Goal: Information Seeking & Learning: Learn about a topic

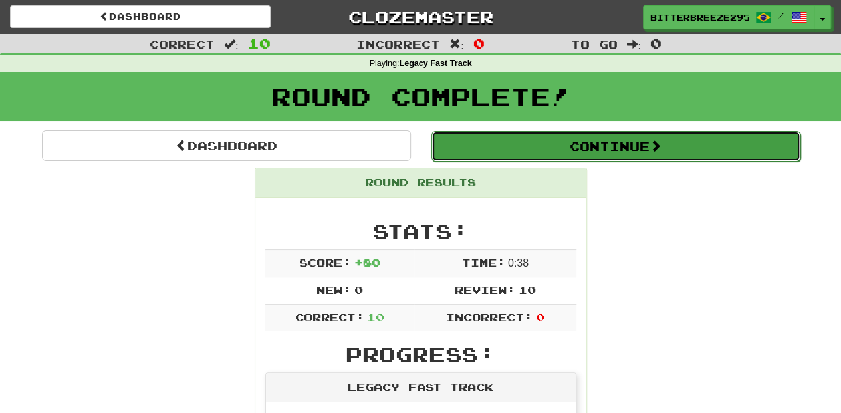
click at [549, 144] on button "Continue" at bounding box center [616, 146] width 369 height 31
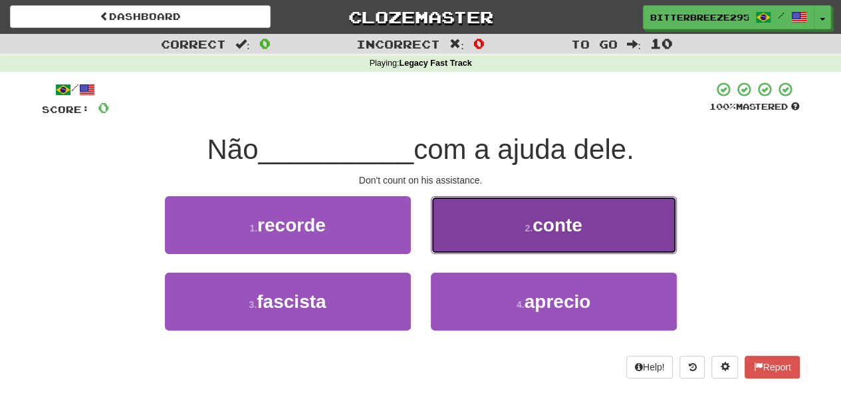
click at [475, 243] on button "2 . conte" at bounding box center [554, 225] width 246 height 58
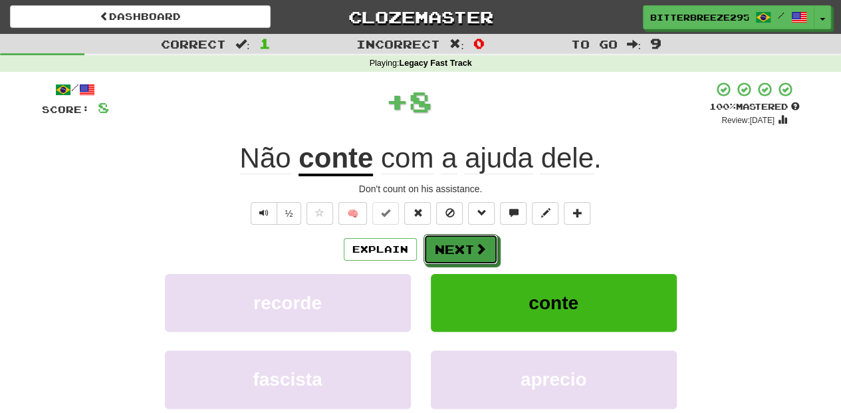
click at [475, 243] on span at bounding box center [481, 249] width 12 height 12
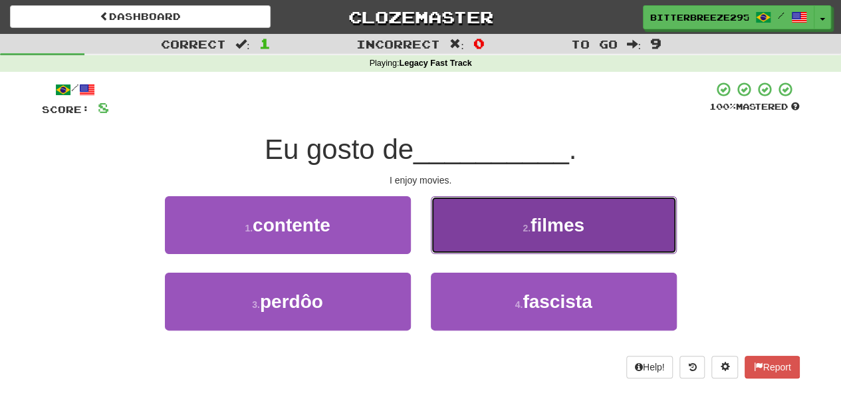
click at [479, 244] on button "2 . filmes" at bounding box center [554, 225] width 246 height 58
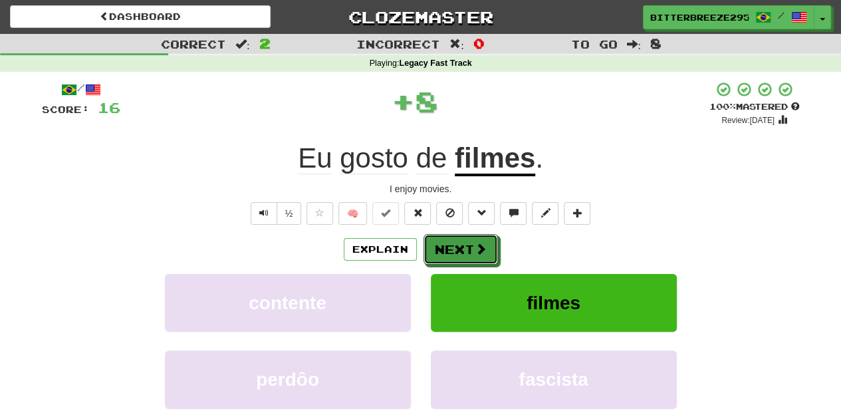
click at [479, 244] on span at bounding box center [481, 249] width 12 height 12
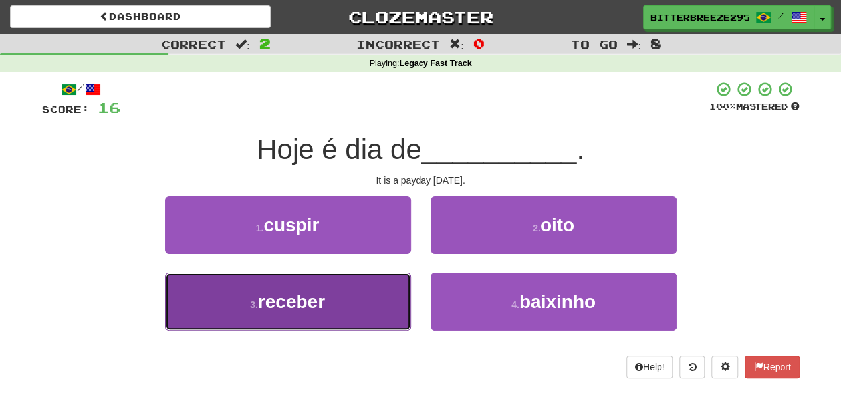
click at [352, 305] on button "3 . receber" at bounding box center [288, 302] width 246 height 58
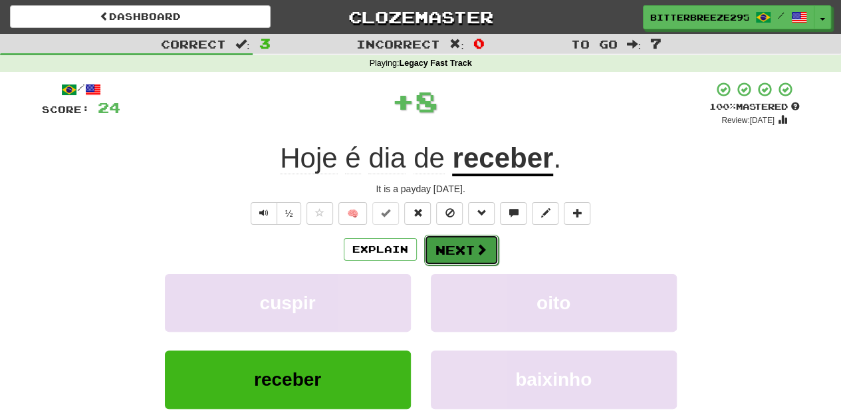
click at [444, 250] on button "Next" at bounding box center [461, 250] width 74 height 31
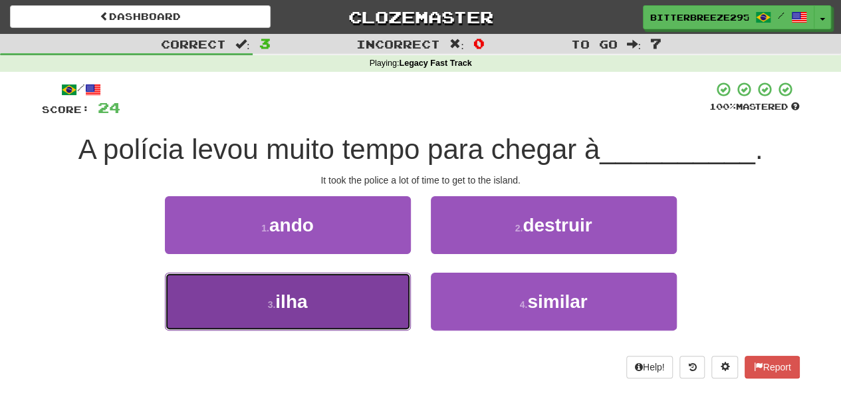
click at [372, 286] on button "3 . ilha" at bounding box center [288, 302] width 246 height 58
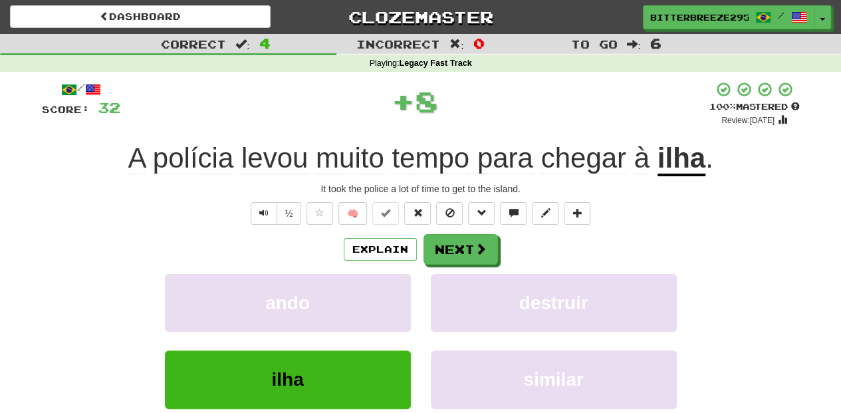
click at [469, 231] on div "/ Score: 32 + 8 100 % Mastered Review: 2026-02-14 A polícia levou muito tempo p…" at bounding box center [421, 289] width 758 height 417
click at [464, 238] on button "Next" at bounding box center [461, 250] width 74 height 31
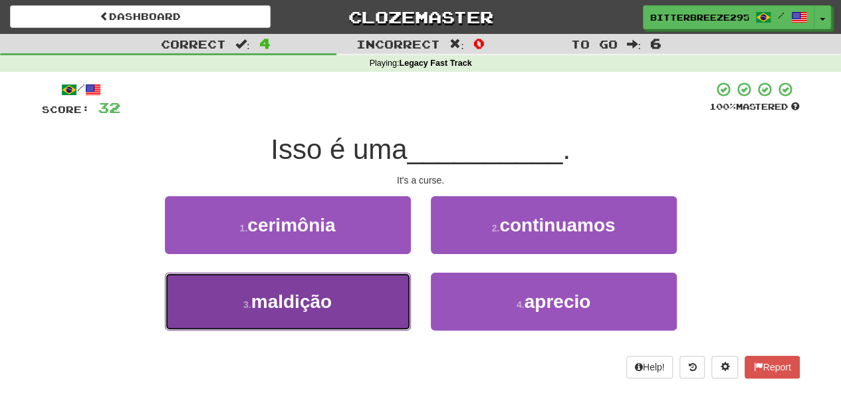
click at [351, 300] on button "3 . maldição" at bounding box center [288, 302] width 246 height 58
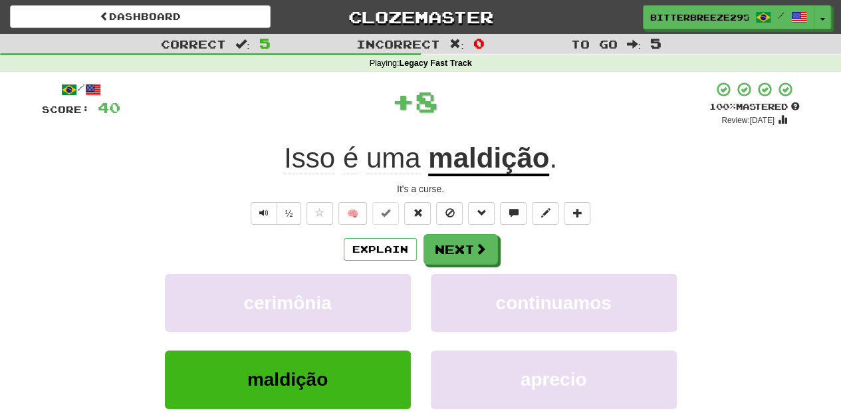
click at [421, 243] on div "Explain Next" at bounding box center [421, 249] width 758 height 31
click at [442, 242] on button "Next" at bounding box center [461, 250] width 74 height 31
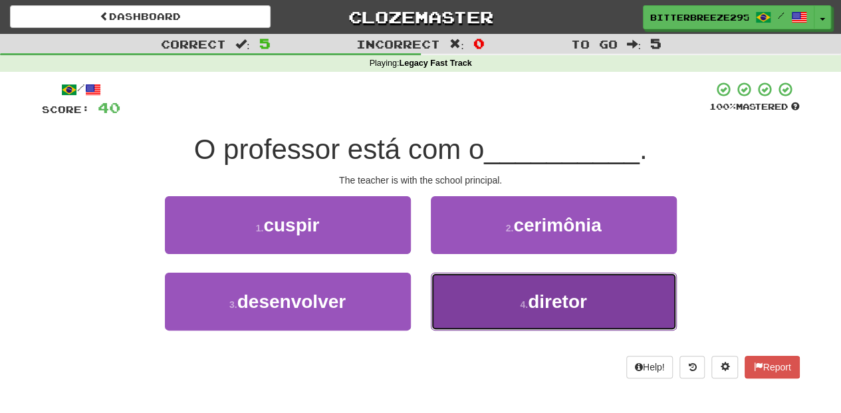
click at [473, 296] on button "4 . diretor" at bounding box center [554, 302] width 246 height 58
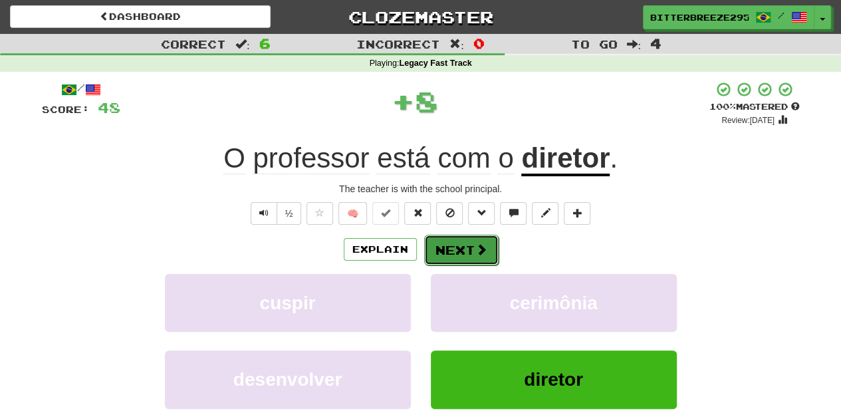
click at [462, 250] on button "Next" at bounding box center [461, 250] width 74 height 31
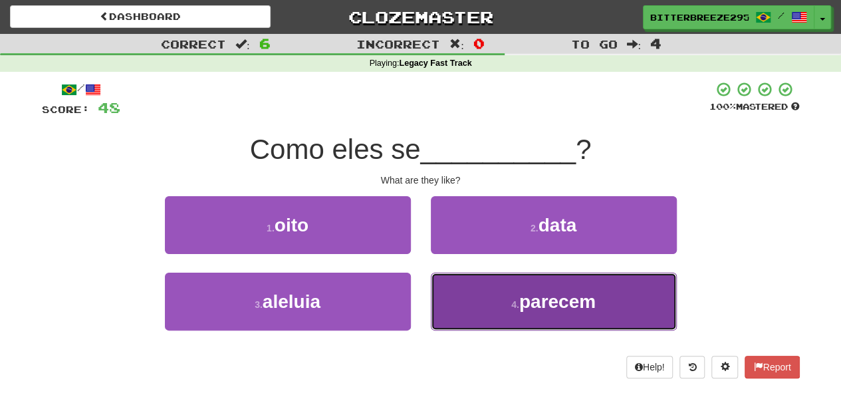
click at [470, 303] on button "4 . parecem" at bounding box center [554, 302] width 246 height 58
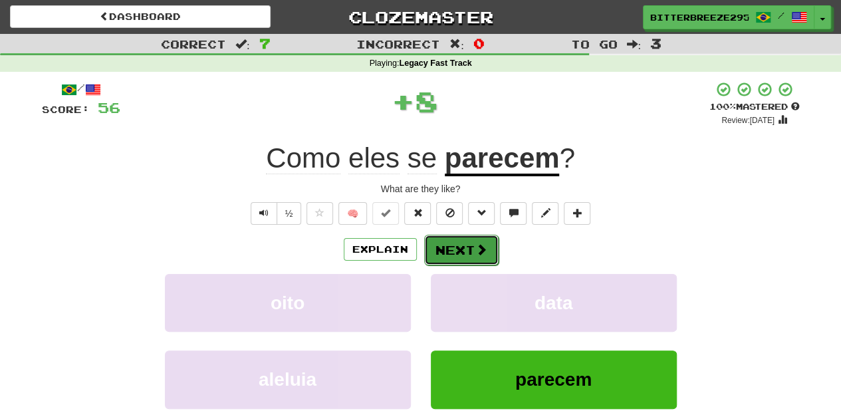
click at [455, 243] on button "Next" at bounding box center [461, 250] width 74 height 31
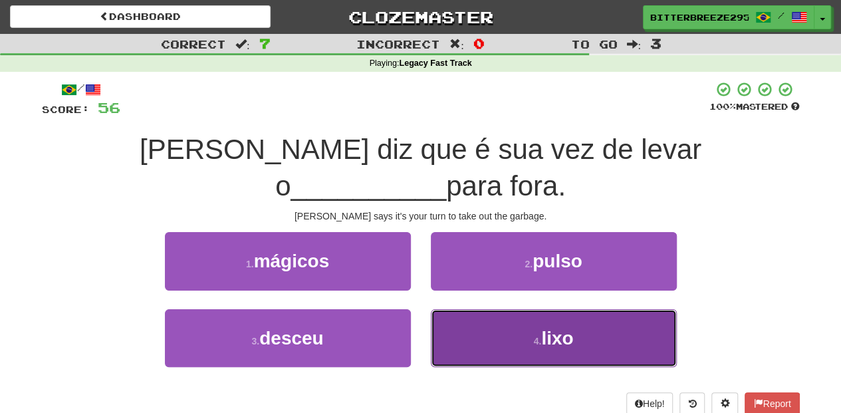
click at [469, 309] on button "4 . lixo" at bounding box center [554, 338] width 246 height 58
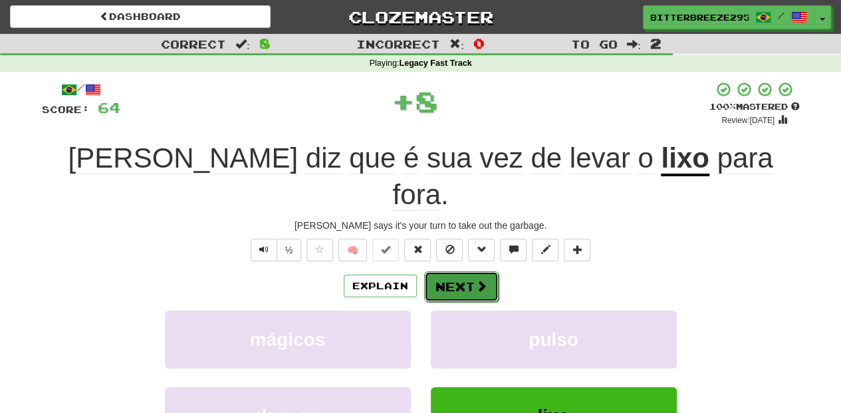
click at [448, 271] on button "Next" at bounding box center [461, 286] width 74 height 31
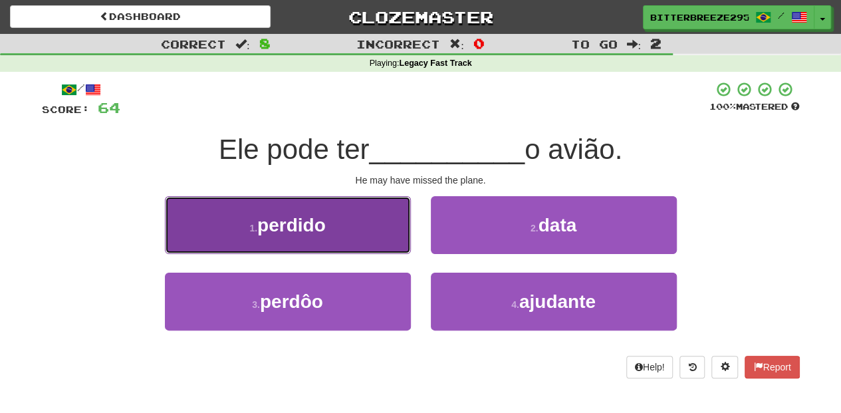
click at [363, 243] on button "1 . perdido" at bounding box center [288, 225] width 246 height 58
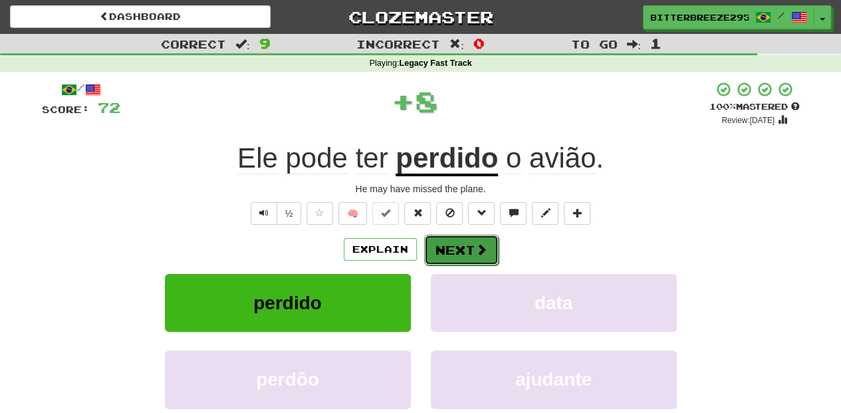
click at [448, 244] on button "Next" at bounding box center [461, 250] width 74 height 31
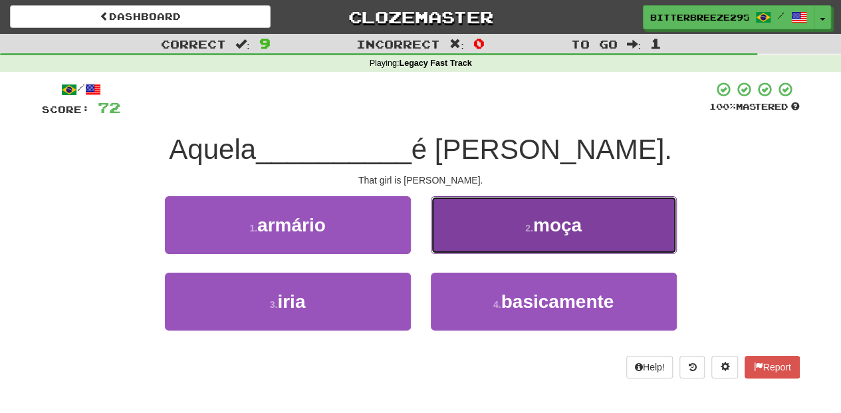
click at [477, 246] on button "2 . moça" at bounding box center [554, 225] width 246 height 58
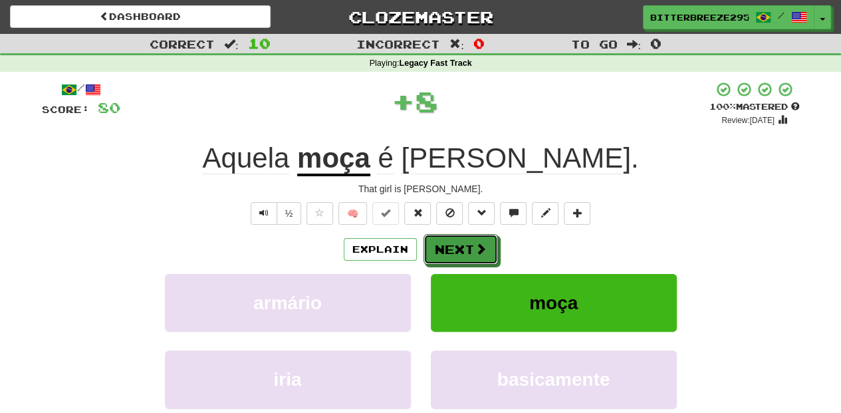
click at [477, 246] on span at bounding box center [481, 249] width 12 height 12
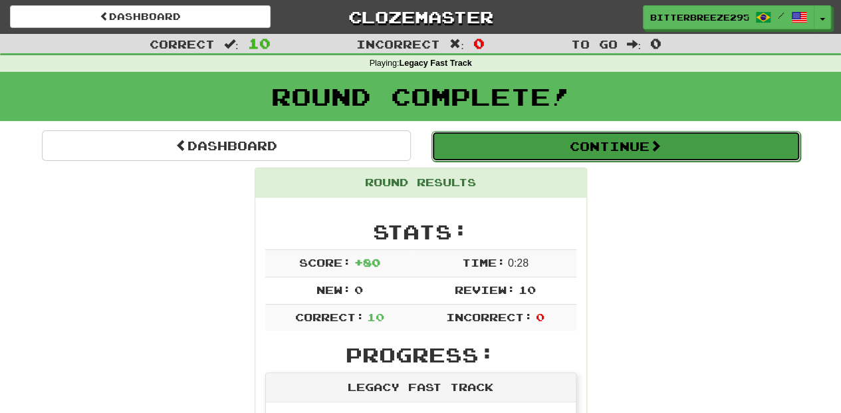
click at [525, 146] on button "Continue" at bounding box center [616, 146] width 369 height 31
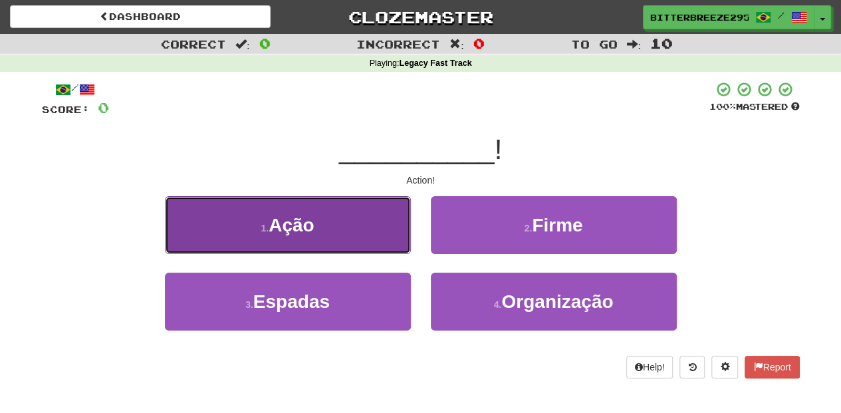
click at [368, 239] on button "1 . Ação" at bounding box center [288, 225] width 246 height 58
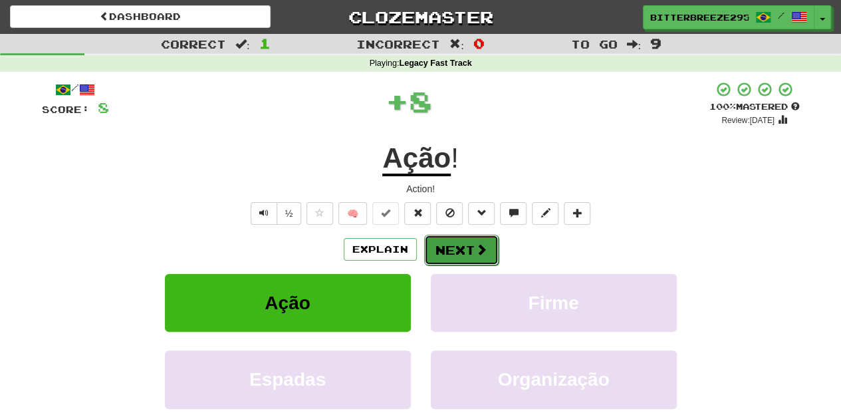
click at [458, 243] on button "Next" at bounding box center [461, 250] width 74 height 31
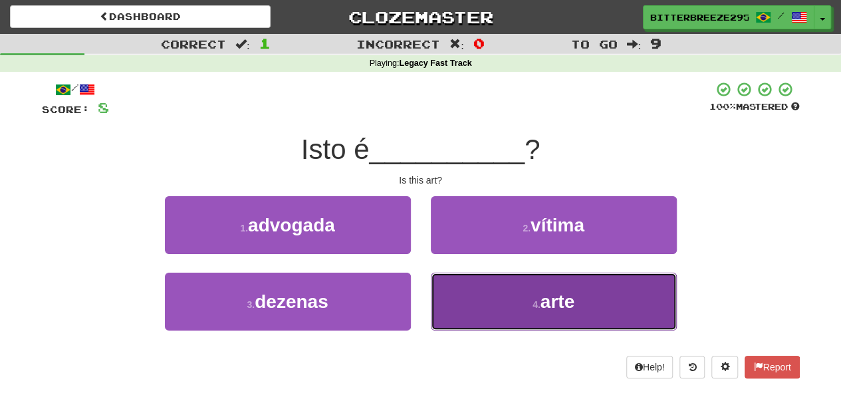
click at [499, 295] on button "4 . arte" at bounding box center [554, 302] width 246 height 58
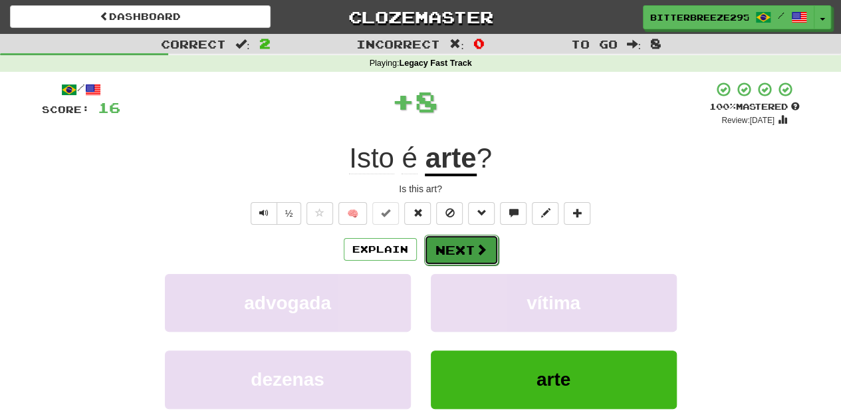
click at [470, 248] on button "Next" at bounding box center [461, 250] width 74 height 31
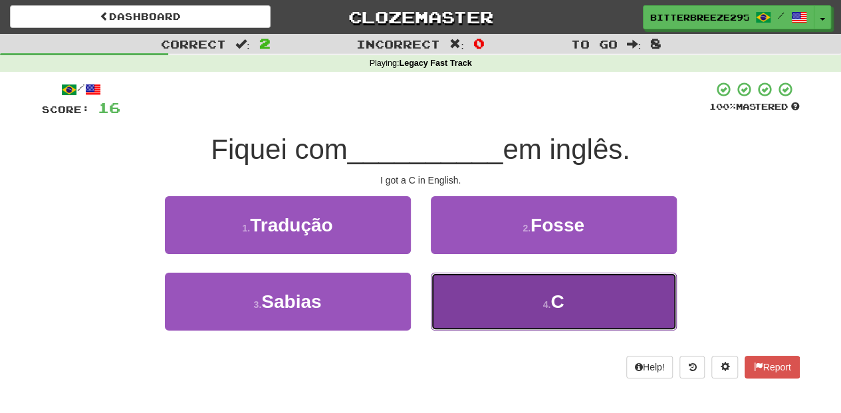
click at [479, 283] on button "4 . C" at bounding box center [554, 302] width 246 height 58
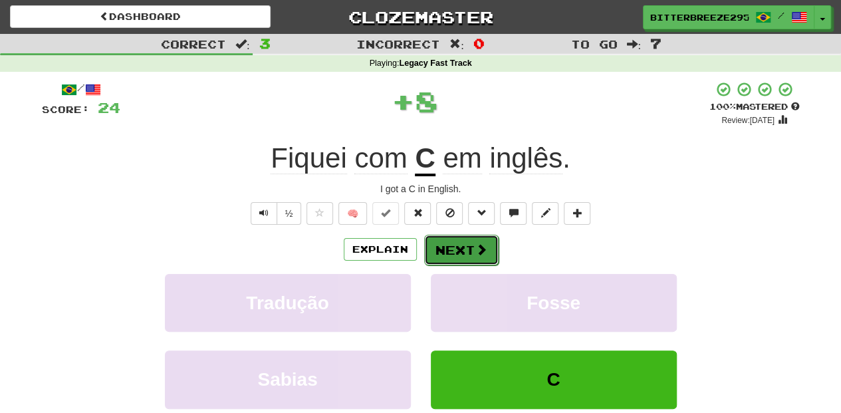
click at [460, 243] on button "Next" at bounding box center [461, 250] width 74 height 31
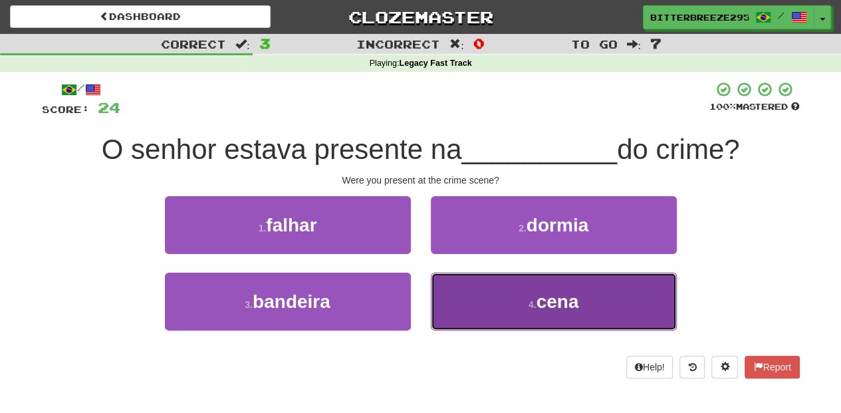
click at [474, 297] on button "4 . cena" at bounding box center [554, 302] width 246 height 58
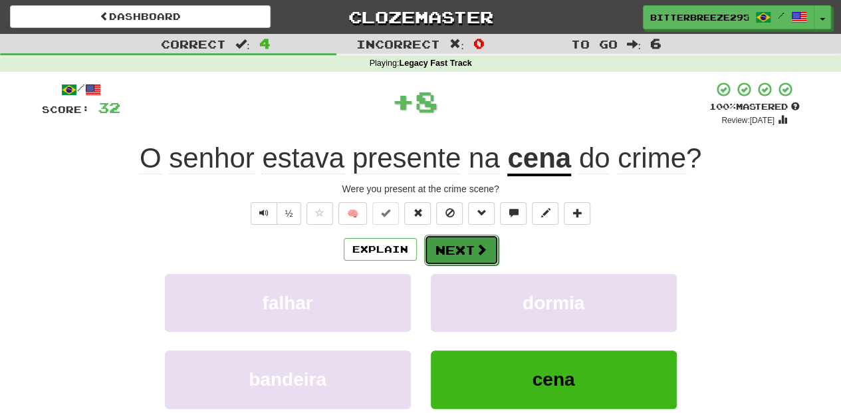
click at [459, 248] on button "Next" at bounding box center [461, 250] width 74 height 31
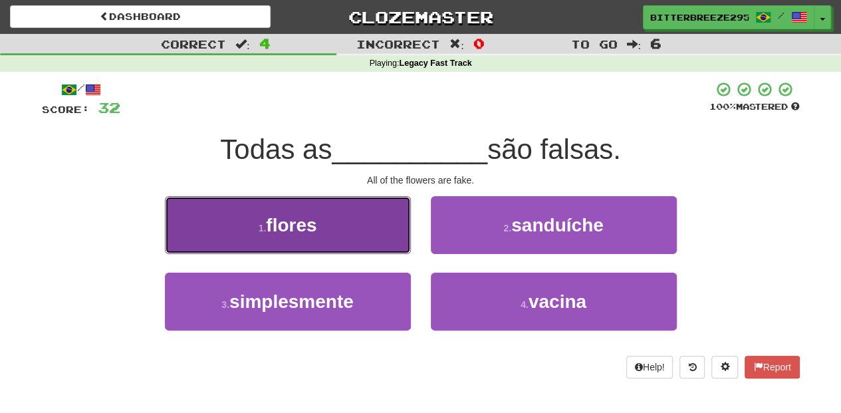
click at [374, 243] on button "1 . flores" at bounding box center [288, 225] width 246 height 58
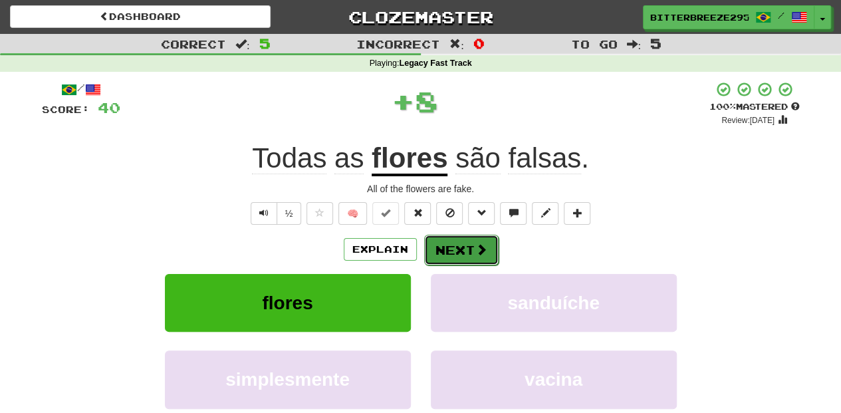
click at [450, 244] on button "Next" at bounding box center [461, 250] width 74 height 31
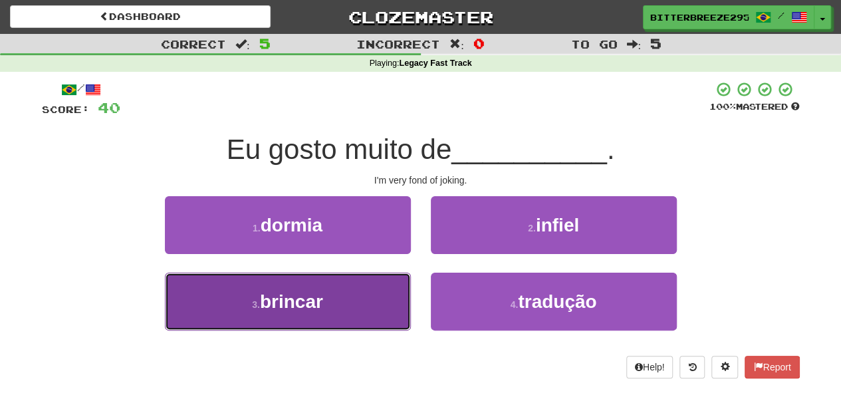
click at [362, 301] on button "3 . brincar" at bounding box center [288, 302] width 246 height 58
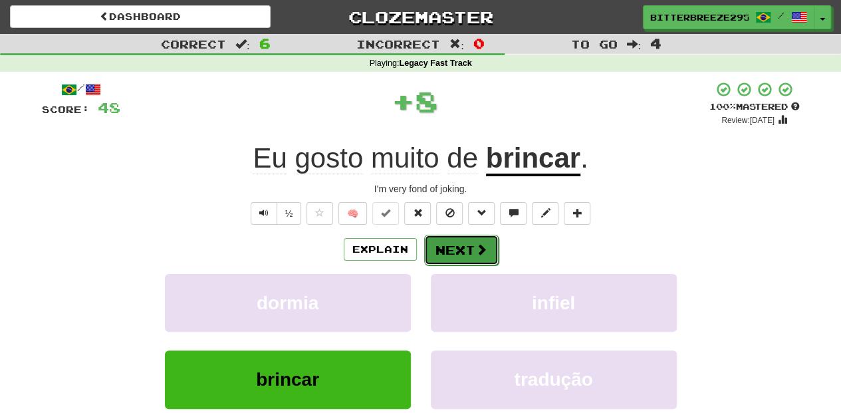
click at [452, 253] on button "Next" at bounding box center [461, 250] width 74 height 31
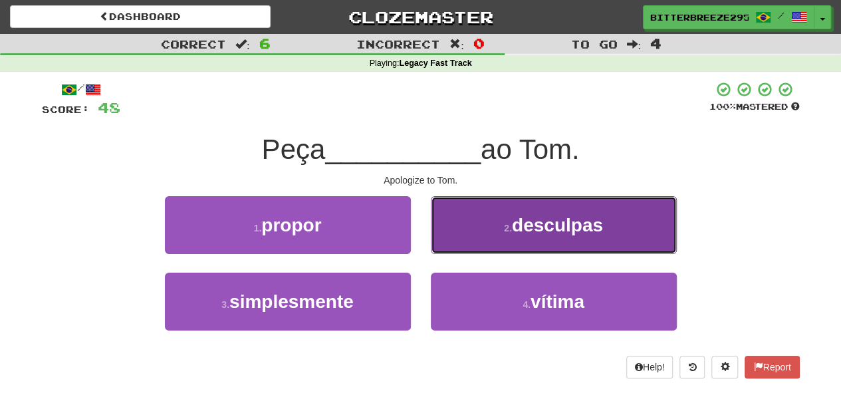
click at [460, 234] on button "2 . desculpas" at bounding box center [554, 225] width 246 height 58
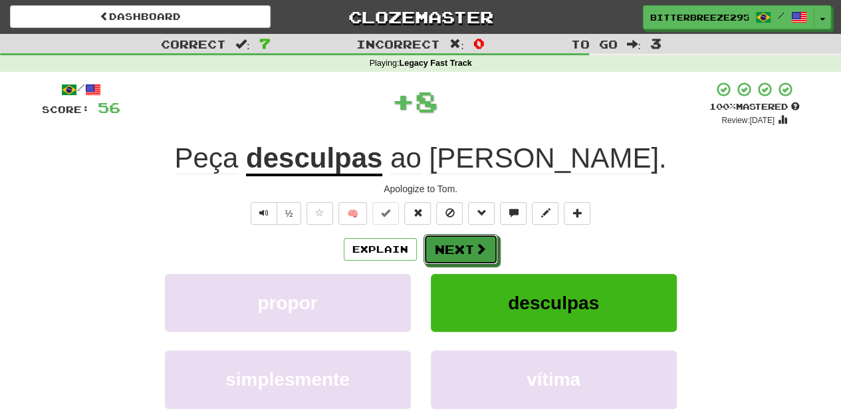
click at [458, 238] on button "Next" at bounding box center [461, 249] width 74 height 31
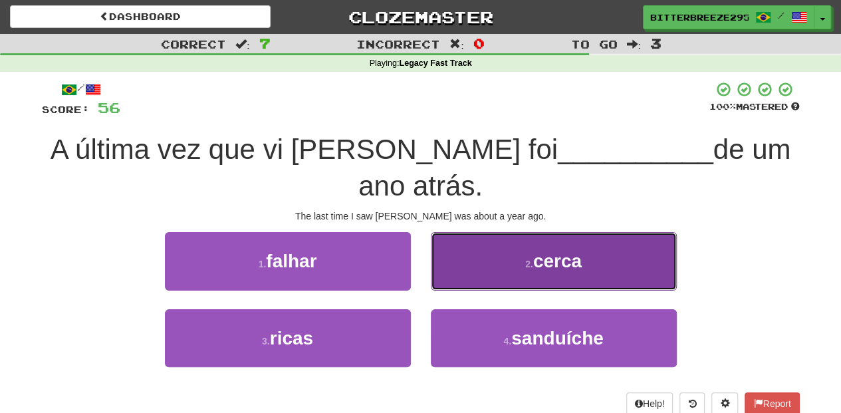
click at [456, 245] on button "2 . cerca" at bounding box center [554, 261] width 246 height 58
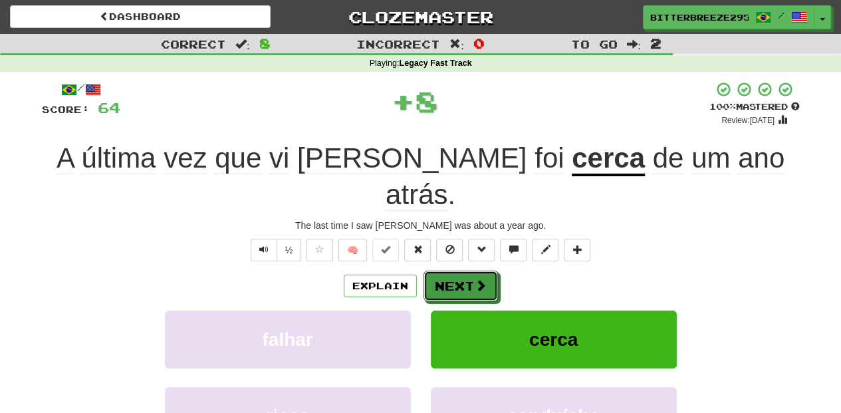
click at [456, 271] on button "Next" at bounding box center [461, 286] width 74 height 31
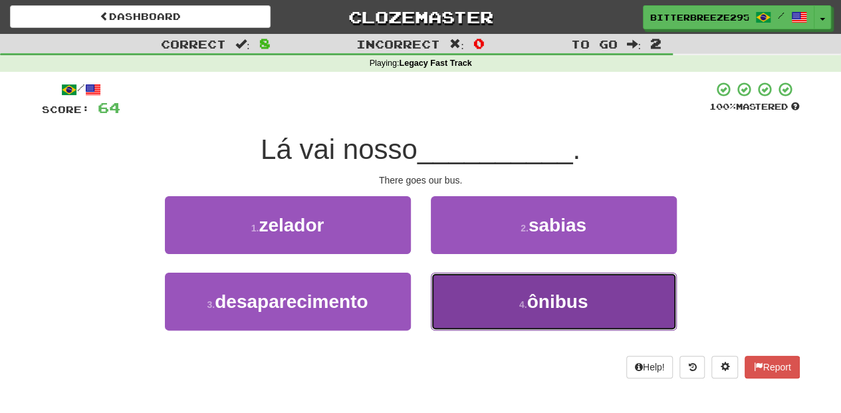
click at [467, 300] on button "4 . ônibus" at bounding box center [554, 302] width 246 height 58
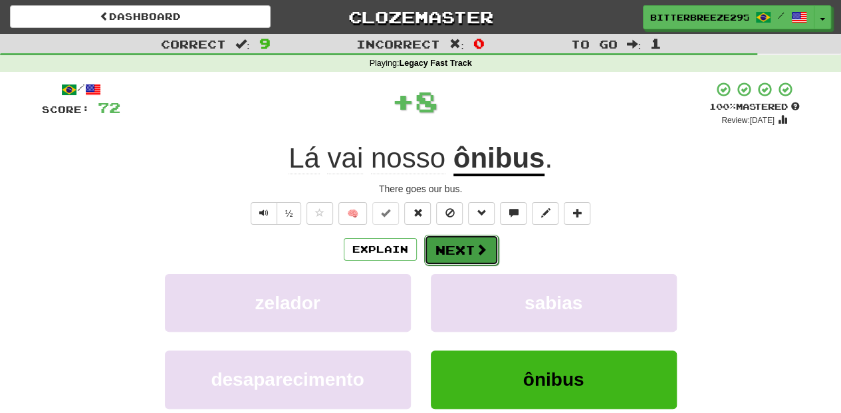
click at [460, 247] on button "Next" at bounding box center [461, 250] width 74 height 31
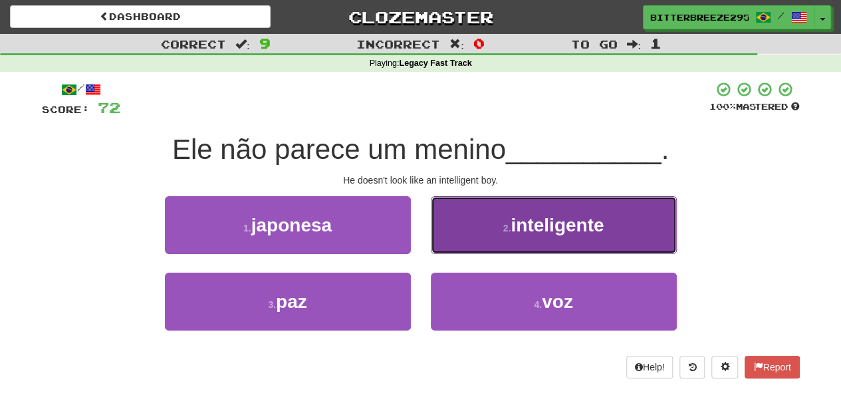
click at [474, 235] on button "2 . inteligente" at bounding box center [554, 225] width 246 height 58
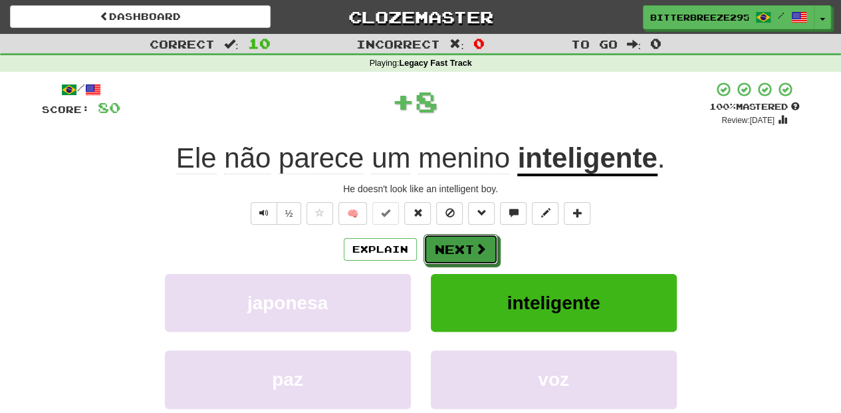
click at [472, 235] on button "Next" at bounding box center [461, 249] width 74 height 31
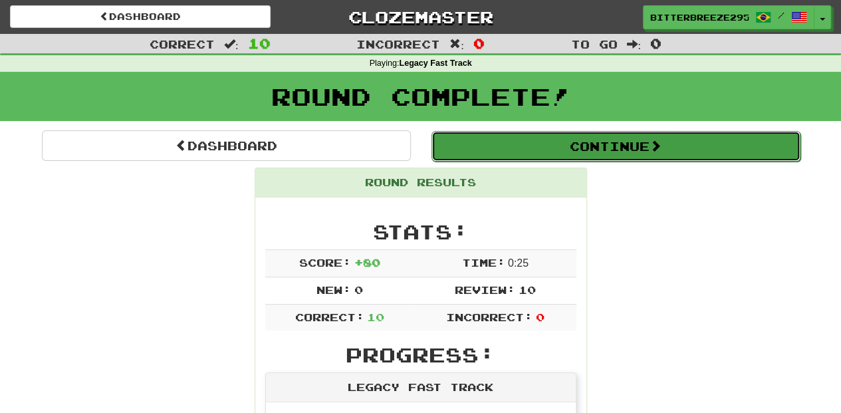
click at [508, 141] on button "Continue" at bounding box center [616, 146] width 369 height 31
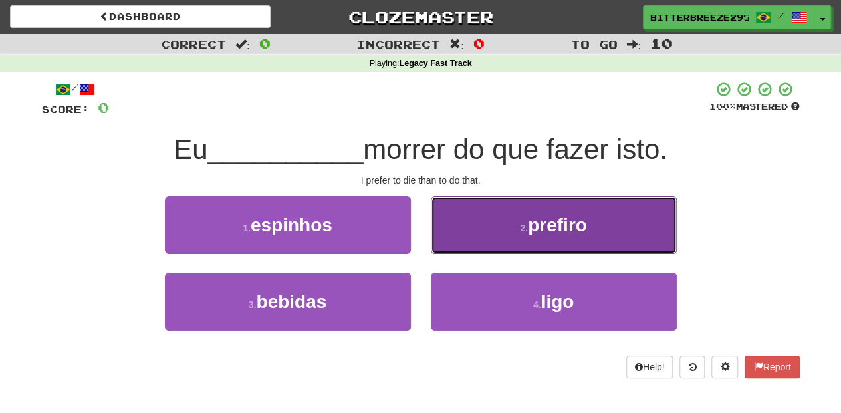
click at [499, 237] on button "2 . prefiro" at bounding box center [554, 225] width 246 height 58
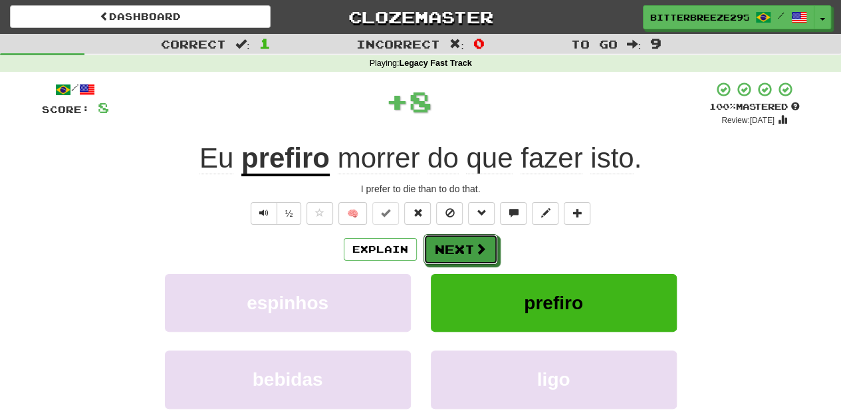
click at [484, 247] on span at bounding box center [481, 249] width 12 height 12
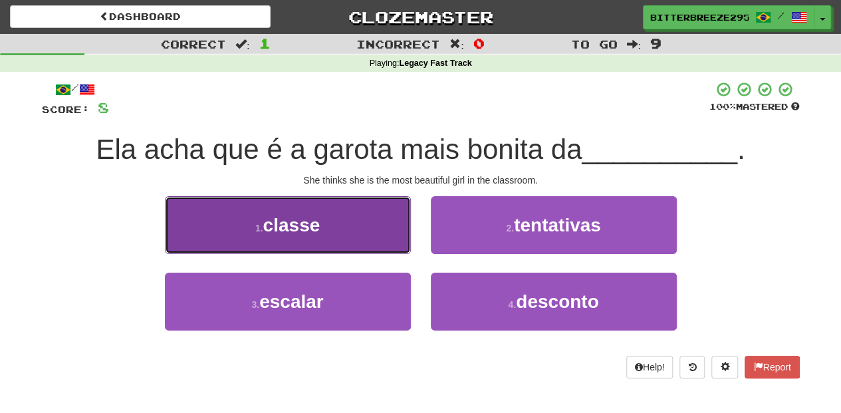
click at [394, 237] on button "1 . classe" at bounding box center [288, 225] width 246 height 58
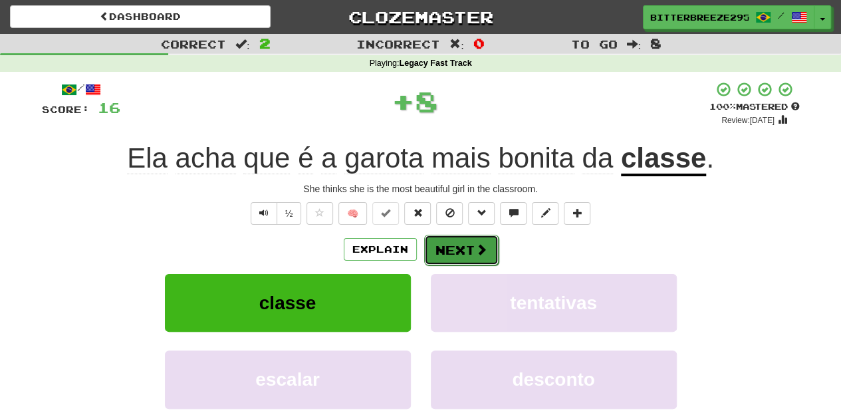
click at [468, 237] on button "Next" at bounding box center [461, 250] width 74 height 31
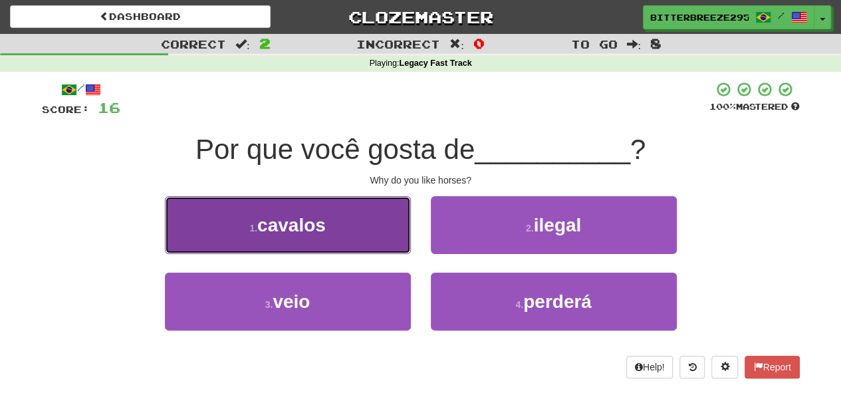
click at [369, 237] on button "1 . cavalos" at bounding box center [288, 225] width 246 height 58
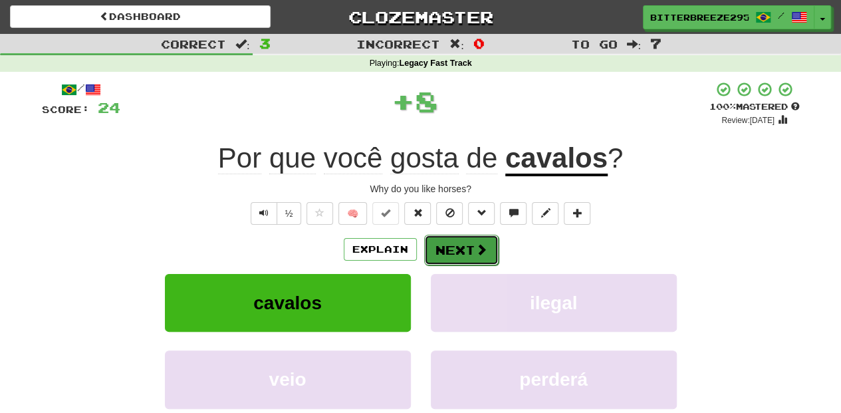
click at [436, 245] on button "Next" at bounding box center [461, 250] width 74 height 31
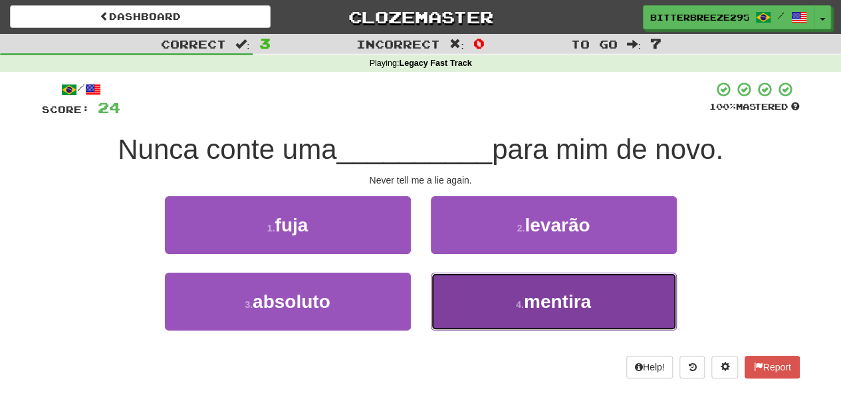
click at [466, 291] on button "4 . mentira" at bounding box center [554, 302] width 246 height 58
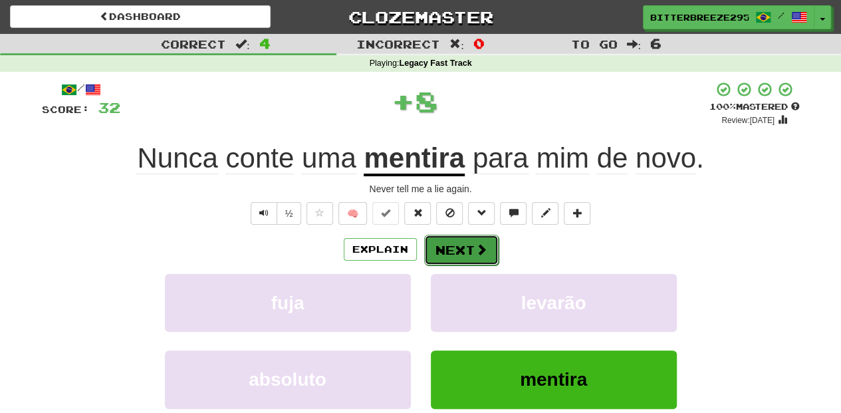
click at [460, 250] on button "Next" at bounding box center [461, 250] width 74 height 31
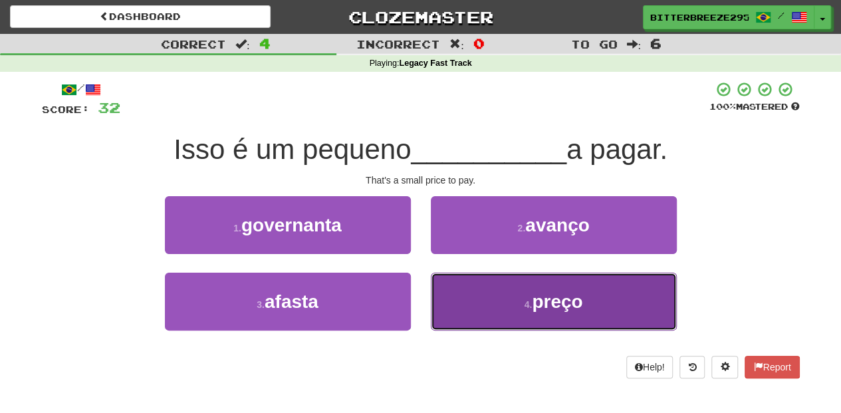
click at [478, 291] on button "4 . preço" at bounding box center [554, 302] width 246 height 58
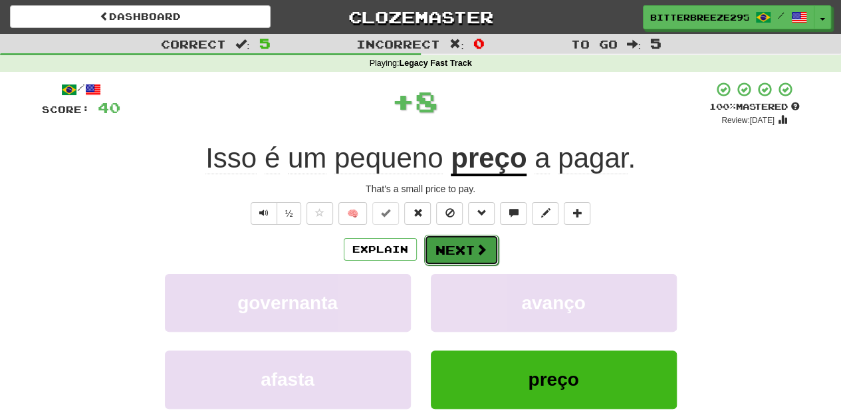
click at [472, 255] on button "Next" at bounding box center [461, 250] width 74 height 31
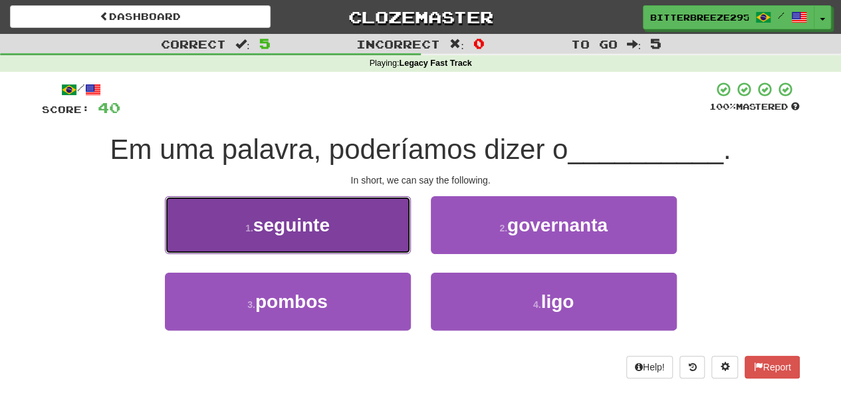
click at [371, 231] on button "1 . seguinte" at bounding box center [288, 225] width 246 height 58
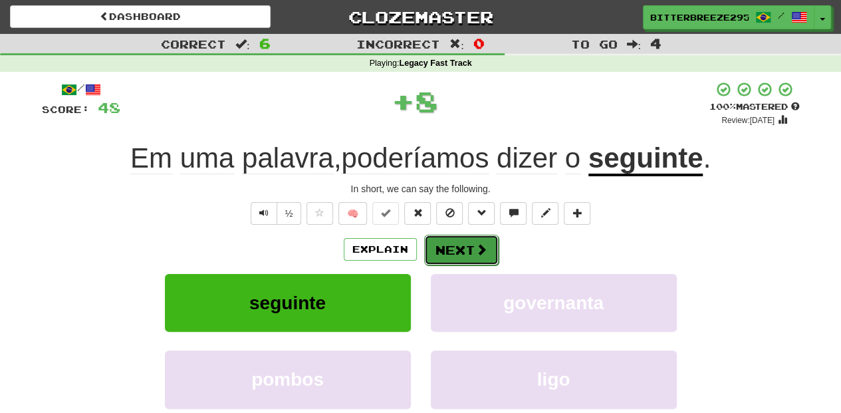
click at [455, 249] on button "Next" at bounding box center [461, 250] width 74 height 31
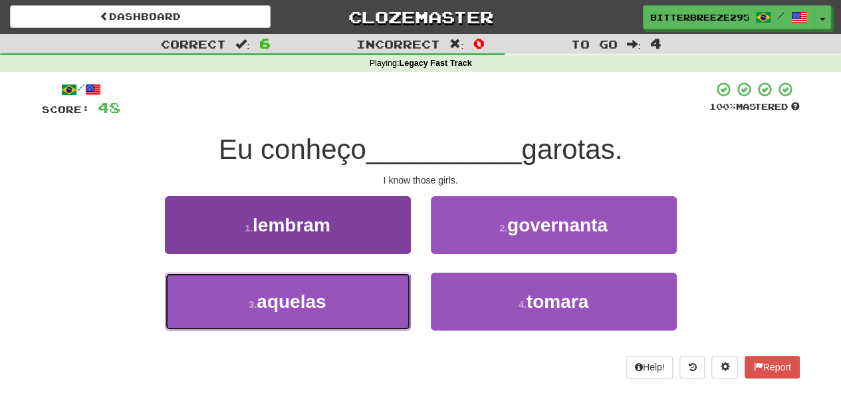
click at [377, 294] on button "3 . aquelas" at bounding box center [288, 302] width 246 height 58
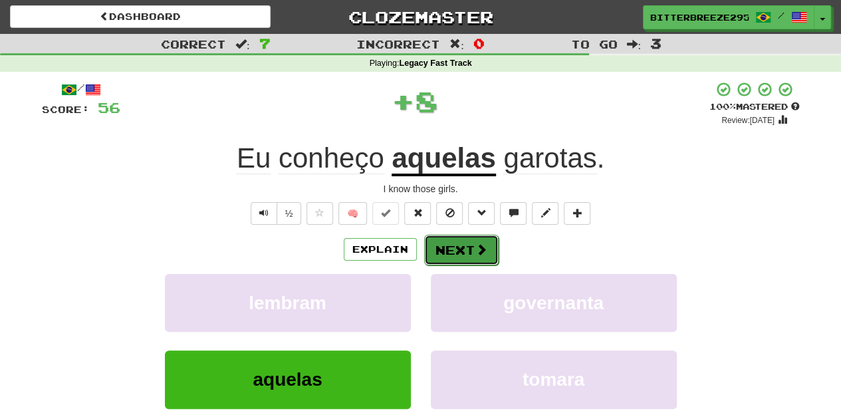
click at [450, 251] on button "Next" at bounding box center [461, 250] width 74 height 31
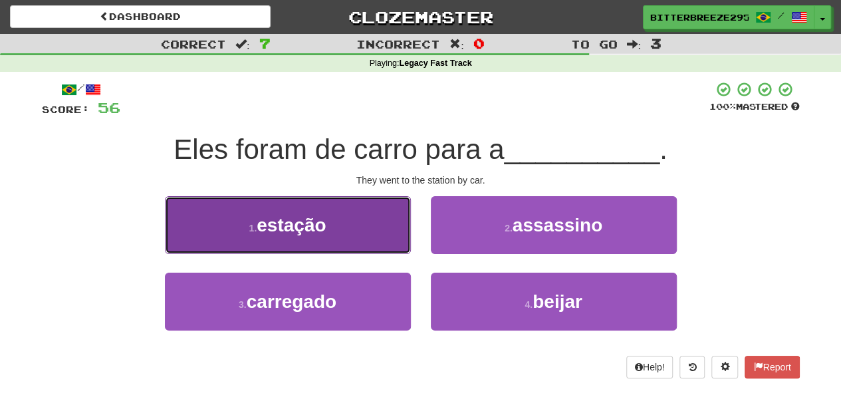
click at [359, 237] on button "1 . estação" at bounding box center [288, 225] width 246 height 58
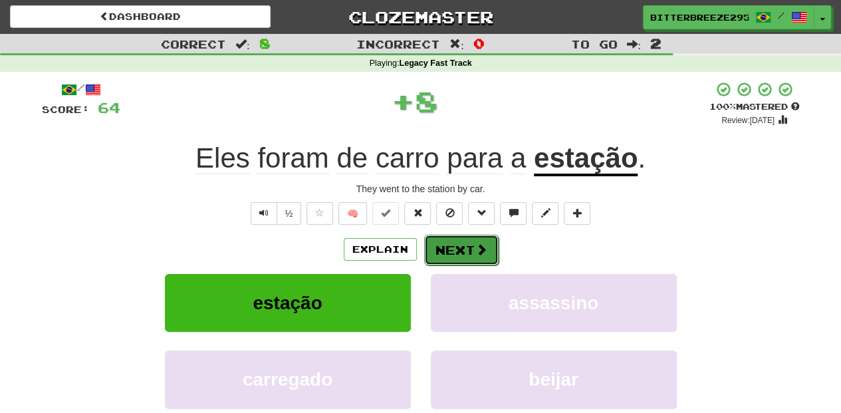
click at [452, 243] on button "Next" at bounding box center [461, 250] width 74 height 31
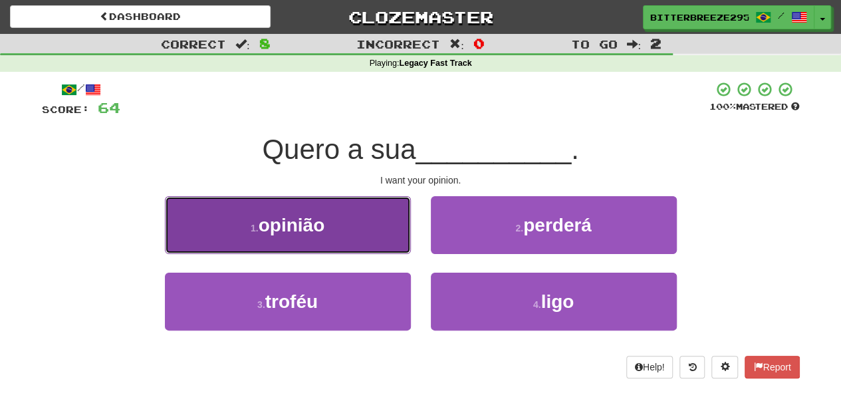
click at [370, 235] on button "1 . opinião" at bounding box center [288, 225] width 246 height 58
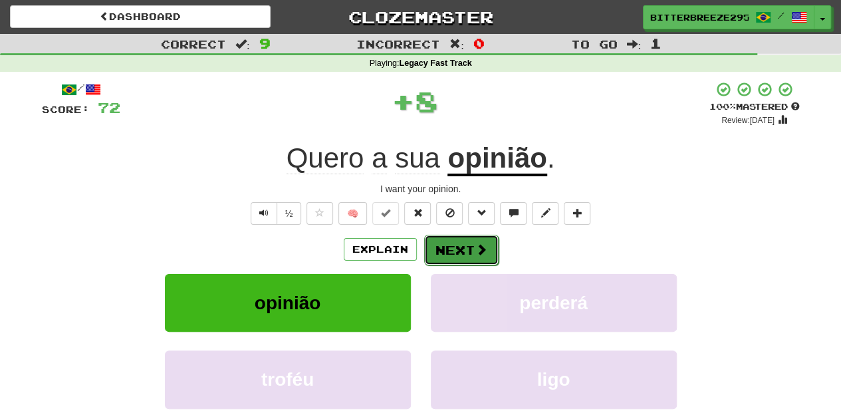
click at [442, 243] on button "Next" at bounding box center [461, 250] width 74 height 31
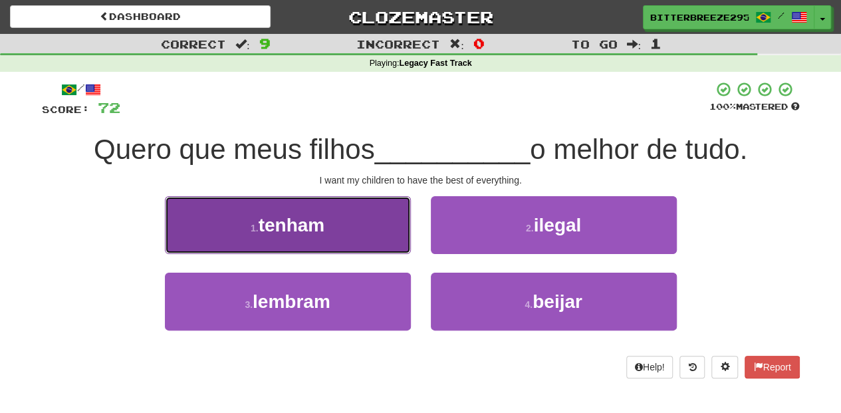
click at [365, 251] on button "1 . tenham" at bounding box center [288, 225] width 246 height 58
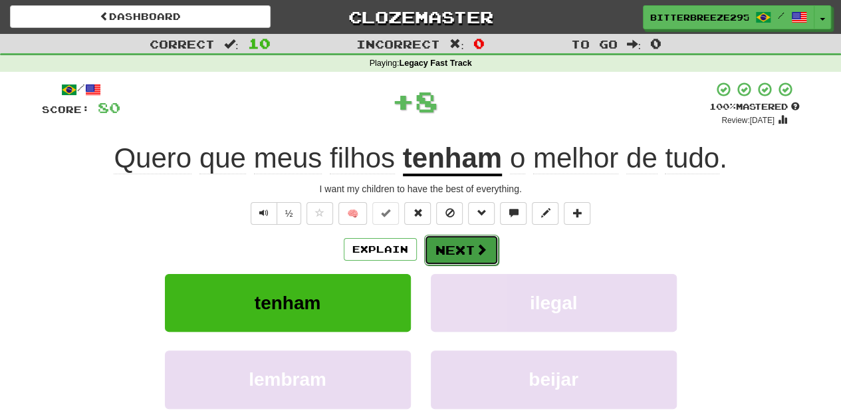
click at [444, 247] on button "Next" at bounding box center [461, 250] width 74 height 31
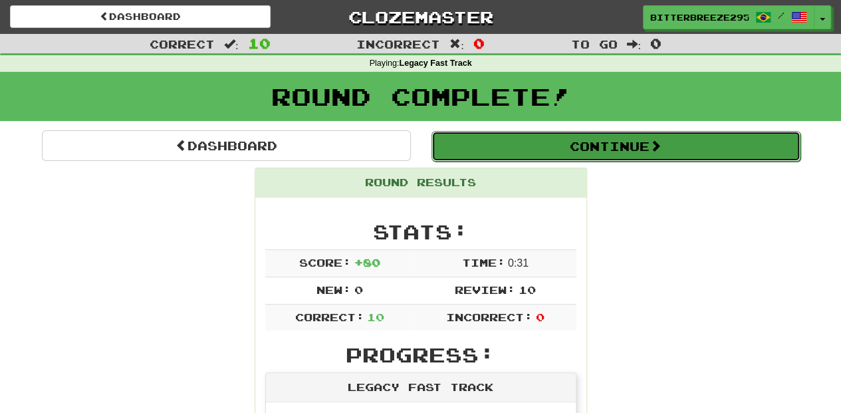
click at [502, 144] on button "Continue" at bounding box center [616, 146] width 369 height 31
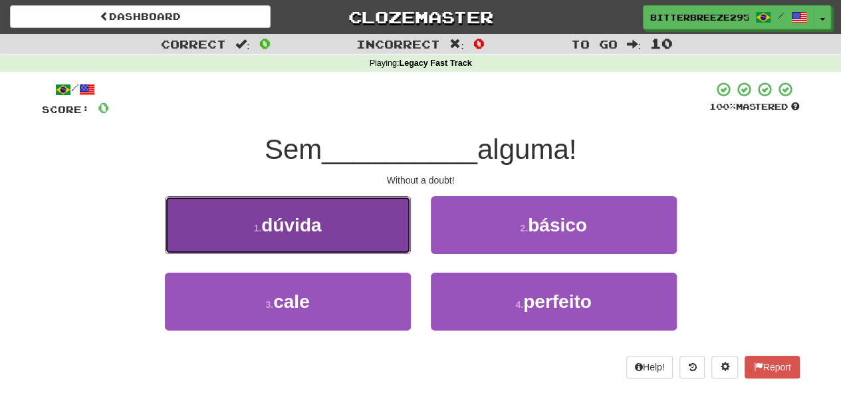
click at [348, 231] on button "1 . dúvida" at bounding box center [288, 225] width 246 height 58
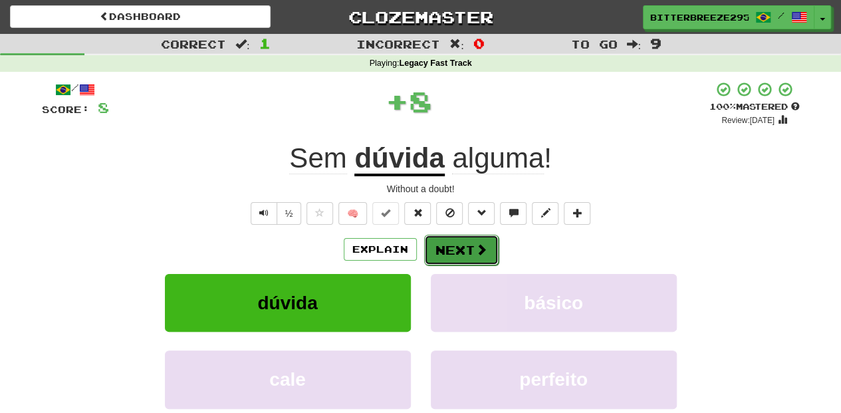
click at [460, 245] on button "Next" at bounding box center [461, 250] width 74 height 31
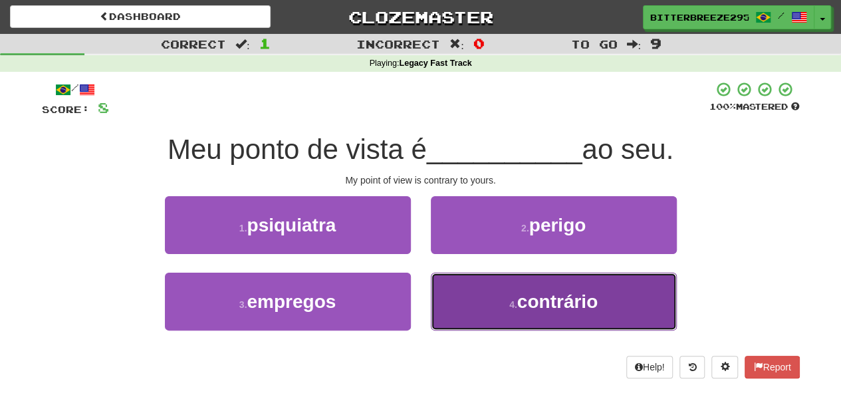
click at [491, 297] on button "4 . contrário" at bounding box center [554, 302] width 246 height 58
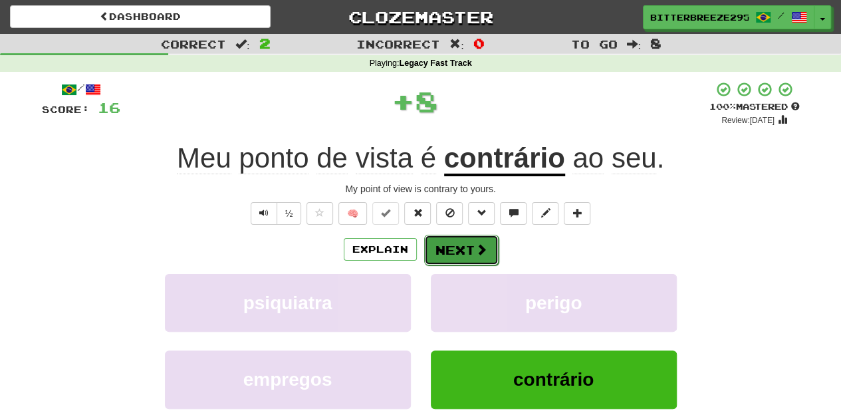
click at [444, 238] on button "Next" at bounding box center [461, 250] width 74 height 31
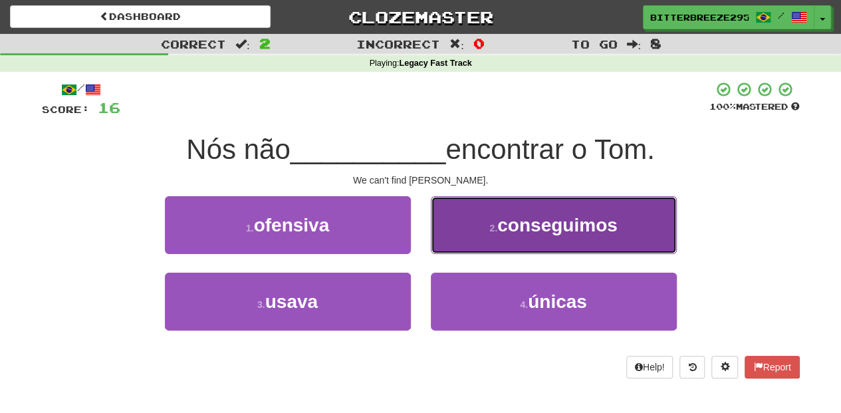
click at [447, 239] on button "2 . conseguimos" at bounding box center [554, 225] width 246 height 58
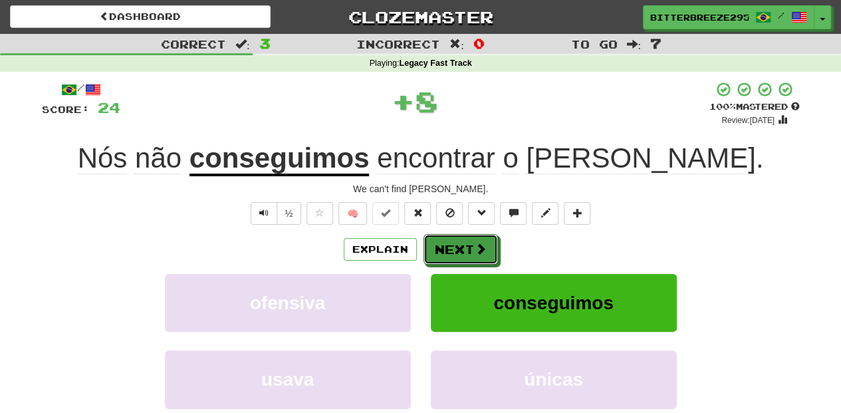
click at [447, 239] on button "Next" at bounding box center [461, 249] width 74 height 31
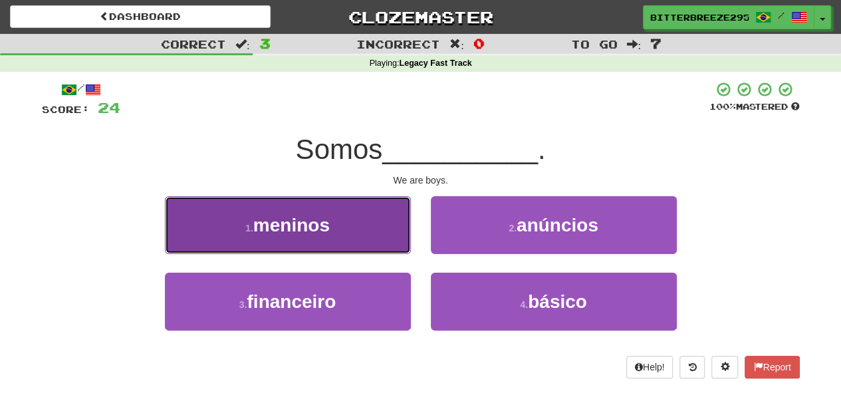
click at [351, 243] on button "1 . meninos" at bounding box center [288, 225] width 246 height 58
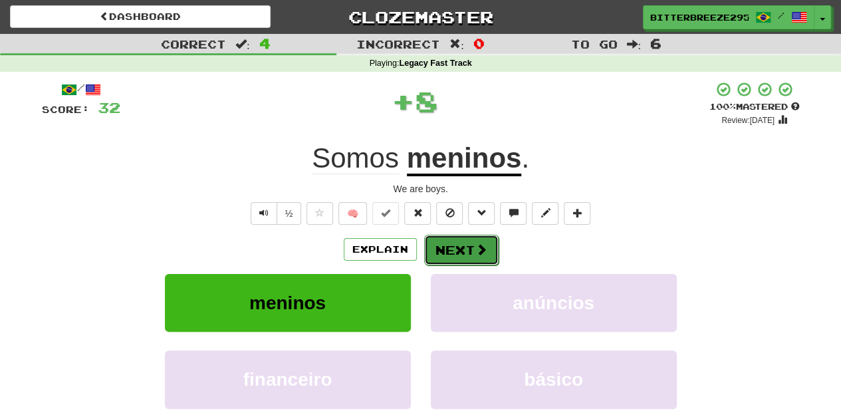
click at [442, 250] on button "Next" at bounding box center [461, 250] width 74 height 31
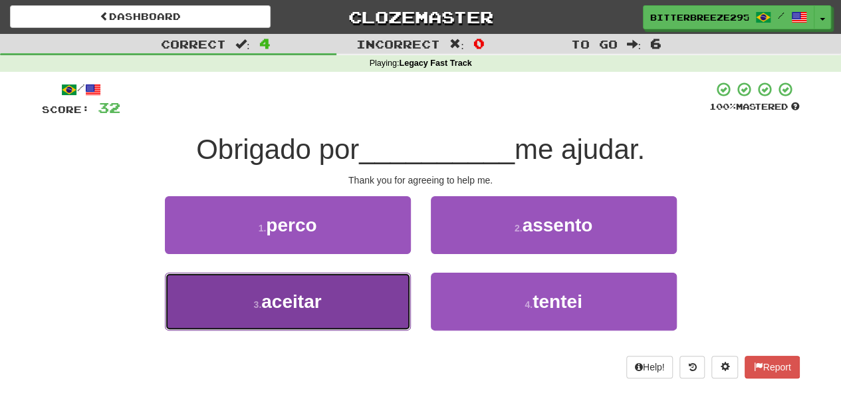
click at [344, 288] on button "3 . aceitar" at bounding box center [288, 302] width 246 height 58
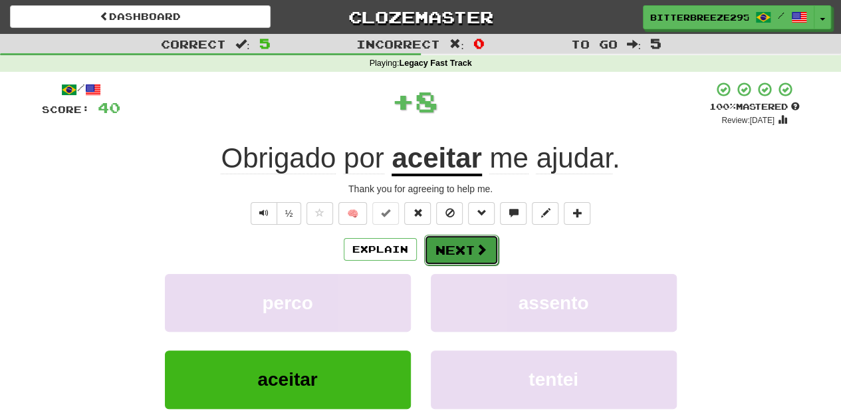
click at [480, 253] on span at bounding box center [482, 249] width 12 height 12
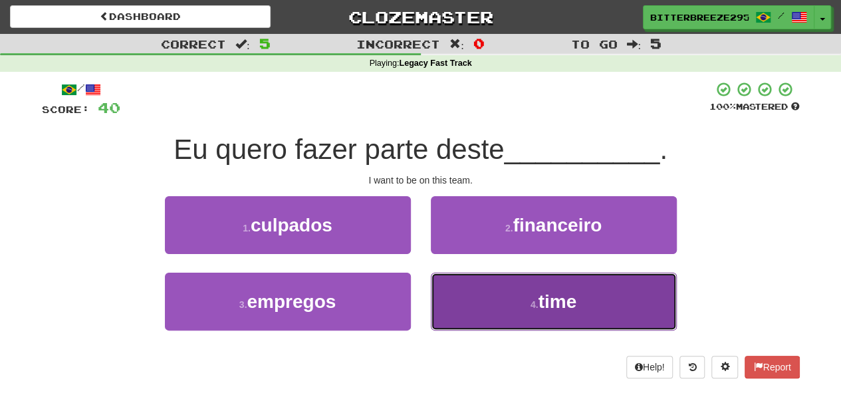
click at [492, 307] on button "4 . time" at bounding box center [554, 302] width 246 height 58
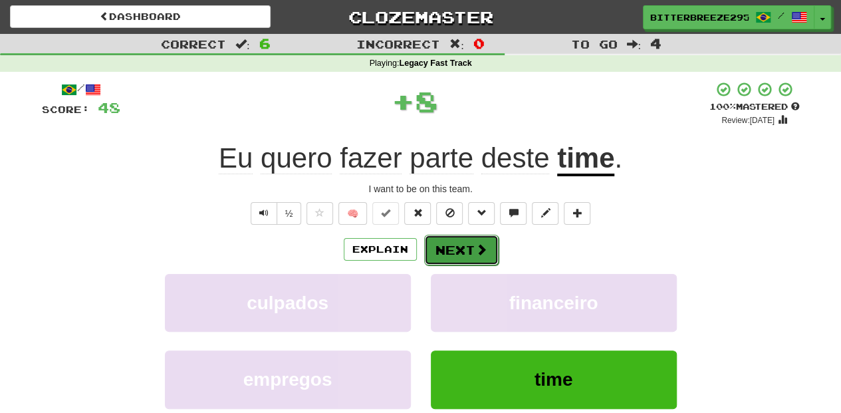
click at [455, 252] on button "Next" at bounding box center [461, 250] width 74 height 31
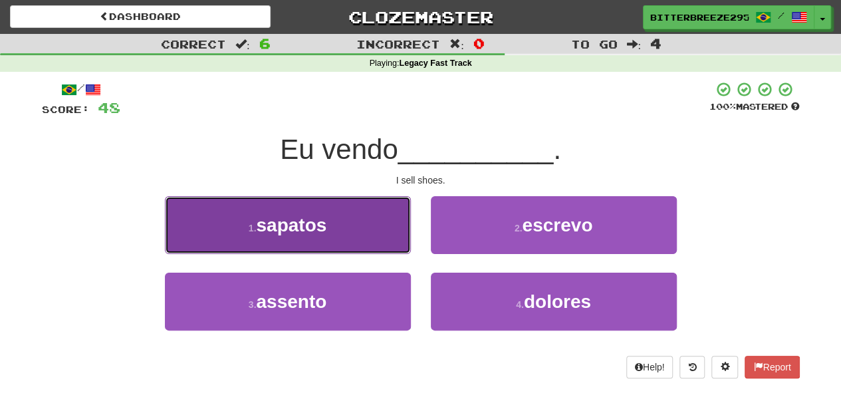
click at [351, 242] on button "1 . sapatos" at bounding box center [288, 225] width 246 height 58
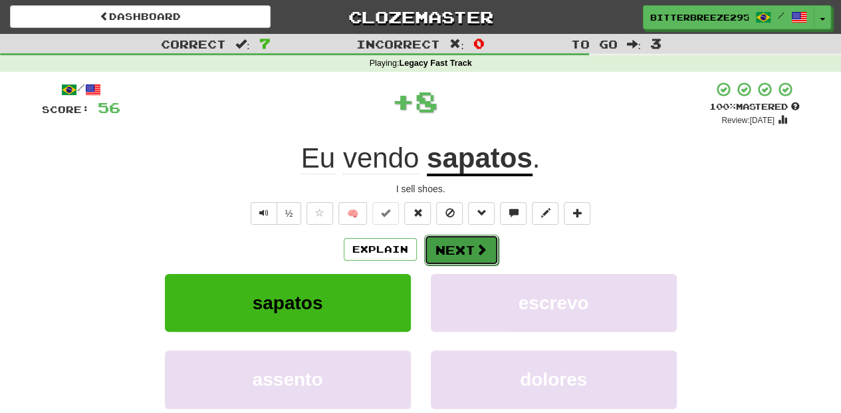
click at [434, 247] on button "Next" at bounding box center [461, 250] width 74 height 31
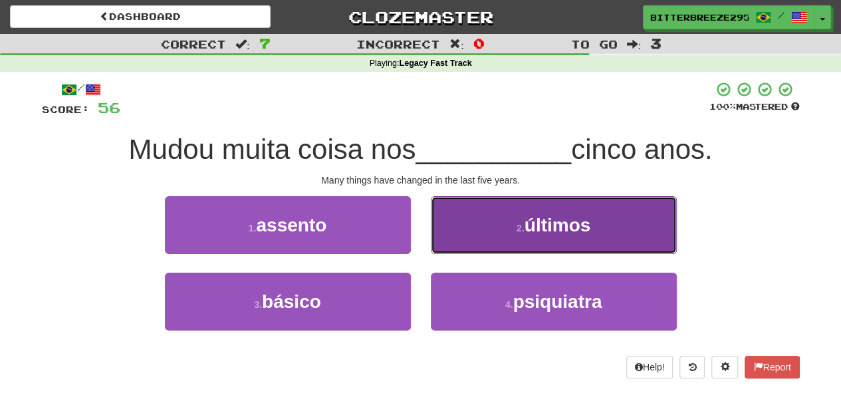
click at [460, 245] on button "2 . últimos" at bounding box center [554, 225] width 246 height 58
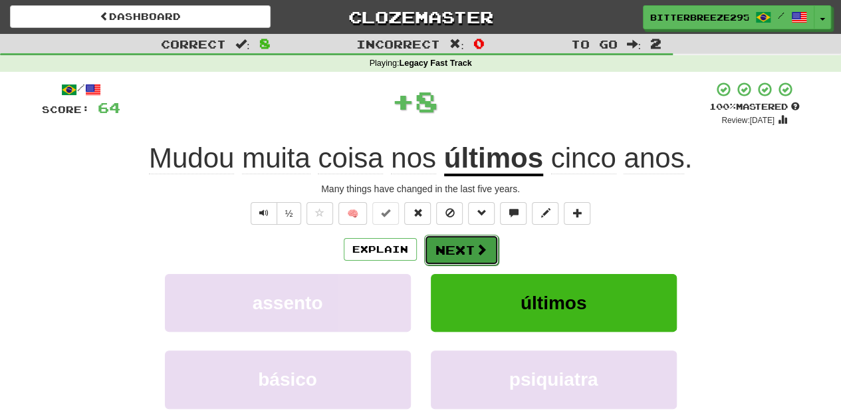
click at [456, 244] on button "Next" at bounding box center [461, 250] width 74 height 31
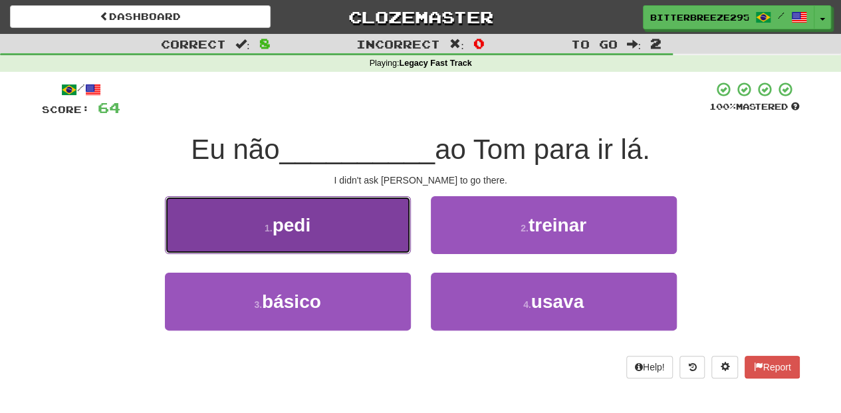
click at [366, 241] on button "1 . pedi" at bounding box center [288, 225] width 246 height 58
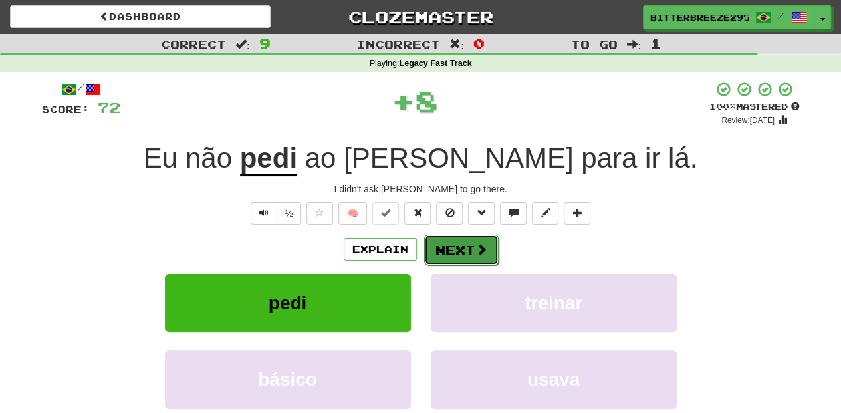
click at [453, 251] on button "Next" at bounding box center [461, 250] width 74 height 31
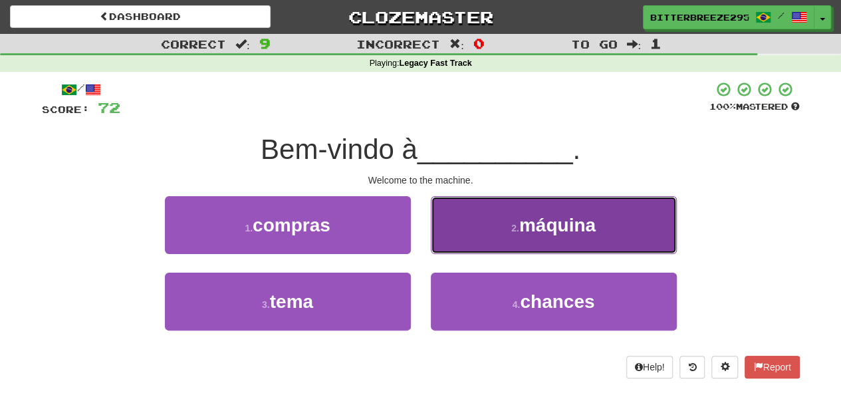
click at [472, 238] on button "2 . máquina" at bounding box center [554, 225] width 246 height 58
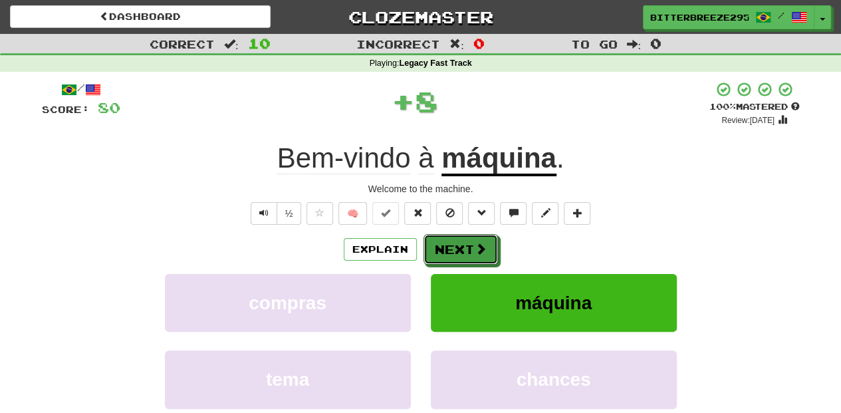
click at [467, 242] on button "Next" at bounding box center [461, 249] width 74 height 31
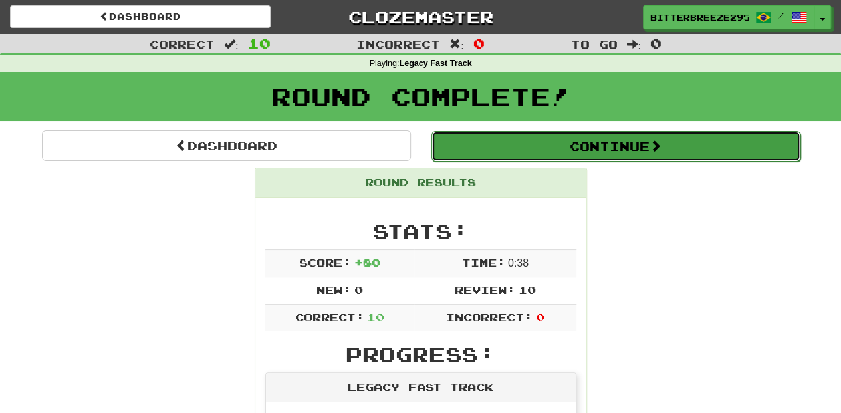
click at [573, 146] on button "Continue" at bounding box center [616, 146] width 369 height 31
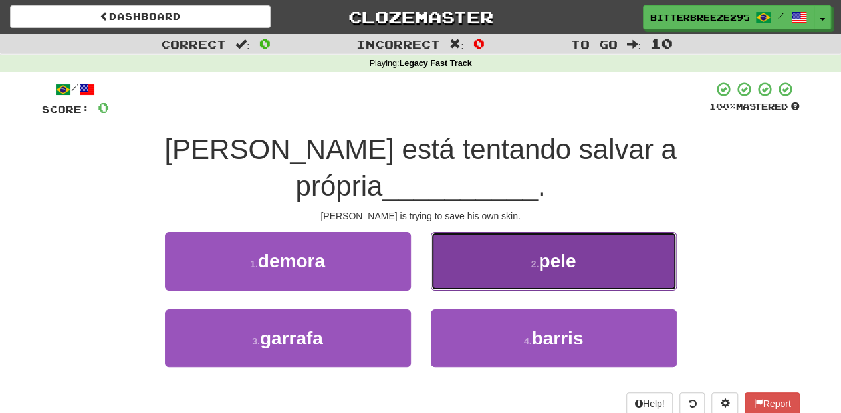
click at [487, 244] on button "2 . pele" at bounding box center [554, 261] width 246 height 58
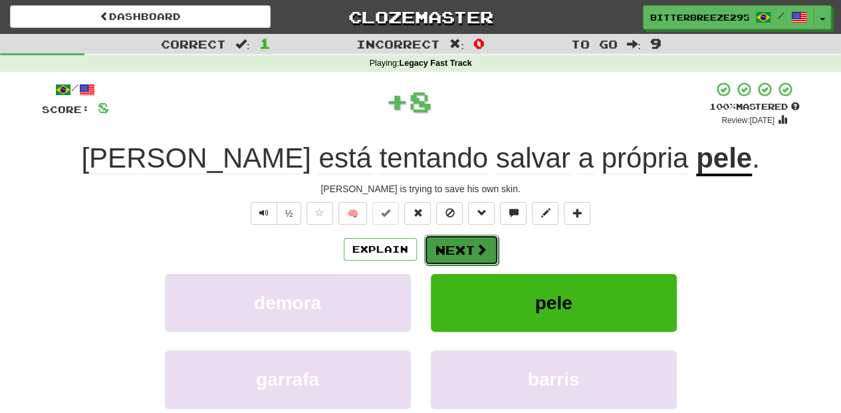
click at [435, 239] on button "Next" at bounding box center [461, 250] width 74 height 31
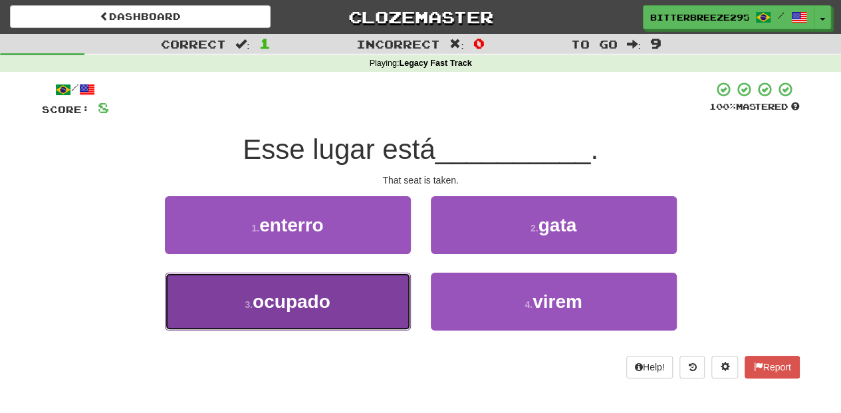
click at [361, 300] on button "3 . ocupado" at bounding box center [288, 302] width 246 height 58
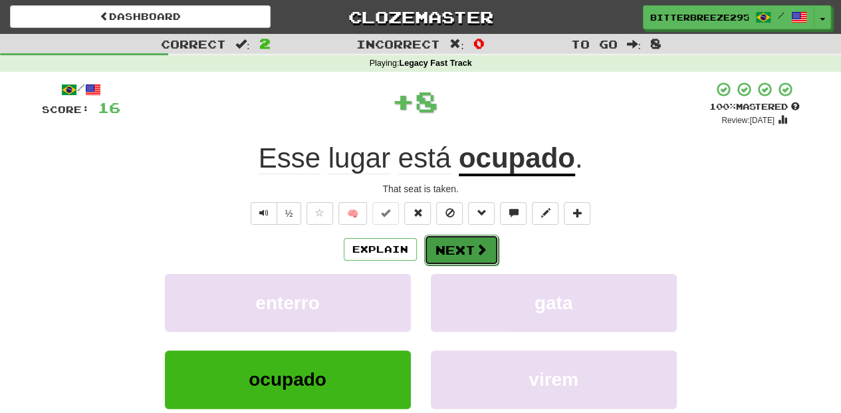
click at [459, 249] on button "Next" at bounding box center [461, 250] width 74 height 31
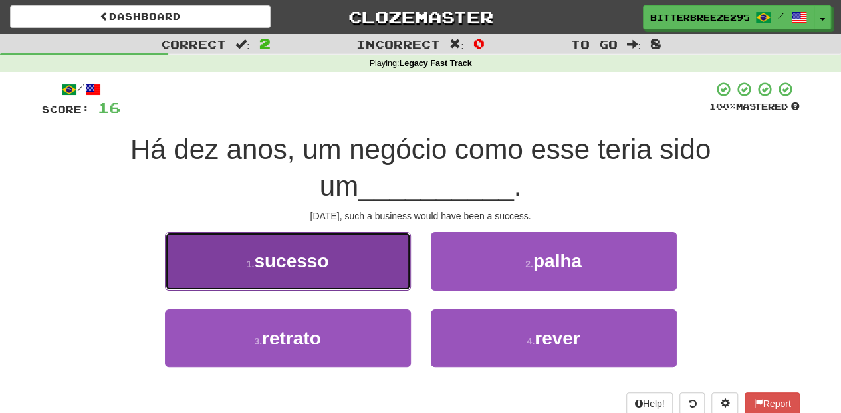
click at [366, 282] on button "1 . sucesso" at bounding box center [288, 261] width 246 height 58
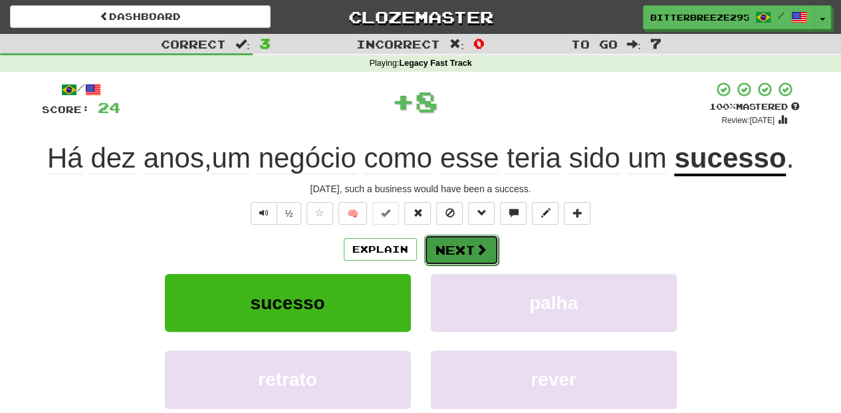
click at [475, 258] on button "Next" at bounding box center [461, 250] width 74 height 31
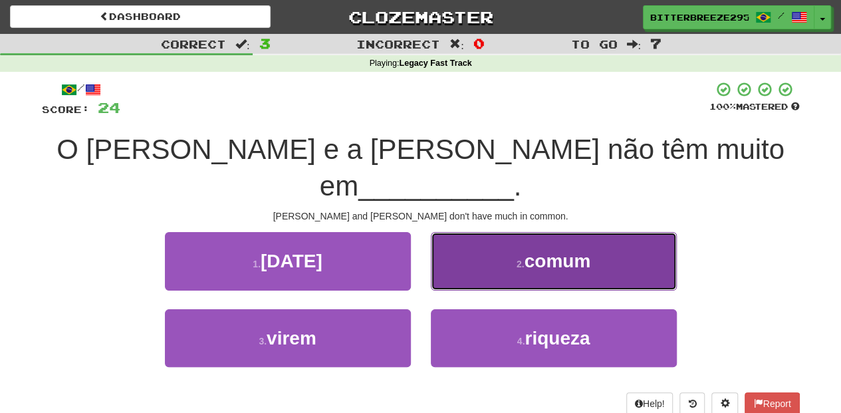
click at [484, 249] on button "2 . comum" at bounding box center [554, 261] width 246 height 58
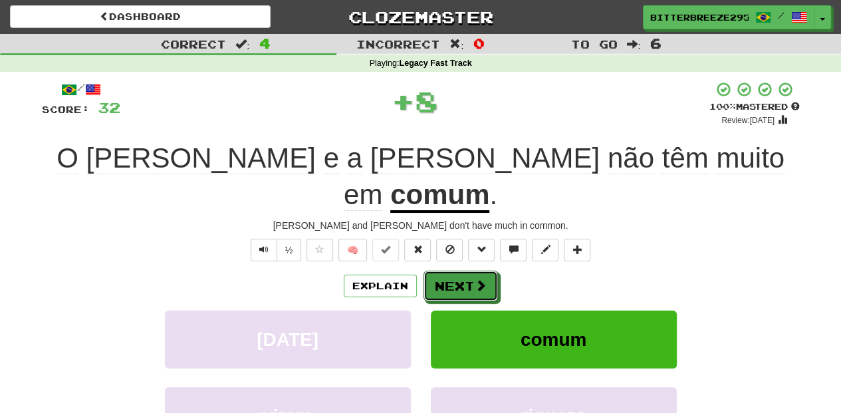
click at [484, 279] on span at bounding box center [481, 285] width 12 height 12
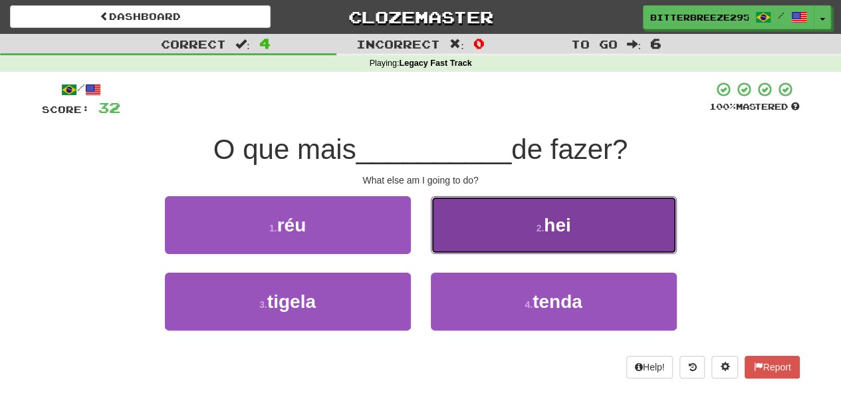
click at [456, 243] on button "2 . hei" at bounding box center [554, 225] width 246 height 58
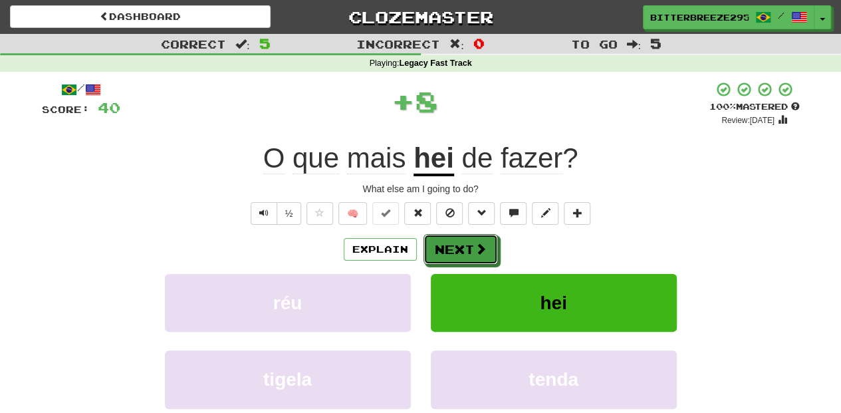
click at [456, 243] on button "Next" at bounding box center [461, 249] width 74 height 31
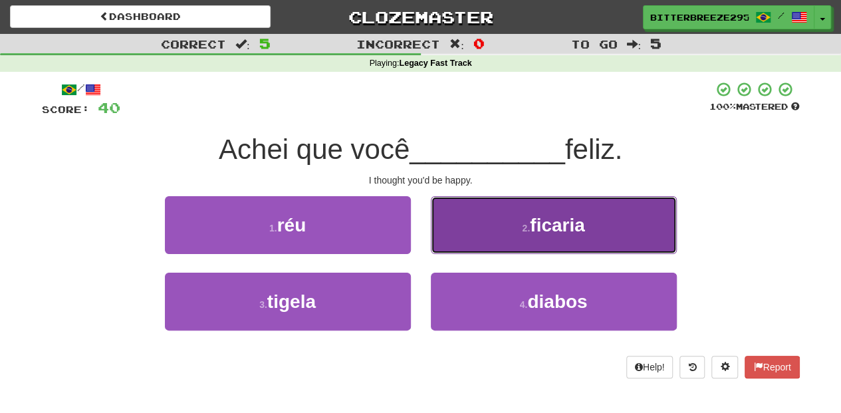
click at [456, 237] on button "2 . ficaria" at bounding box center [554, 225] width 246 height 58
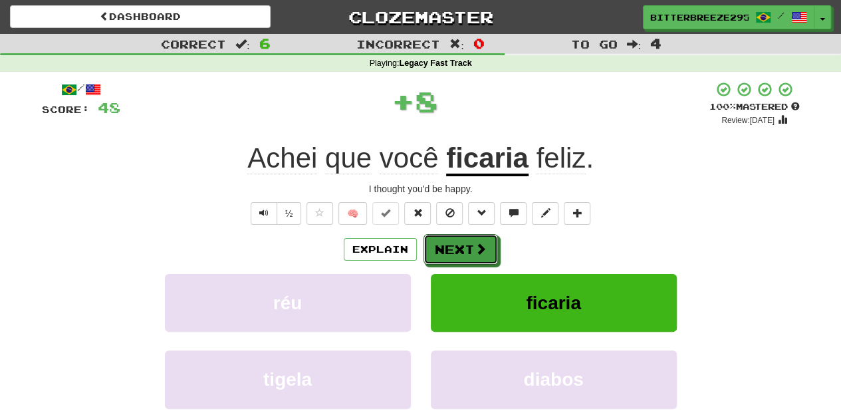
click at [456, 237] on button "Next" at bounding box center [461, 249] width 74 height 31
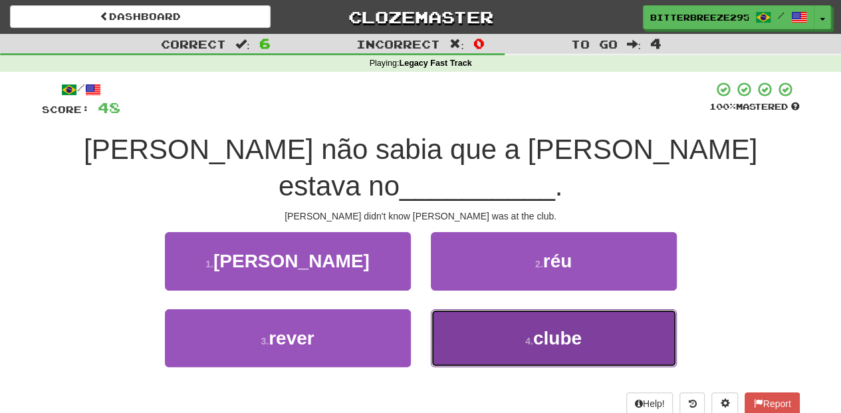
click at [443, 309] on button "4 . clube" at bounding box center [554, 338] width 246 height 58
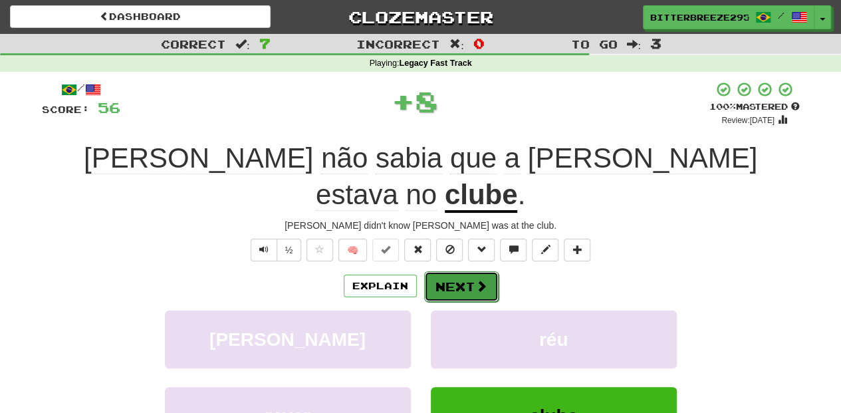
click at [441, 271] on button "Next" at bounding box center [461, 286] width 74 height 31
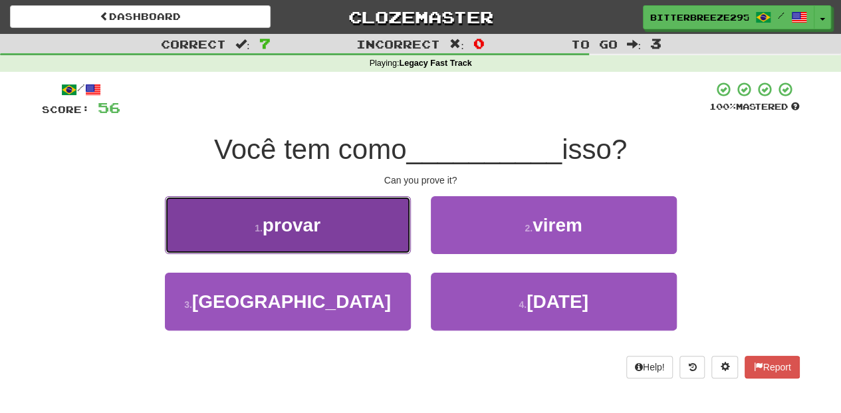
click at [353, 234] on button "1 . provar" at bounding box center [288, 225] width 246 height 58
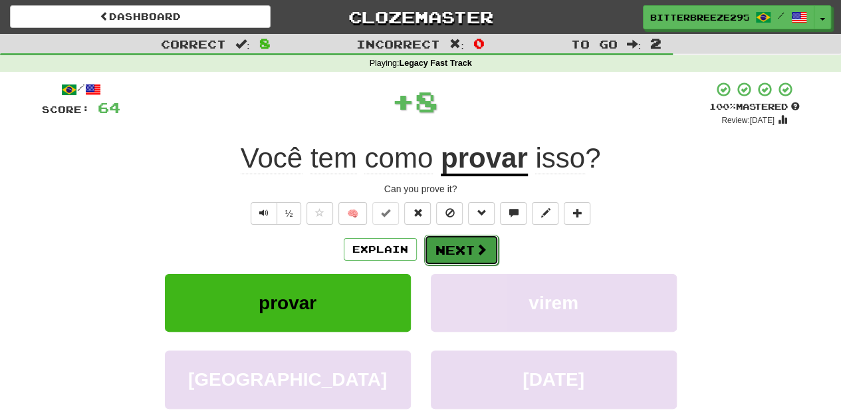
click at [440, 243] on button "Next" at bounding box center [461, 250] width 74 height 31
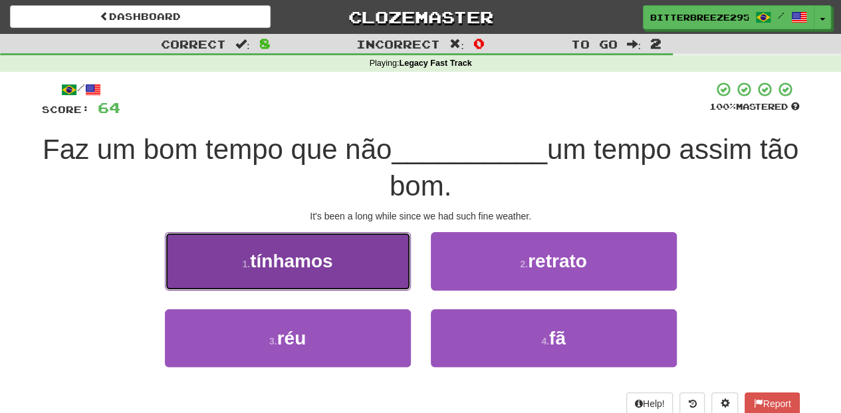
click at [365, 275] on button "1 . tínhamos" at bounding box center [288, 261] width 246 height 58
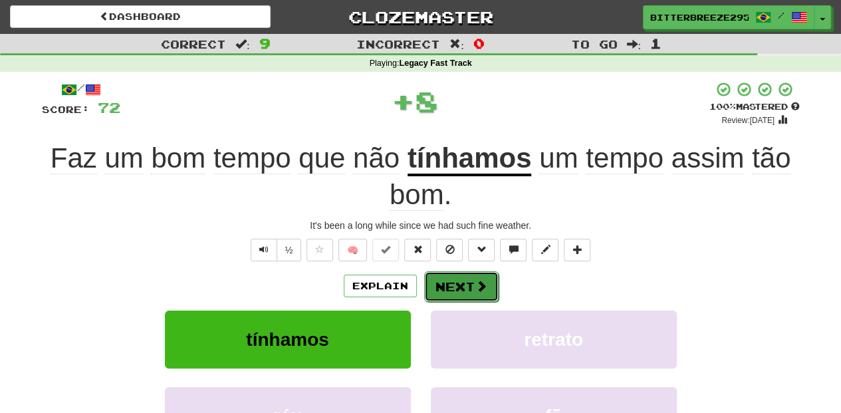
click at [454, 279] on button "Next" at bounding box center [461, 286] width 74 height 31
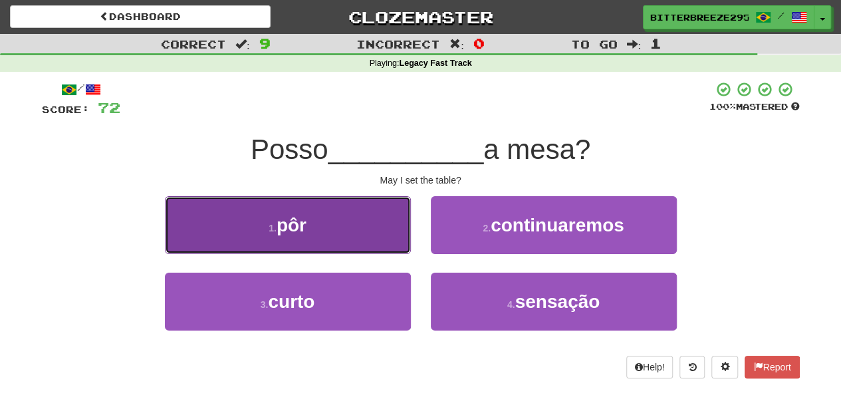
click at [353, 240] on button "1 . pôr" at bounding box center [288, 225] width 246 height 58
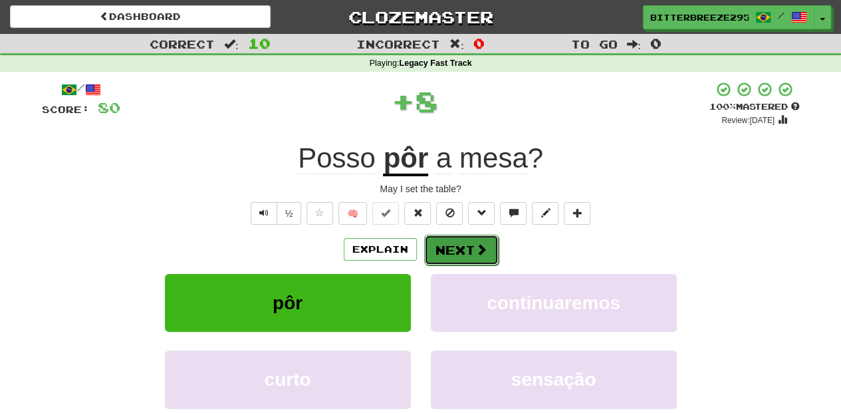
click at [434, 246] on button "Next" at bounding box center [461, 250] width 74 height 31
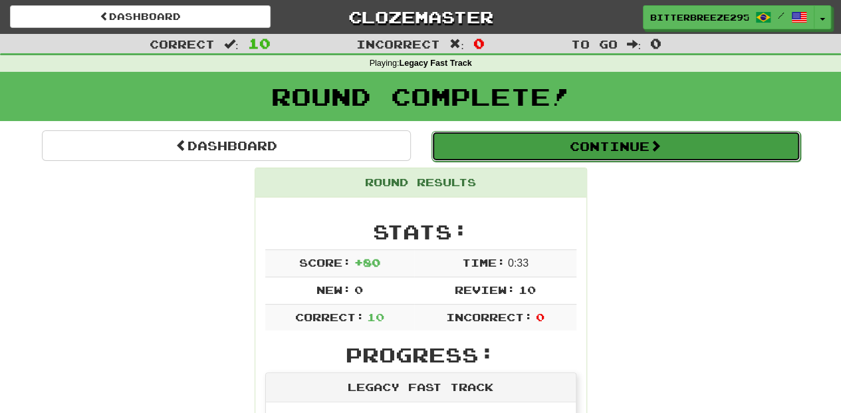
click at [512, 138] on button "Continue" at bounding box center [616, 146] width 369 height 31
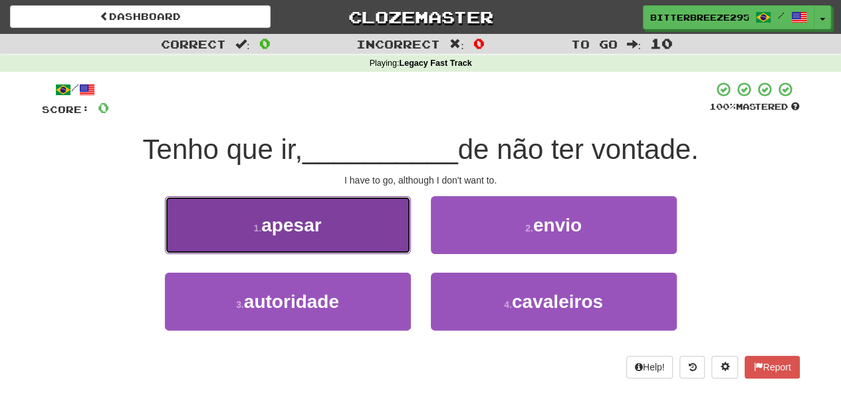
click at [362, 249] on button "1 . apesar" at bounding box center [288, 225] width 246 height 58
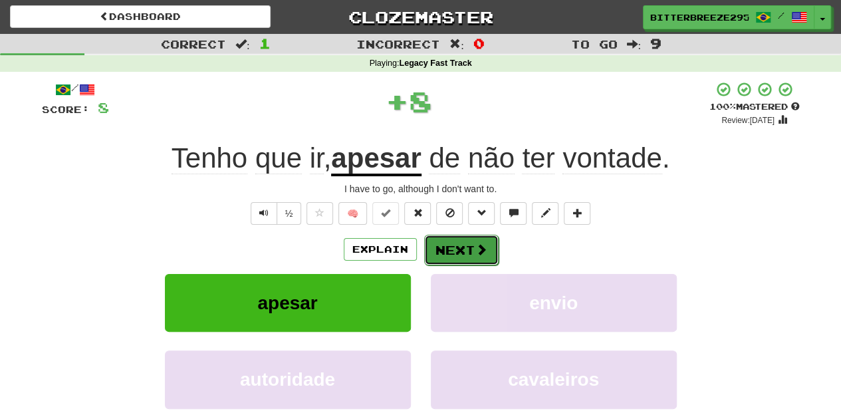
click at [437, 241] on button "Next" at bounding box center [461, 250] width 74 height 31
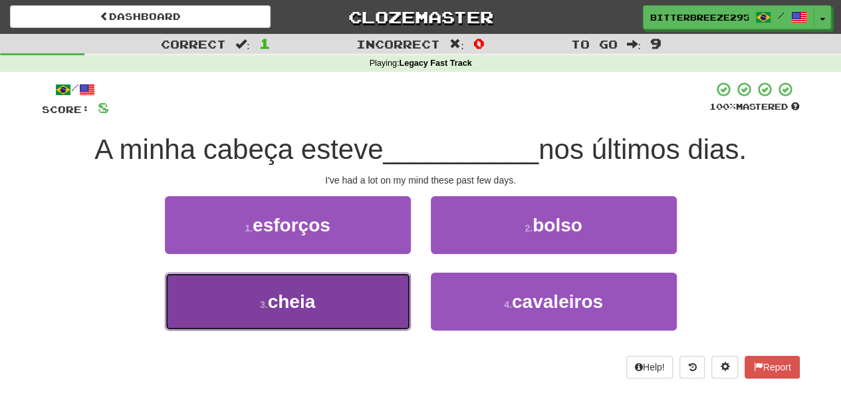
click at [361, 305] on button "3 . cheia" at bounding box center [288, 302] width 246 height 58
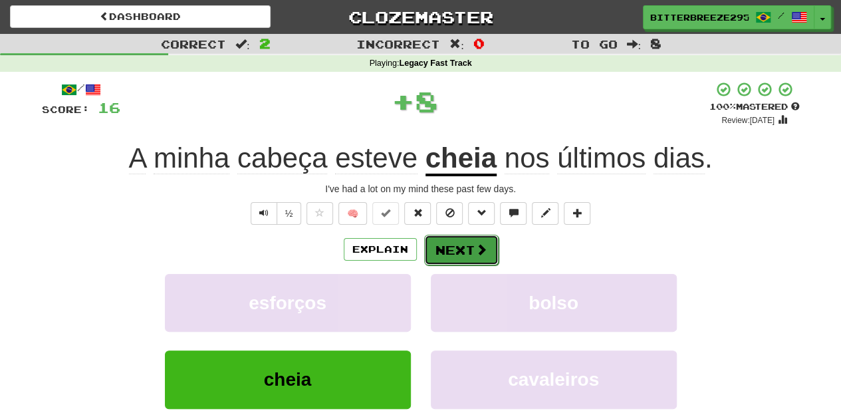
click at [472, 248] on button "Next" at bounding box center [461, 250] width 74 height 31
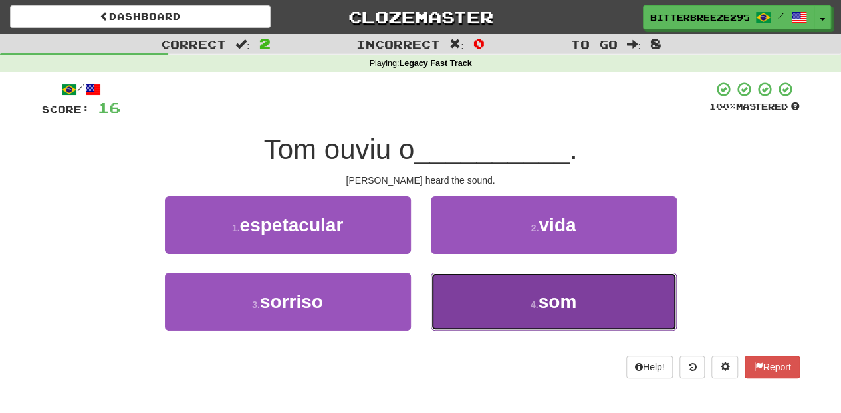
click at [475, 296] on button "4 . som" at bounding box center [554, 302] width 246 height 58
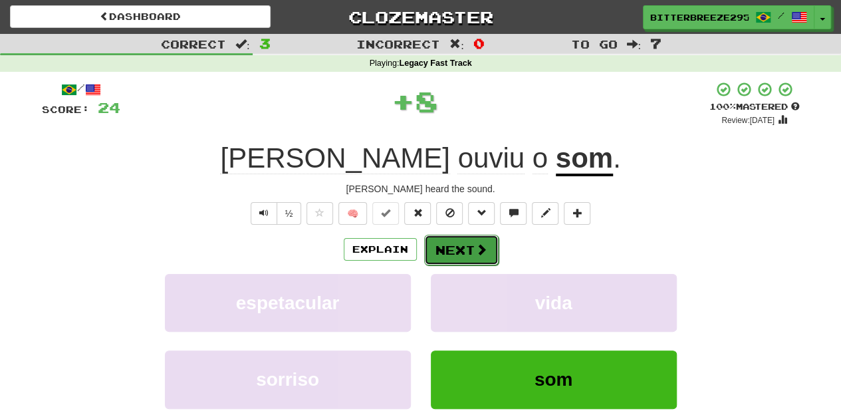
click at [452, 244] on button "Next" at bounding box center [461, 250] width 74 height 31
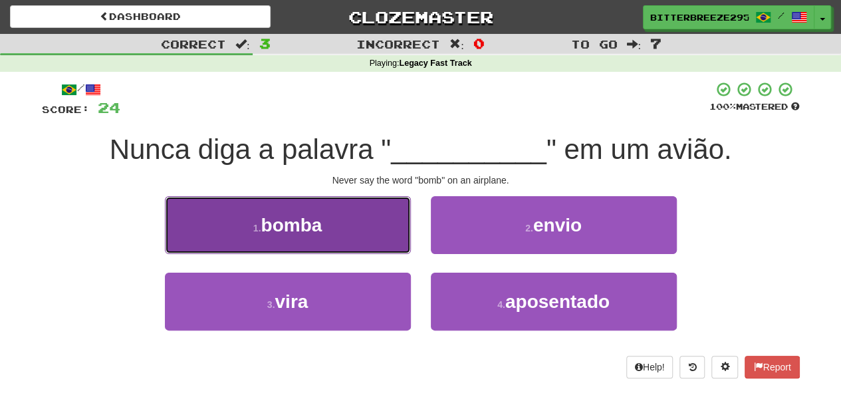
click at [382, 247] on button "1 . bomba" at bounding box center [288, 225] width 246 height 58
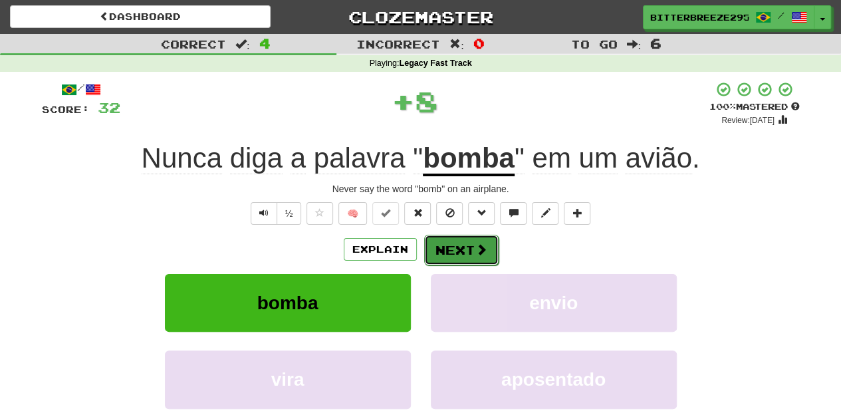
click at [443, 244] on button "Next" at bounding box center [461, 250] width 74 height 31
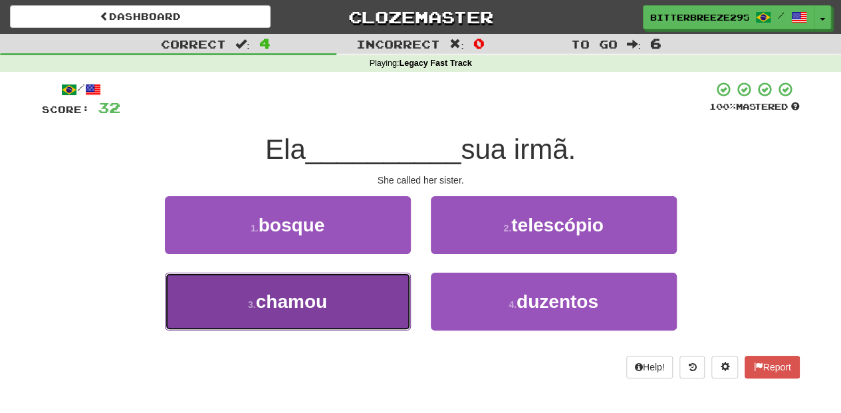
click at [374, 303] on button "3 . chamou" at bounding box center [288, 302] width 246 height 58
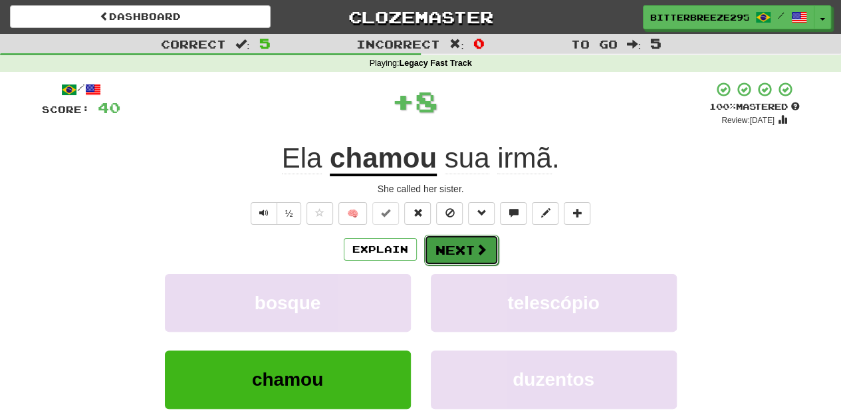
click at [454, 247] on button "Next" at bounding box center [461, 250] width 74 height 31
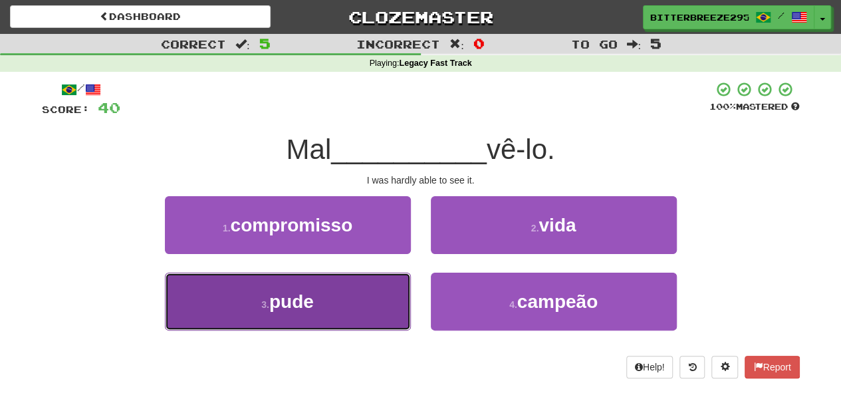
click at [348, 307] on button "3 . pude" at bounding box center [288, 302] width 246 height 58
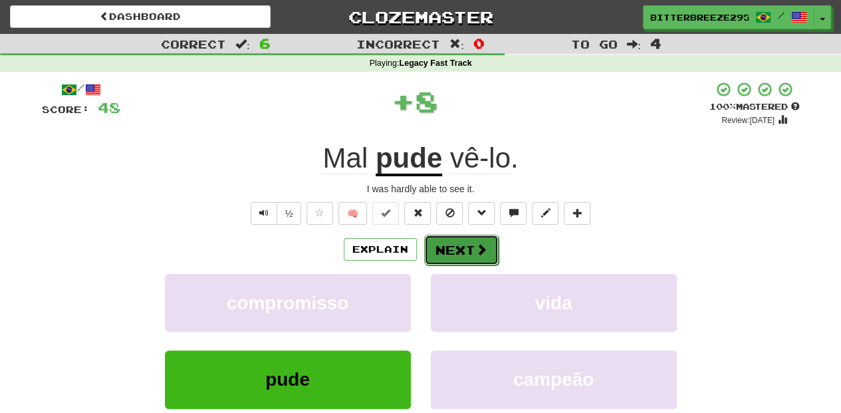
click at [450, 253] on button "Next" at bounding box center [461, 250] width 74 height 31
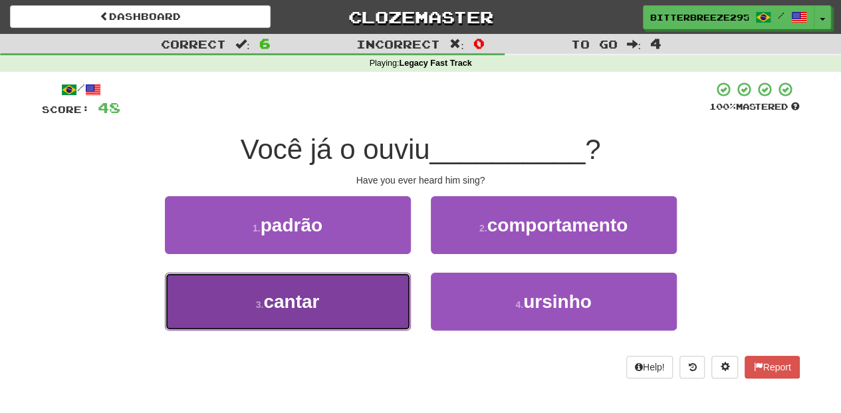
click at [372, 299] on button "3 . cantar" at bounding box center [288, 302] width 246 height 58
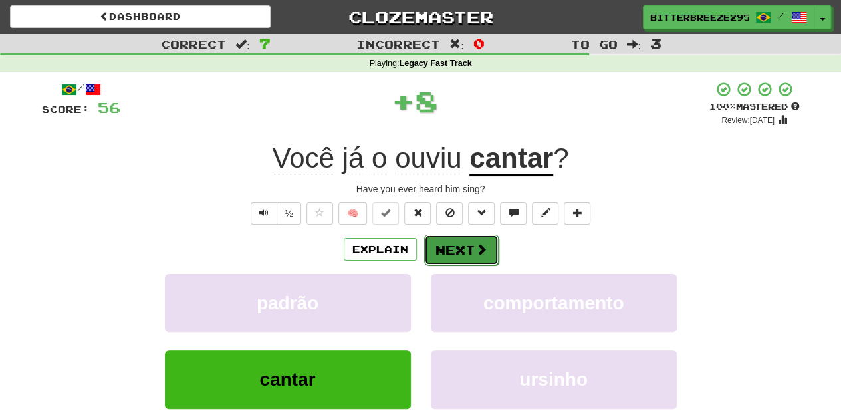
click at [464, 250] on button "Next" at bounding box center [461, 250] width 74 height 31
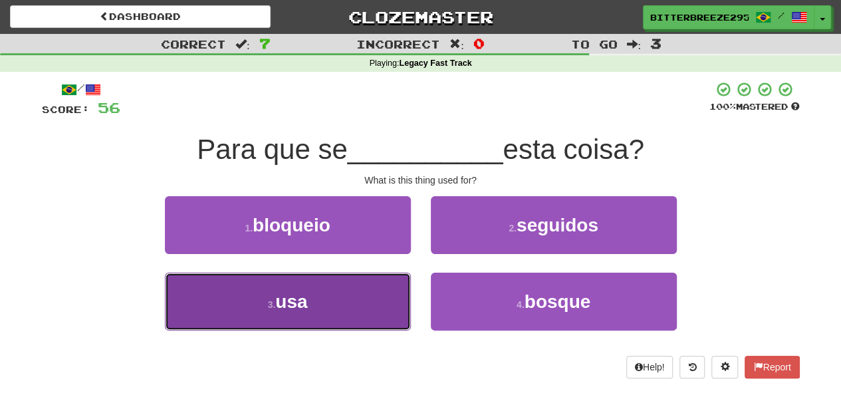
click at [372, 295] on button "3 . usa" at bounding box center [288, 302] width 246 height 58
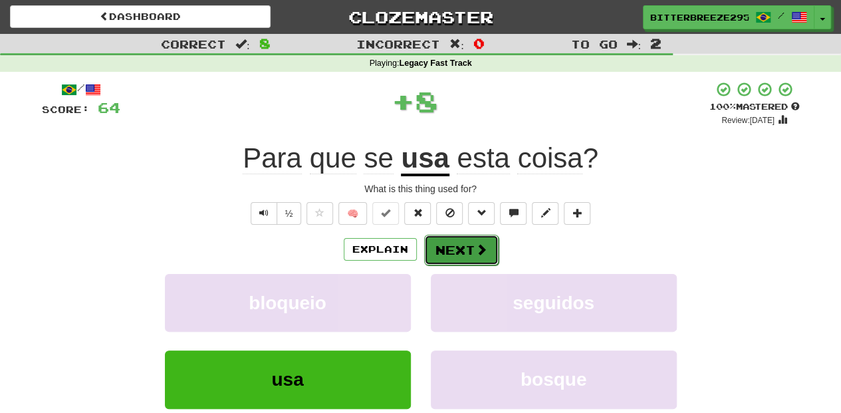
click at [428, 241] on button "Next" at bounding box center [461, 250] width 74 height 31
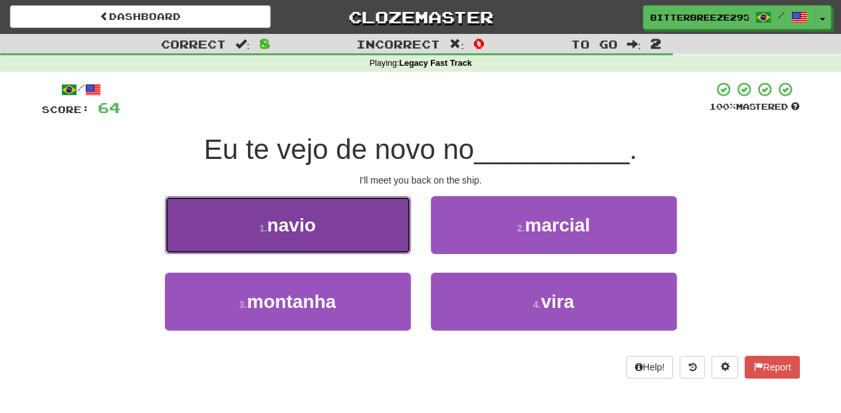
click at [365, 239] on button "1 . navio" at bounding box center [288, 225] width 246 height 58
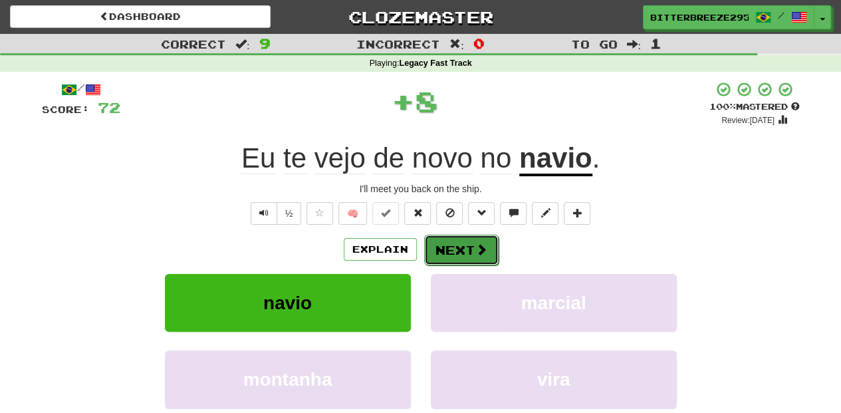
click at [436, 244] on button "Next" at bounding box center [461, 250] width 74 height 31
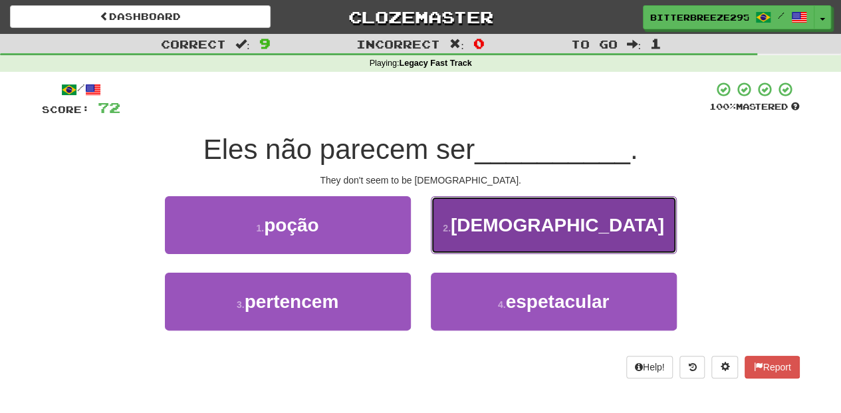
click at [450, 243] on button "2 . americanos" at bounding box center [554, 225] width 246 height 58
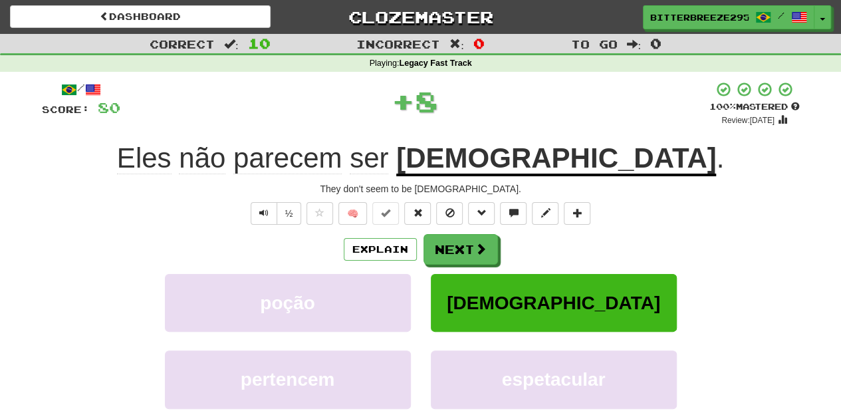
click at [450, 243] on button "Next" at bounding box center [461, 249] width 74 height 31
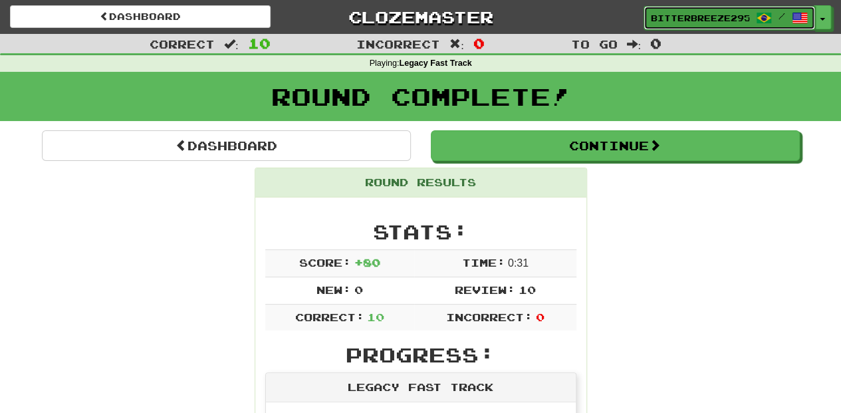
click at [660, 9] on link "BitterBreeze2956 /" at bounding box center [730, 18] width 172 height 24
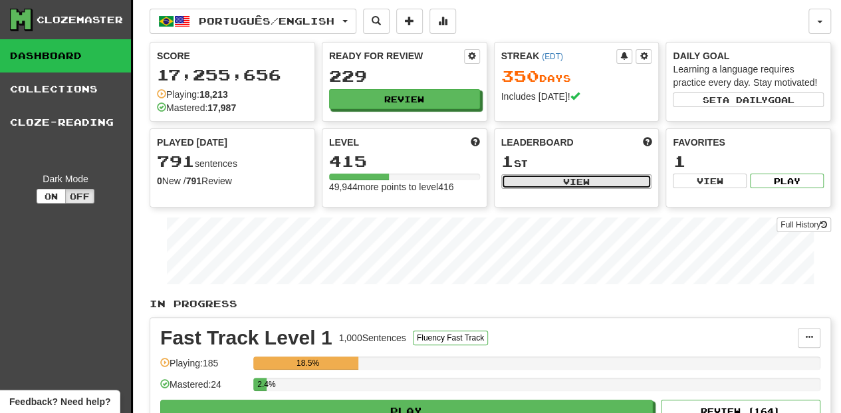
click at [535, 175] on button "View" at bounding box center [577, 181] width 151 height 15
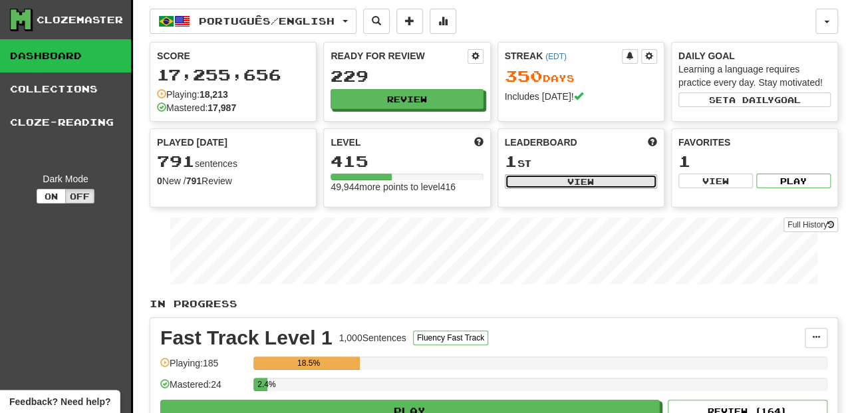
select select "**********"
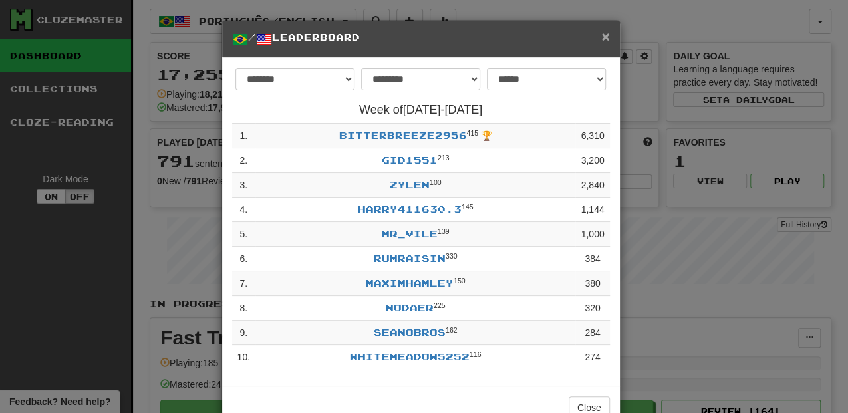
click at [601, 33] on span "×" at bounding box center [605, 36] width 8 height 15
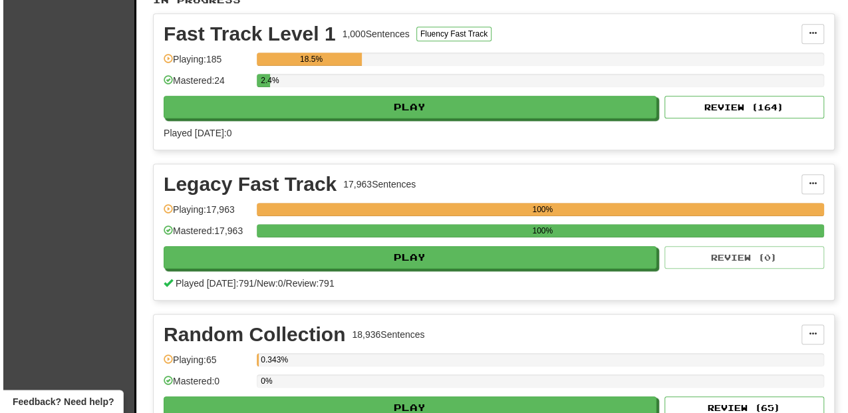
scroll to position [310, 0]
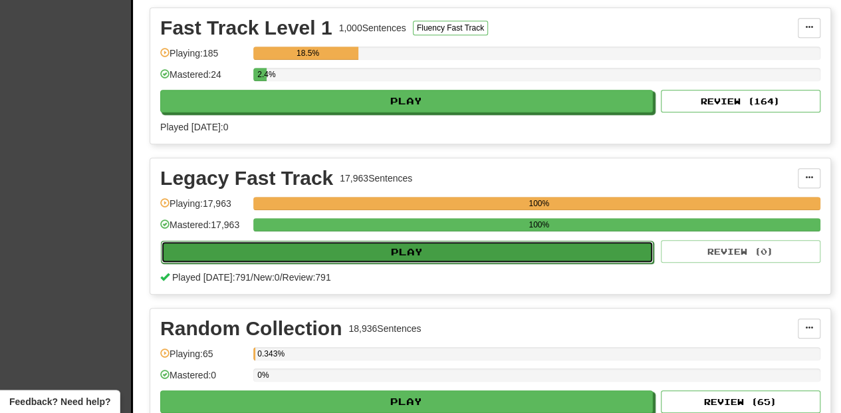
click at [332, 252] on button "Play" at bounding box center [407, 252] width 493 height 23
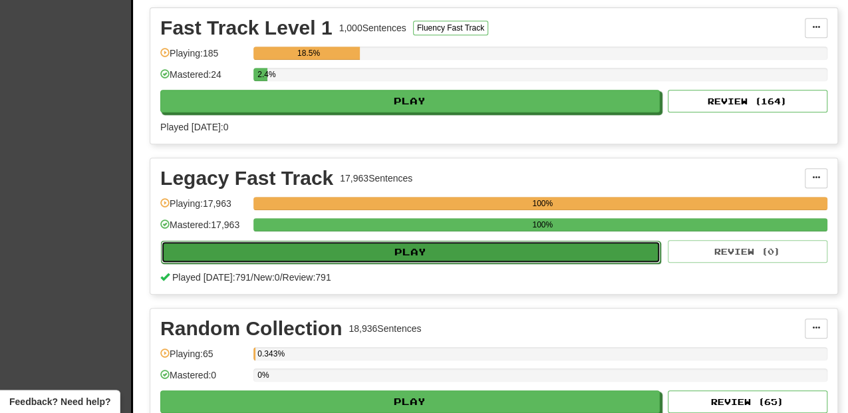
select select "**"
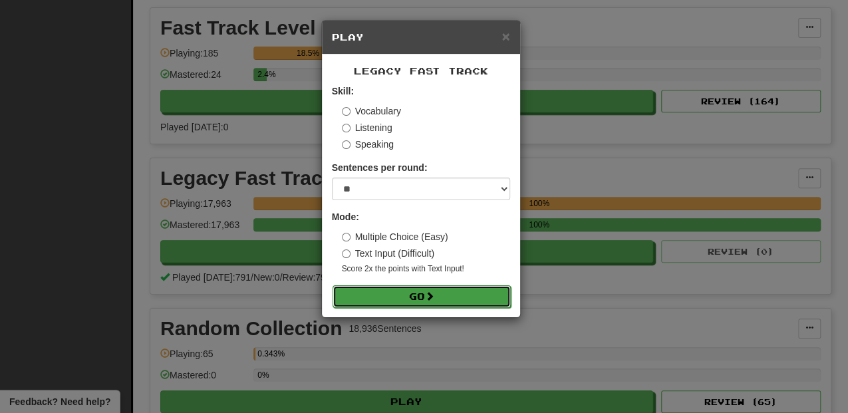
click at [374, 287] on button "Go" at bounding box center [422, 296] width 178 height 23
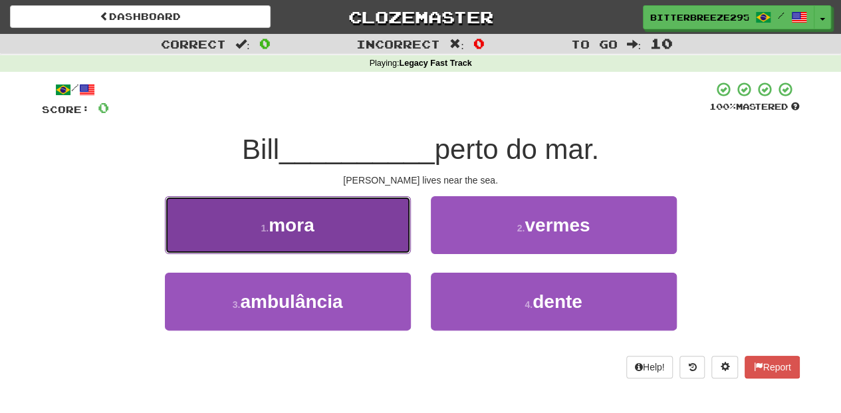
click at [392, 242] on button "1 . mora" at bounding box center [288, 225] width 246 height 58
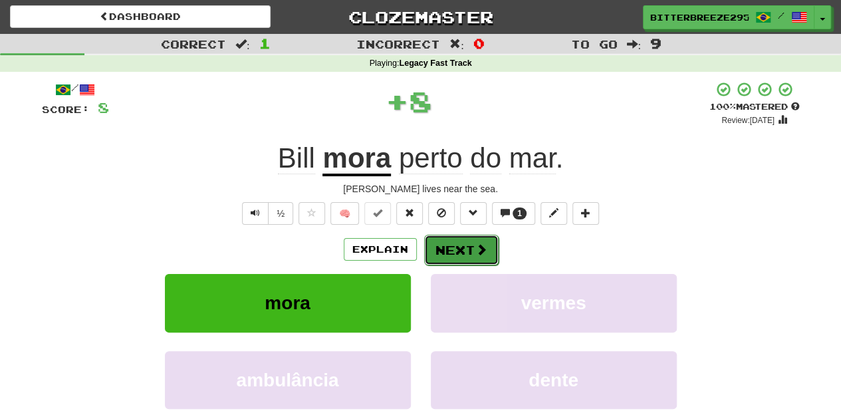
click at [479, 252] on span at bounding box center [482, 249] width 12 height 12
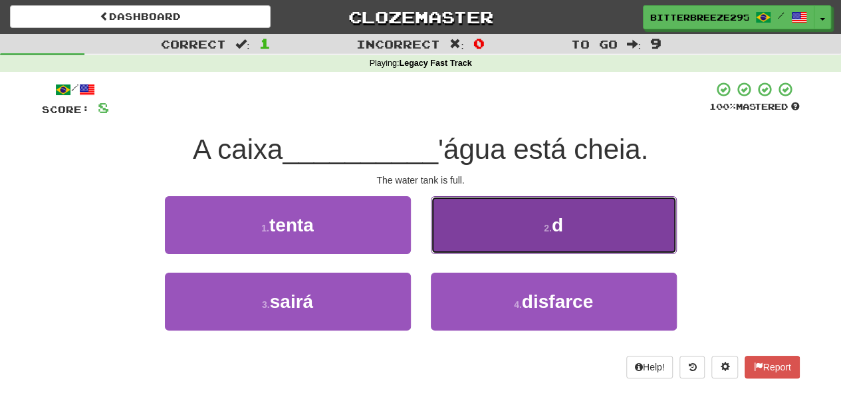
click at [499, 240] on button "2 . d" at bounding box center [554, 225] width 246 height 58
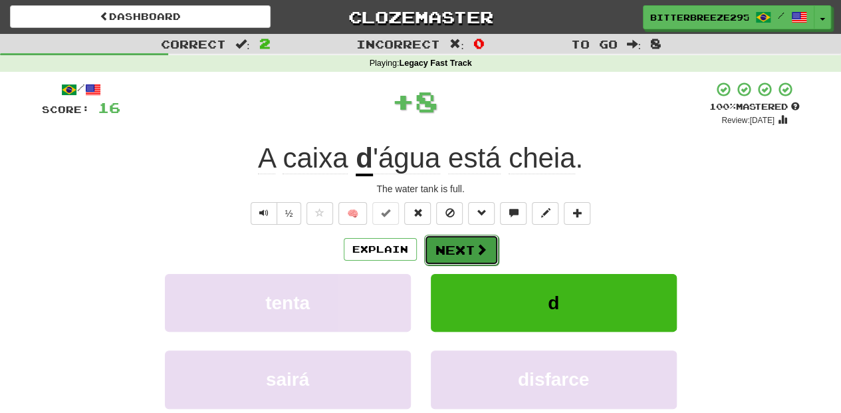
click at [492, 242] on button "Next" at bounding box center [461, 250] width 74 height 31
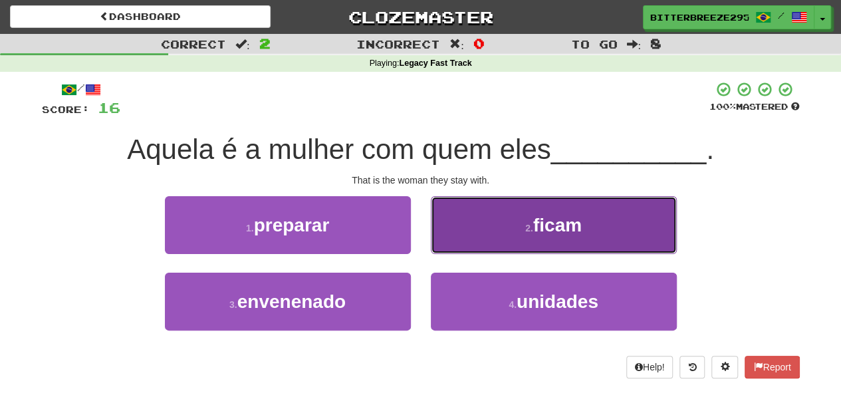
click at [474, 235] on button "2 . ficam" at bounding box center [554, 225] width 246 height 58
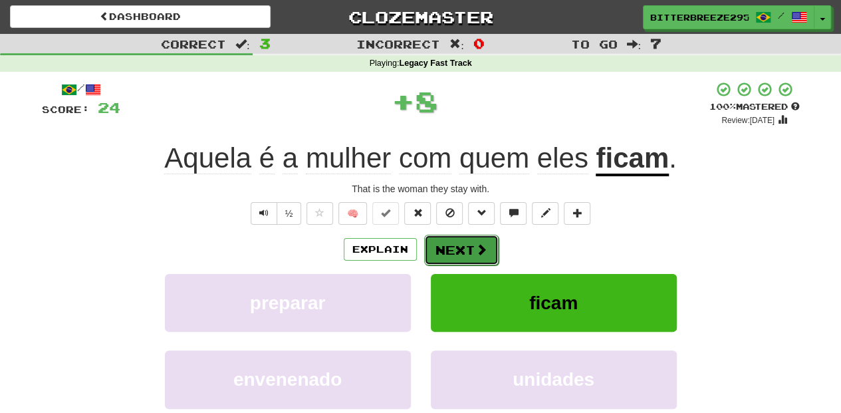
click at [439, 247] on button "Next" at bounding box center [461, 250] width 74 height 31
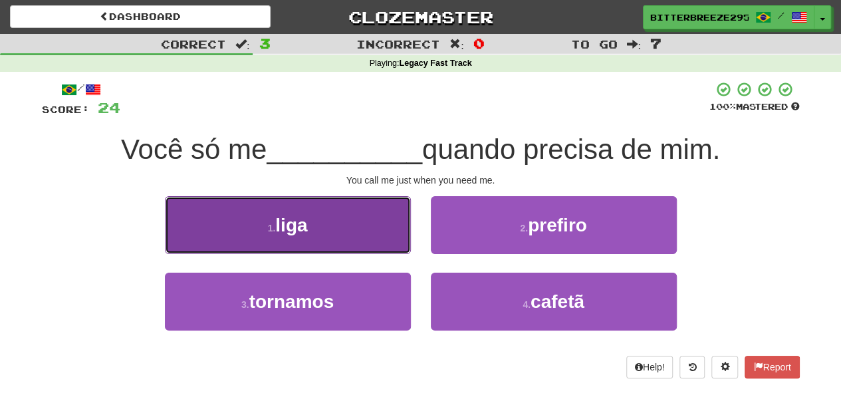
click at [361, 243] on button "1 . liga" at bounding box center [288, 225] width 246 height 58
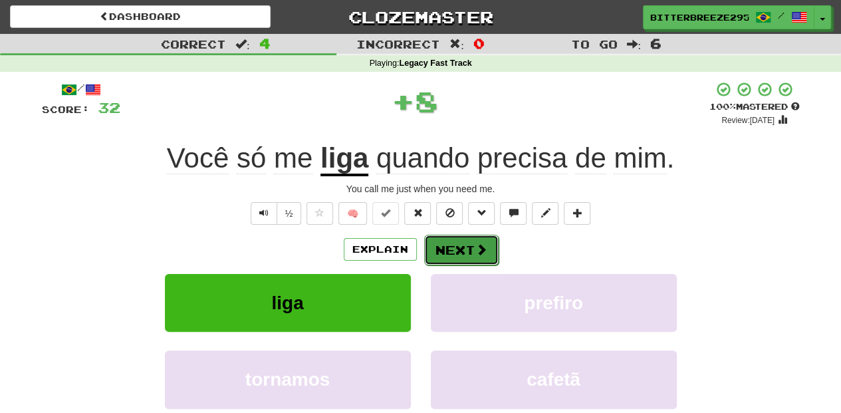
click at [451, 243] on button "Next" at bounding box center [461, 250] width 74 height 31
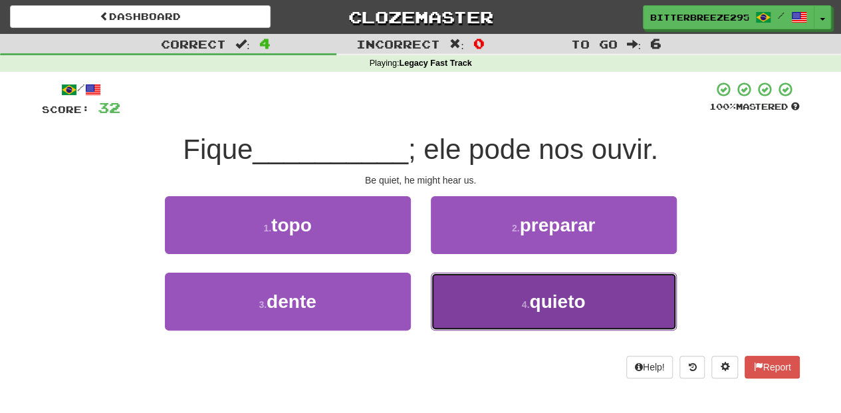
click at [456, 303] on button "4 . quieto" at bounding box center [554, 302] width 246 height 58
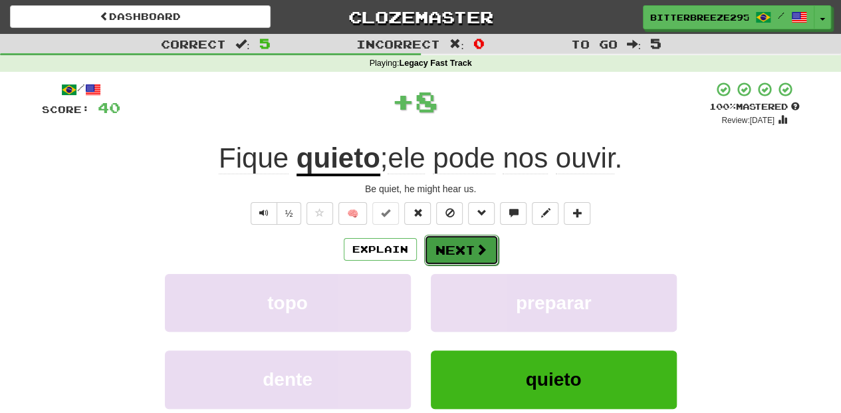
click at [444, 253] on button "Next" at bounding box center [461, 250] width 74 height 31
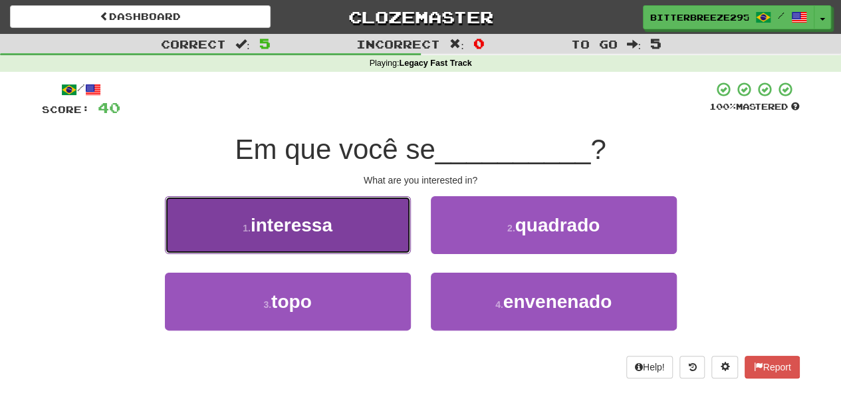
click at [367, 243] on button "1 . interessa" at bounding box center [288, 225] width 246 height 58
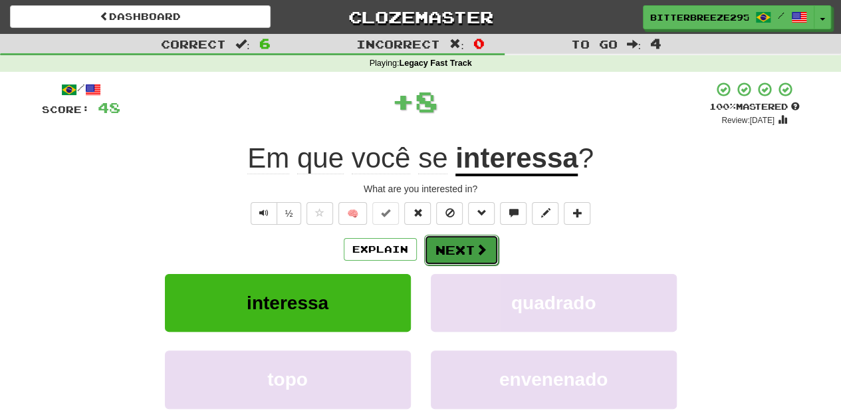
click at [440, 243] on button "Next" at bounding box center [461, 250] width 74 height 31
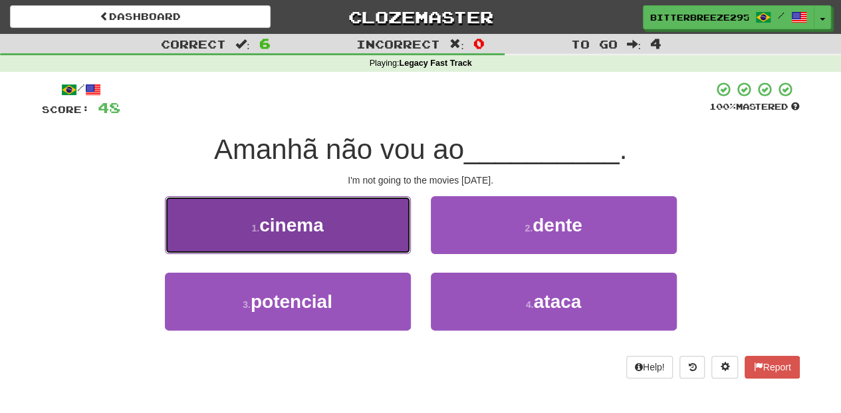
click at [348, 249] on button "1 . cinema" at bounding box center [288, 225] width 246 height 58
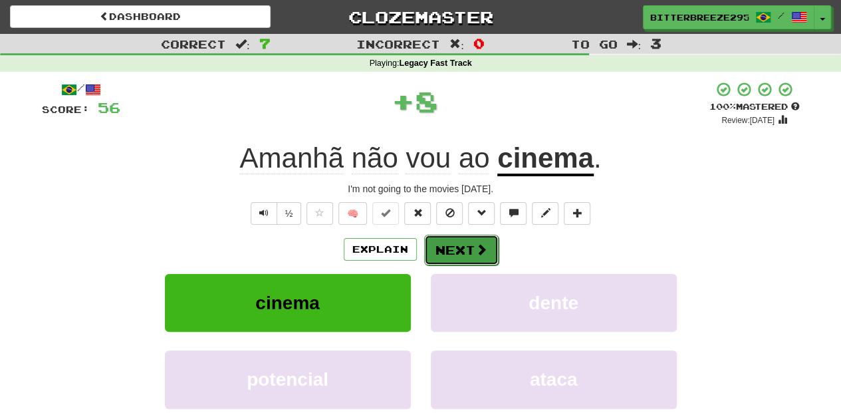
click at [430, 253] on button "Next" at bounding box center [461, 250] width 74 height 31
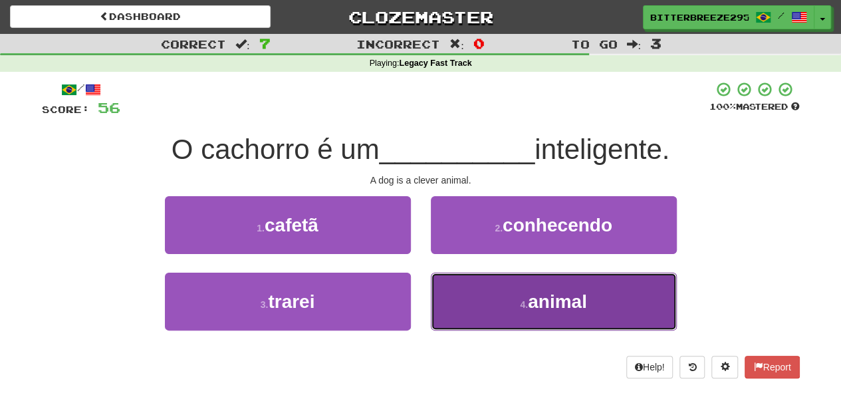
click at [496, 288] on button "4 . animal" at bounding box center [554, 302] width 246 height 58
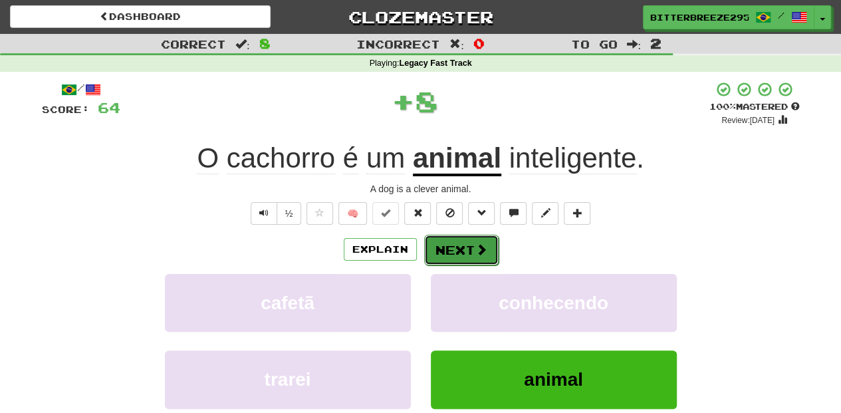
click at [462, 249] on button "Next" at bounding box center [461, 250] width 74 height 31
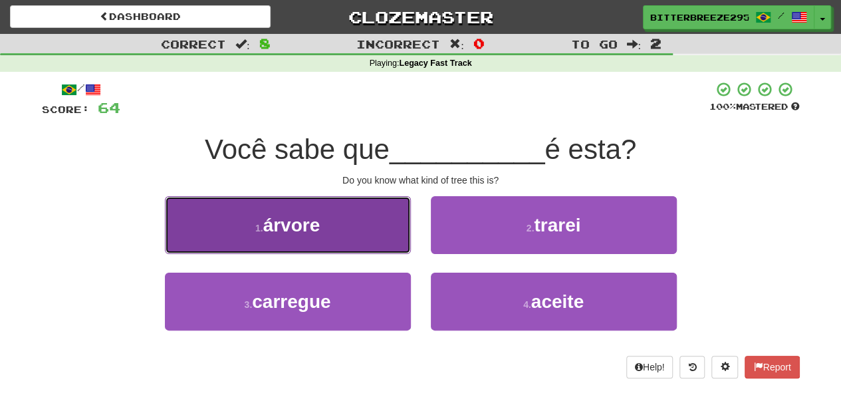
click at [354, 241] on button "1 . árvore" at bounding box center [288, 225] width 246 height 58
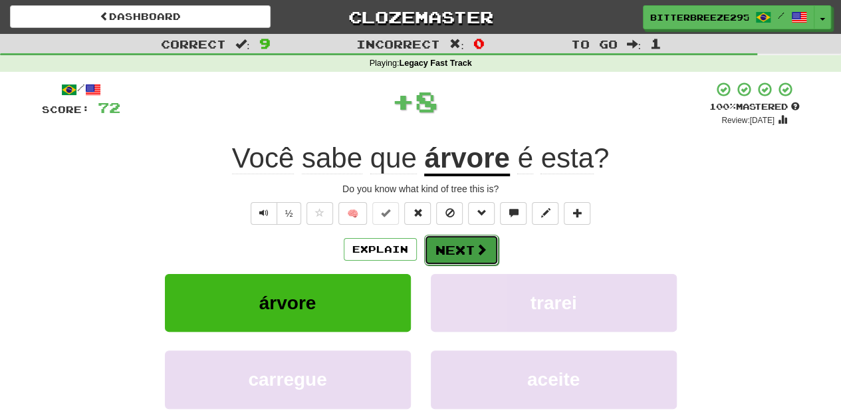
click at [482, 257] on button "Next" at bounding box center [461, 250] width 74 height 31
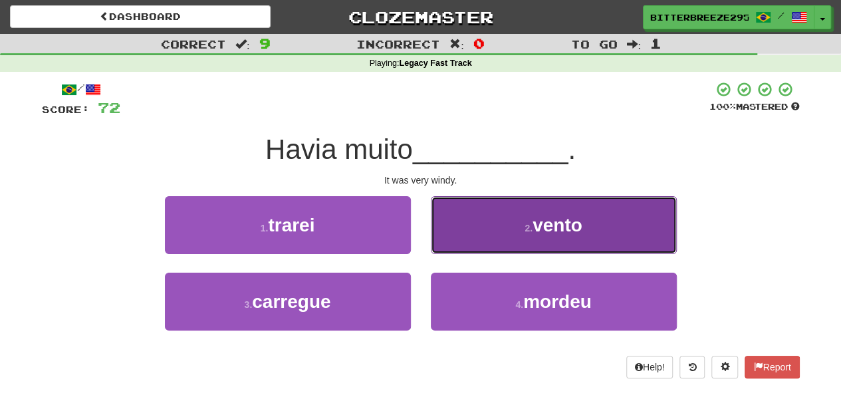
click at [477, 239] on button "2 . vento" at bounding box center [554, 225] width 246 height 58
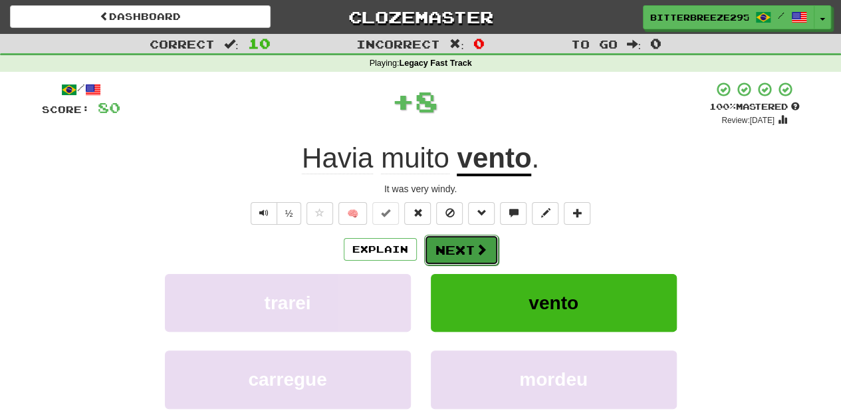
click at [464, 240] on button "Next" at bounding box center [461, 250] width 74 height 31
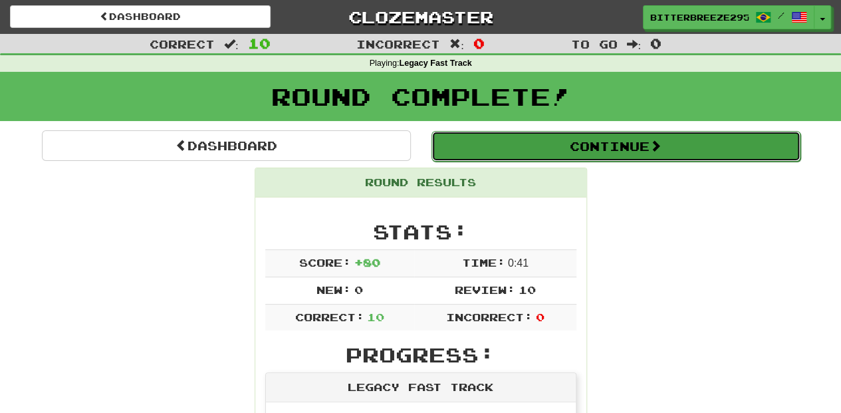
click at [507, 148] on button "Continue" at bounding box center [616, 146] width 369 height 31
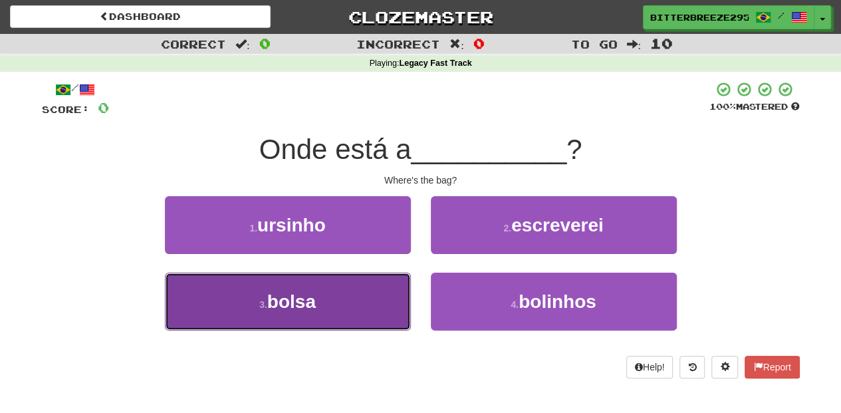
click at [375, 287] on button "3 . bolsa" at bounding box center [288, 302] width 246 height 58
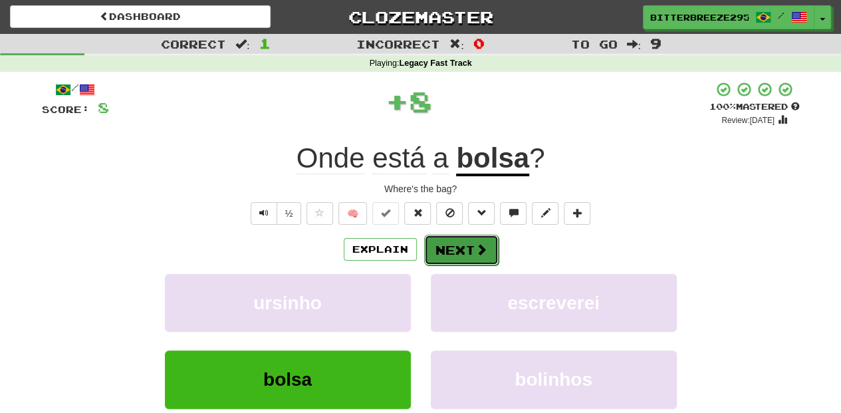
click at [452, 249] on button "Next" at bounding box center [461, 250] width 74 height 31
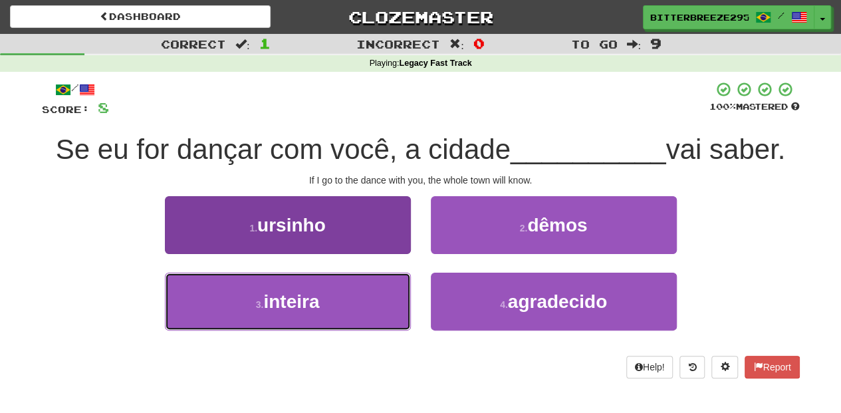
click at [365, 310] on button "3 . inteira" at bounding box center [288, 302] width 246 height 58
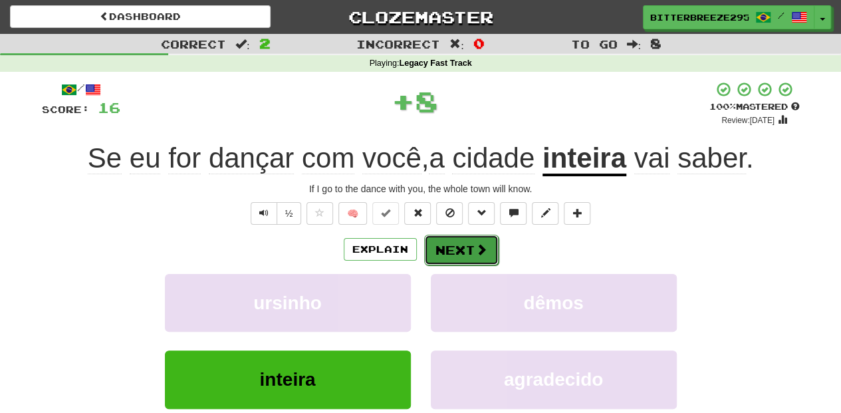
click at [443, 255] on button "Next" at bounding box center [461, 250] width 74 height 31
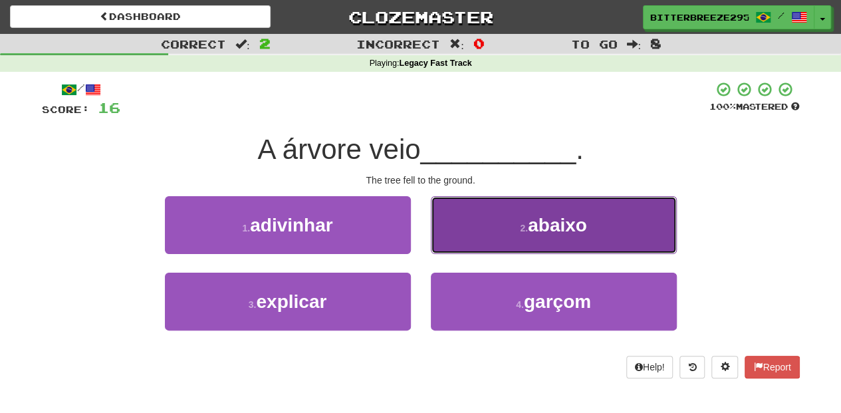
click at [458, 249] on button "2 . abaixo" at bounding box center [554, 225] width 246 height 58
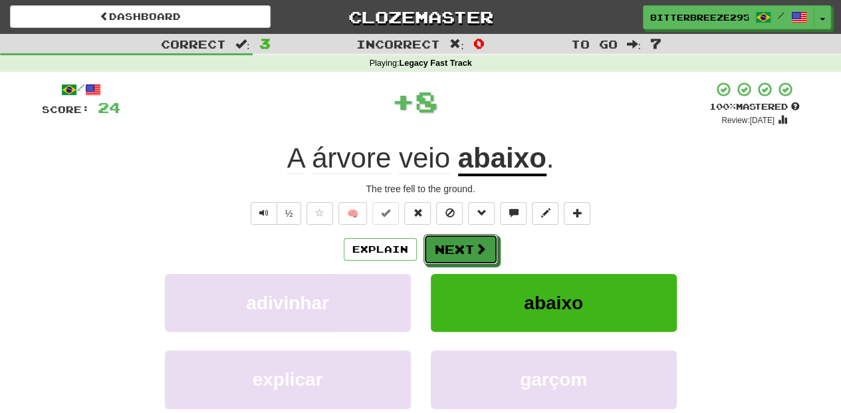
click at [458, 249] on button "Next" at bounding box center [461, 249] width 74 height 31
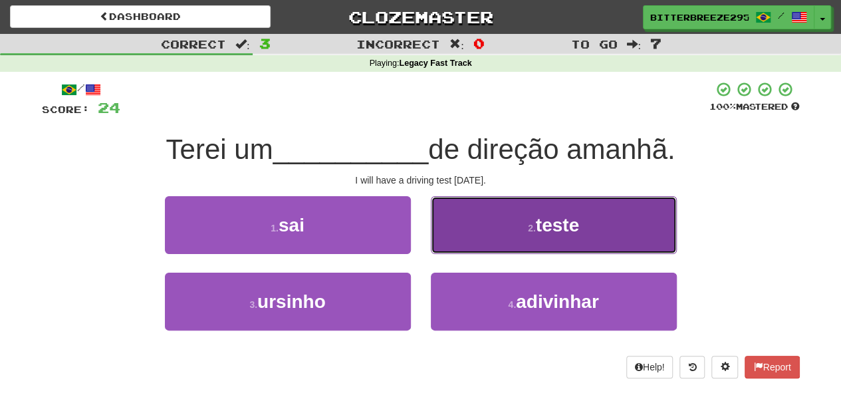
click at [469, 253] on button "2 . teste" at bounding box center [554, 225] width 246 height 58
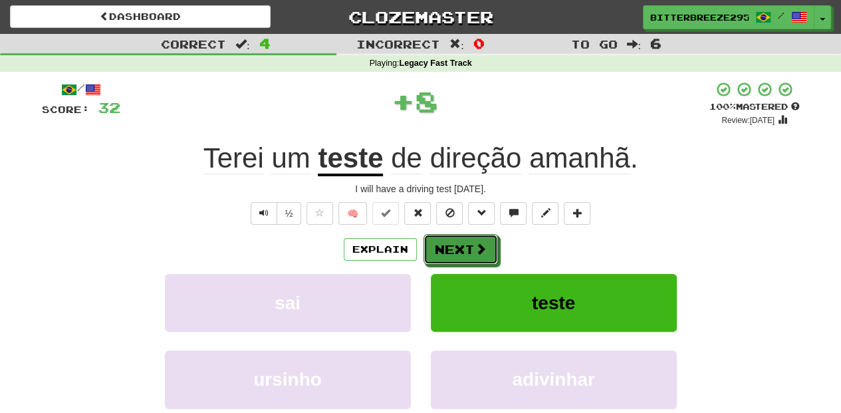
click at [469, 253] on button "Next" at bounding box center [461, 249] width 74 height 31
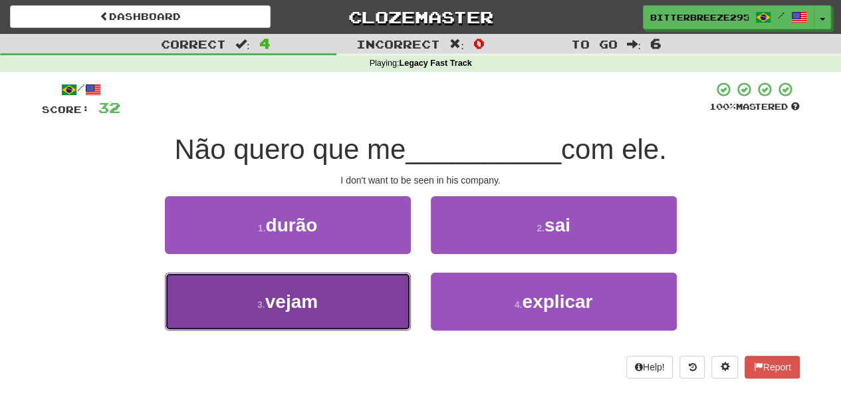
click at [368, 291] on button "3 . vejam" at bounding box center [288, 302] width 246 height 58
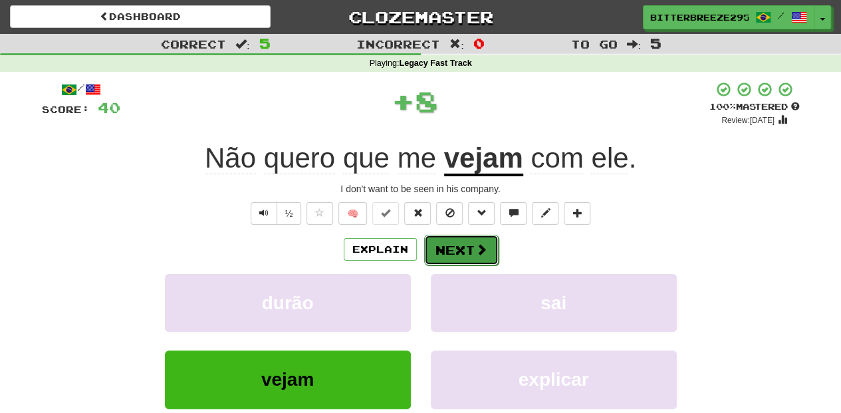
click at [455, 251] on button "Next" at bounding box center [461, 250] width 74 height 31
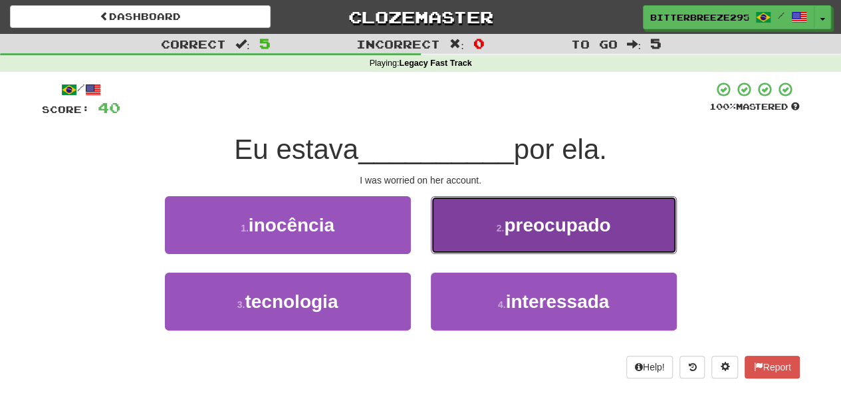
click at [461, 241] on button "2 . preocupado" at bounding box center [554, 225] width 246 height 58
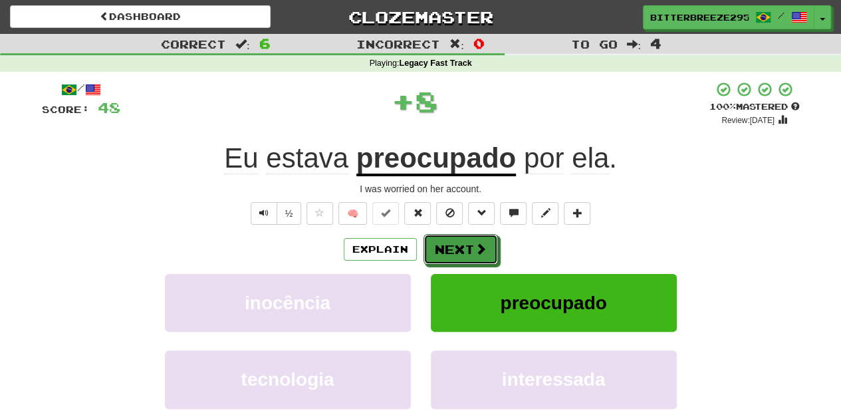
click at [461, 241] on button "Next" at bounding box center [461, 249] width 74 height 31
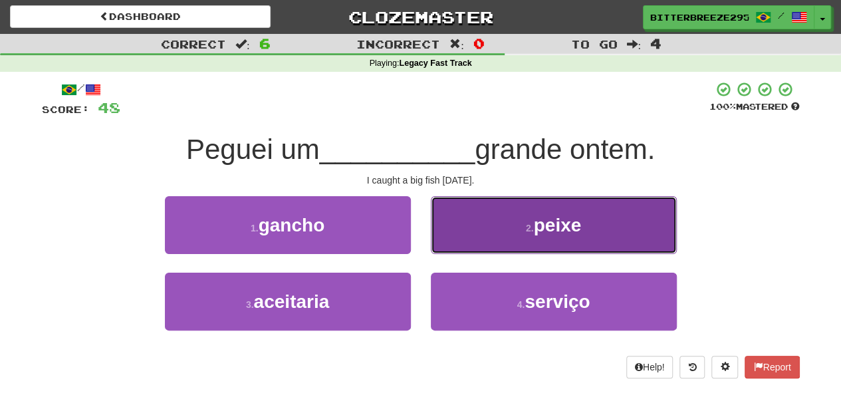
click at [459, 239] on button "2 . peixe" at bounding box center [554, 225] width 246 height 58
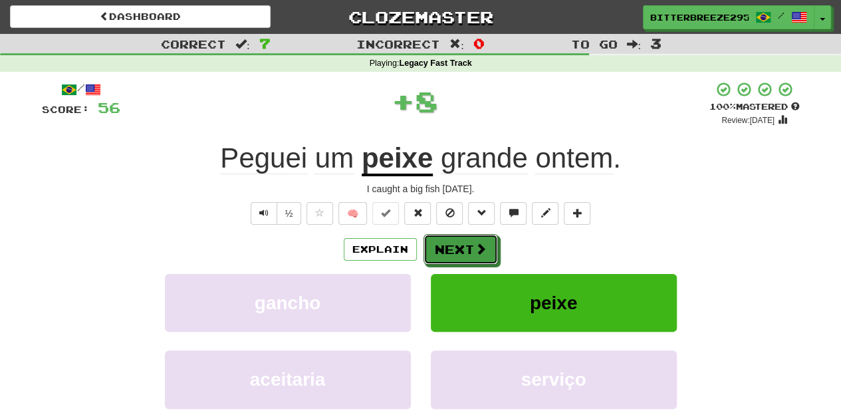
click at [459, 239] on button "Next" at bounding box center [461, 249] width 74 height 31
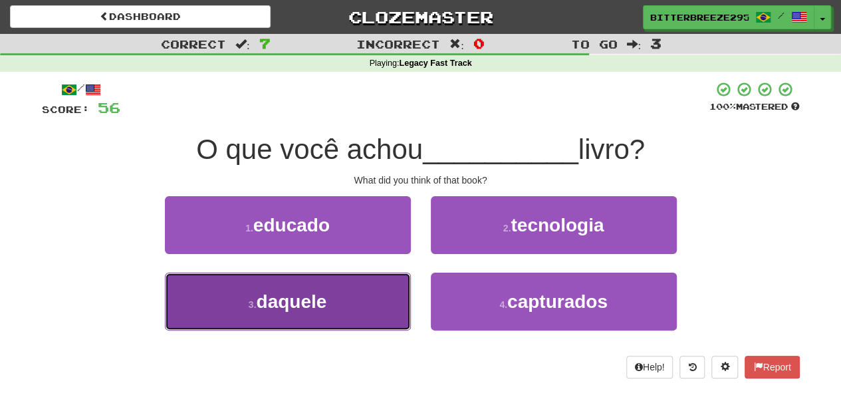
click at [351, 297] on button "3 . daquele" at bounding box center [288, 302] width 246 height 58
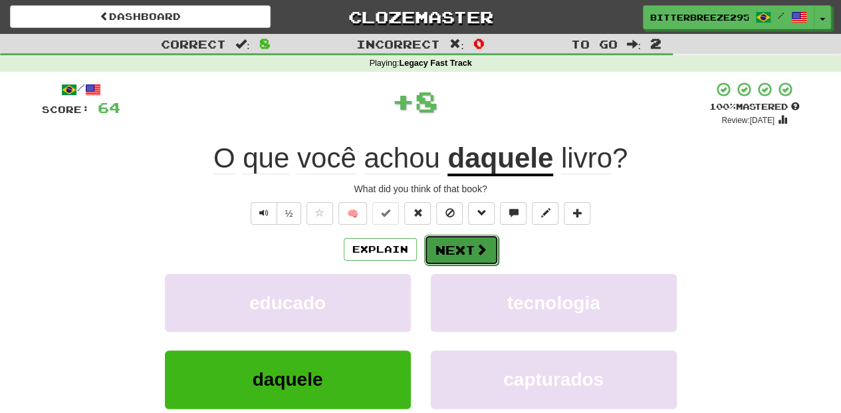
click at [454, 250] on button "Next" at bounding box center [461, 250] width 74 height 31
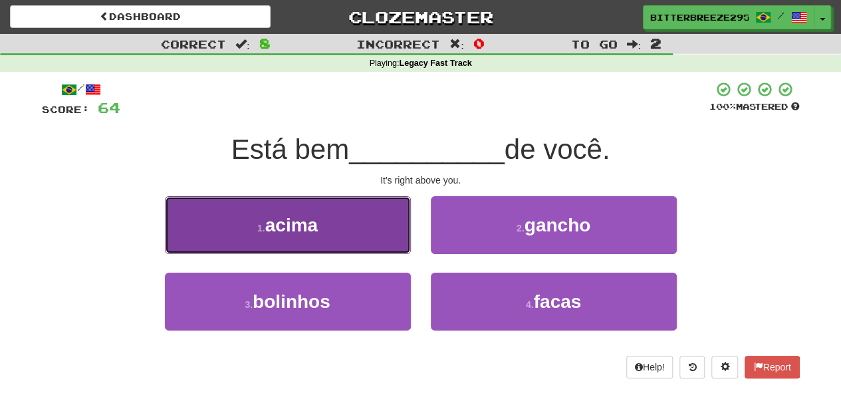
click at [366, 234] on button "1 . acima" at bounding box center [288, 225] width 246 height 58
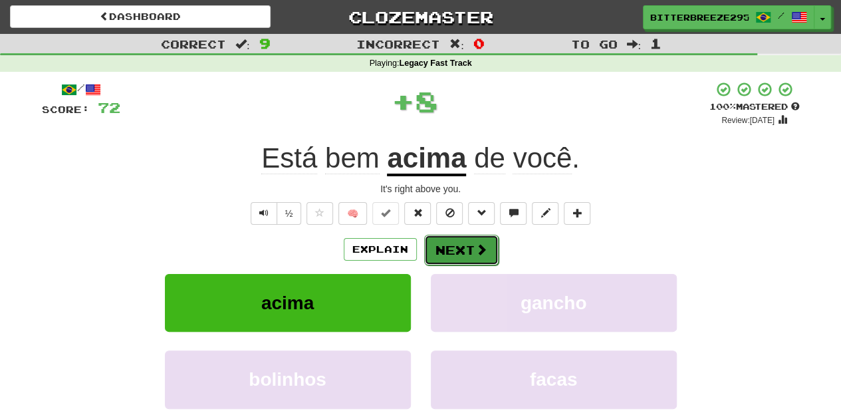
click at [440, 244] on button "Next" at bounding box center [461, 250] width 74 height 31
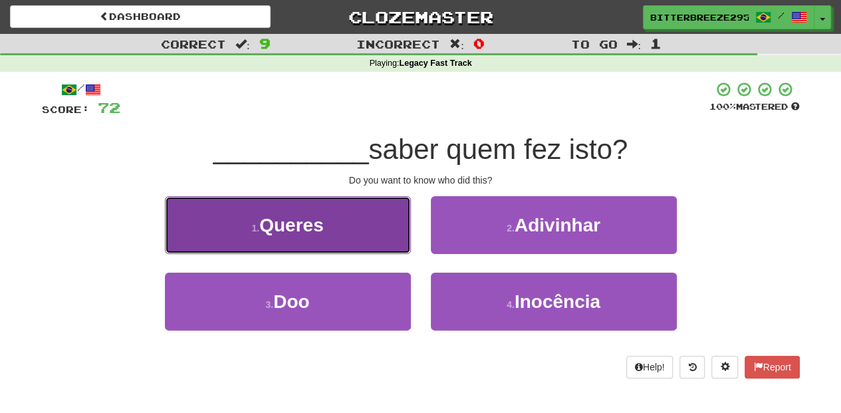
click at [391, 246] on button "1 . Queres" at bounding box center [288, 225] width 246 height 58
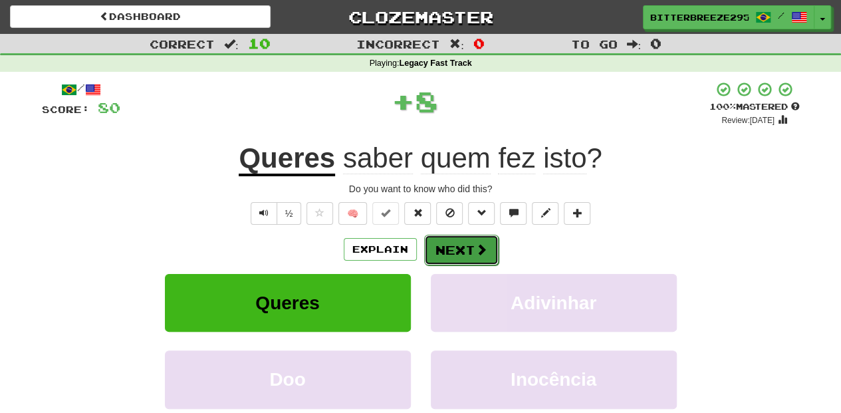
click at [468, 246] on button "Next" at bounding box center [461, 250] width 74 height 31
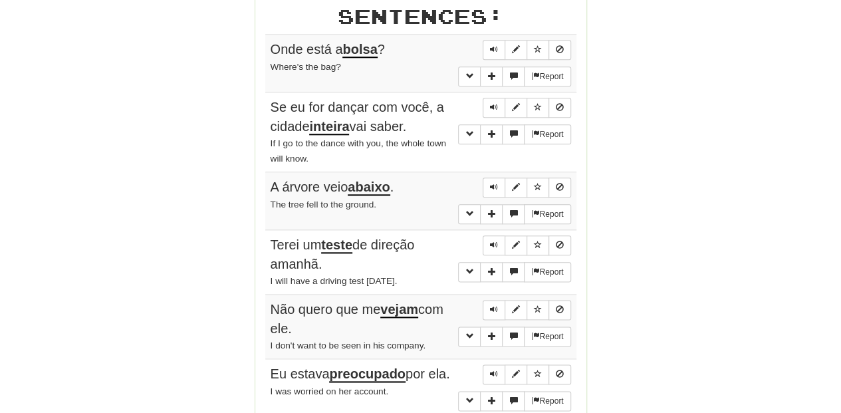
scroll to position [709, 0]
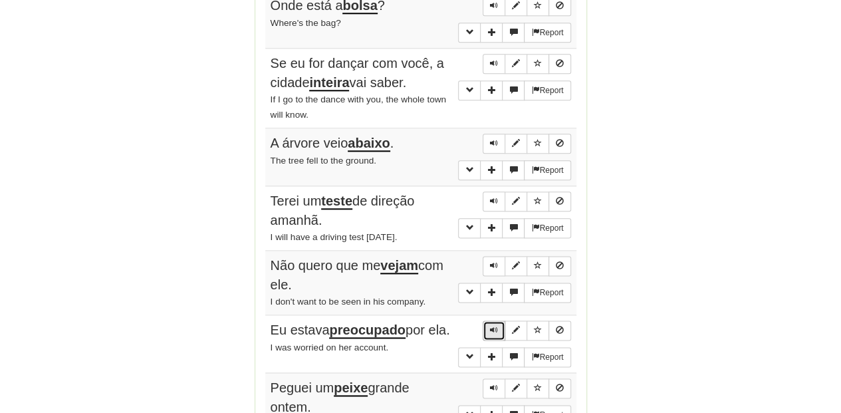
click at [494, 326] on span "Sentence controls" at bounding box center [494, 330] width 8 height 8
click at [495, 139] on span "Sentence controls" at bounding box center [494, 143] width 8 height 8
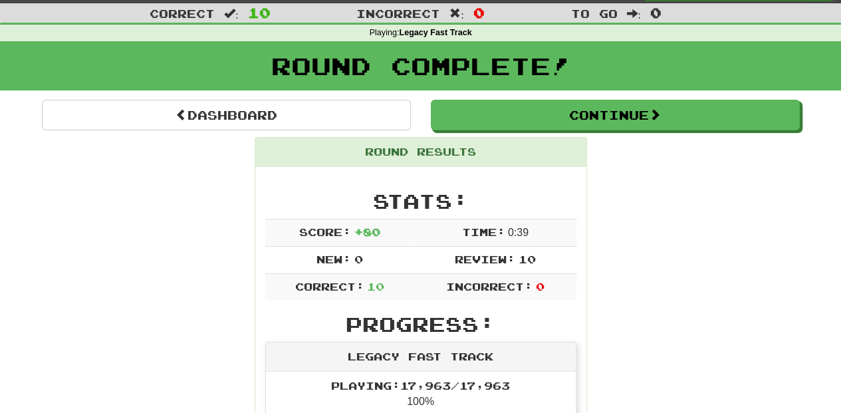
scroll to position [0, 0]
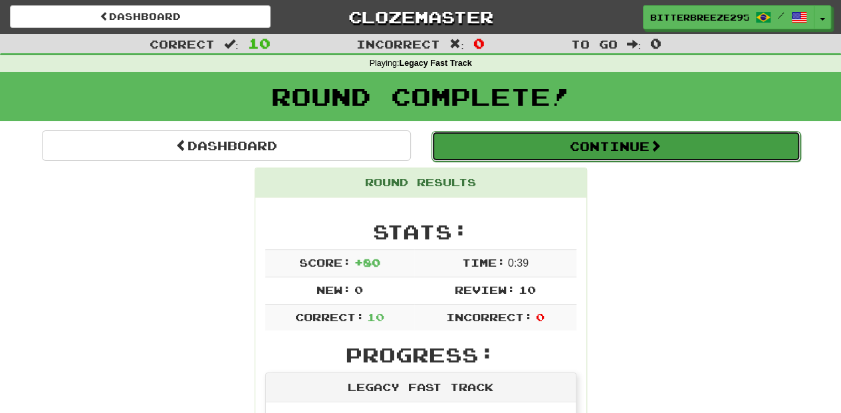
click at [534, 145] on button "Continue" at bounding box center [616, 146] width 369 height 31
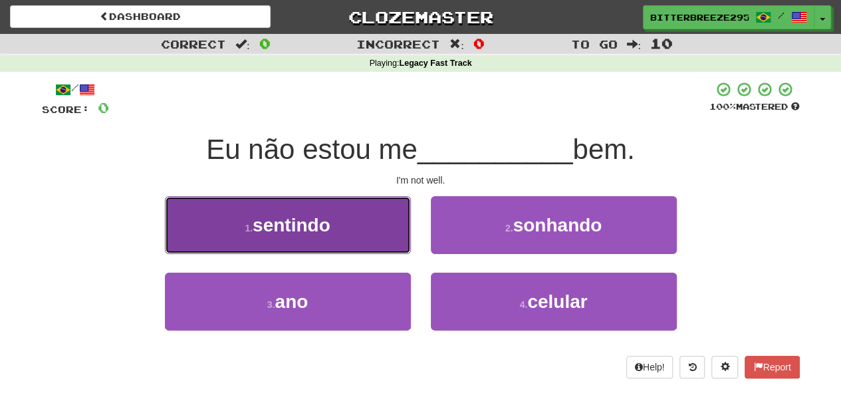
click at [376, 241] on button "1 . sentindo" at bounding box center [288, 225] width 246 height 58
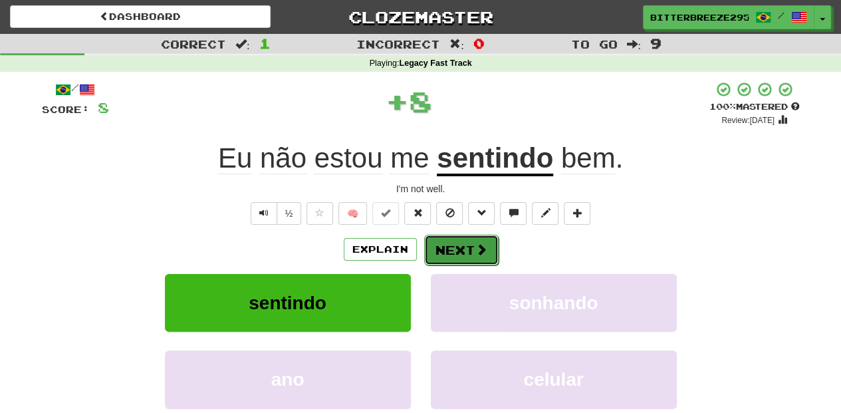
click at [452, 255] on button "Next" at bounding box center [461, 250] width 74 height 31
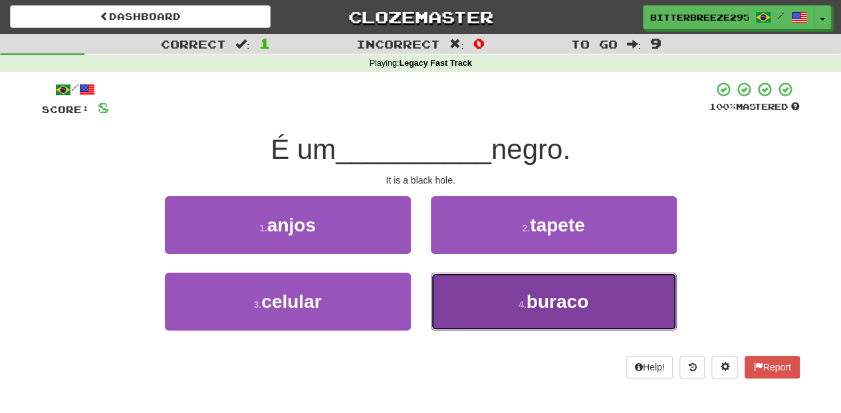
click at [484, 291] on button "4 . buraco" at bounding box center [554, 302] width 246 height 58
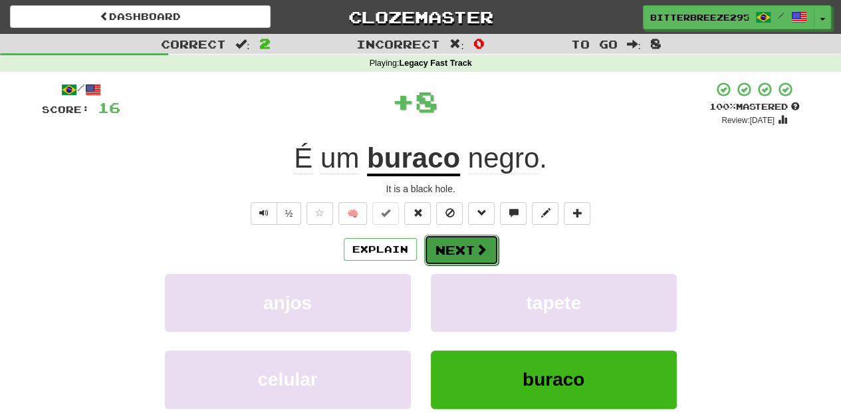
click at [446, 245] on button "Next" at bounding box center [461, 250] width 74 height 31
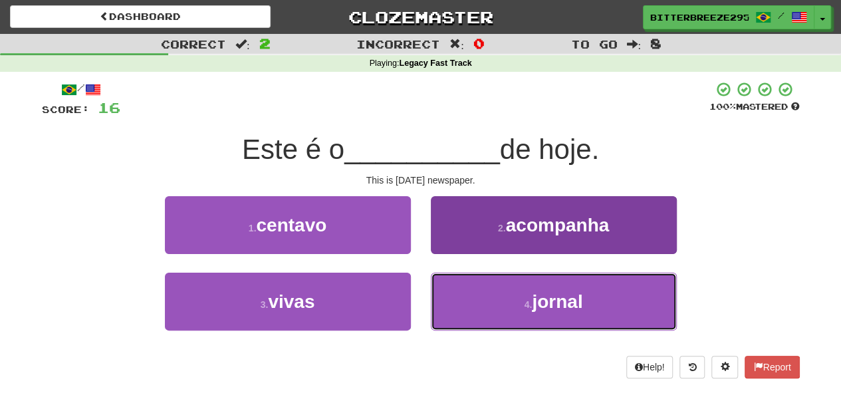
click at [475, 293] on button "4 . jornal" at bounding box center [554, 302] width 246 height 58
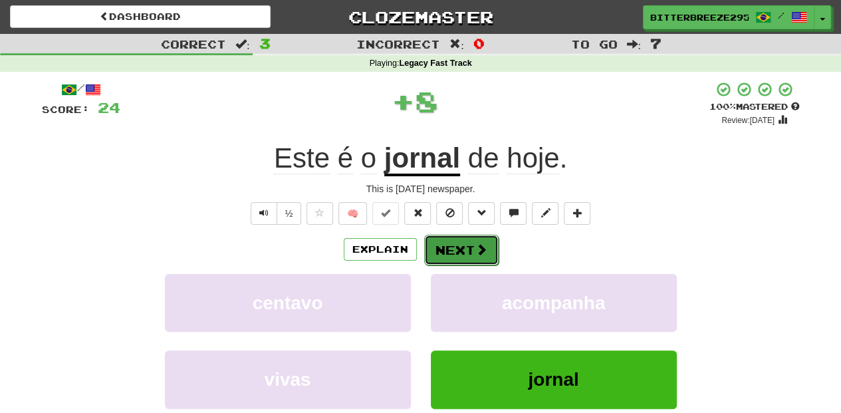
click at [446, 247] on button "Next" at bounding box center [461, 250] width 74 height 31
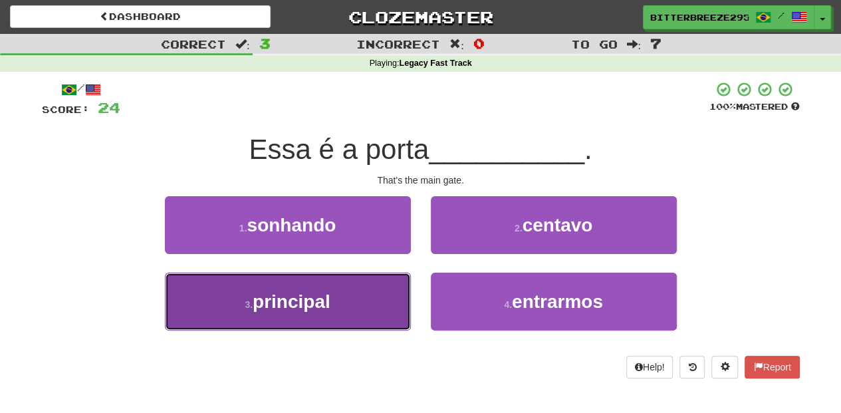
click at [346, 277] on button "3 . principal" at bounding box center [288, 302] width 246 height 58
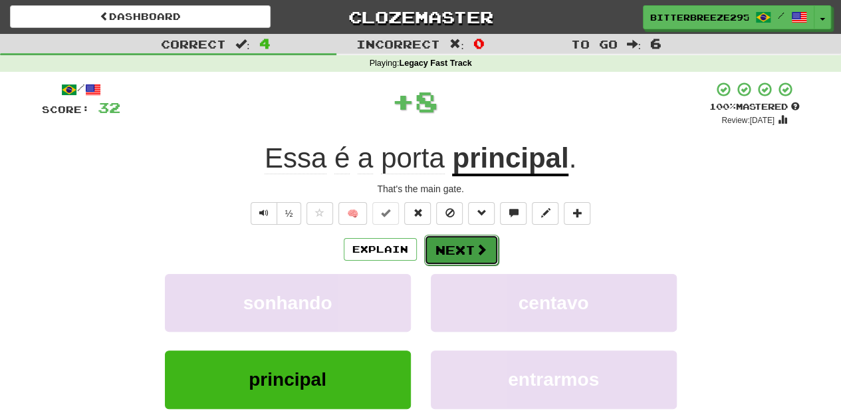
click at [445, 254] on button "Next" at bounding box center [461, 250] width 74 height 31
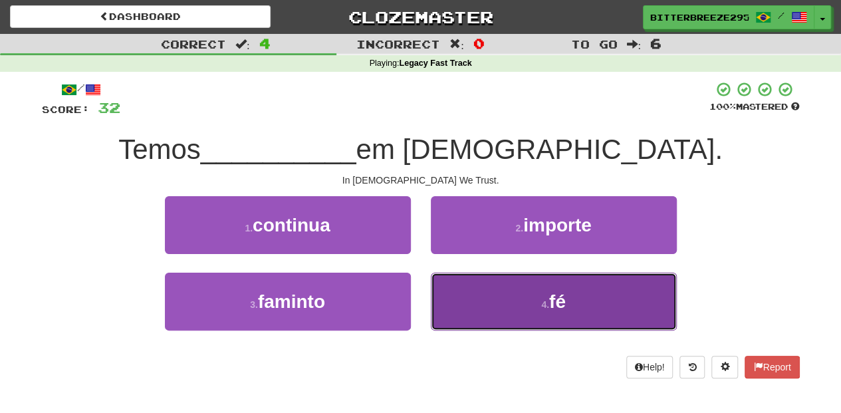
click at [496, 303] on button "4 . fé" at bounding box center [554, 302] width 246 height 58
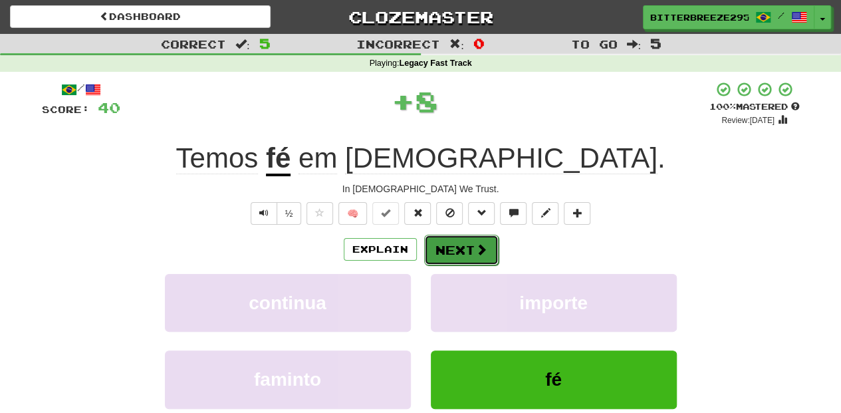
click at [483, 261] on button "Next" at bounding box center [461, 250] width 74 height 31
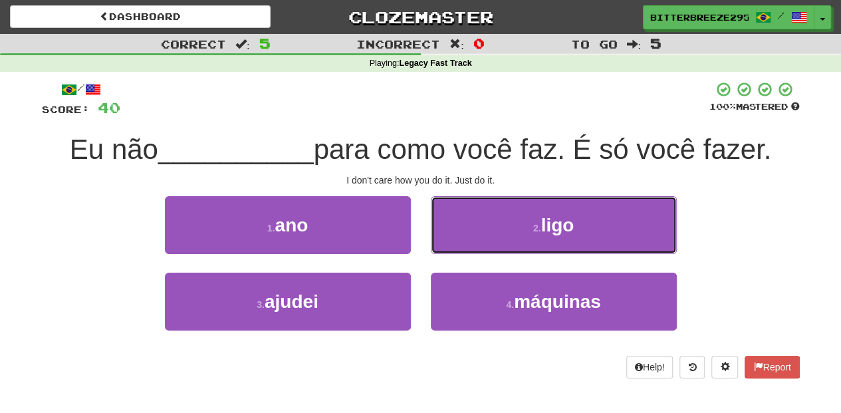
click at [513, 232] on button "2 . ligo" at bounding box center [554, 225] width 246 height 58
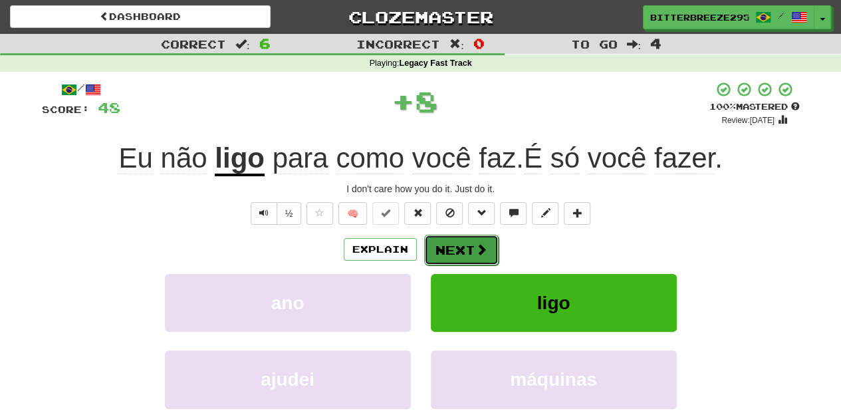
click at [490, 249] on button "Next" at bounding box center [461, 250] width 74 height 31
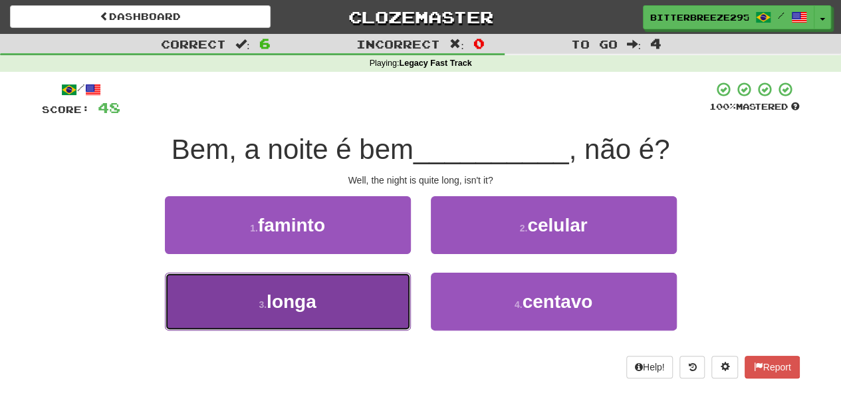
click at [355, 298] on button "3 . longa" at bounding box center [288, 302] width 246 height 58
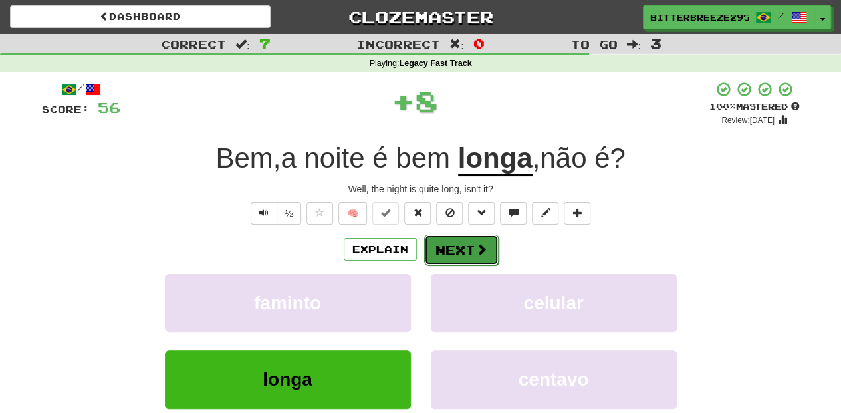
click at [443, 251] on button "Next" at bounding box center [461, 250] width 74 height 31
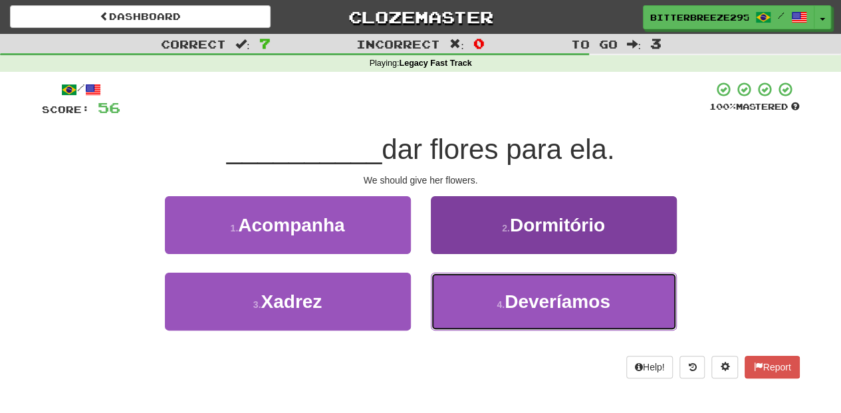
click at [472, 295] on button "4 . Deveríamos" at bounding box center [554, 302] width 246 height 58
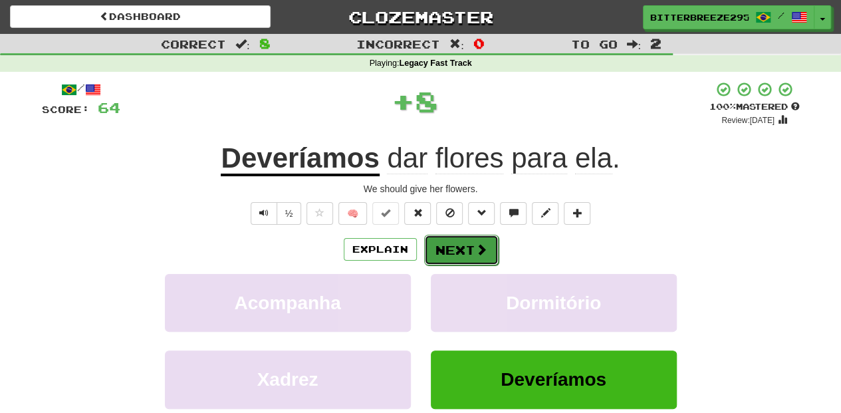
click at [458, 251] on button "Next" at bounding box center [461, 250] width 74 height 31
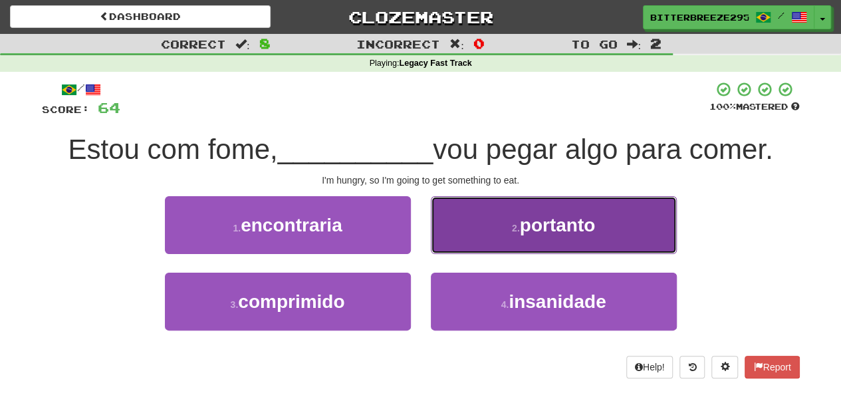
click at [478, 240] on button "2 . portanto" at bounding box center [554, 225] width 246 height 58
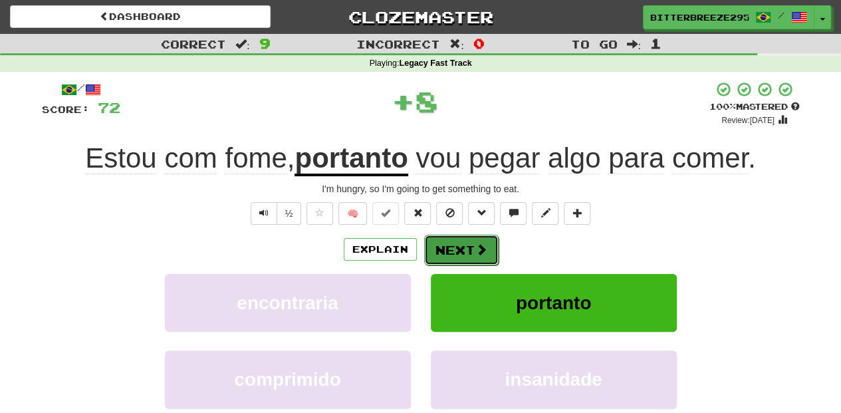
click at [473, 243] on button "Next" at bounding box center [461, 250] width 74 height 31
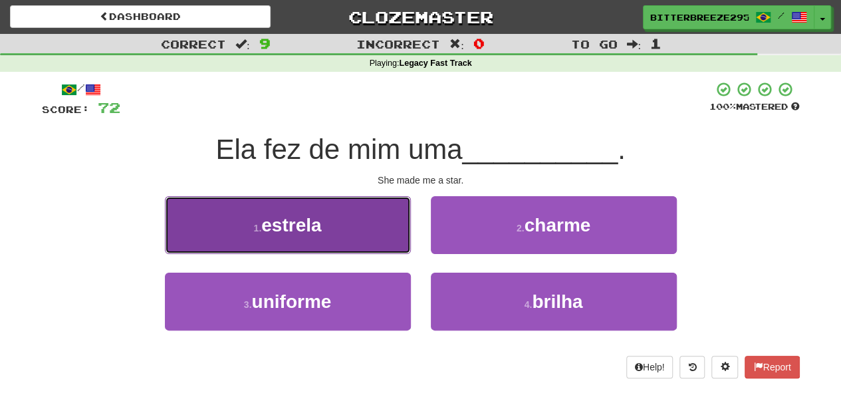
click at [340, 235] on button "1 . estrela" at bounding box center [288, 225] width 246 height 58
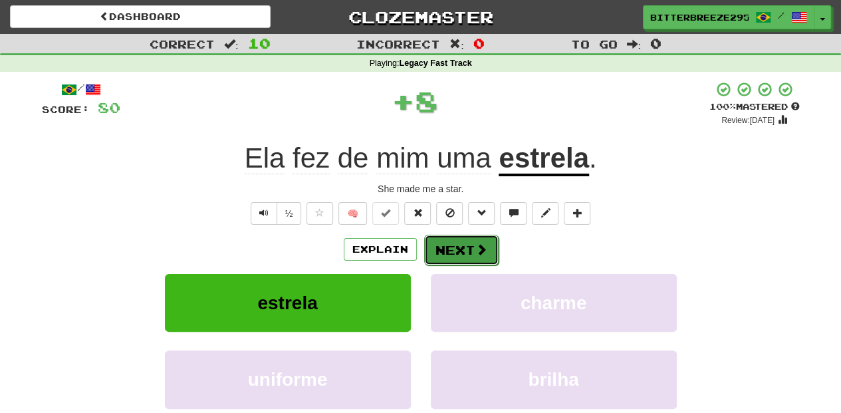
click at [458, 238] on button "Next" at bounding box center [461, 250] width 74 height 31
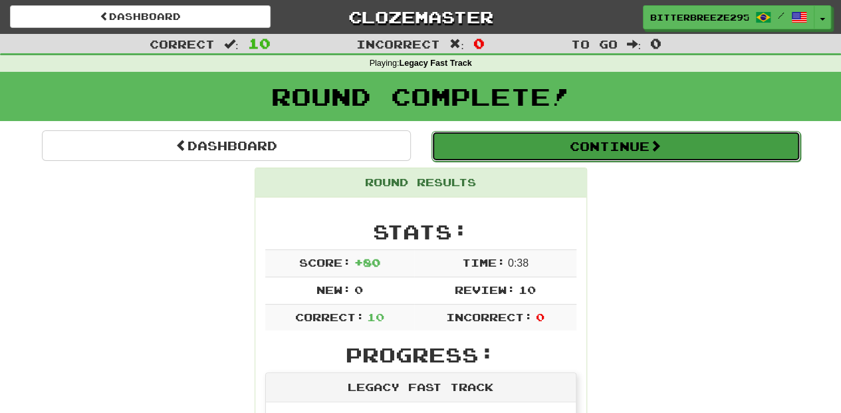
click at [506, 152] on button "Continue" at bounding box center [616, 146] width 369 height 31
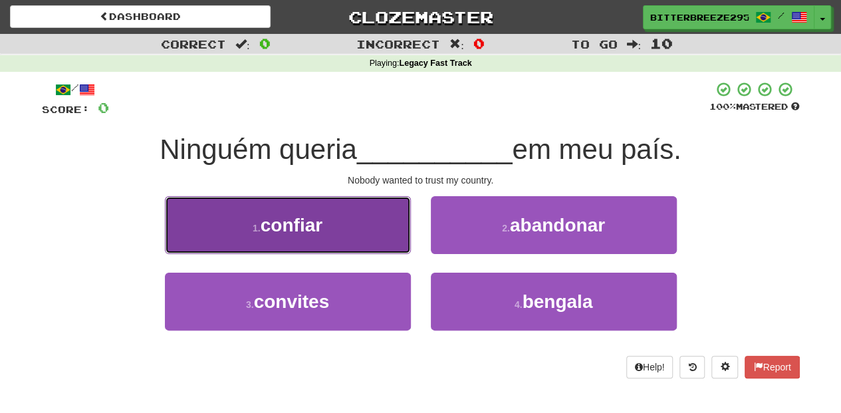
click at [353, 222] on button "1 . confiar" at bounding box center [288, 225] width 246 height 58
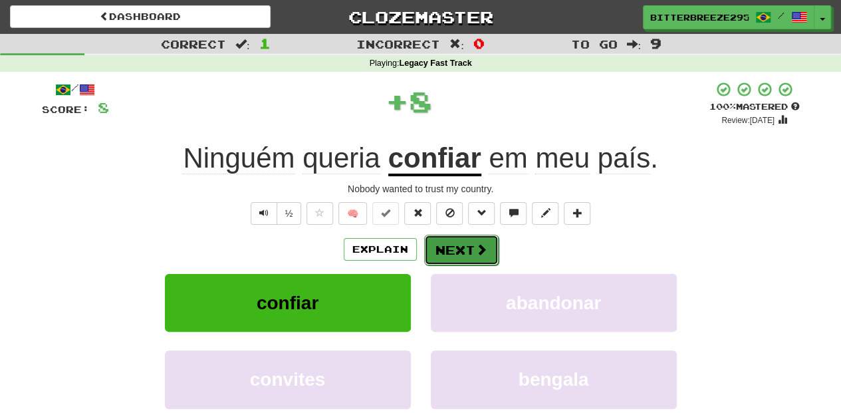
click at [442, 243] on button "Next" at bounding box center [461, 250] width 74 height 31
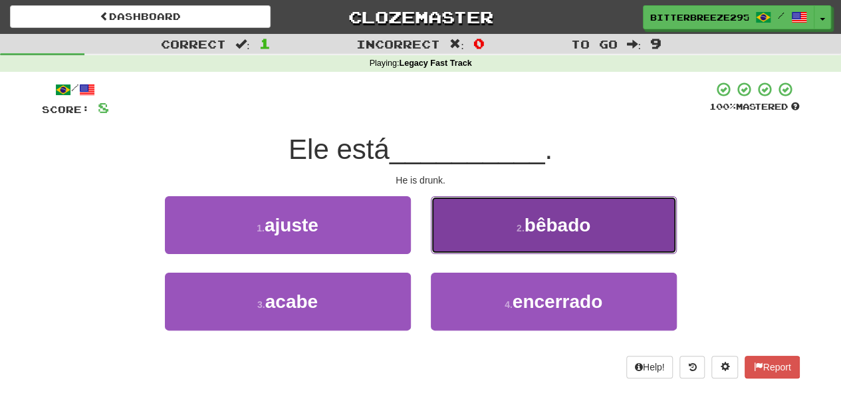
click at [464, 231] on button "2 . bêbado" at bounding box center [554, 225] width 246 height 58
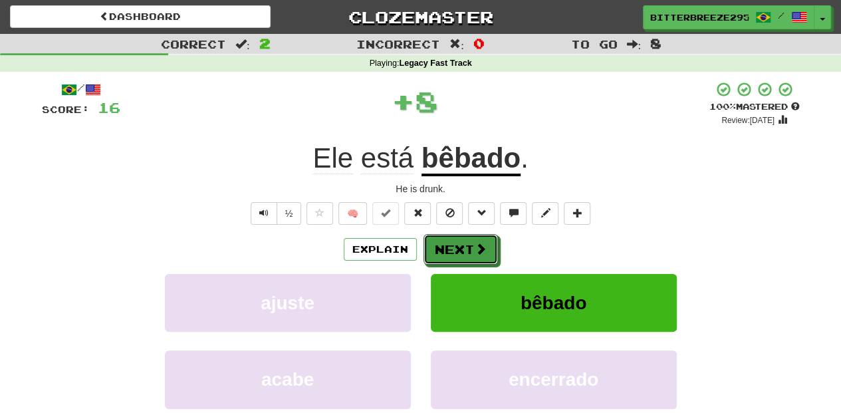
click at [463, 235] on button "Next" at bounding box center [461, 249] width 74 height 31
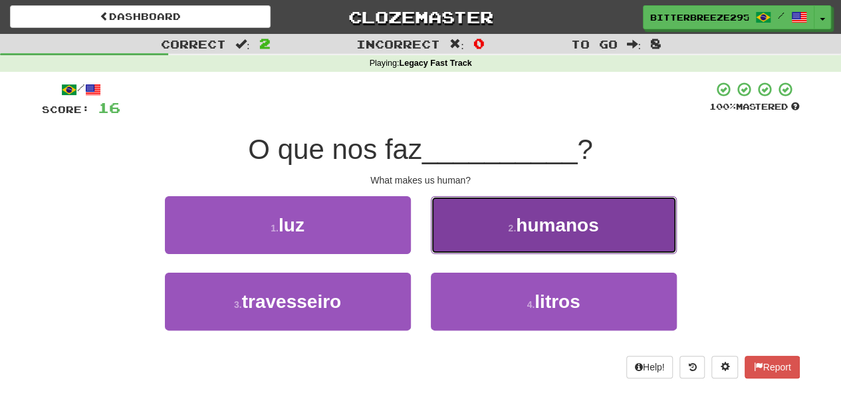
click at [479, 245] on button "2 . humanos" at bounding box center [554, 225] width 246 height 58
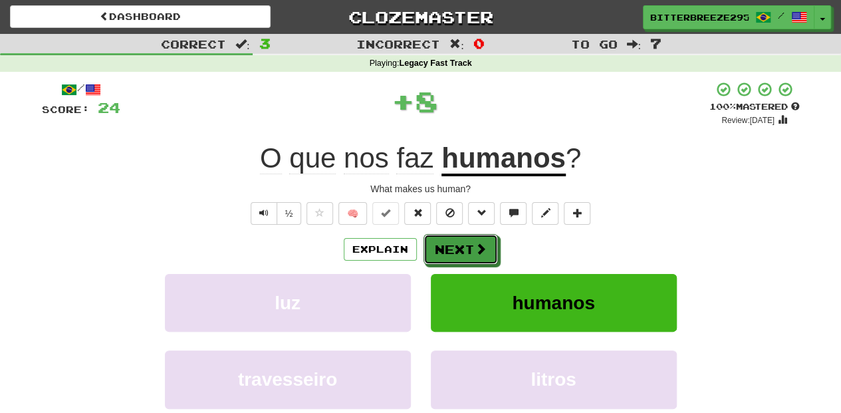
click at [479, 245] on span at bounding box center [481, 249] width 12 height 12
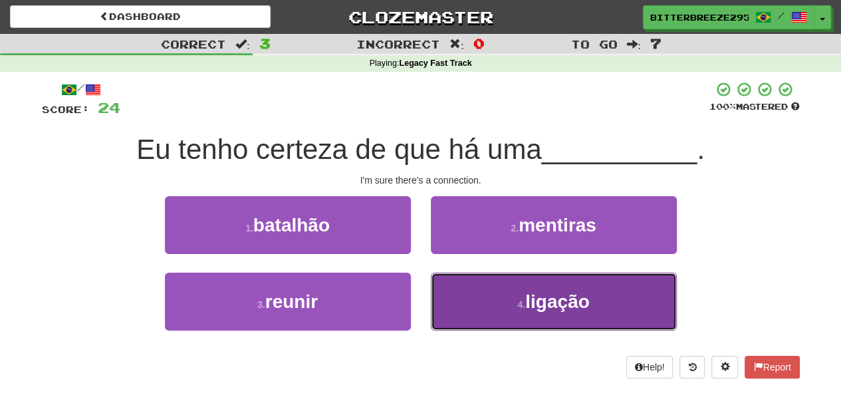
click at [466, 298] on button "4 . ligação" at bounding box center [554, 302] width 246 height 58
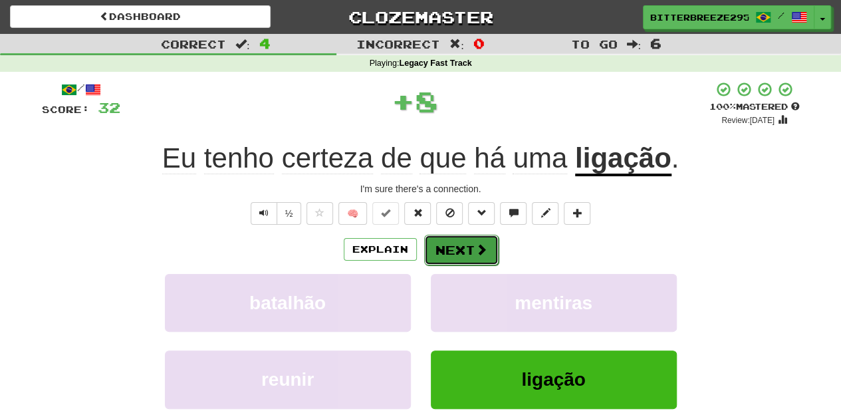
click at [452, 253] on button "Next" at bounding box center [461, 250] width 74 height 31
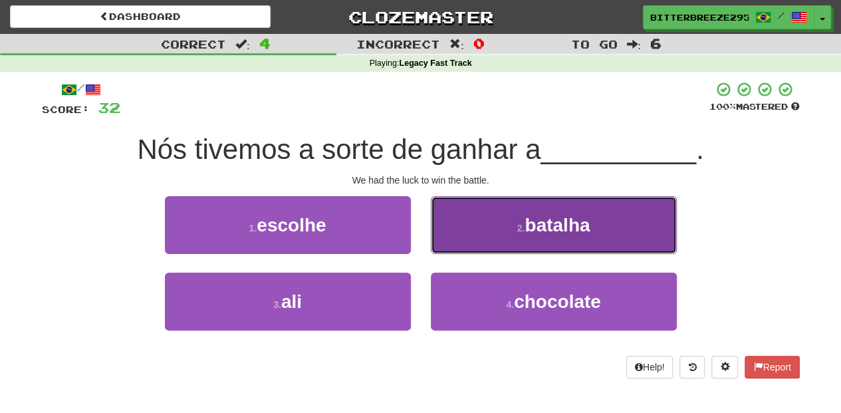
click at [451, 239] on button "2 . batalha" at bounding box center [554, 225] width 246 height 58
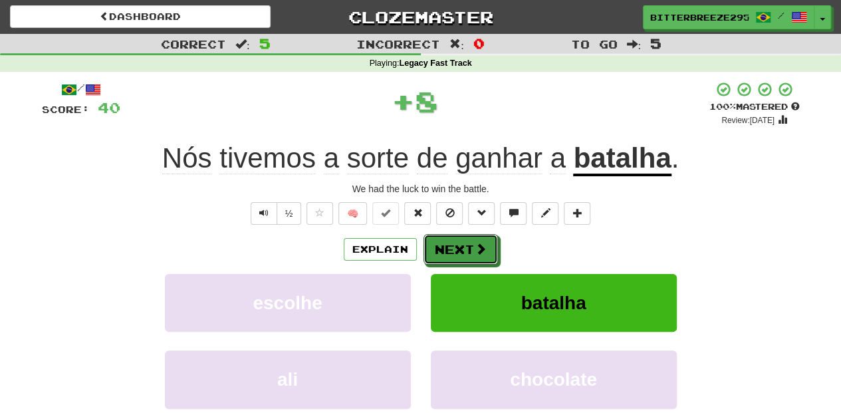
click at [451, 239] on button "Next" at bounding box center [461, 249] width 74 height 31
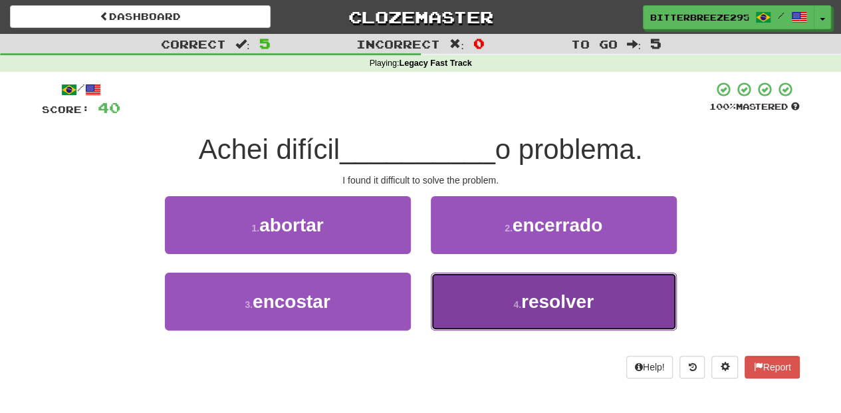
click at [463, 285] on button "4 . resolver" at bounding box center [554, 302] width 246 height 58
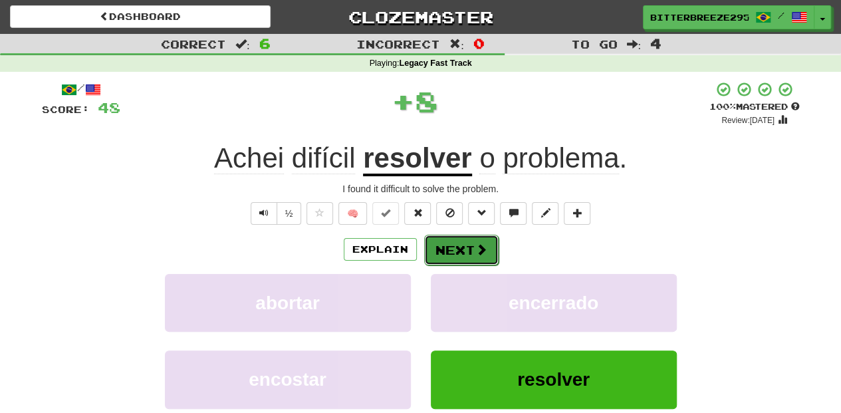
click at [458, 249] on button "Next" at bounding box center [461, 250] width 74 height 31
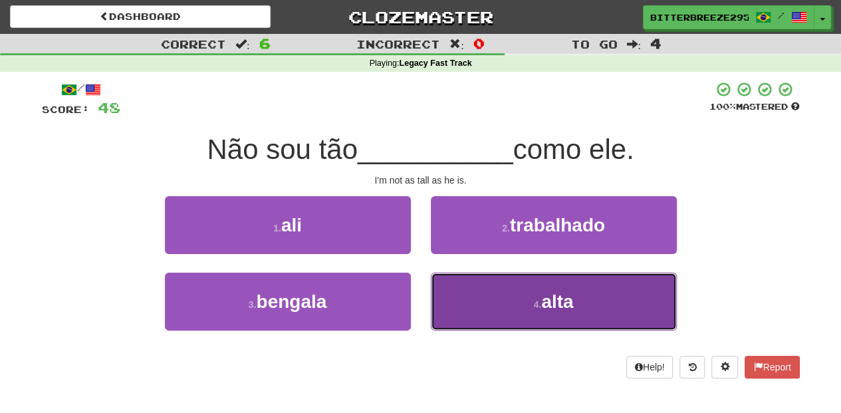
click at [464, 295] on button "4 . alta" at bounding box center [554, 302] width 246 height 58
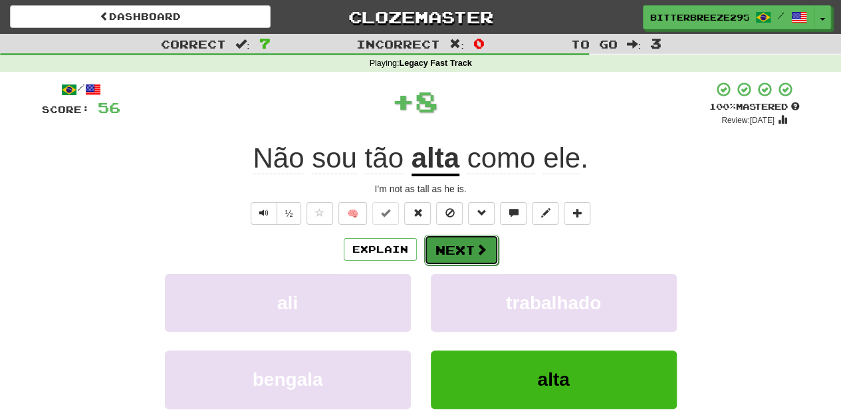
click at [456, 243] on button "Next" at bounding box center [461, 250] width 74 height 31
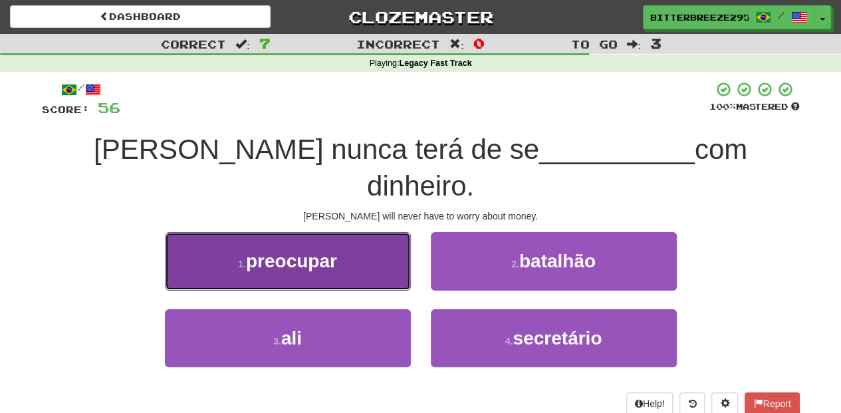
click at [359, 241] on button "1 . preocupar" at bounding box center [288, 261] width 246 height 58
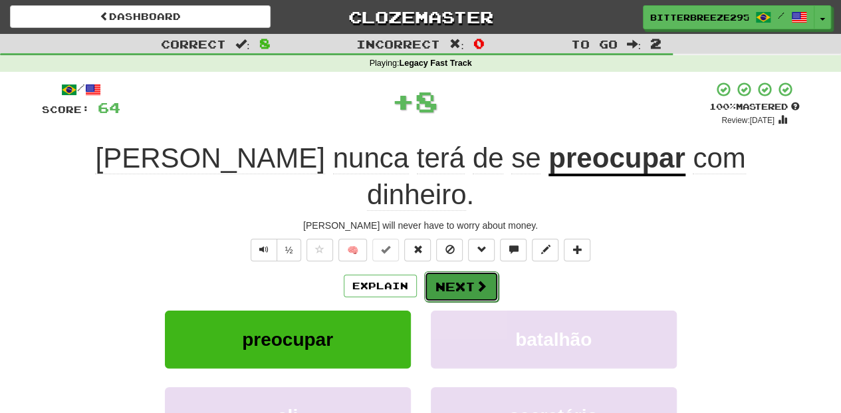
click at [464, 271] on button "Next" at bounding box center [461, 286] width 74 height 31
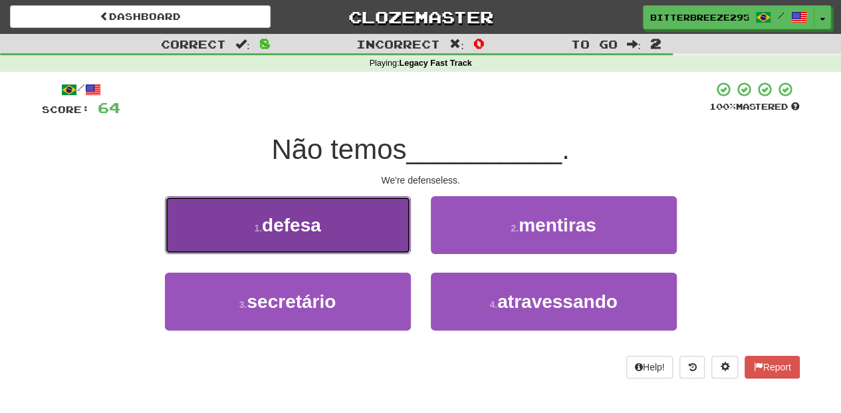
click at [350, 239] on button "1 . defesa" at bounding box center [288, 225] width 246 height 58
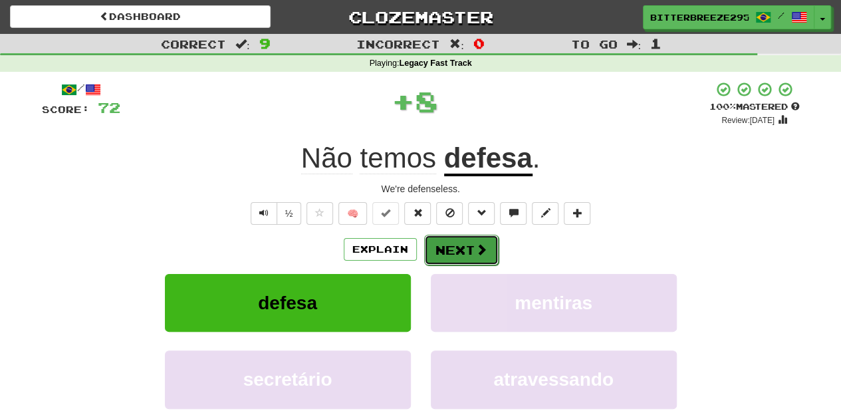
click at [458, 251] on button "Next" at bounding box center [461, 250] width 74 height 31
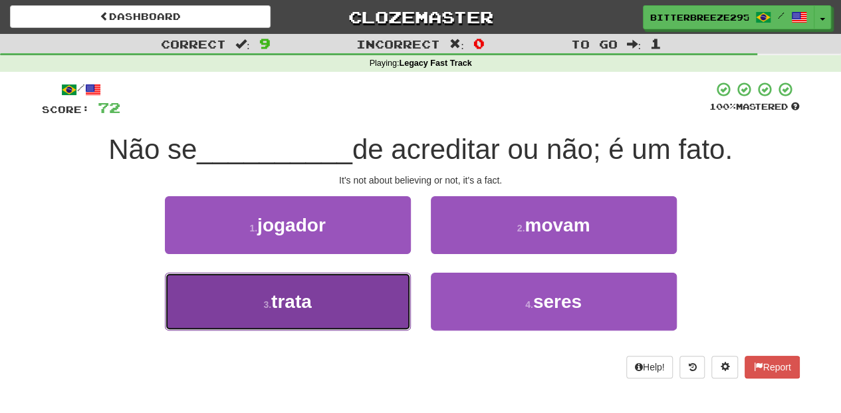
click at [361, 297] on button "3 . trata" at bounding box center [288, 302] width 246 height 58
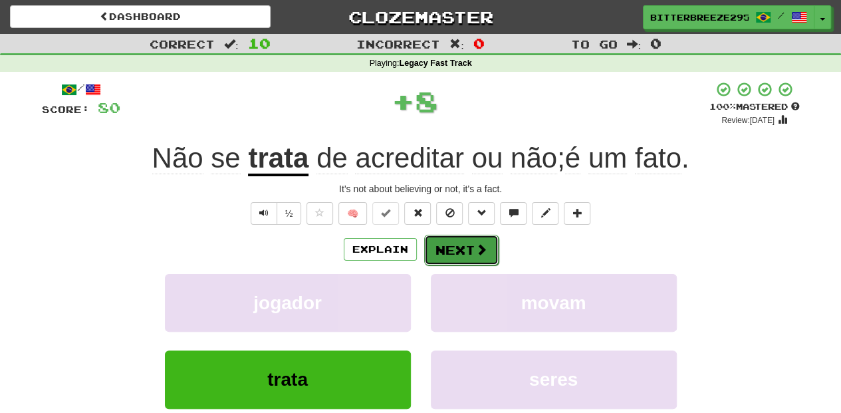
click at [447, 253] on button "Next" at bounding box center [461, 250] width 74 height 31
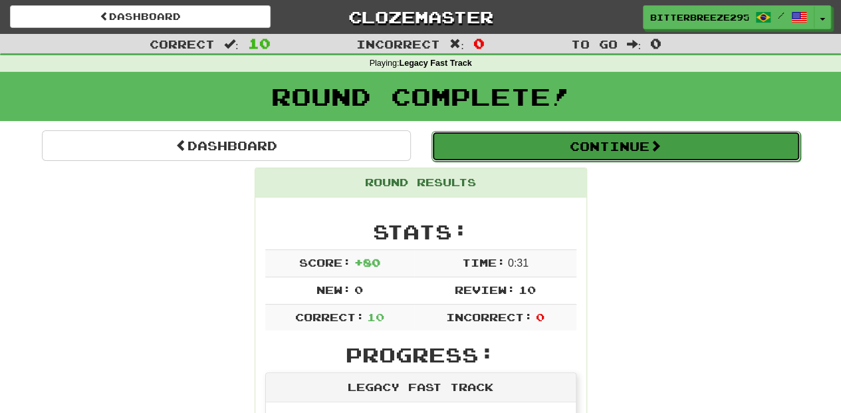
click at [485, 140] on button "Continue" at bounding box center [616, 146] width 369 height 31
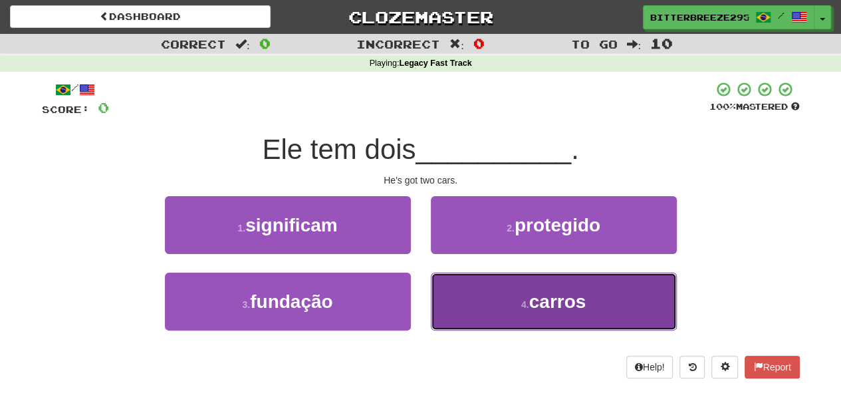
click at [518, 310] on button "4 . carros" at bounding box center [554, 302] width 246 height 58
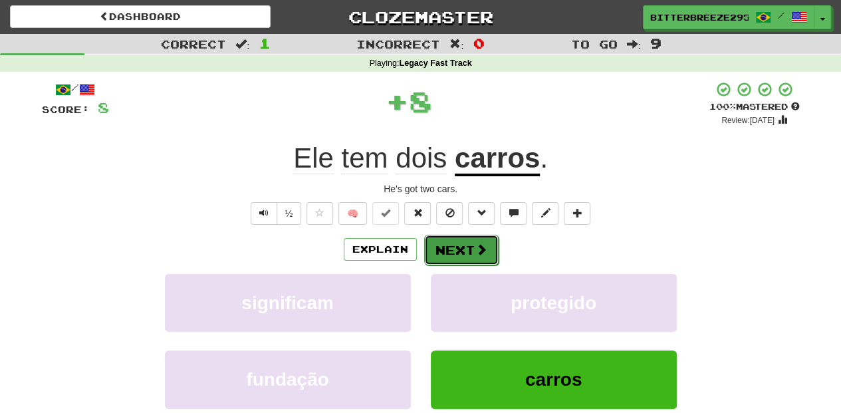
click at [439, 255] on button "Next" at bounding box center [461, 250] width 74 height 31
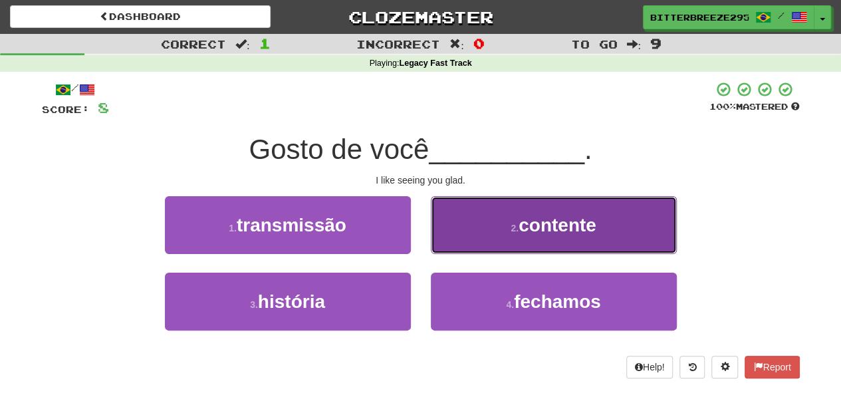
click at [452, 234] on button "2 . contente" at bounding box center [554, 225] width 246 height 58
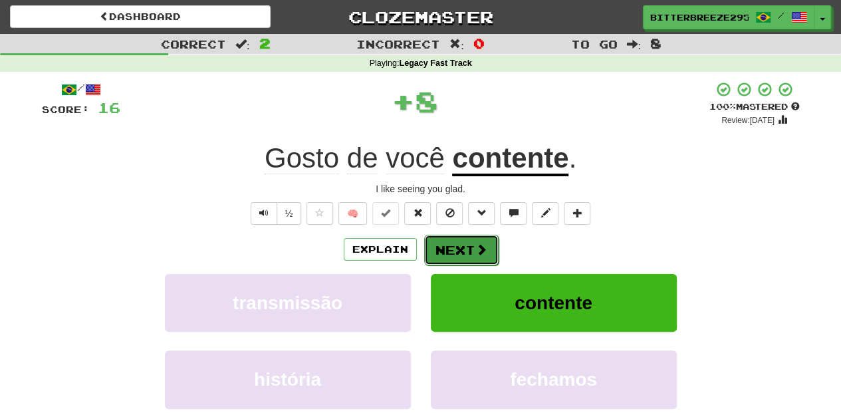
click at [446, 249] on button "Next" at bounding box center [461, 250] width 74 height 31
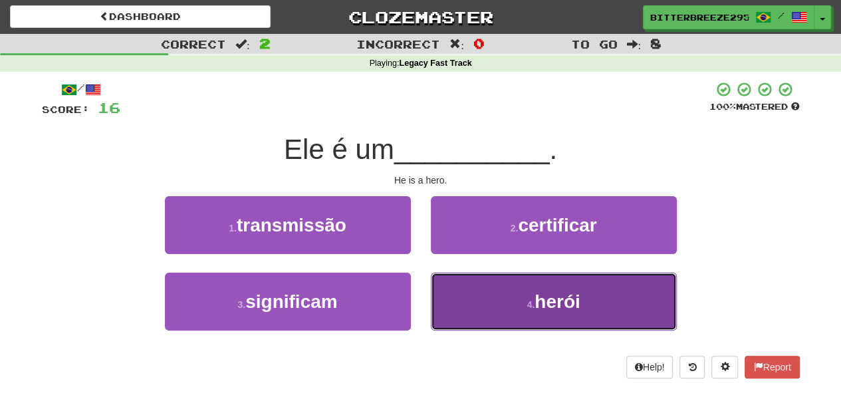
click at [446, 281] on button "4 . herói" at bounding box center [554, 302] width 246 height 58
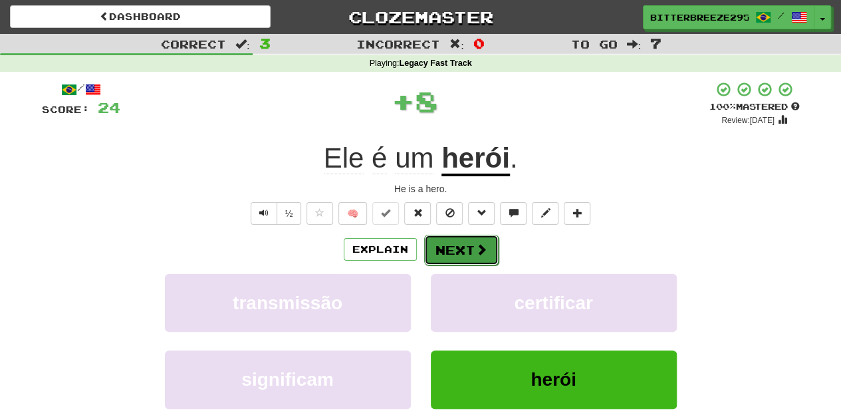
click at [443, 246] on button "Next" at bounding box center [461, 250] width 74 height 31
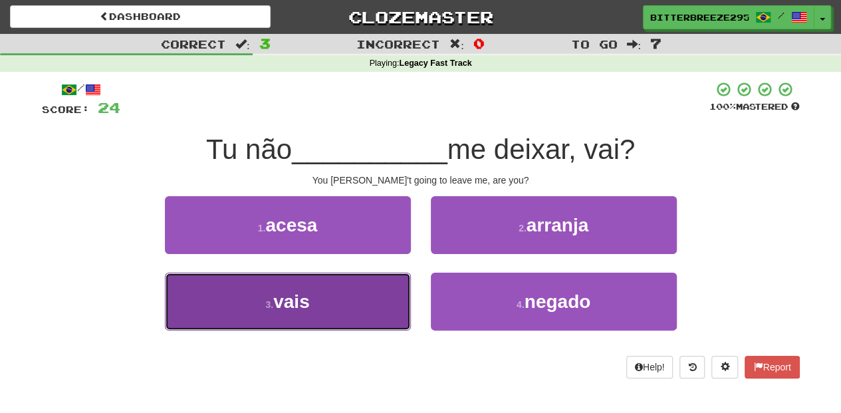
click at [377, 301] on button "3 . vais" at bounding box center [288, 302] width 246 height 58
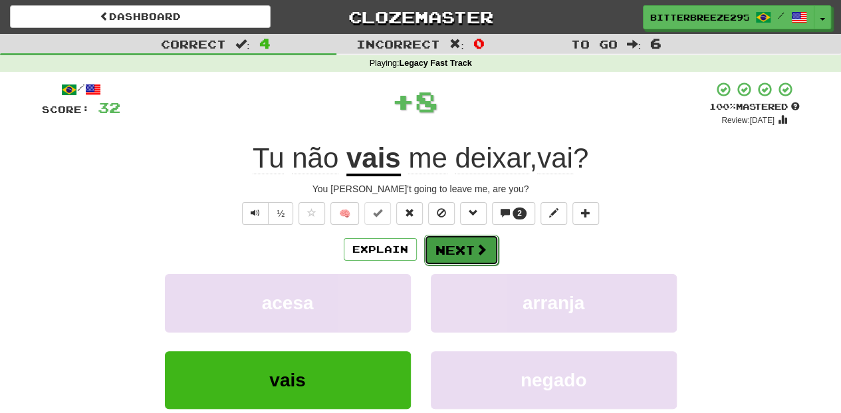
click at [446, 243] on button "Next" at bounding box center [461, 250] width 74 height 31
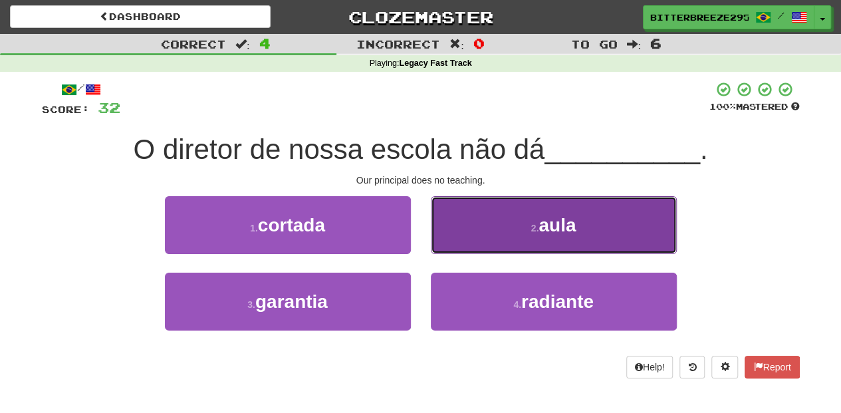
click at [454, 238] on button "2 . aula" at bounding box center [554, 225] width 246 height 58
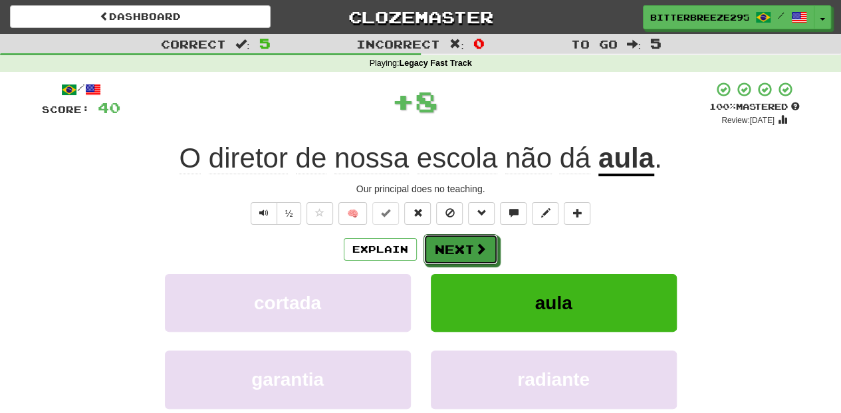
click at [454, 238] on button "Next" at bounding box center [461, 249] width 74 height 31
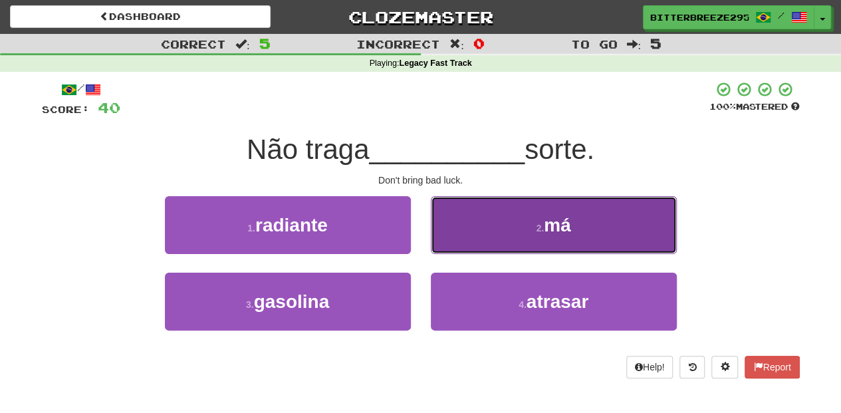
click at [455, 247] on button "2 . má" at bounding box center [554, 225] width 246 height 58
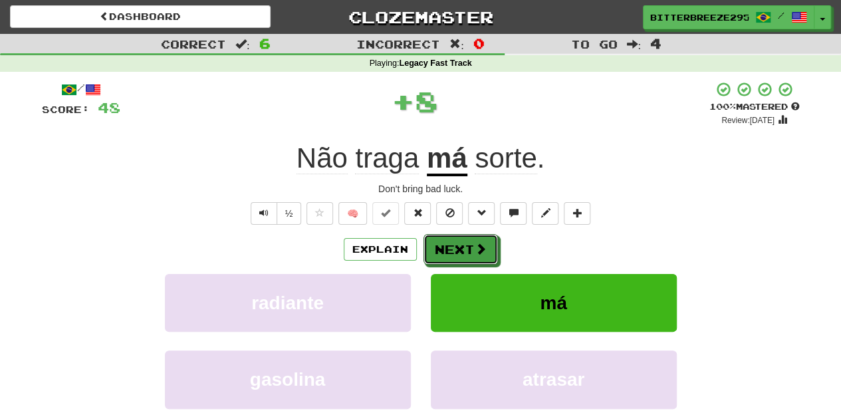
click at [455, 247] on button "Next" at bounding box center [461, 249] width 74 height 31
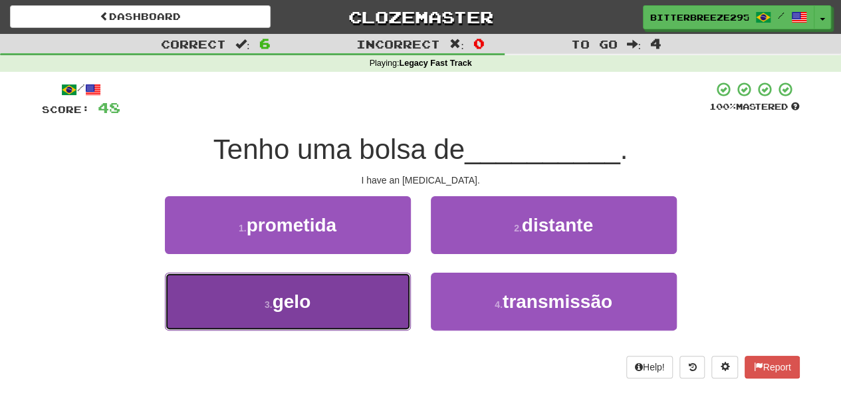
click at [364, 306] on button "3 . gelo" at bounding box center [288, 302] width 246 height 58
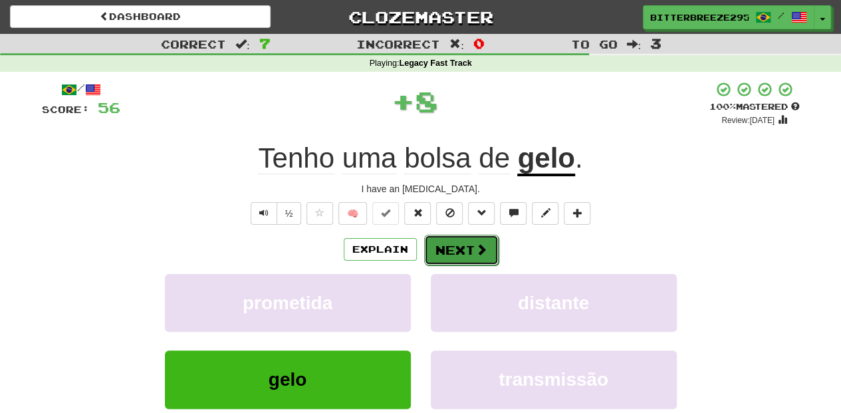
click at [470, 244] on button "Next" at bounding box center [461, 250] width 74 height 31
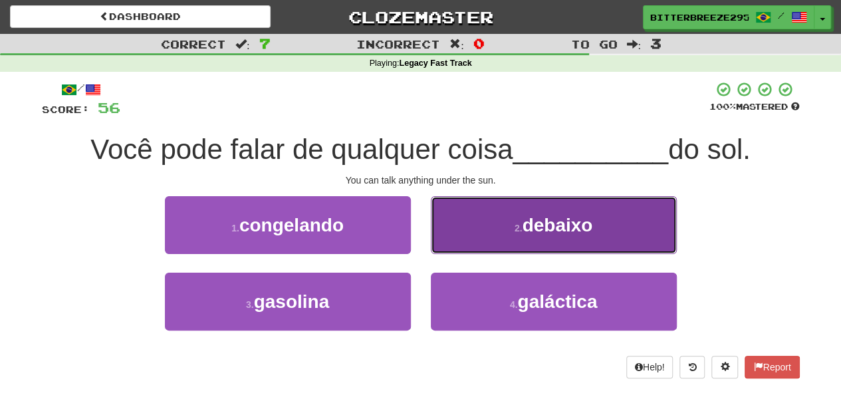
click at [460, 245] on button "2 . debaixo" at bounding box center [554, 225] width 246 height 58
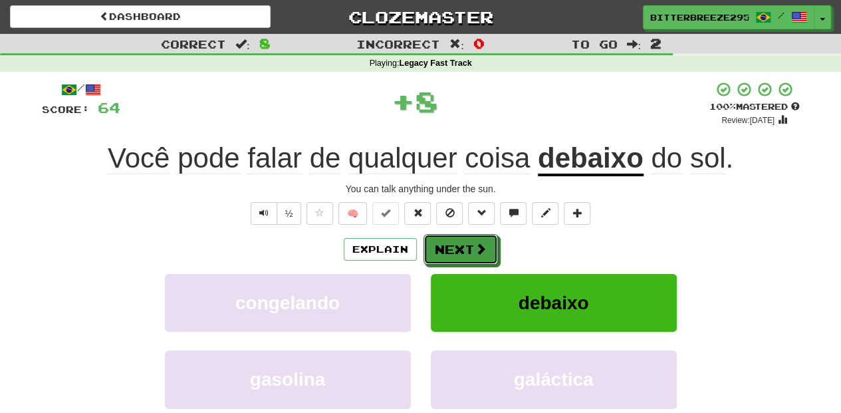
click at [460, 245] on button "Next" at bounding box center [461, 249] width 74 height 31
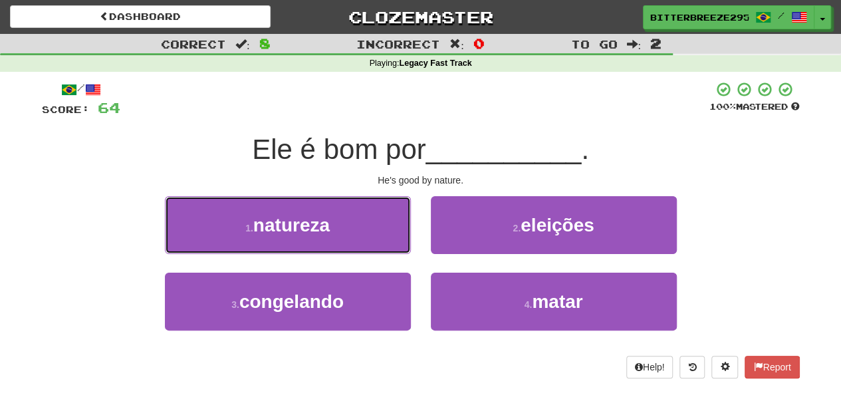
click at [329, 232] on span "natureza" at bounding box center [291, 225] width 76 height 21
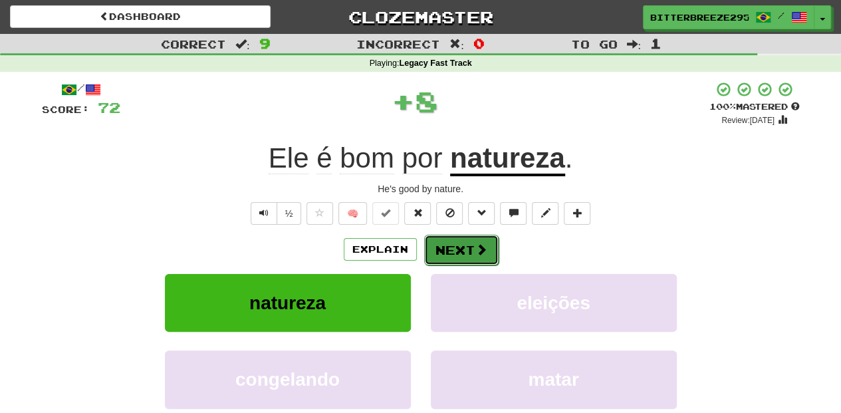
click at [468, 247] on button "Next" at bounding box center [461, 250] width 74 height 31
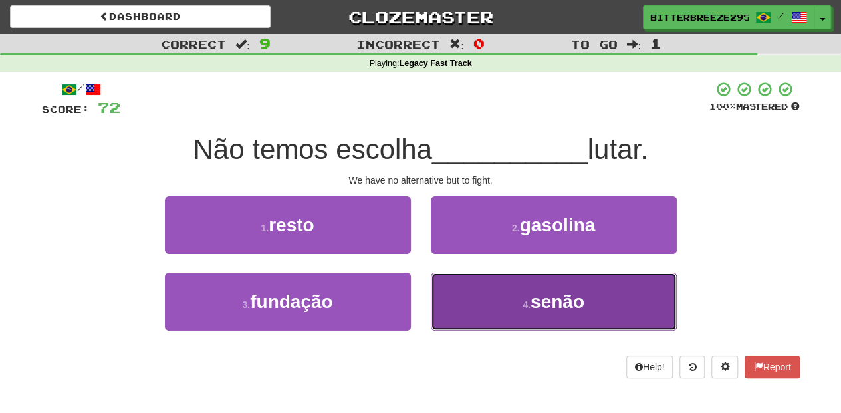
click at [458, 290] on button "4 . senão" at bounding box center [554, 302] width 246 height 58
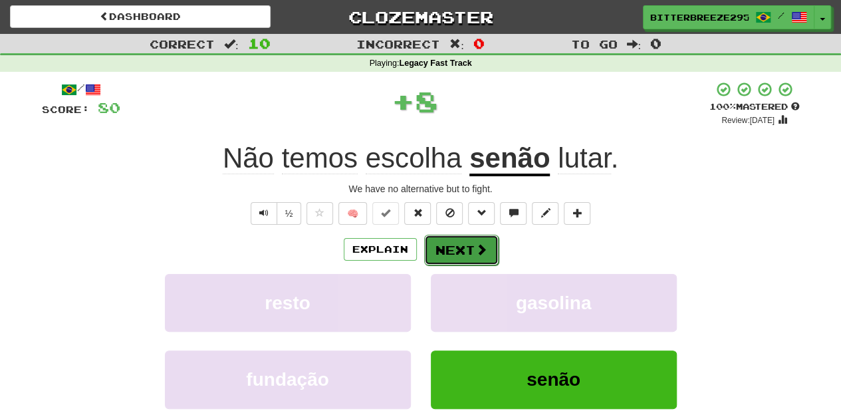
click at [444, 251] on button "Next" at bounding box center [461, 250] width 74 height 31
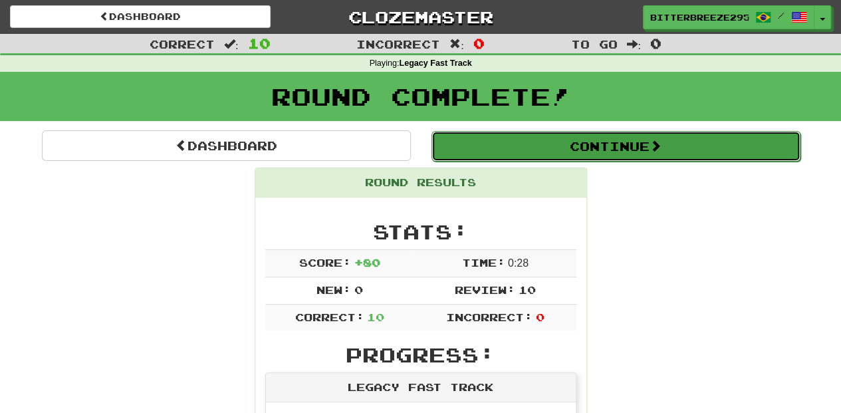
click at [529, 149] on button "Continue" at bounding box center [616, 146] width 369 height 31
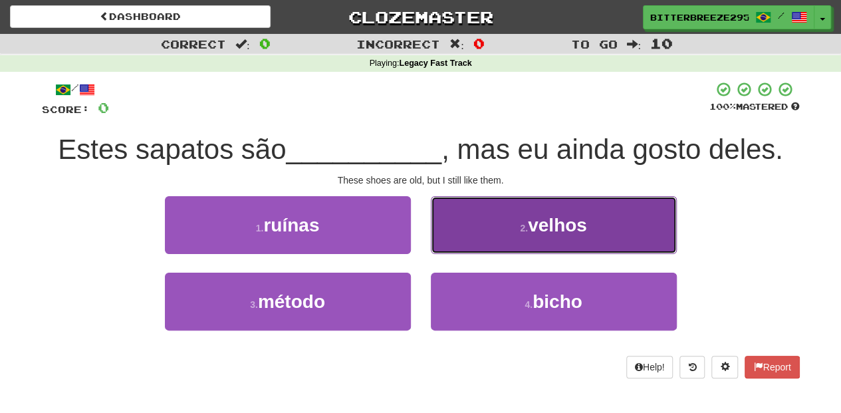
click at [482, 239] on button "2 . velhos" at bounding box center [554, 225] width 246 height 58
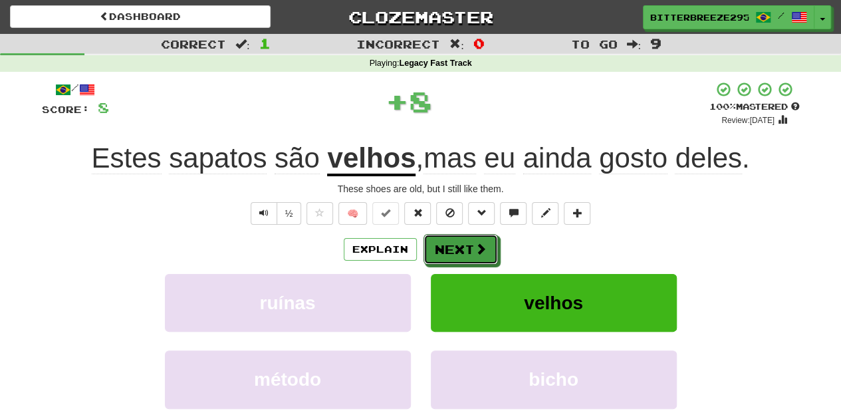
click at [482, 238] on button "Next" at bounding box center [461, 249] width 74 height 31
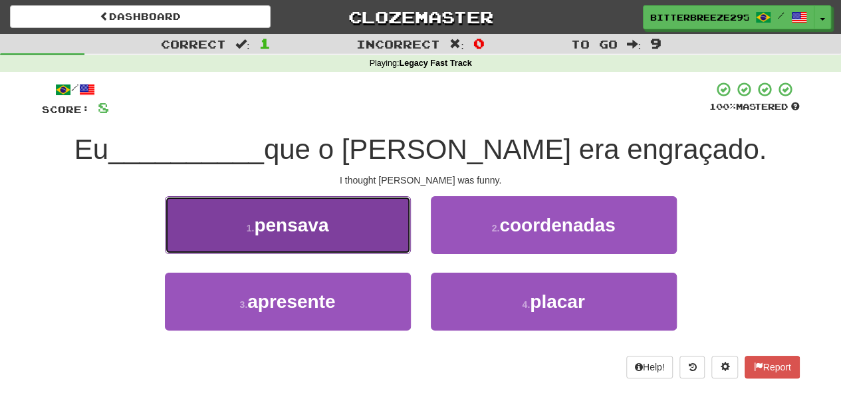
click at [356, 237] on button "1 . pensava" at bounding box center [288, 225] width 246 height 58
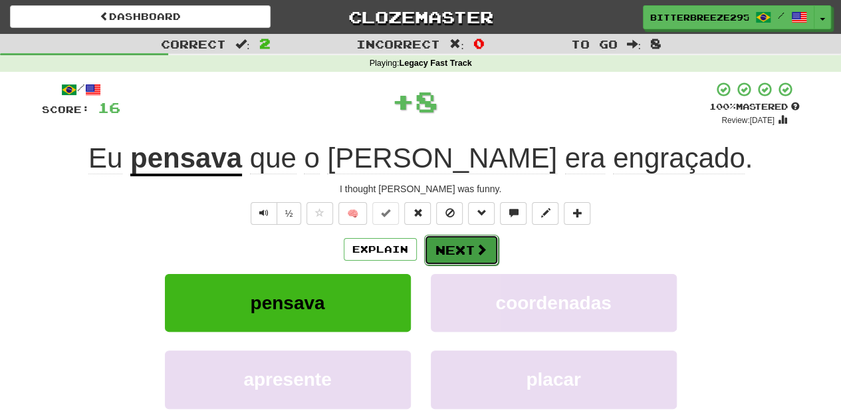
click at [460, 245] on button "Next" at bounding box center [461, 250] width 74 height 31
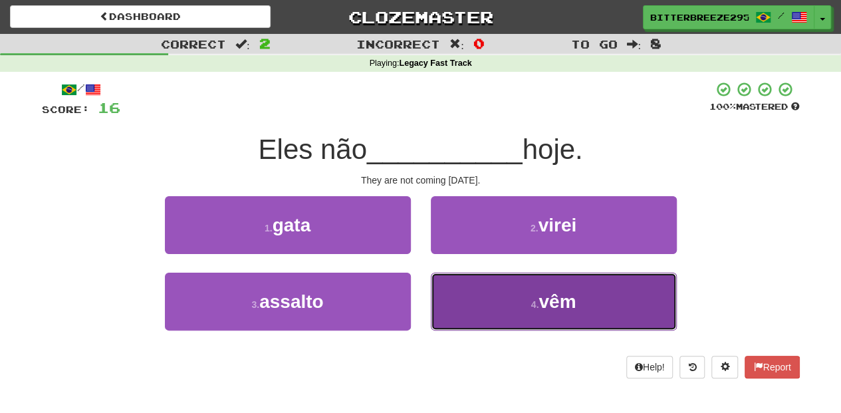
click at [466, 298] on button "4 . vêm" at bounding box center [554, 302] width 246 height 58
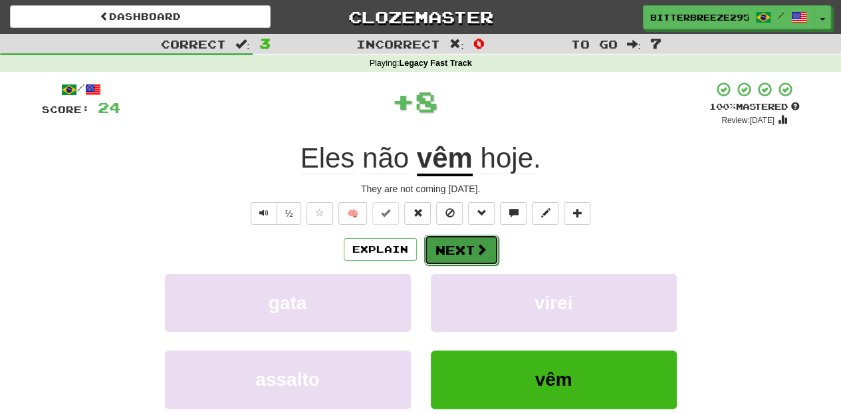
click at [456, 250] on button "Next" at bounding box center [461, 250] width 74 height 31
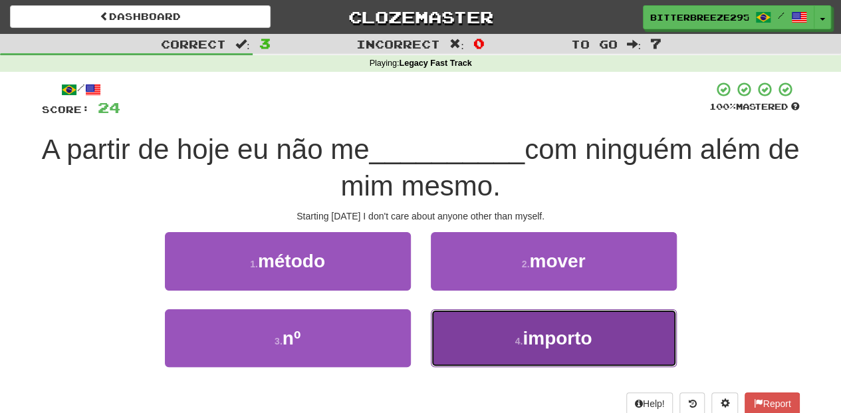
click at [480, 339] on button "4 . importo" at bounding box center [554, 338] width 246 height 58
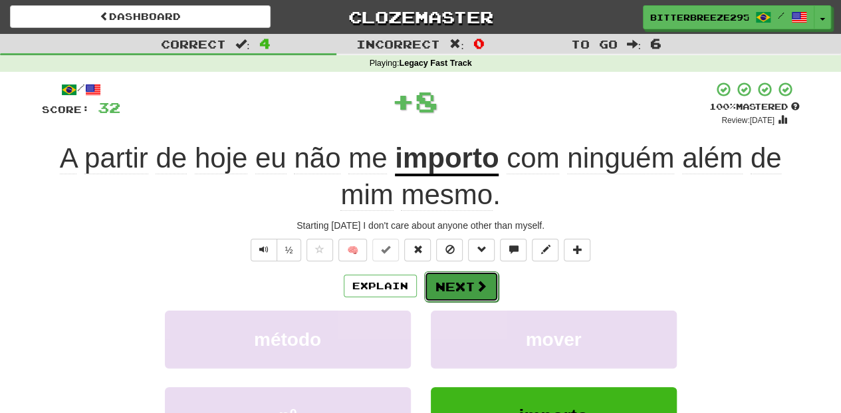
click at [465, 295] on button "Next" at bounding box center [461, 286] width 74 height 31
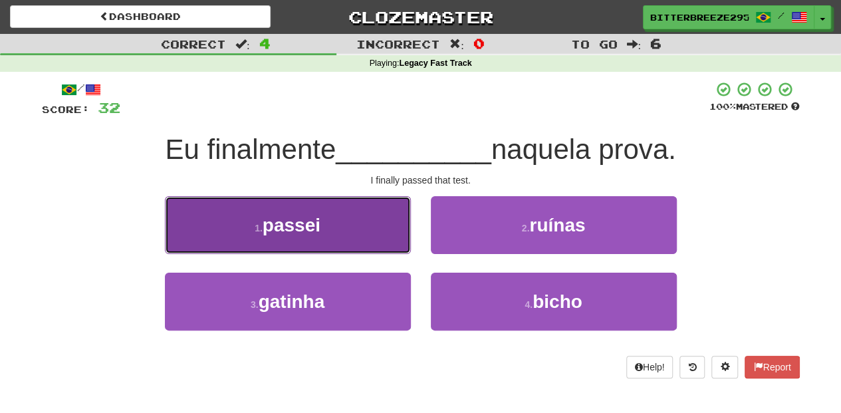
click at [371, 238] on button "1 . passei" at bounding box center [288, 225] width 246 height 58
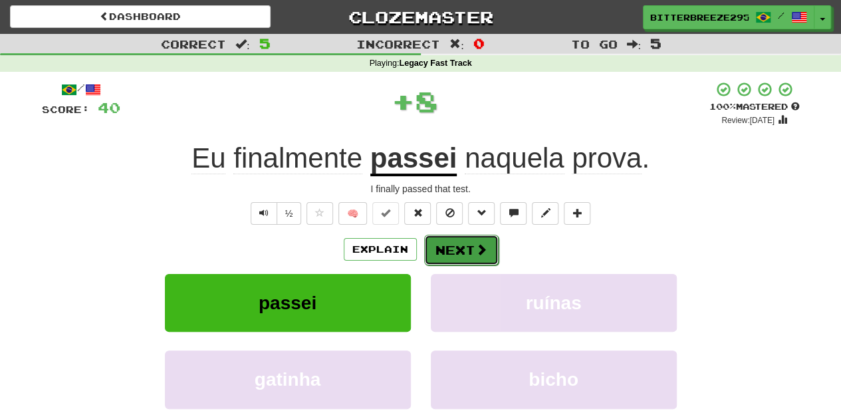
click at [431, 245] on button "Next" at bounding box center [461, 250] width 74 height 31
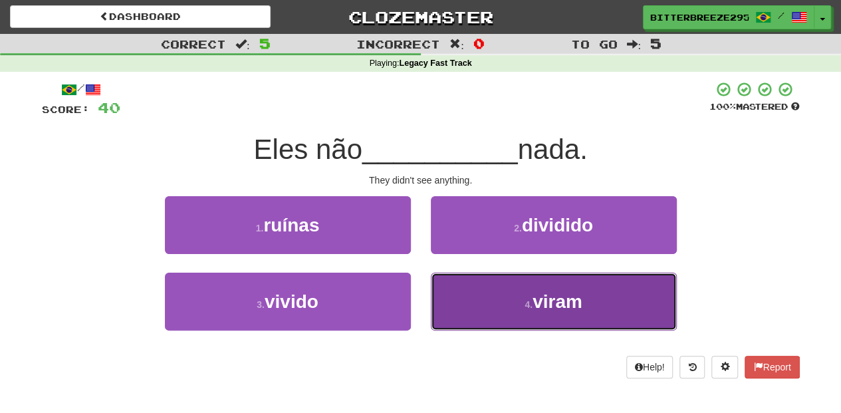
click at [464, 296] on button "4 . viram" at bounding box center [554, 302] width 246 height 58
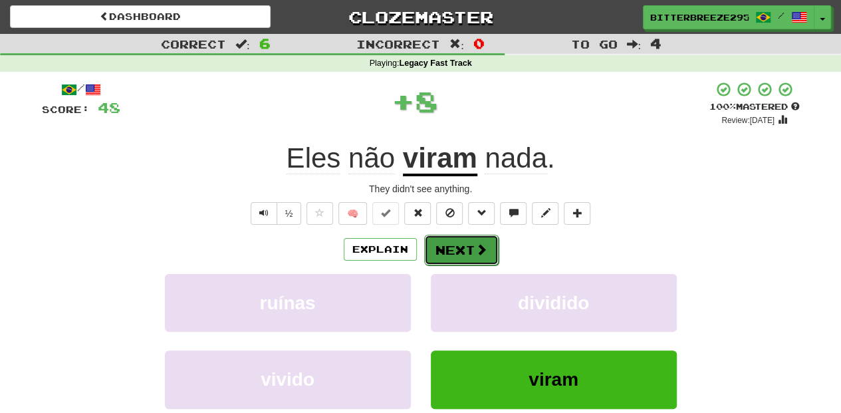
click at [458, 239] on button "Next" at bounding box center [461, 250] width 74 height 31
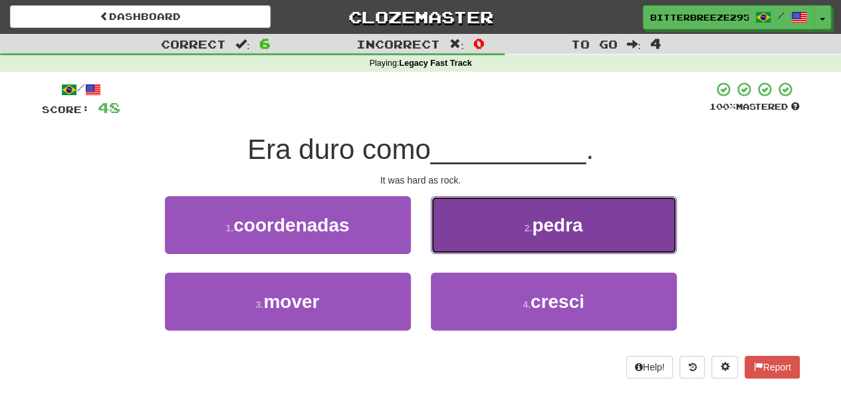
click at [466, 235] on button "2 . pedra" at bounding box center [554, 225] width 246 height 58
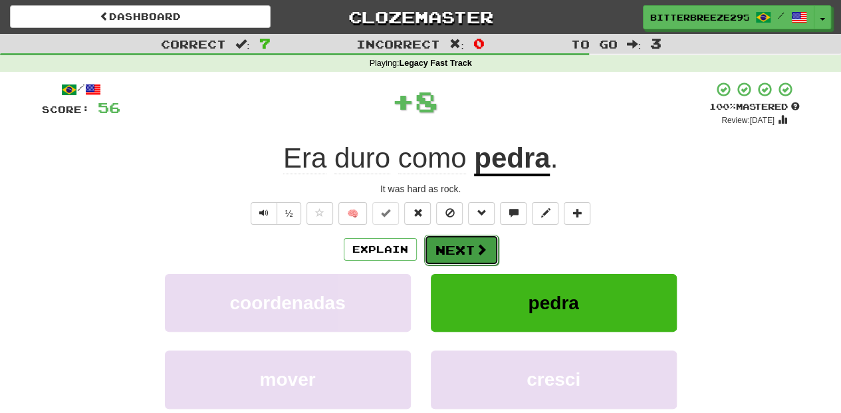
click at [463, 240] on button "Next" at bounding box center [461, 250] width 74 height 31
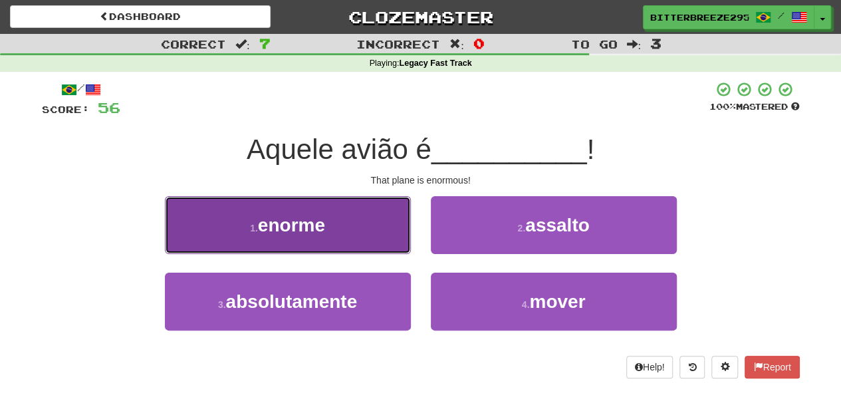
click at [368, 239] on button "1 . enorme" at bounding box center [288, 225] width 246 height 58
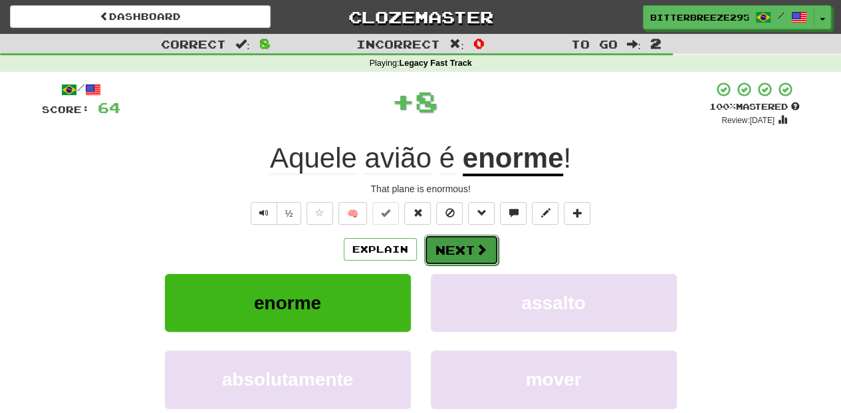
click at [460, 246] on button "Next" at bounding box center [461, 250] width 74 height 31
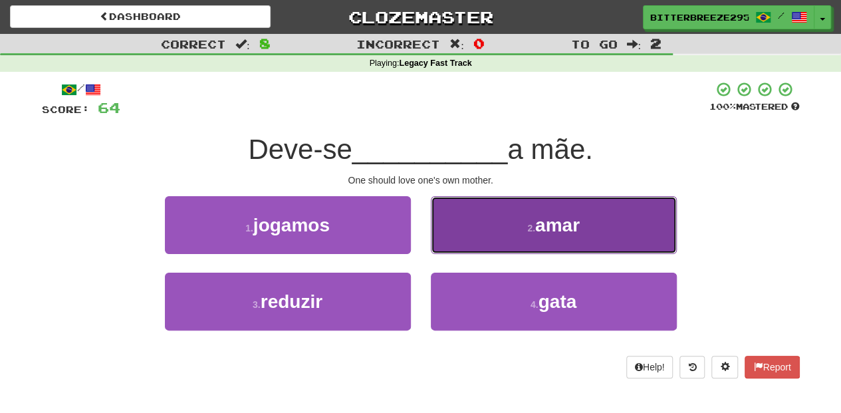
click at [463, 238] on button "2 . amar" at bounding box center [554, 225] width 246 height 58
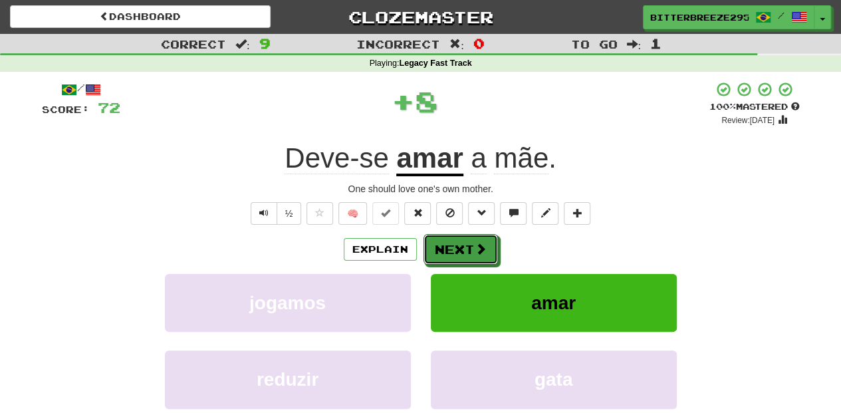
click at [462, 239] on button "Next" at bounding box center [461, 249] width 74 height 31
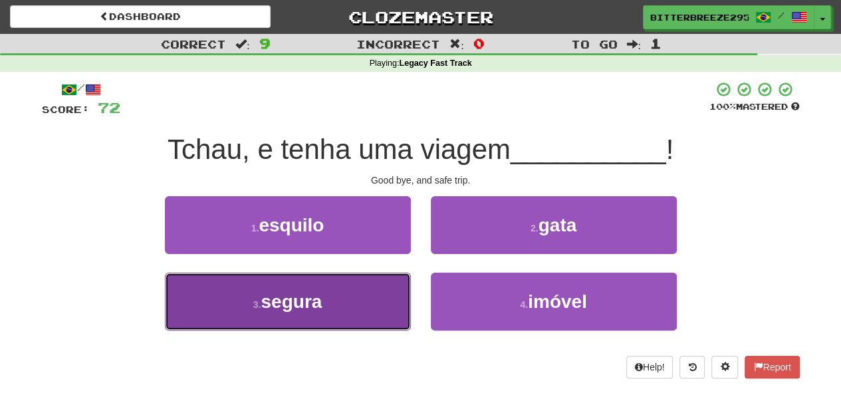
click at [363, 319] on button "3 . segura" at bounding box center [288, 302] width 246 height 58
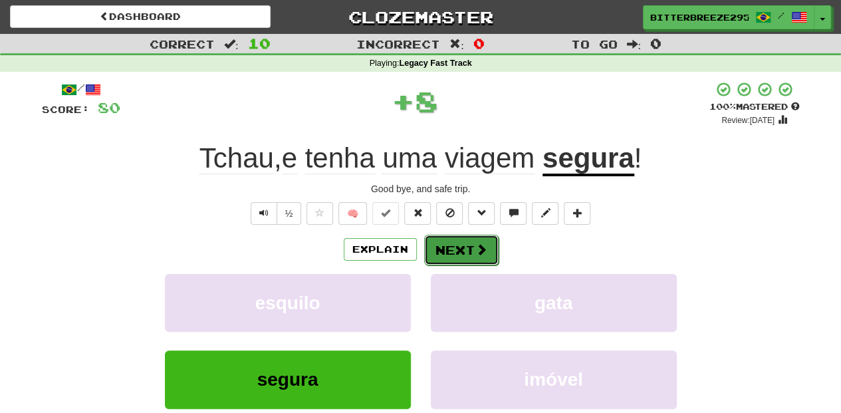
click at [466, 253] on button "Next" at bounding box center [461, 250] width 74 height 31
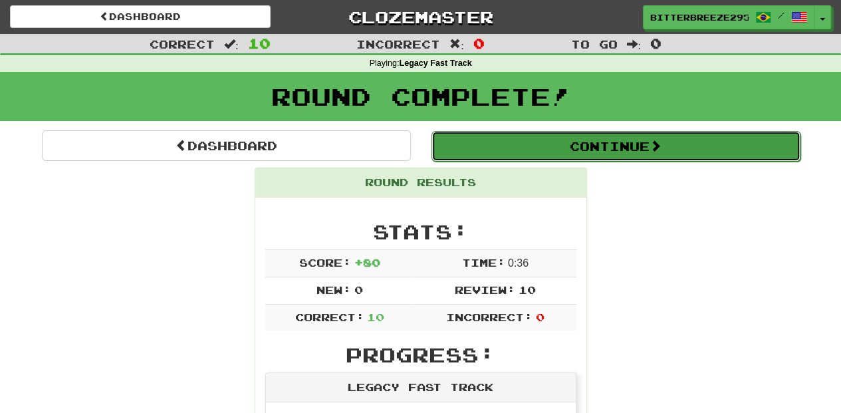
click at [521, 148] on button "Continue" at bounding box center [616, 146] width 369 height 31
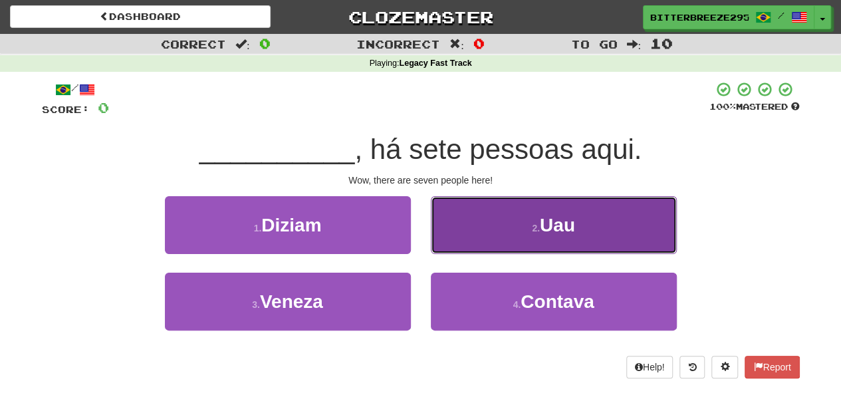
click at [482, 241] on button "2 . Uau" at bounding box center [554, 225] width 246 height 58
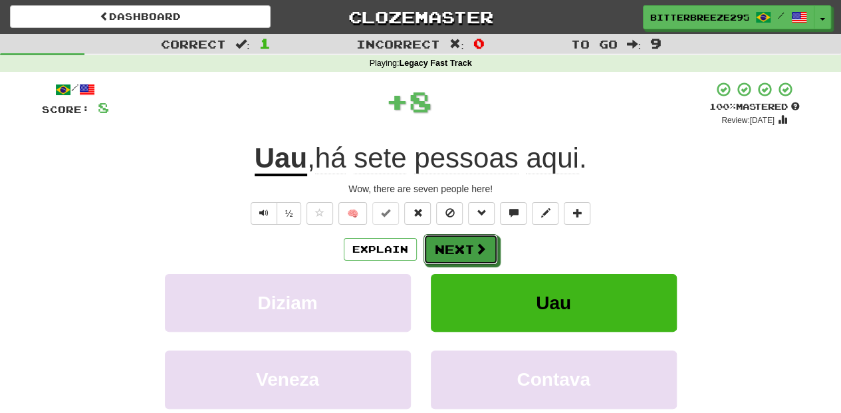
click at [468, 251] on button "Next" at bounding box center [461, 249] width 74 height 31
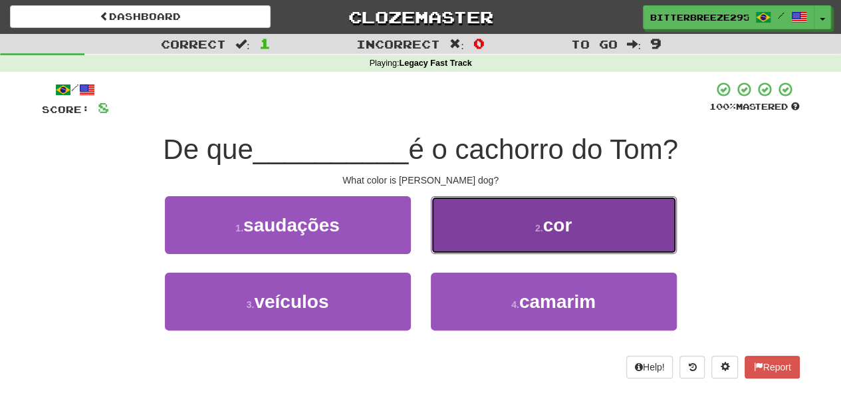
click at [469, 242] on button "2 . cor" at bounding box center [554, 225] width 246 height 58
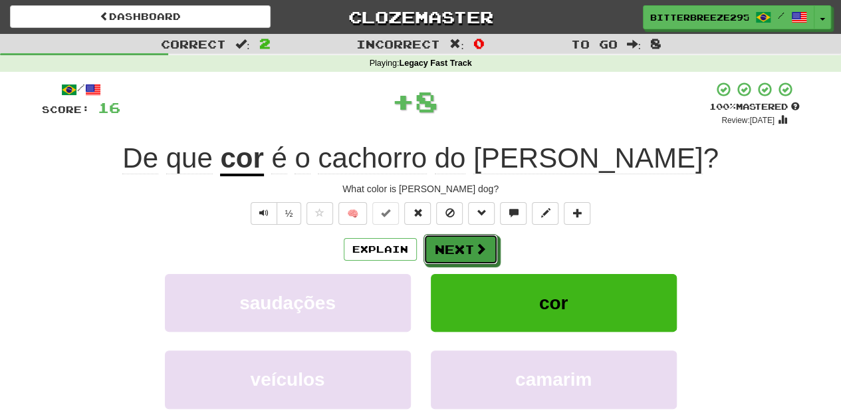
click at [468, 242] on button "Next" at bounding box center [461, 249] width 74 height 31
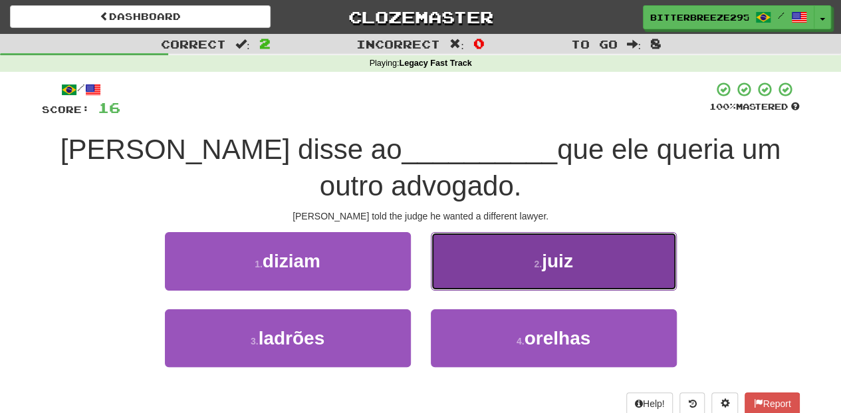
click at [502, 277] on button "2 . juiz" at bounding box center [554, 261] width 246 height 58
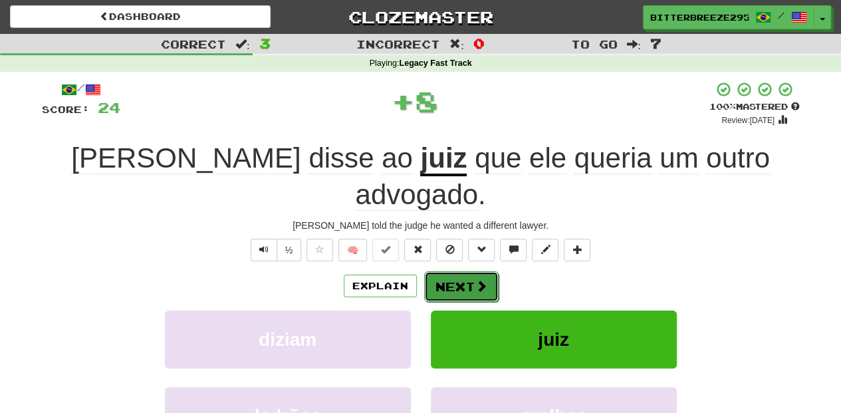
click at [461, 271] on button "Next" at bounding box center [461, 286] width 74 height 31
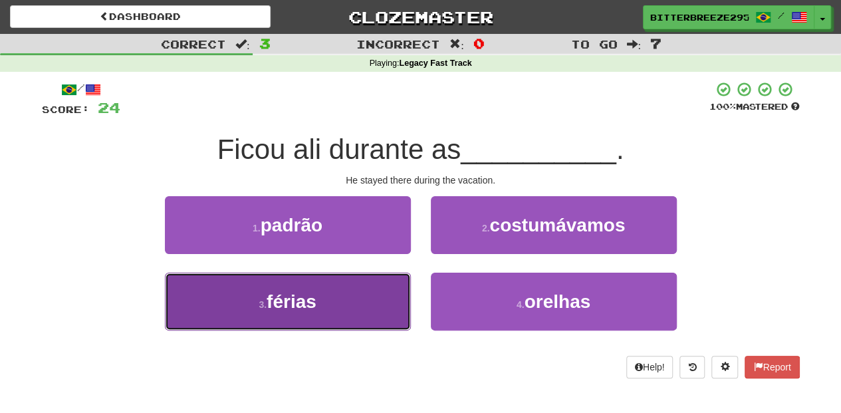
click at [369, 306] on button "3 . férias" at bounding box center [288, 302] width 246 height 58
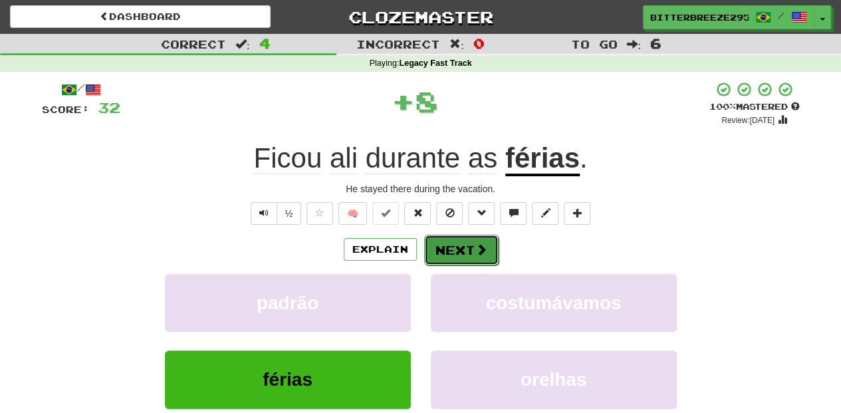
click at [464, 249] on button "Next" at bounding box center [461, 250] width 74 height 31
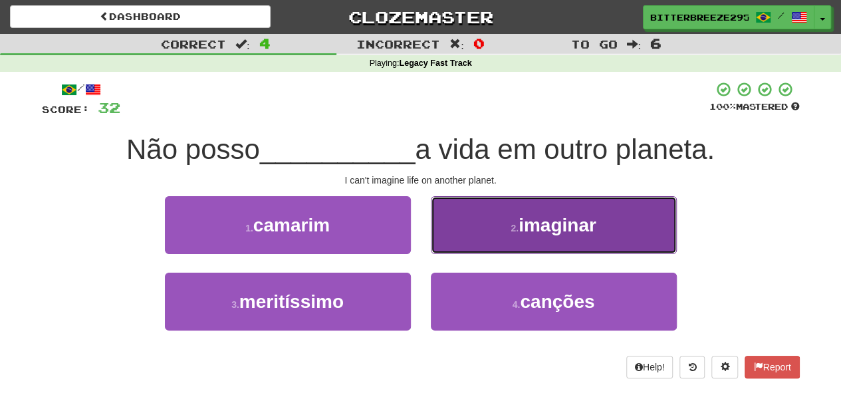
click at [465, 247] on button "2 . imaginar" at bounding box center [554, 225] width 246 height 58
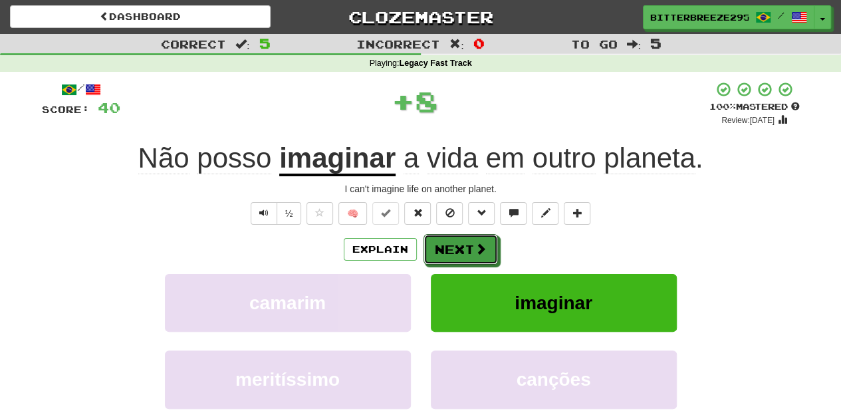
click at [465, 247] on button "Next" at bounding box center [461, 249] width 74 height 31
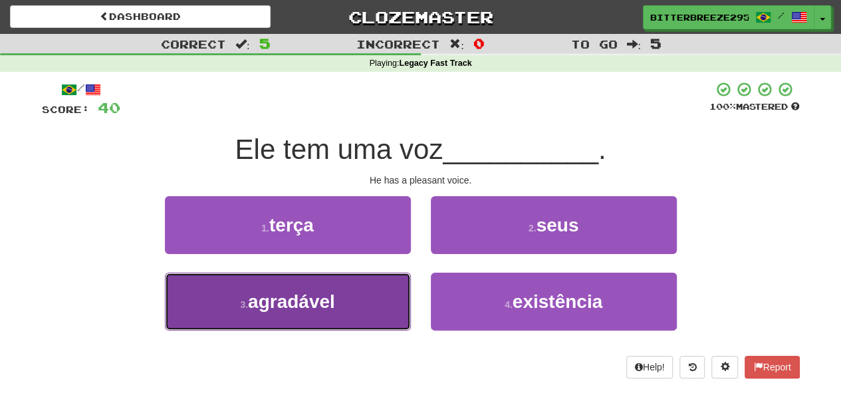
click at [374, 299] on button "3 . agradável" at bounding box center [288, 302] width 246 height 58
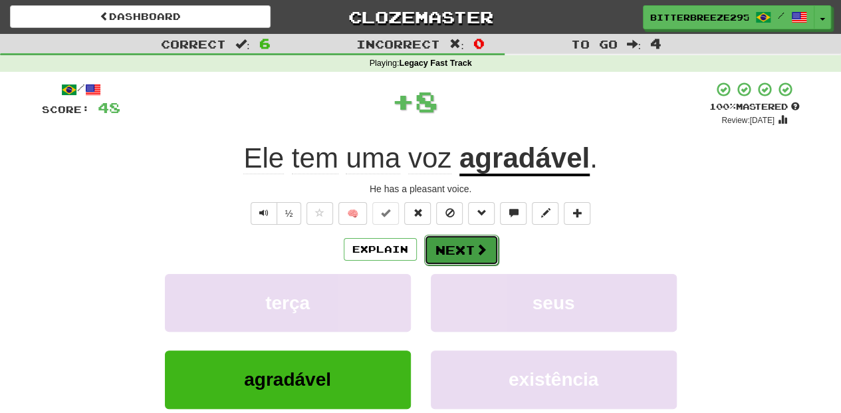
click at [459, 247] on button "Next" at bounding box center [461, 250] width 74 height 31
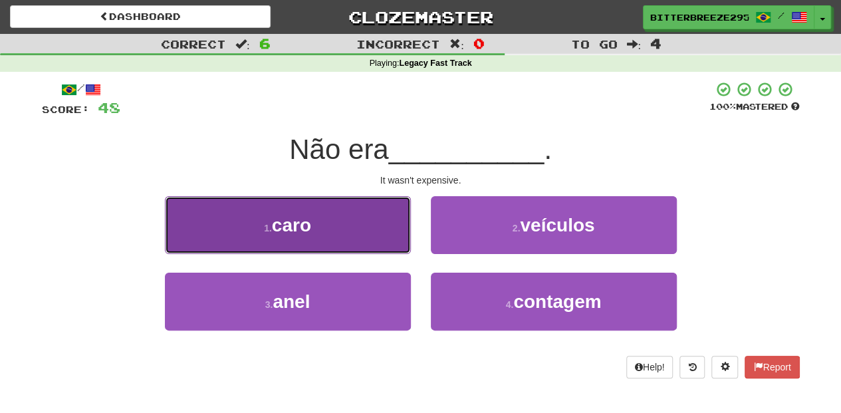
click at [347, 243] on button "1 . caro" at bounding box center [288, 225] width 246 height 58
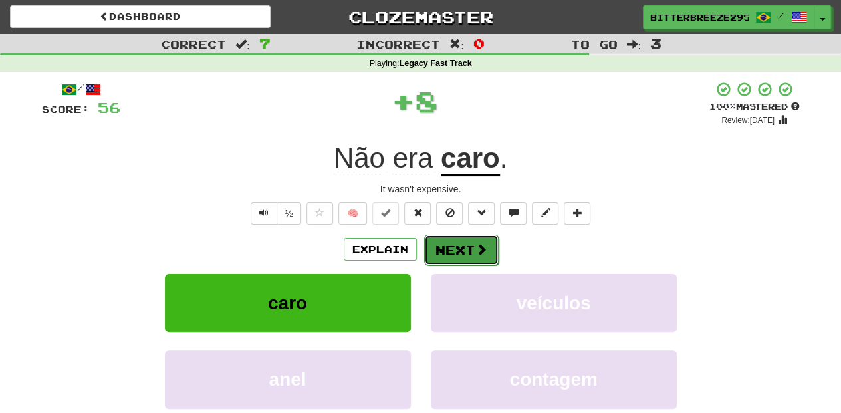
click at [464, 246] on button "Next" at bounding box center [461, 250] width 74 height 31
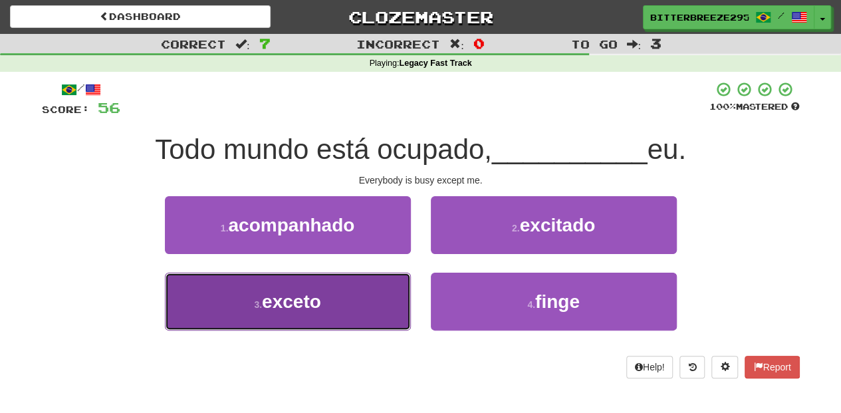
click at [396, 295] on button "3 . exceto" at bounding box center [288, 302] width 246 height 58
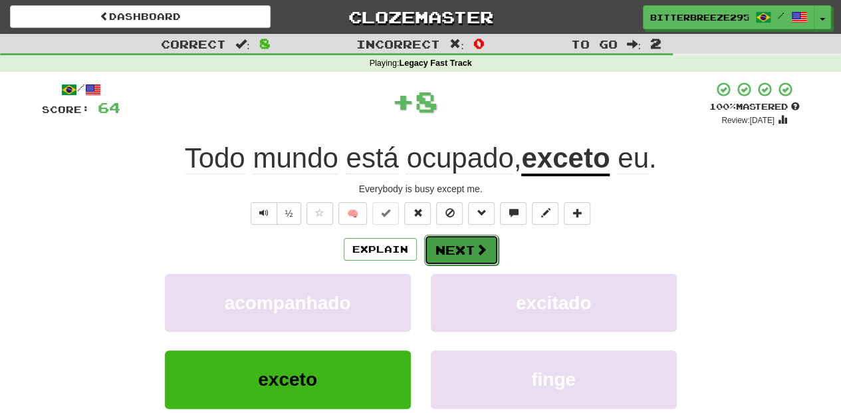
click at [441, 241] on button "Next" at bounding box center [461, 250] width 74 height 31
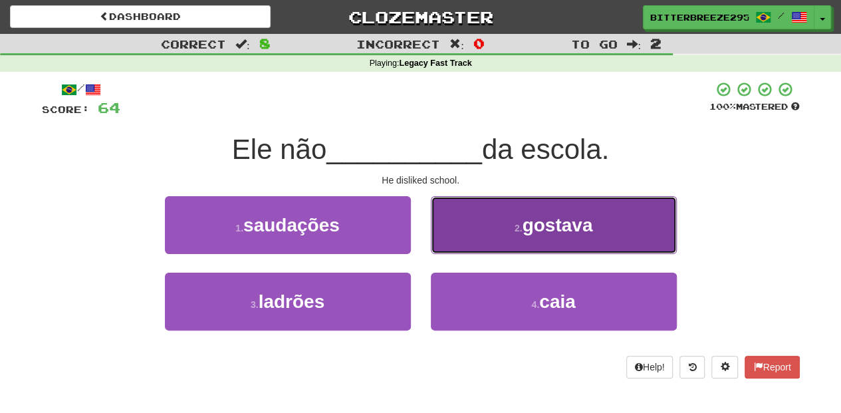
click at [454, 239] on button "2 . gostava" at bounding box center [554, 225] width 246 height 58
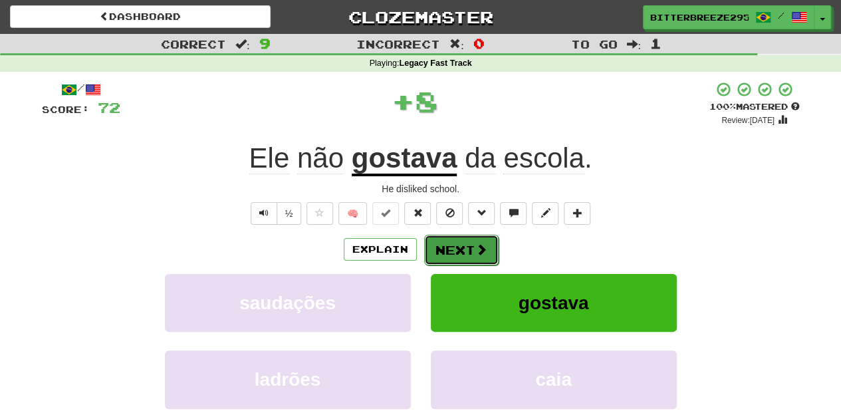
click at [450, 241] on button "Next" at bounding box center [461, 250] width 74 height 31
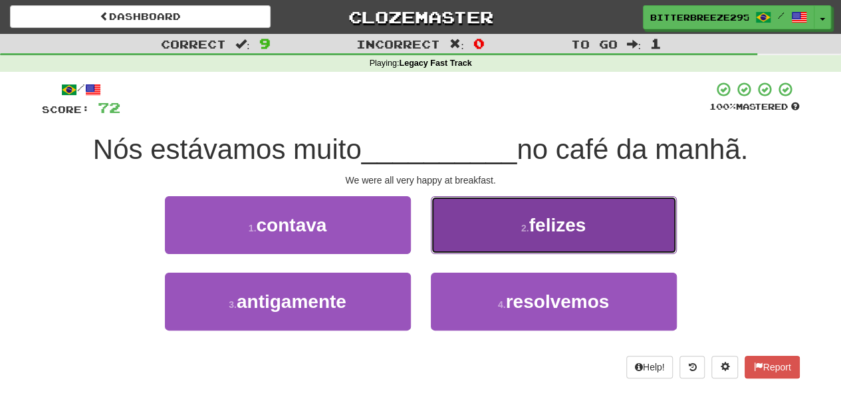
click at [465, 242] on button "2 . felizes" at bounding box center [554, 225] width 246 height 58
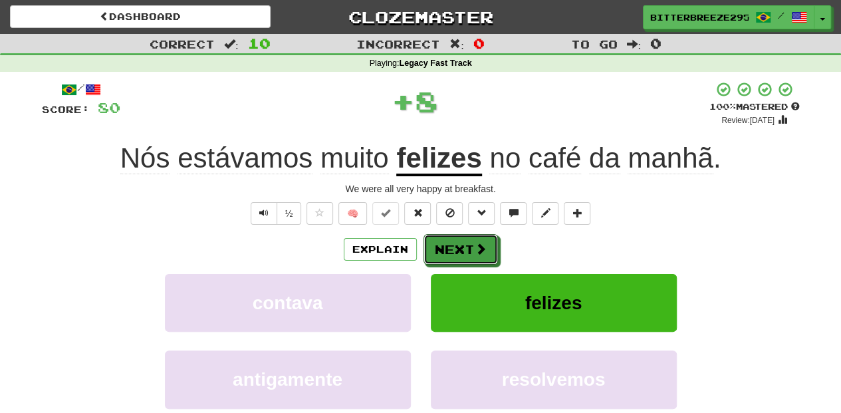
click at [465, 242] on button "Next" at bounding box center [461, 249] width 74 height 31
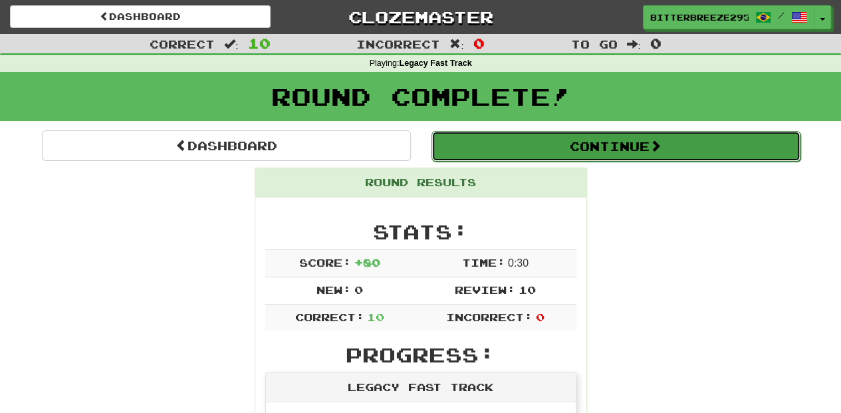
click at [508, 150] on button "Continue" at bounding box center [616, 146] width 369 height 31
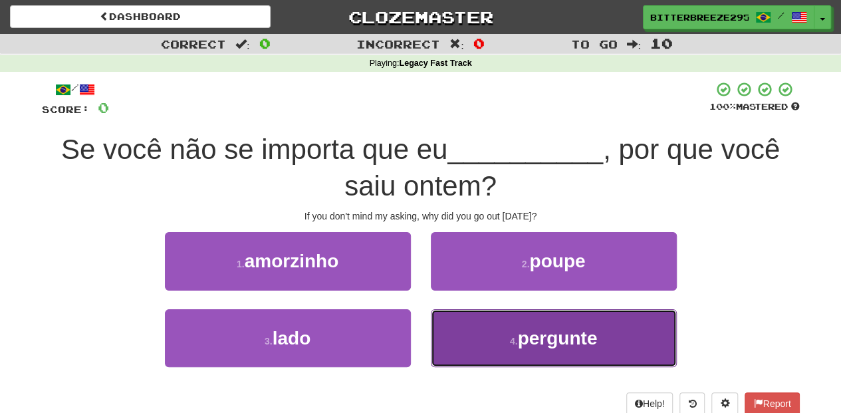
click at [479, 339] on button "4 . pergunte" at bounding box center [554, 338] width 246 height 58
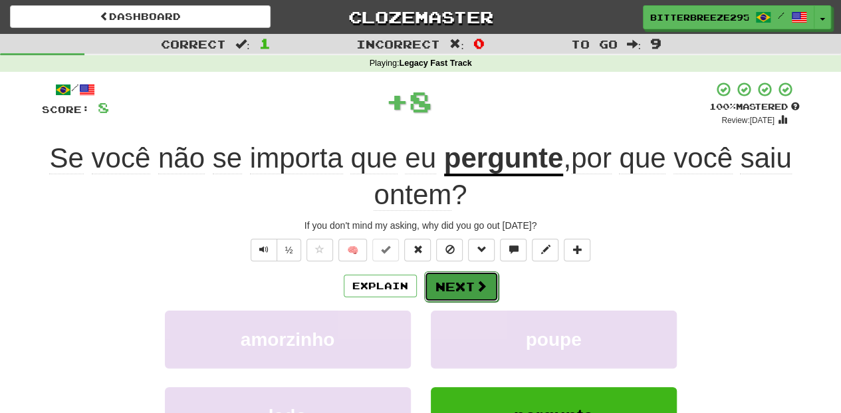
click at [454, 278] on button "Next" at bounding box center [461, 286] width 74 height 31
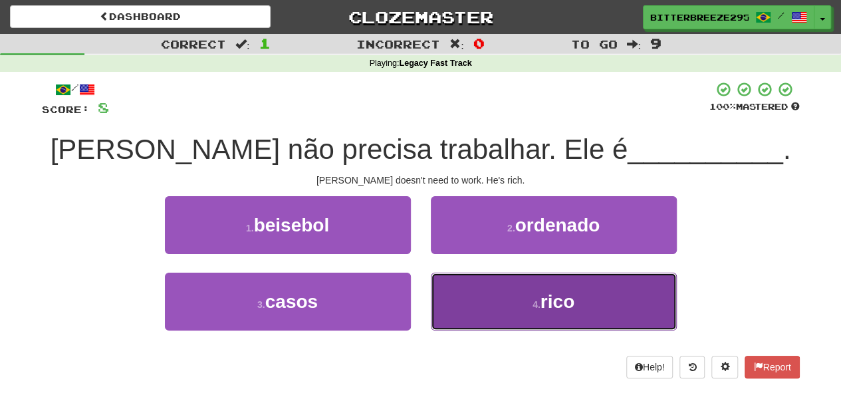
click at [487, 295] on button "4 . rico" at bounding box center [554, 302] width 246 height 58
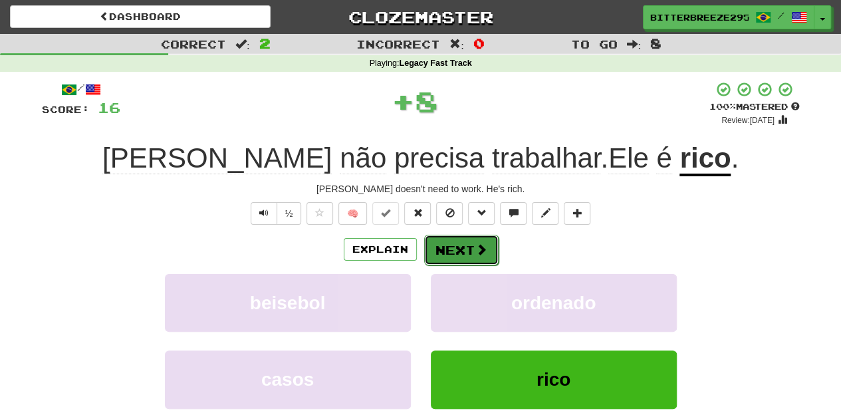
click at [470, 250] on button "Next" at bounding box center [461, 250] width 74 height 31
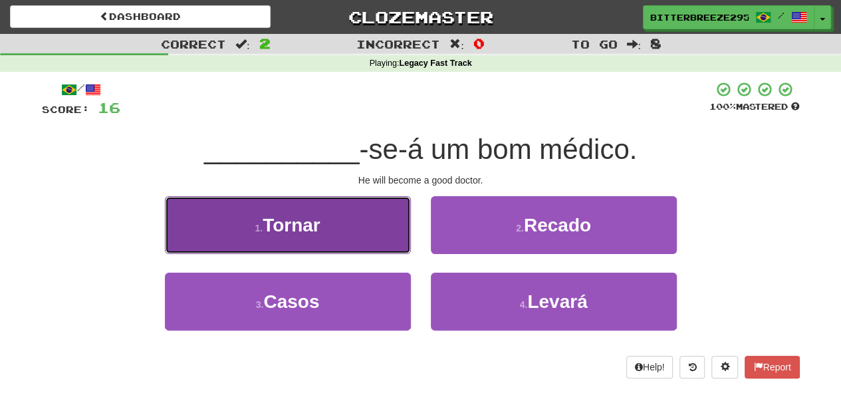
click at [370, 236] on button "1 . Tornar" at bounding box center [288, 225] width 246 height 58
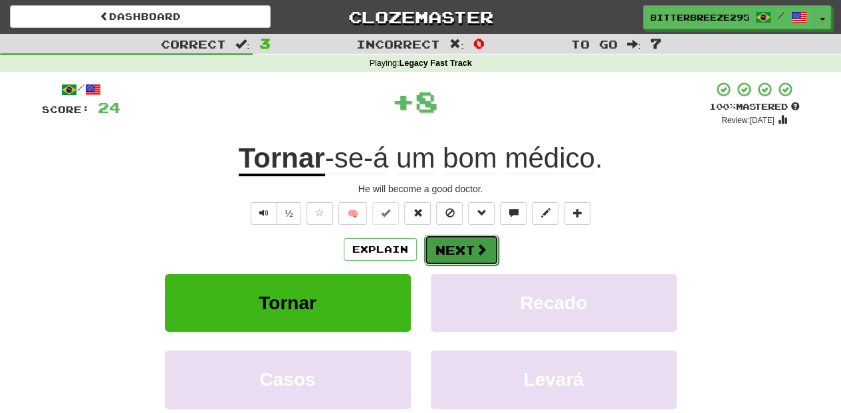
click at [476, 248] on span at bounding box center [482, 249] width 12 height 12
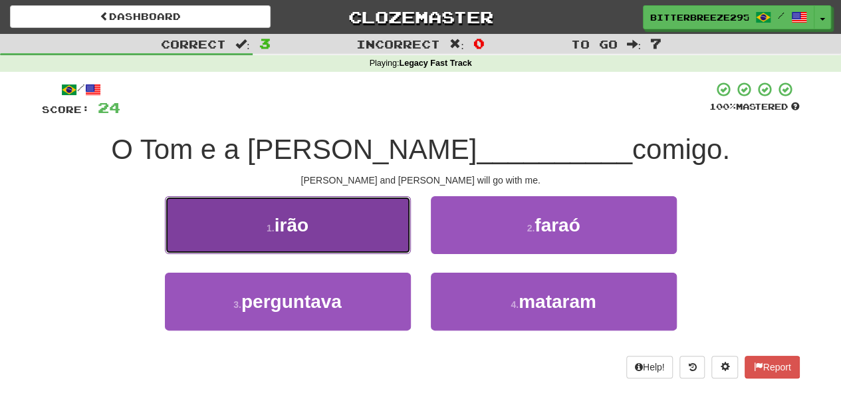
click at [384, 239] on button "1 . irão" at bounding box center [288, 225] width 246 height 58
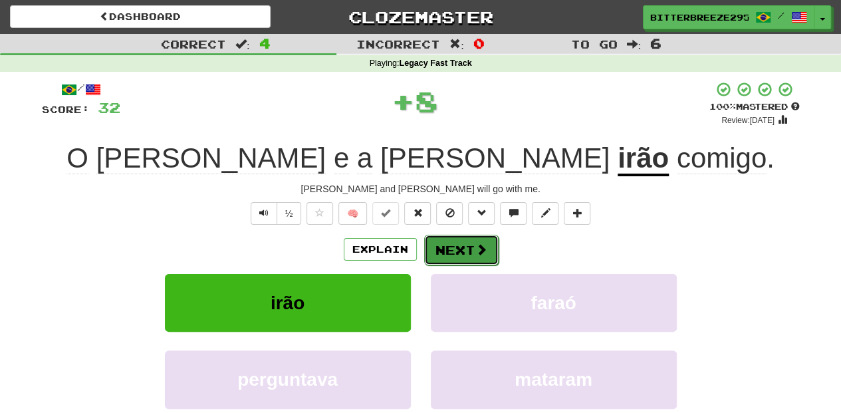
click at [434, 238] on button "Next" at bounding box center [461, 250] width 74 height 31
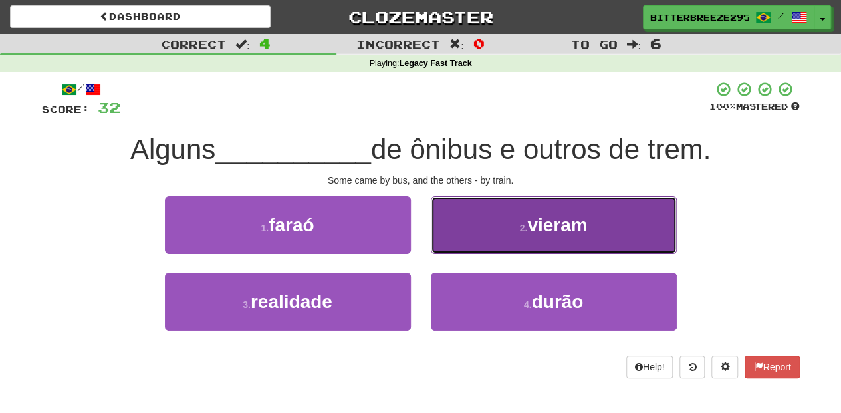
click at [451, 246] on button "2 . vieram" at bounding box center [554, 225] width 246 height 58
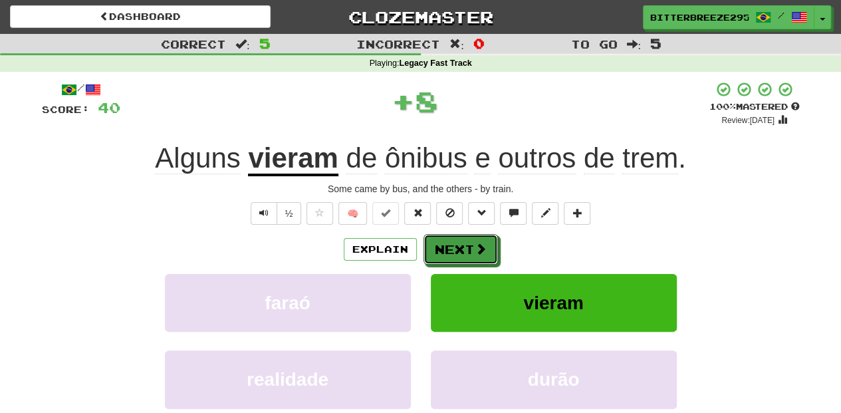
click at [451, 246] on button "Next" at bounding box center [461, 249] width 74 height 31
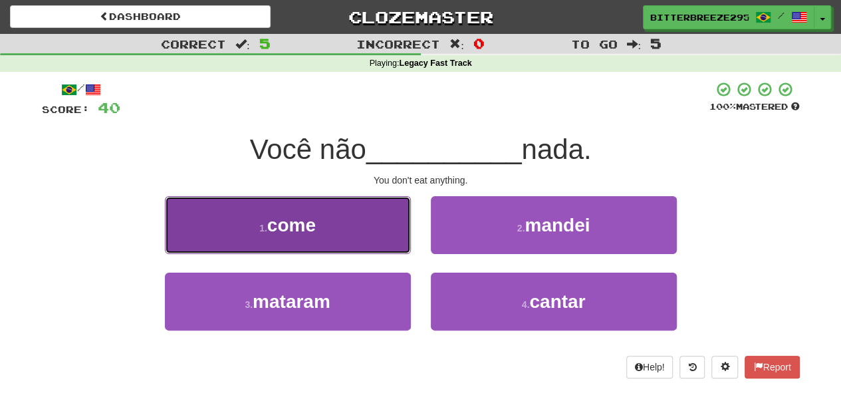
click at [376, 239] on button "1 . come" at bounding box center [288, 225] width 246 height 58
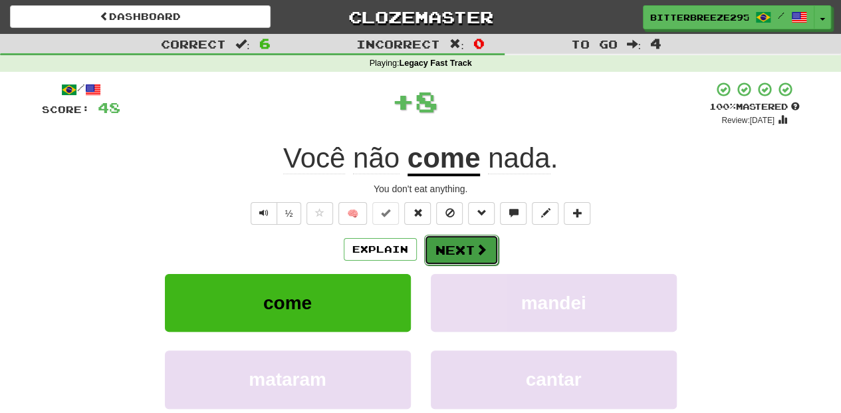
click at [442, 239] on button "Next" at bounding box center [461, 250] width 74 height 31
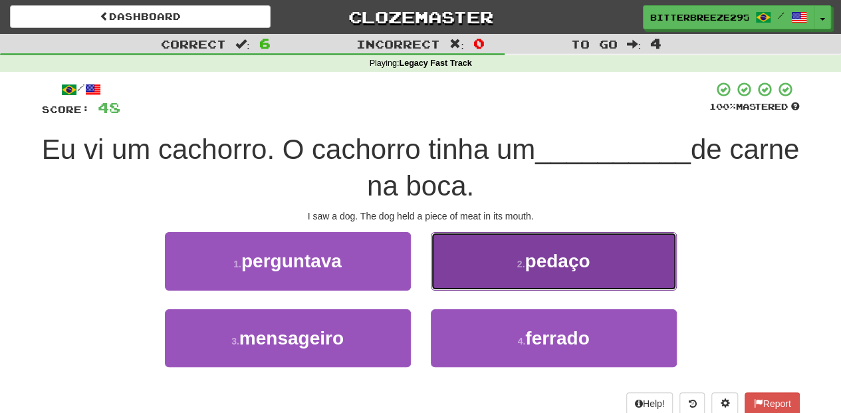
click at [473, 273] on button "2 . pedaço" at bounding box center [554, 261] width 246 height 58
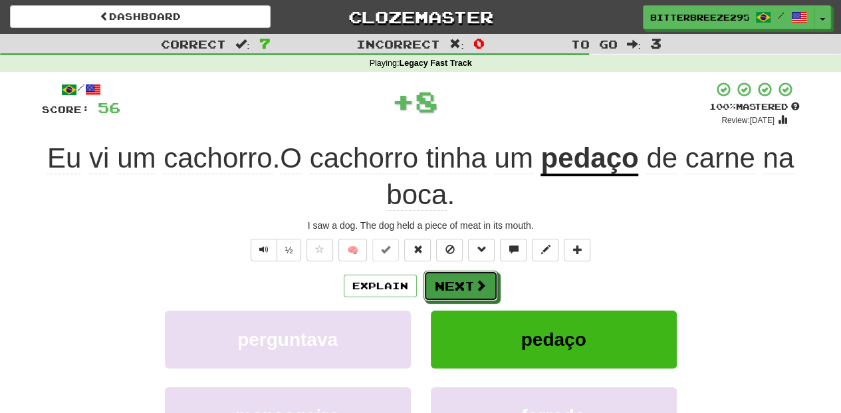
click at [473, 273] on button "Next" at bounding box center [461, 286] width 74 height 31
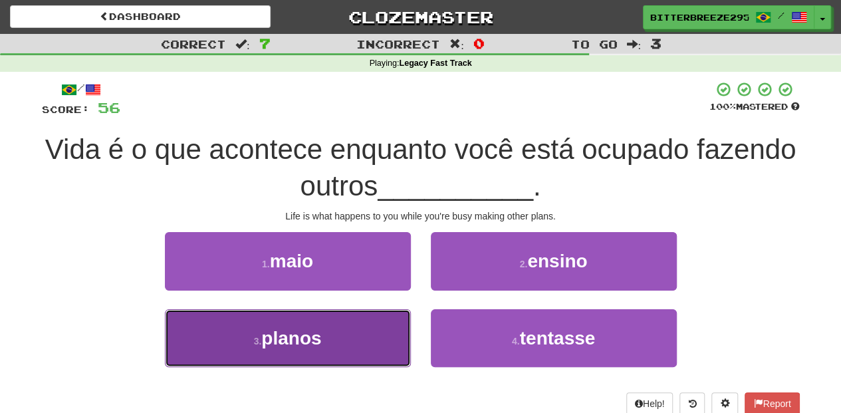
click at [368, 331] on button "3 . planos" at bounding box center [288, 338] width 246 height 58
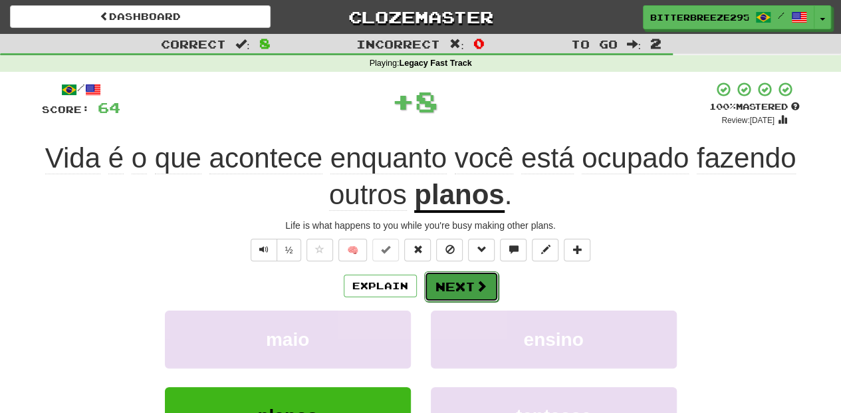
click at [453, 285] on button "Next" at bounding box center [461, 286] width 74 height 31
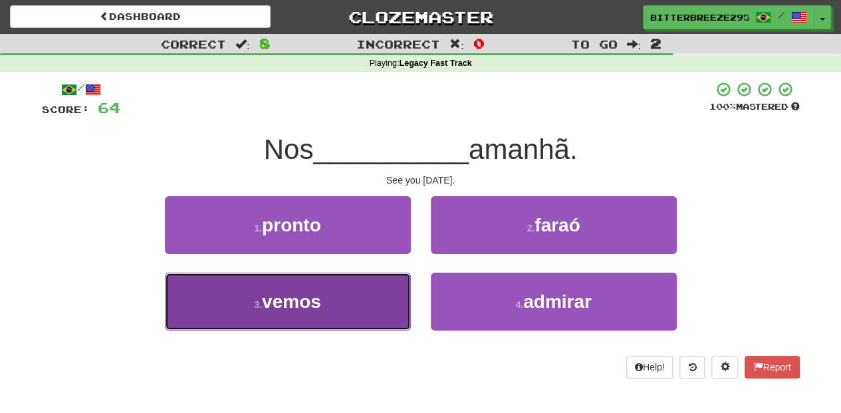
click at [366, 297] on button "3 . vemos" at bounding box center [288, 302] width 246 height 58
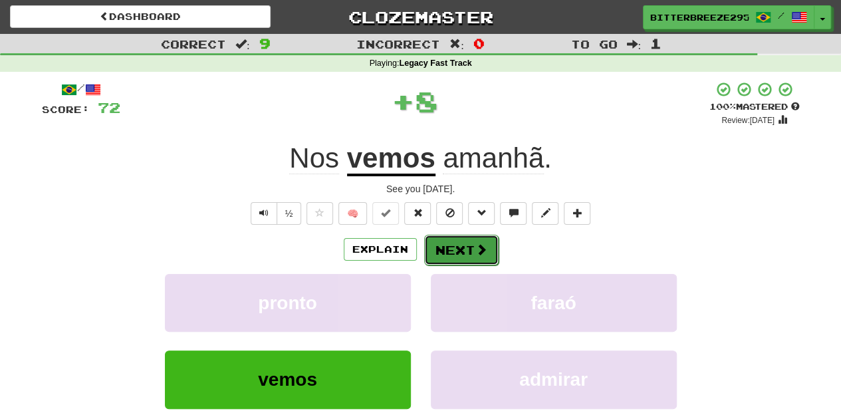
click at [471, 248] on button "Next" at bounding box center [461, 250] width 74 height 31
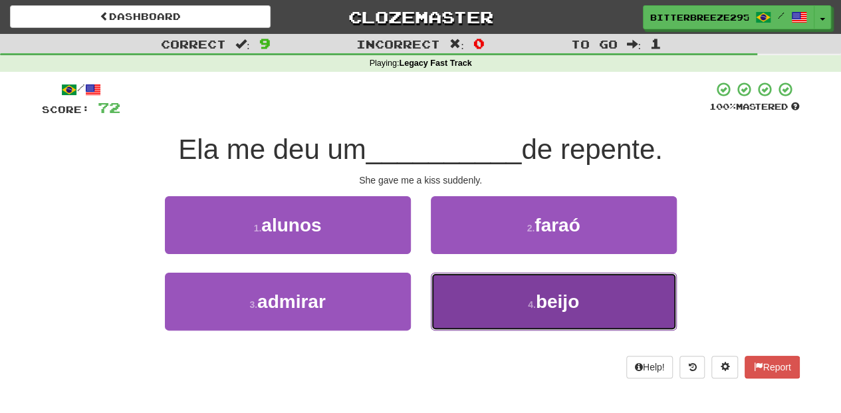
click at [474, 287] on button "4 . beijo" at bounding box center [554, 302] width 246 height 58
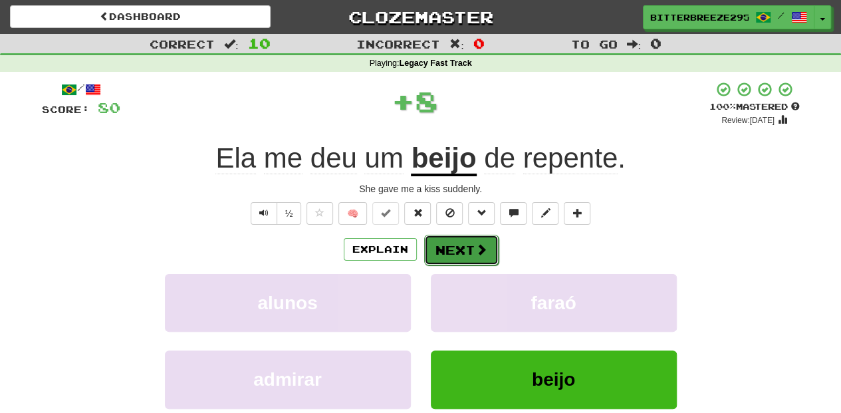
click at [460, 249] on button "Next" at bounding box center [461, 250] width 74 height 31
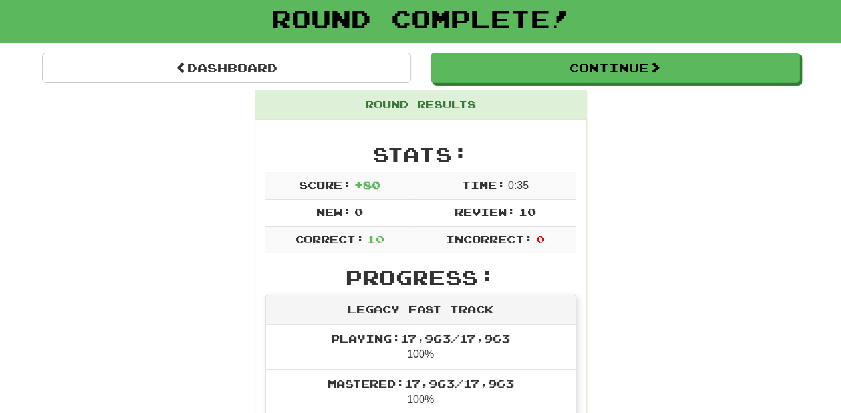
scroll to position [44, 0]
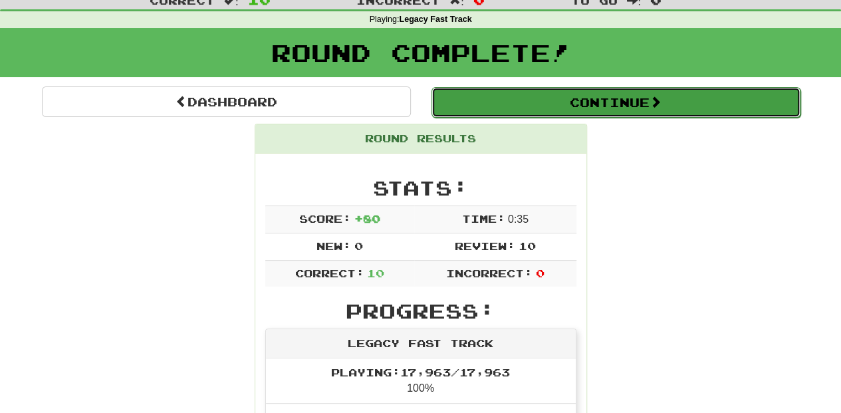
click at [467, 94] on button "Continue" at bounding box center [616, 102] width 369 height 31
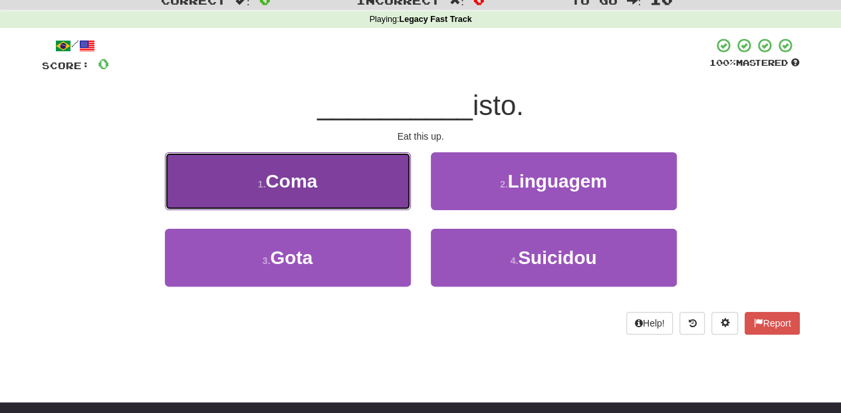
click at [339, 192] on button "1 . Coma" at bounding box center [288, 181] width 246 height 58
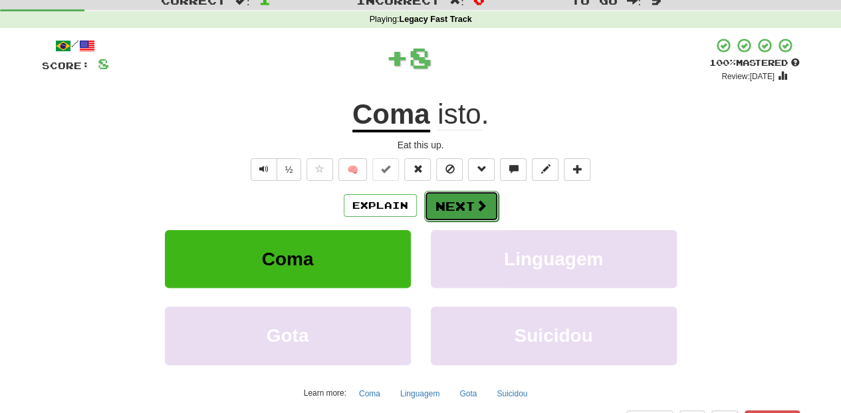
click at [444, 198] on button "Next" at bounding box center [461, 206] width 74 height 31
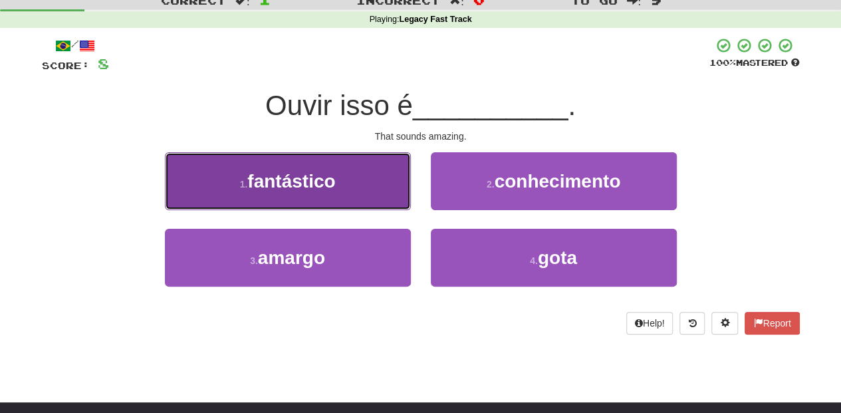
click at [355, 190] on button "1 . fantástico" at bounding box center [288, 181] width 246 height 58
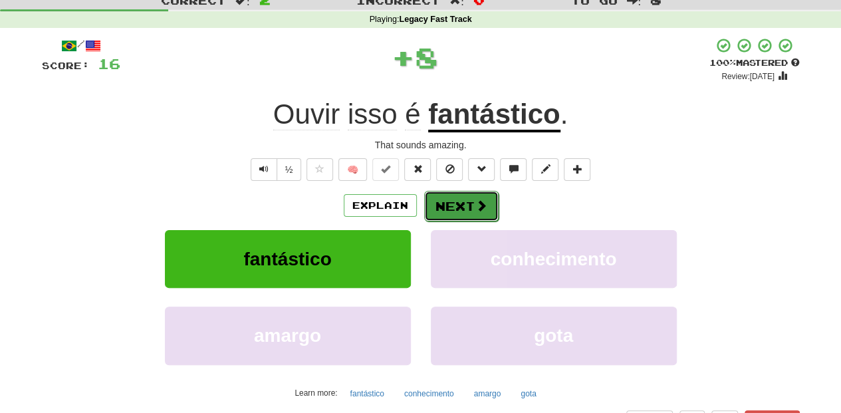
click at [446, 204] on button "Next" at bounding box center [461, 206] width 74 height 31
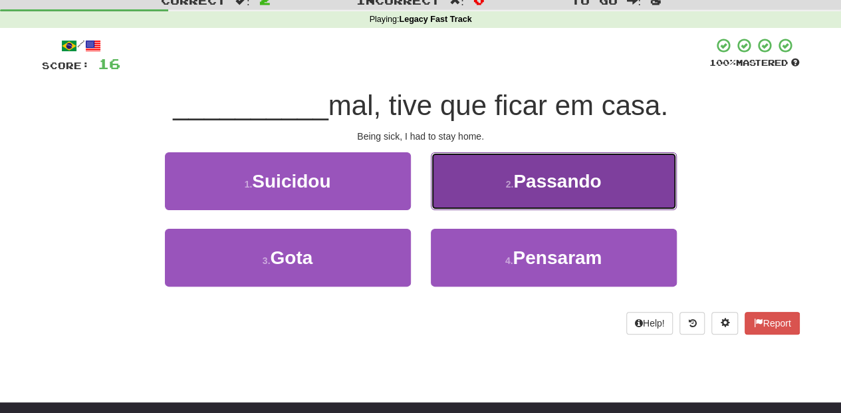
click at [471, 192] on button "2 . Passando" at bounding box center [554, 181] width 246 height 58
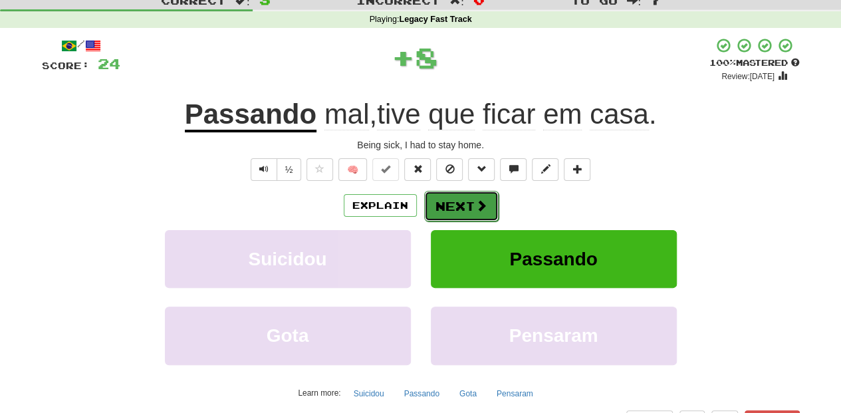
click at [428, 208] on button "Next" at bounding box center [461, 206] width 74 height 31
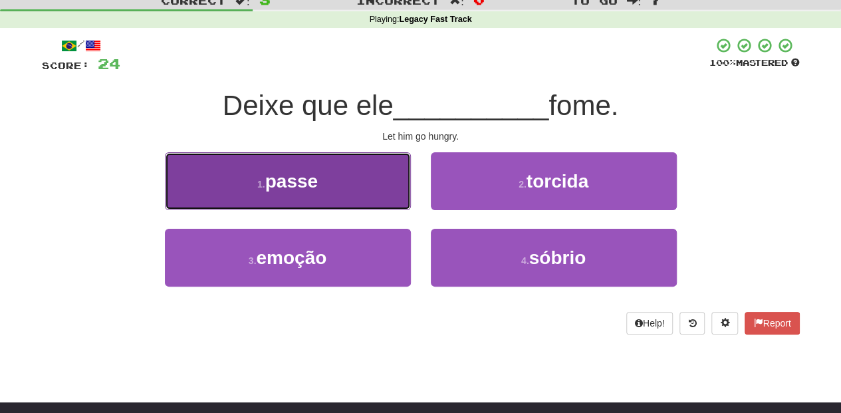
click at [366, 190] on button "1 . passe" at bounding box center [288, 181] width 246 height 58
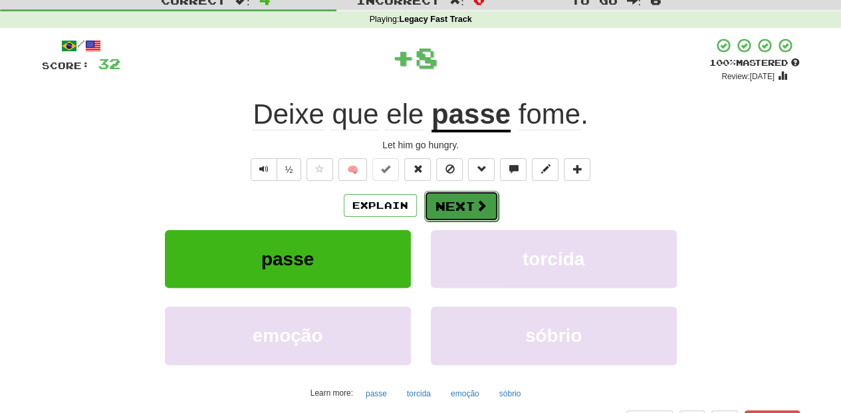
click at [451, 208] on button "Next" at bounding box center [461, 206] width 74 height 31
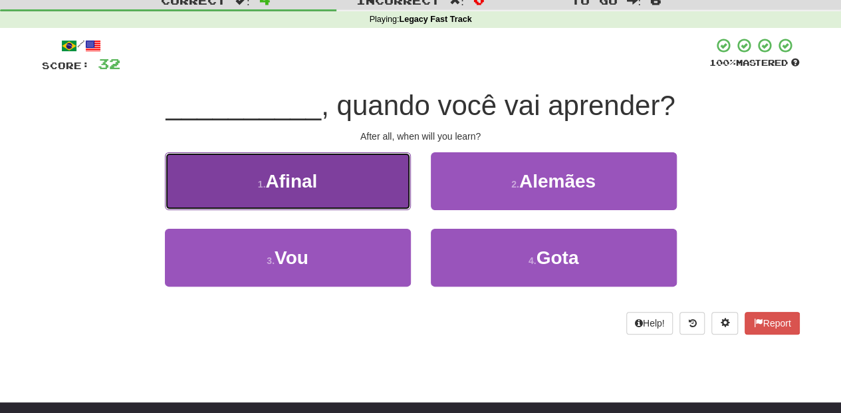
click at [358, 192] on button "1 . Afinal" at bounding box center [288, 181] width 246 height 58
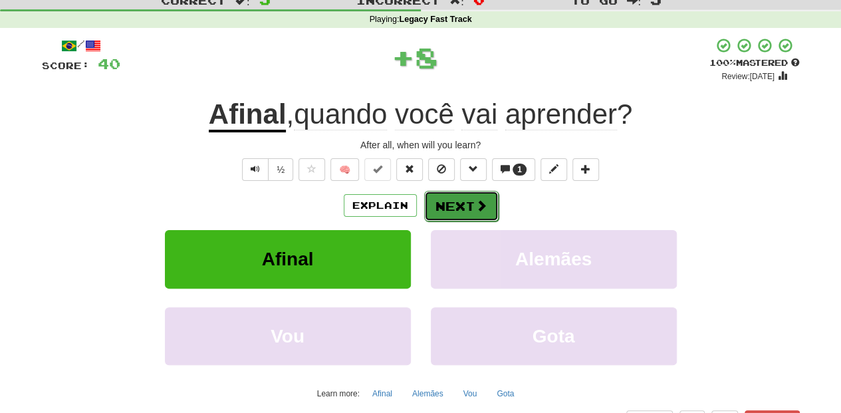
click at [448, 200] on button "Next" at bounding box center [461, 206] width 74 height 31
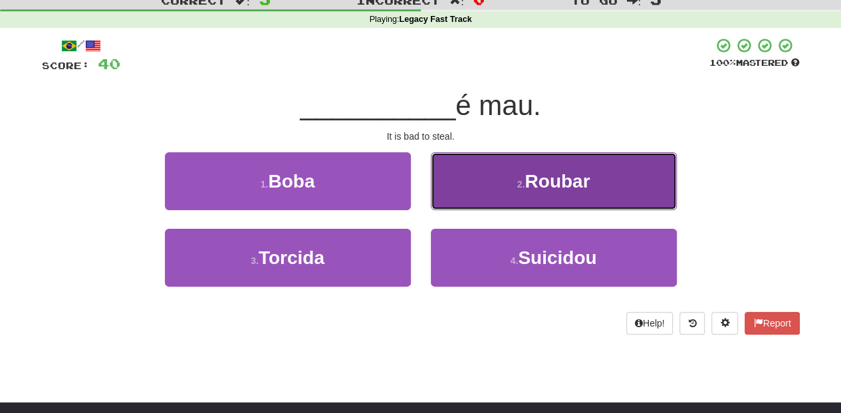
click at [472, 200] on button "2 . Roubar" at bounding box center [554, 181] width 246 height 58
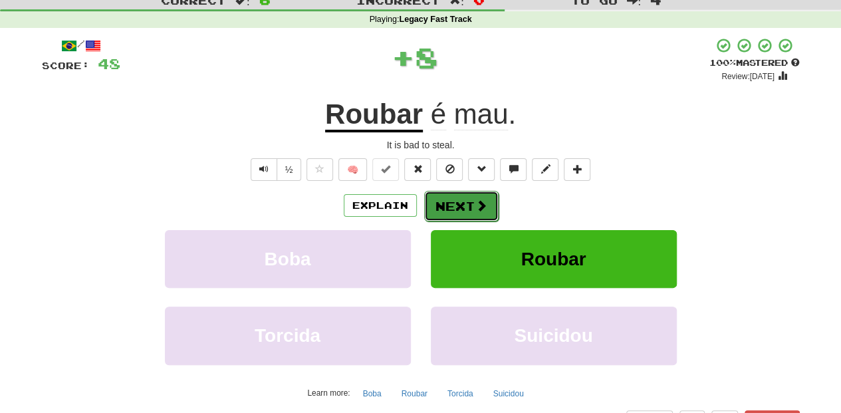
click at [460, 200] on button "Next" at bounding box center [461, 206] width 74 height 31
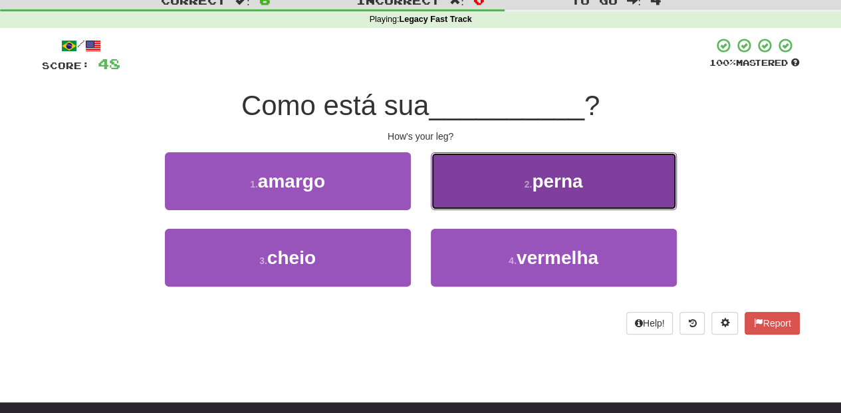
click at [455, 191] on button "2 . perna" at bounding box center [554, 181] width 246 height 58
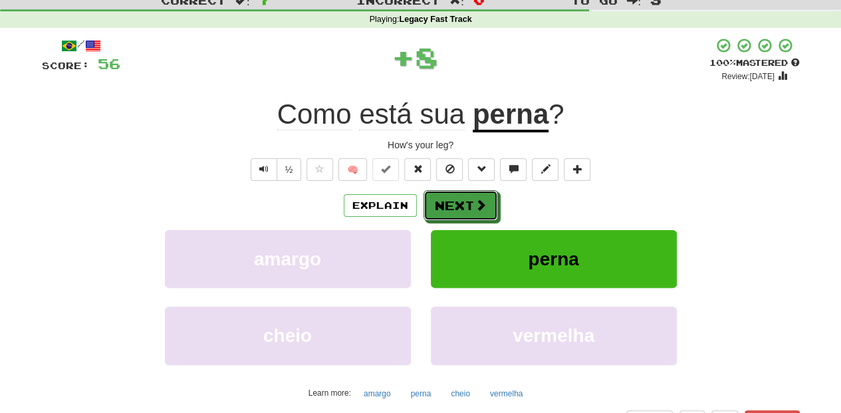
click at [438, 204] on button "Next" at bounding box center [461, 205] width 74 height 31
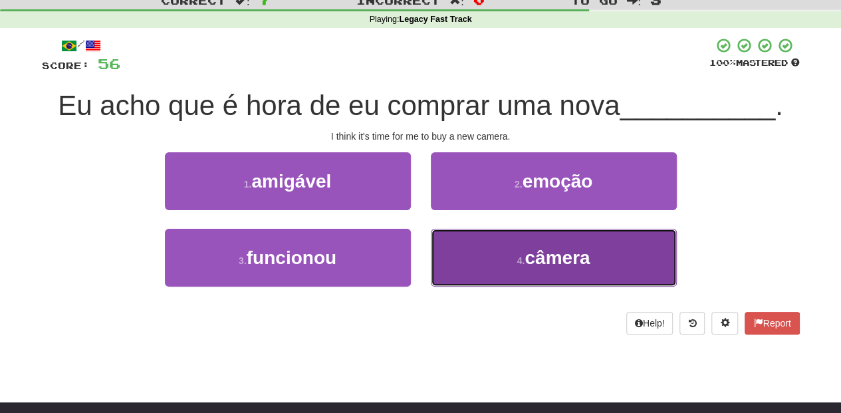
click at [474, 241] on button "4 . câmera" at bounding box center [554, 258] width 246 height 58
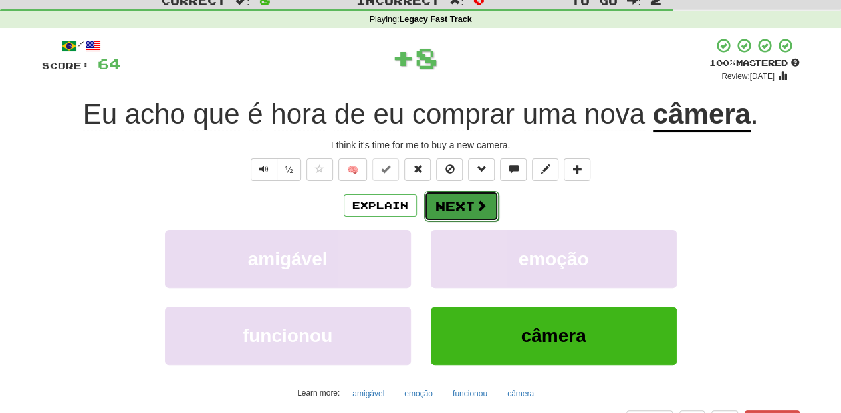
click at [441, 194] on button "Next" at bounding box center [461, 206] width 74 height 31
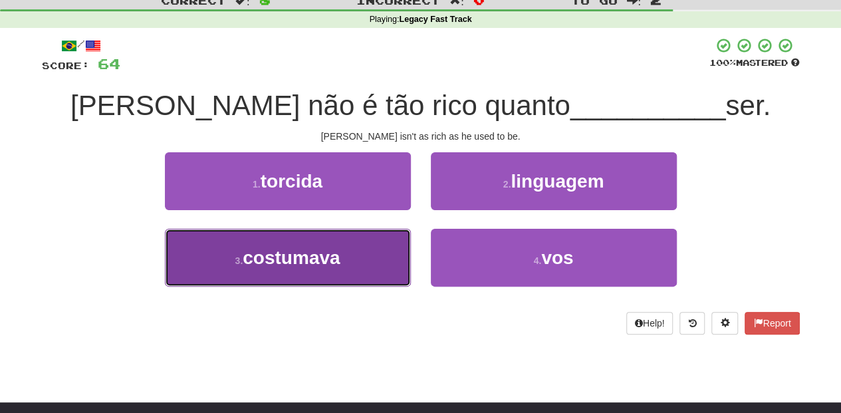
click at [318, 259] on span "costumava" at bounding box center [291, 257] width 97 height 21
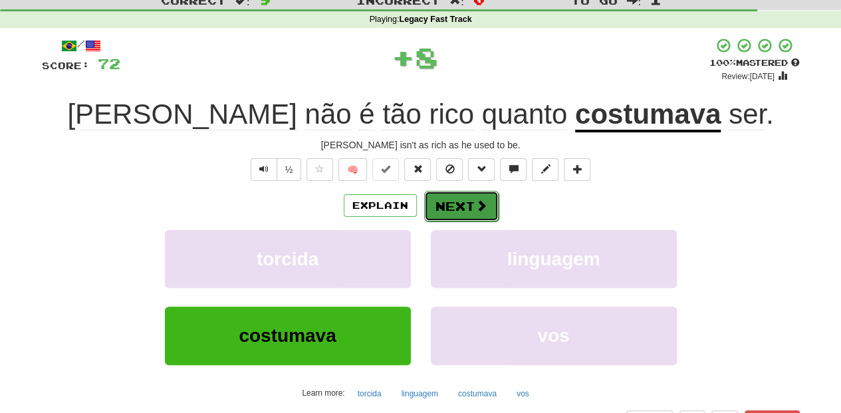
click at [464, 200] on button "Next" at bounding box center [461, 206] width 74 height 31
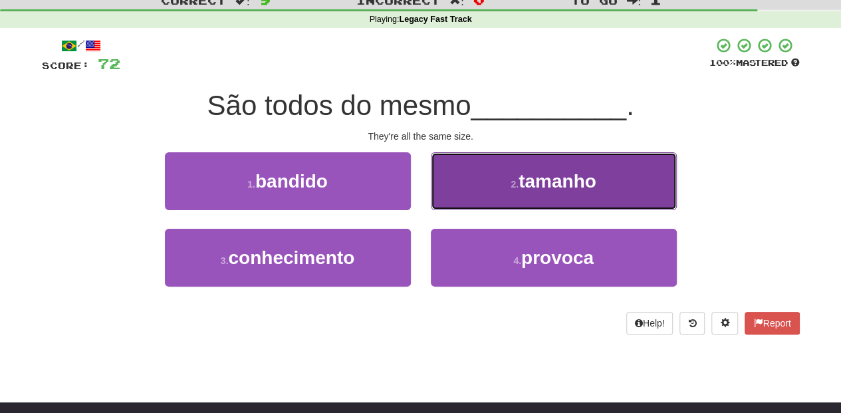
click at [463, 192] on button "2 . tamanho" at bounding box center [554, 181] width 246 height 58
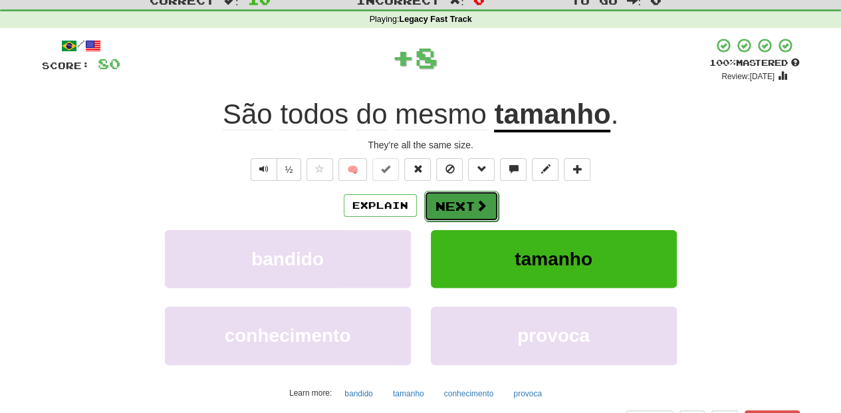
click at [463, 196] on button "Next" at bounding box center [461, 206] width 74 height 31
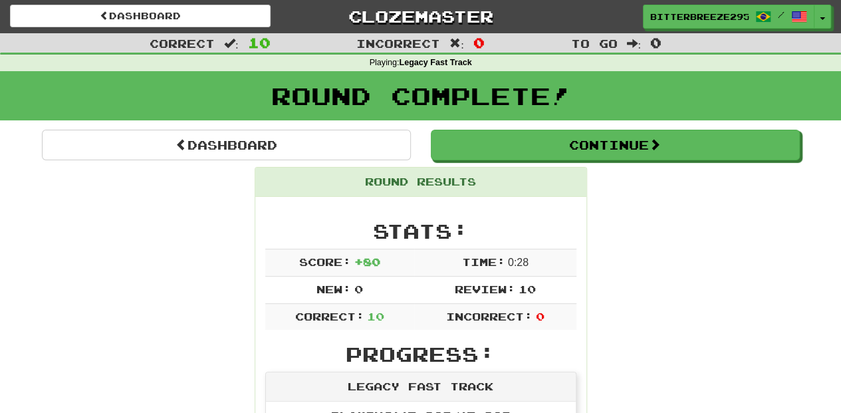
scroll to position [0, 0]
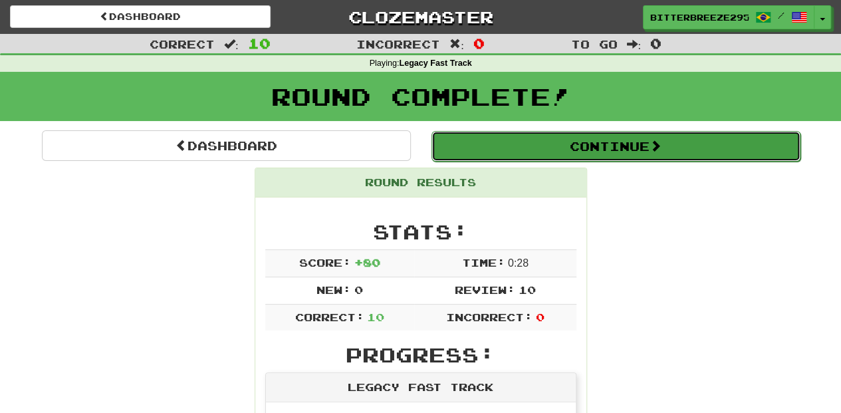
click at [502, 144] on button "Continue" at bounding box center [616, 146] width 369 height 31
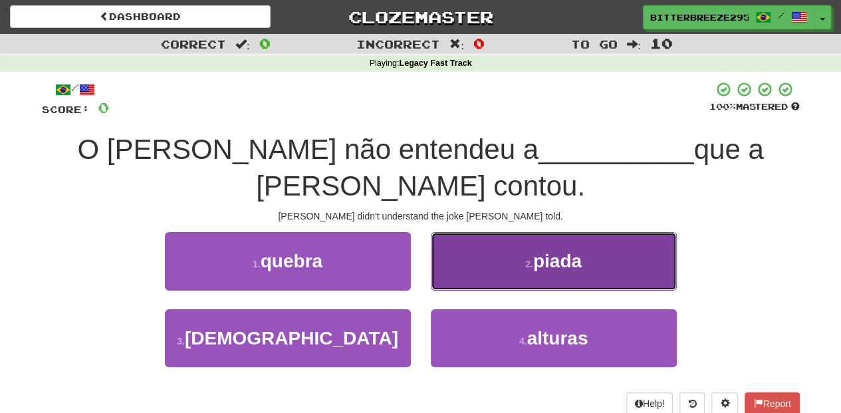
click at [478, 239] on button "2 . piada" at bounding box center [554, 261] width 246 height 58
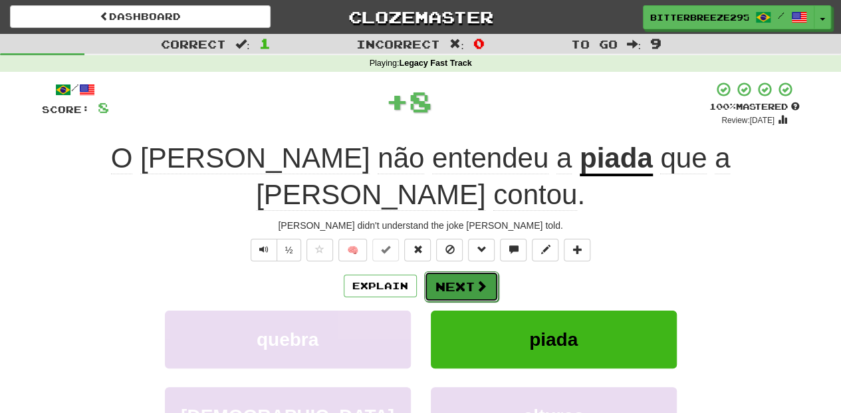
click at [477, 271] on button "Next" at bounding box center [461, 286] width 74 height 31
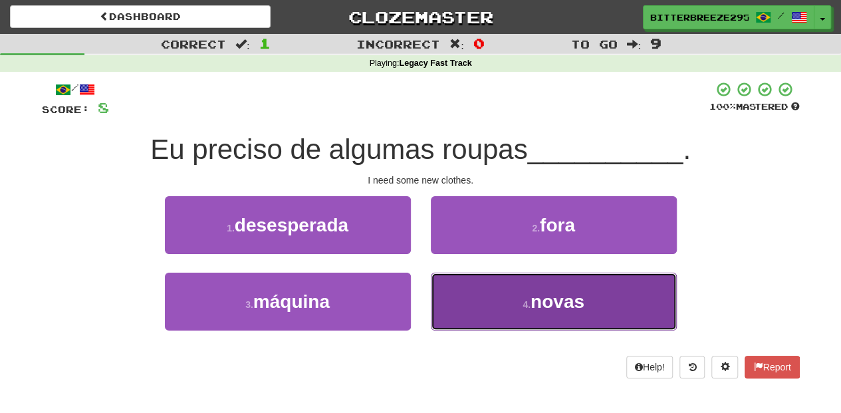
click at [480, 287] on button "4 . novas" at bounding box center [554, 302] width 246 height 58
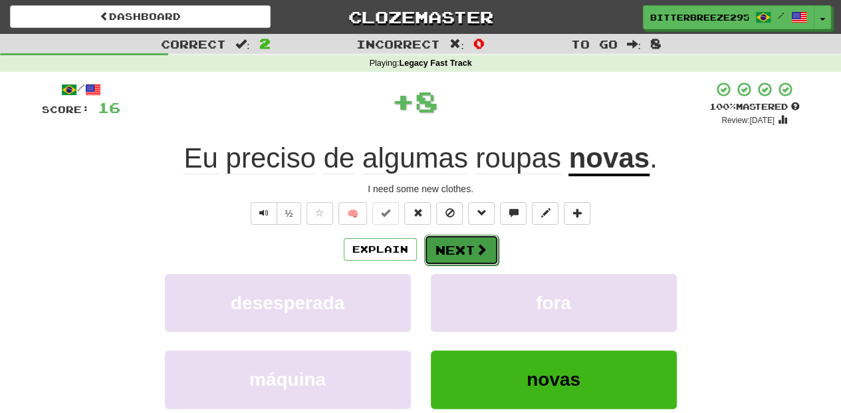
click at [474, 239] on button "Next" at bounding box center [461, 250] width 74 height 31
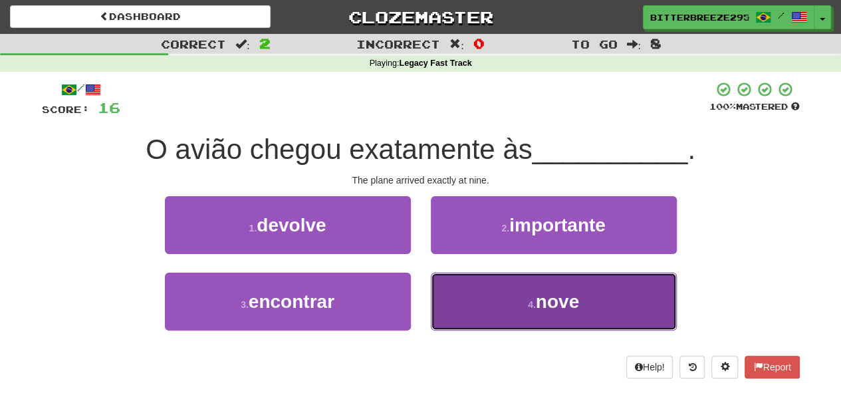
click at [484, 295] on button "4 . nove" at bounding box center [554, 302] width 246 height 58
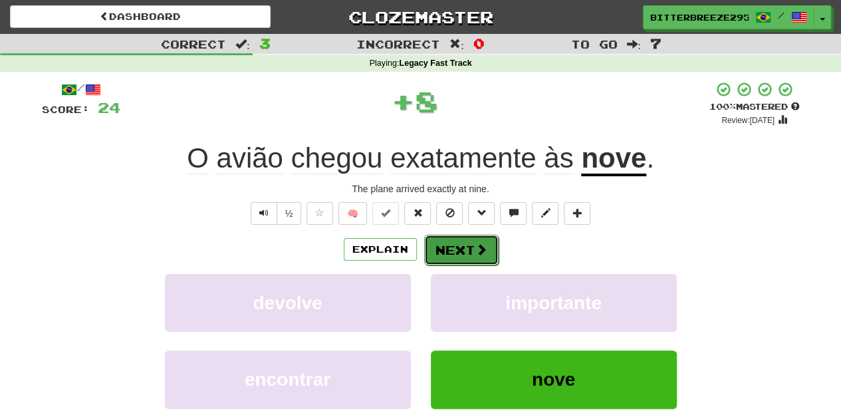
click at [468, 247] on button "Next" at bounding box center [461, 250] width 74 height 31
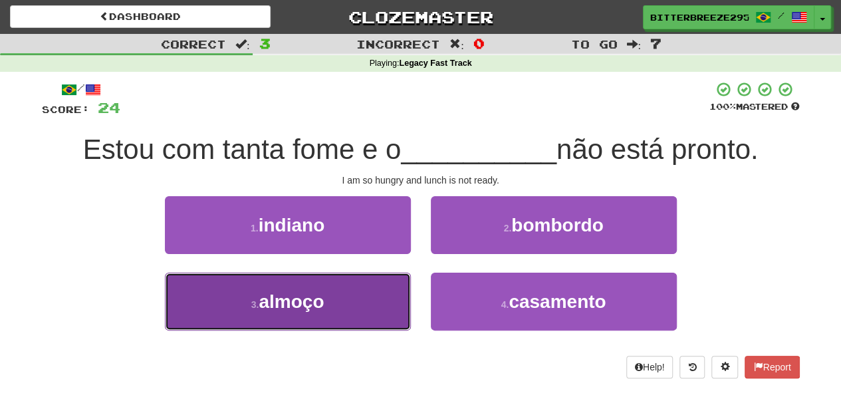
click at [356, 301] on button "3 . almoço" at bounding box center [288, 302] width 246 height 58
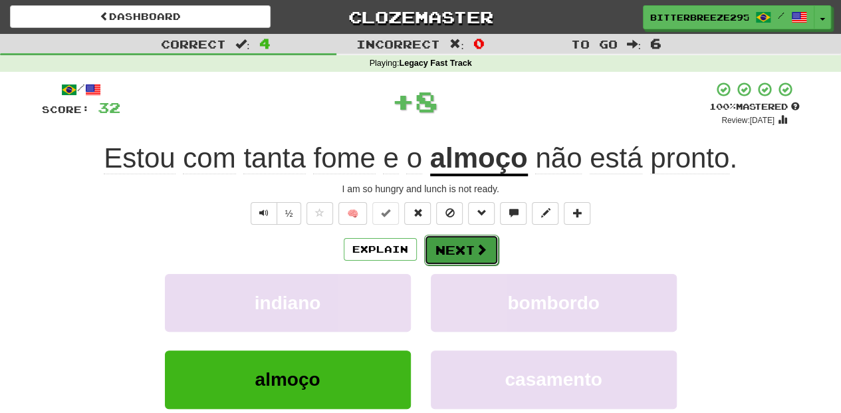
click at [450, 261] on button "Next" at bounding box center [461, 250] width 74 height 31
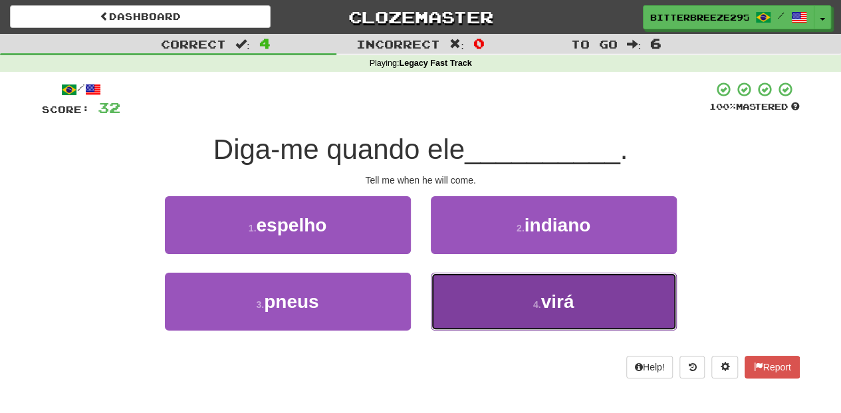
click at [452, 303] on button "4 . virá" at bounding box center [554, 302] width 246 height 58
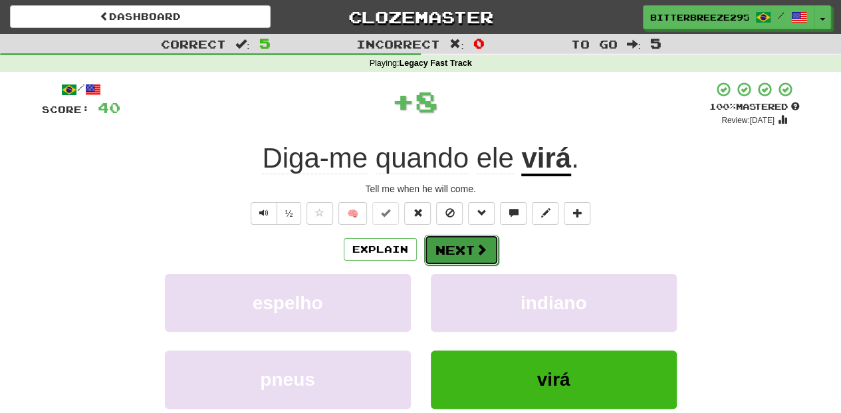
click at [448, 261] on button "Next" at bounding box center [461, 250] width 74 height 31
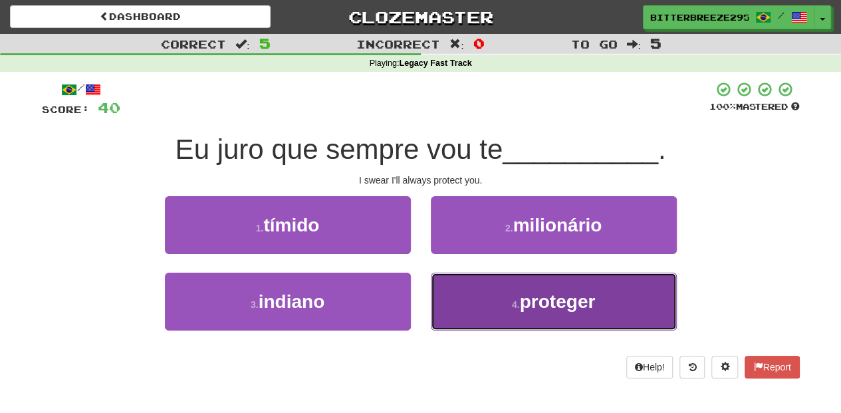
click at [460, 301] on button "4 . proteger" at bounding box center [554, 302] width 246 height 58
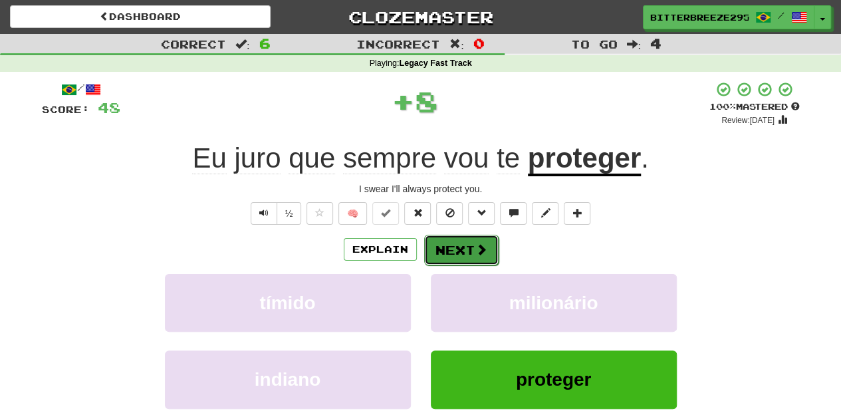
click at [447, 253] on button "Next" at bounding box center [461, 250] width 74 height 31
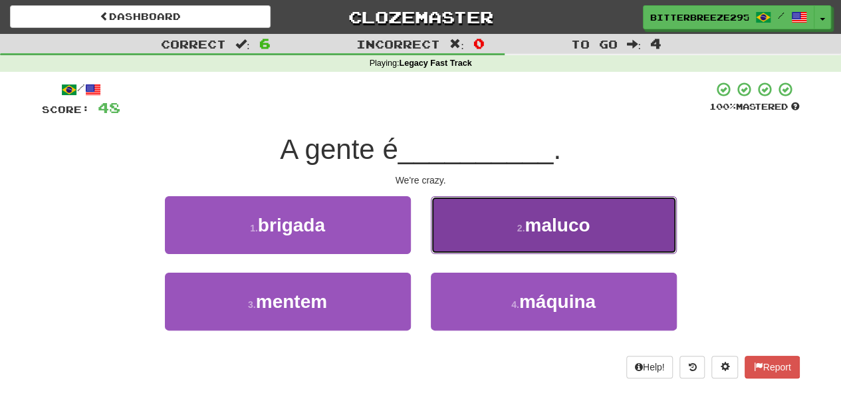
click at [452, 235] on button "2 . maluco" at bounding box center [554, 225] width 246 height 58
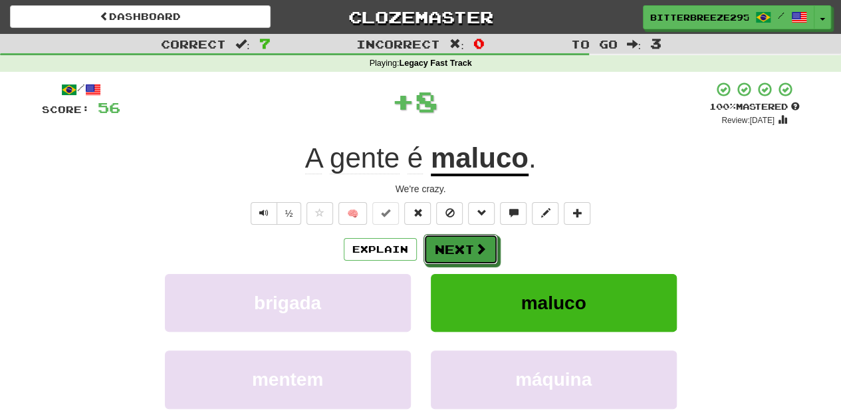
click at [450, 240] on button "Next" at bounding box center [461, 249] width 74 height 31
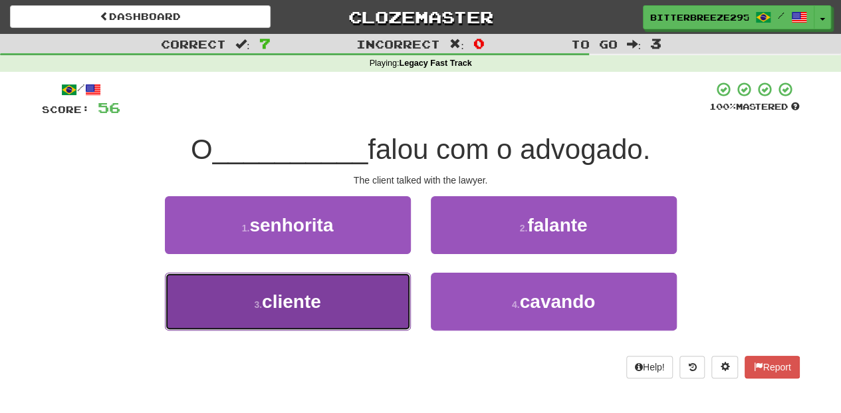
click at [372, 295] on button "3 . cliente" at bounding box center [288, 302] width 246 height 58
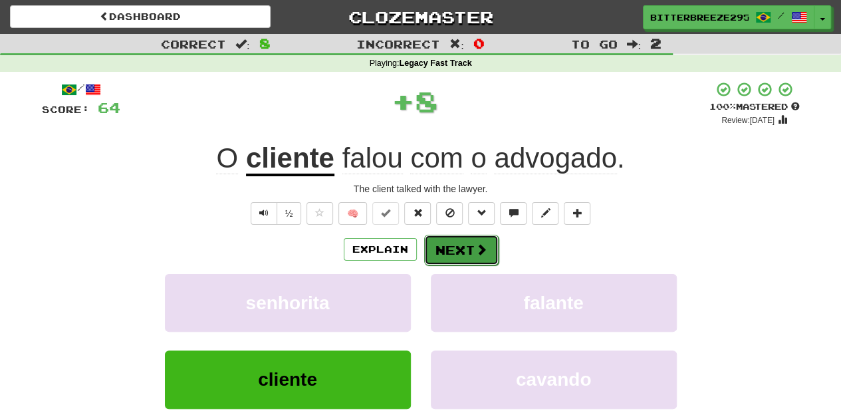
click at [433, 245] on button "Next" at bounding box center [461, 250] width 74 height 31
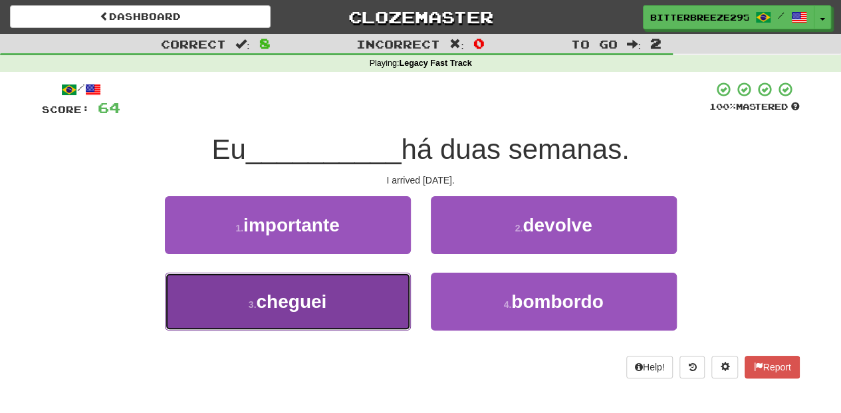
click at [372, 299] on button "3 . cheguei" at bounding box center [288, 302] width 246 height 58
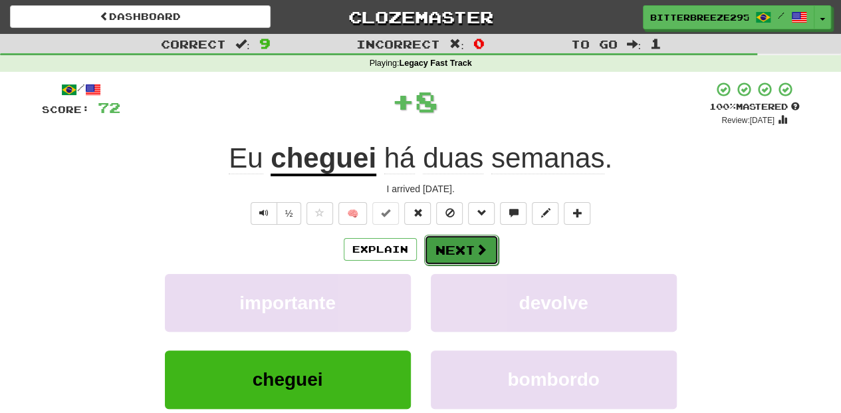
click at [461, 251] on button "Next" at bounding box center [461, 250] width 74 height 31
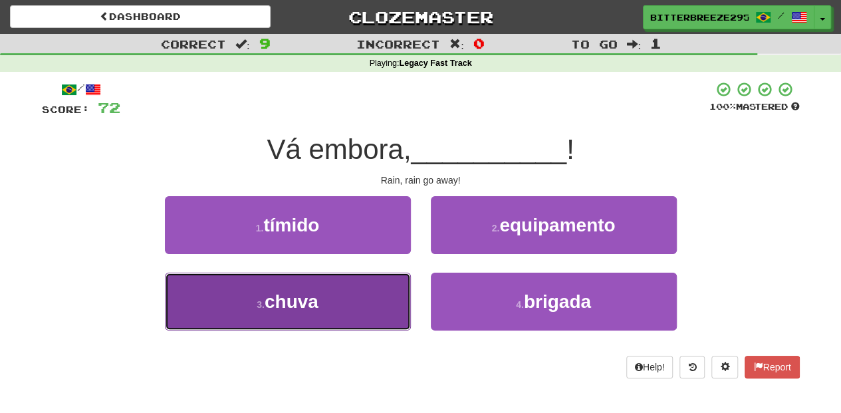
click at [371, 295] on button "3 . chuva" at bounding box center [288, 302] width 246 height 58
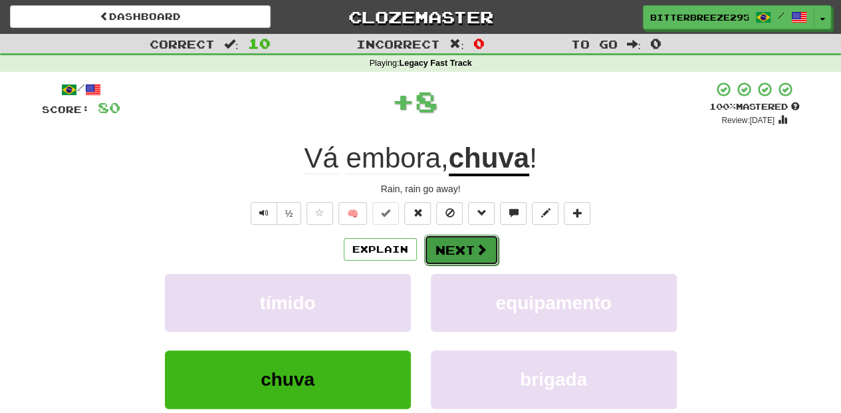
click at [446, 249] on button "Next" at bounding box center [461, 250] width 74 height 31
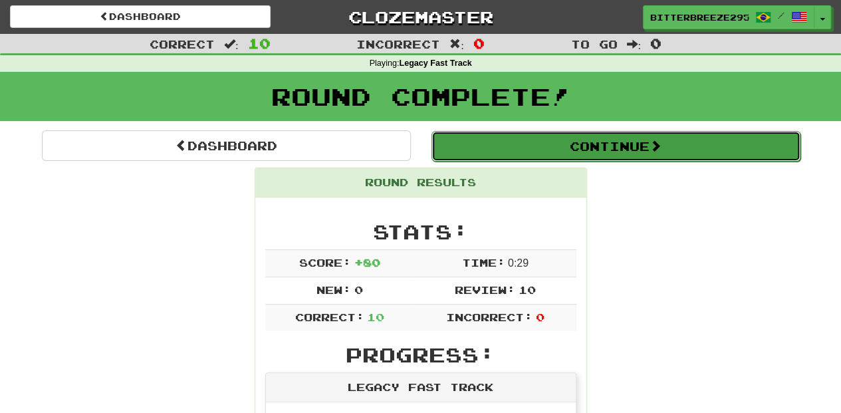
click at [467, 154] on button "Continue" at bounding box center [616, 146] width 369 height 31
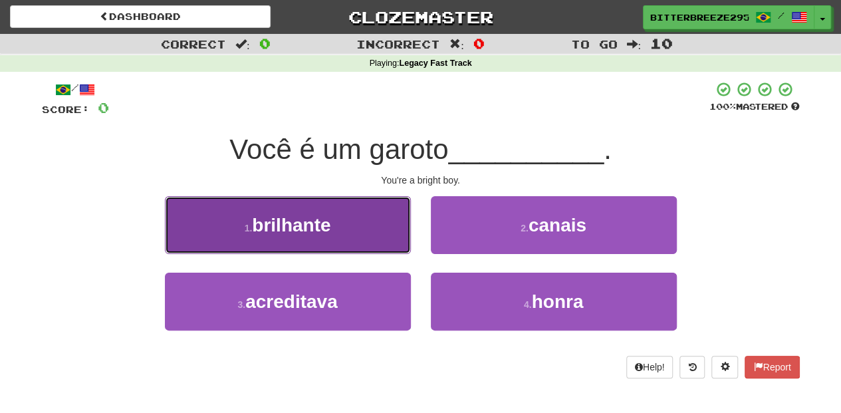
click at [356, 223] on button "1 . brilhante" at bounding box center [288, 225] width 246 height 58
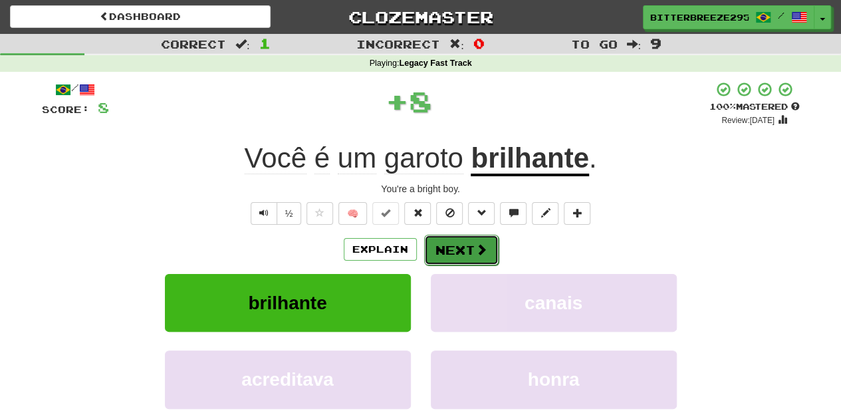
click at [466, 243] on button "Next" at bounding box center [461, 250] width 74 height 31
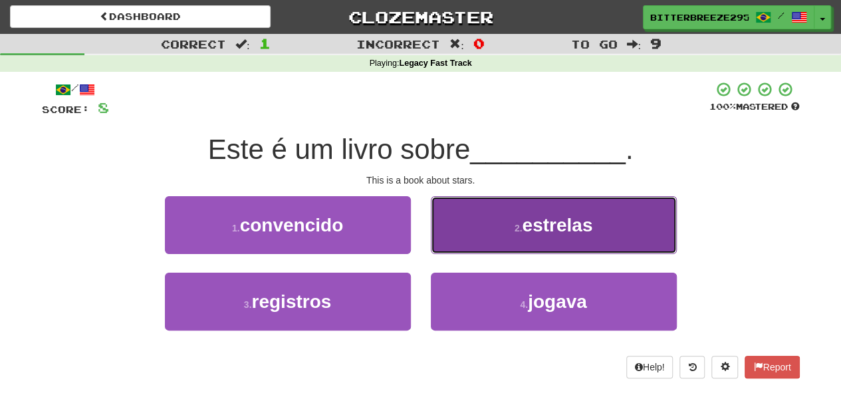
click at [500, 241] on button "2 . estrelas" at bounding box center [554, 225] width 246 height 58
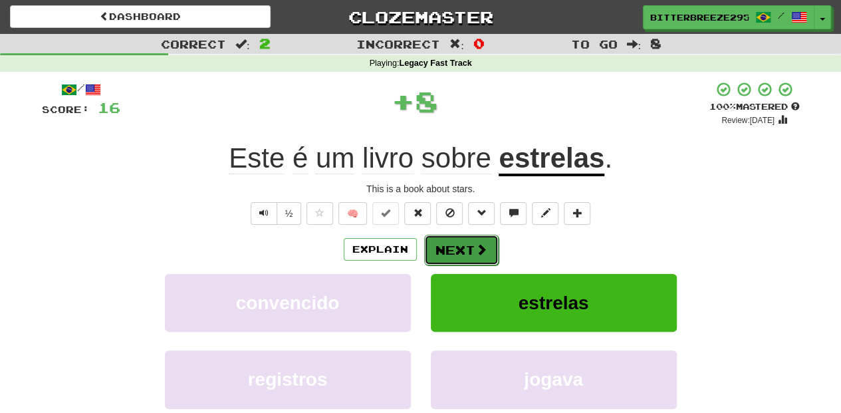
click at [472, 247] on button "Next" at bounding box center [461, 250] width 74 height 31
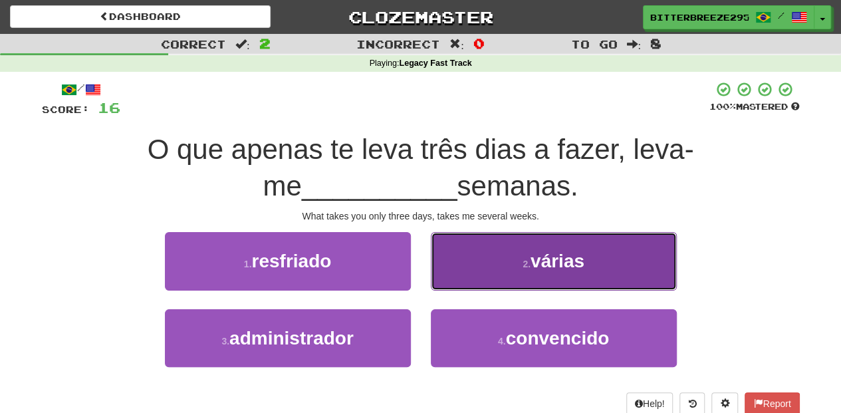
click at [451, 278] on button "2 . várias" at bounding box center [554, 261] width 246 height 58
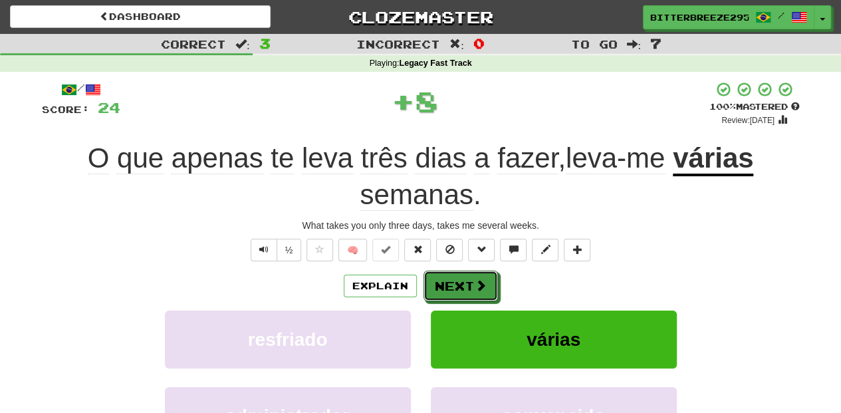
click at [451, 278] on button "Next" at bounding box center [461, 286] width 74 height 31
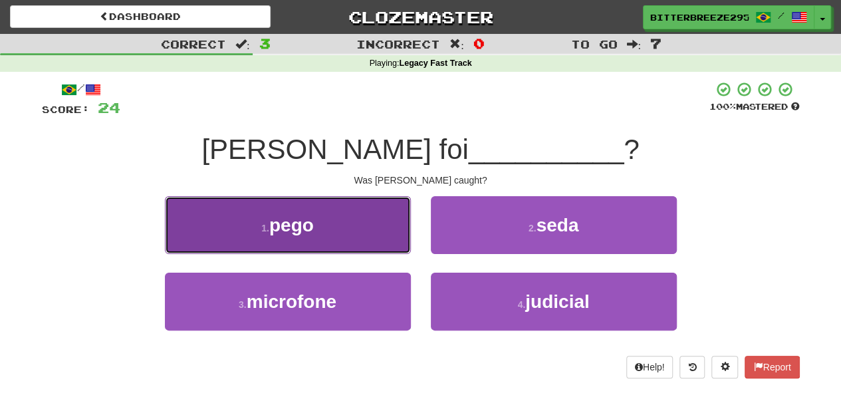
click at [349, 239] on button "1 . pego" at bounding box center [288, 225] width 246 height 58
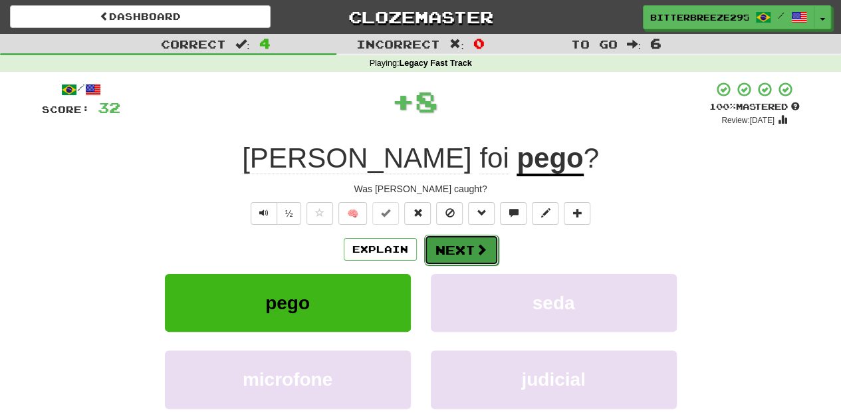
click at [468, 251] on button "Next" at bounding box center [461, 250] width 74 height 31
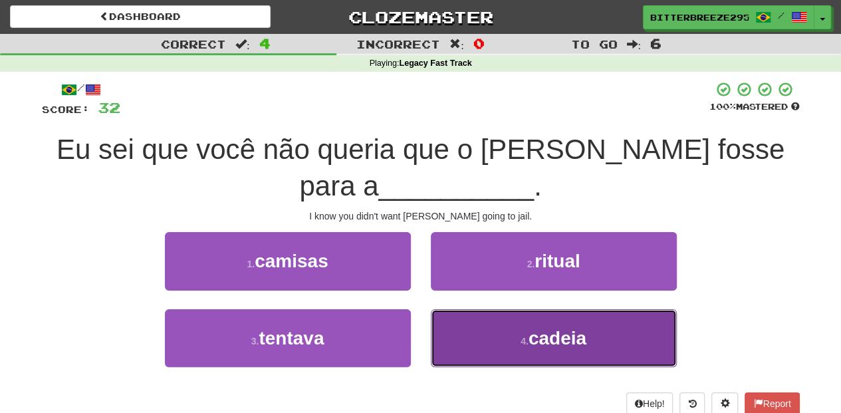
click at [459, 328] on button "4 . cadeia" at bounding box center [554, 338] width 246 height 58
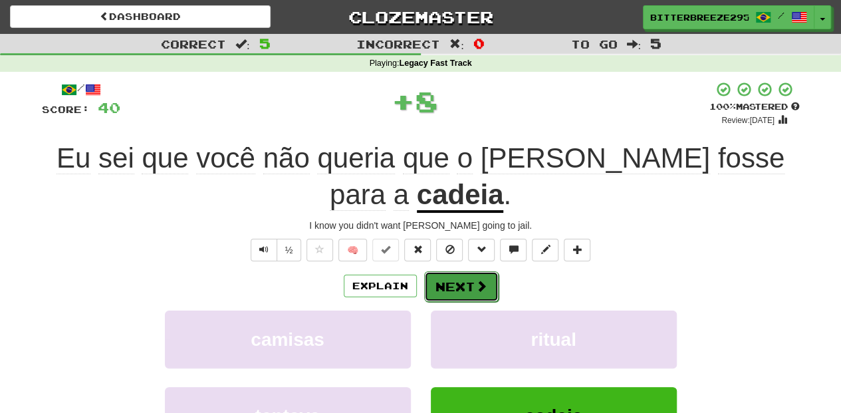
click at [443, 271] on button "Next" at bounding box center [461, 286] width 74 height 31
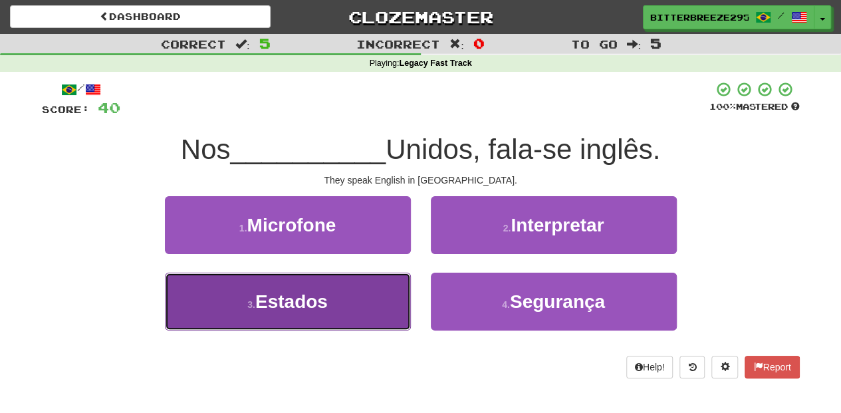
click at [384, 283] on button "3 . Estados" at bounding box center [288, 302] width 246 height 58
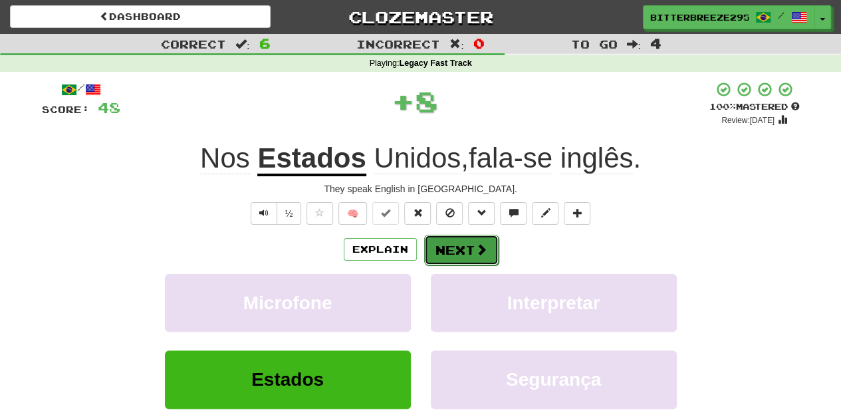
click at [480, 246] on span at bounding box center [482, 249] width 12 height 12
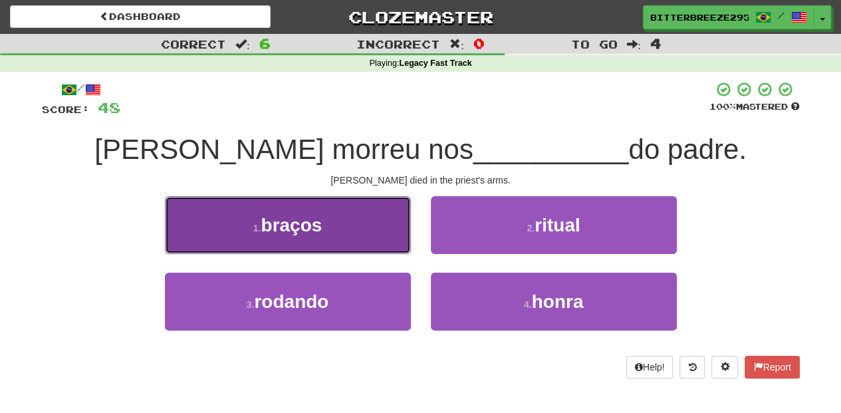
click at [357, 236] on button "1 . braços" at bounding box center [288, 225] width 246 height 58
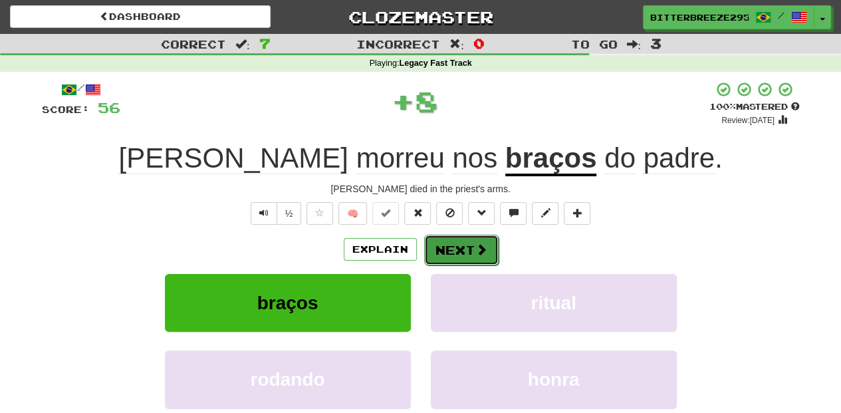
click at [440, 251] on button "Next" at bounding box center [461, 250] width 74 height 31
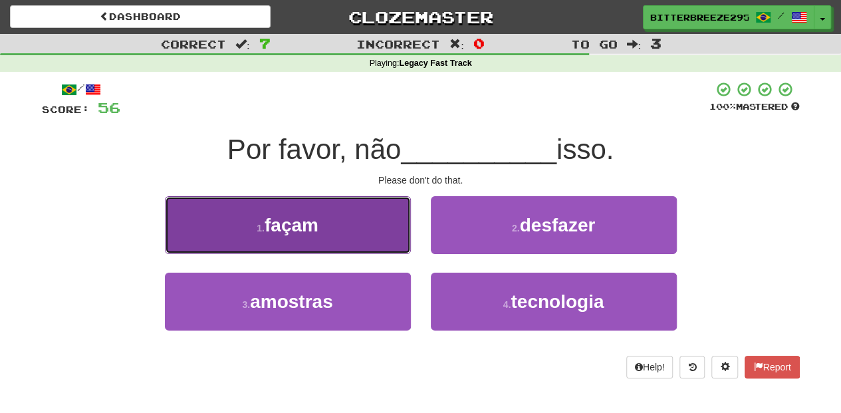
click at [363, 237] on button "1 . façam" at bounding box center [288, 225] width 246 height 58
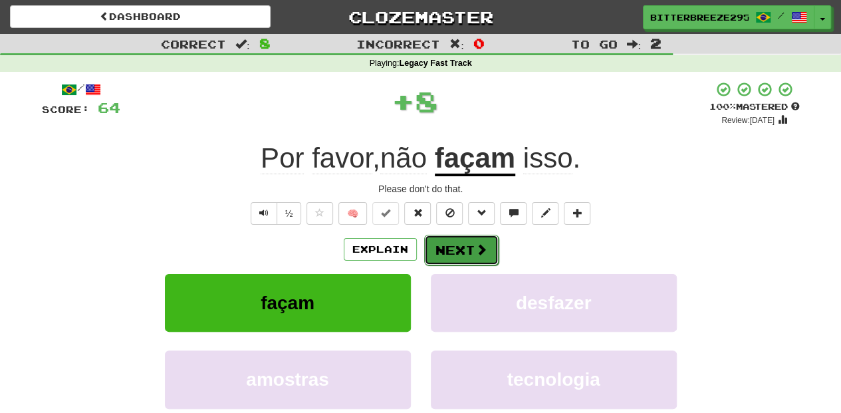
click at [454, 246] on button "Next" at bounding box center [461, 250] width 74 height 31
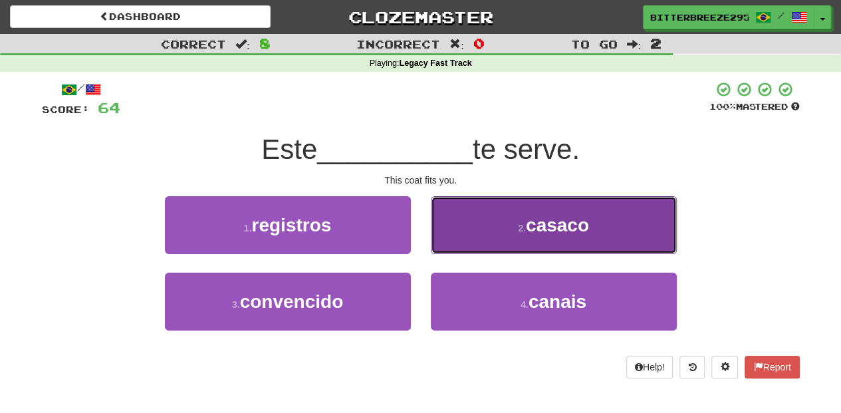
click at [446, 245] on button "2 . casaco" at bounding box center [554, 225] width 246 height 58
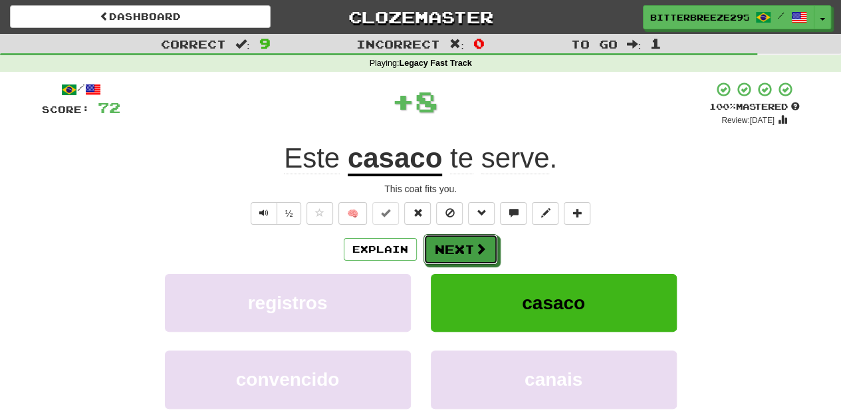
click at [446, 245] on button "Next" at bounding box center [461, 249] width 74 height 31
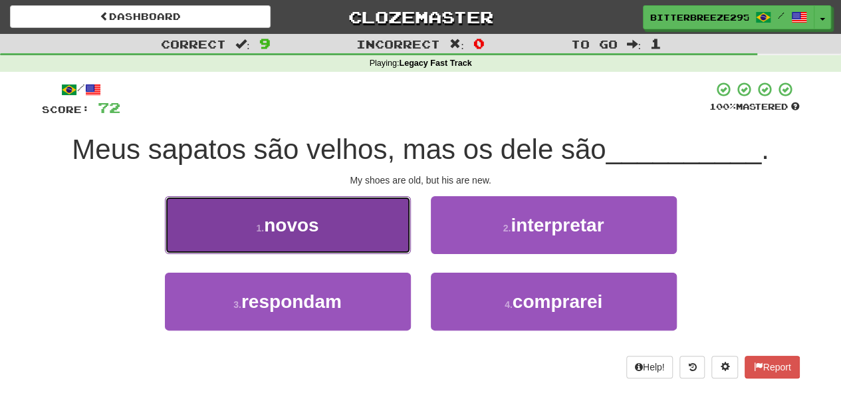
click at [357, 241] on button "1 . novos" at bounding box center [288, 225] width 246 height 58
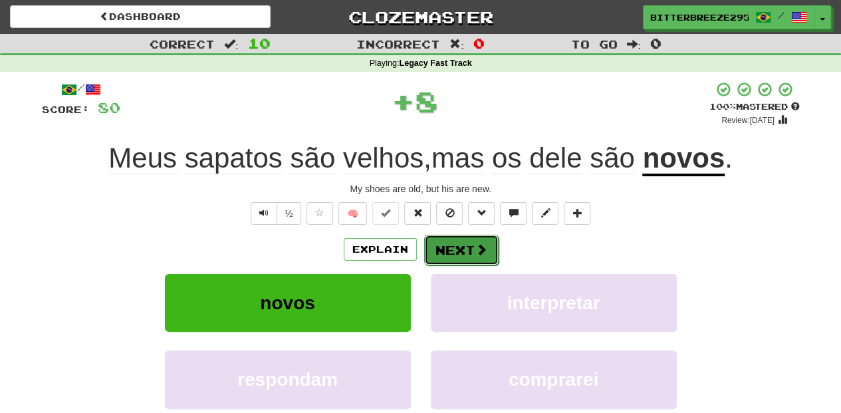
click at [442, 254] on button "Next" at bounding box center [461, 250] width 74 height 31
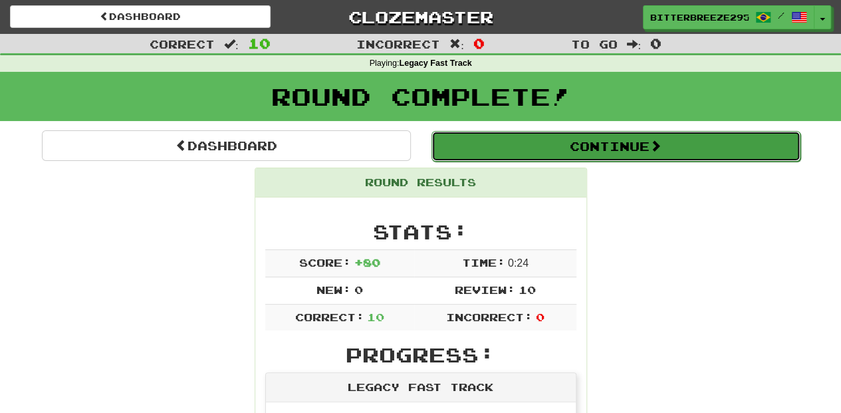
click at [490, 153] on button "Continue" at bounding box center [616, 146] width 369 height 31
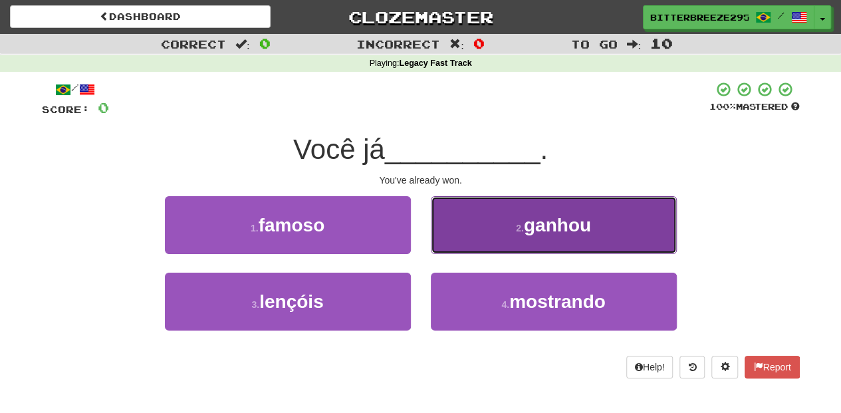
click at [482, 237] on button "2 . ganhou" at bounding box center [554, 225] width 246 height 58
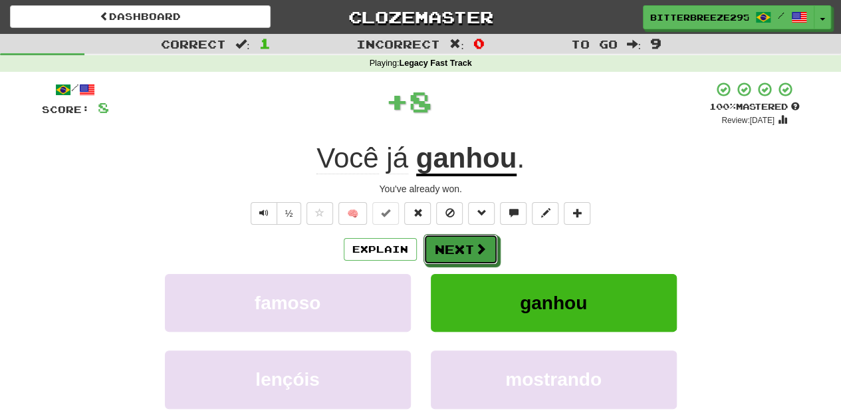
click at [468, 242] on button "Next" at bounding box center [461, 249] width 74 height 31
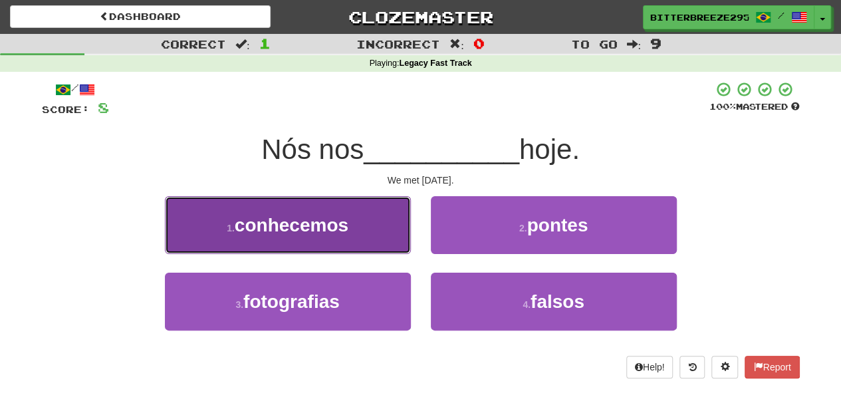
click at [349, 237] on button "1 . conhecemos" at bounding box center [288, 225] width 246 height 58
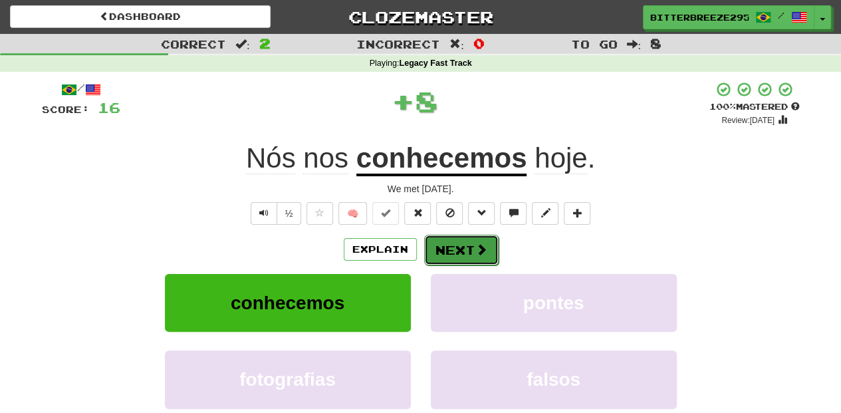
click at [476, 246] on span at bounding box center [482, 249] width 12 height 12
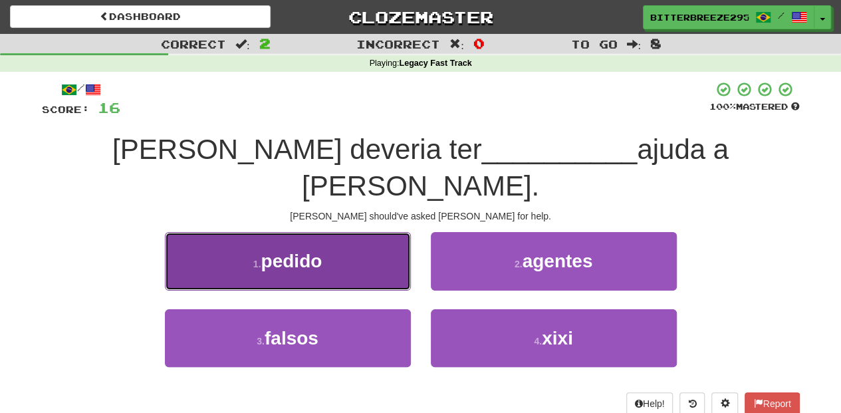
click at [361, 233] on button "1 . pedido" at bounding box center [288, 261] width 246 height 58
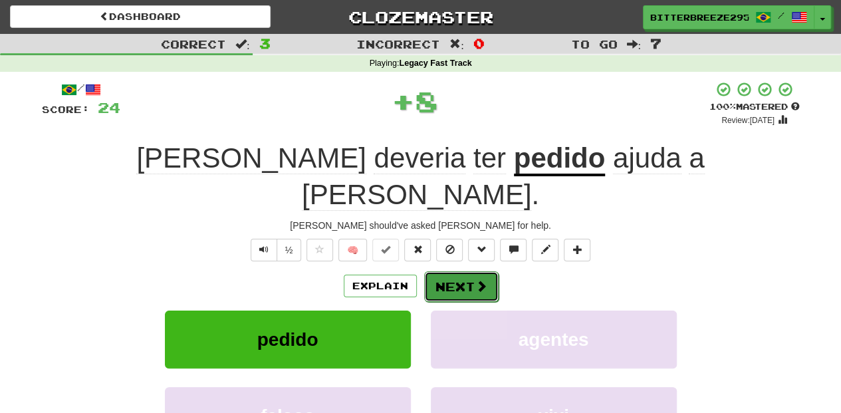
click at [446, 271] on button "Next" at bounding box center [461, 286] width 74 height 31
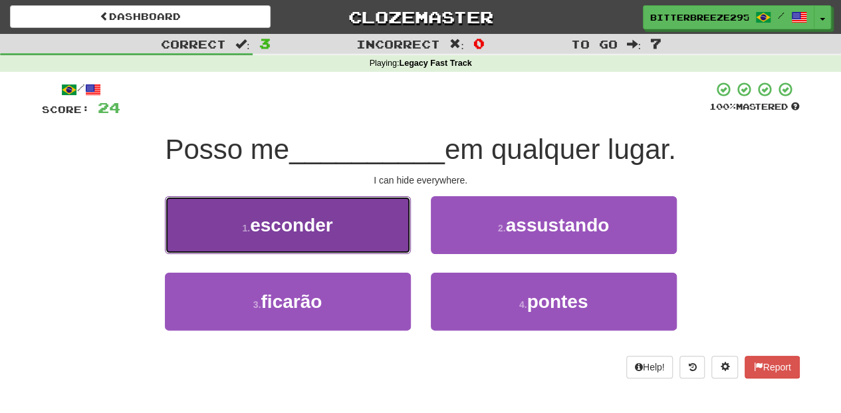
click at [363, 235] on button "1 . esconder" at bounding box center [288, 225] width 246 height 58
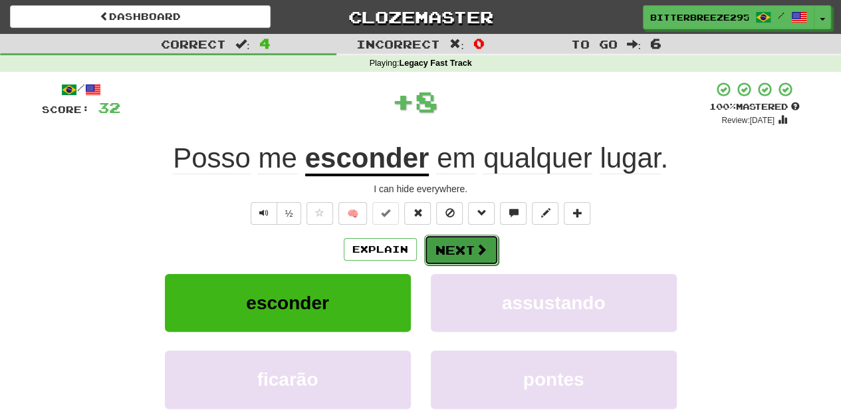
click at [452, 249] on button "Next" at bounding box center [461, 250] width 74 height 31
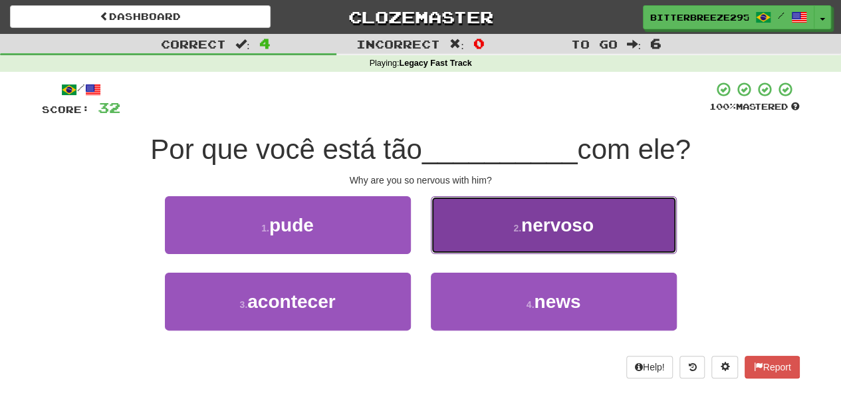
click at [453, 247] on button "2 . nervoso" at bounding box center [554, 225] width 246 height 58
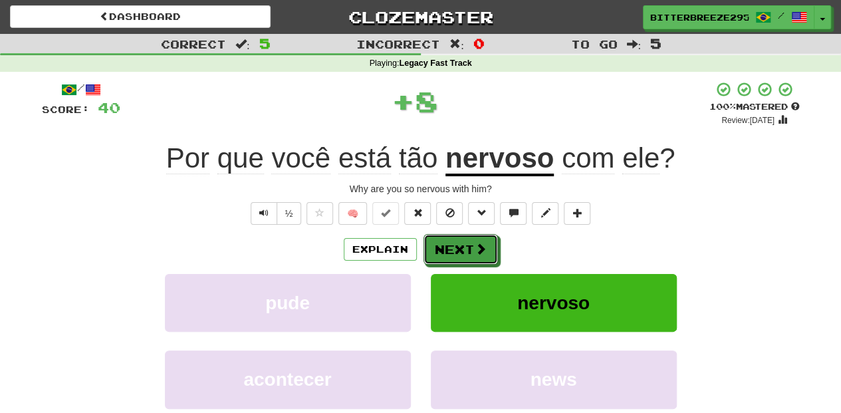
click at [453, 247] on button "Next" at bounding box center [461, 249] width 74 height 31
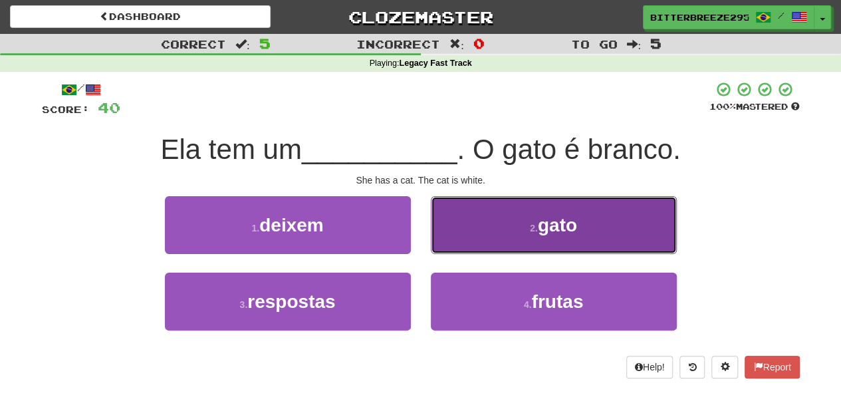
click at [454, 247] on button "2 . gato" at bounding box center [554, 225] width 246 height 58
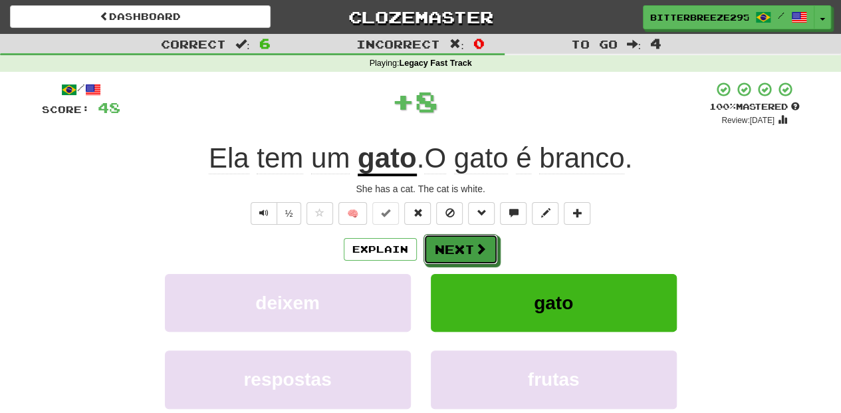
click at [454, 247] on button "Next" at bounding box center [461, 249] width 74 height 31
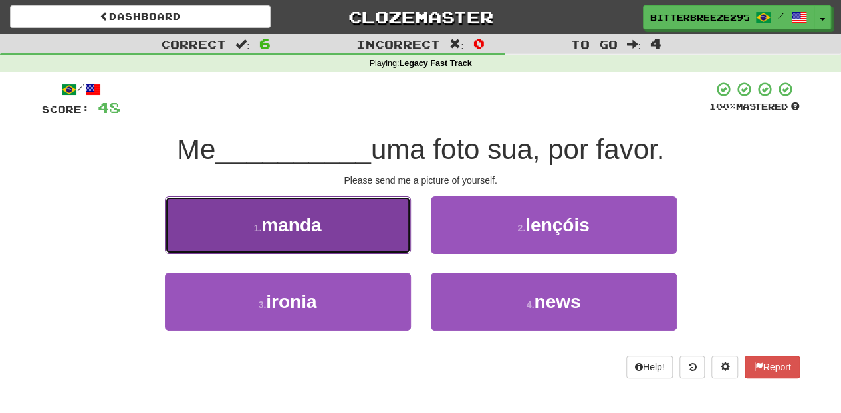
click at [376, 238] on button "1 . manda" at bounding box center [288, 225] width 246 height 58
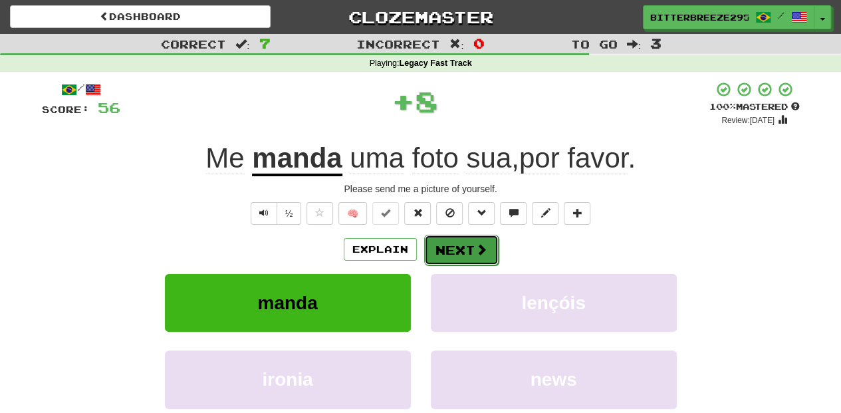
click at [461, 248] on button "Next" at bounding box center [461, 250] width 74 height 31
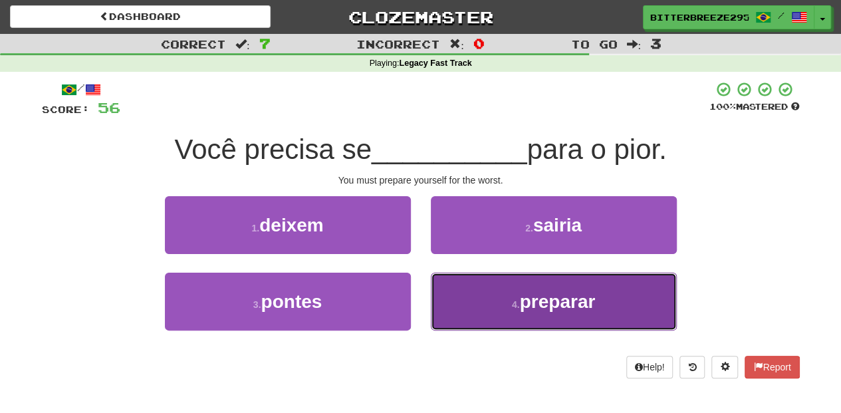
click at [475, 287] on button "4 . preparar" at bounding box center [554, 302] width 246 height 58
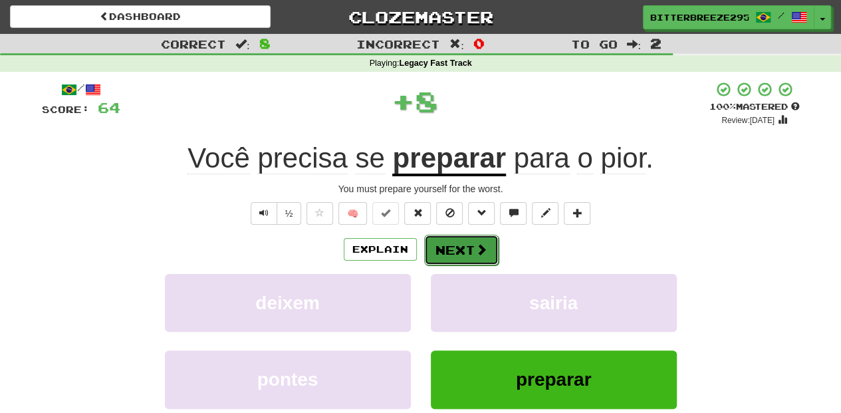
click at [452, 240] on button "Next" at bounding box center [461, 250] width 74 height 31
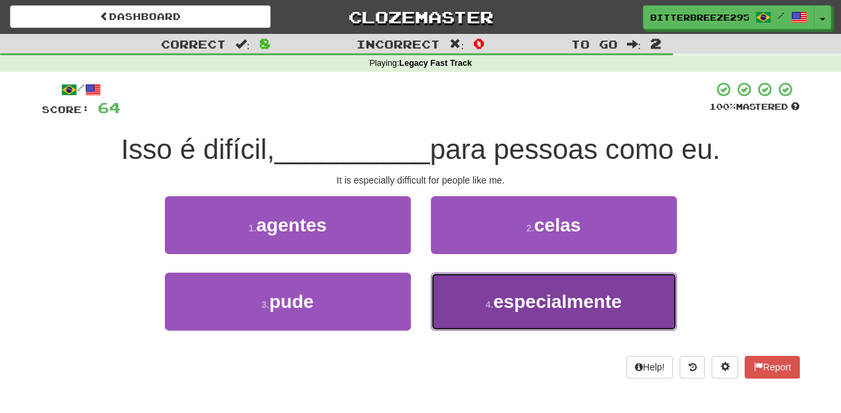
click at [458, 297] on button "4 . especialmente" at bounding box center [554, 302] width 246 height 58
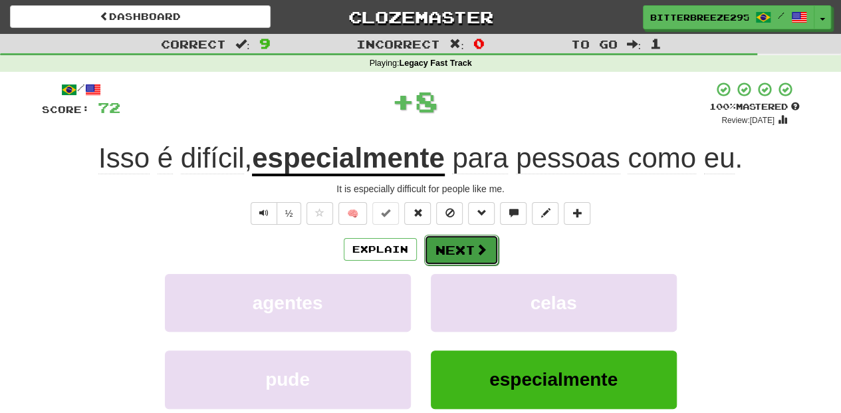
click at [452, 239] on button "Next" at bounding box center [461, 250] width 74 height 31
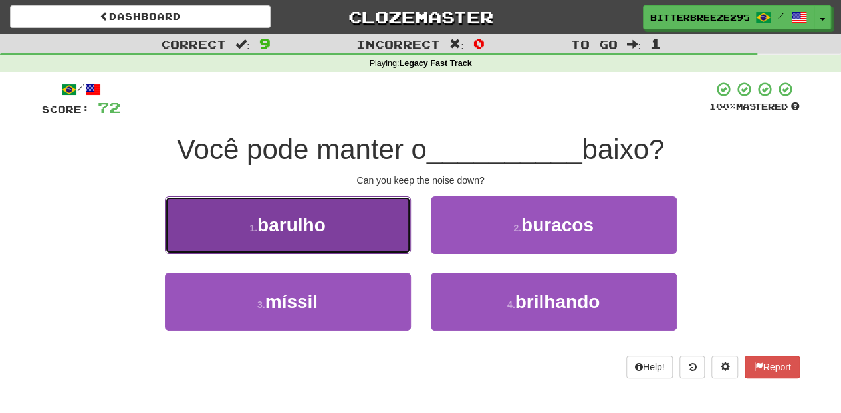
click at [375, 242] on button "1 . barulho" at bounding box center [288, 225] width 246 height 58
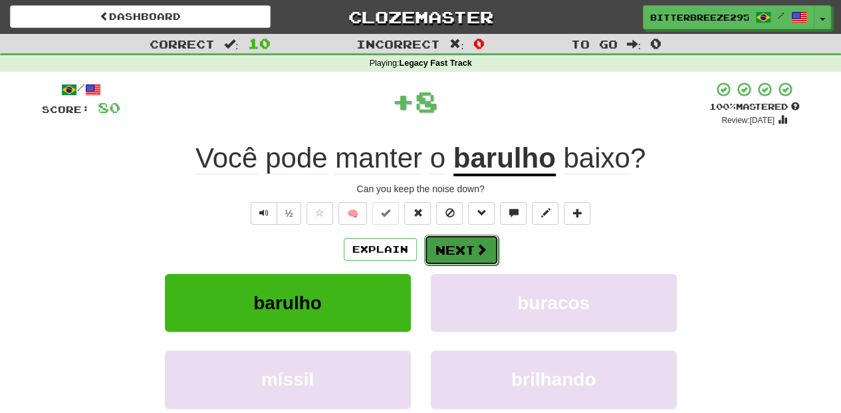
click at [440, 244] on button "Next" at bounding box center [461, 250] width 74 height 31
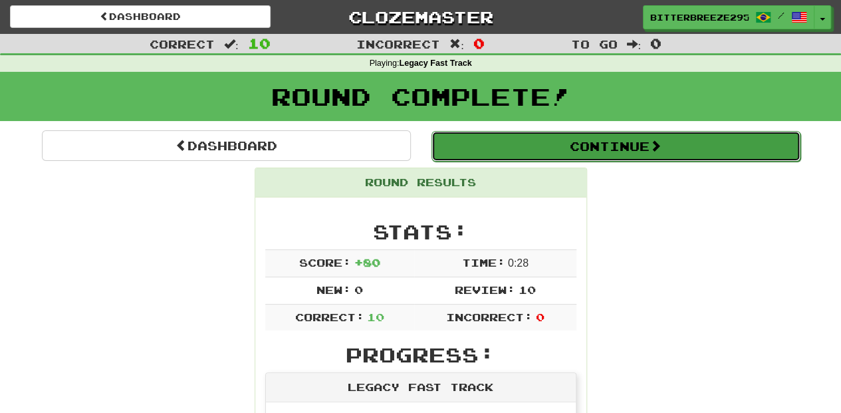
click at [480, 152] on button "Continue" at bounding box center [616, 146] width 369 height 31
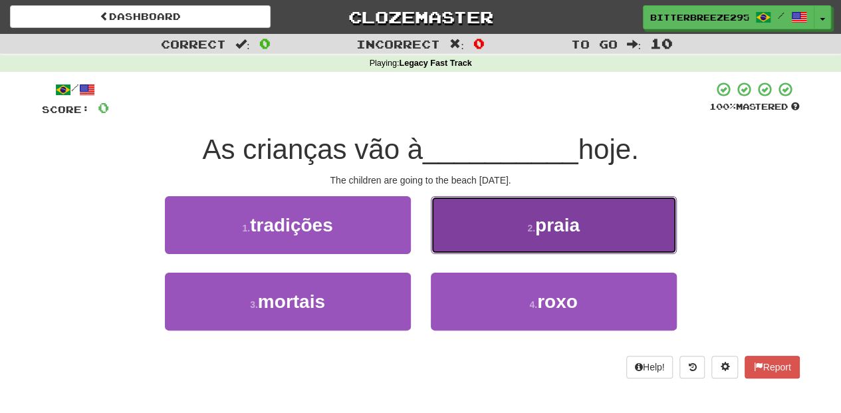
click at [467, 250] on button "2 . praia" at bounding box center [554, 225] width 246 height 58
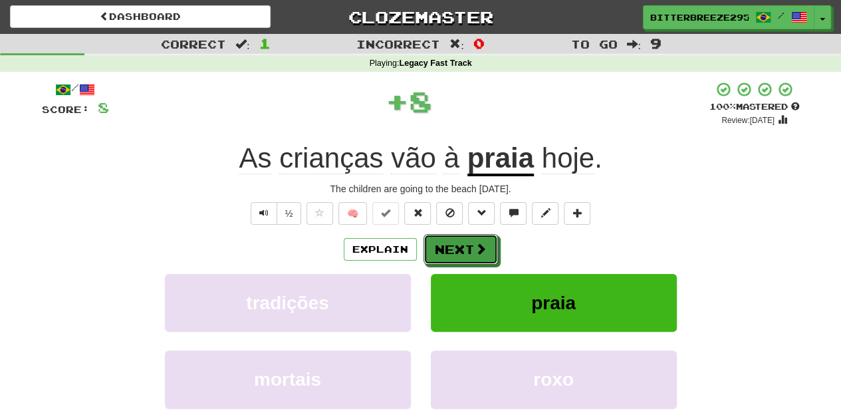
click at [467, 250] on button "Next" at bounding box center [461, 249] width 74 height 31
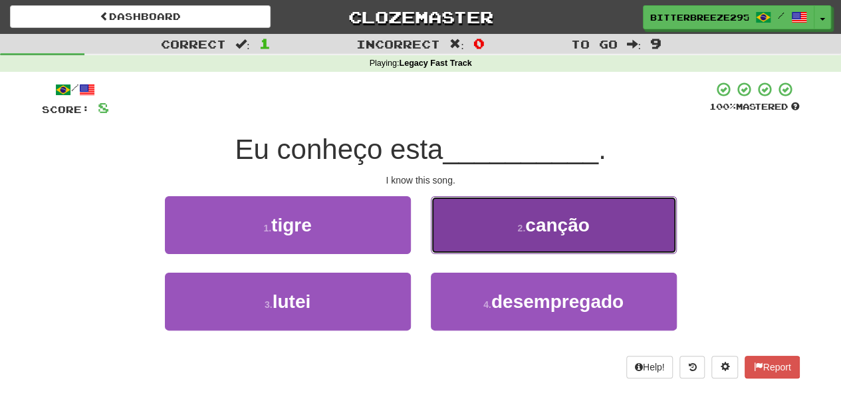
click at [466, 251] on button "2 . canção" at bounding box center [554, 225] width 246 height 58
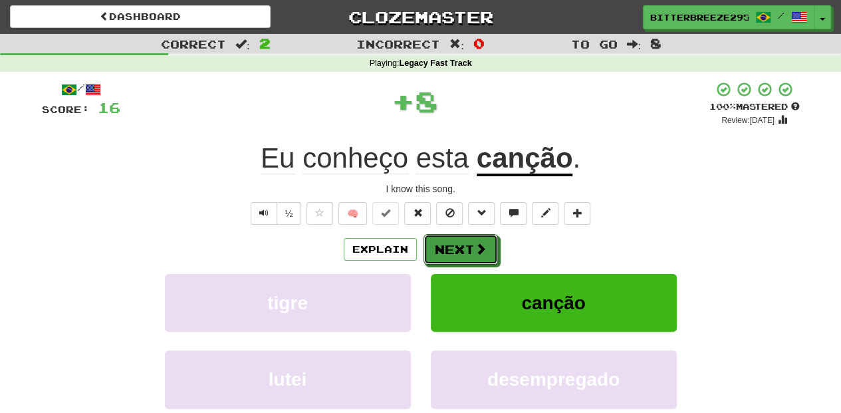
click at [466, 251] on button "Next" at bounding box center [461, 249] width 74 height 31
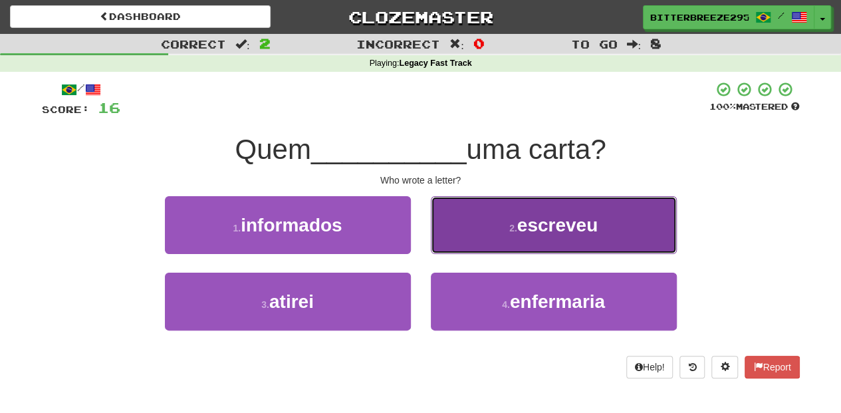
click at [482, 238] on button "2 . escreveu" at bounding box center [554, 225] width 246 height 58
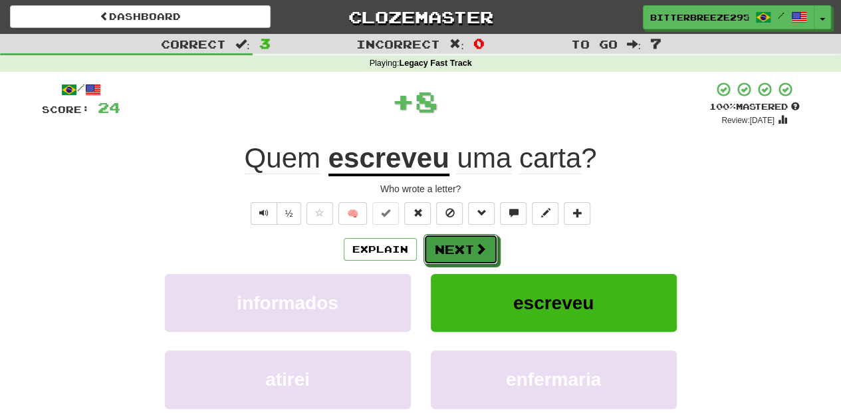
click at [479, 239] on button "Next" at bounding box center [461, 249] width 74 height 31
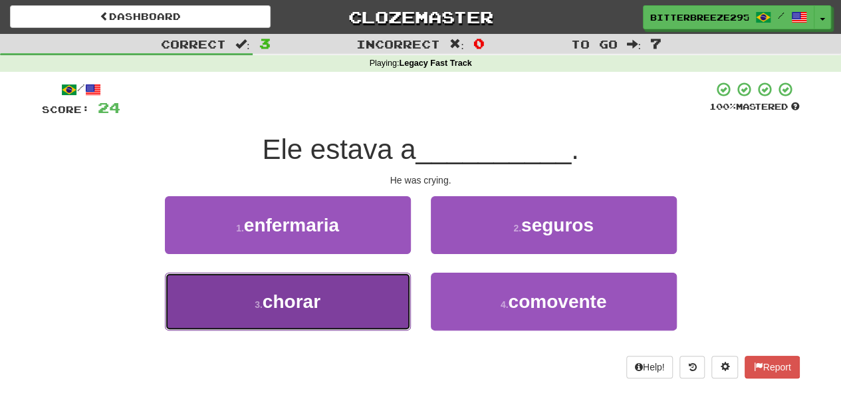
click at [367, 293] on button "3 . chorar" at bounding box center [288, 302] width 246 height 58
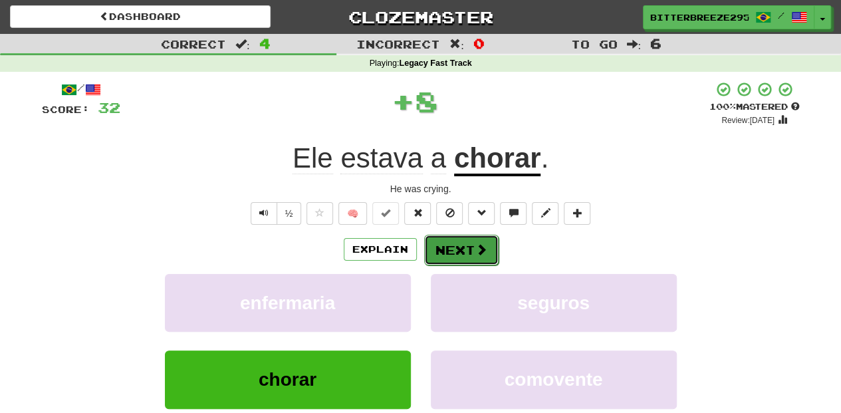
click at [462, 251] on button "Next" at bounding box center [461, 250] width 74 height 31
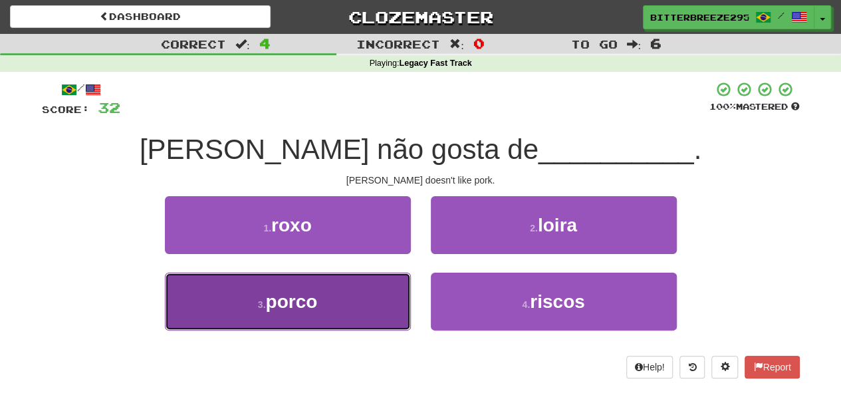
click at [347, 302] on button "3 . porco" at bounding box center [288, 302] width 246 height 58
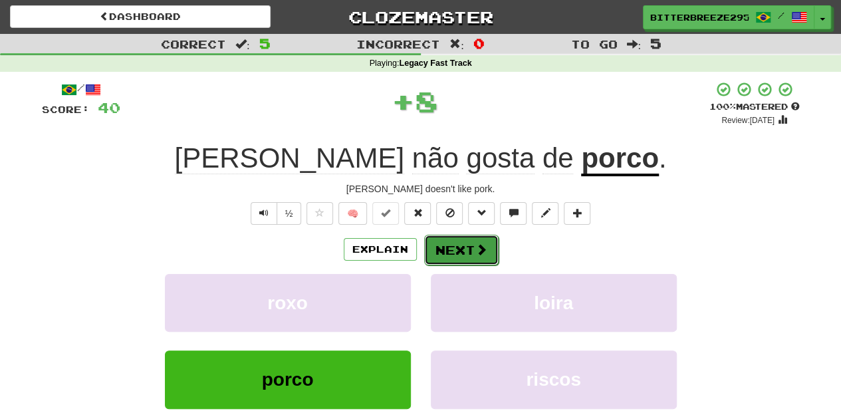
click at [446, 247] on button "Next" at bounding box center [461, 250] width 74 height 31
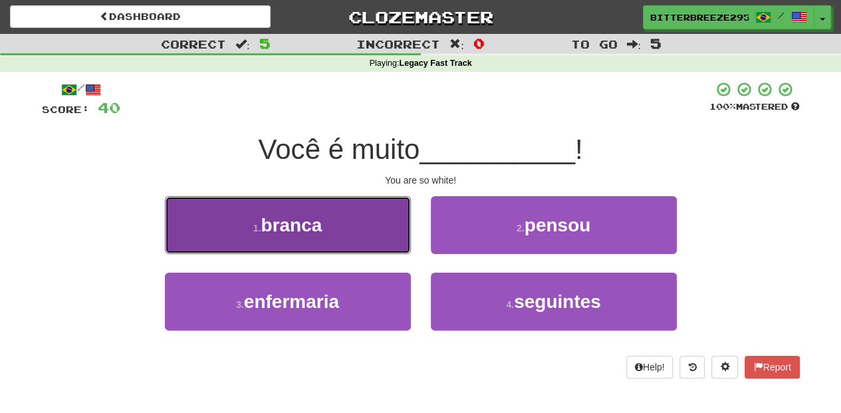
click at [315, 216] on span "branca" at bounding box center [291, 225] width 61 height 21
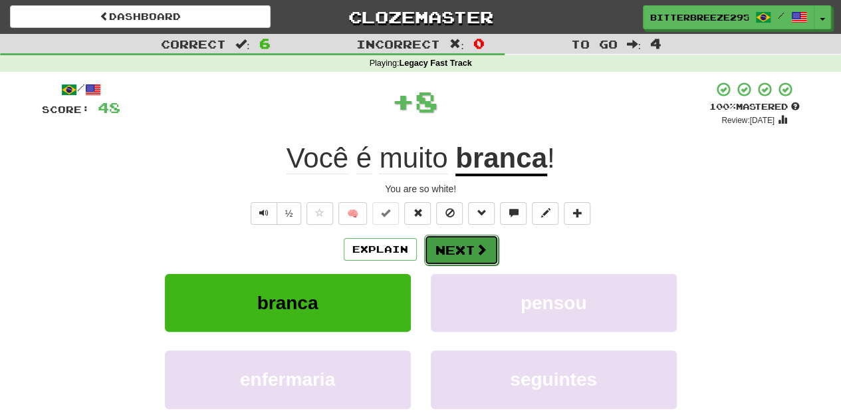
click at [442, 235] on button "Next" at bounding box center [461, 250] width 74 height 31
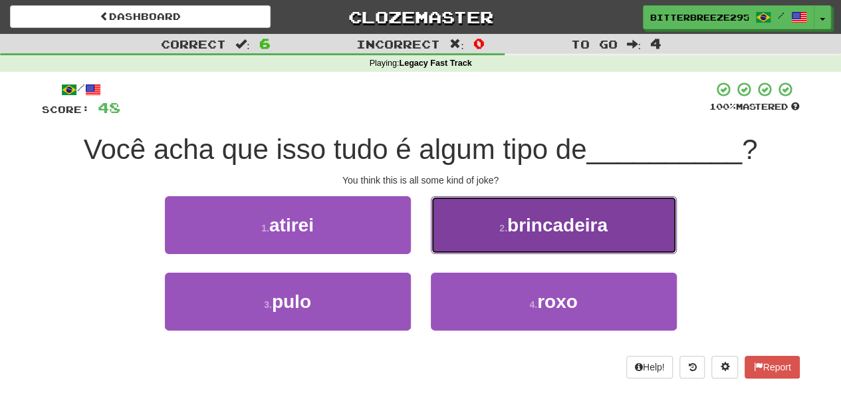
click at [474, 238] on button "2 . brincadeira" at bounding box center [554, 225] width 246 height 58
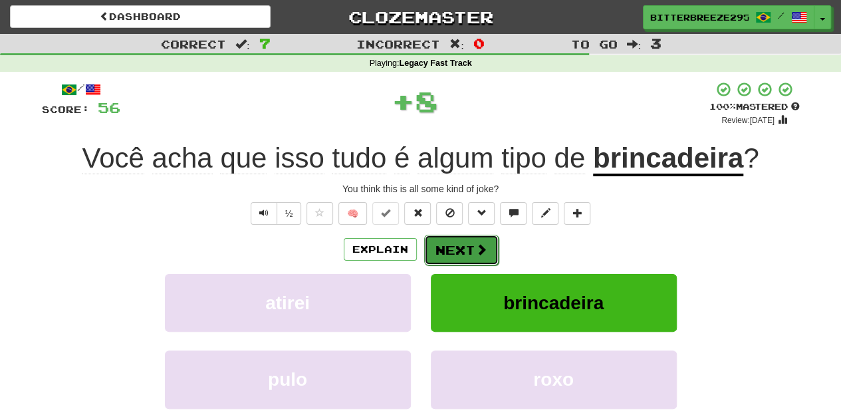
click at [464, 241] on button "Next" at bounding box center [461, 250] width 74 height 31
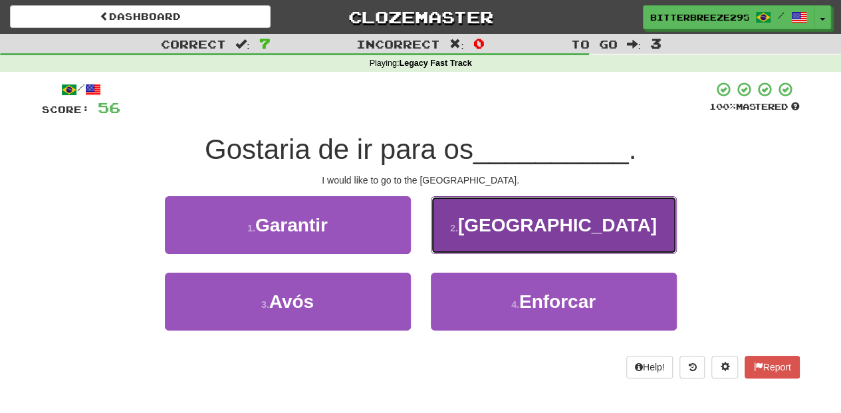
click at [463, 241] on button "2 . EUA" at bounding box center [554, 225] width 246 height 58
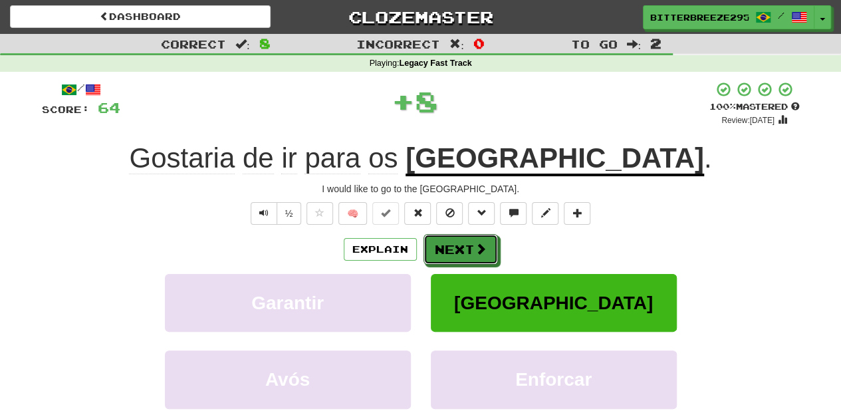
click at [463, 241] on button "Next" at bounding box center [461, 249] width 74 height 31
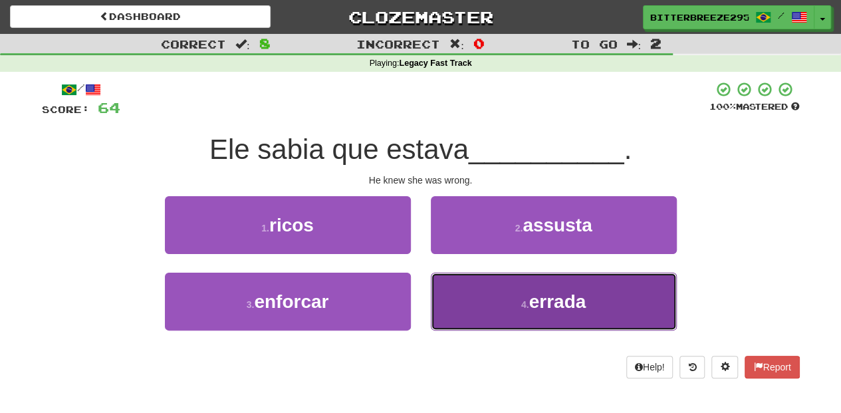
click at [474, 297] on button "4 . errada" at bounding box center [554, 302] width 246 height 58
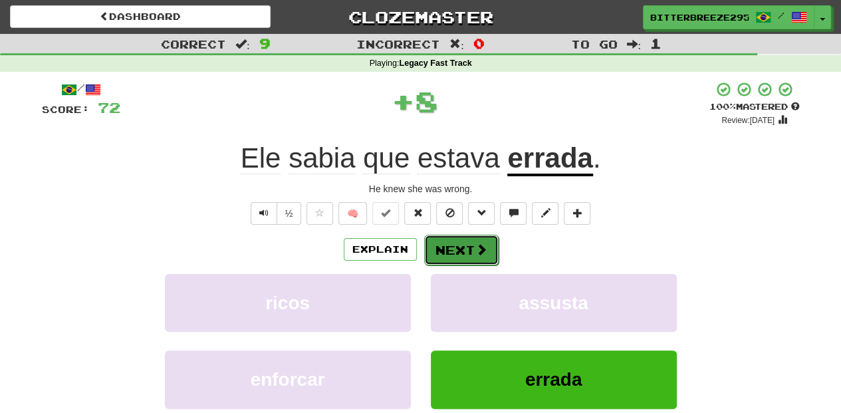
click at [466, 242] on button "Next" at bounding box center [461, 250] width 74 height 31
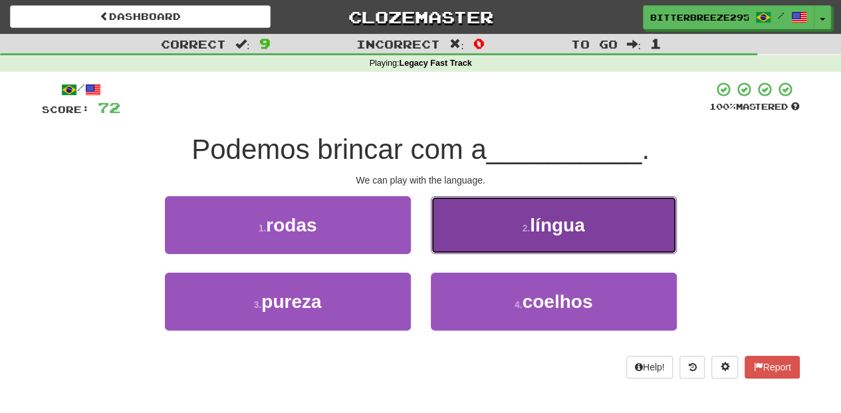
click at [458, 241] on button "2 . língua" at bounding box center [554, 225] width 246 height 58
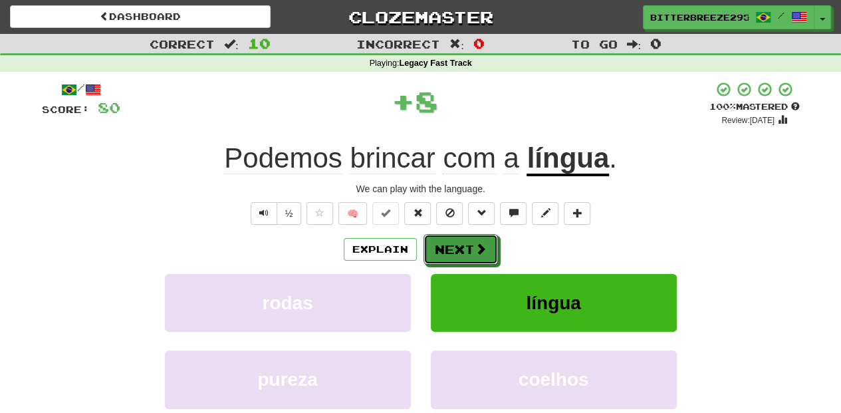
click at [454, 241] on button "Next" at bounding box center [461, 249] width 74 height 31
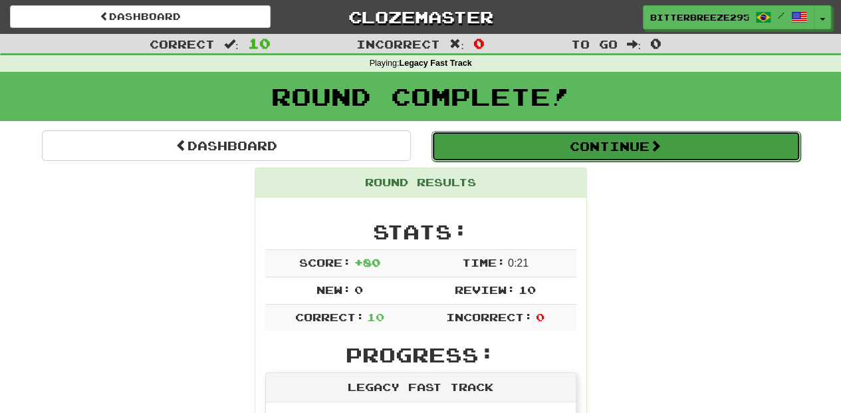
click at [516, 150] on button "Continue" at bounding box center [616, 146] width 369 height 31
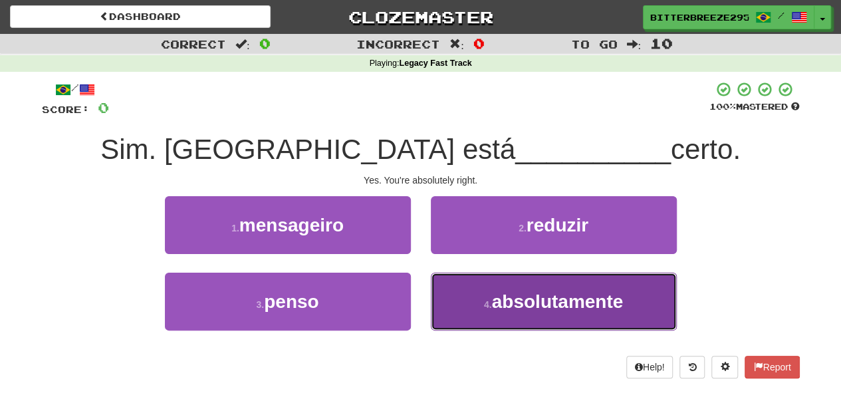
click at [513, 303] on span "absolutamente" at bounding box center [558, 301] width 132 height 21
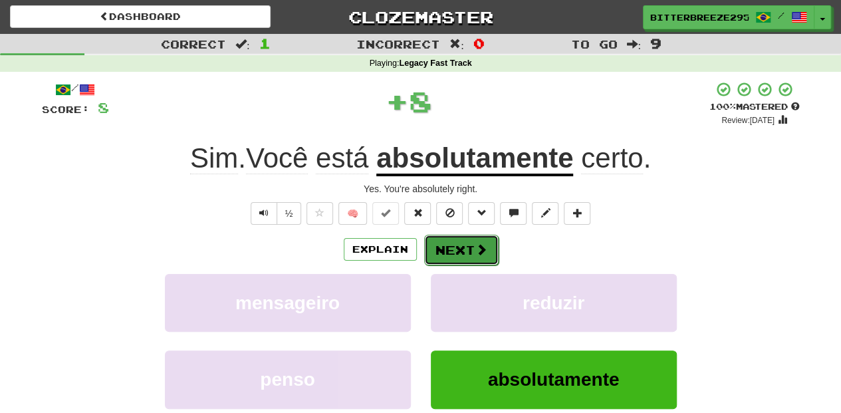
click at [463, 253] on button "Next" at bounding box center [461, 250] width 74 height 31
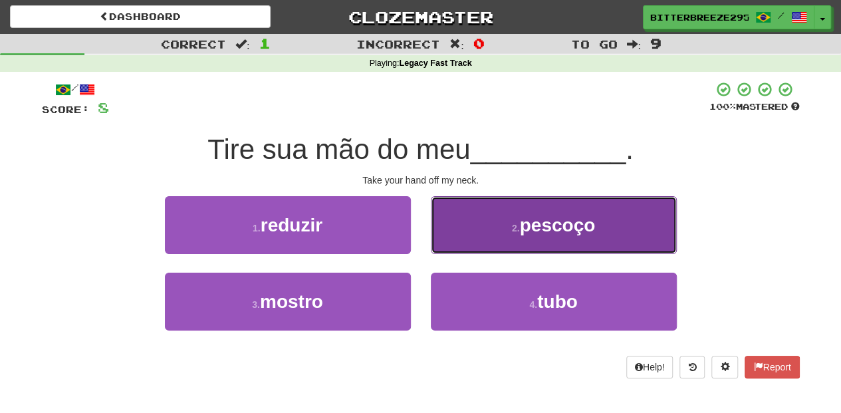
click at [459, 241] on button "2 . pescoço" at bounding box center [554, 225] width 246 height 58
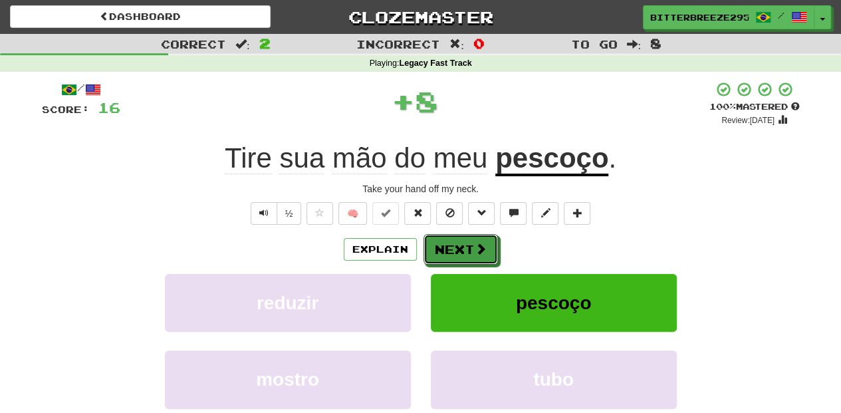
click at [459, 241] on button "Next" at bounding box center [461, 249] width 74 height 31
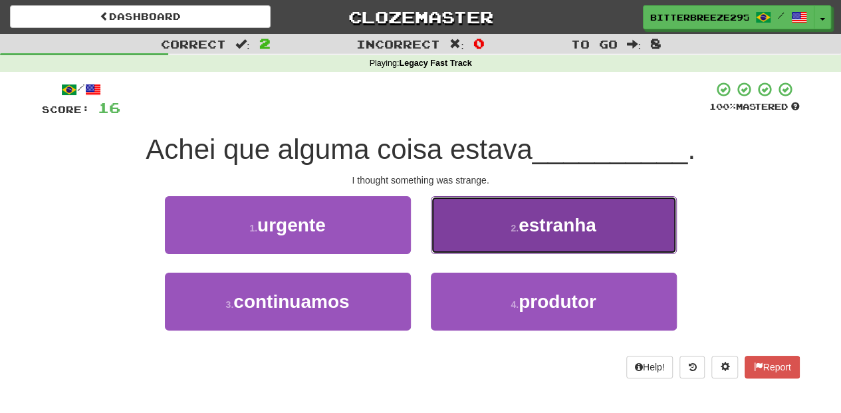
click at [472, 237] on button "2 . estranha" at bounding box center [554, 225] width 246 height 58
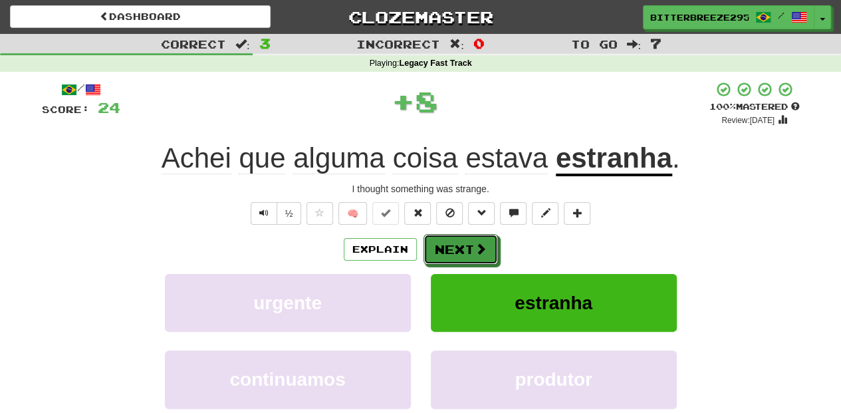
click at [466, 239] on button "Next" at bounding box center [461, 249] width 74 height 31
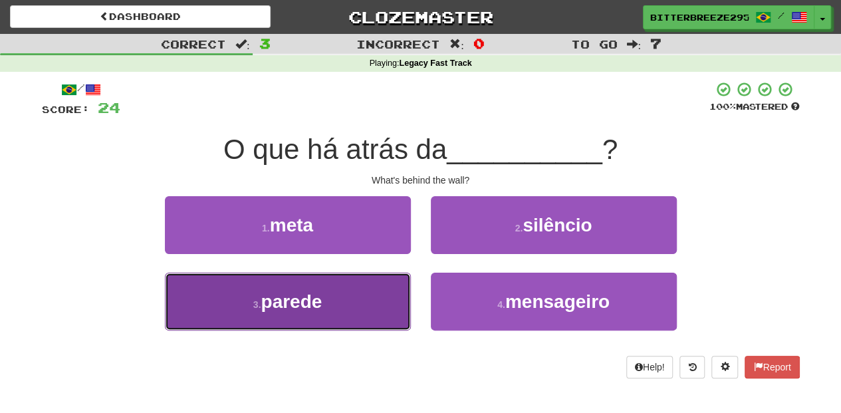
click at [399, 283] on button "3 . parede" at bounding box center [288, 302] width 246 height 58
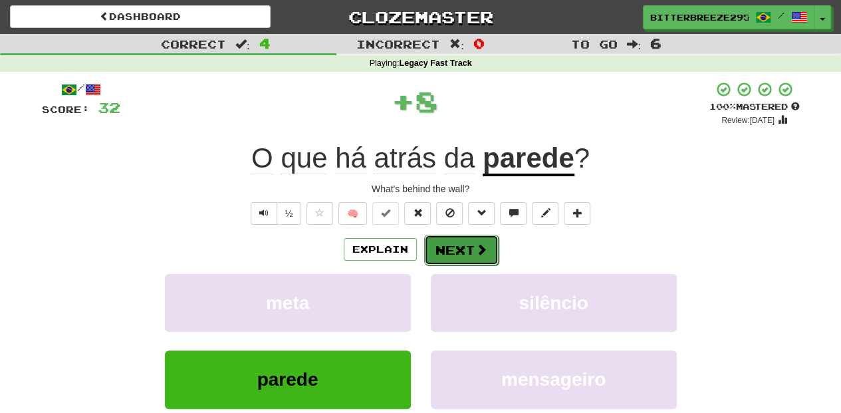
click at [464, 244] on button "Next" at bounding box center [461, 250] width 74 height 31
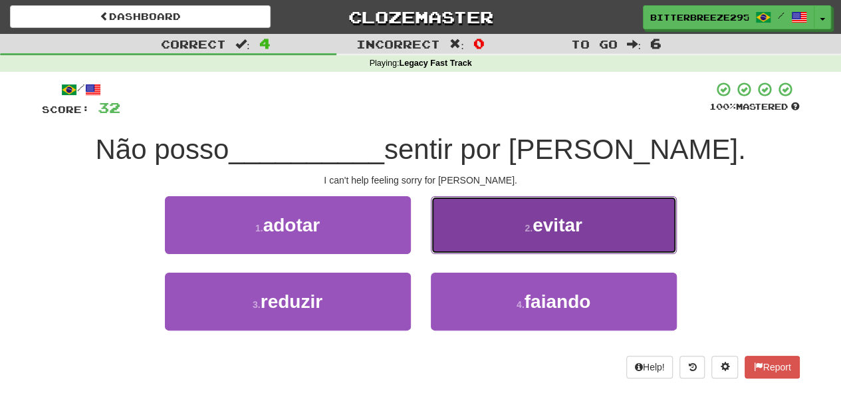
click at [473, 239] on button "2 . evitar" at bounding box center [554, 225] width 246 height 58
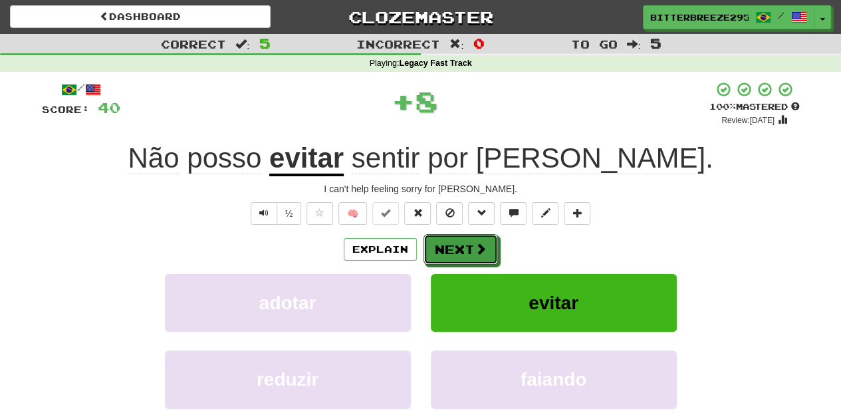
click at [456, 247] on button "Next" at bounding box center [461, 249] width 74 height 31
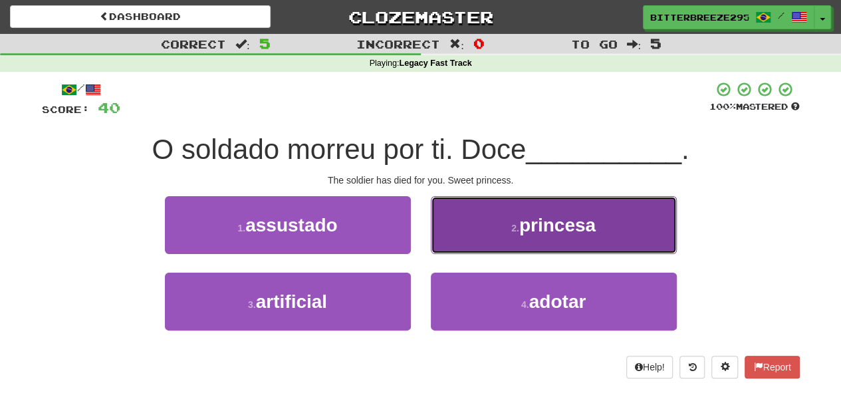
click at [455, 242] on button "2 . princesa" at bounding box center [554, 225] width 246 height 58
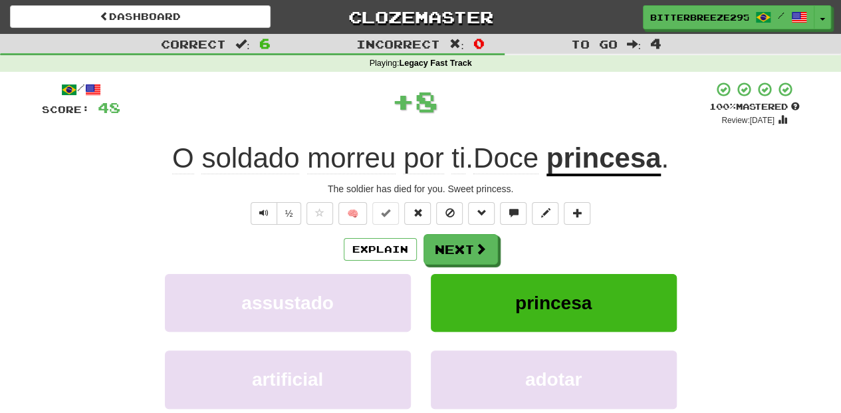
click at [455, 243] on button "Next" at bounding box center [461, 249] width 74 height 31
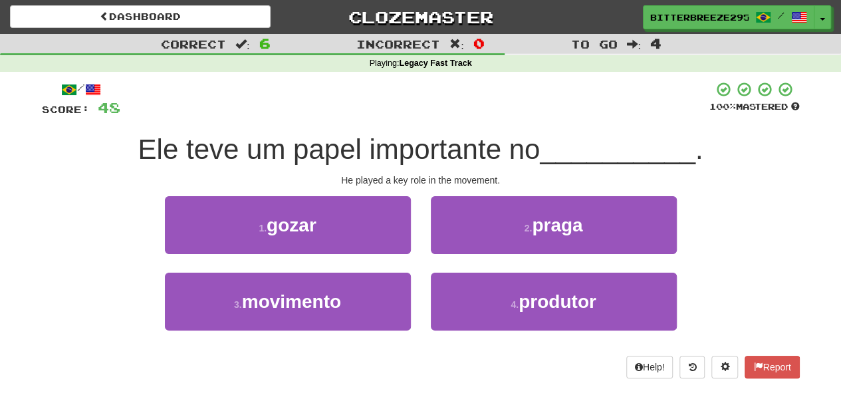
click at [412, 277] on div "3 . movimento" at bounding box center [288, 311] width 266 height 76
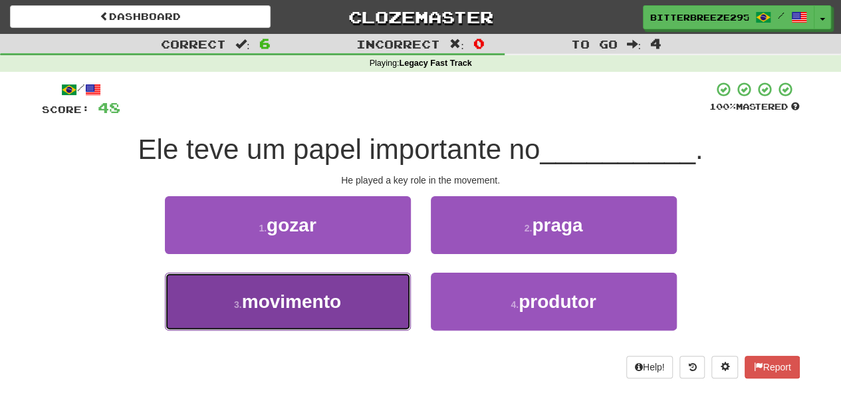
click at [383, 283] on button "3 . movimento" at bounding box center [288, 302] width 246 height 58
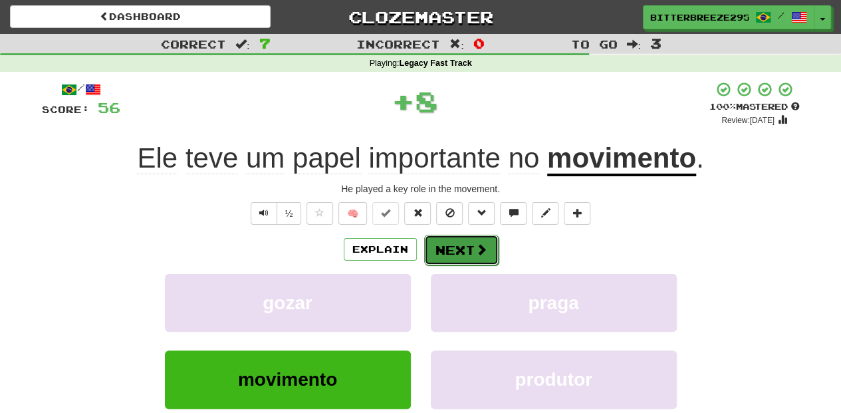
click at [444, 253] on button "Next" at bounding box center [461, 250] width 74 height 31
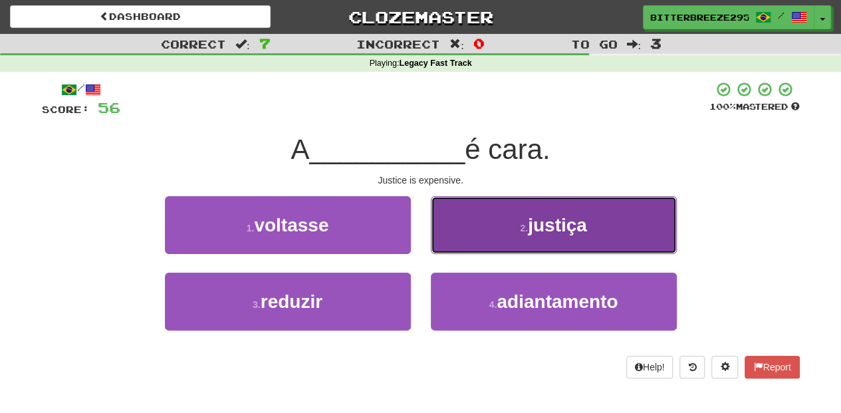
click at [496, 235] on button "2 . justiça" at bounding box center [554, 225] width 246 height 58
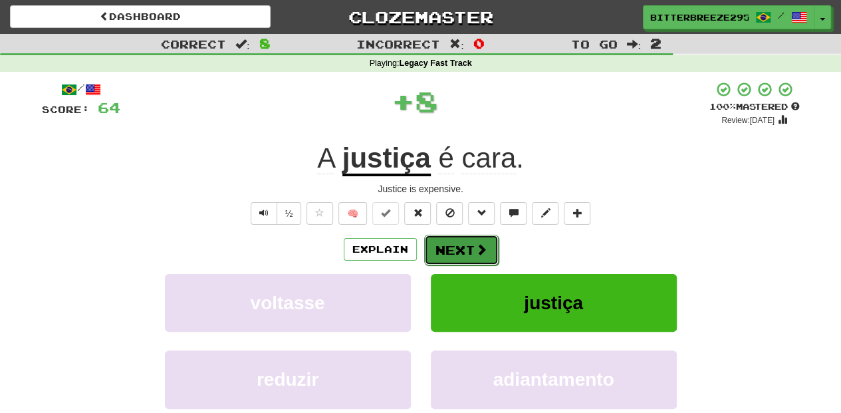
click at [480, 238] on button "Next" at bounding box center [461, 250] width 74 height 31
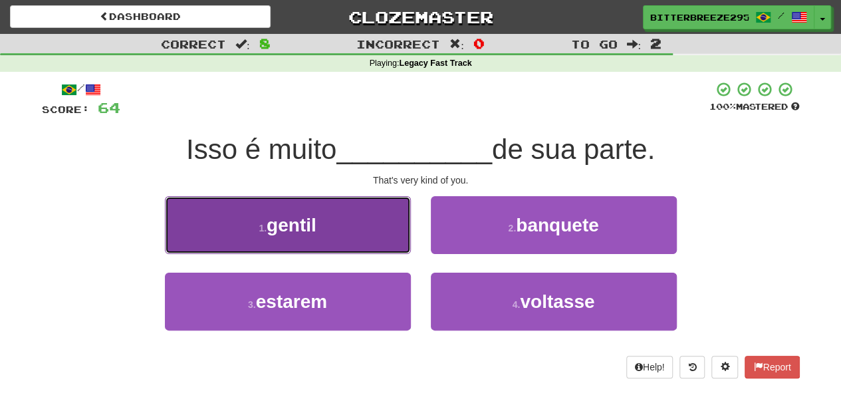
click at [354, 239] on button "1 . gentil" at bounding box center [288, 225] width 246 height 58
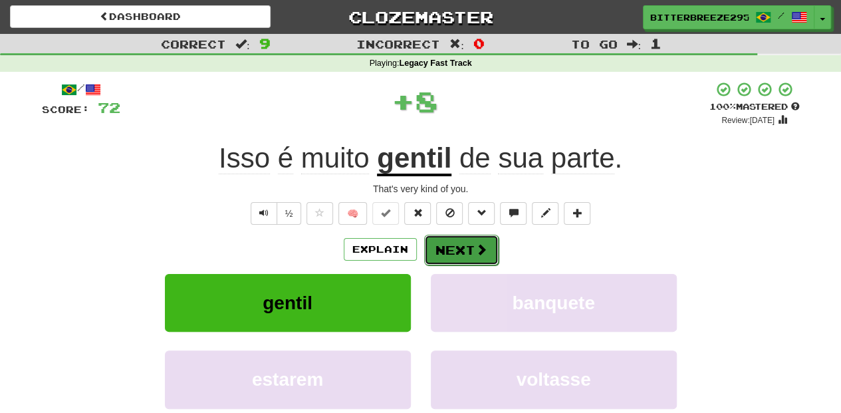
click at [466, 250] on button "Next" at bounding box center [461, 250] width 74 height 31
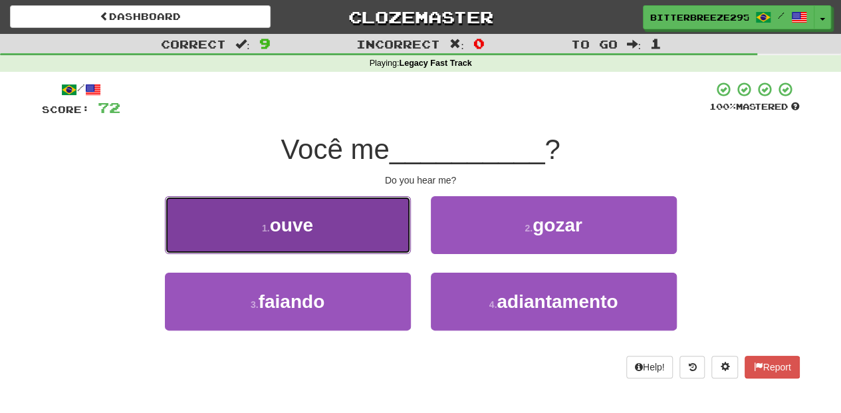
click at [394, 229] on button "1 . ouve" at bounding box center [288, 225] width 246 height 58
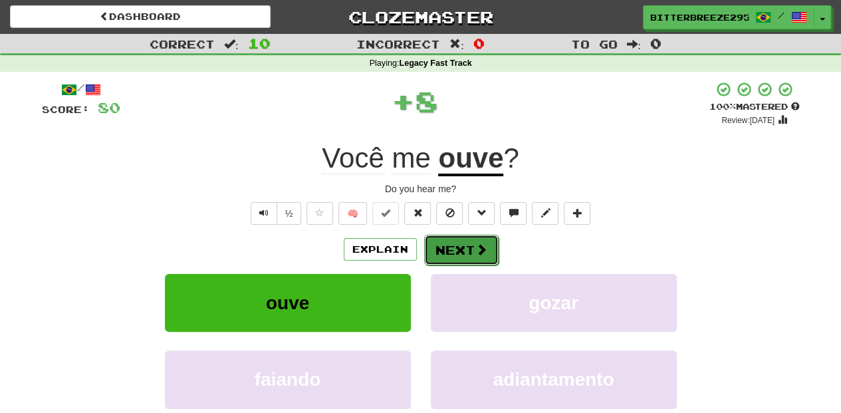
click at [451, 253] on button "Next" at bounding box center [461, 250] width 74 height 31
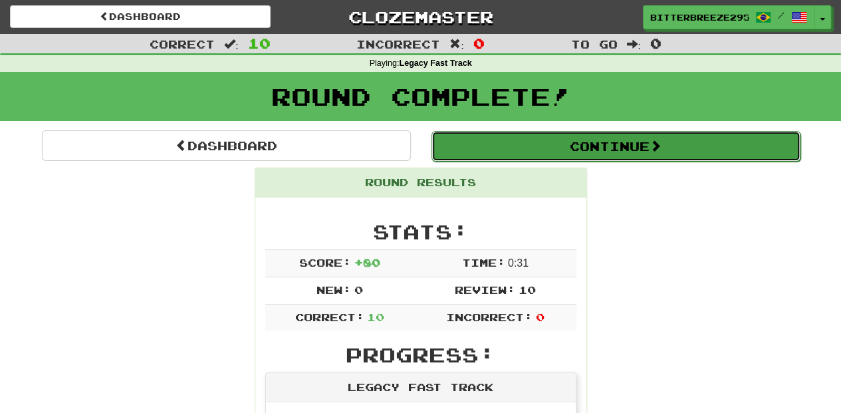
click at [524, 149] on button "Continue" at bounding box center [616, 146] width 369 height 31
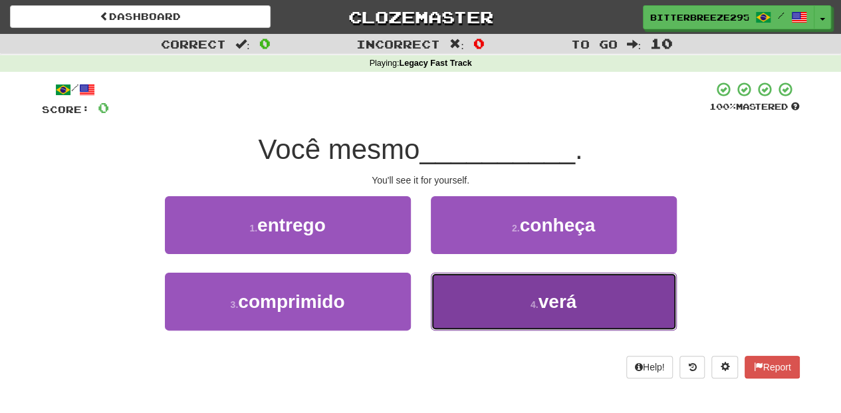
click at [460, 305] on button "4 . verá" at bounding box center [554, 302] width 246 height 58
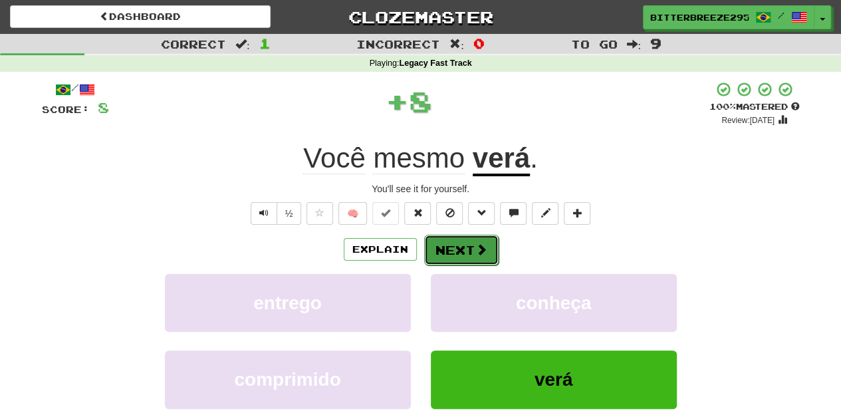
click at [460, 251] on button "Next" at bounding box center [461, 250] width 74 height 31
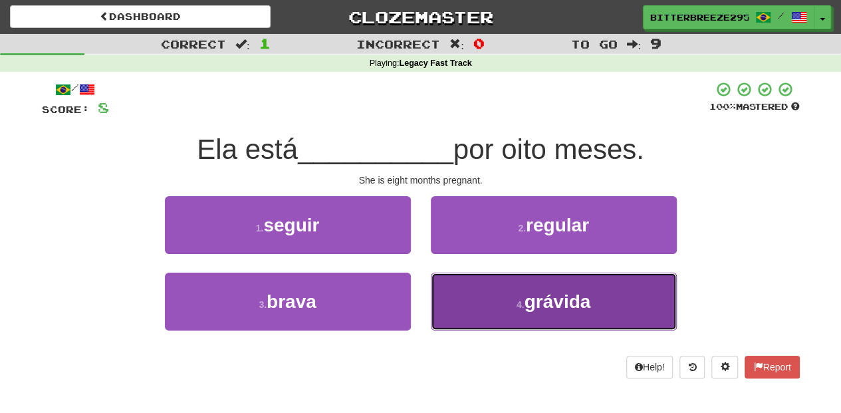
click at [476, 275] on button "4 . grávida" at bounding box center [554, 302] width 246 height 58
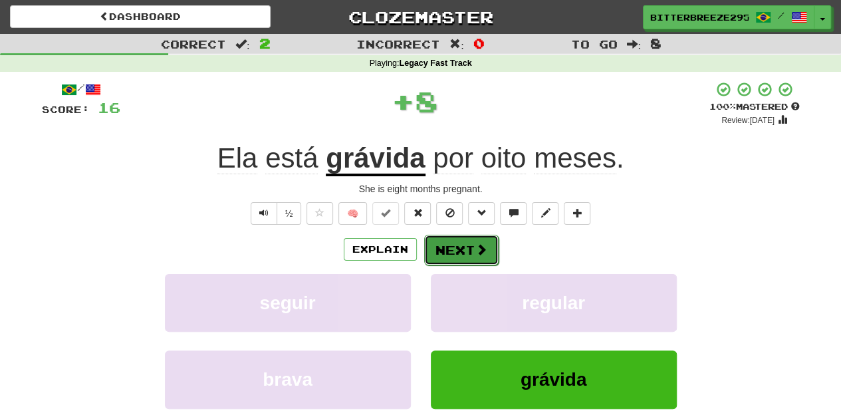
click at [456, 247] on button "Next" at bounding box center [461, 250] width 74 height 31
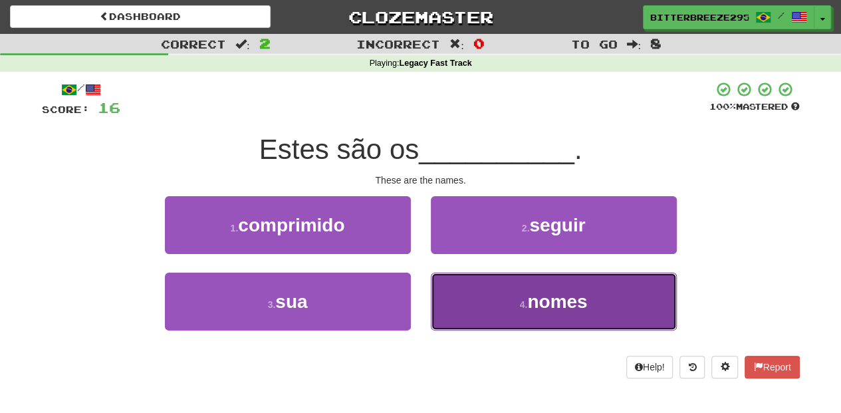
click at [498, 305] on button "4 . nomes" at bounding box center [554, 302] width 246 height 58
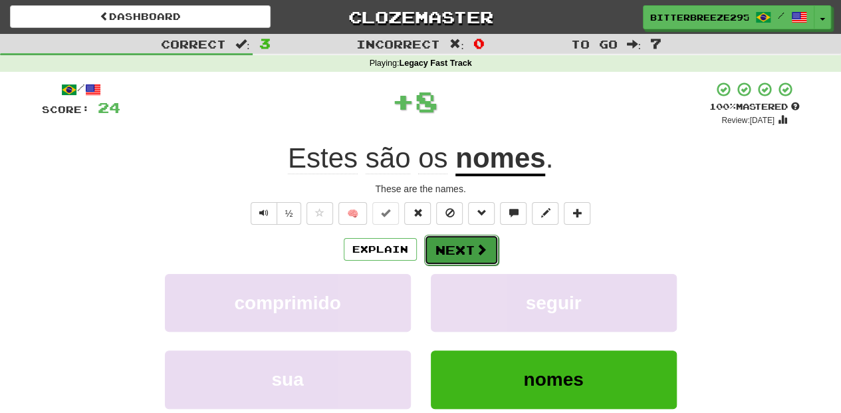
click at [460, 252] on button "Next" at bounding box center [461, 250] width 74 height 31
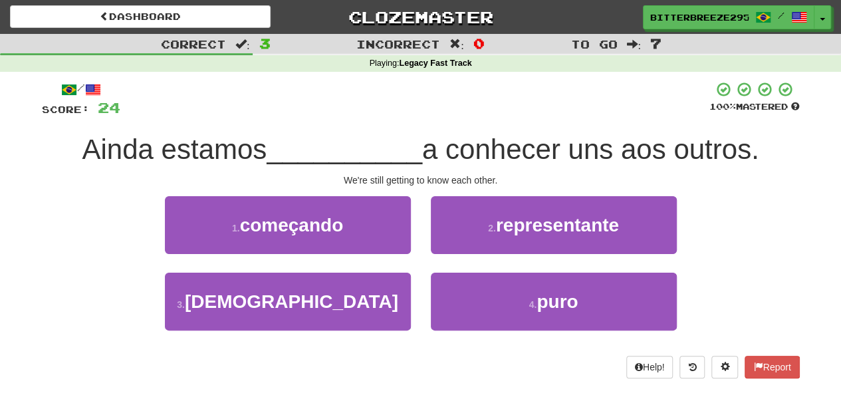
click at [357, 255] on div "1 . começando" at bounding box center [288, 234] width 266 height 76
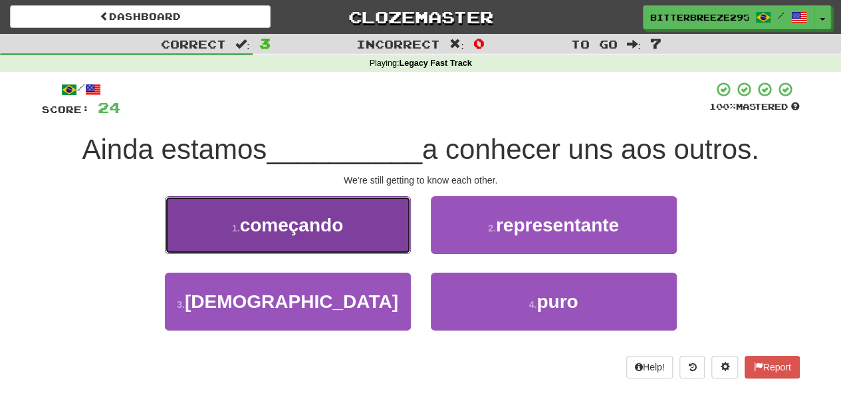
click at [398, 239] on button "1 . começando" at bounding box center [288, 225] width 246 height 58
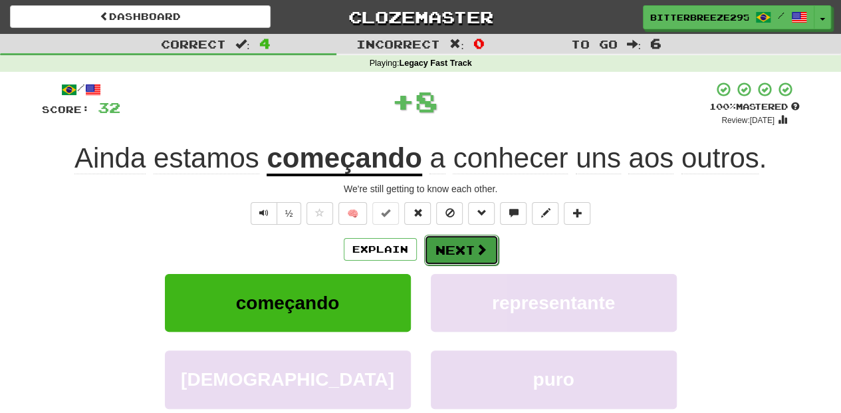
click at [434, 251] on button "Next" at bounding box center [461, 250] width 74 height 31
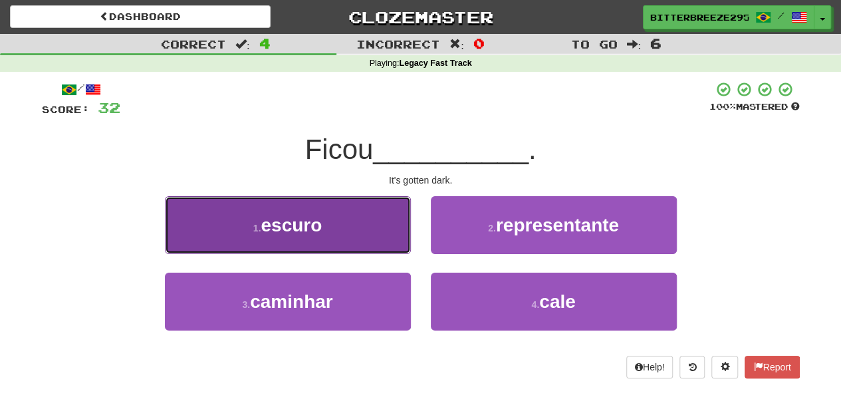
click at [376, 239] on button "1 . escuro" at bounding box center [288, 225] width 246 height 58
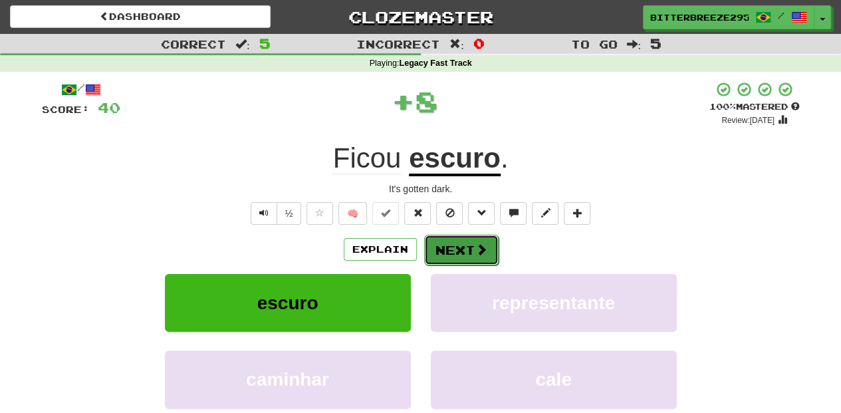
click at [457, 242] on button "Next" at bounding box center [461, 250] width 74 height 31
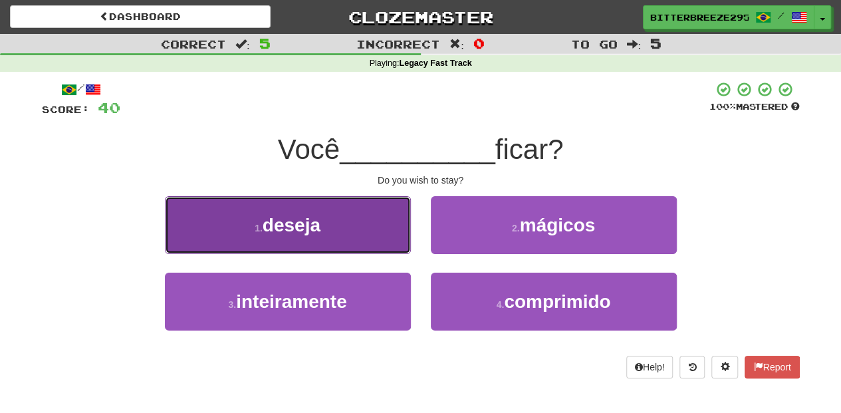
click at [357, 234] on button "1 . deseja" at bounding box center [288, 225] width 246 height 58
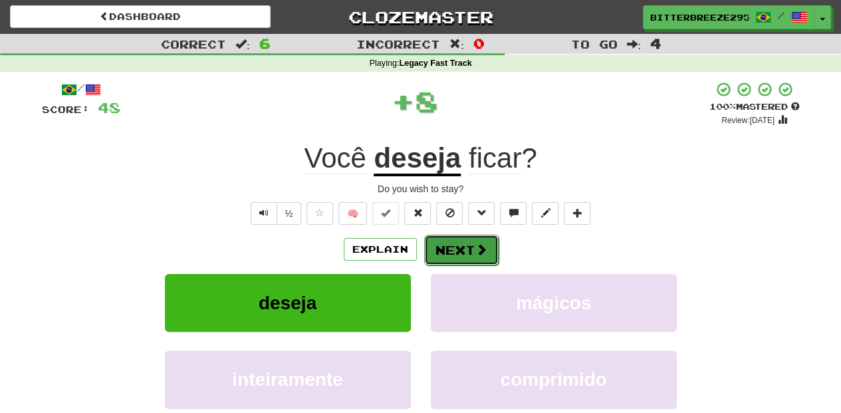
click at [469, 246] on button "Next" at bounding box center [461, 250] width 74 height 31
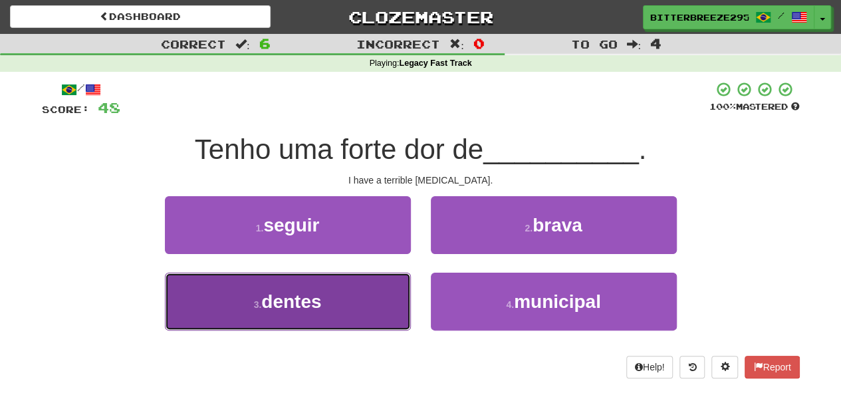
click at [394, 305] on button "3 . dentes" at bounding box center [288, 302] width 246 height 58
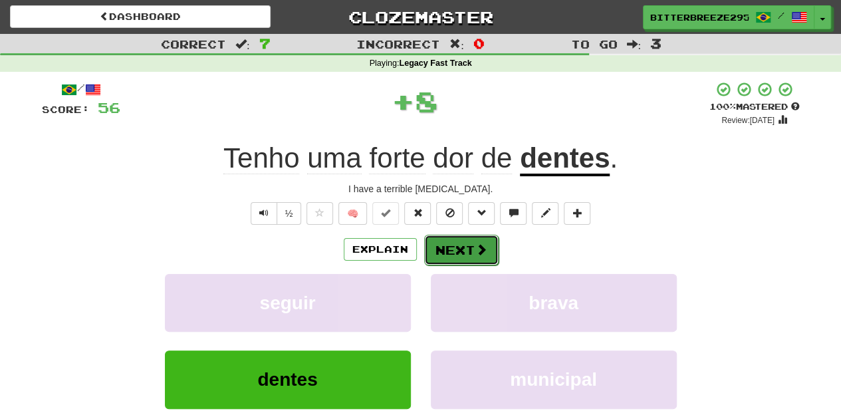
click at [453, 248] on button "Next" at bounding box center [461, 250] width 74 height 31
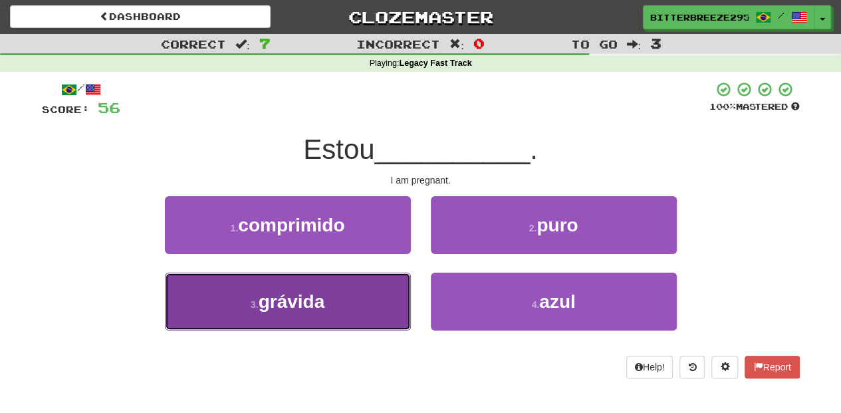
click at [367, 293] on button "3 . grávida" at bounding box center [288, 302] width 246 height 58
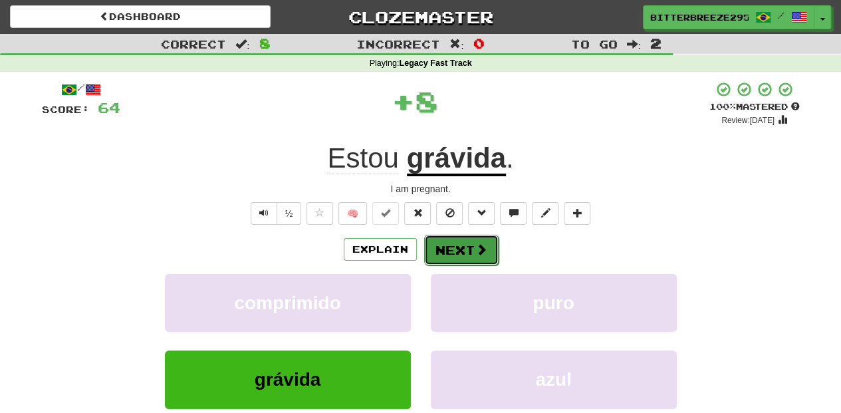
click at [444, 250] on button "Next" at bounding box center [461, 250] width 74 height 31
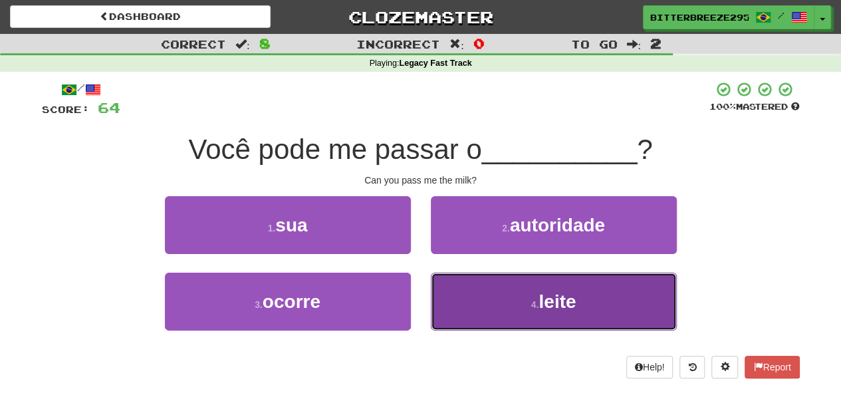
click at [470, 295] on button "4 . leite" at bounding box center [554, 302] width 246 height 58
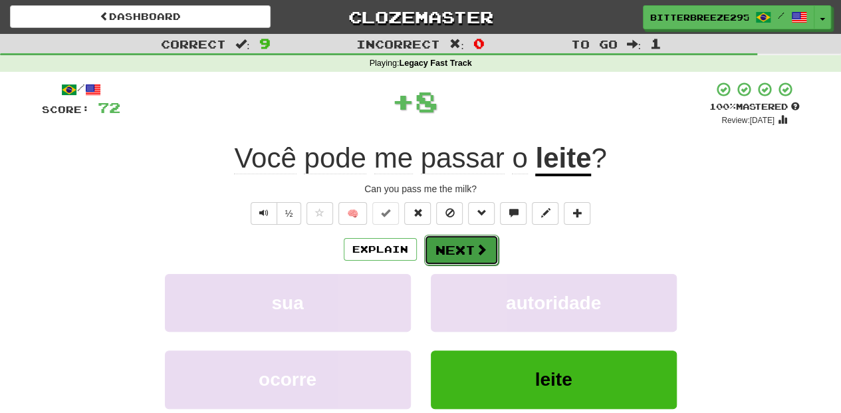
click at [449, 240] on button "Next" at bounding box center [461, 250] width 74 height 31
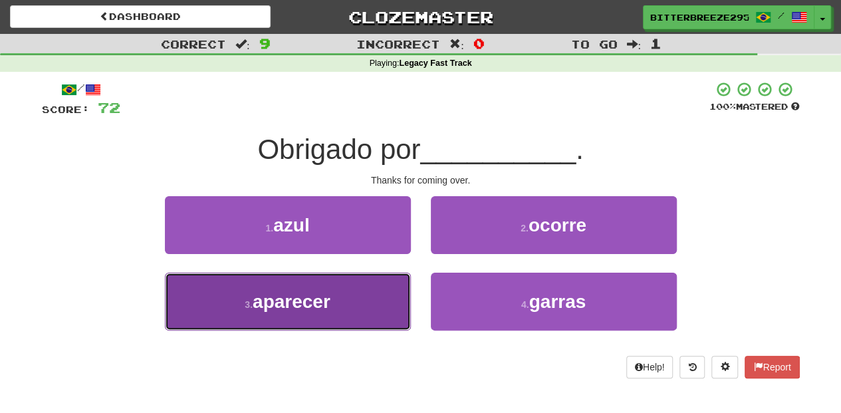
click at [359, 303] on button "3 . aparecer" at bounding box center [288, 302] width 246 height 58
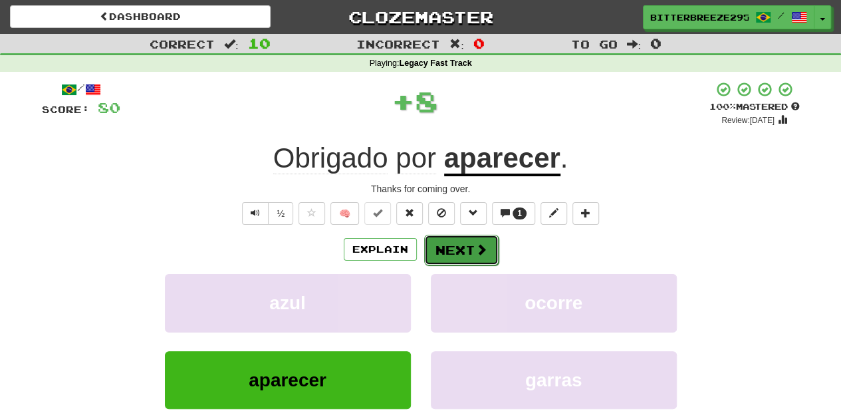
click at [458, 243] on button "Next" at bounding box center [461, 250] width 74 height 31
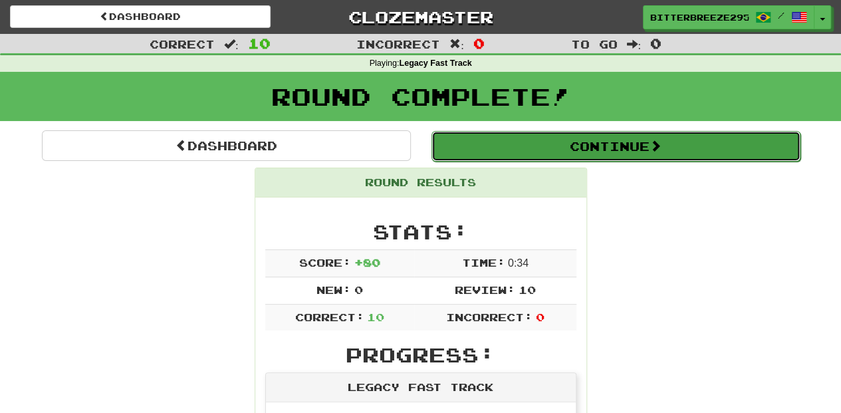
click at [547, 144] on button "Continue" at bounding box center [616, 146] width 369 height 31
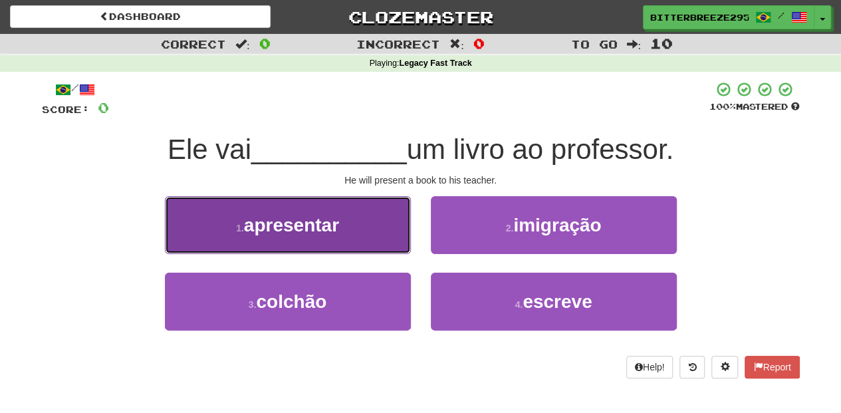
click at [379, 245] on button "1 . apresentar" at bounding box center [288, 225] width 246 height 58
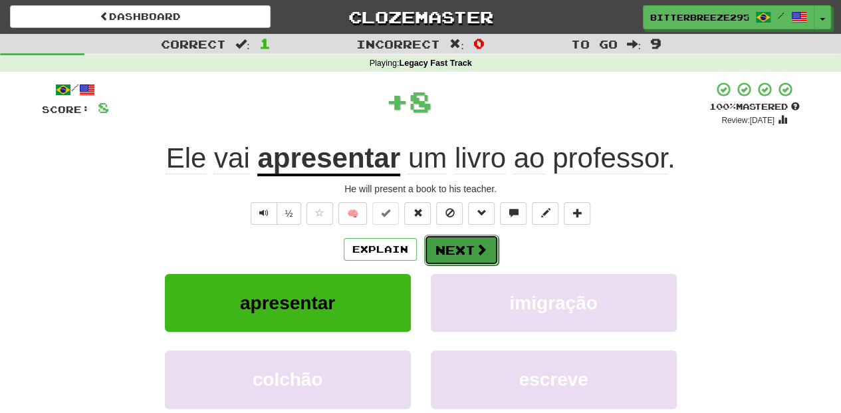
click at [471, 250] on button "Next" at bounding box center [461, 250] width 74 height 31
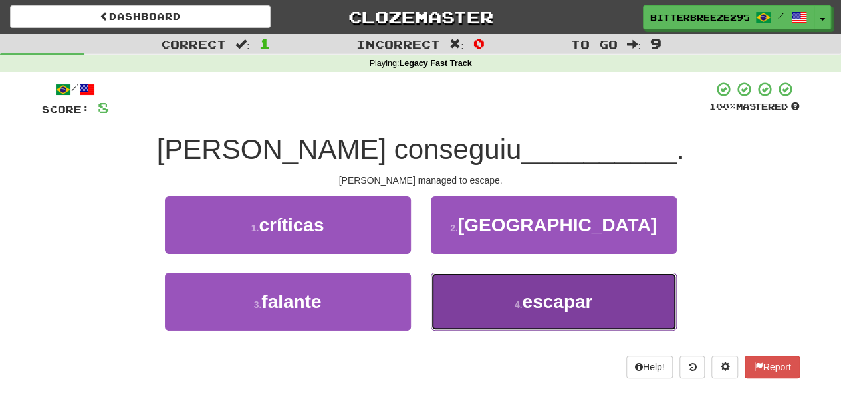
click at [468, 303] on button "4 . escapar" at bounding box center [554, 302] width 246 height 58
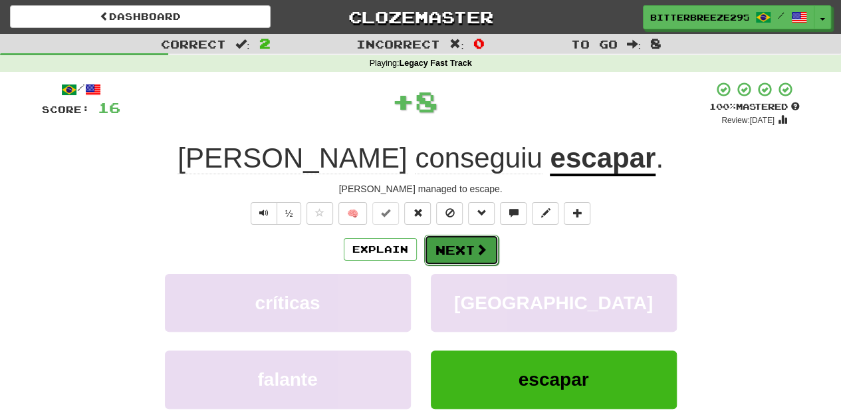
click at [461, 248] on button "Next" at bounding box center [461, 250] width 74 height 31
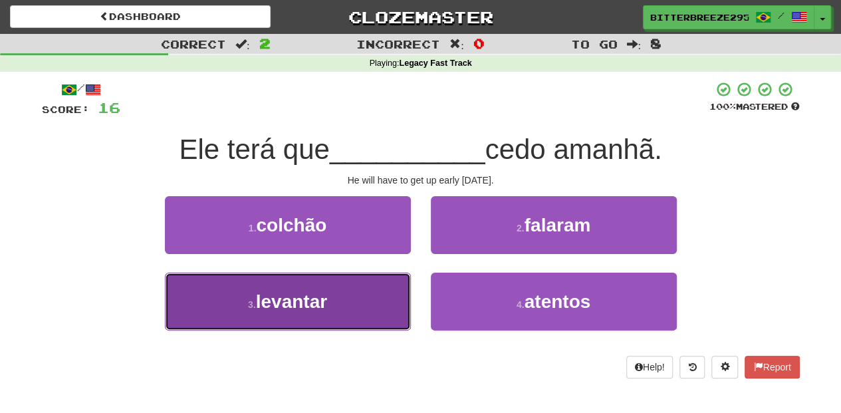
click at [391, 305] on button "3 . levantar" at bounding box center [288, 302] width 246 height 58
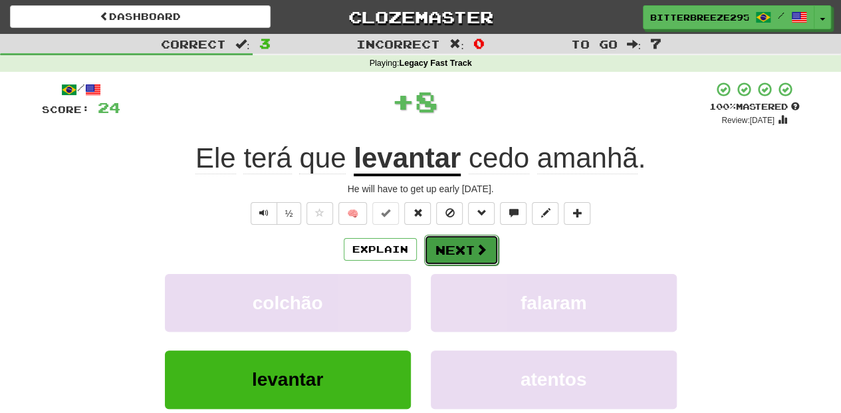
click at [450, 249] on button "Next" at bounding box center [461, 250] width 74 height 31
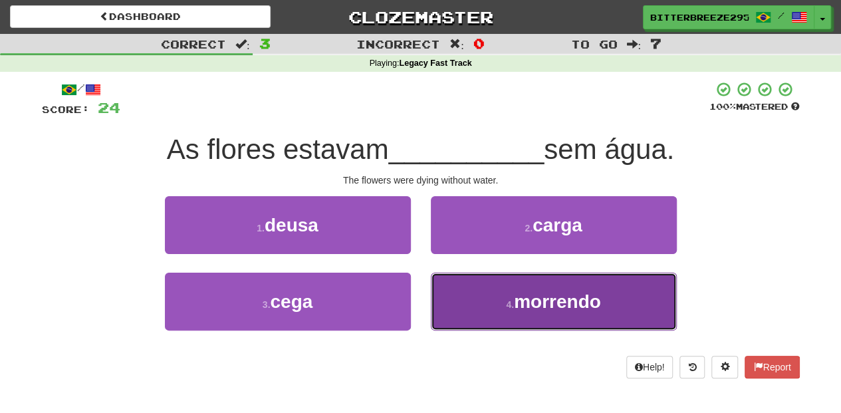
click at [490, 297] on button "4 . morrendo" at bounding box center [554, 302] width 246 height 58
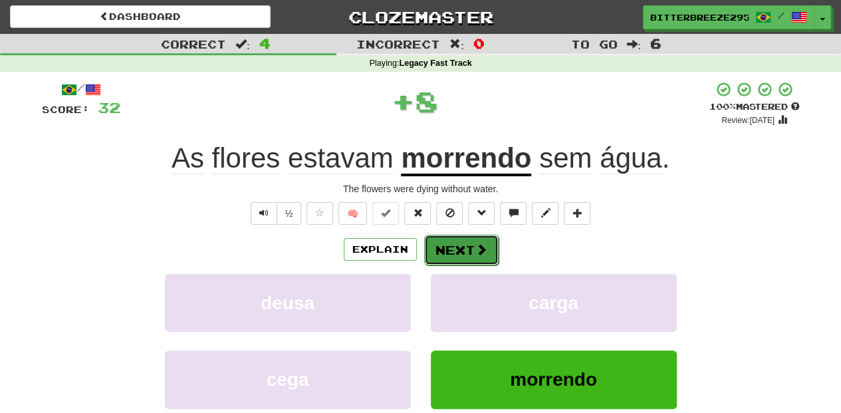
click at [473, 245] on button "Next" at bounding box center [461, 250] width 74 height 31
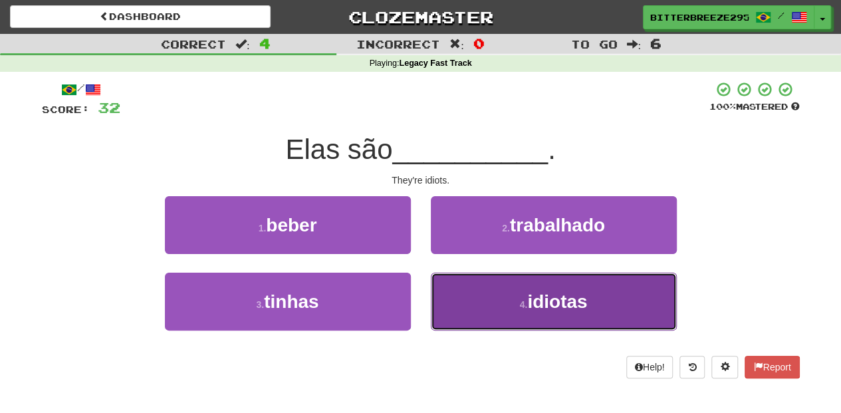
click at [488, 295] on button "4 . idiotas" at bounding box center [554, 302] width 246 height 58
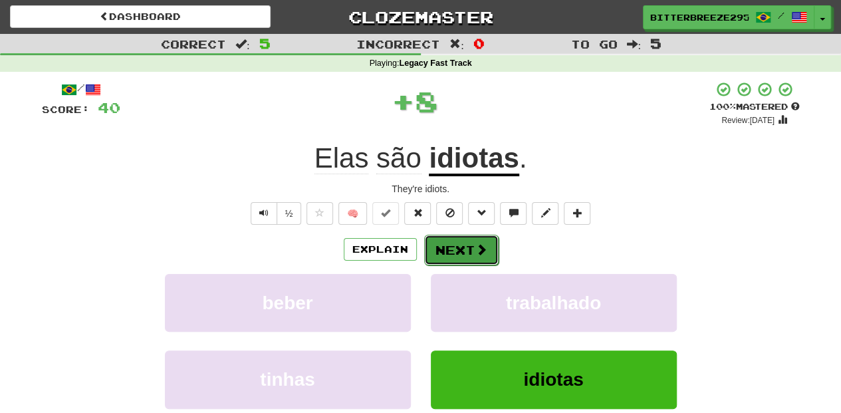
click at [460, 244] on button "Next" at bounding box center [461, 250] width 74 height 31
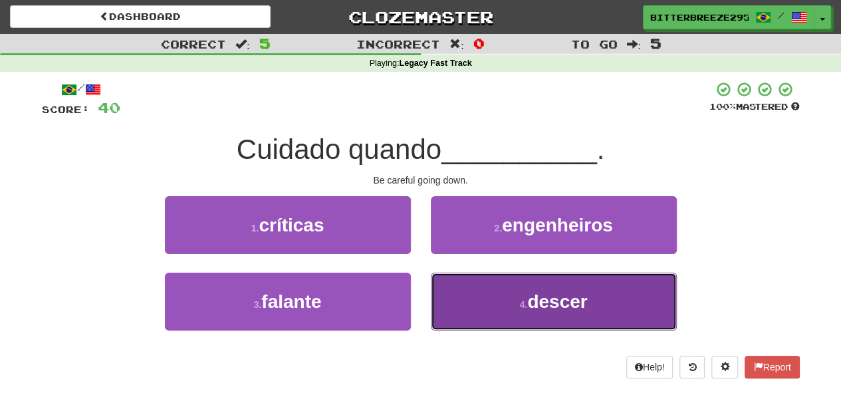
click at [492, 286] on button "4 . descer" at bounding box center [554, 302] width 246 height 58
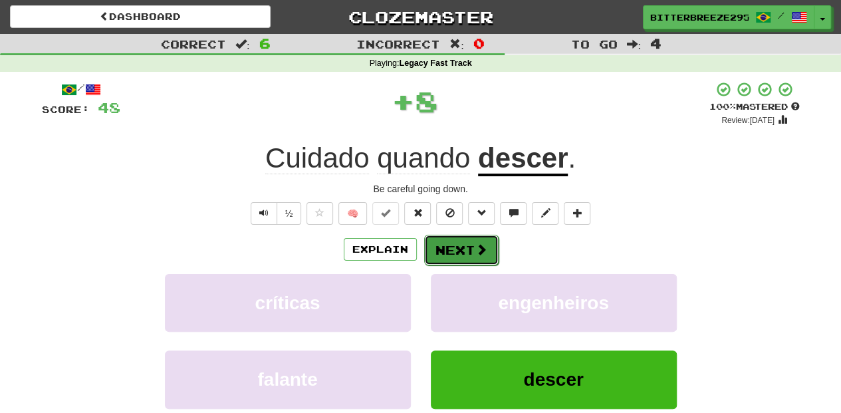
click at [459, 249] on button "Next" at bounding box center [461, 250] width 74 height 31
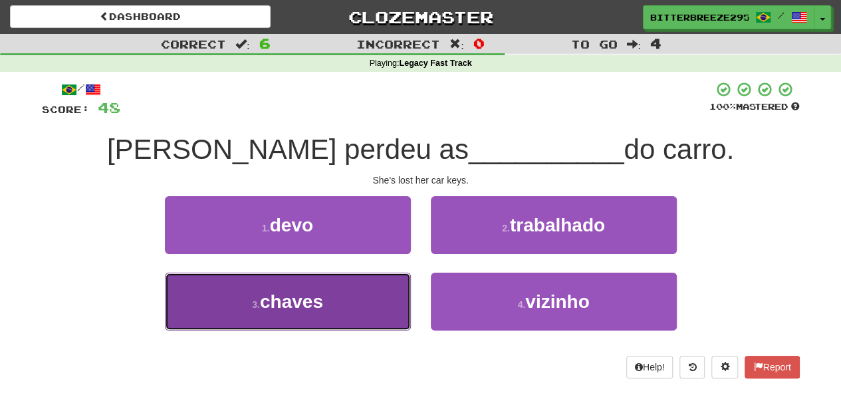
click at [373, 295] on button "3 . chaves" at bounding box center [288, 302] width 246 height 58
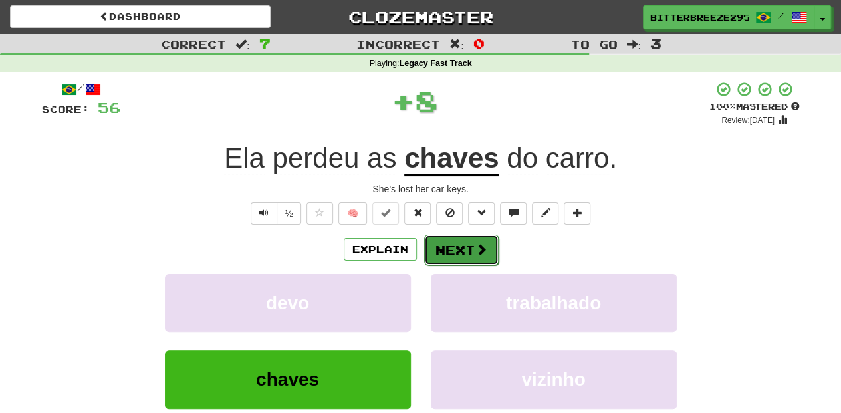
click at [464, 247] on button "Next" at bounding box center [461, 250] width 74 height 31
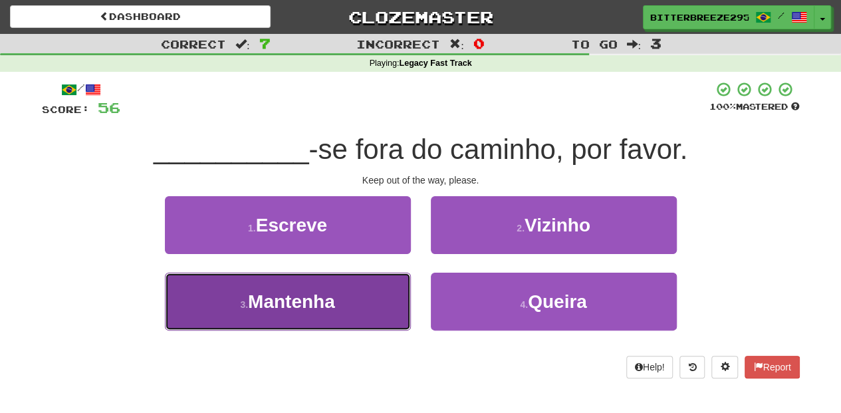
click at [367, 301] on button "3 . Mantenha" at bounding box center [288, 302] width 246 height 58
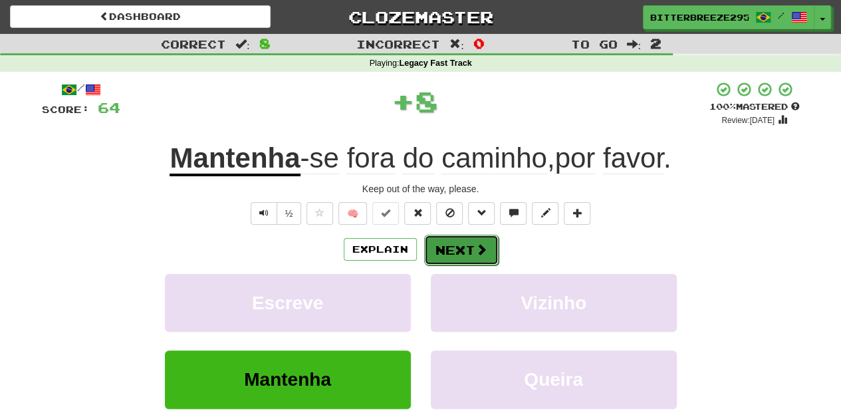
click at [457, 246] on button "Next" at bounding box center [461, 250] width 74 height 31
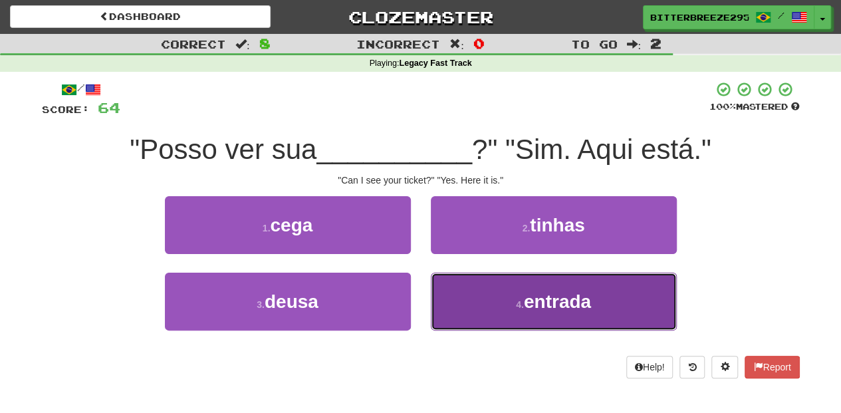
click at [468, 301] on button "4 . entrada" at bounding box center [554, 302] width 246 height 58
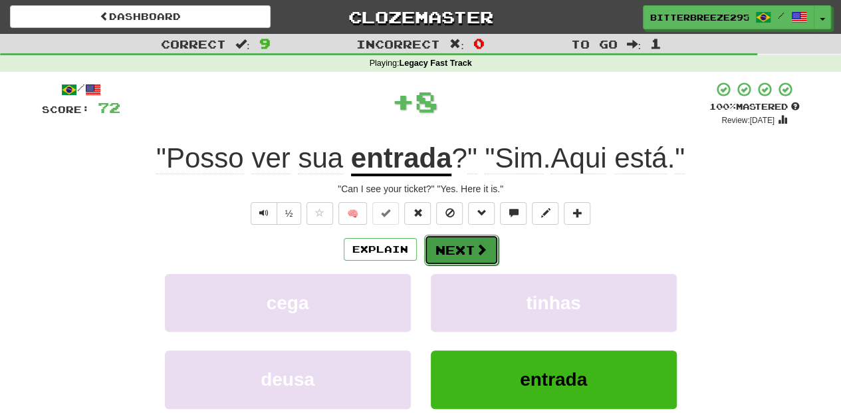
click at [459, 237] on button "Next" at bounding box center [461, 250] width 74 height 31
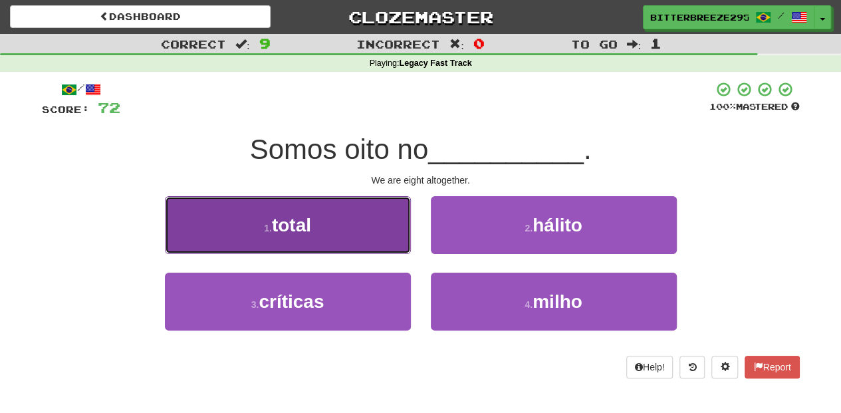
click at [355, 247] on button "1 . total" at bounding box center [288, 225] width 246 height 58
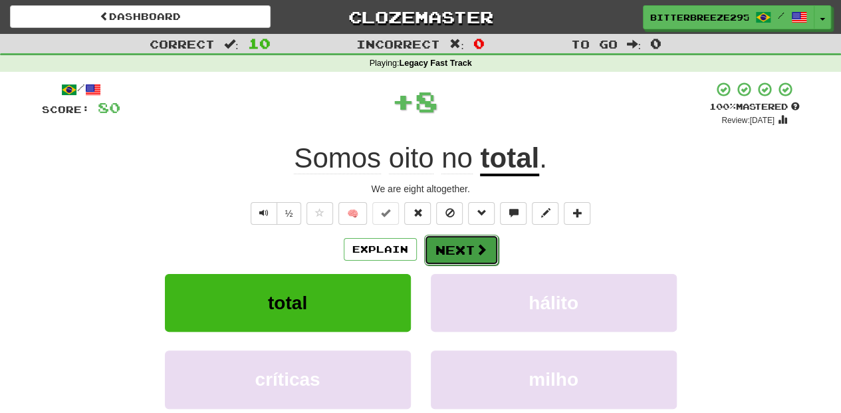
click at [459, 239] on button "Next" at bounding box center [461, 250] width 74 height 31
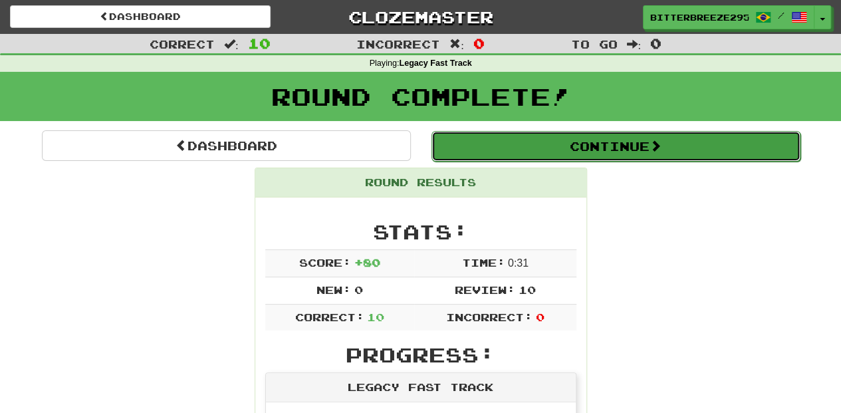
click at [544, 148] on button "Continue" at bounding box center [616, 146] width 369 height 31
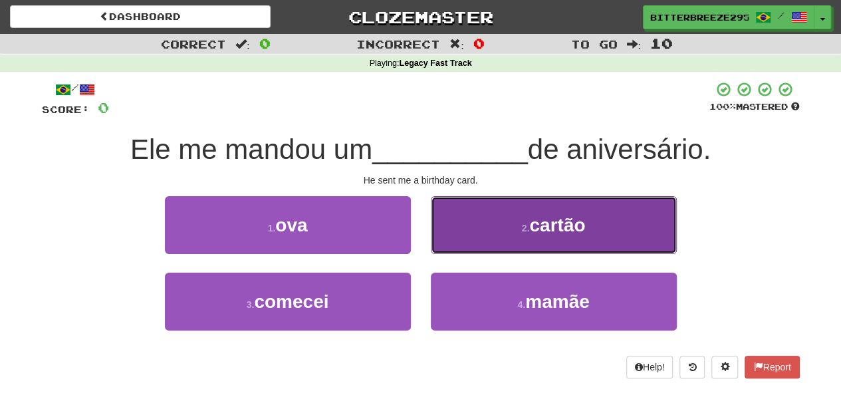
click at [516, 237] on button "2 . cartão" at bounding box center [554, 225] width 246 height 58
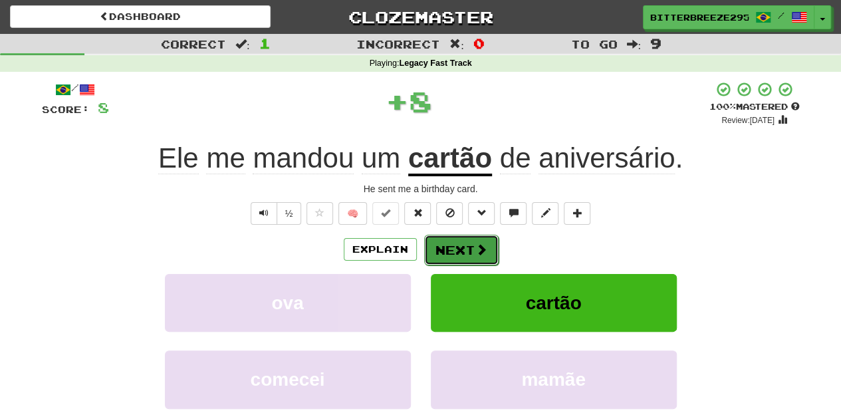
click at [486, 254] on button "Next" at bounding box center [461, 250] width 74 height 31
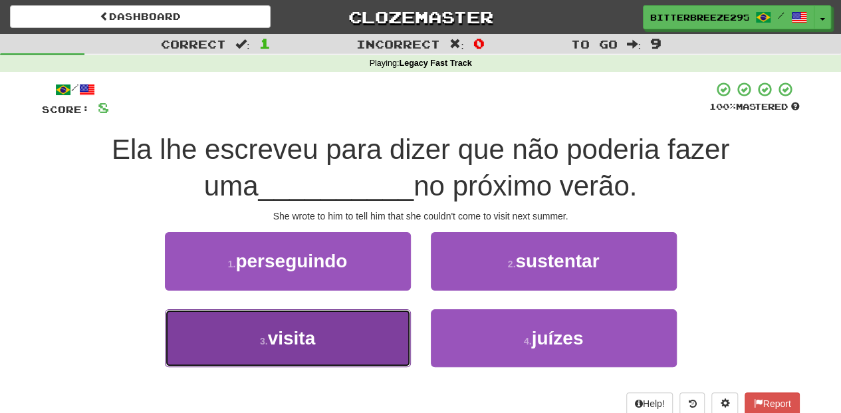
click at [349, 341] on button "3 . visita" at bounding box center [288, 338] width 246 height 58
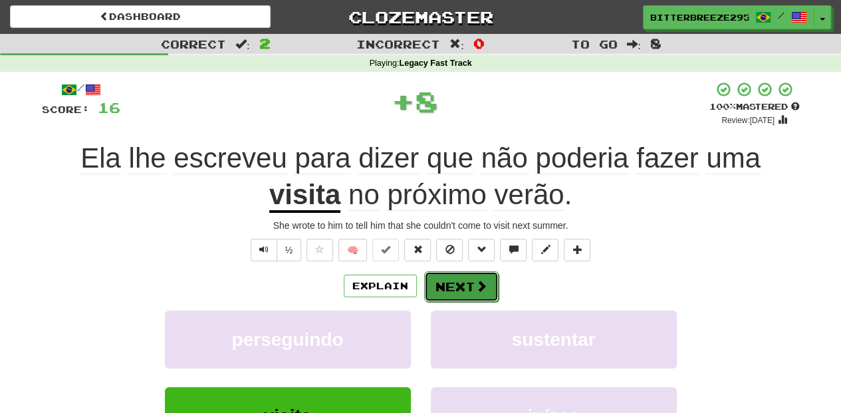
click at [454, 285] on button "Next" at bounding box center [461, 286] width 74 height 31
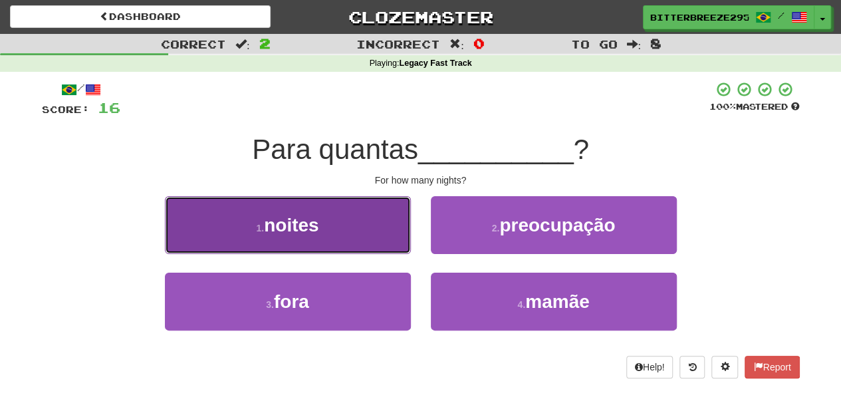
click at [370, 233] on button "1 . noites" at bounding box center [288, 225] width 246 height 58
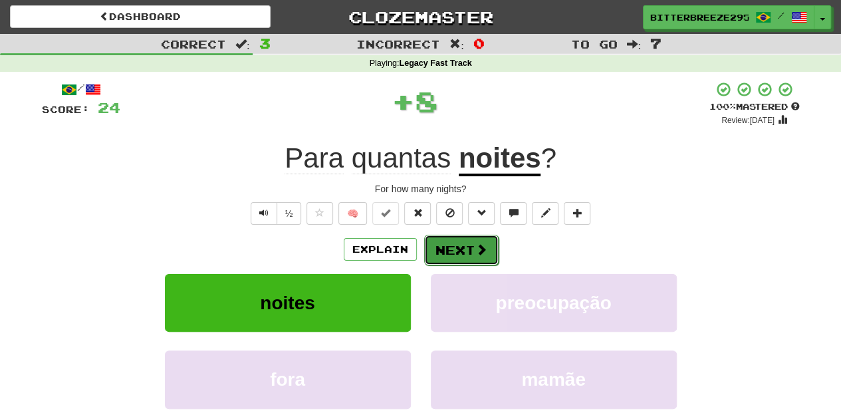
click at [472, 248] on button "Next" at bounding box center [461, 250] width 74 height 31
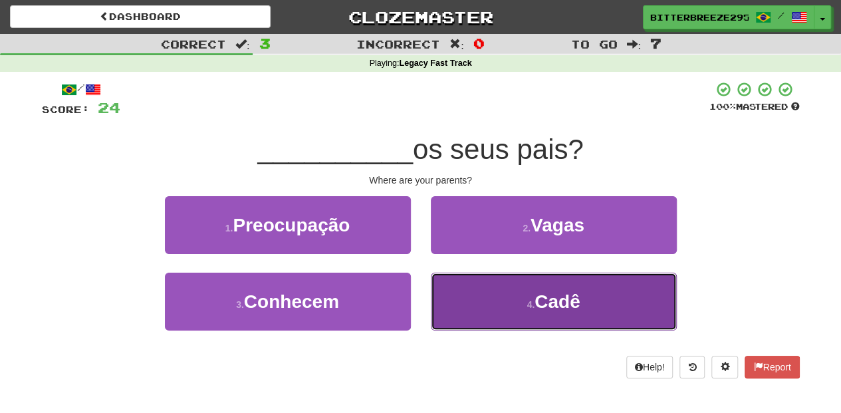
click at [497, 293] on button "4 . Cadê" at bounding box center [554, 302] width 246 height 58
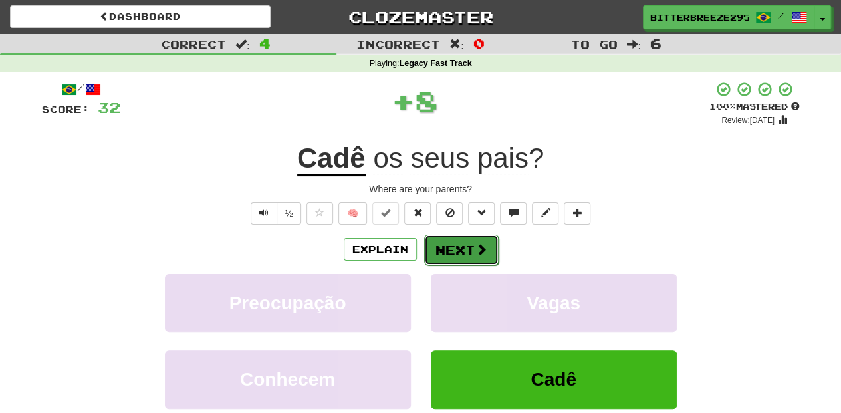
click at [450, 243] on button "Next" at bounding box center [461, 250] width 74 height 31
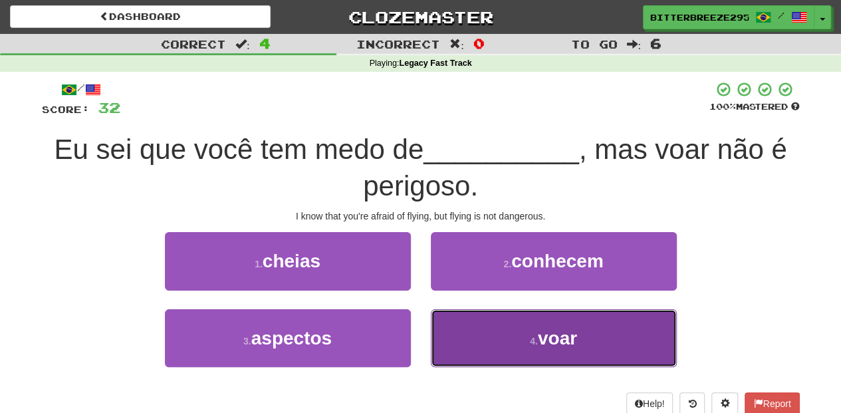
click at [547, 331] on span "voar" at bounding box center [557, 338] width 39 height 21
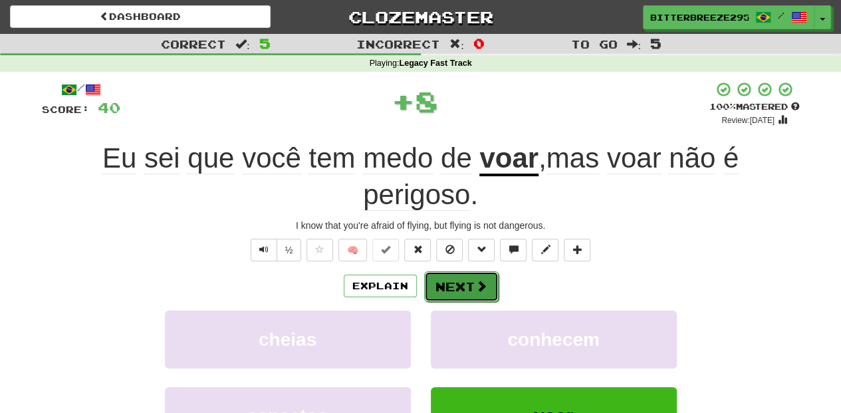
click at [462, 278] on button "Next" at bounding box center [461, 286] width 74 height 31
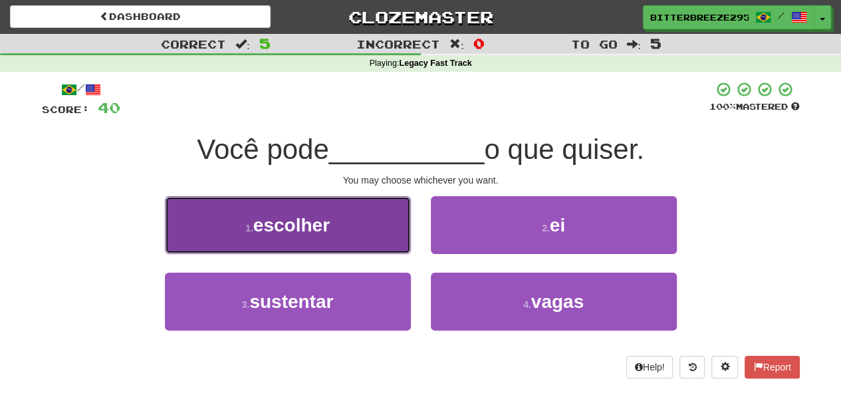
click at [376, 240] on button "1 . escolher" at bounding box center [288, 225] width 246 height 58
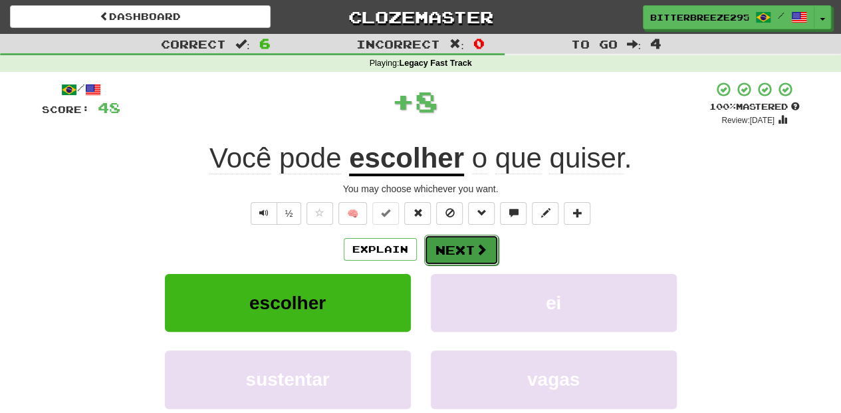
click at [448, 249] on button "Next" at bounding box center [461, 250] width 74 height 31
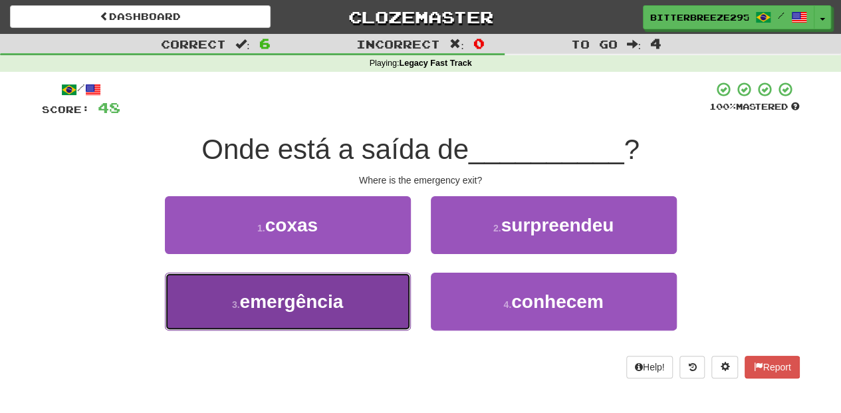
click at [382, 309] on button "3 . emergência" at bounding box center [288, 302] width 246 height 58
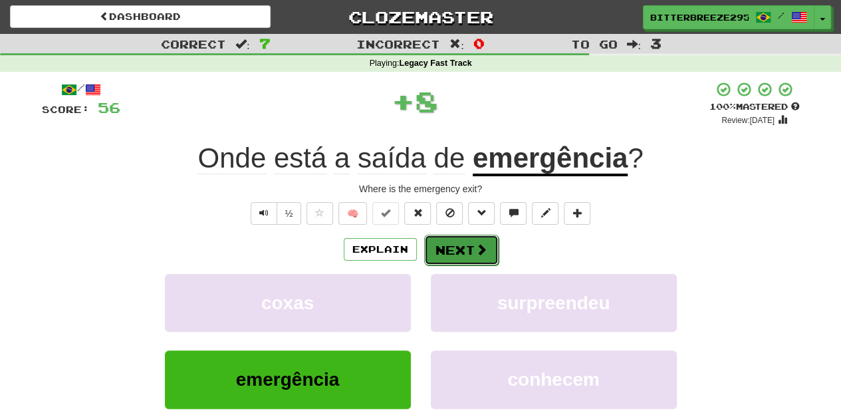
click at [450, 257] on button "Next" at bounding box center [461, 250] width 74 height 31
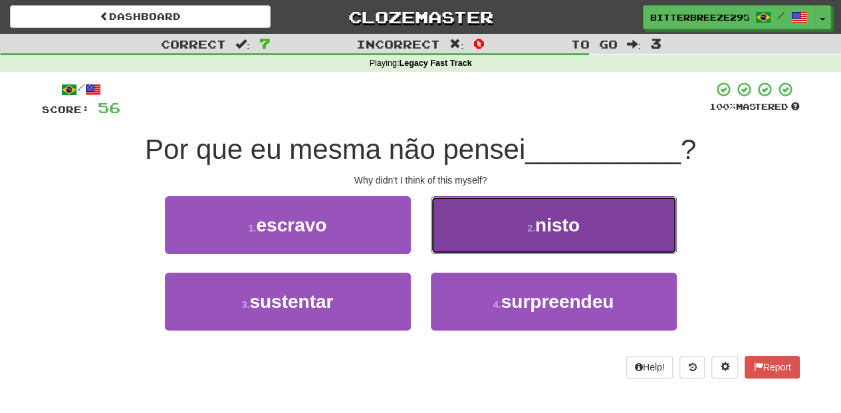
click at [461, 234] on button "2 . nisto" at bounding box center [554, 225] width 246 height 58
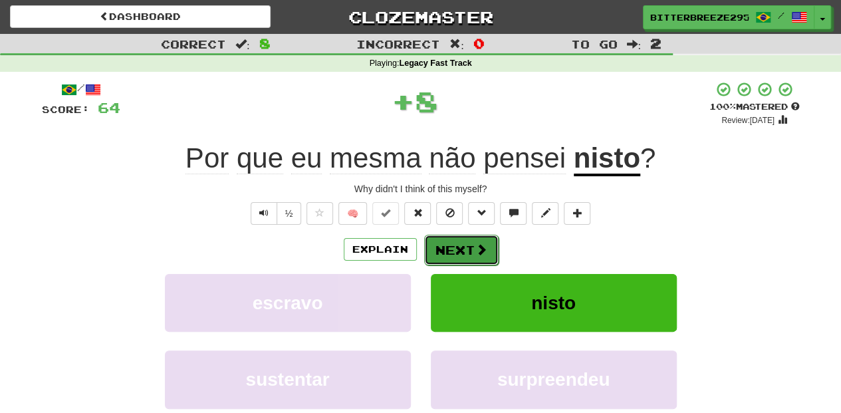
click at [461, 243] on button "Next" at bounding box center [461, 250] width 74 height 31
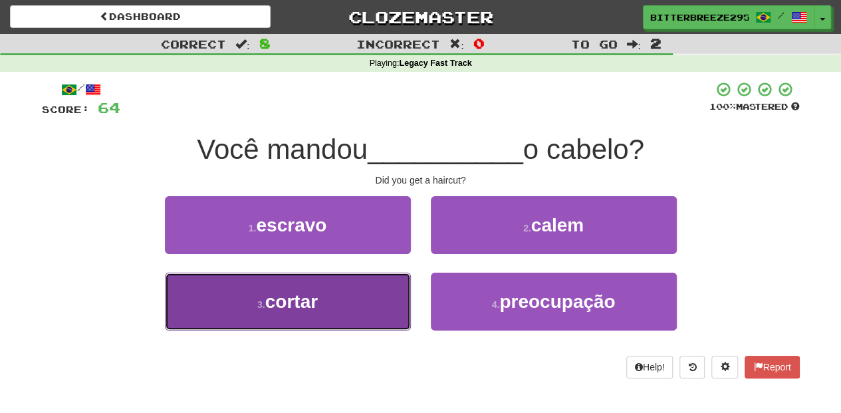
click at [366, 293] on button "3 . cortar" at bounding box center [288, 302] width 246 height 58
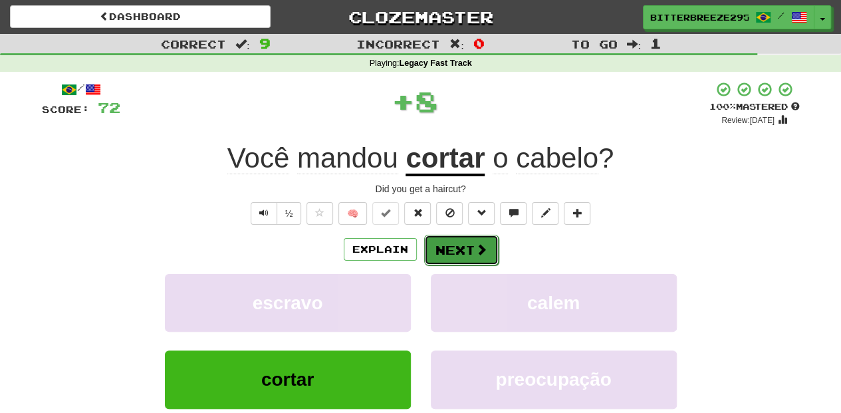
click at [444, 249] on button "Next" at bounding box center [461, 250] width 74 height 31
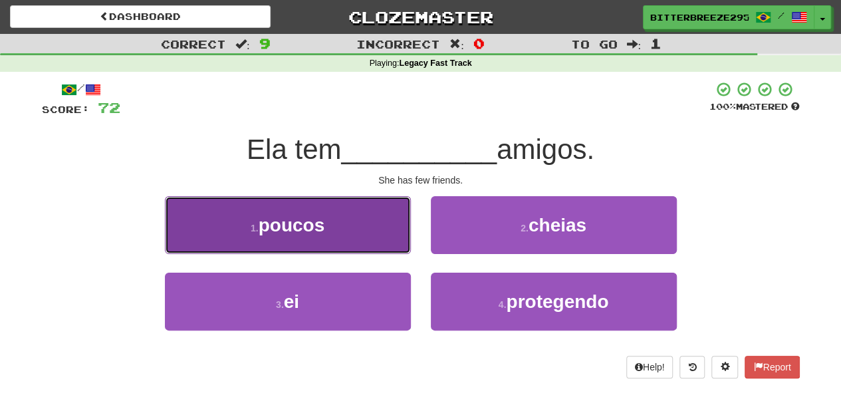
click at [374, 238] on button "1 . poucos" at bounding box center [288, 225] width 246 height 58
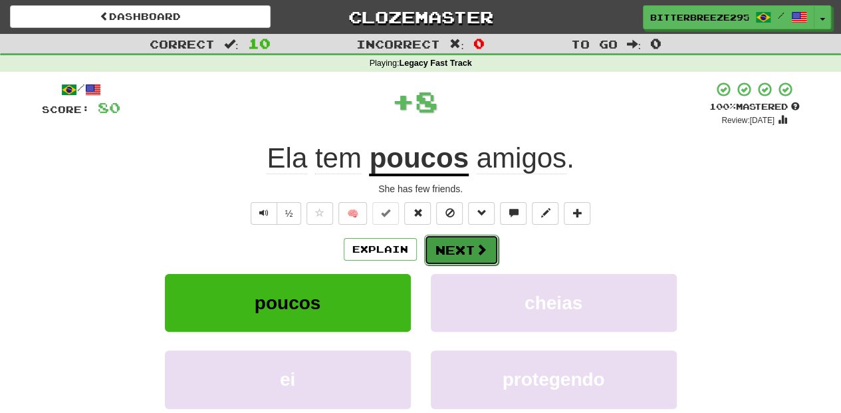
click at [430, 247] on button "Next" at bounding box center [461, 250] width 74 height 31
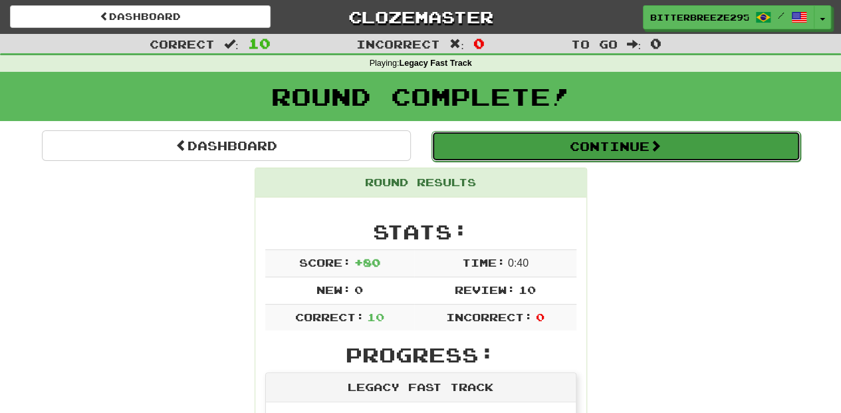
click at [507, 145] on button "Continue" at bounding box center [616, 146] width 369 height 31
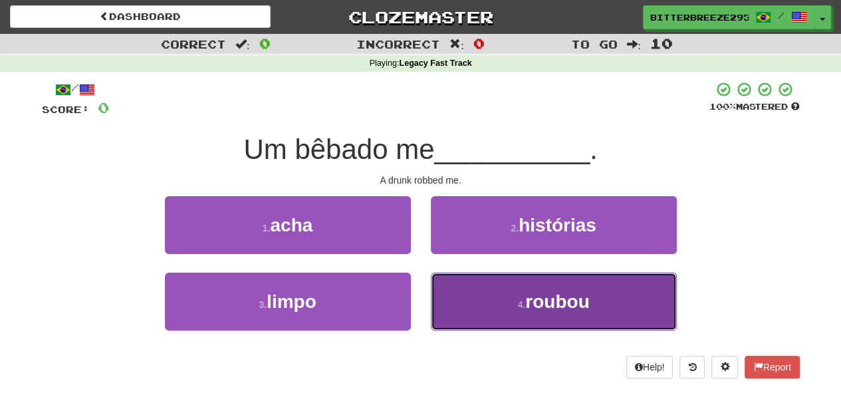
click at [502, 301] on button "4 . roubou" at bounding box center [554, 302] width 246 height 58
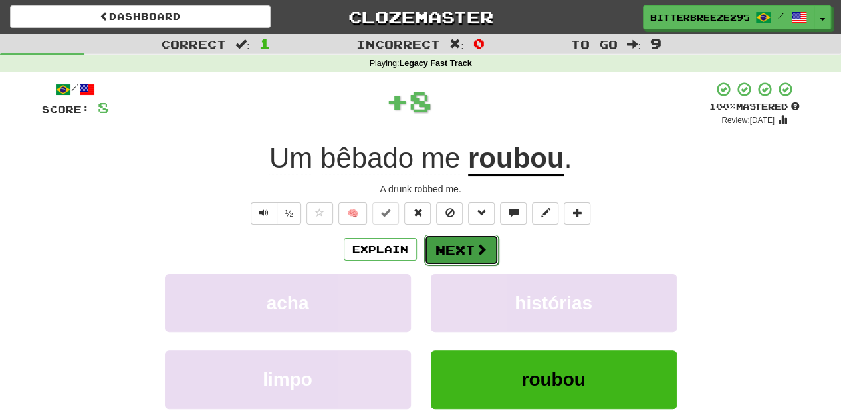
click at [464, 243] on button "Next" at bounding box center [461, 250] width 74 height 31
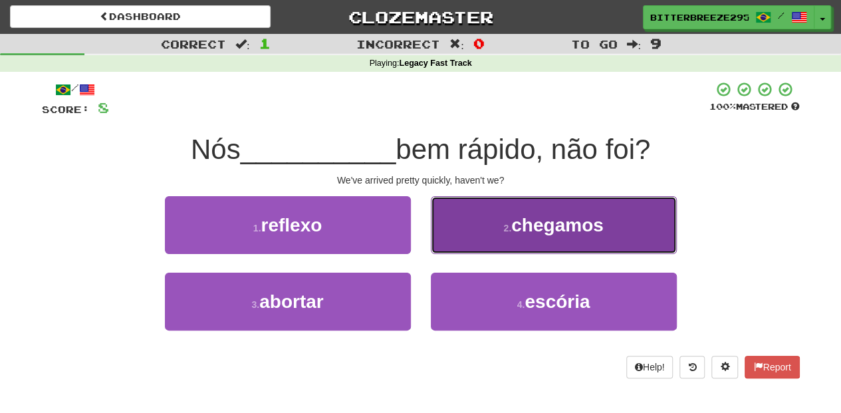
click at [468, 246] on button "2 . chegamos" at bounding box center [554, 225] width 246 height 58
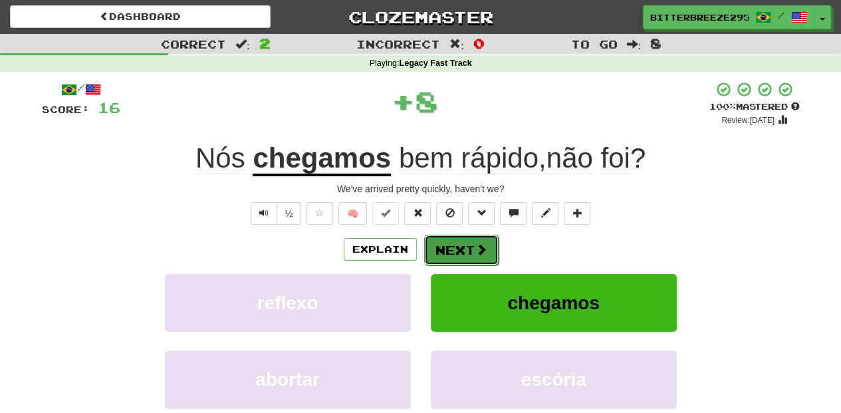
click at [466, 246] on button "Next" at bounding box center [461, 250] width 74 height 31
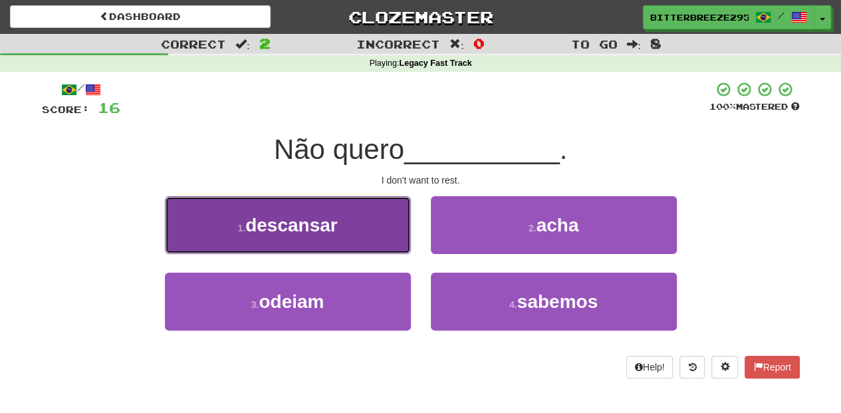
click at [341, 229] on button "1 . descansar" at bounding box center [288, 225] width 246 height 58
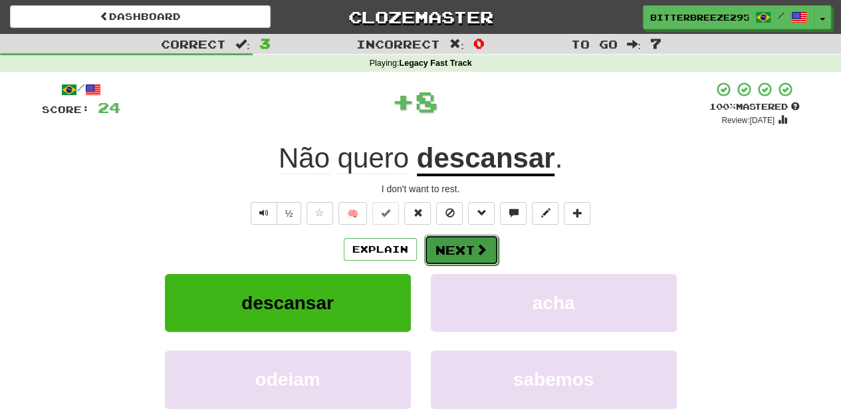
click at [457, 241] on button "Next" at bounding box center [461, 250] width 74 height 31
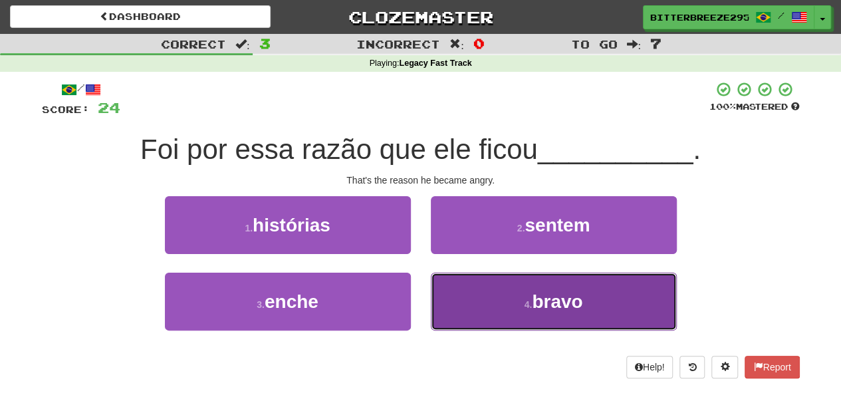
click at [486, 297] on button "4 . bravo" at bounding box center [554, 302] width 246 height 58
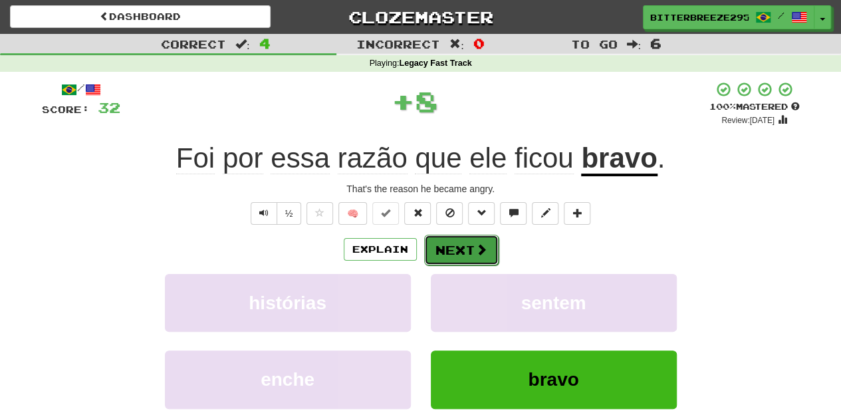
click at [454, 247] on button "Next" at bounding box center [461, 250] width 74 height 31
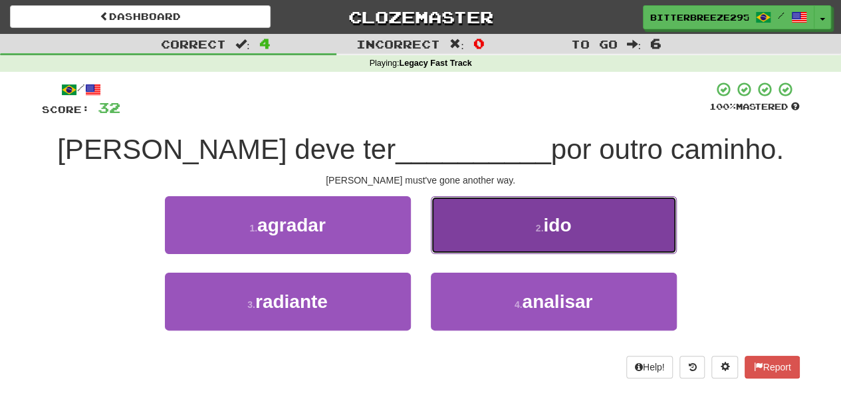
click at [451, 234] on button "2 . ido" at bounding box center [554, 225] width 246 height 58
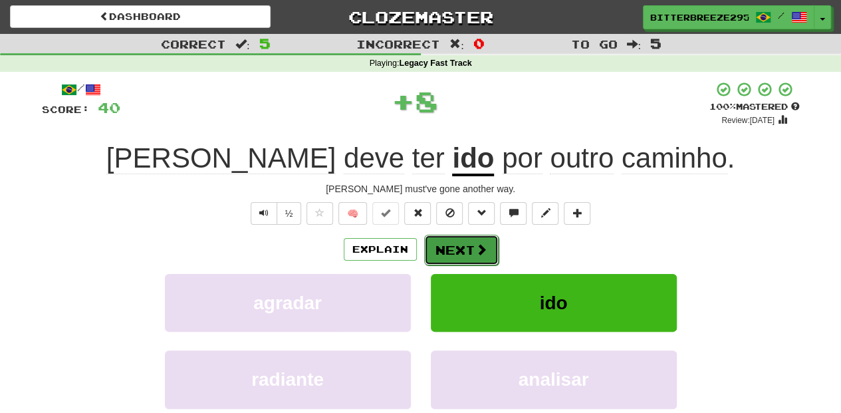
click at [450, 235] on button "Next" at bounding box center [461, 250] width 74 height 31
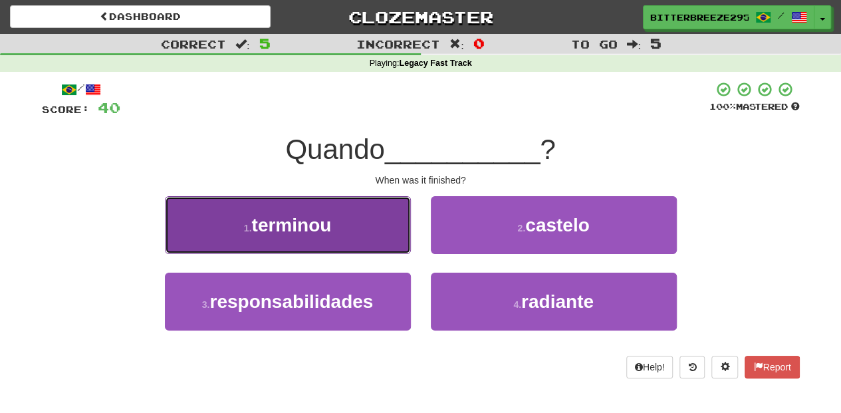
click at [381, 233] on button "1 . terminou" at bounding box center [288, 225] width 246 height 58
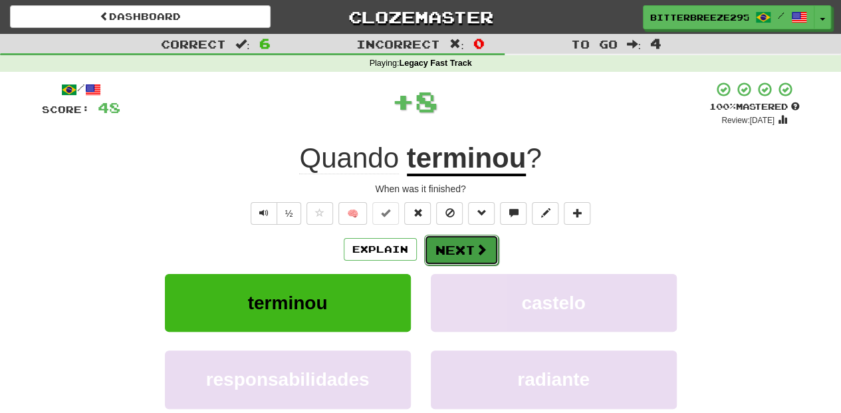
click at [441, 246] on button "Next" at bounding box center [461, 250] width 74 height 31
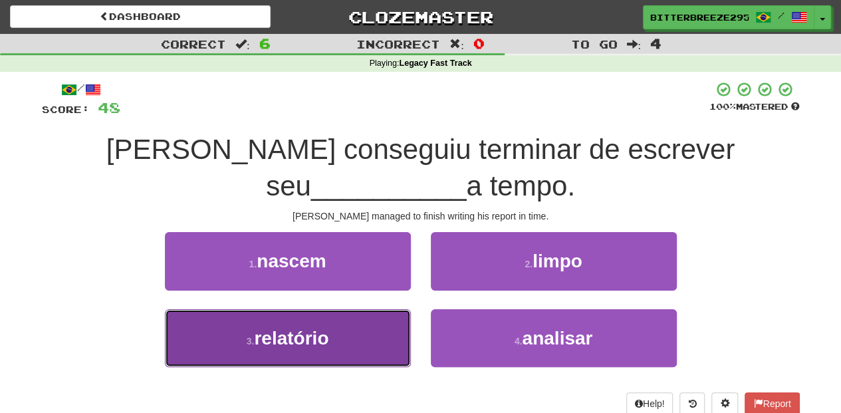
click at [364, 355] on button "3 . relatório" at bounding box center [288, 338] width 246 height 58
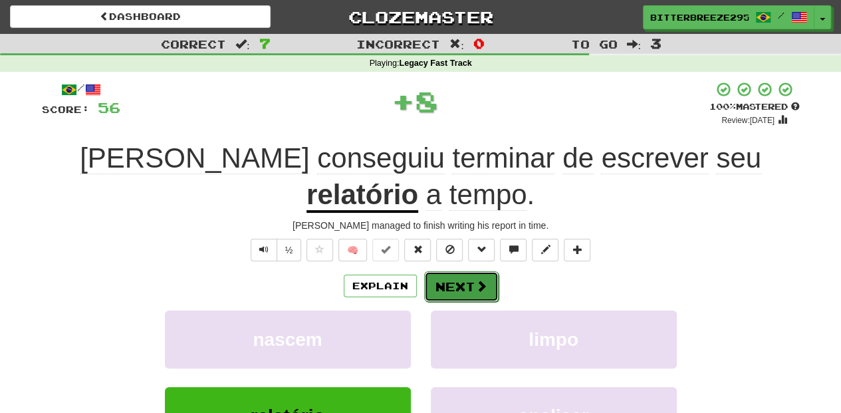
click at [464, 271] on button "Next" at bounding box center [461, 286] width 74 height 31
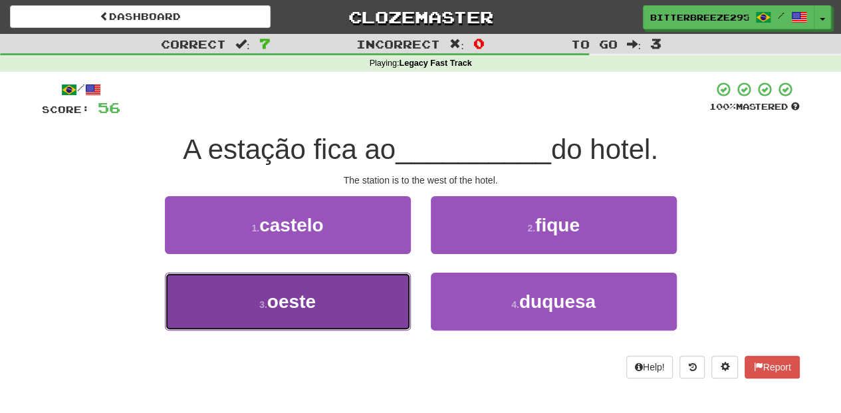
click at [357, 311] on button "3 . oeste" at bounding box center [288, 302] width 246 height 58
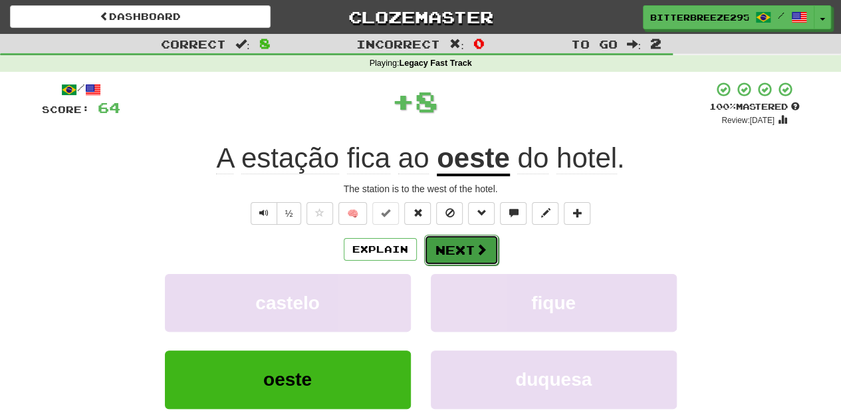
click at [447, 247] on button "Next" at bounding box center [461, 250] width 74 height 31
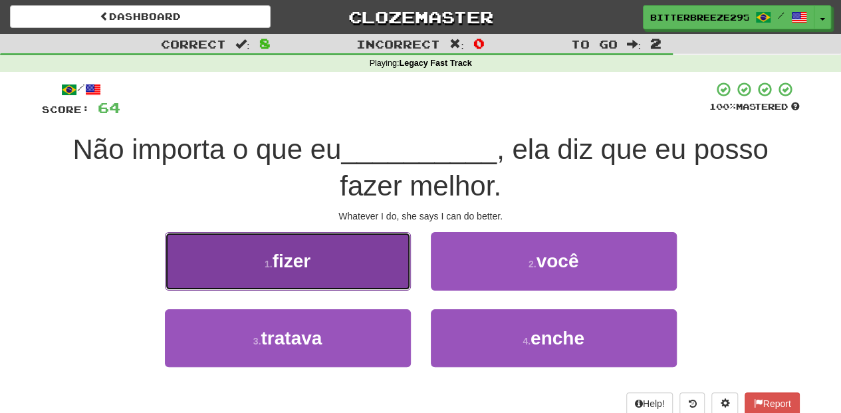
click at [366, 277] on button "1 . fizer" at bounding box center [288, 261] width 246 height 58
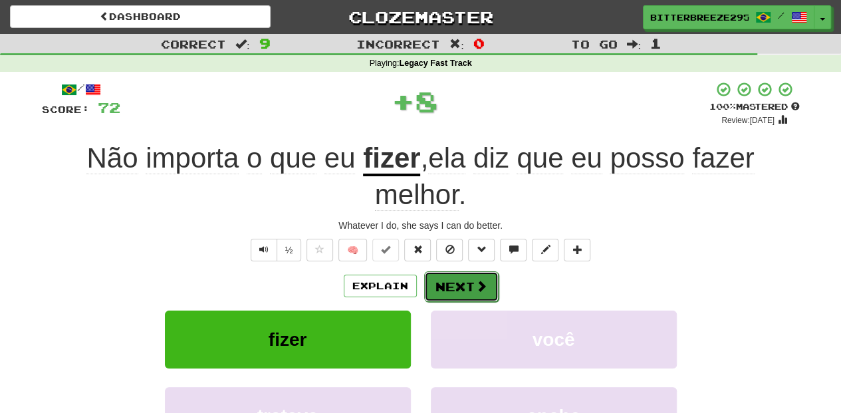
click at [456, 287] on button "Next" at bounding box center [461, 286] width 74 height 31
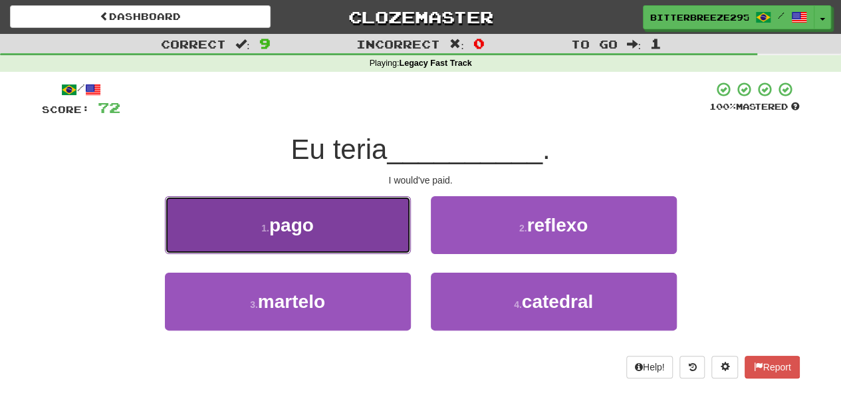
click at [354, 248] on button "1 . pago" at bounding box center [288, 225] width 246 height 58
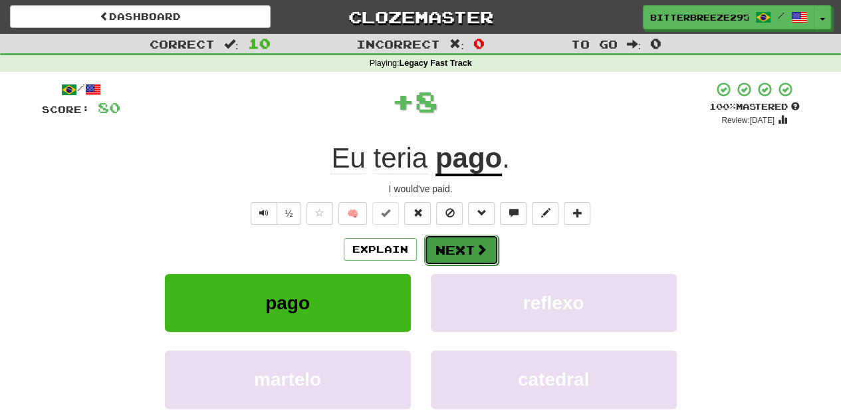
click at [456, 245] on button "Next" at bounding box center [461, 250] width 74 height 31
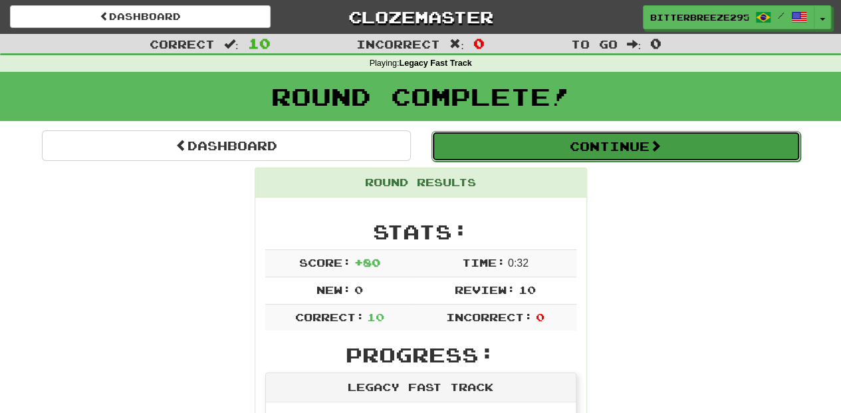
click at [528, 146] on button "Continue" at bounding box center [616, 146] width 369 height 31
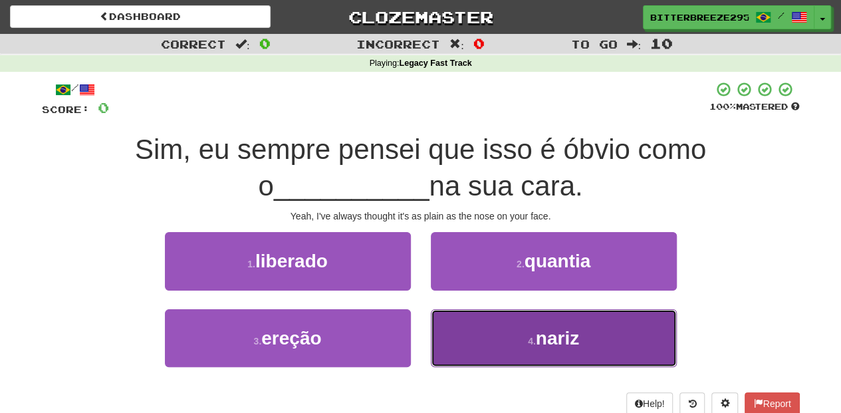
click at [486, 349] on button "4 . nariz" at bounding box center [554, 338] width 246 height 58
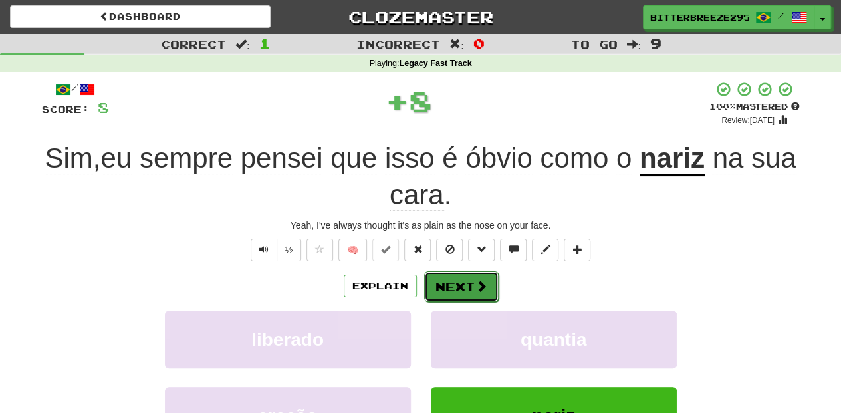
click at [454, 282] on button "Next" at bounding box center [461, 286] width 74 height 31
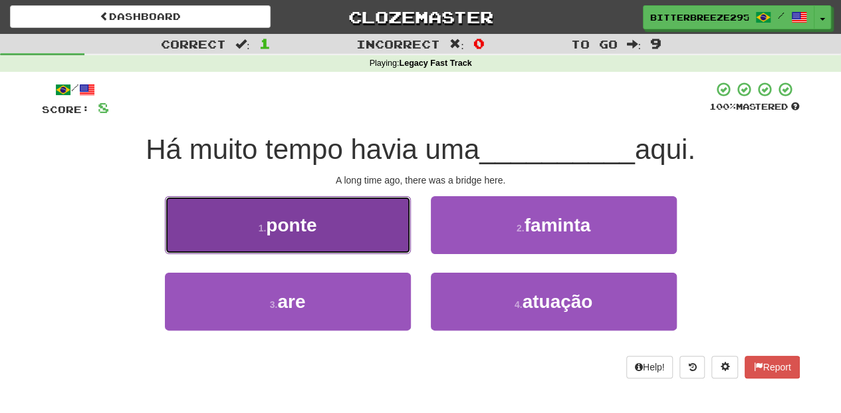
click at [365, 234] on button "1 . ponte" at bounding box center [288, 225] width 246 height 58
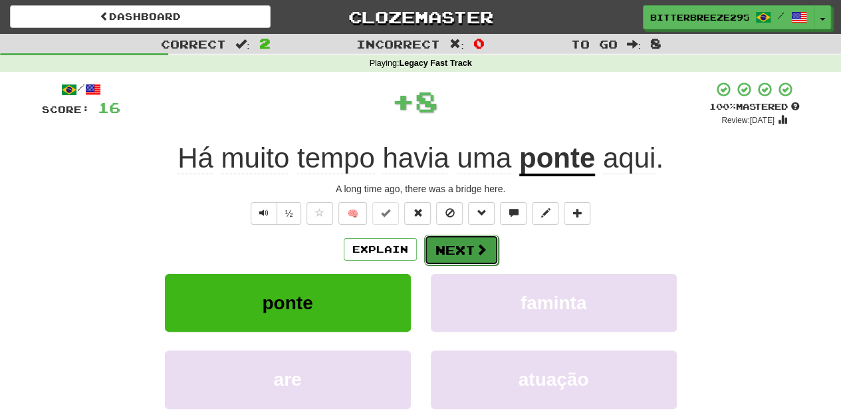
click at [467, 251] on button "Next" at bounding box center [461, 250] width 74 height 31
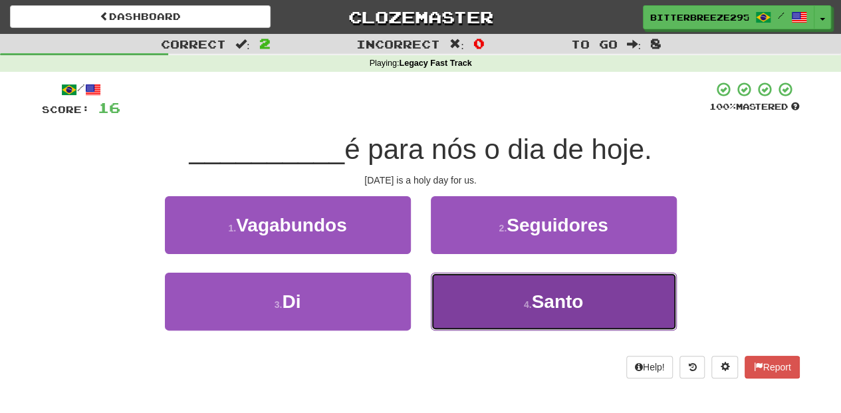
click at [490, 299] on button "4 . Santo" at bounding box center [554, 302] width 246 height 58
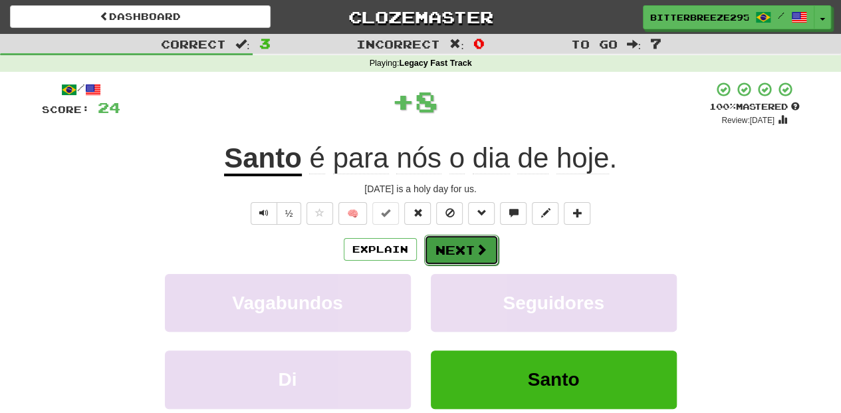
click at [455, 253] on button "Next" at bounding box center [461, 250] width 74 height 31
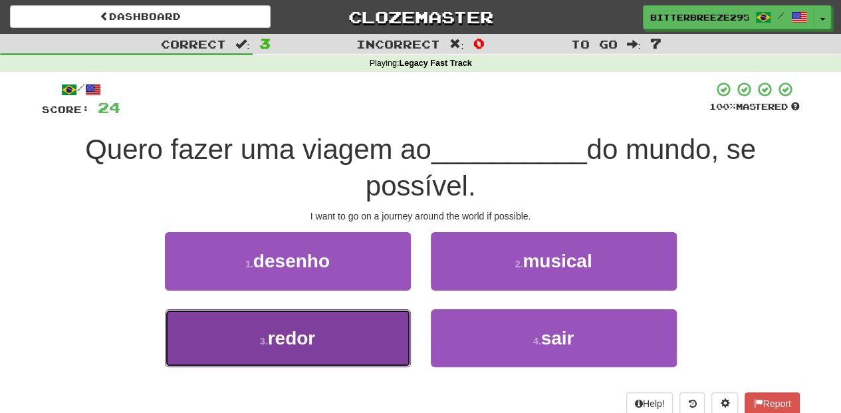
click at [376, 337] on button "3 . redor" at bounding box center [288, 338] width 246 height 58
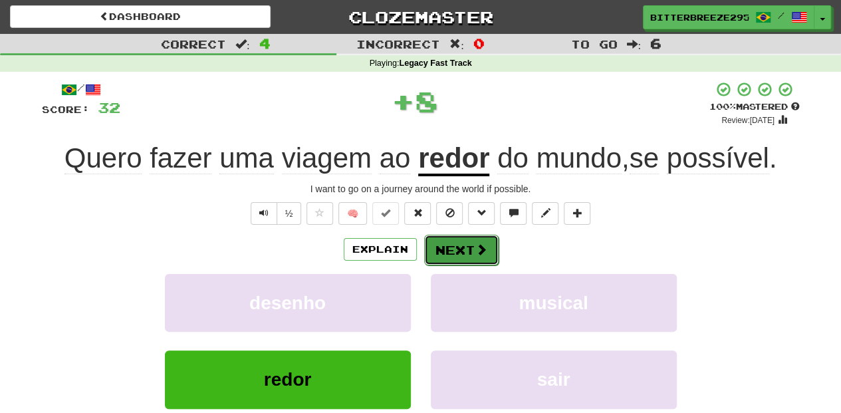
click at [468, 250] on button "Next" at bounding box center [461, 250] width 74 height 31
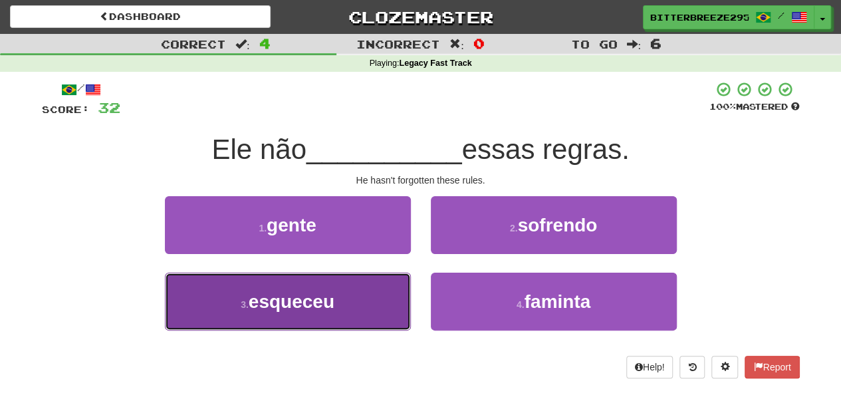
click at [370, 296] on button "3 . esqueceu" at bounding box center [288, 302] width 246 height 58
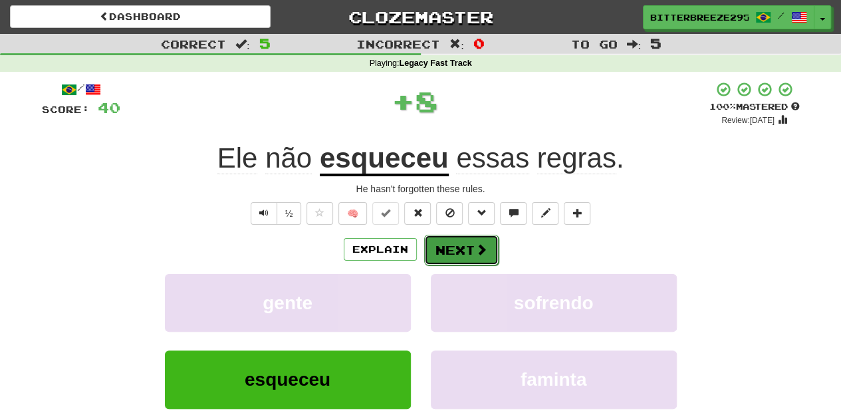
click at [464, 255] on button "Next" at bounding box center [461, 250] width 74 height 31
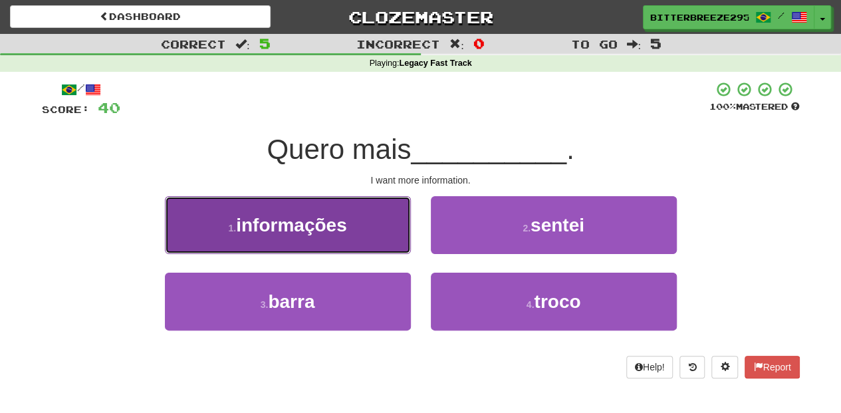
click at [392, 247] on button "1 . informações" at bounding box center [288, 225] width 246 height 58
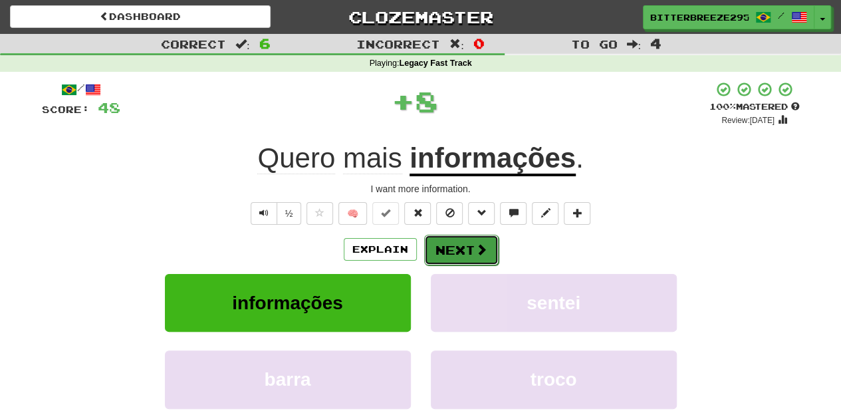
click at [460, 253] on button "Next" at bounding box center [461, 250] width 74 height 31
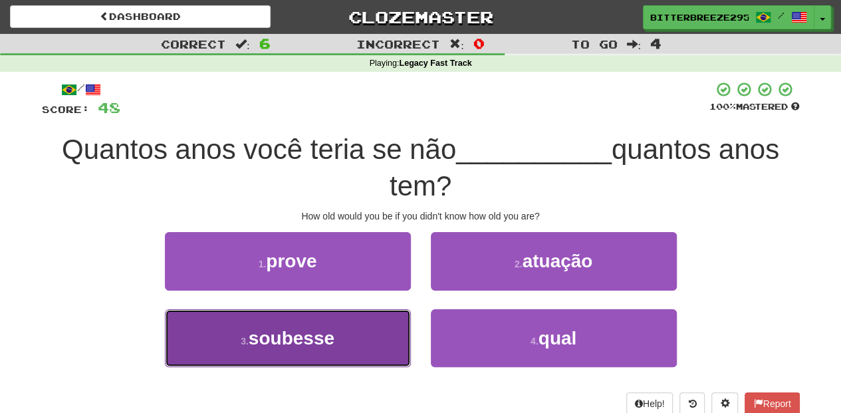
click at [322, 334] on span "soubesse" at bounding box center [292, 338] width 86 height 21
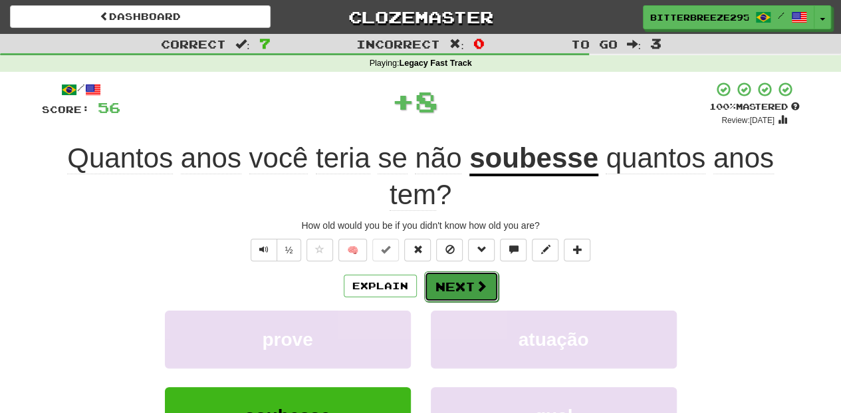
click at [450, 273] on button "Next" at bounding box center [461, 286] width 74 height 31
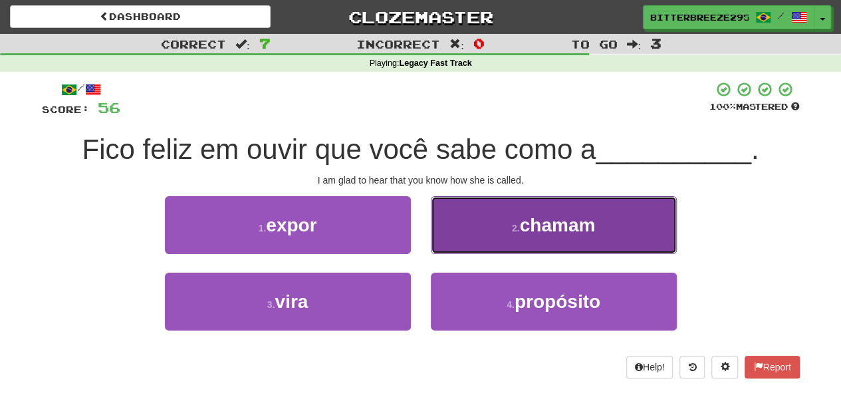
click at [474, 239] on button "2 . chamam" at bounding box center [554, 225] width 246 height 58
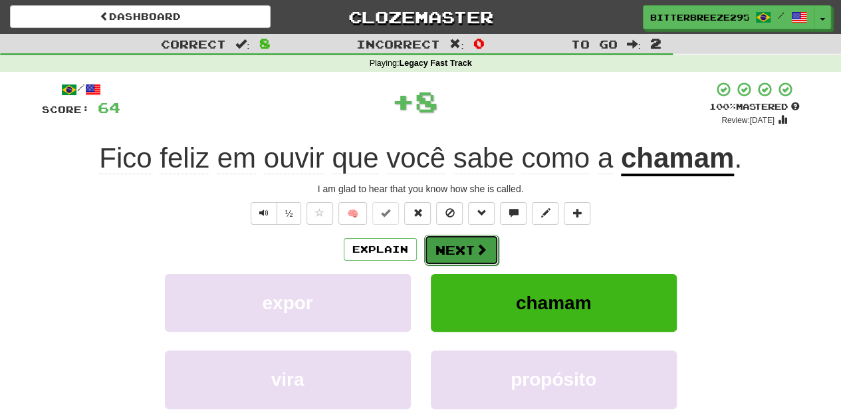
click at [471, 248] on button "Next" at bounding box center [461, 250] width 74 height 31
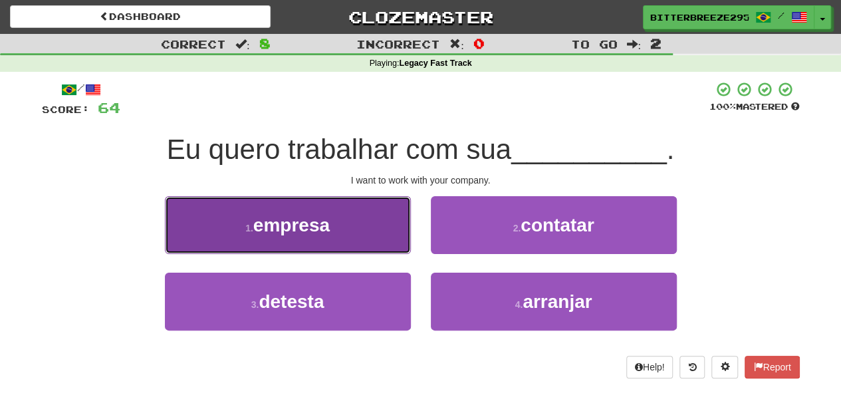
click at [338, 241] on button "1 . empresa" at bounding box center [288, 225] width 246 height 58
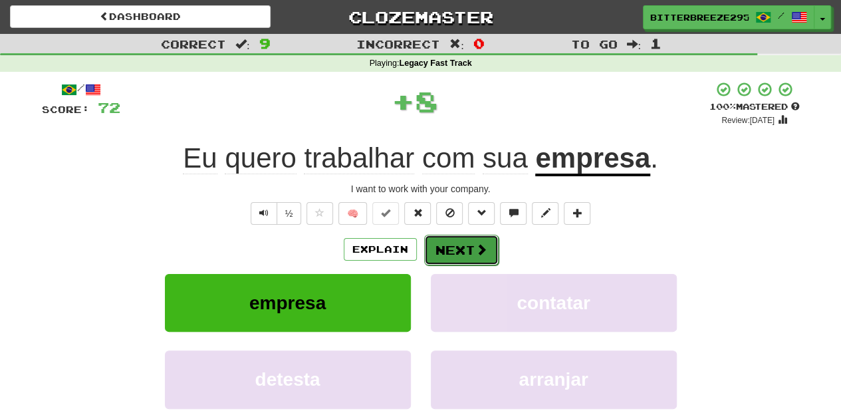
click at [471, 249] on button "Next" at bounding box center [461, 250] width 74 height 31
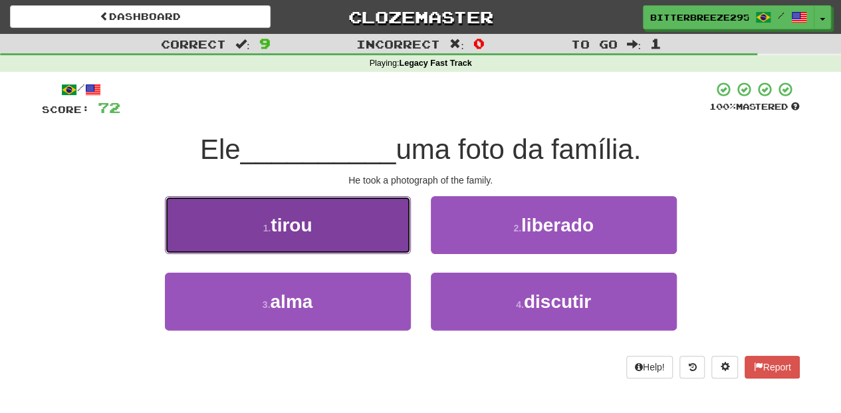
click at [361, 240] on button "1 . tirou" at bounding box center [288, 225] width 246 height 58
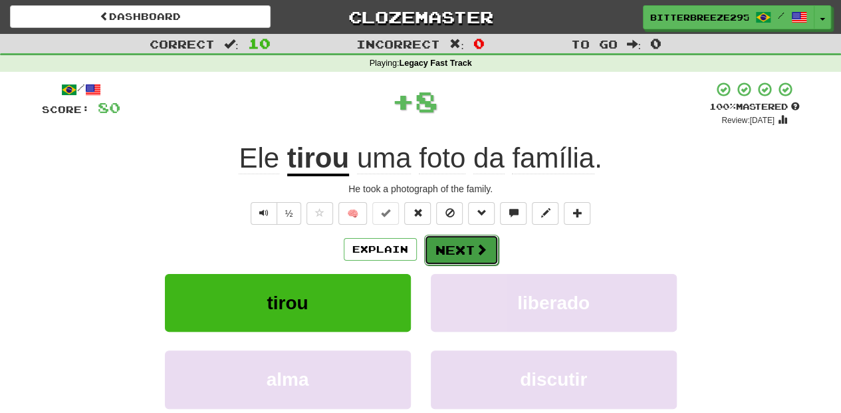
click at [472, 245] on button "Next" at bounding box center [461, 250] width 74 height 31
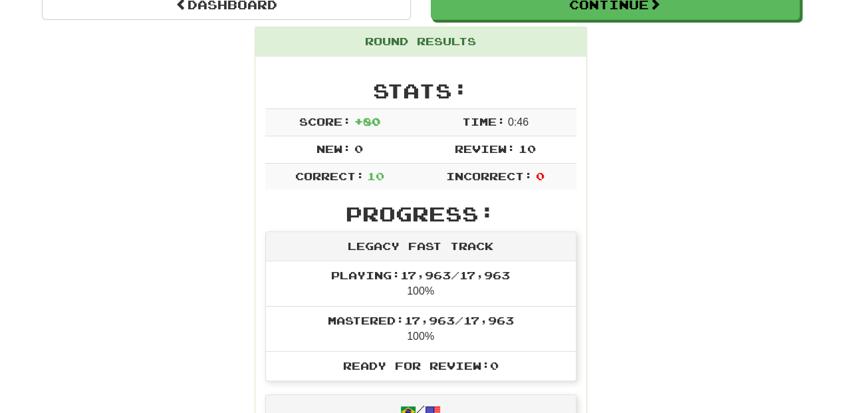
scroll to position [88, 0]
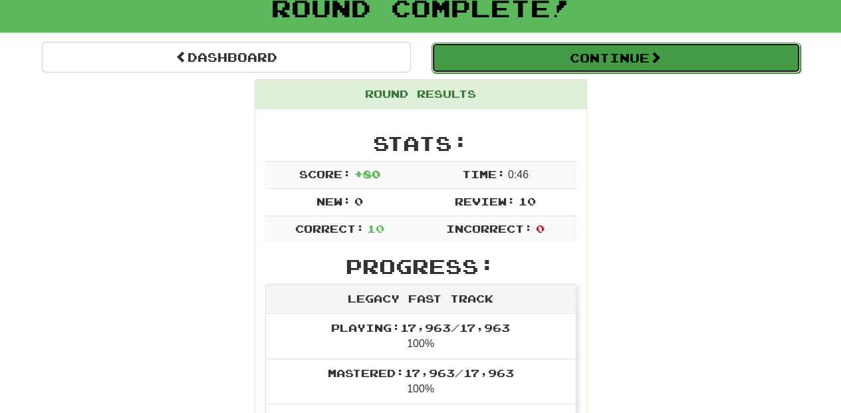
click at [520, 46] on button "Continue" at bounding box center [616, 58] width 369 height 31
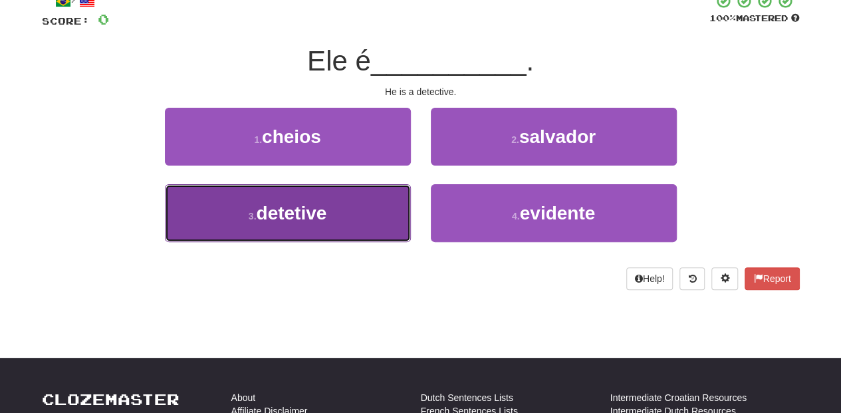
click at [320, 228] on button "3 . detetive" at bounding box center [288, 213] width 246 height 58
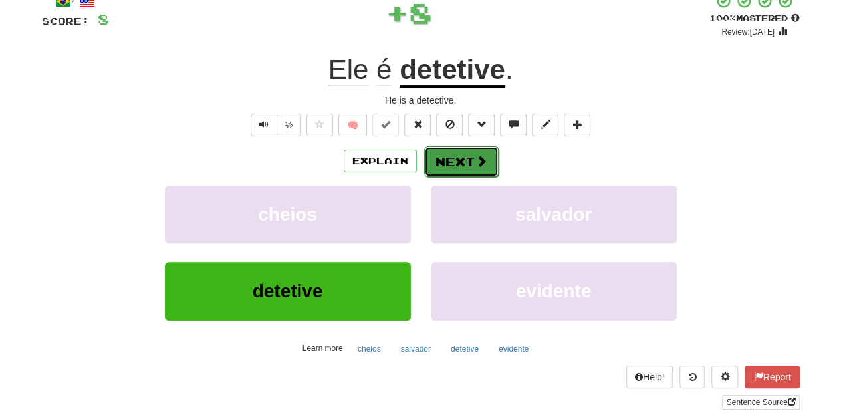
click at [470, 165] on button "Next" at bounding box center [461, 161] width 74 height 31
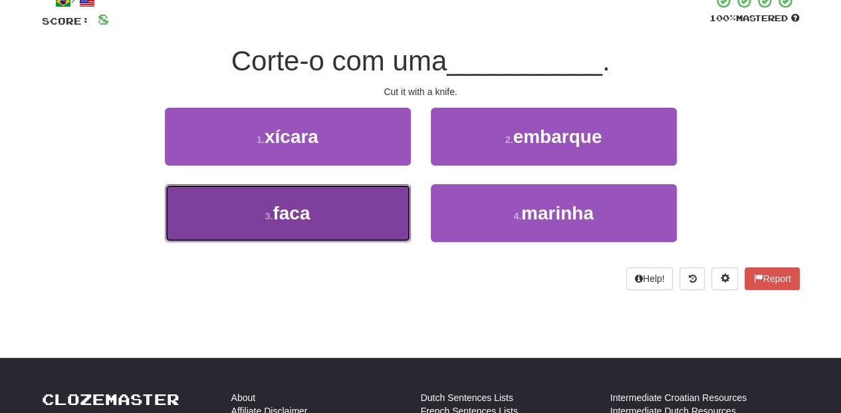
click at [362, 208] on button "3 . faca" at bounding box center [288, 213] width 246 height 58
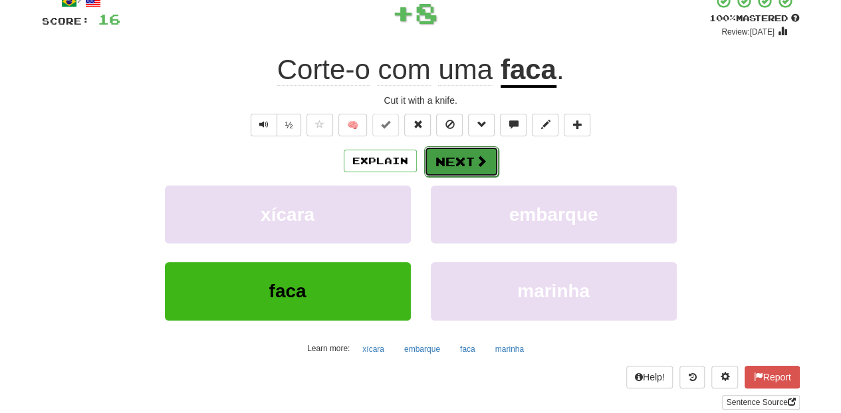
click at [451, 162] on button "Next" at bounding box center [461, 161] width 74 height 31
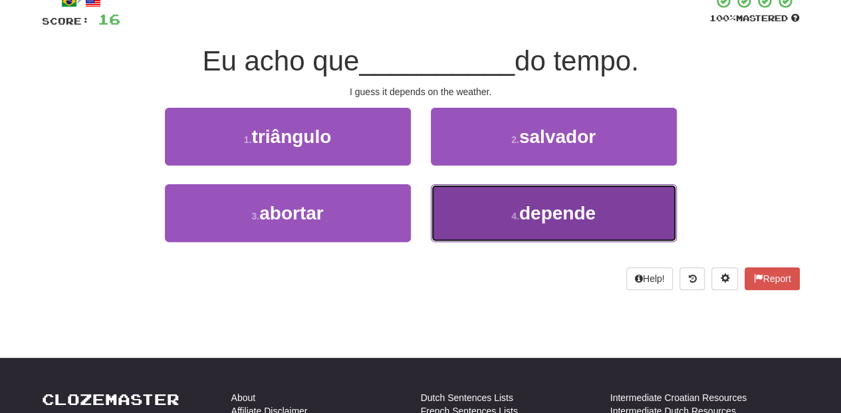
click at [469, 208] on button "4 . depende" at bounding box center [554, 213] width 246 height 58
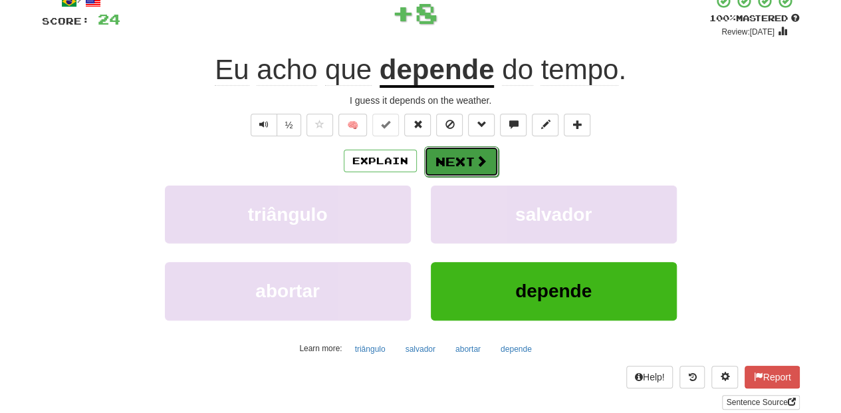
click at [455, 158] on button "Next" at bounding box center [461, 161] width 74 height 31
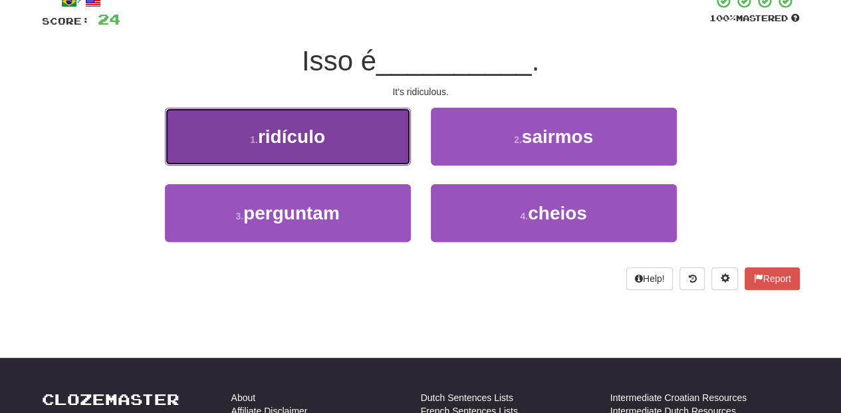
click at [337, 139] on button "1 . ridículo" at bounding box center [288, 137] width 246 height 58
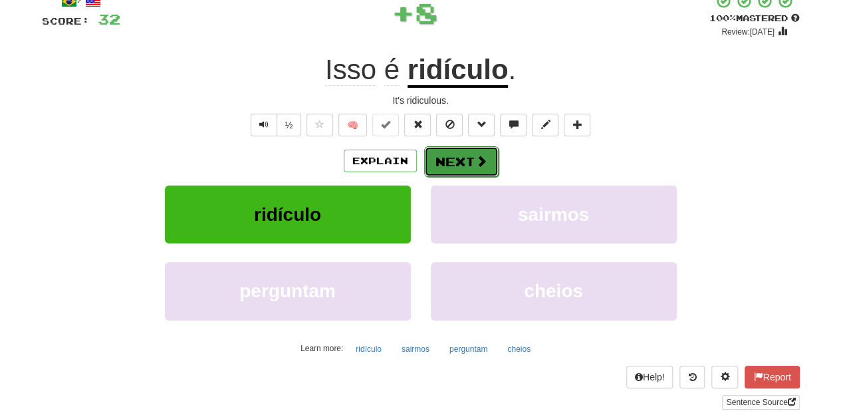
click at [450, 150] on button "Next" at bounding box center [461, 161] width 74 height 31
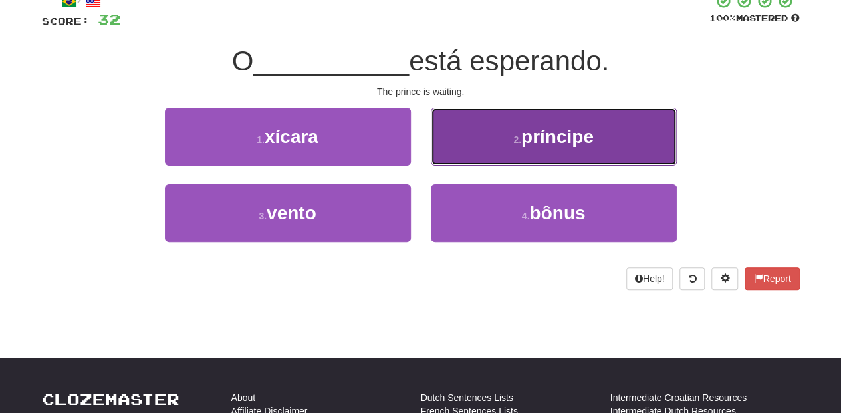
click at [462, 160] on button "2 . príncipe" at bounding box center [554, 137] width 246 height 58
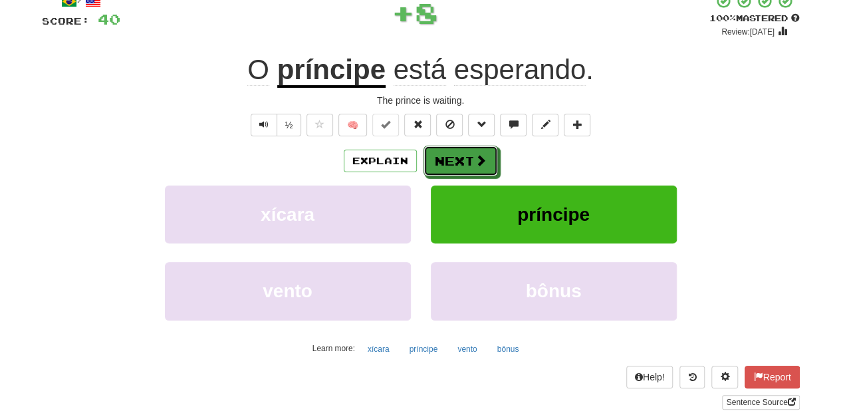
click at [462, 160] on button "Next" at bounding box center [461, 161] width 74 height 31
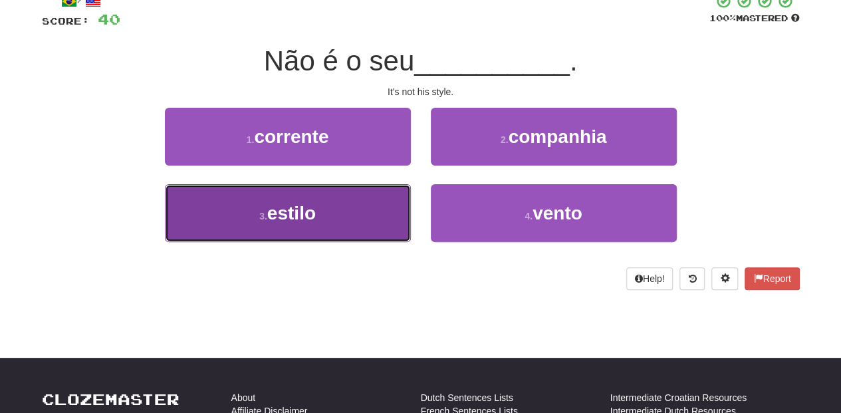
click at [354, 217] on button "3 . estilo" at bounding box center [288, 213] width 246 height 58
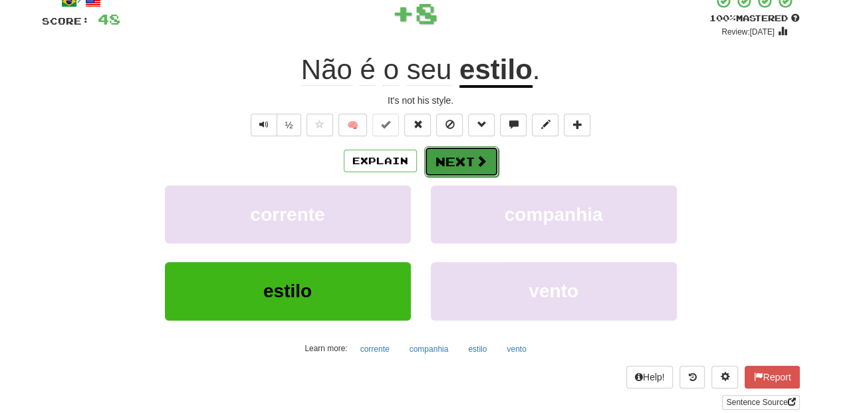
click at [470, 158] on button "Next" at bounding box center [461, 161] width 74 height 31
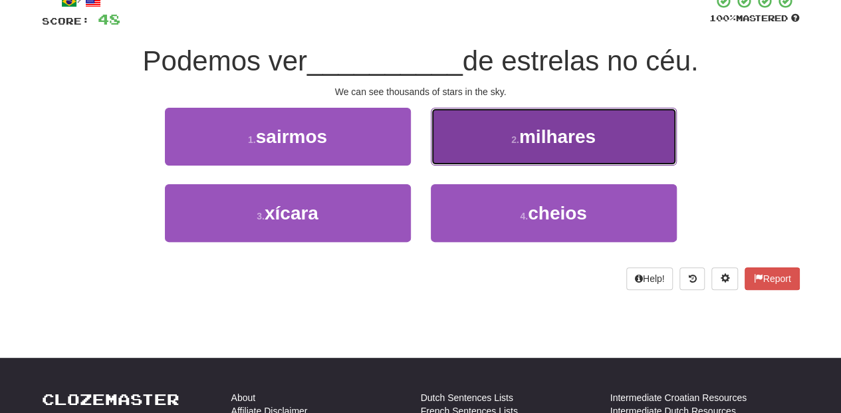
click at [460, 158] on button "2 . milhares" at bounding box center [554, 137] width 246 height 58
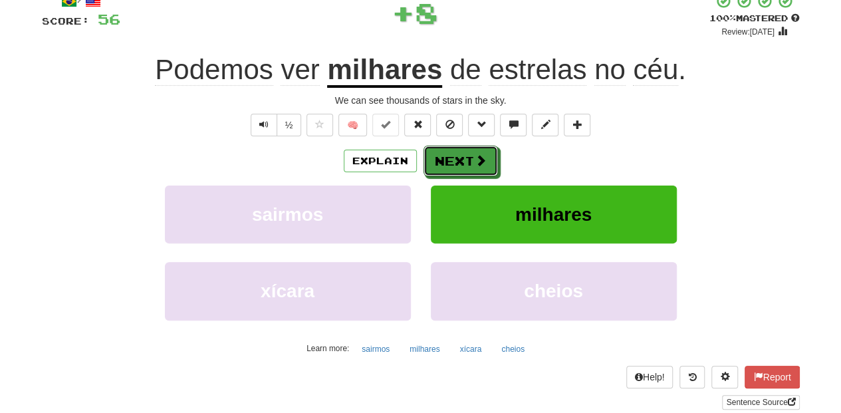
click at [431, 167] on button "Next" at bounding box center [461, 161] width 74 height 31
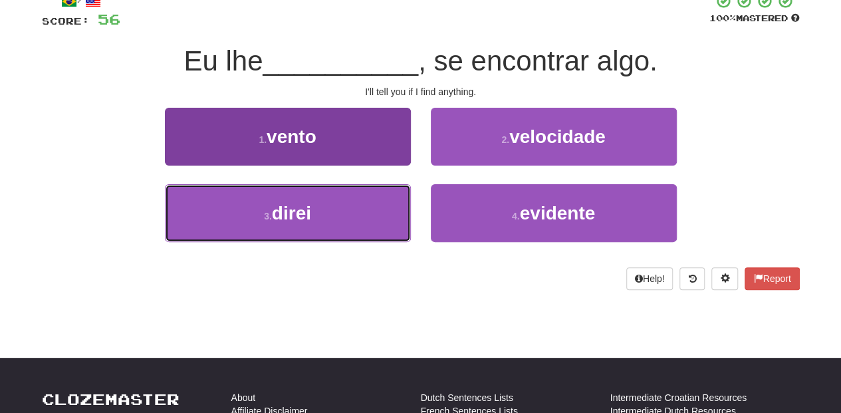
click at [363, 200] on button "3 . direi" at bounding box center [288, 213] width 246 height 58
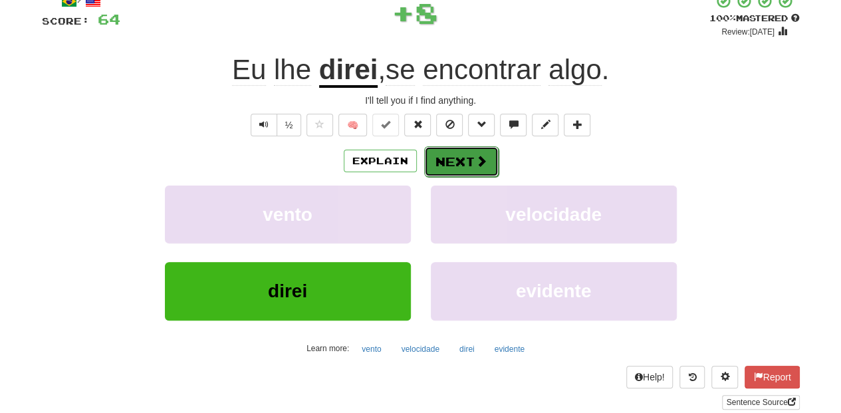
click at [450, 157] on button "Next" at bounding box center [461, 161] width 74 height 31
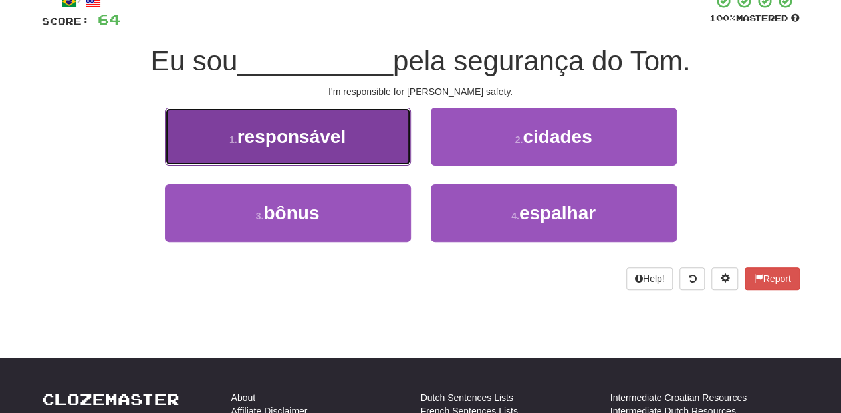
click at [362, 146] on button "1 . responsável" at bounding box center [288, 137] width 246 height 58
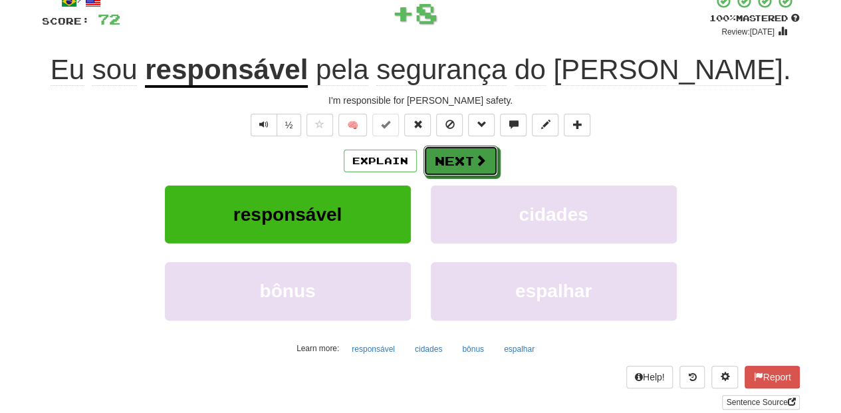
click at [472, 162] on button "Next" at bounding box center [461, 161] width 74 height 31
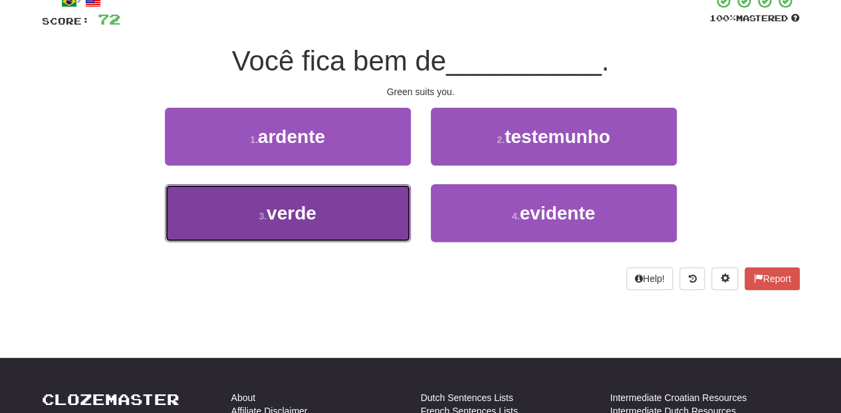
click at [380, 204] on button "3 . verde" at bounding box center [288, 213] width 246 height 58
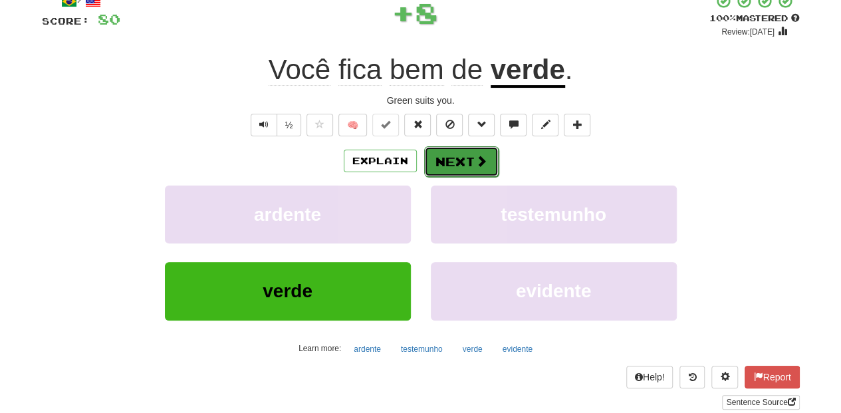
click at [478, 157] on span at bounding box center [482, 161] width 12 height 12
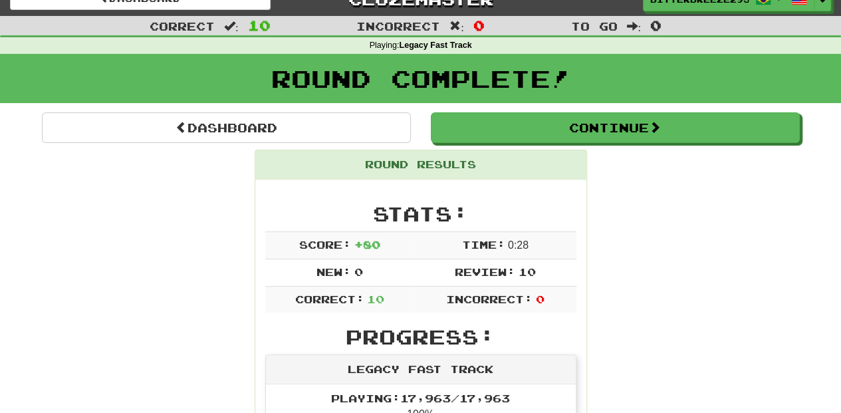
scroll to position [0, 0]
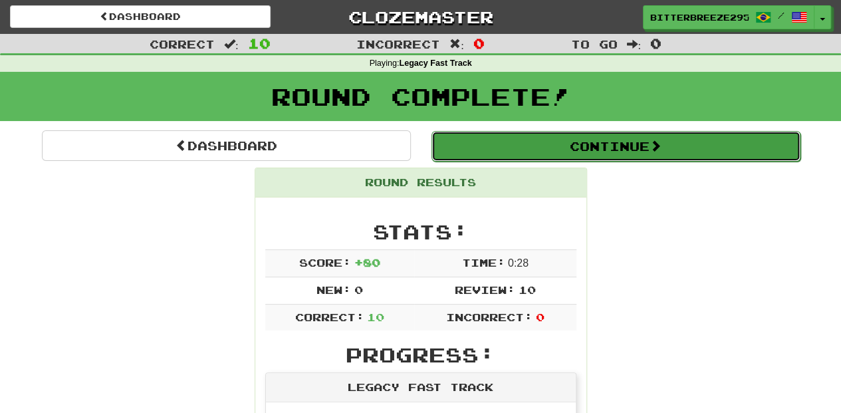
click at [552, 141] on button "Continue" at bounding box center [616, 146] width 369 height 31
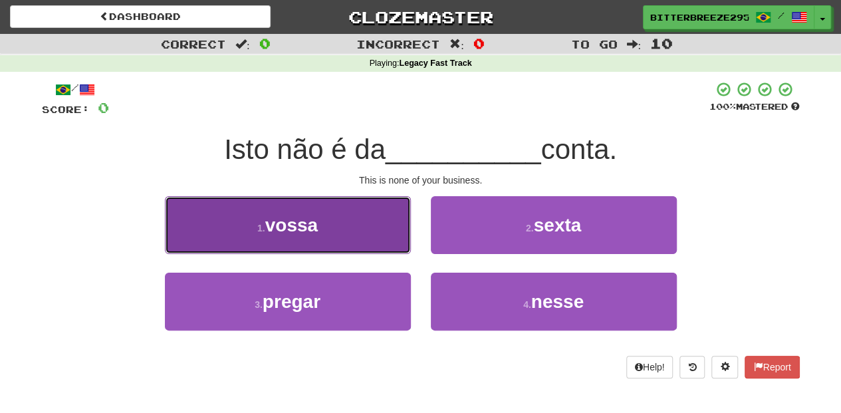
click at [396, 243] on button "1 . vossa" at bounding box center [288, 225] width 246 height 58
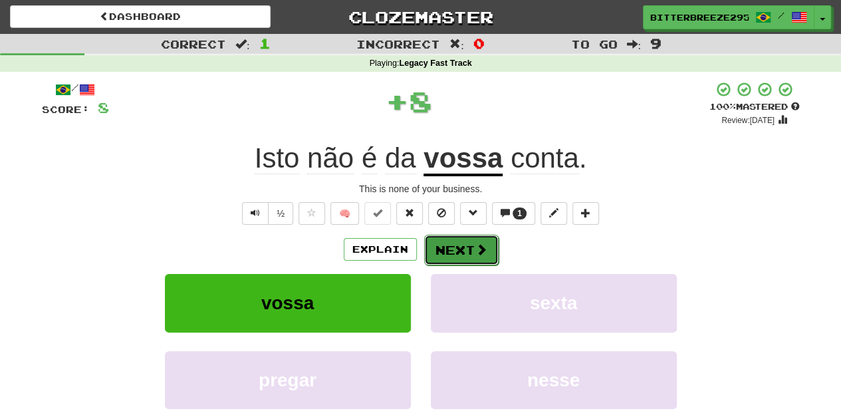
click at [460, 246] on button "Next" at bounding box center [461, 250] width 74 height 31
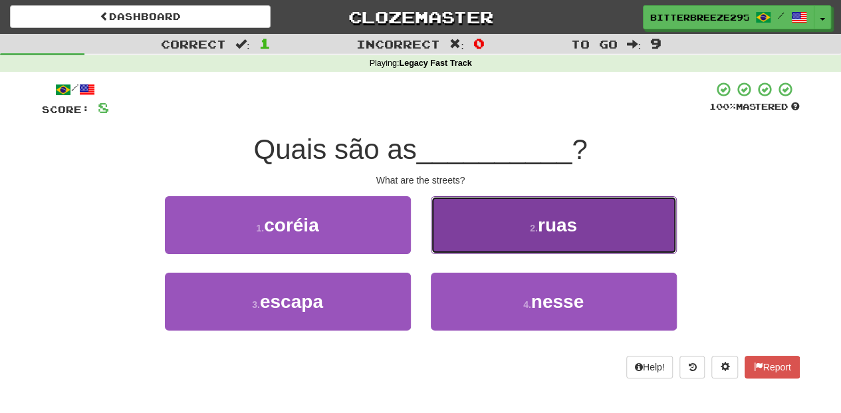
click at [470, 237] on button "2 . ruas" at bounding box center [554, 225] width 246 height 58
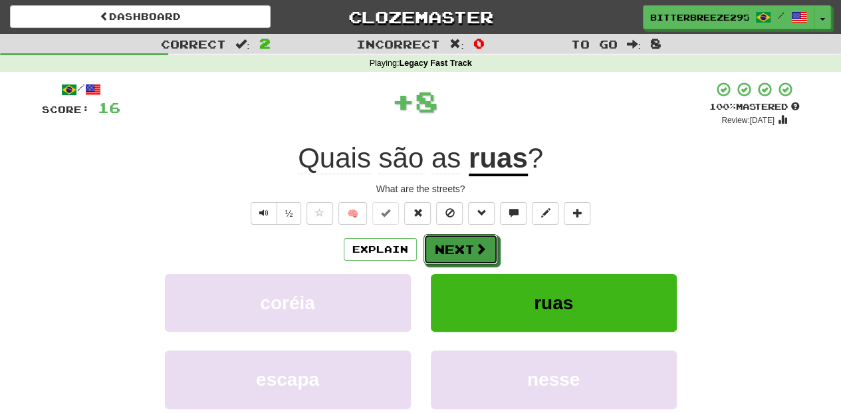
click at [459, 249] on button "Next" at bounding box center [461, 249] width 74 height 31
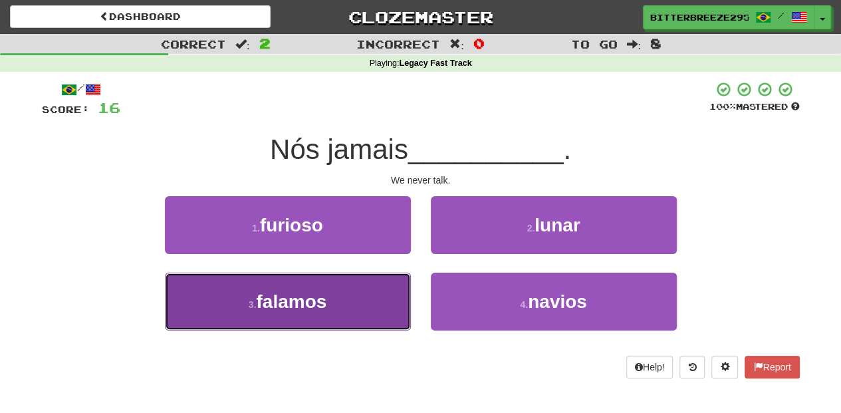
click at [386, 293] on button "3 . falamos" at bounding box center [288, 302] width 246 height 58
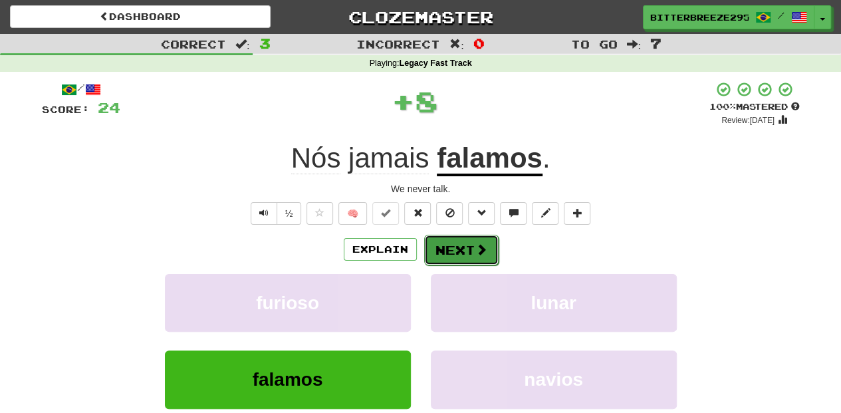
click at [471, 239] on button "Next" at bounding box center [461, 250] width 74 height 31
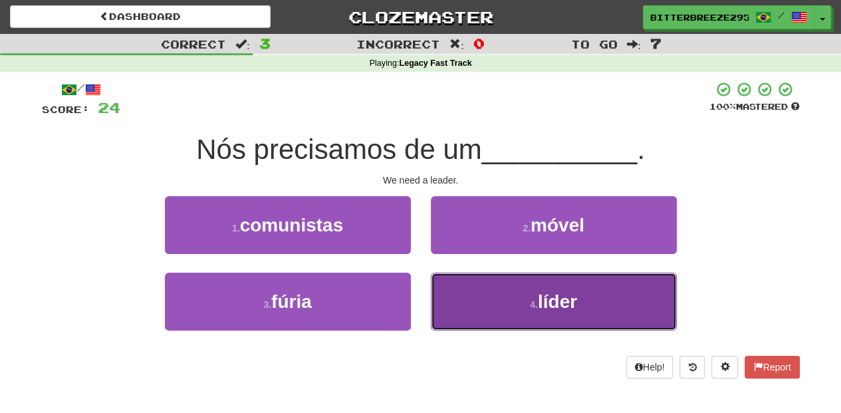
click at [490, 287] on button "4 . líder" at bounding box center [554, 302] width 246 height 58
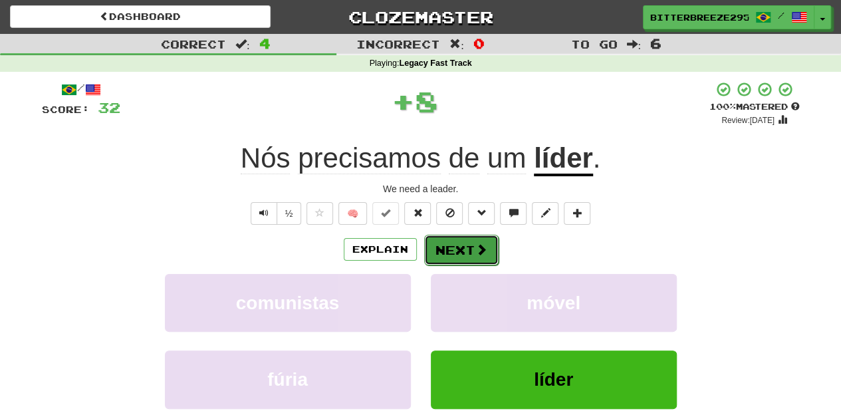
click at [475, 241] on button "Next" at bounding box center [461, 250] width 74 height 31
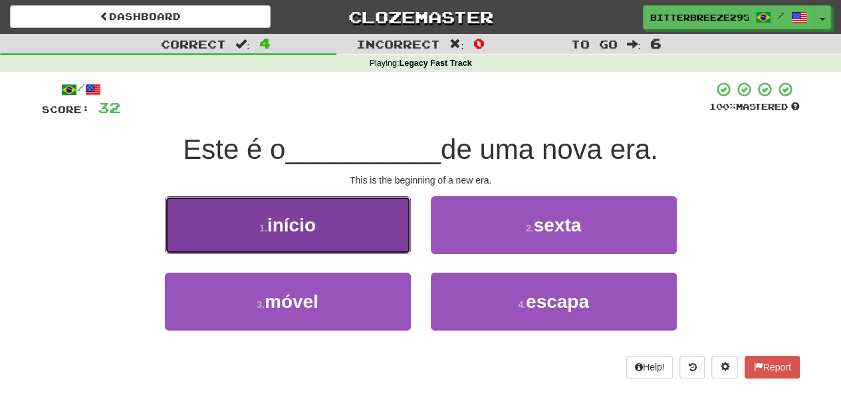
click at [391, 242] on button "1 . início" at bounding box center [288, 225] width 246 height 58
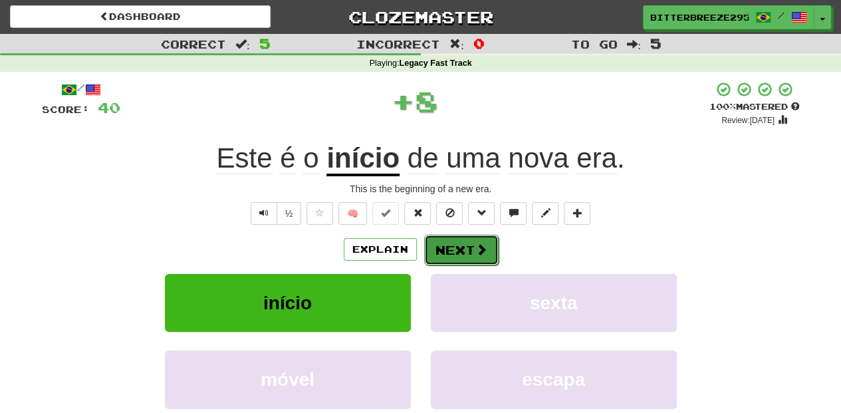
click at [480, 243] on span at bounding box center [482, 249] width 12 height 12
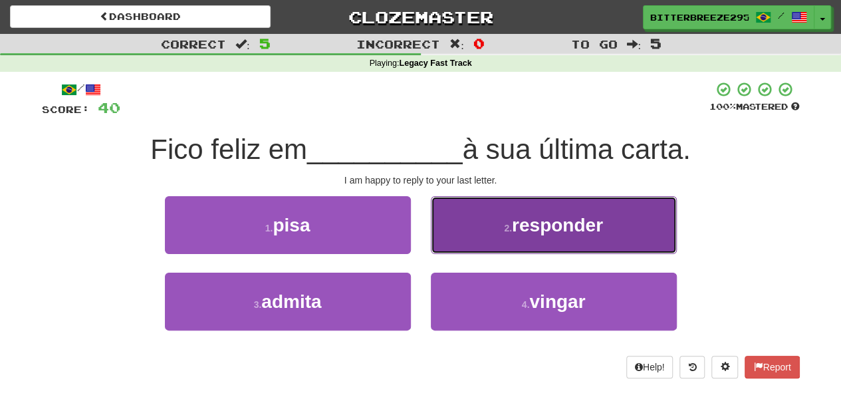
click at [480, 244] on button "2 . responder" at bounding box center [554, 225] width 246 height 58
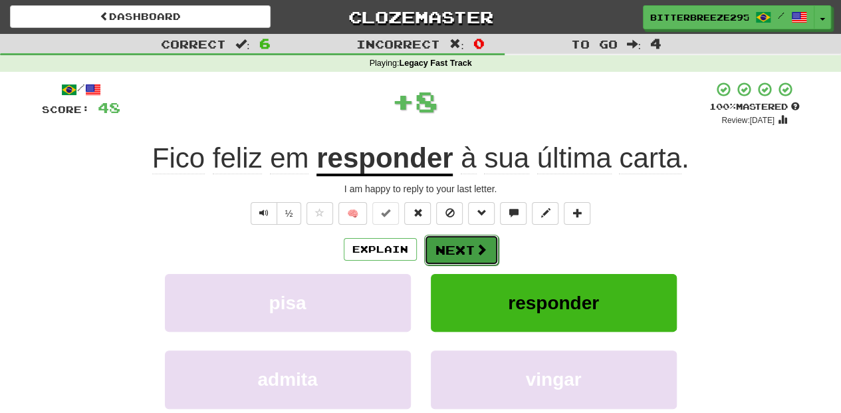
click at [466, 251] on button "Next" at bounding box center [461, 250] width 74 height 31
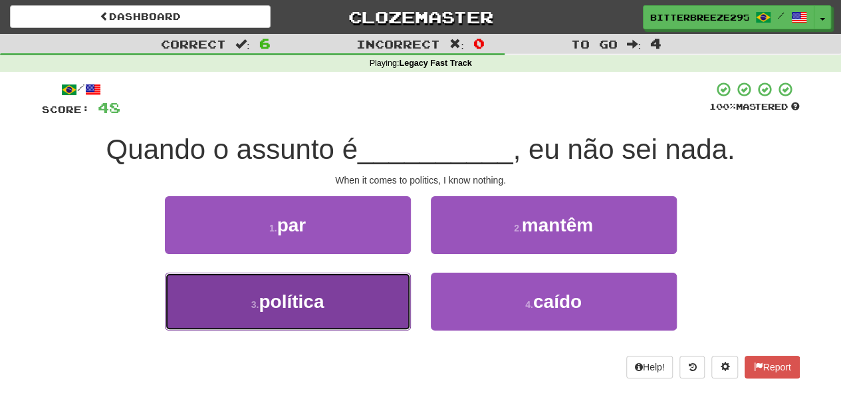
click at [340, 302] on button "3 . política" at bounding box center [288, 302] width 246 height 58
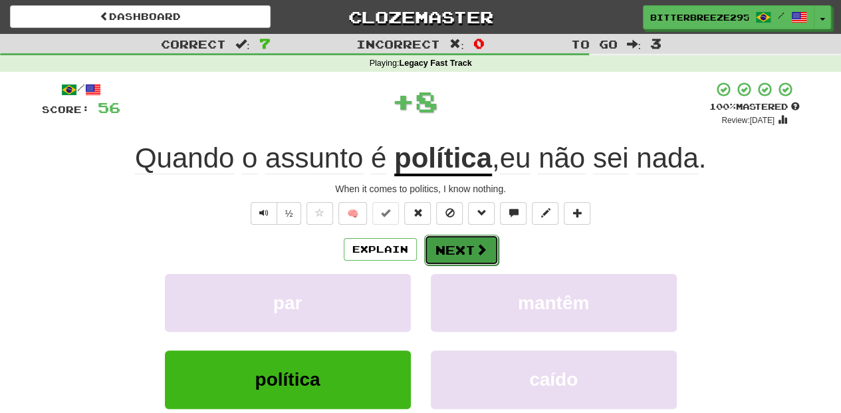
click at [440, 241] on button "Next" at bounding box center [461, 250] width 74 height 31
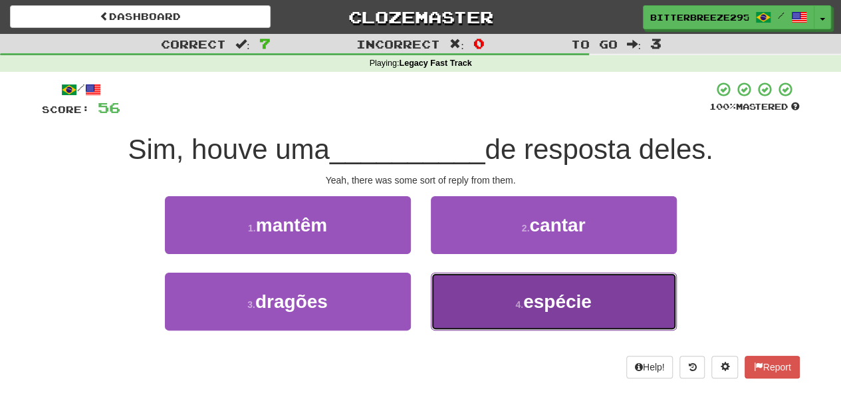
click at [478, 293] on button "4 . espécie" at bounding box center [554, 302] width 246 height 58
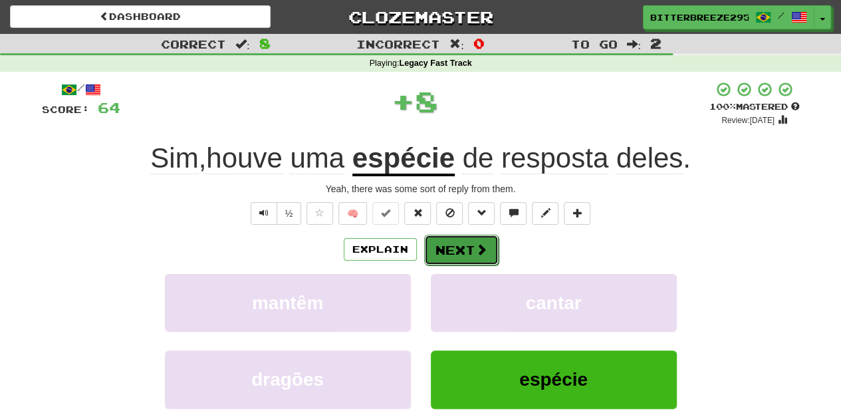
click at [459, 240] on button "Next" at bounding box center [461, 250] width 74 height 31
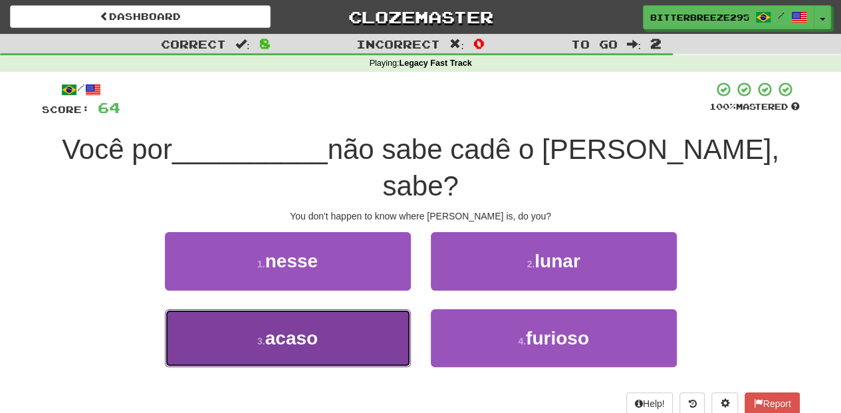
click at [376, 309] on button "3 . acaso" at bounding box center [288, 338] width 246 height 58
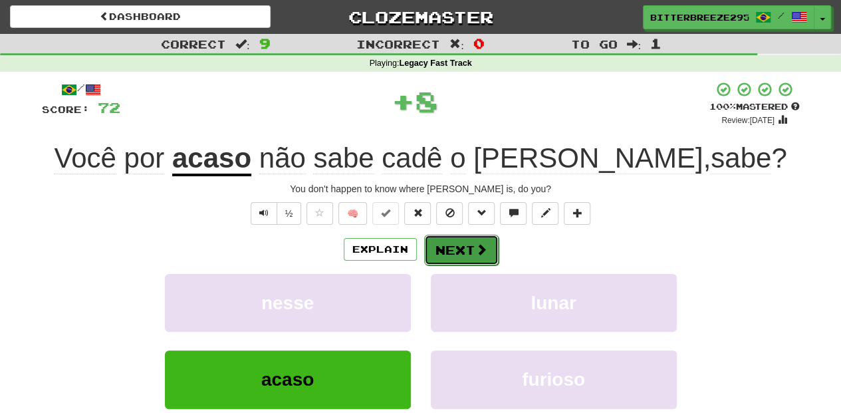
click at [455, 253] on button "Next" at bounding box center [461, 250] width 74 height 31
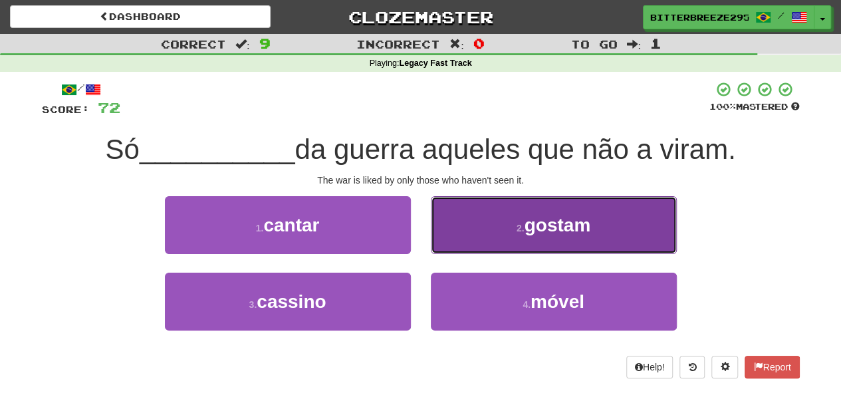
click at [483, 235] on button "2 . gostam" at bounding box center [554, 225] width 246 height 58
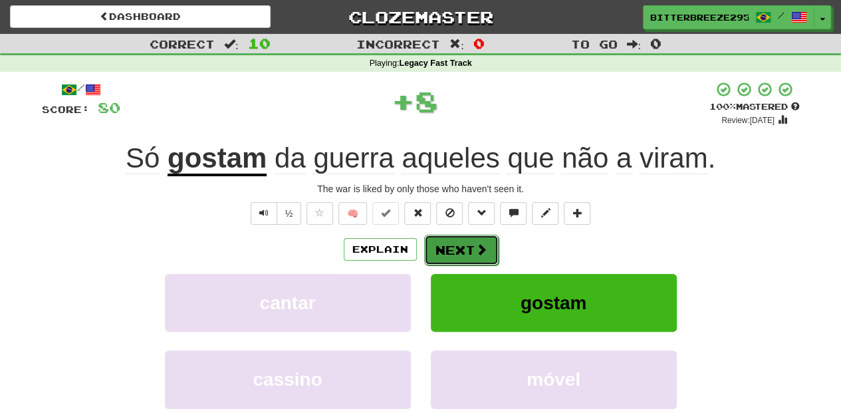
click at [472, 247] on button "Next" at bounding box center [461, 250] width 74 height 31
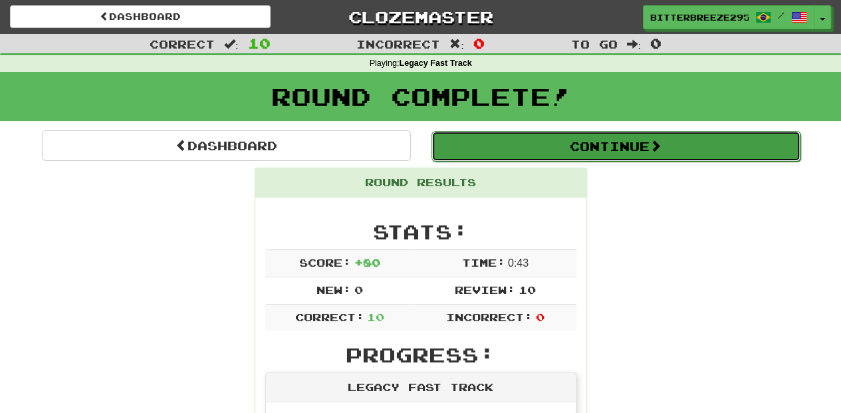
click at [520, 148] on button "Continue" at bounding box center [616, 146] width 369 height 31
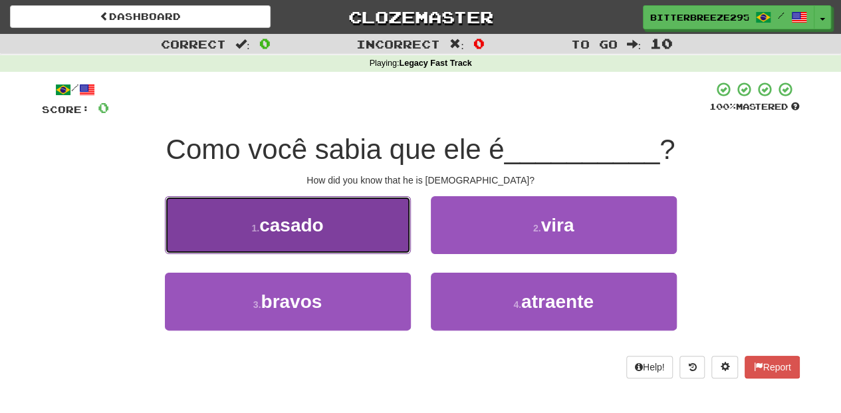
click at [351, 225] on button "1 . casado" at bounding box center [288, 225] width 246 height 58
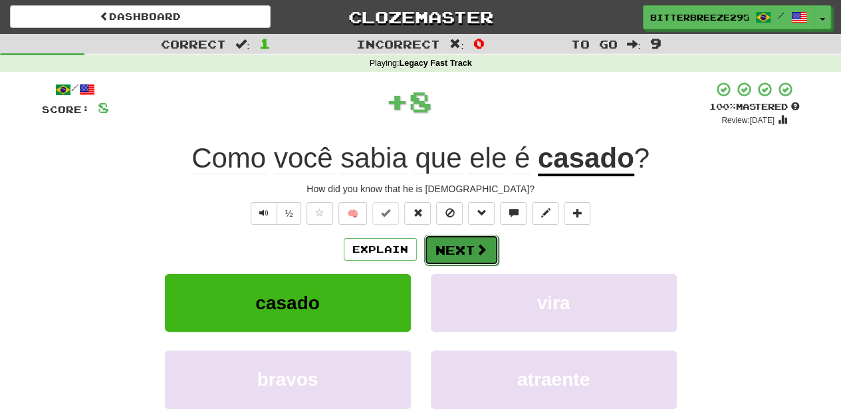
click at [452, 241] on button "Next" at bounding box center [461, 250] width 74 height 31
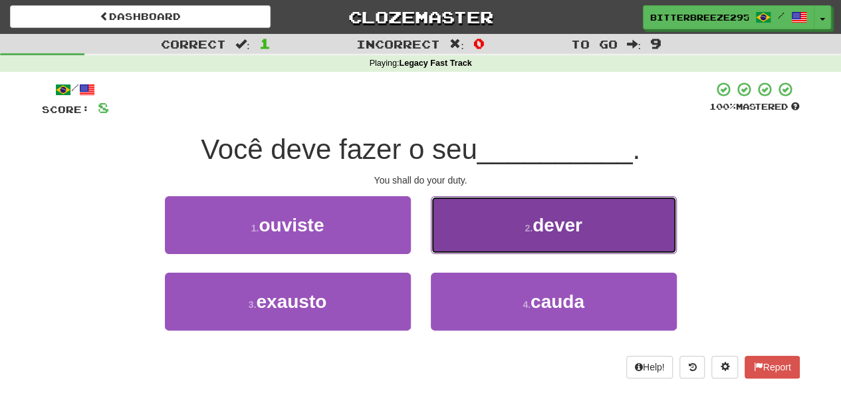
click at [510, 249] on button "2 . dever" at bounding box center [554, 225] width 246 height 58
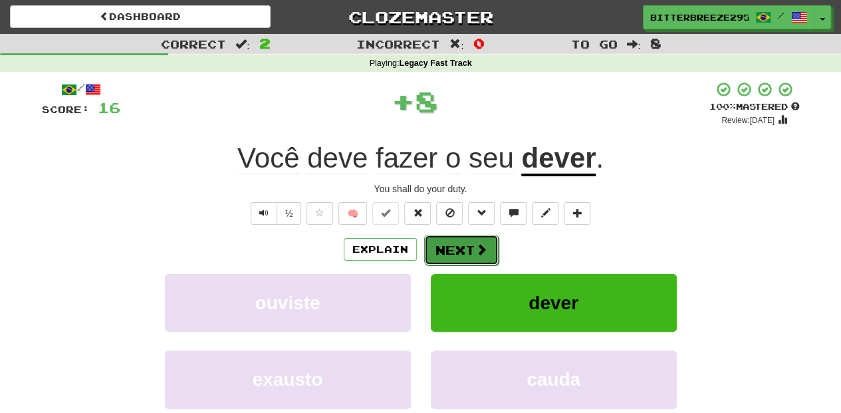
click at [471, 249] on button "Next" at bounding box center [461, 250] width 74 height 31
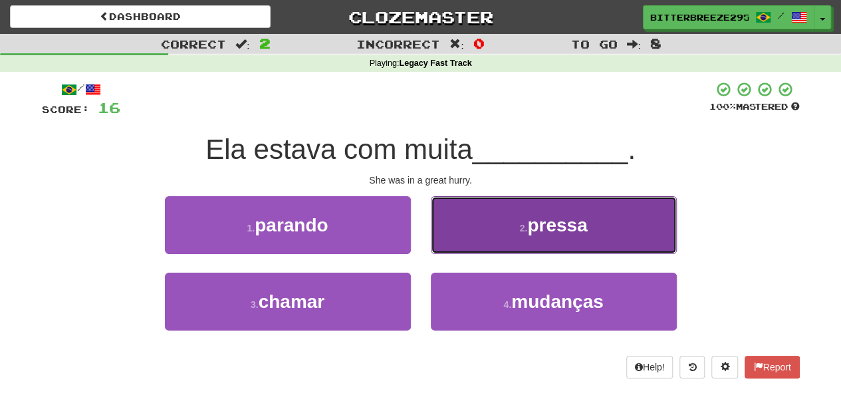
click at [500, 238] on button "2 . pressa" at bounding box center [554, 225] width 246 height 58
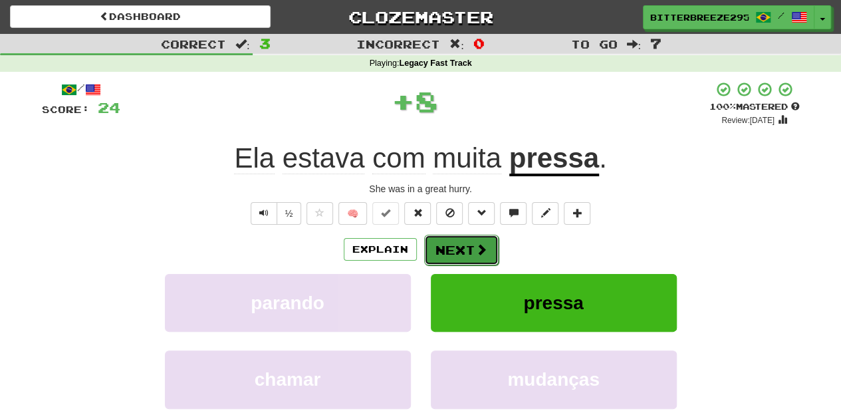
click at [469, 251] on button "Next" at bounding box center [461, 250] width 74 height 31
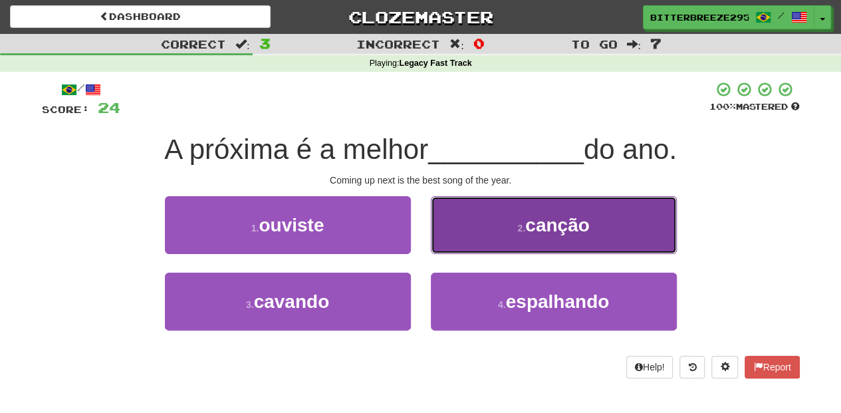
click at [456, 247] on button "2 . canção" at bounding box center [554, 225] width 246 height 58
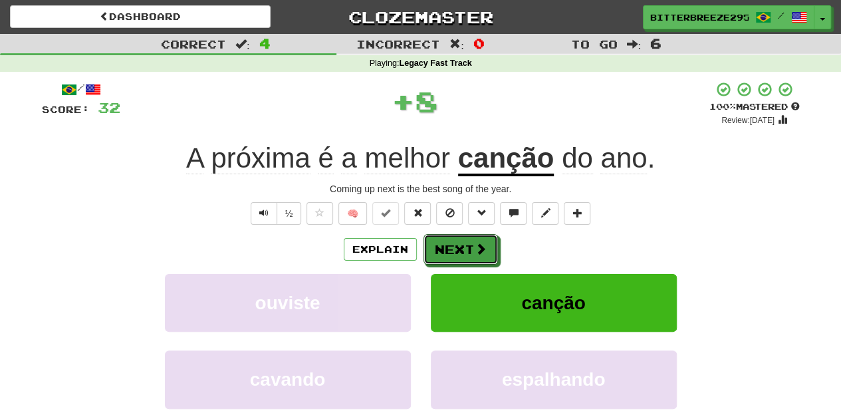
click at [456, 247] on button "Next" at bounding box center [461, 249] width 74 height 31
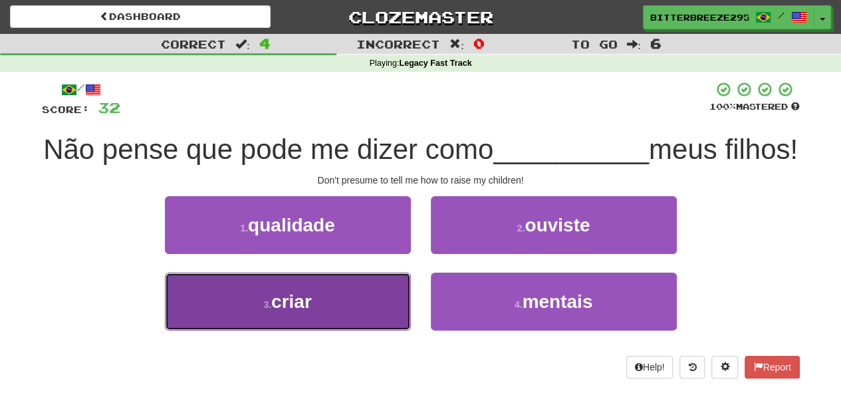
click at [364, 331] on button "3 . criar" at bounding box center [288, 302] width 246 height 58
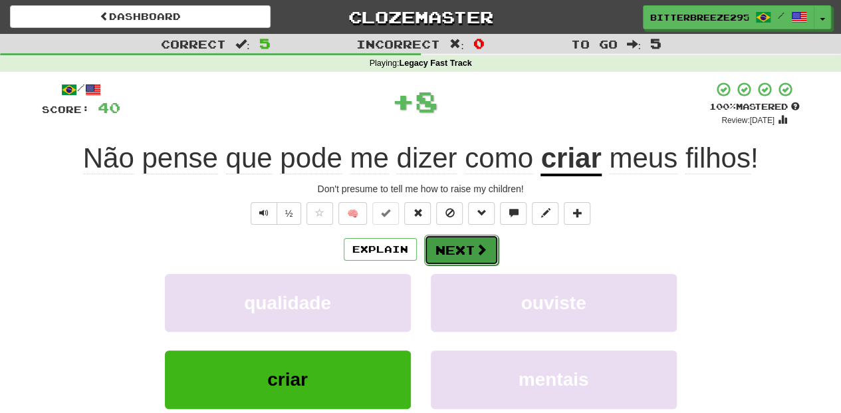
click at [442, 263] on button "Next" at bounding box center [461, 250] width 74 height 31
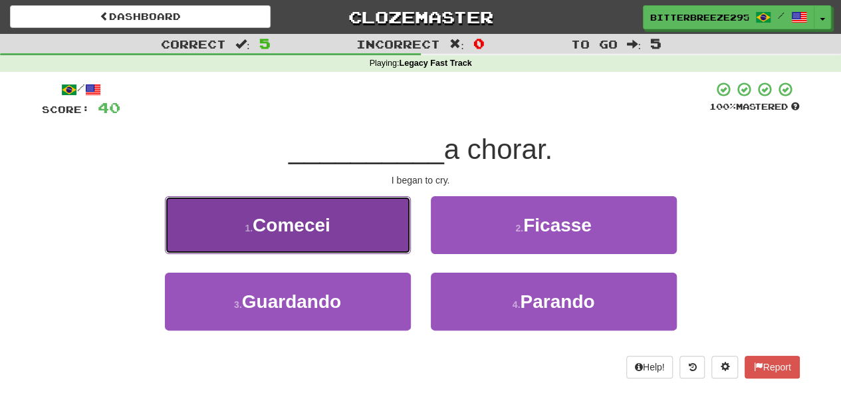
click at [383, 235] on button "1 . Comecei" at bounding box center [288, 225] width 246 height 58
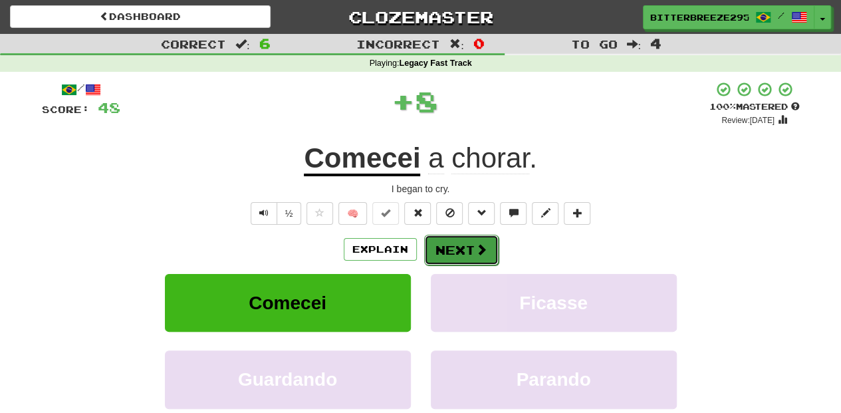
click at [463, 248] on button "Next" at bounding box center [461, 250] width 74 height 31
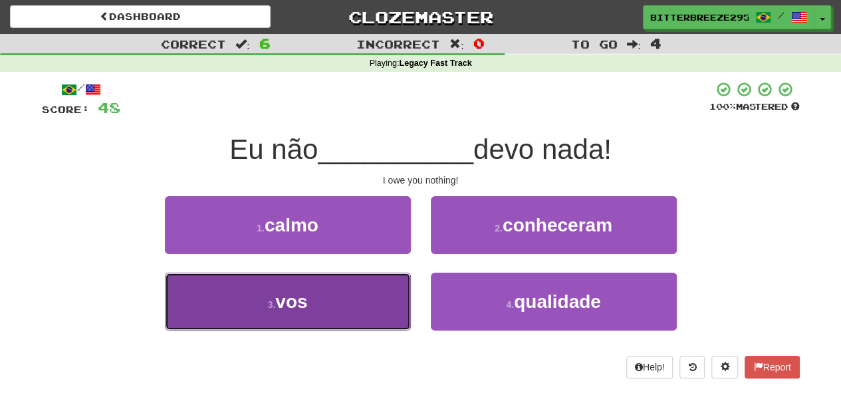
click at [365, 299] on button "3 . vos" at bounding box center [288, 302] width 246 height 58
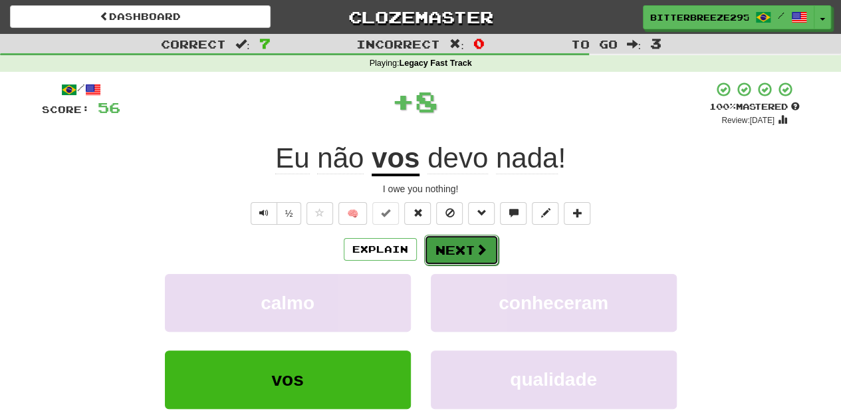
click at [464, 242] on button "Next" at bounding box center [461, 250] width 74 height 31
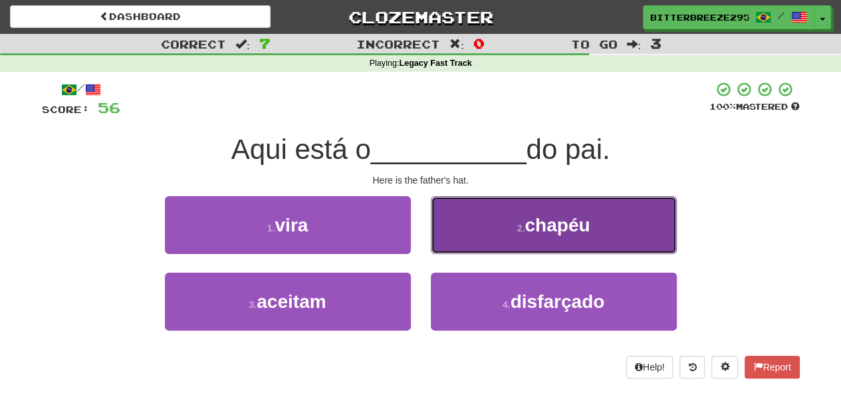
click at [489, 237] on button "2 . chapéu" at bounding box center [554, 225] width 246 height 58
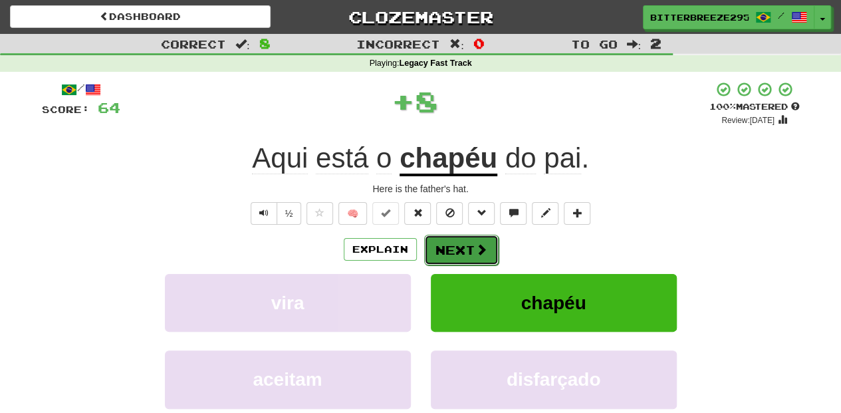
click at [479, 237] on button "Next" at bounding box center [461, 250] width 74 height 31
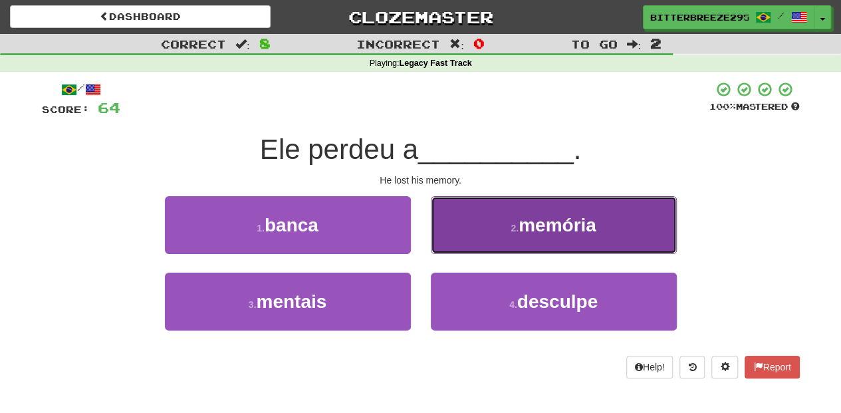
click at [468, 241] on button "2 . memória" at bounding box center [554, 225] width 246 height 58
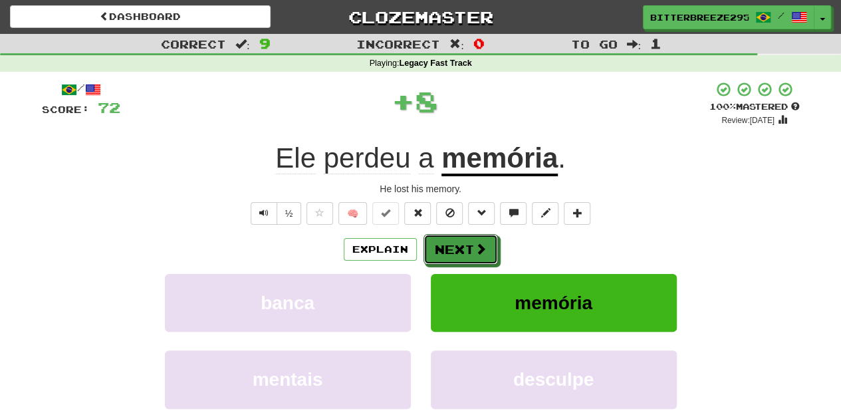
click at [468, 241] on button "Next" at bounding box center [461, 249] width 74 height 31
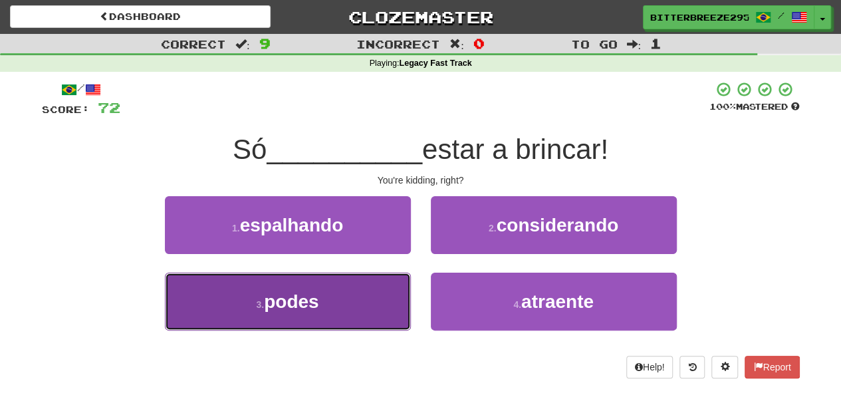
click at [358, 291] on button "3 . podes" at bounding box center [288, 302] width 246 height 58
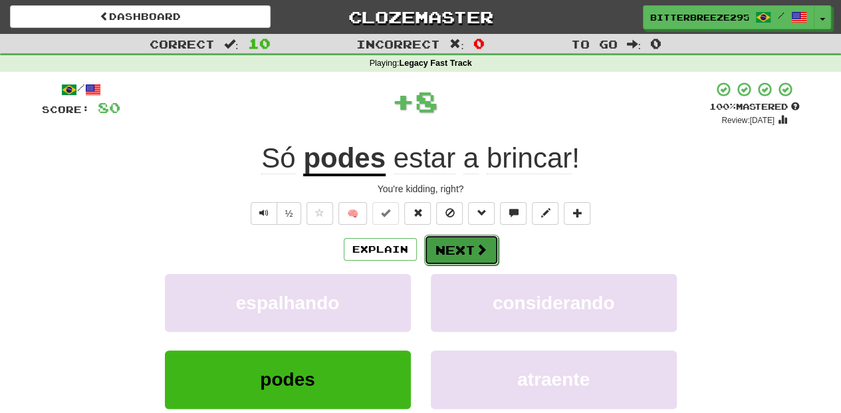
click at [448, 254] on button "Next" at bounding box center [461, 250] width 74 height 31
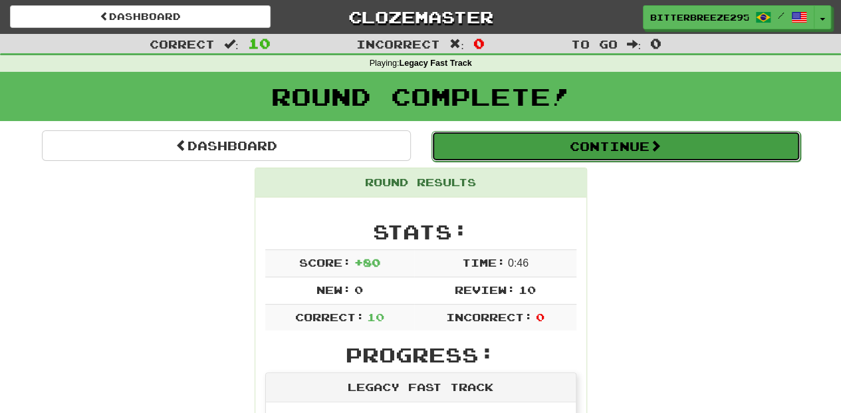
click at [524, 144] on button "Continue" at bounding box center [616, 146] width 369 height 31
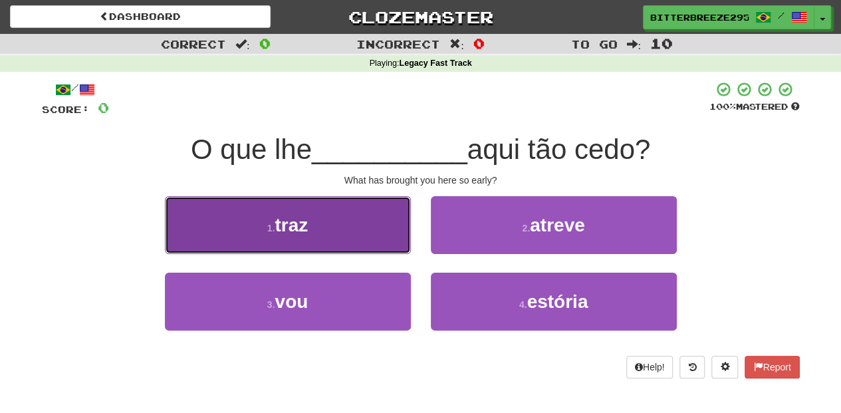
click at [370, 232] on button "1 . traz" at bounding box center [288, 225] width 246 height 58
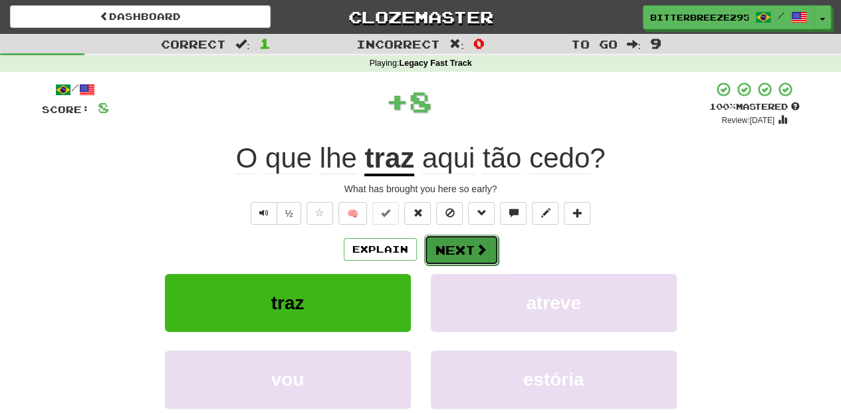
click at [492, 246] on button "Next" at bounding box center [461, 250] width 74 height 31
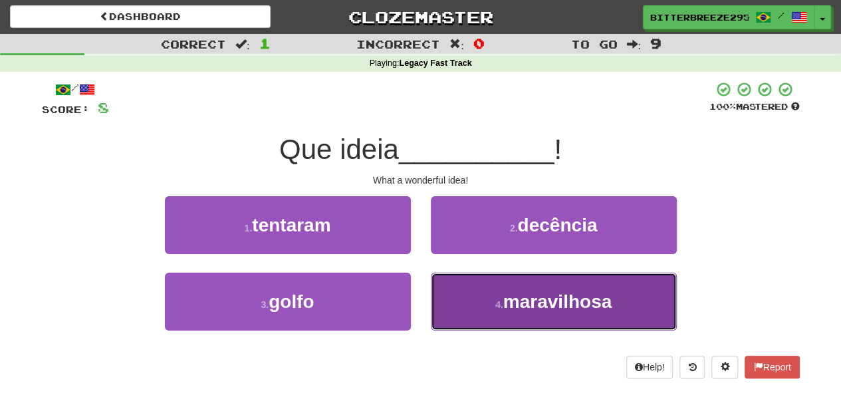
click at [474, 299] on button "4 . maravilhosa" at bounding box center [554, 302] width 246 height 58
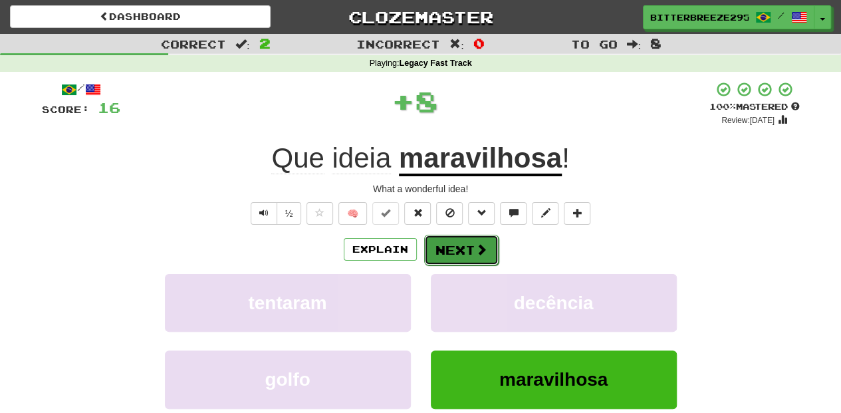
click at [444, 241] on button "Next" at bounding box center [461, 250] width 74 height 31
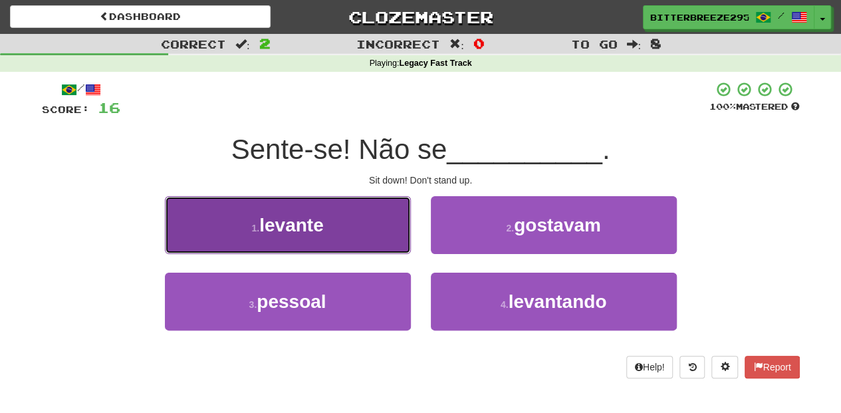
click at [390, 248] on button "1 . levante" at bounding box center [288, 225] width 246 height 58
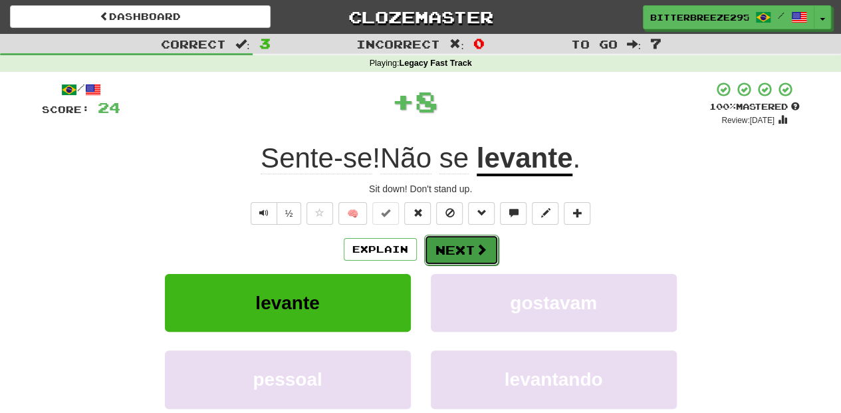
click at [451, 243] on button "Next" at bounding box center [461, 250] width 74 height 31
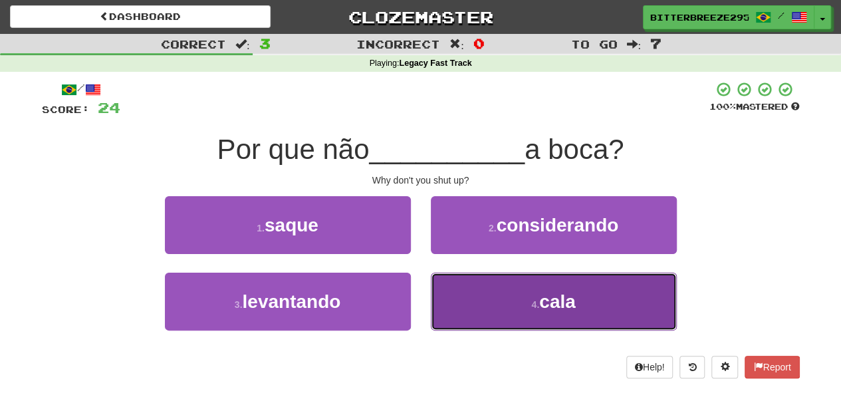
click at [486, 302] on button "4 . cala" at bounding box center [554, 302] width 246 height 58
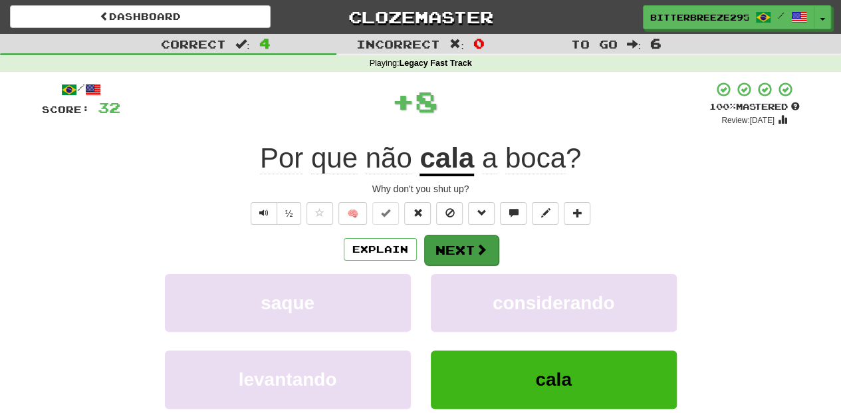
click at [475, 233] on div "/ Score: 32 + 8 100 % Mastered Review: 2026-02-14 Por que não cala a boca ? Why…" at bounding box center [421, 289] width 758 height 417
click at [472, 236] on button "Next" at bounding box center [461, 250] width 74 height 31
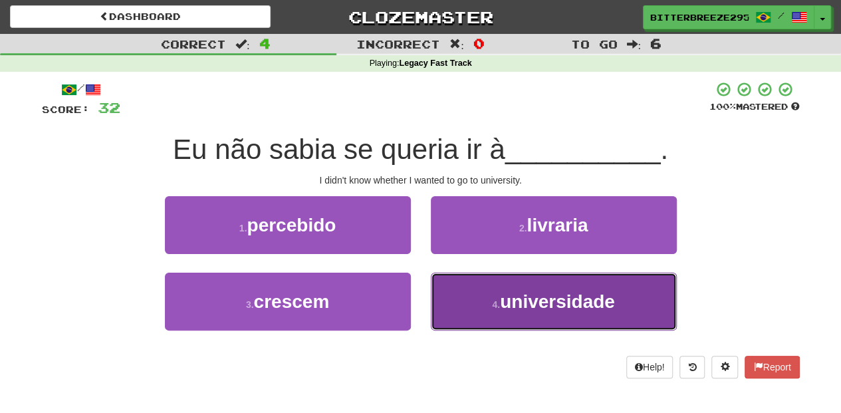
click at [484, 290] on button "4 . universidade" at bounding box center [554, 302] width 246 height 58
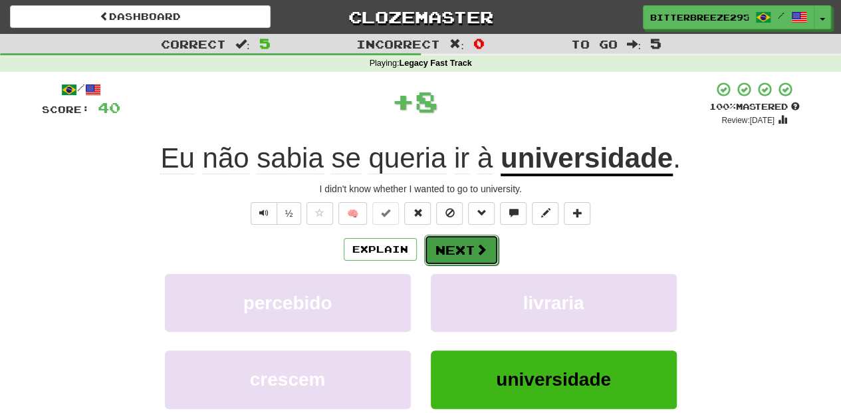
click at [453, 249] on button "Next" at bounding box center [461, 250] width 74 height 31
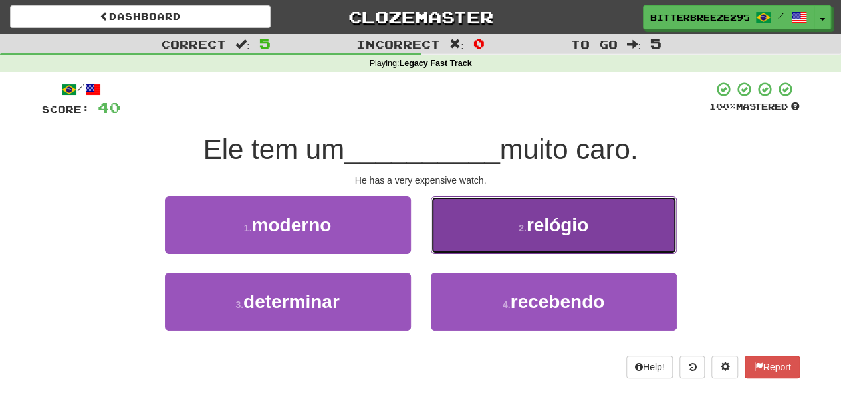
click at [459, 235] on button "2 . relógio" at bounding box center [554, 225] width 246 height 58
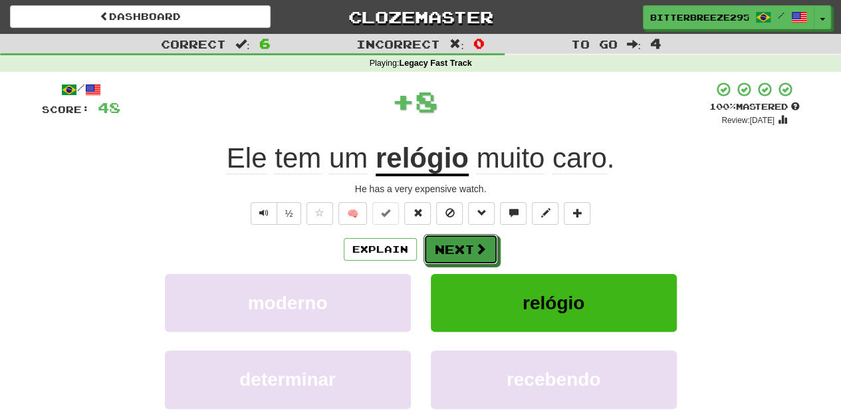
click at [451, 243] on button "Next" at bounding box center [461, 249] width 74 height 31
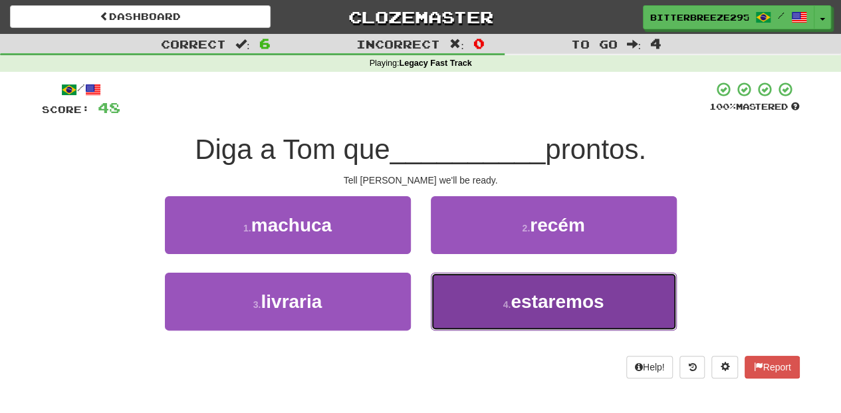
click at [460, 290] on button "4 . estaremos" at bounding box center [554, 302] width 246 height 58
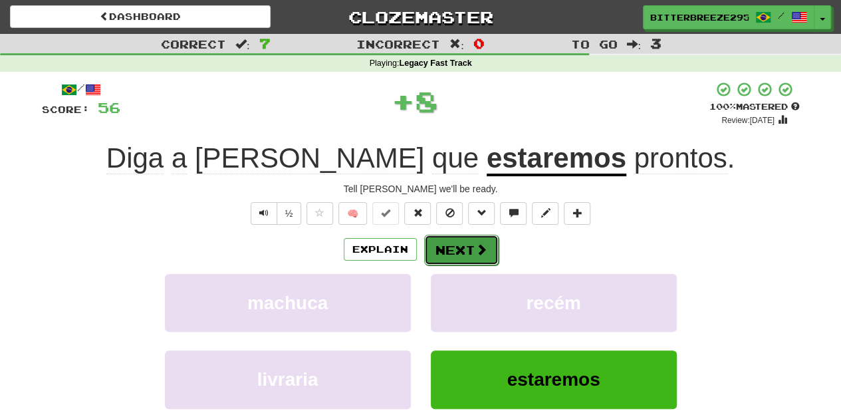
click at [447, 239] on button "Next" at bounding box center [461, 250] width 74 height 31
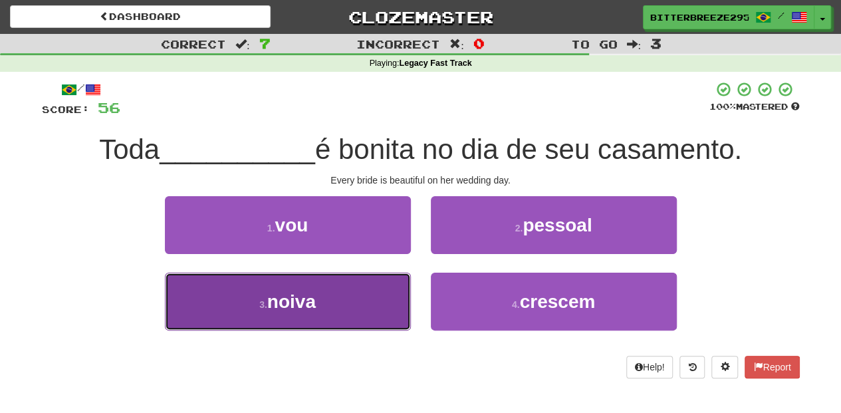
click at [355, 293] on button "3 . noiva" at bounding box center [288, 302] width 246 height 58
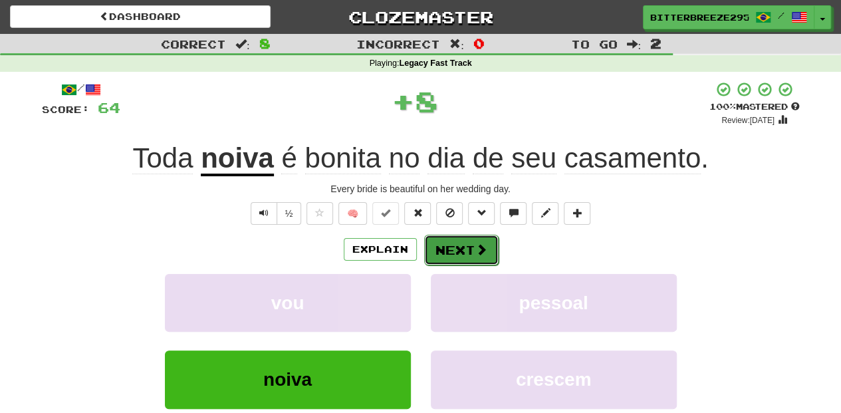
click at [451, 241] on button "Next" at bounding box center [461, 250] width 74 height 31
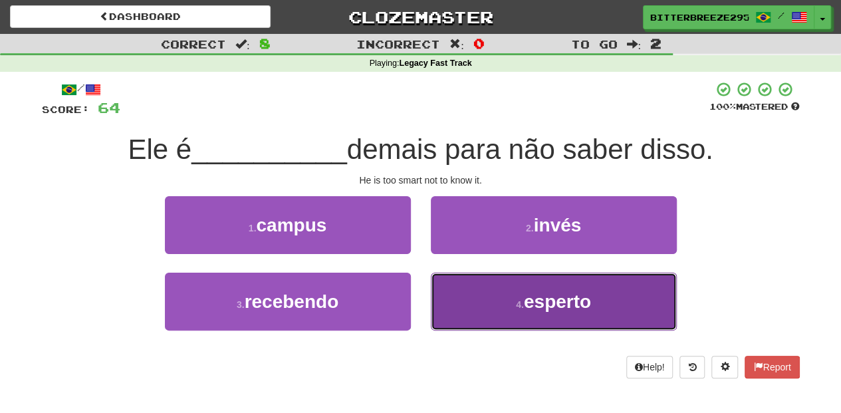
click at [486, 295] on button "4 . esperto" at bounding box center [554, 302] width 246 height 58
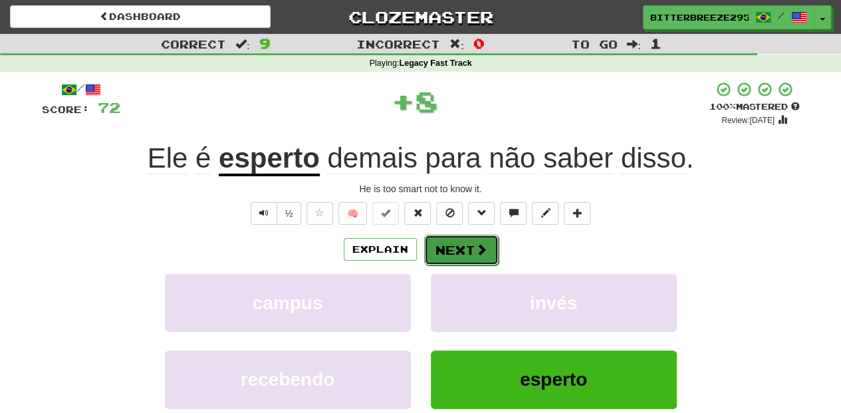
click at [459, 243] on button "Next" at bounding box center [461, 250] width 74 height 31
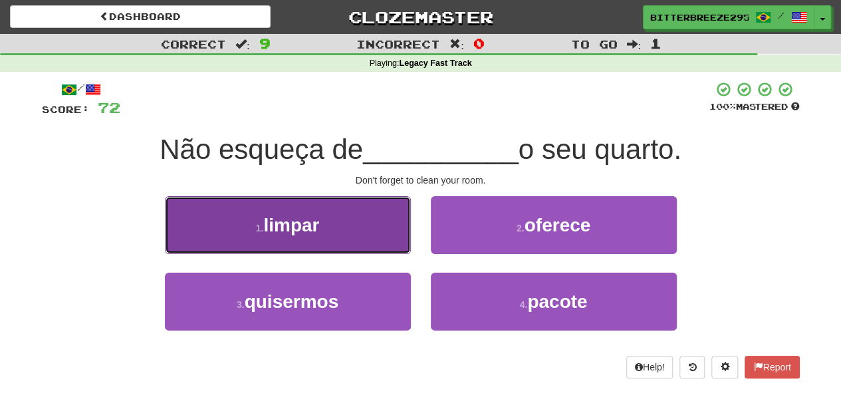
click at [368, 222] on button "1 . limpar" at bounding box center [288, 225] width 246 height 58
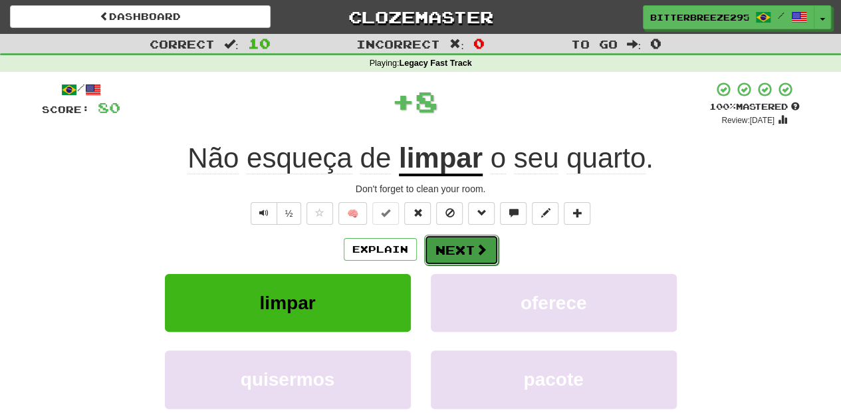
click at [443, 244] on button "Next" at bounding box center [461, 250] width 74 height 31
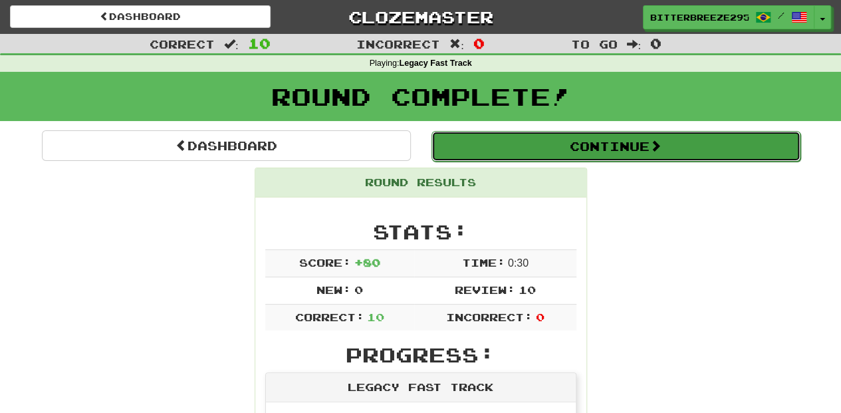
click at [533, 154] on button "Continue" at bounding box center [616, 146] width 369 height 31
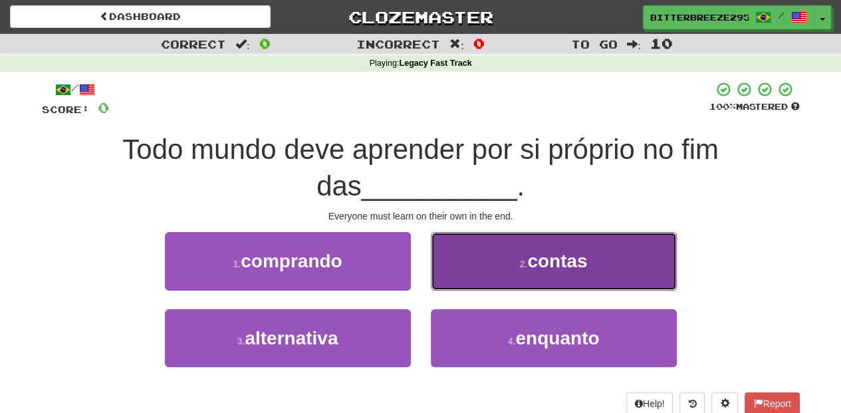
click at [463, 271] on button "2 . contas" at bounding box center [554, 261] width 246 height 58
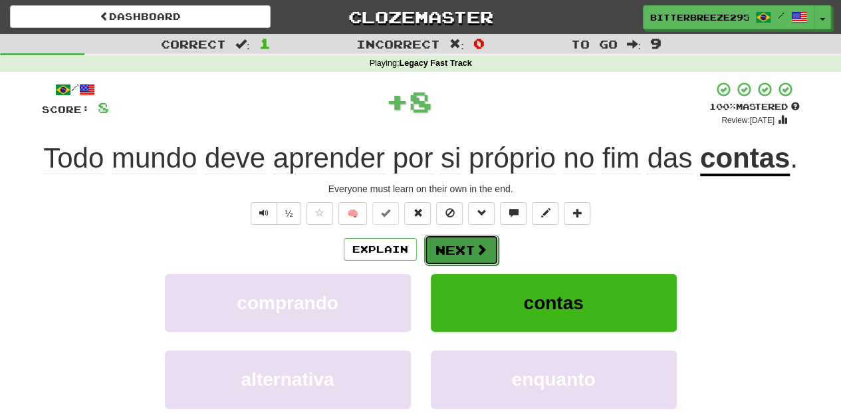
click at [448, 257] on button "Next" at bounding box center [461, 250] width 74 height 31
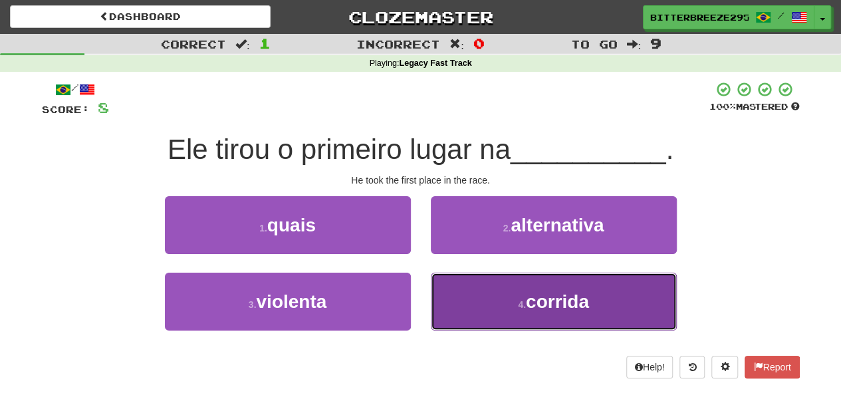
click at [475, 296] on button "4 . corrida" at bounding box center [554, 302] width 246 height 58
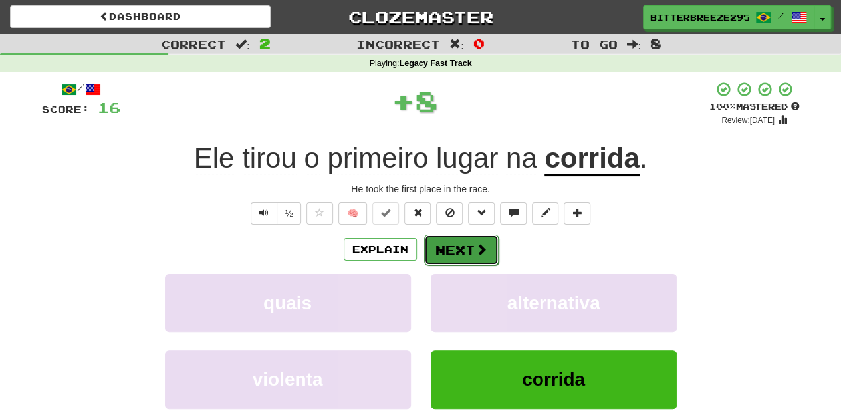
click at [448, 246] on button "Next" at bounding box center [461, 250] width 74 height 31
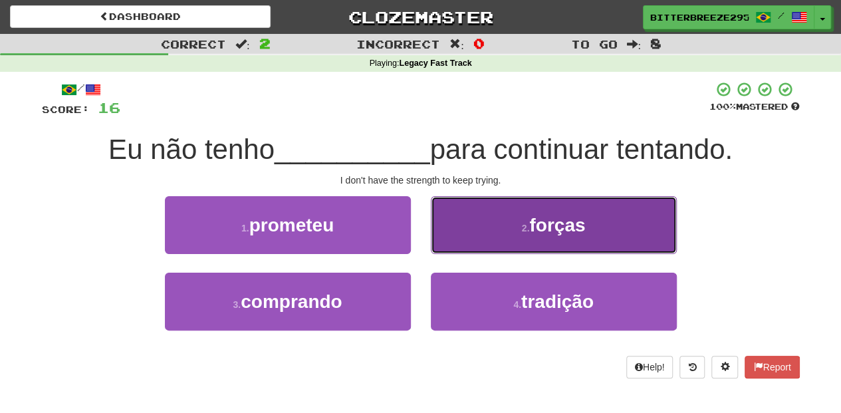
click at [482, 237] on button "2 . forças" at bounding box center [554, 225] width 246 height 58
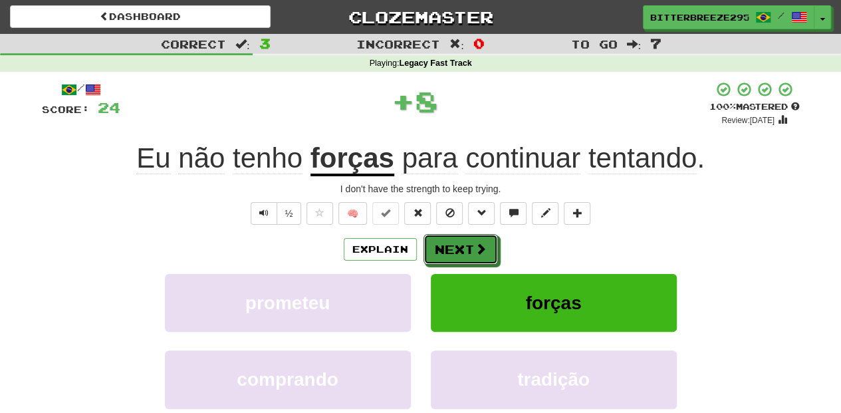
click at [471, 245] on button "Next" at bounding box center [461, 249] width 74 height 31
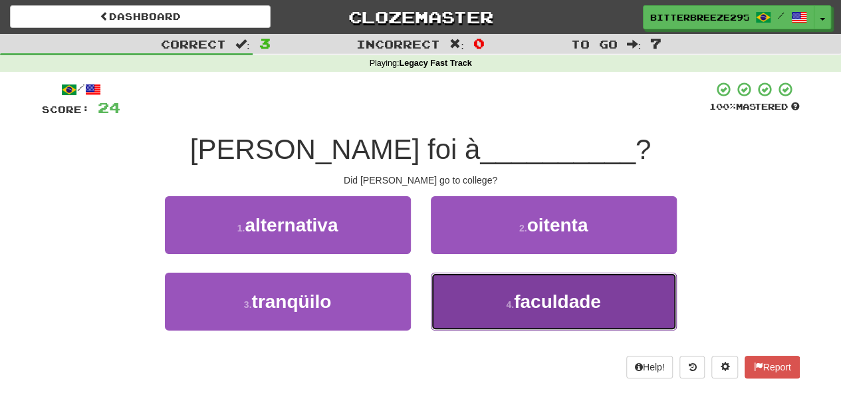
click at [462, 285] on button "4 . faculdade" at bounding box center [554, 302] width 246 height 58
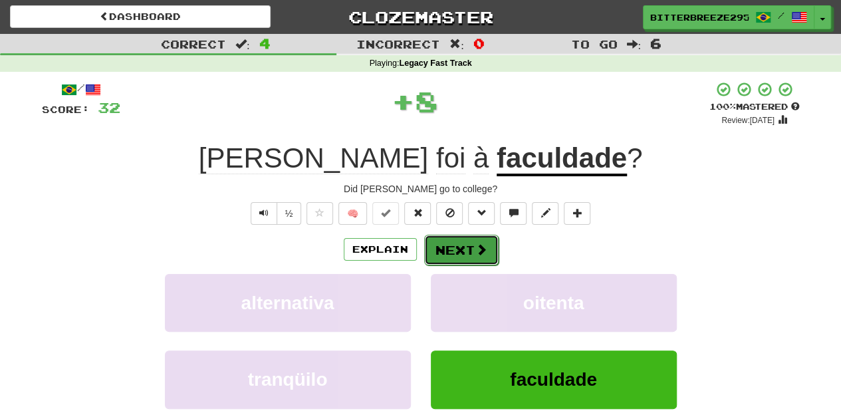
click at [456, 242] on button "Next" at bounding box center [461, 250] width 74 height 31
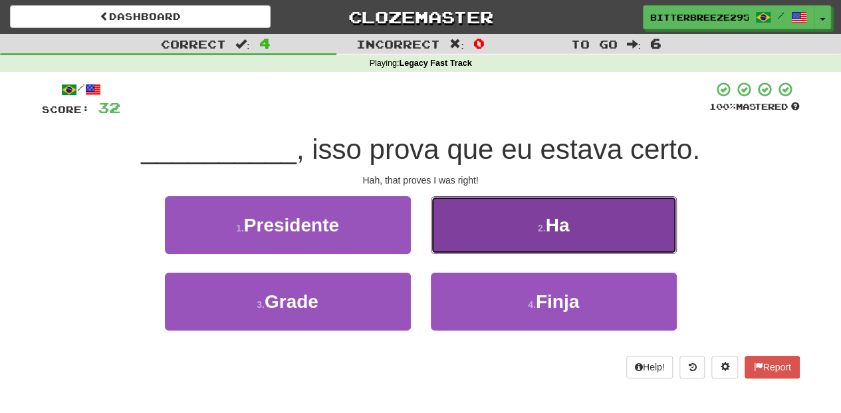
click at [455, 242] on button "2 . Ha" at bounding box center [554, 225] width 246 height 58
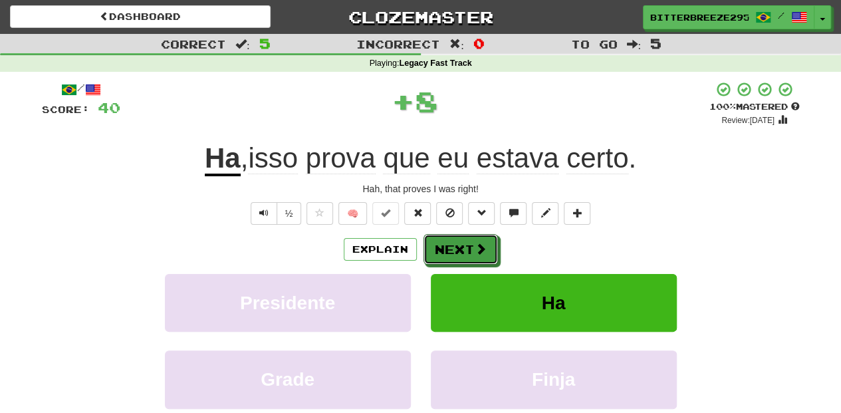
click at [455, 242] on button "Next" at bounding box center [461, 249] width 74 height 31
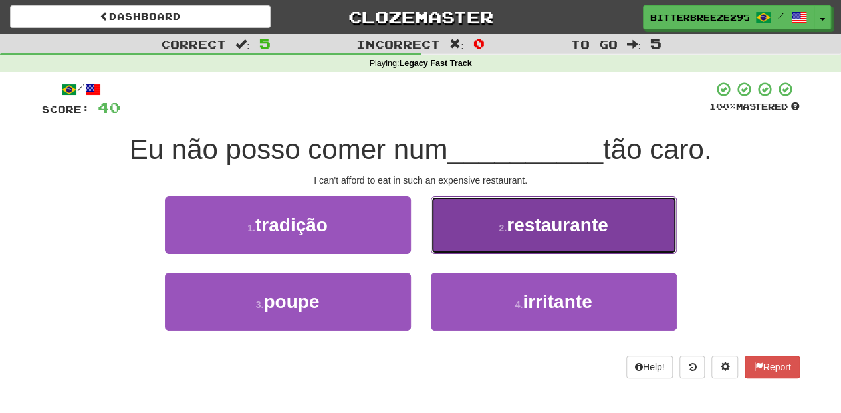
click at [456, 251] on button "2 . restaurante" at bounding box center [554, 225] width 246 height 58
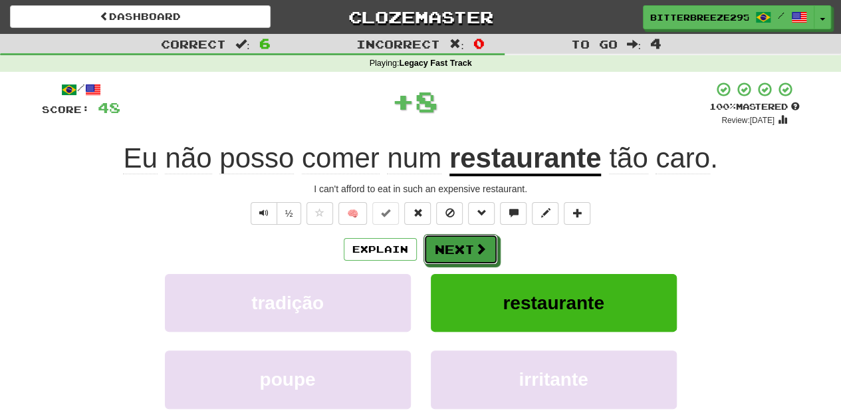
click at [456, 251] on button "Next" at bounding box center [461, 249] width 74 height 31
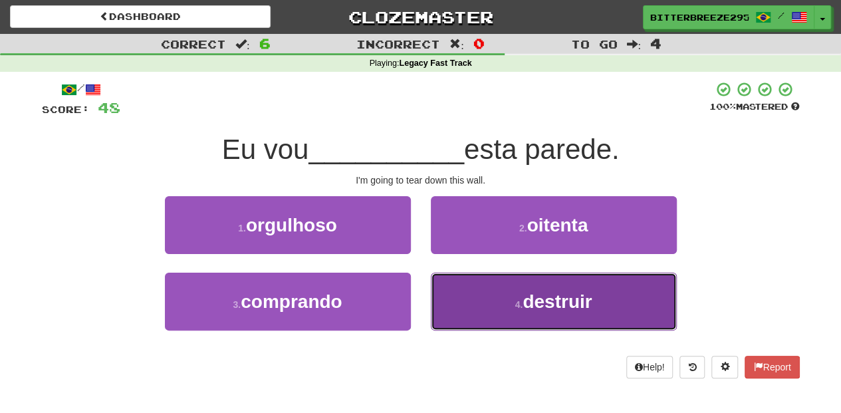
click at [484, 286] on button "4 . destruir" at bounding box center [554, 302] width 246 height 58
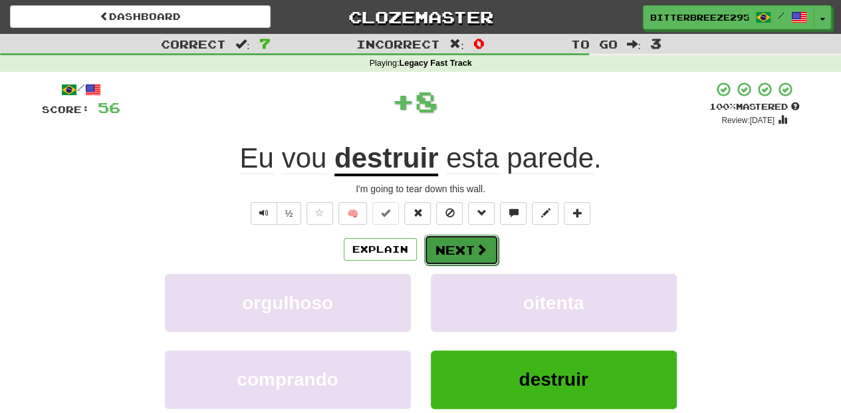
click at [462, 246] on button "Next" at bounding box center [461, 250] width 74 height 31
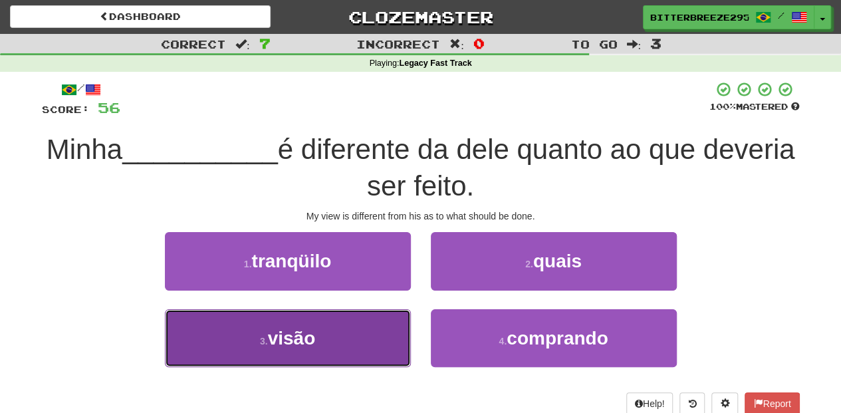
click at [370, 329] on button "3 . visão" at bounding box center [288, 338] width 246 height 58
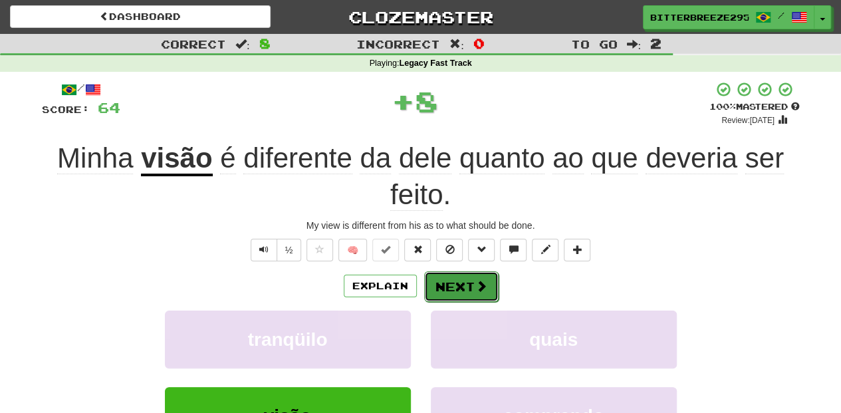
click at [447, 275] on button "Next" at bounding box center [461, 286] width 74 height 31
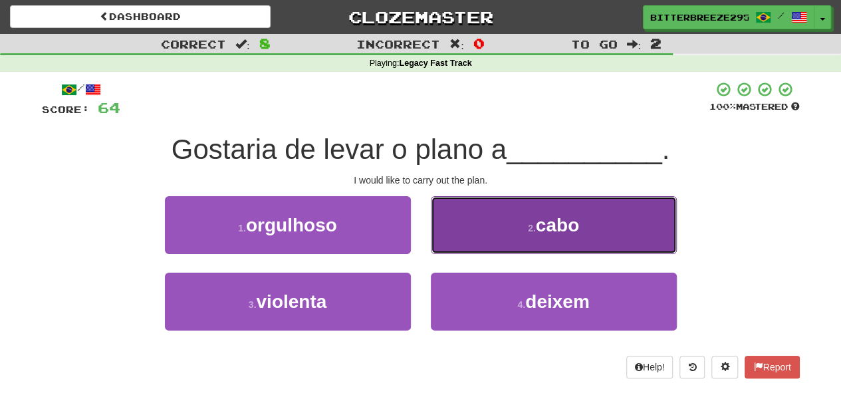
click at [475, 231] on button "2 . cabo" at bounding box center [554, 225] width 246 height 58
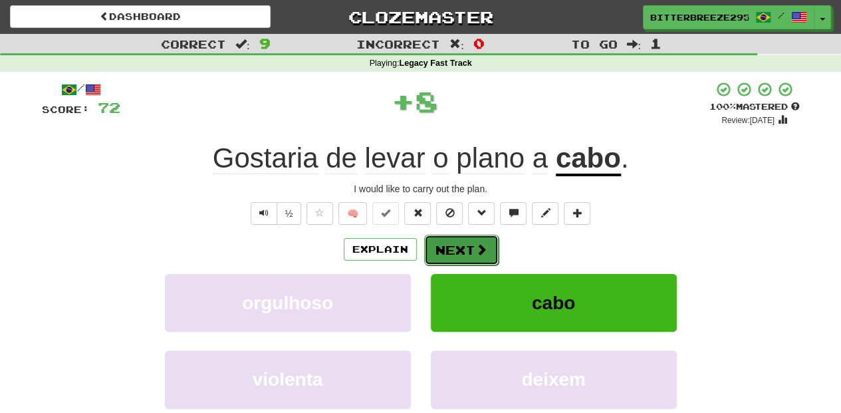
click at [460, 243] on button "Next" at bounding box center [461, 250] width 74 height 31
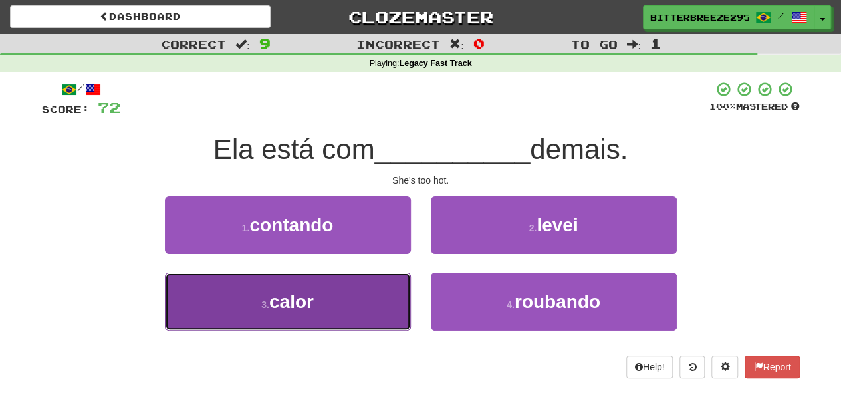
click at [378, 305] on button "3 . calor" at bounding box center [288, 302] width 246 height 58
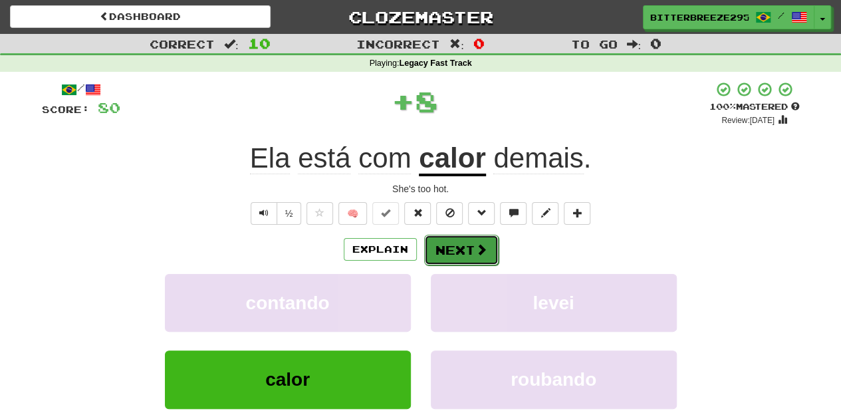
click at [470, 239] on button "Next" at bounding box center [461, 250] width 74 height 31
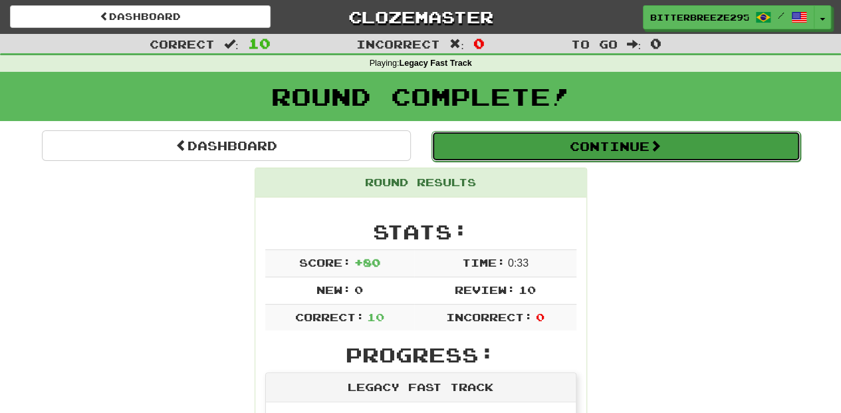
click at [536, 138] on button "Continue" at bounding box center [616, 146] width 369 height 31
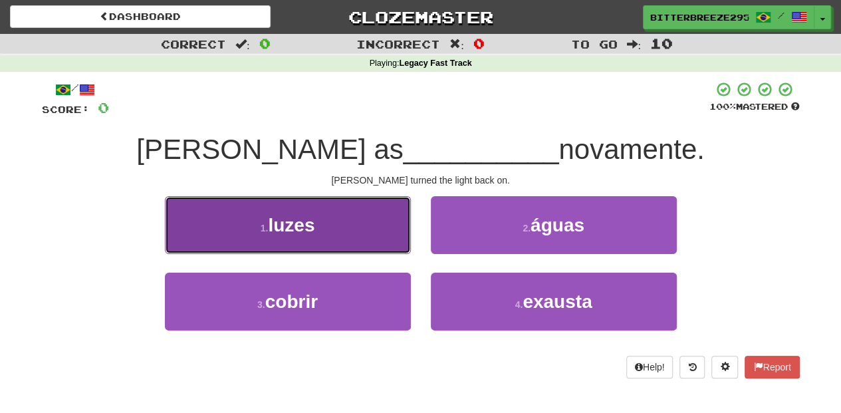
click at [374, 241] on button "1 . luzes" at bounding box center [288, 225] width 246 height 58
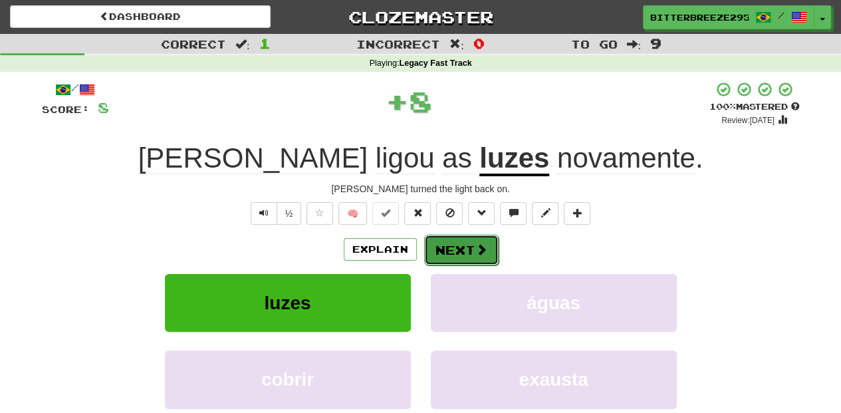
click at [461, 249] on button "Next" at bounding box center [461, 250] width 74 height 31
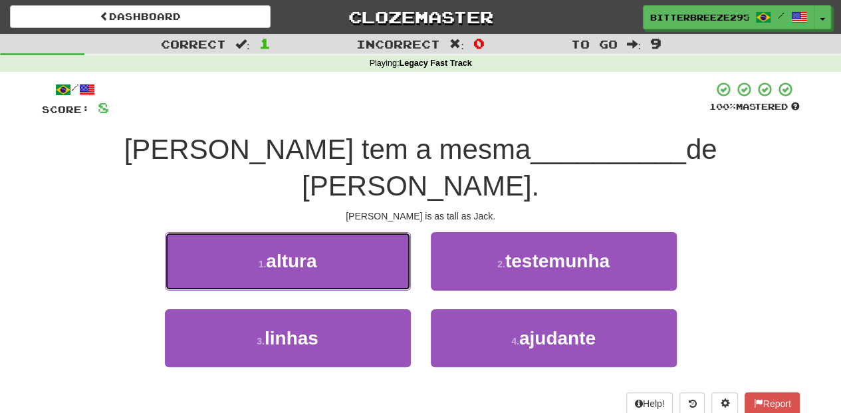
drag, startPoint x: 354, startPoint y: 218, endPoint x: 376, endPoint y: 231, distance: 25.3
click at [355, 232] on button "1 . altura" at bounding box center [288, 261] width 246 height 58
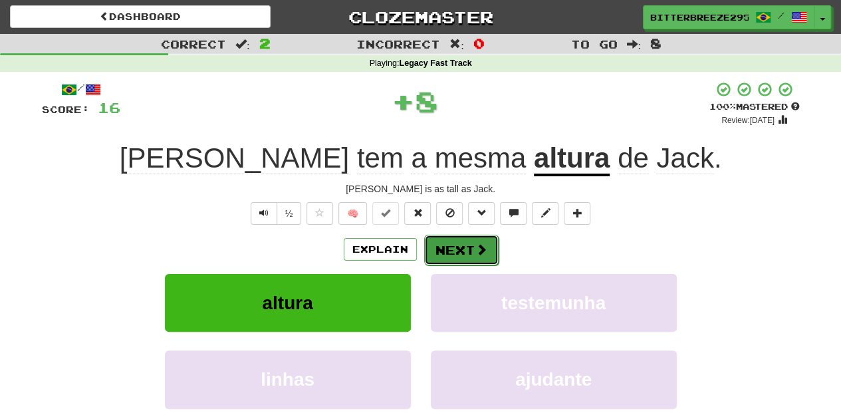
click at [454, 241] on button "Next" at bounding box center [461, 250] width 74 height 31
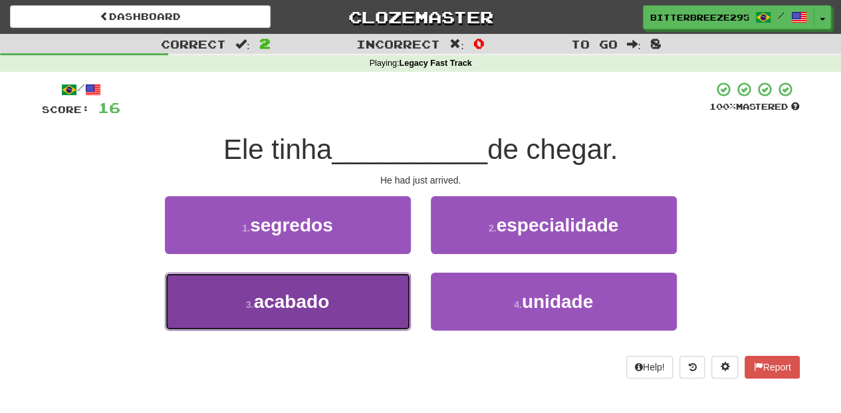
click at [390, 293] on button "3 . acabado" at bounding box center [288, 302] width 246 height 58
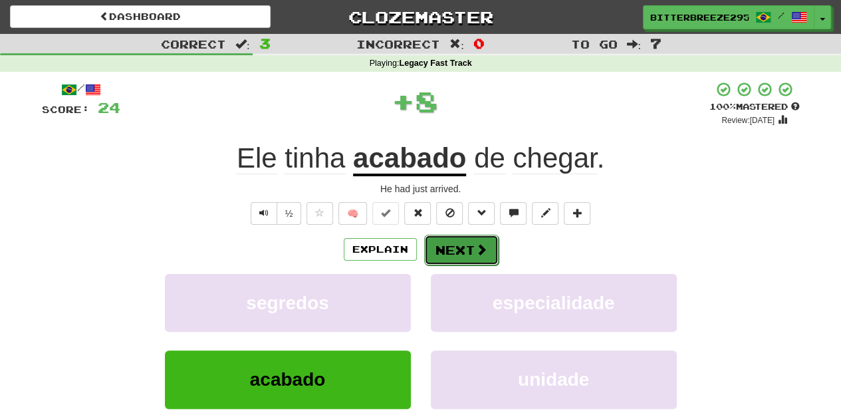
click at [444, 254] on button "Next" at bounding box center [461, 250] width 74 height 31
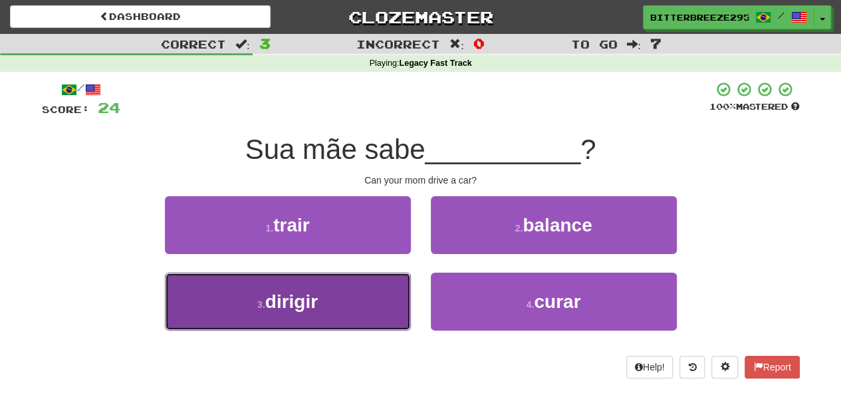
click at [388, 299] on button "3 . dirigir" at bounding box center [288, 302] width 246 height 58
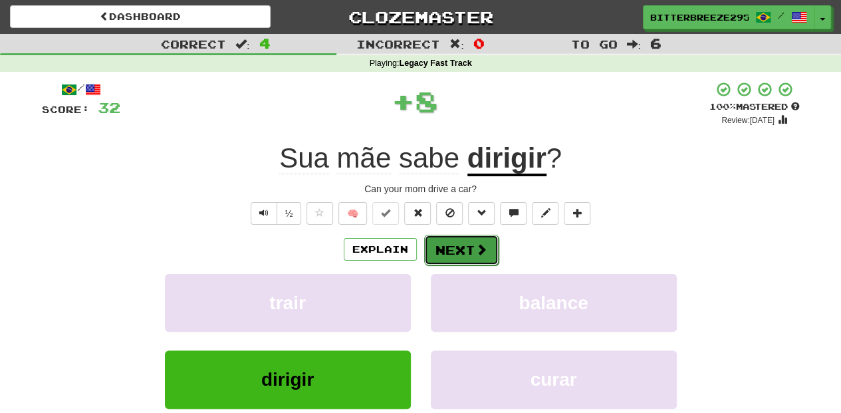
click at [437, 245] on button "Next" at bounding box center [461, 250] width 74 height 31
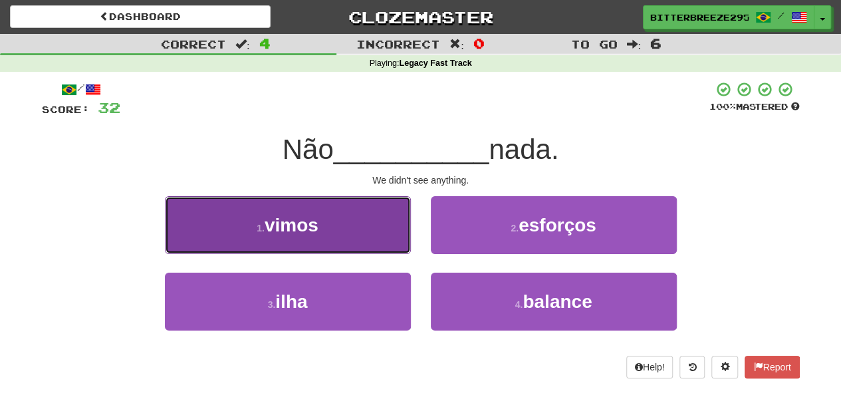
click at [357, 227] on button "1 . vimos" at bounding box center [288, 225] width 246 height 58
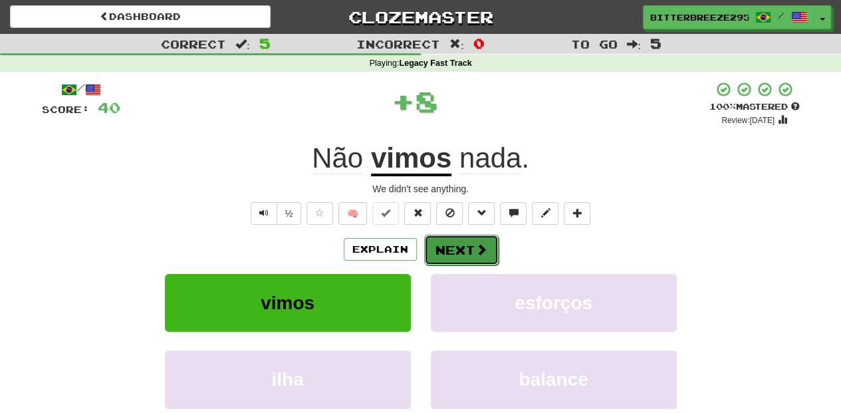
click at [447, 245] on button "Next" at bounding box center [461, 250] width 74 height 31
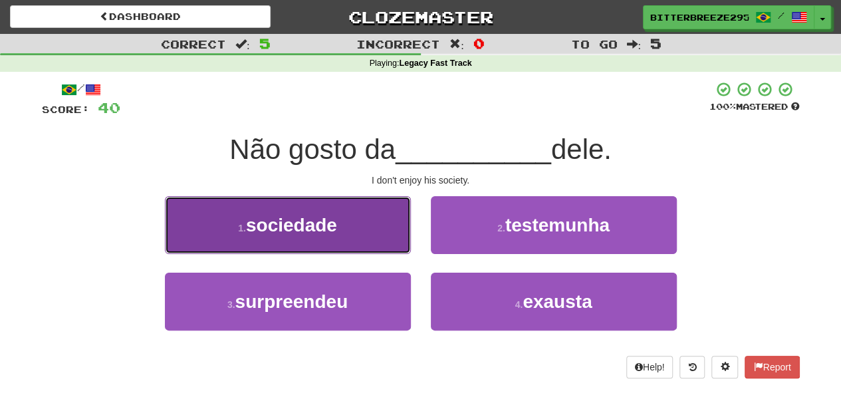
click at [353, 237] on button "1 . sociedade" at bounding box center [288, 225] width 246 height 58
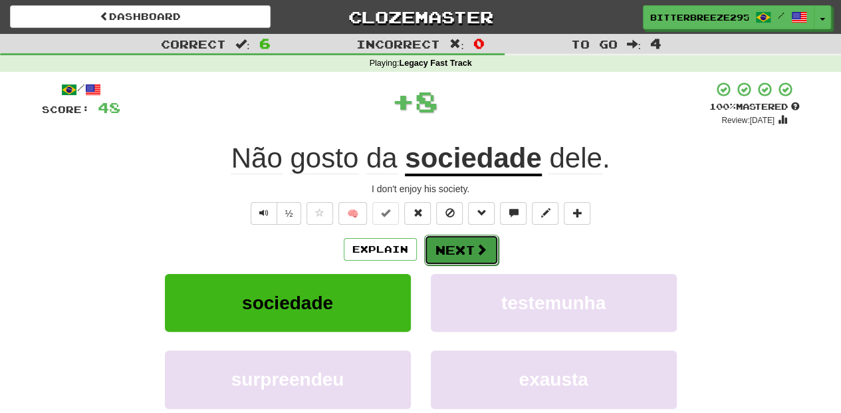
click at [446, 247] on button "Next" at bounding box center [461, 250] width 74 height 31
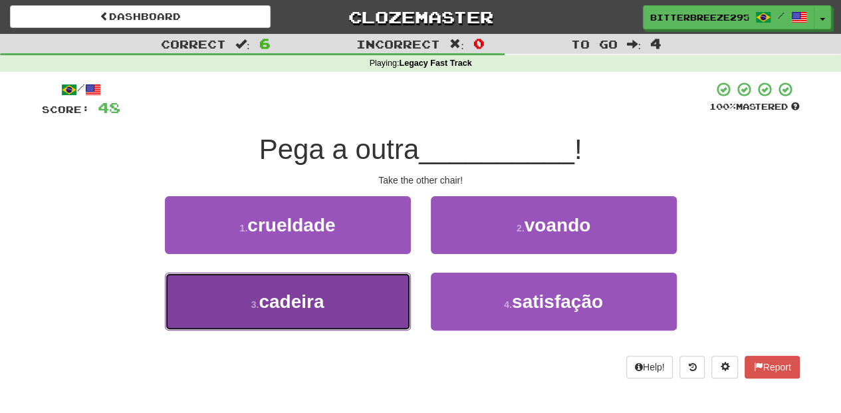
click at [379, 295] on button "3 . cadeira" at bounding box center [288, 302] width 246 height 58
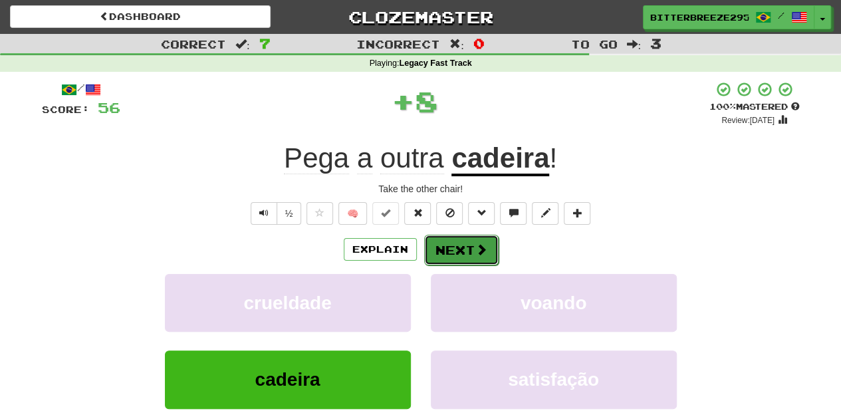
click at [462, 251] on button "Next" at bounding box center [461, 250] width 74 height 31
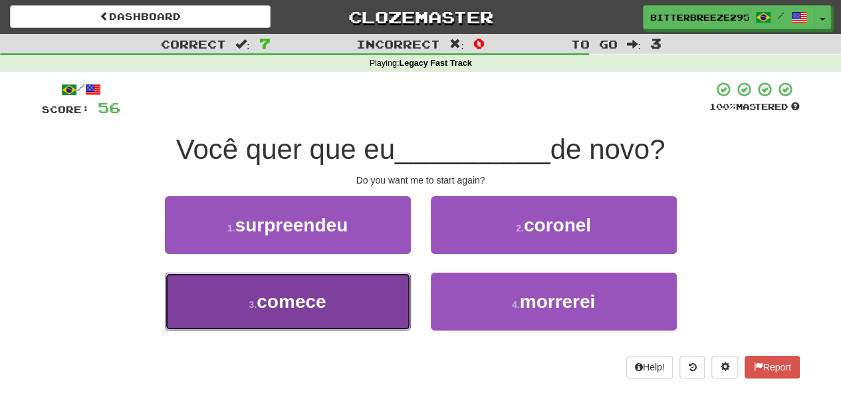
click at [385, 308] on button "3 . comece" at bounding box center [288, 302] width 246 height 58
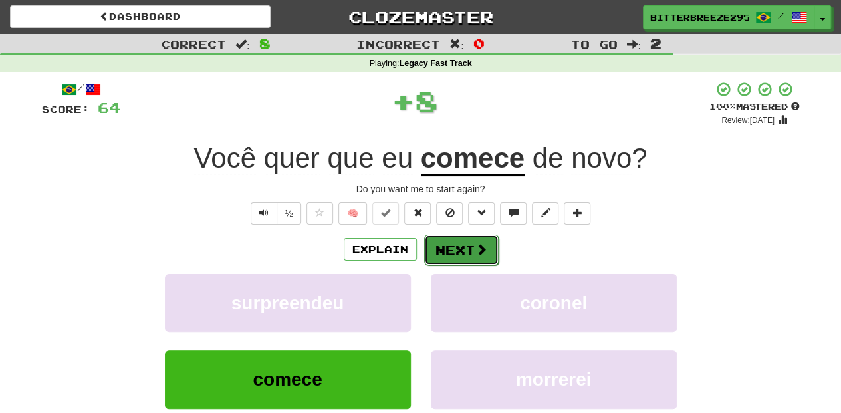
click at [448, 245] on button "Next" at bounding box center [461, 250] width 74 height 31
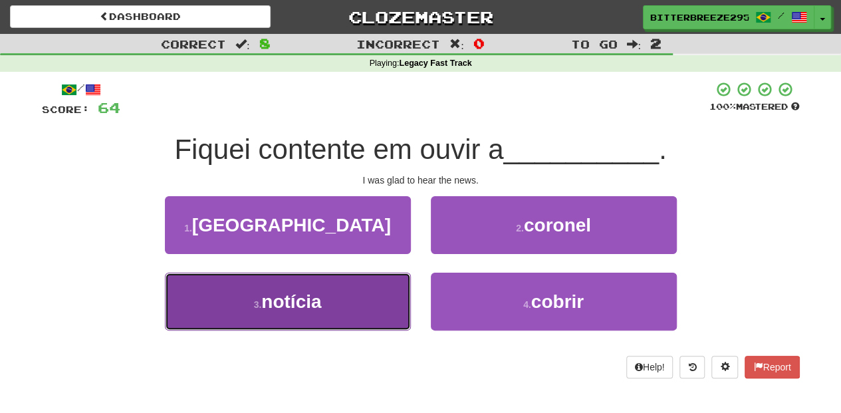
click at [376, 287] on button "3 . notícia" at bounding box center [288, 302] width 246 height 58
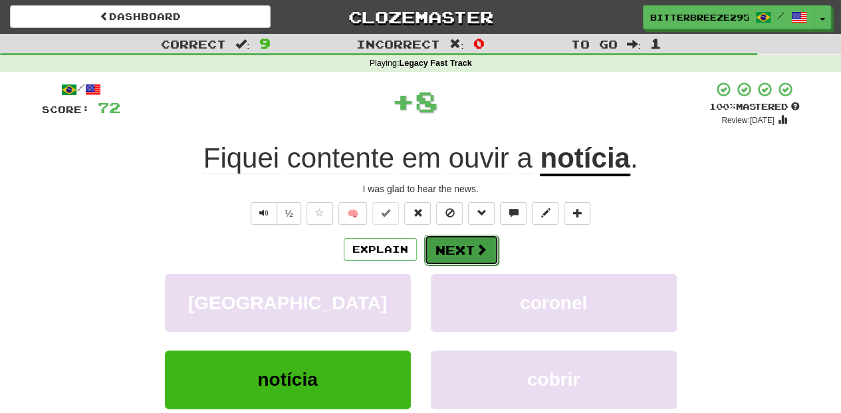
click at [446, 241] on button "Next" at bounding box center [461, 250] width 74 height 31
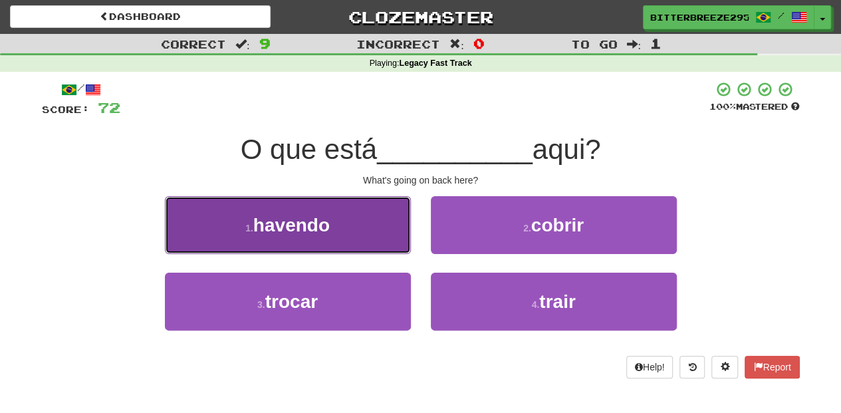
click at [374, 243] on button "1 . havendo" at bounding box center [288, 225] width 246 height 58
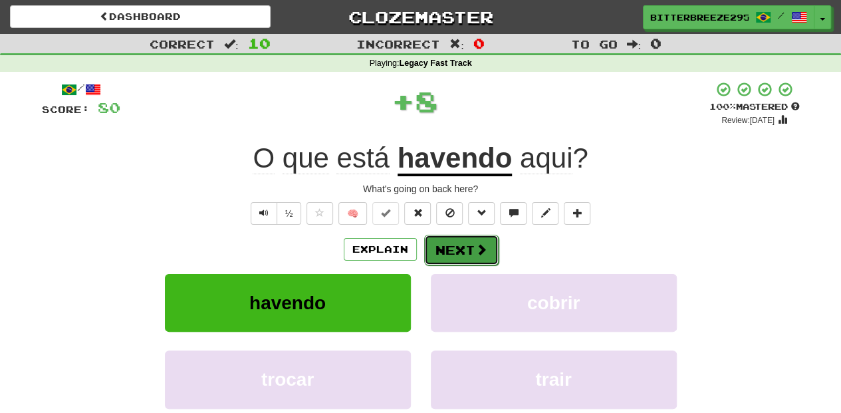
click at [451, 246] on button "Next" at bounding box center [461, 250] width 74 height 31
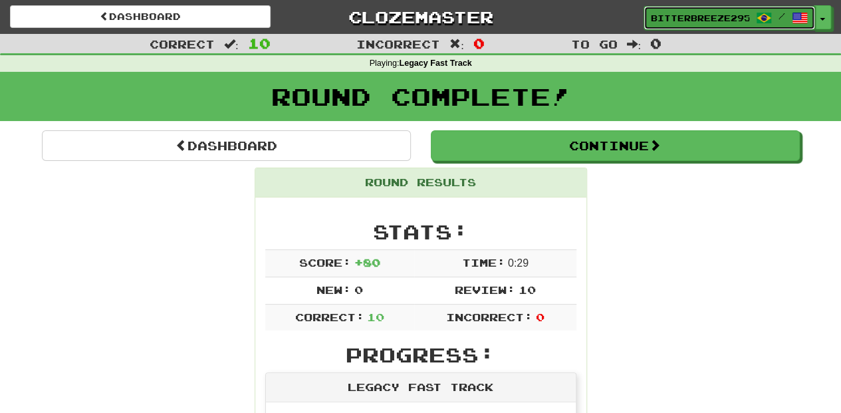
click at [676, 18] on span "BitterBreeze2956" at bounding box center [700, 18] width 98 height 12
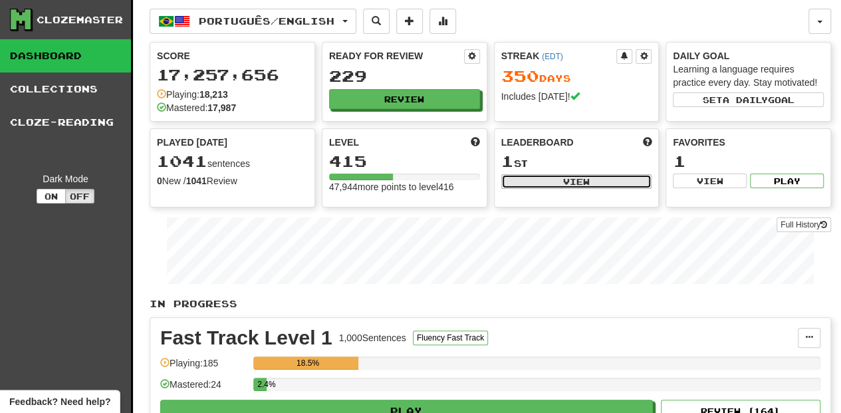
click at [548, 178] on button "View" at bounding box center [577, 181] width 151 height 15
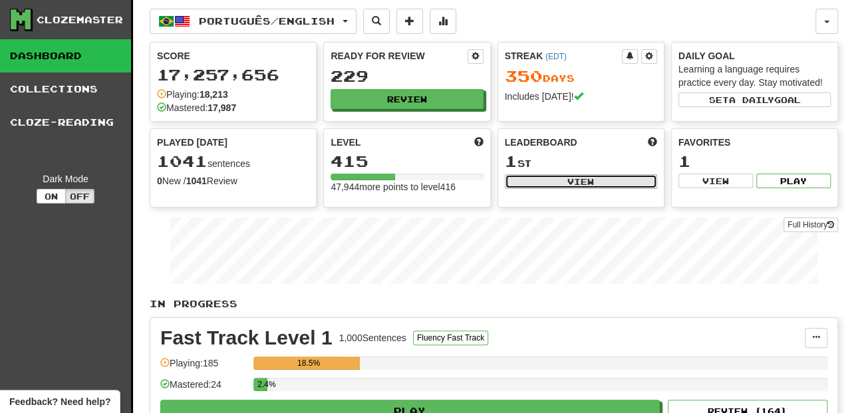
select select "**********"
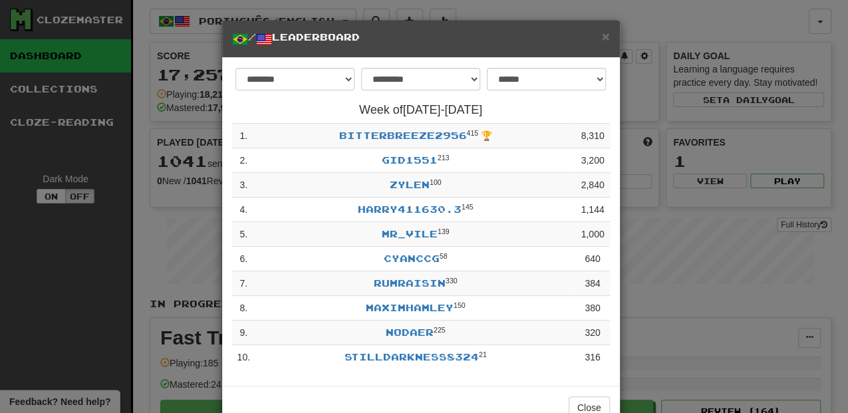
click at [607, 37] on div "× / Leaderboard" at bounding box center [421, 39] width 398 height 37
click at [604, 39] on span "×" at bounding box center [605, 36] width 8 height 15
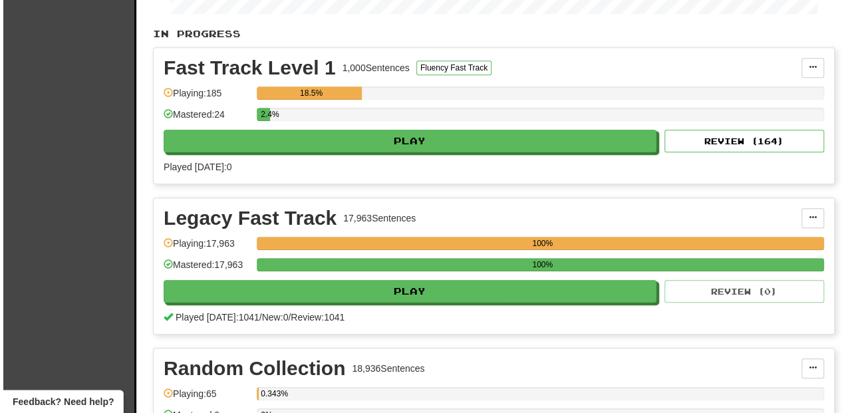
scroll to position [310, 0]
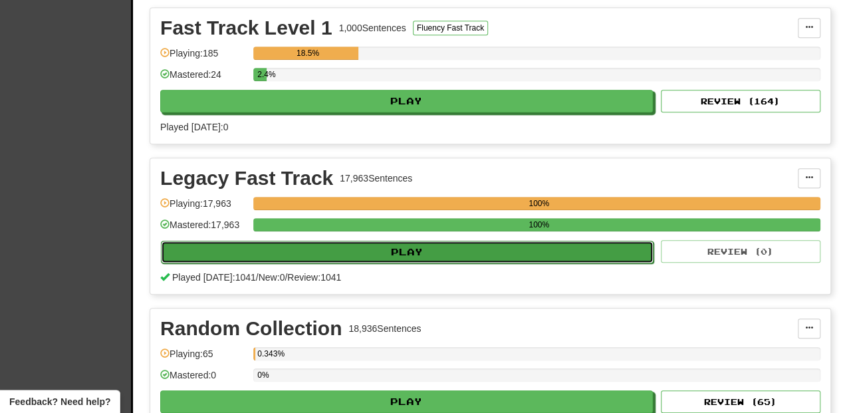
click at [414, 243] on button "Play" at bounding box center [407, 252] width 493 height 23
select select "**"
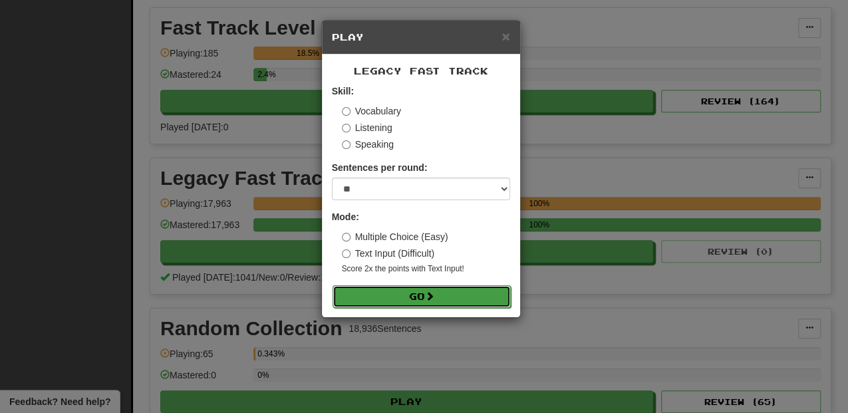
click at [431, 297] on span at bounding box center [429, 295] width 9 height 9
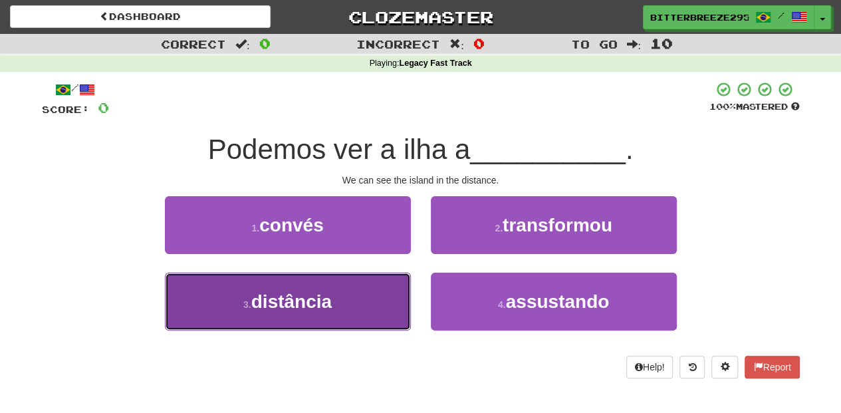
click at [339, 288] on button "3 . distância" at bounding box center [288, 302] width 246 height 58
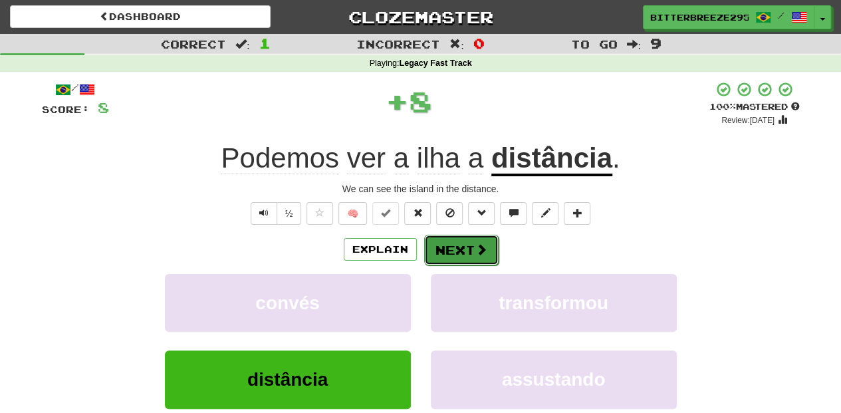
click at [452, 258] on button "Next" at bounding box center [461, 250] width 74 height 31
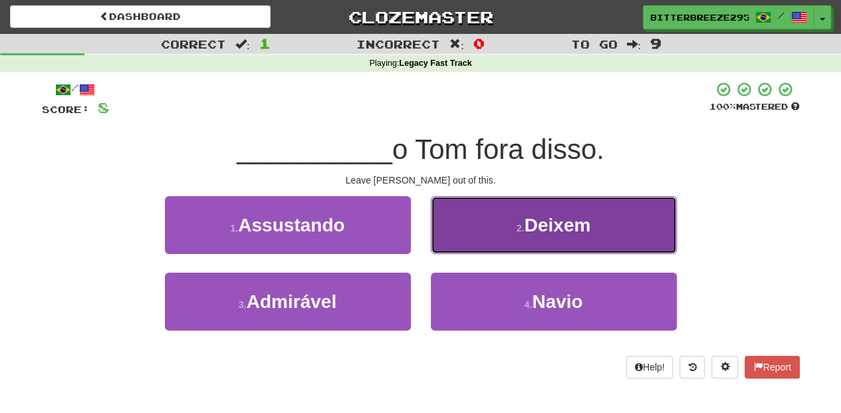
click at [447, 240] on button "2 . Deixem" at bounding box center [554, 225] width 246 height 58
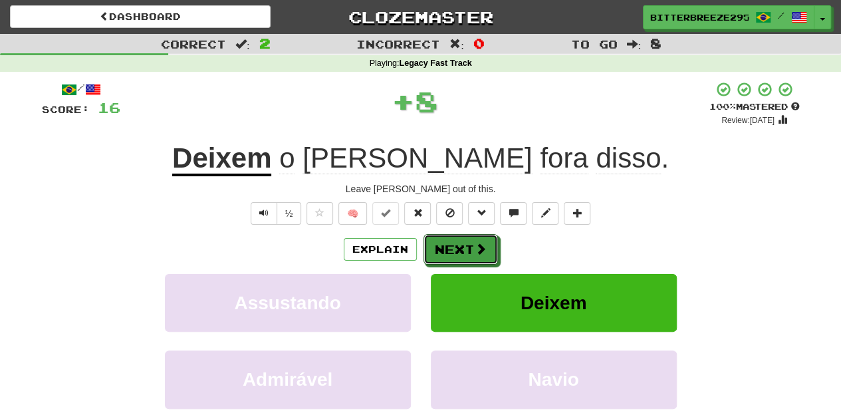
click at [444, 242] on button "Next" at bounding box center [461, 249] width 74 height 31
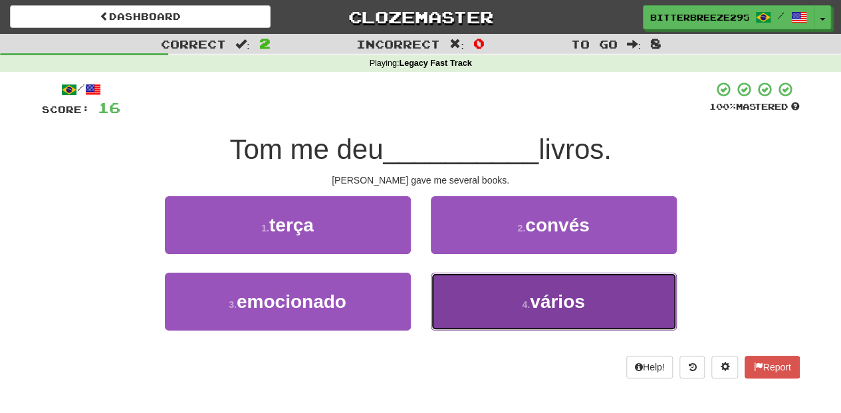
click at [464, 282] on button "4 . vários" at bounding box center [554, 302] width 246 height 58
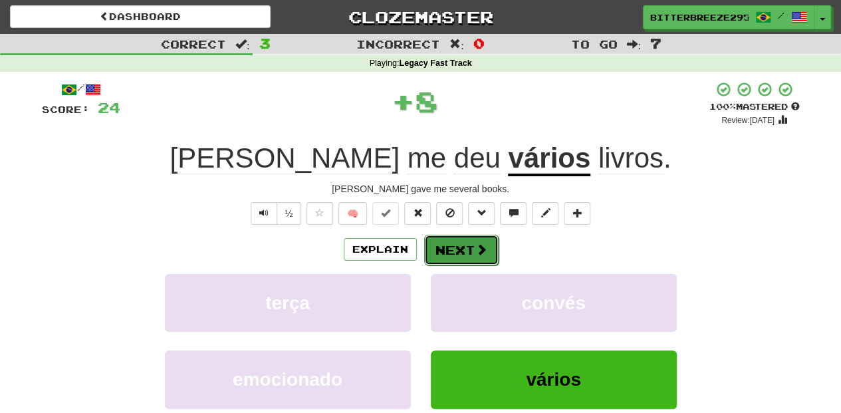
click at [462, 253] on button "Next" at bounding box center [461, 250] width 74 height 31
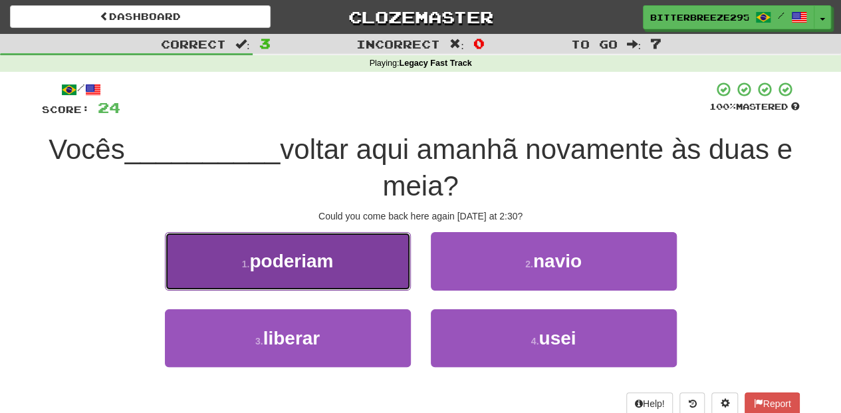
click at [371, 265] on button "1 . poderiam" at bounding box center [288, 261] width 246 height 58
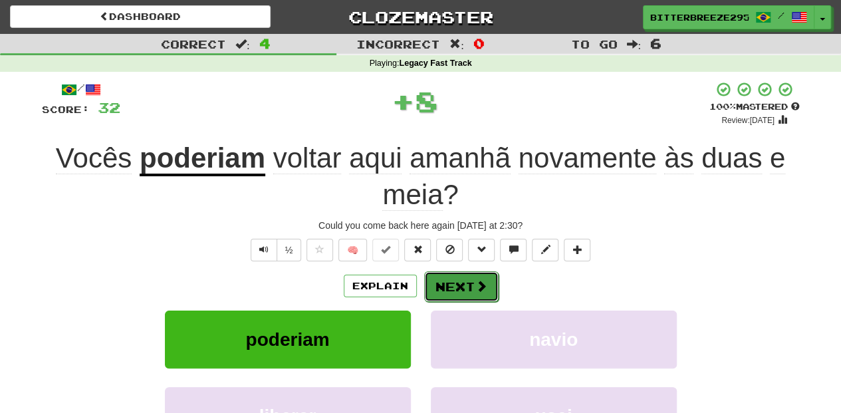
click at [460, 275] on button "Next" at bounding box center [461, 286] width 74 height 31
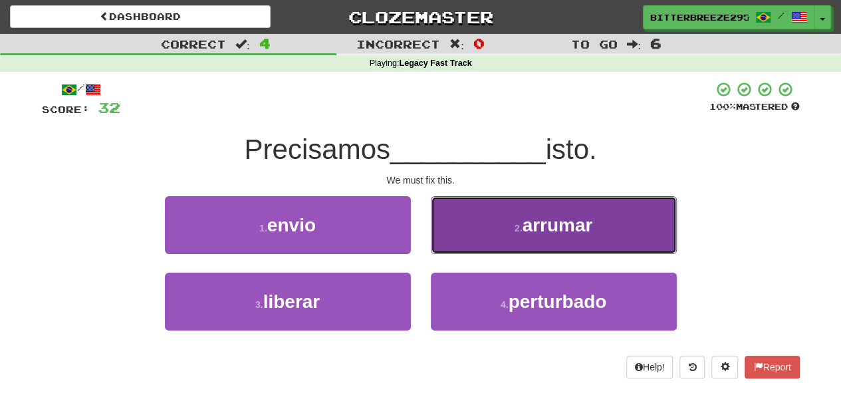
click at [474, 247] on button "2 . arrumar" at bounding box center [554, 225] width 246 height 58
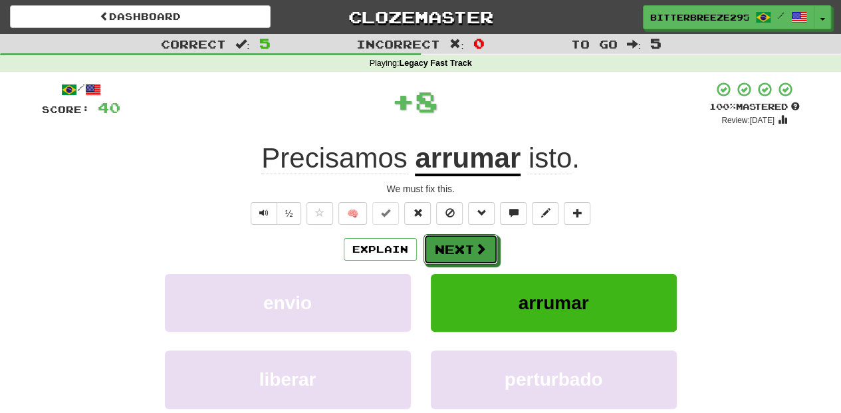
click at [475, 247] on span at bounding box center [481, 249] width 12 height 12
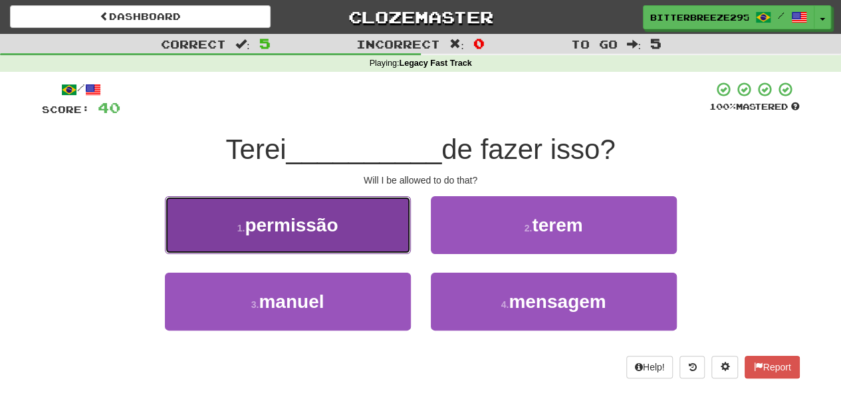
click at [354, 242] on button "1 . permissão" at bounding box center [288, 225] width 246 height 58
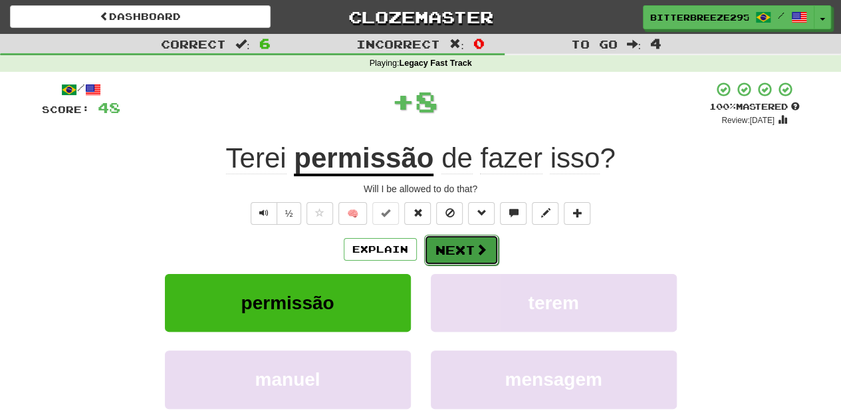
click at [466, 250] on button "Next" at bounding box center [461, 250] width 74 height 31
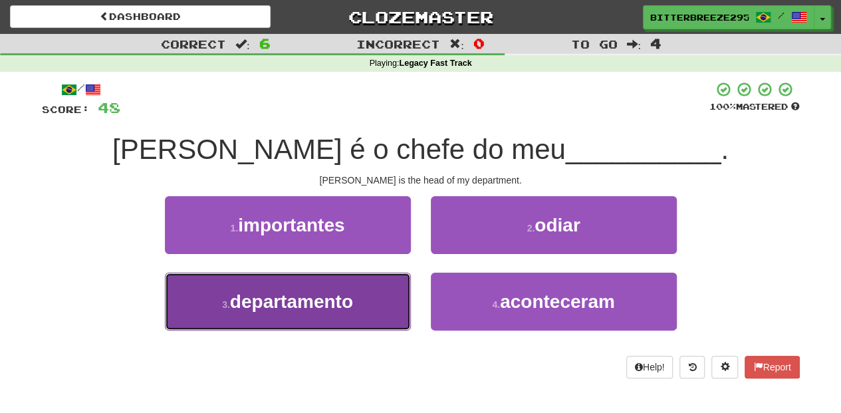
click at [370, 305] on button "3 . departamento" at bounding box center [288, 302] width 246 height 58
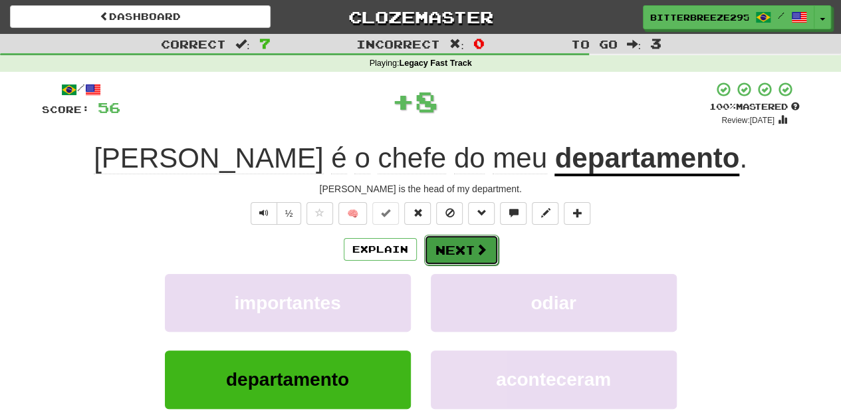
click at [448, 251] on button "Next" at bounding box center [461, 250] width 74 height 31
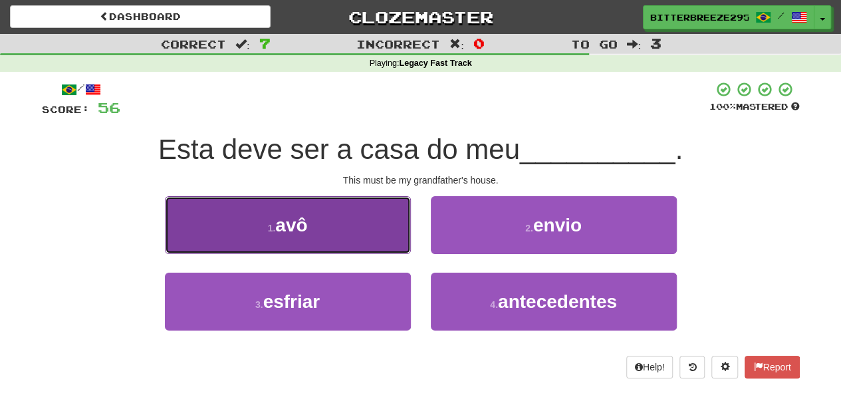
click at [351, 238] on button "1 . avô" at bounding box center [288, 225] width 246 height 58
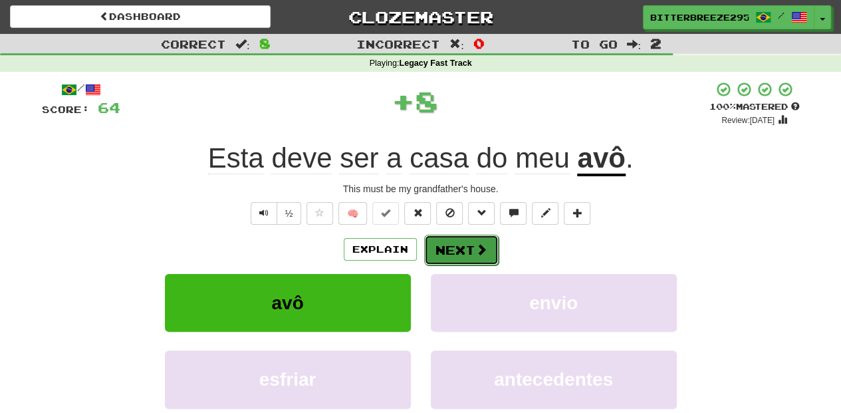
click at [439, 251] on button "Next" at bounding box center [461, 250] width 74 height 31
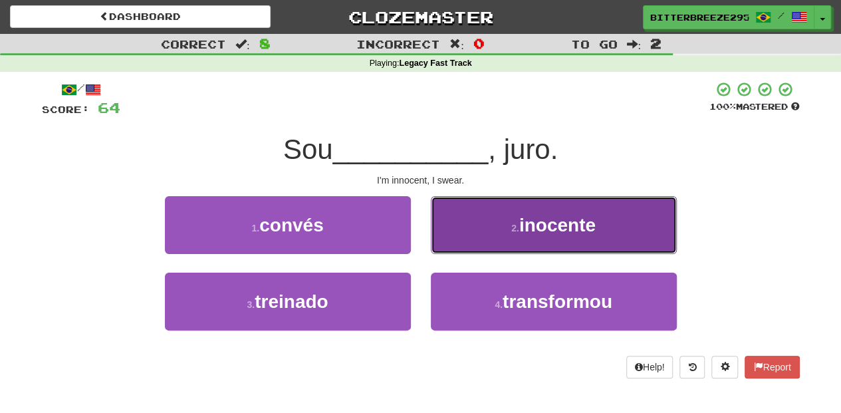
click at [451, 235] on button "2 . inocente" at bounding box center [554, 225] width 246 height 58
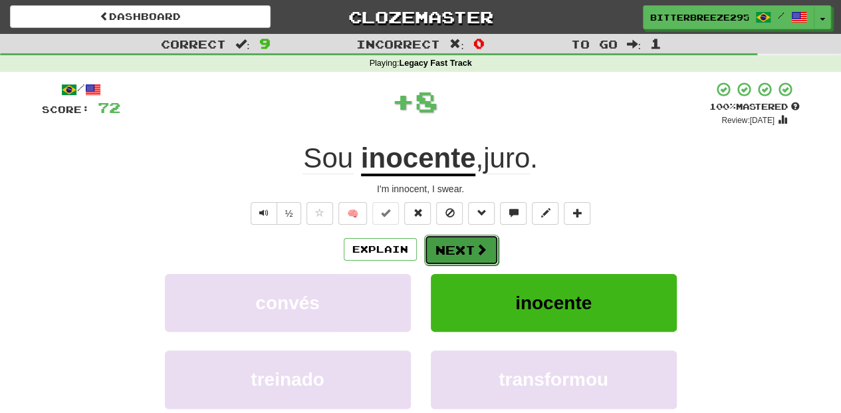
click at [448, 241] on button "Next" at bounding box center [461, 250] width 74 height 31
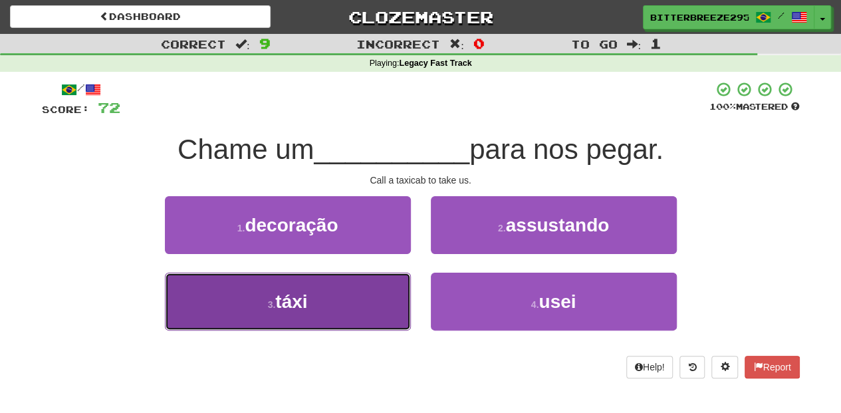
click at [394, 298] on button "3 . táxi" at bounding box center [288, 302] width 246 height 58
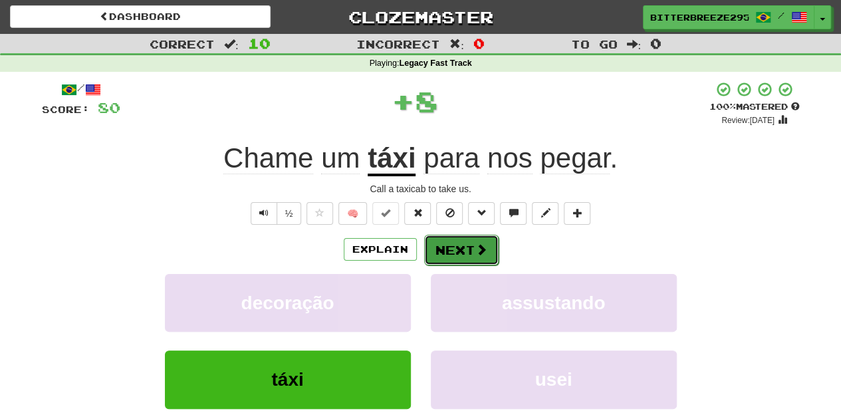
click at [446, 253] on button "Next" at bounding box center [461, 250] width 74 height 31
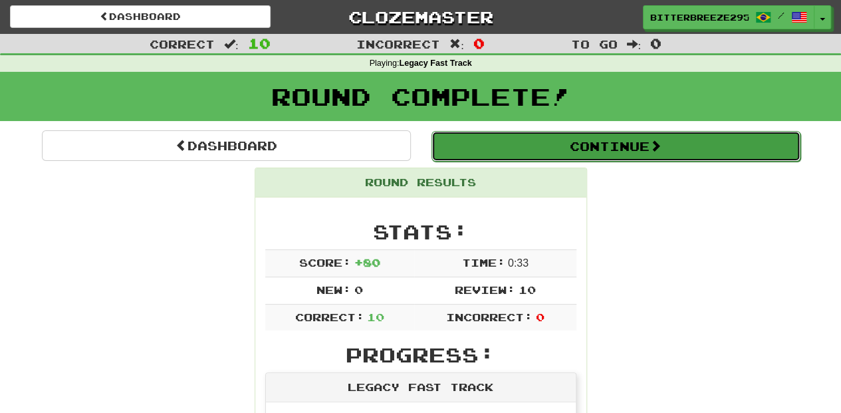
click at [553, 135] on button "Continue" at bounding box center [616, 146] width 369 height 31
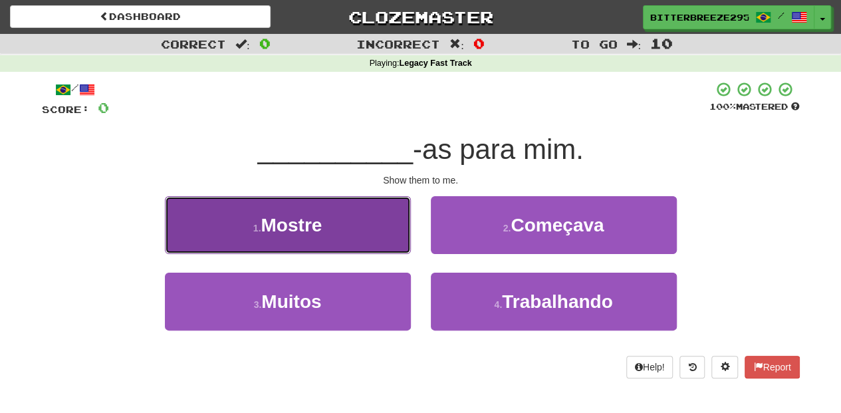
click at [349, 241] on button "1 . Mostre" at bounding box center [288, 225] width 246 height 58
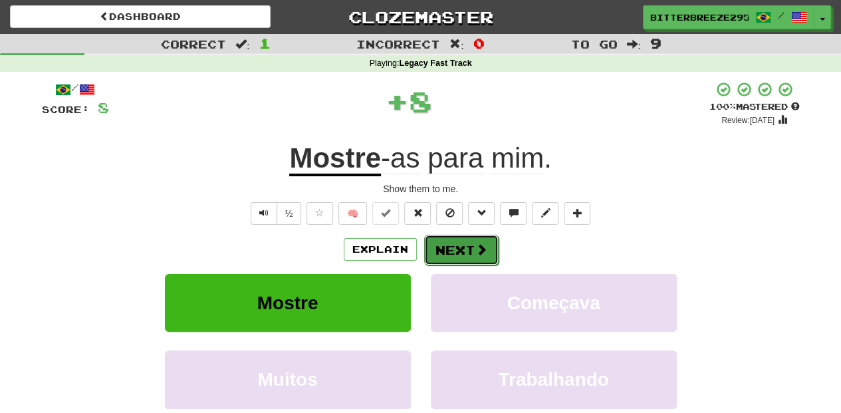
click at [443, 247] on button "Next" at bounding box center [461, 250] width 74 height 31
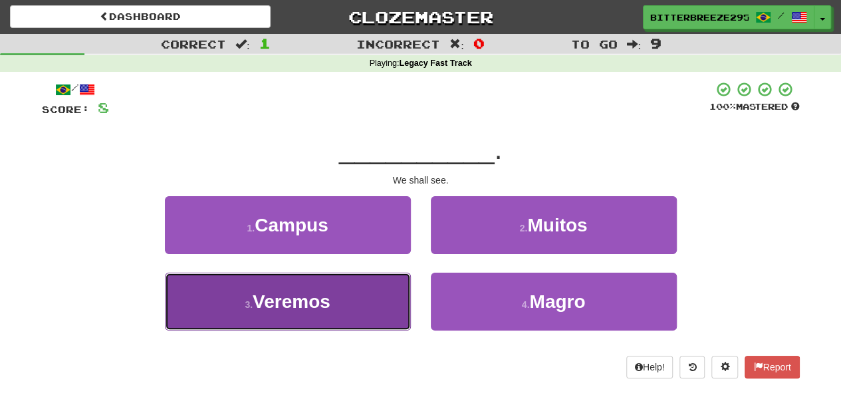
click at [372, 312] on button "3 . Veremos" at bounding box center [288, 302] width 246 height 58
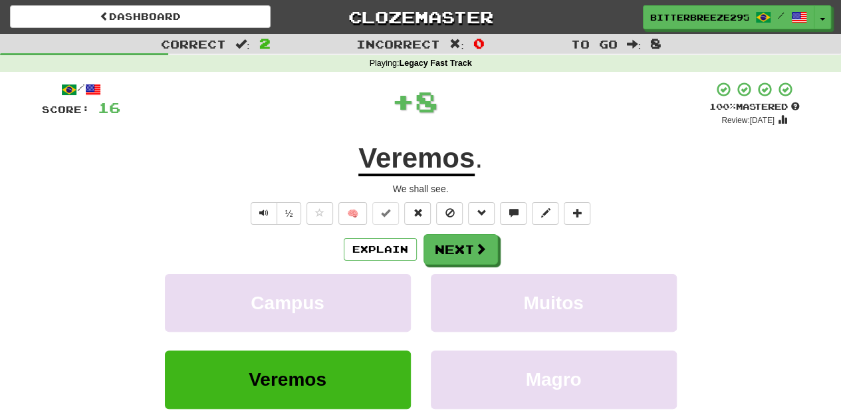
click at [420, 246] on div "Explain Next" at bounding box center [421, 249] width 758 height 31
click at [456, 247] on button "Next" at bounding box center [461, 250] width 74 height 31
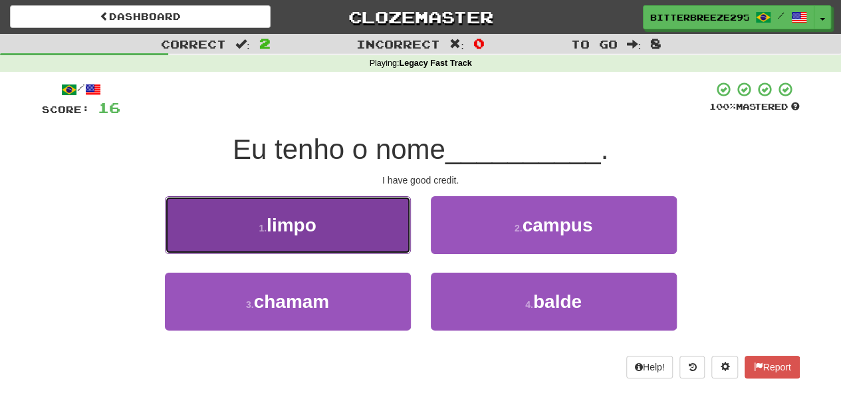
click at [357, 241] on button "1 . limpo" at bounding box center [288, 225] width 246 height 58
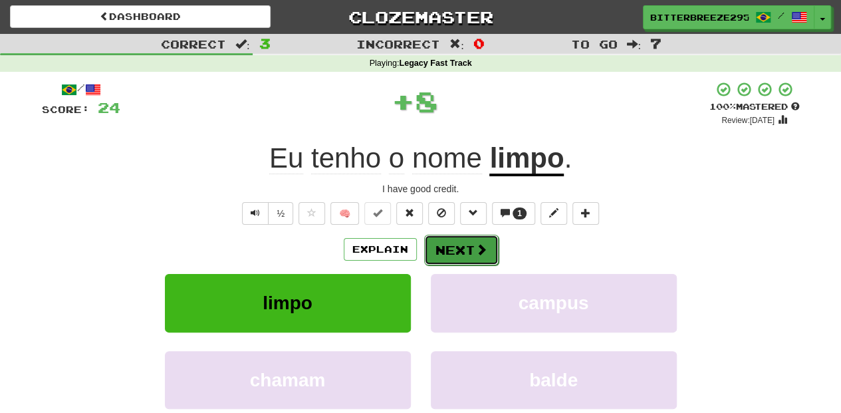
click at [469, 246] on button "Next" at bounding box center [461, 250] width 74 height 31
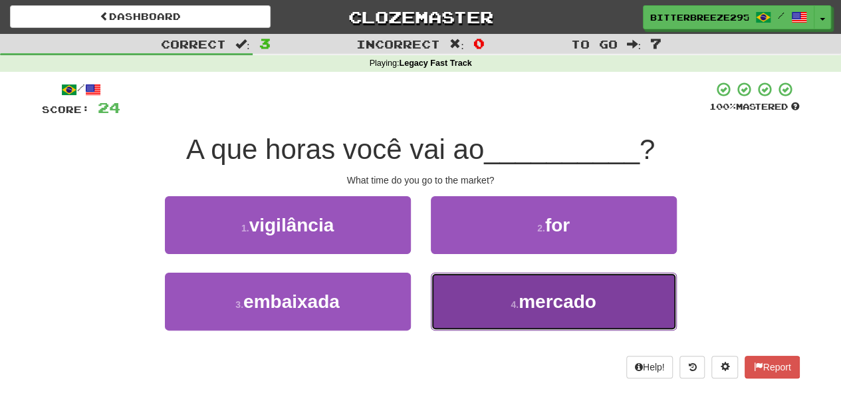
click at [480, 297] on button "4 . mercado" at bounding box center [554, 302] width 246 height 58
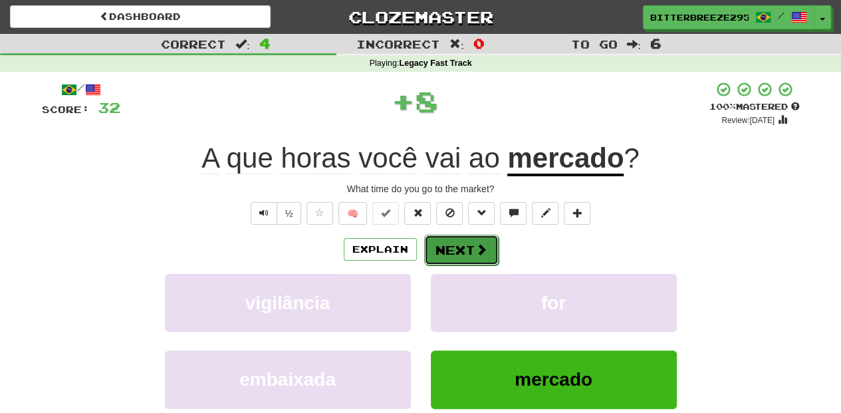
click at [454, 249] on button "Next" at bounding box center [461, 250] width 74 height 31
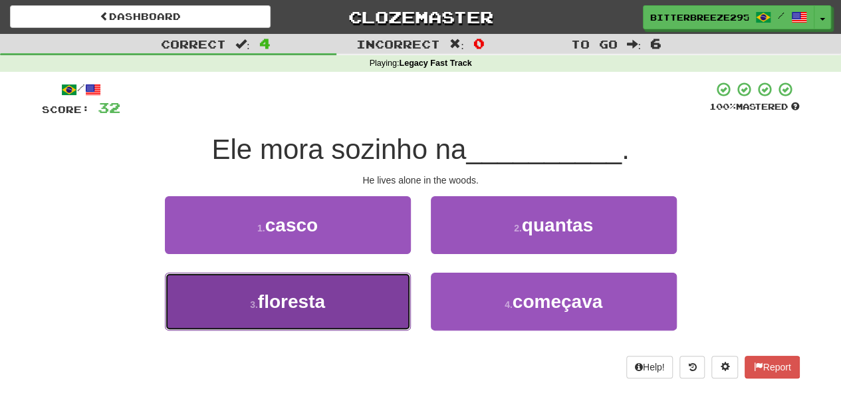
click at [370, 297] on button "3 . floresta" at bounding box center [288, 302] width 246 height 58
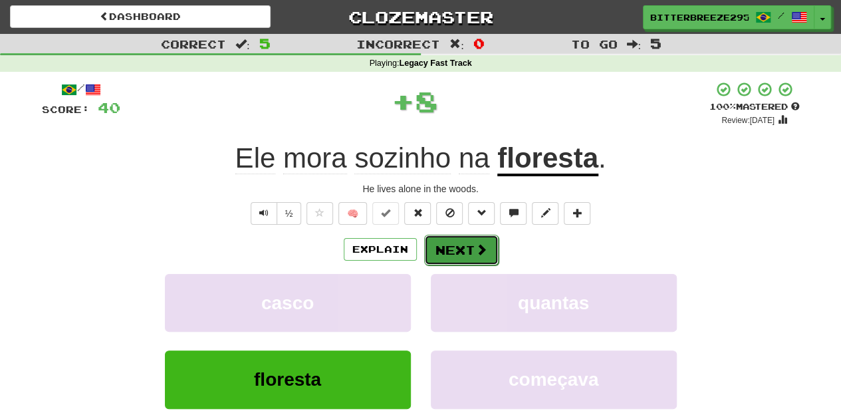
click at [455, 247] on button "Next" at bounding box center [461, 250] width 74 height 31
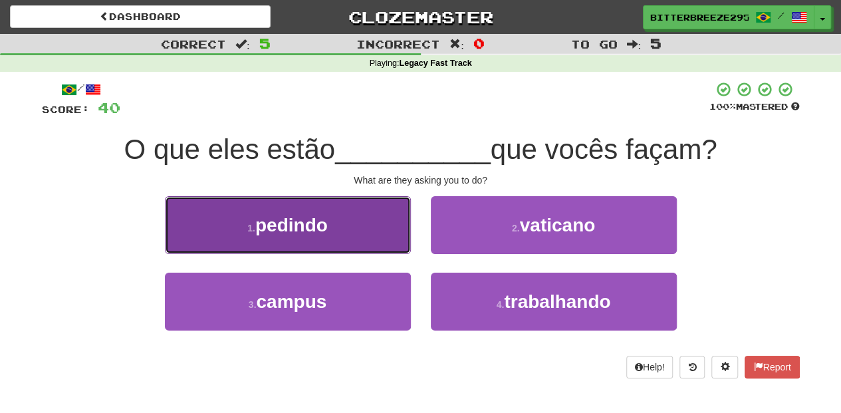
click at [366, 222] on button "1 . pedindo" at bounding box center [288, 225] width 246 height 58
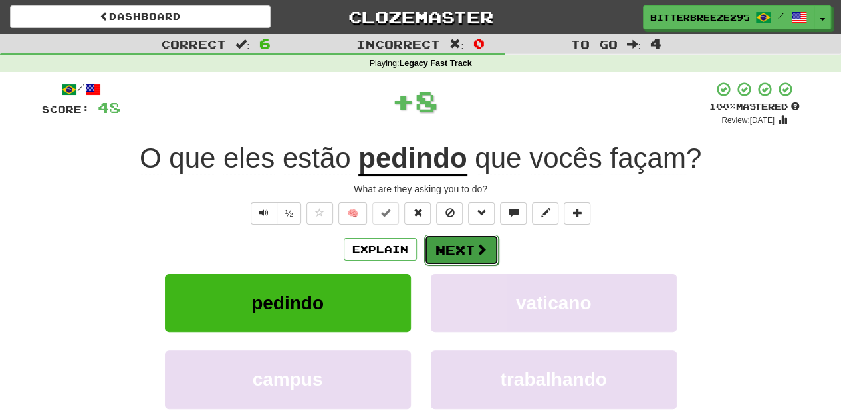
click at [455, 245] on button "Next" at bounding box center [461, 250] width 74 height 31
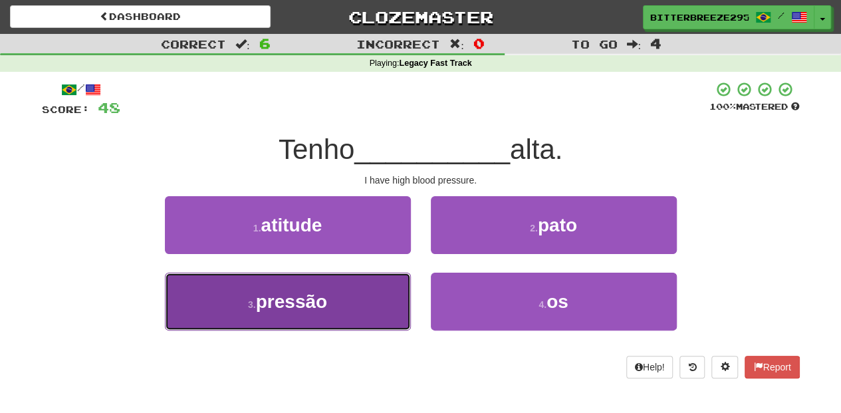
click at [375, 285] on button "3 . pressão" at bounding box center [288, 302] width 246 height 58
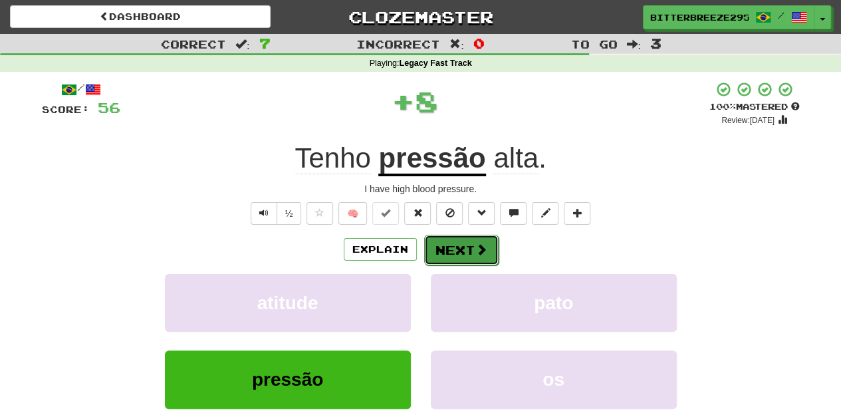
click at [446, 245] on button "Next" at bounding box center [461, 250] width 74 height 31
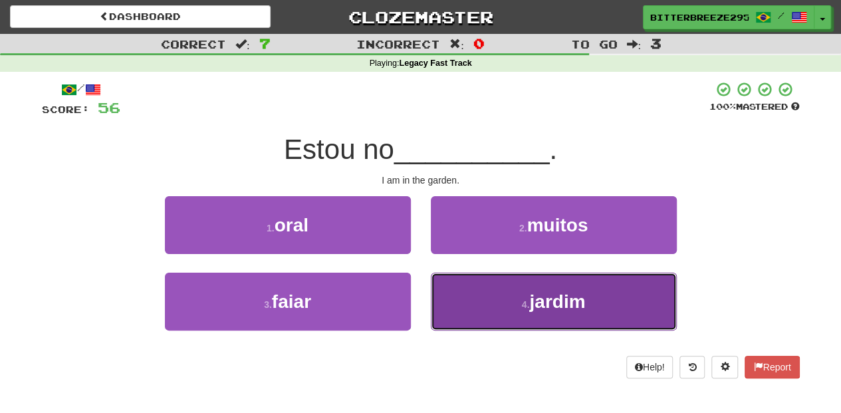
click at [474, 299] on button "4 . jardim" at bounding box center [554, 302] width 246 height 58
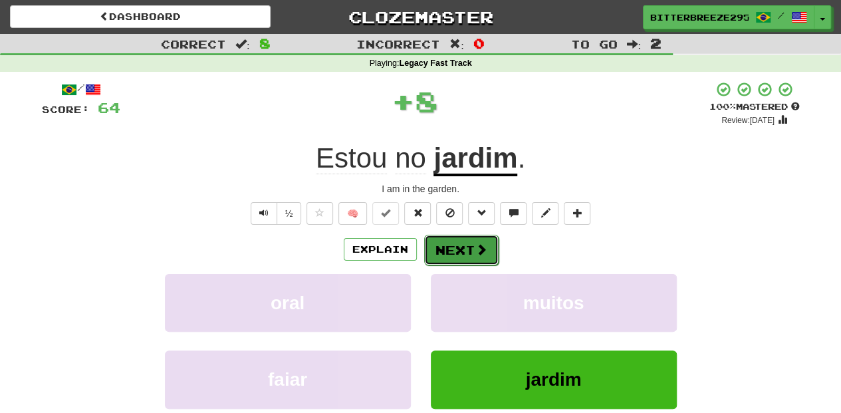
click at [452, 247] on button "Next" at bounding box center [461, 250] width 74 height 31
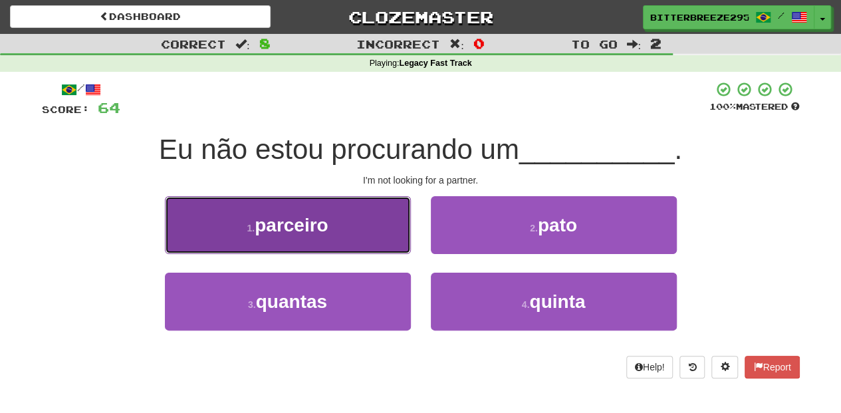
click at [351, 230] on button "1 . parceiro" at bounding box center [288, 225] width 246 height 58
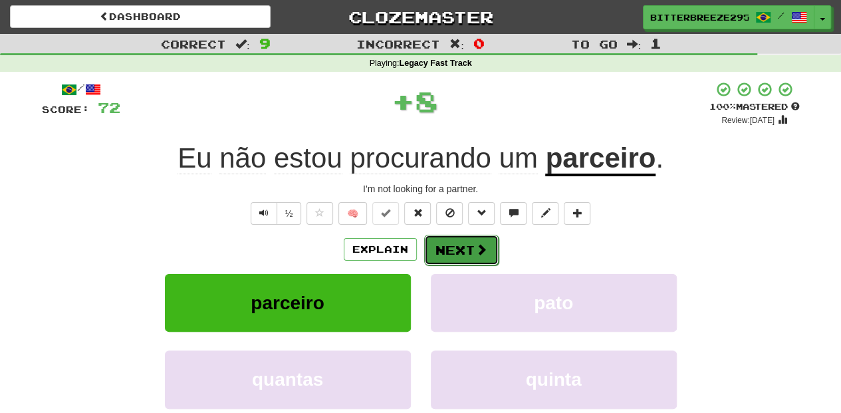
click at [453, 257] on button "Next" at bounding box center [461, 250] width 74 height 31
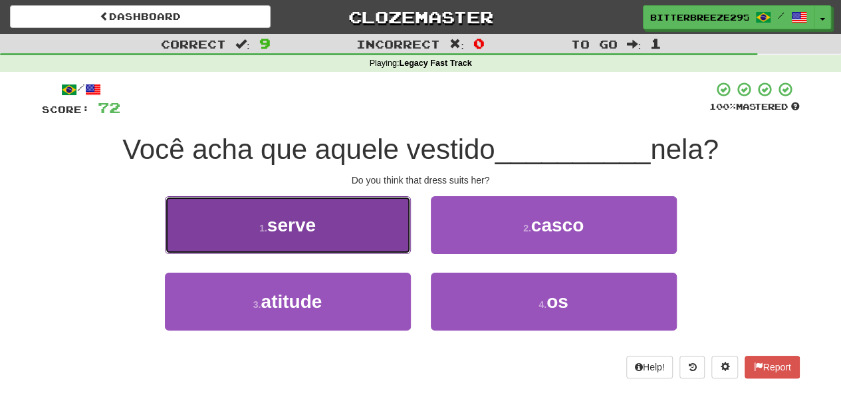
click at [331, 234] on button "1 . serve" at bounding box center [288, 225] width 246 height 58
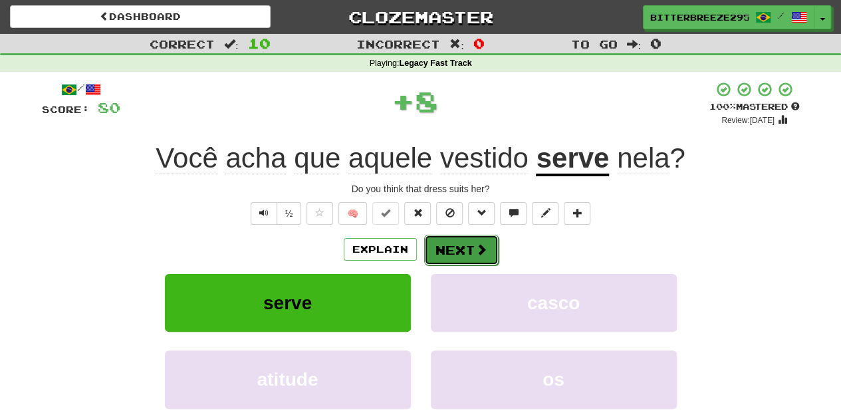
click at [447, 249] on button "Next" at bounding box center [461, 250] width 74 height 31
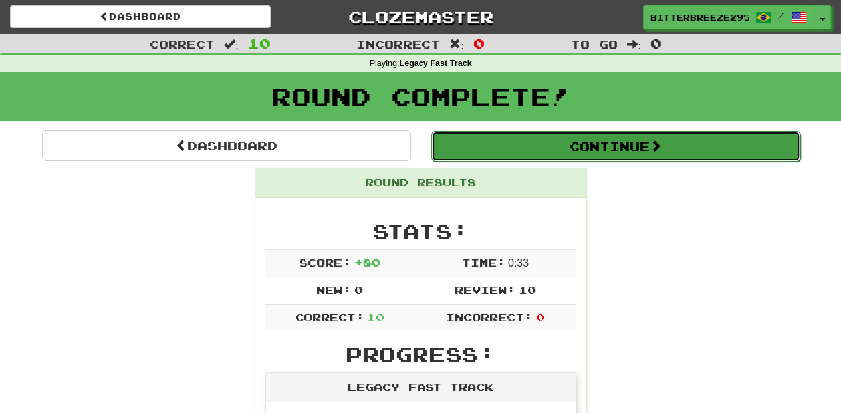
click at [520, 142] on button "Continue" at bounding box center [616, 146] width 369 height 31
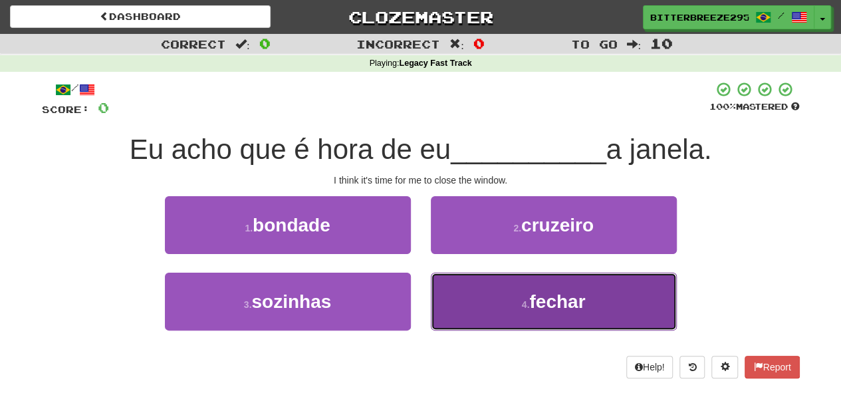
click at [531, 303] on span "fechar" at bounding box center [557, 301] width 56 height 21
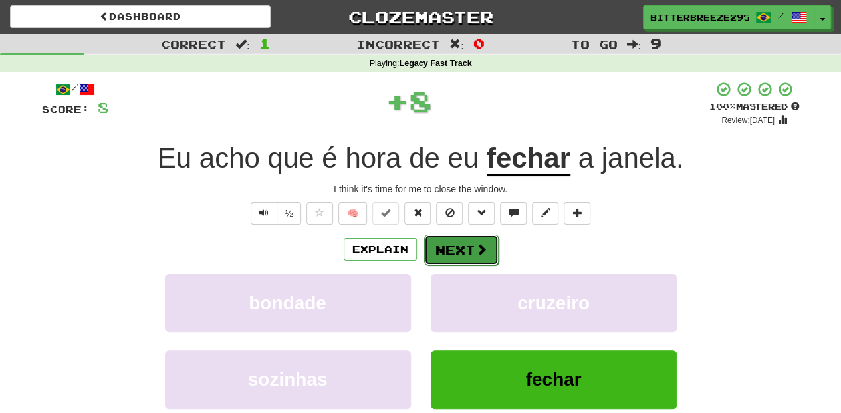
click at [463, 253] on button "Next" at bounding box center [461, 250] width 74 height 31
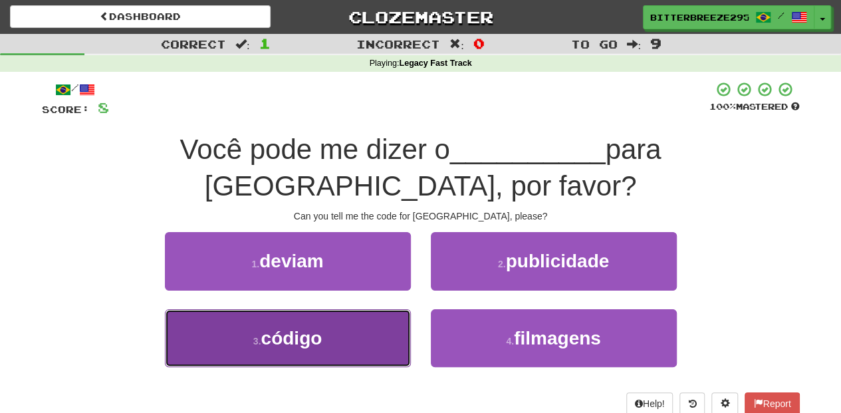
click at [374, 309] on button "3 . código" at bounding box center [288, 338] width 246 height 58
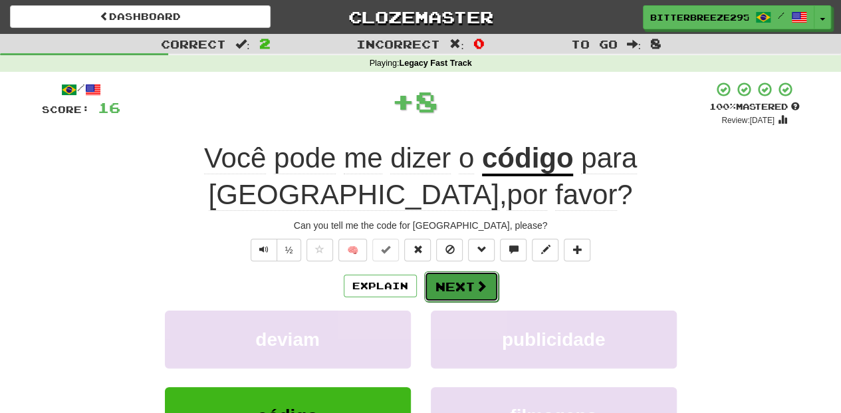
click at [474, 271] on button "Next" at bounding box center [461, 286] width 74 height 31
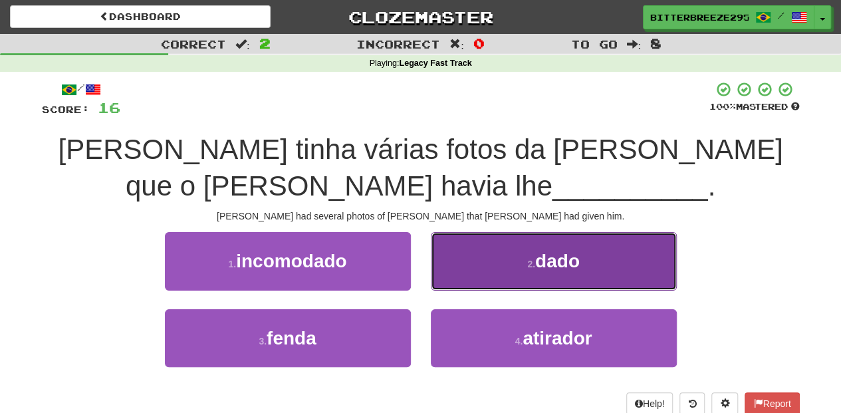
click at [465, 275] on button "2 . dado" at bounding box center [554, 261] width 246 height 58
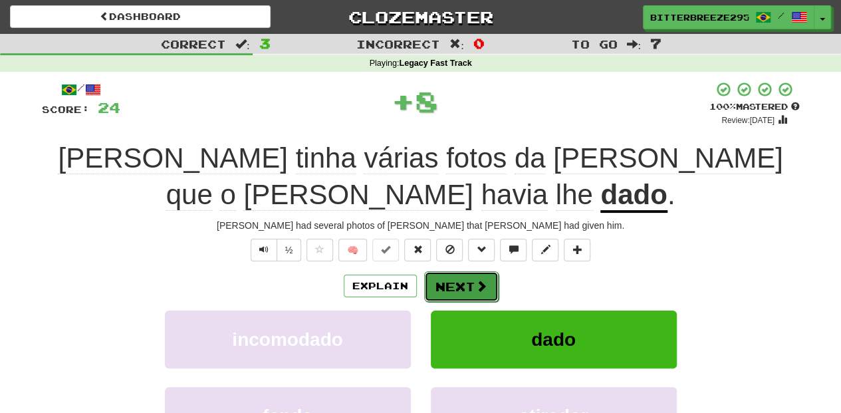
click at [464, 271] on button "Next" at bounding box center [461, 286] width 74 height 31
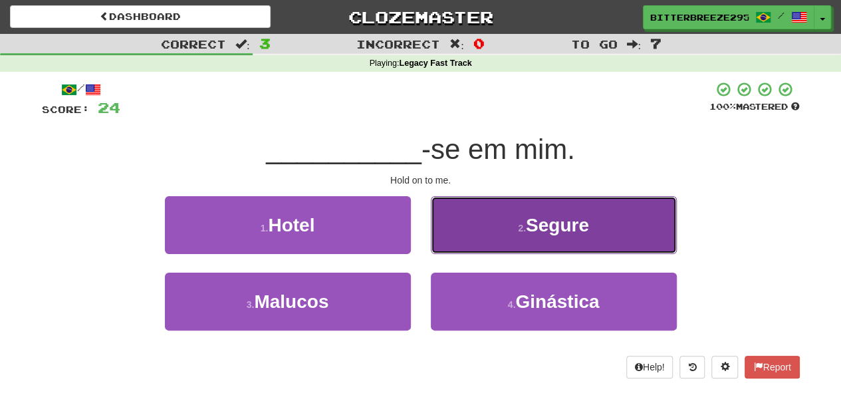
click at [458, 237] on button "2 . Segure" at bounding box center [554, 225] width 246 height 58
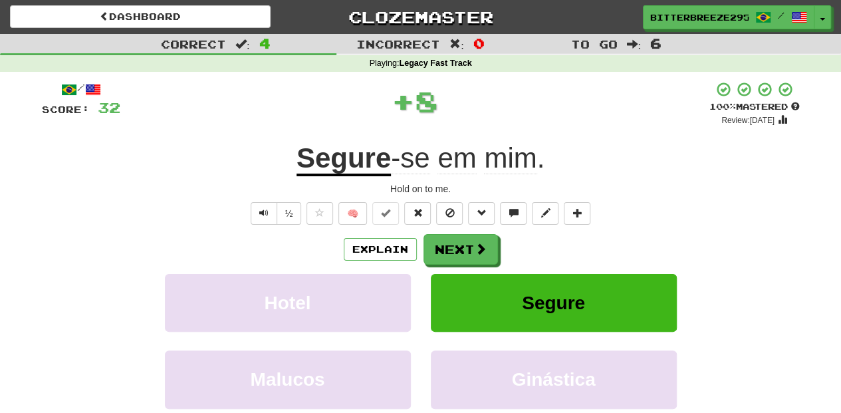
click at [458, 237] on button "Next" at bounding box center [461, 249] width 74 height 31
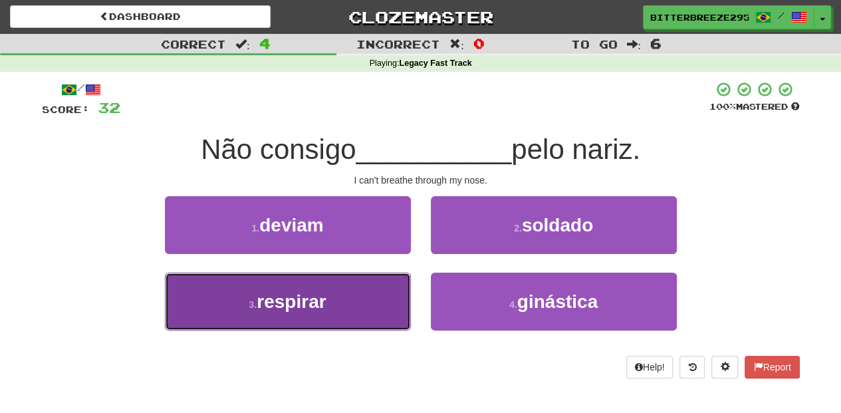
click at [372, 291] on button "3 . respirar" at bounding box center [288, 302] width 246 height 58
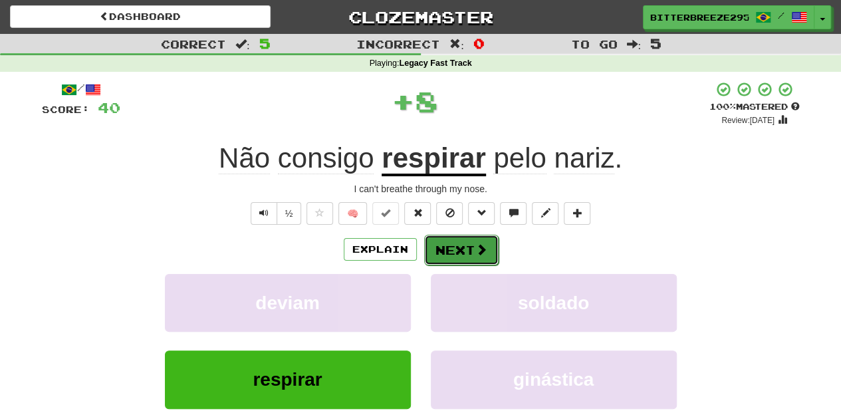
click at [440, 257] on button "Next" at bounding box center [461, 250] width 74 height 31
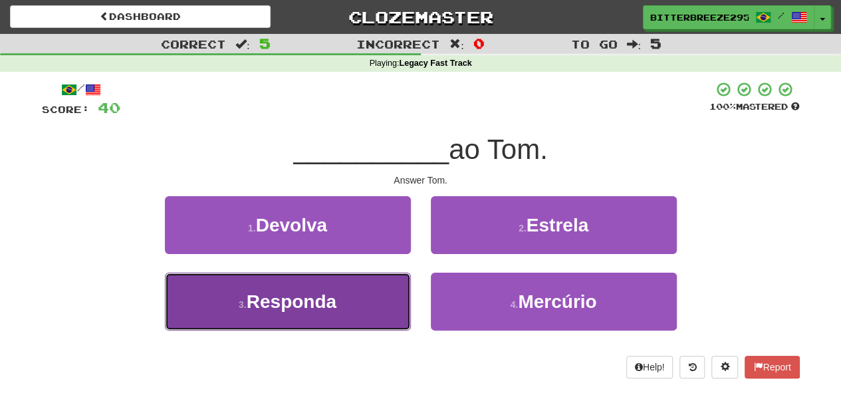
click at [379, 305] on button "3 . Responda" at bounding box center [288, 302] width 246 height 58
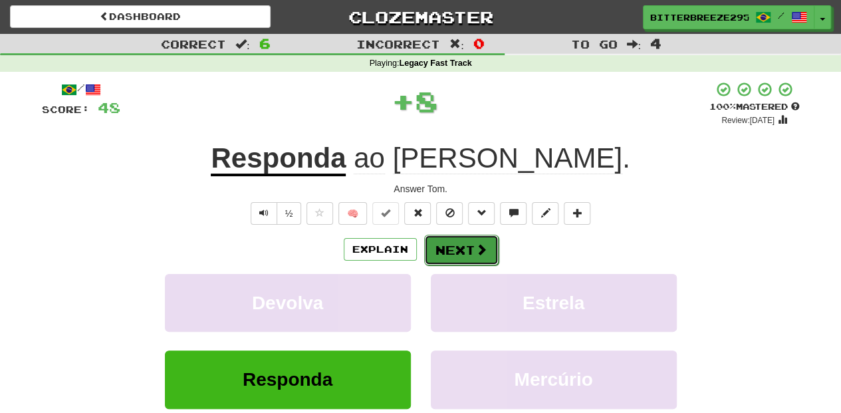
click at [454, 247] on button "Next" at bounding box center [461, 250] width 74 height 31
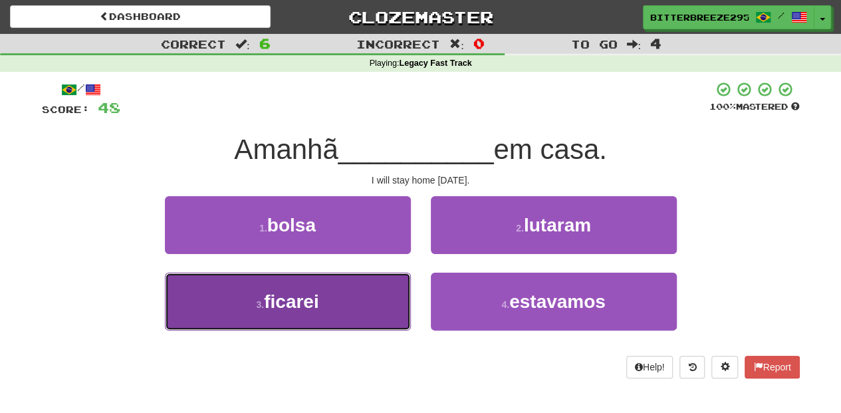
click at [374, 303] on button "3 . ficarei" at bounding box center [288, 302] width 246 height 58
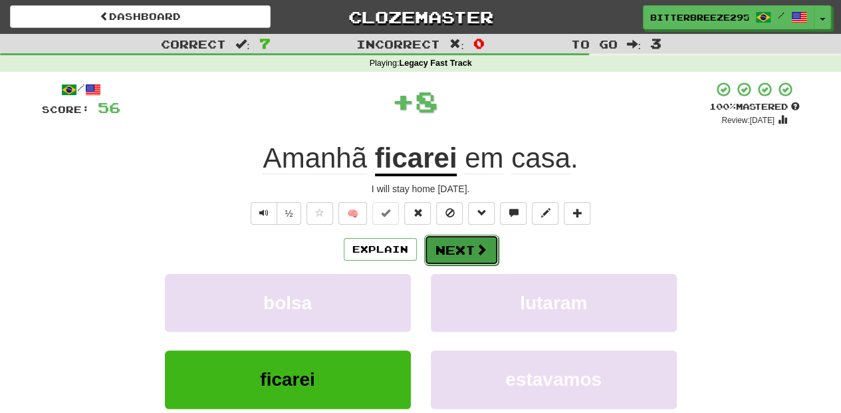
click at [444, 239] on button "Next" at bounding box center [461, 250] width 74 height 31
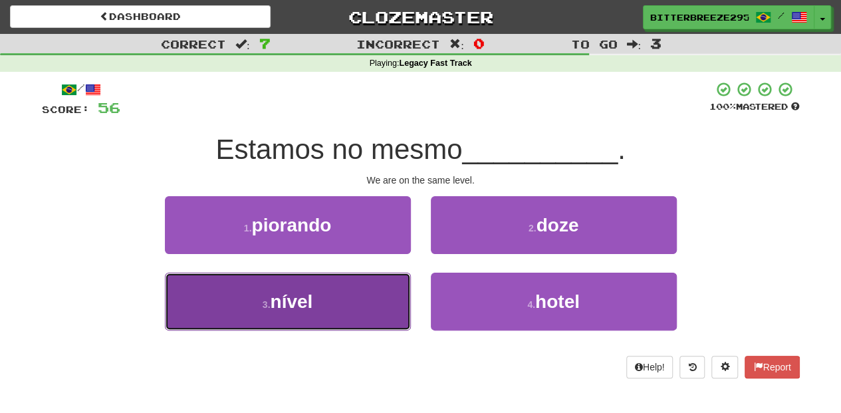
click at [379, 285] on button "3 . nível" at bounding box center [288, 302] width 246 height 58
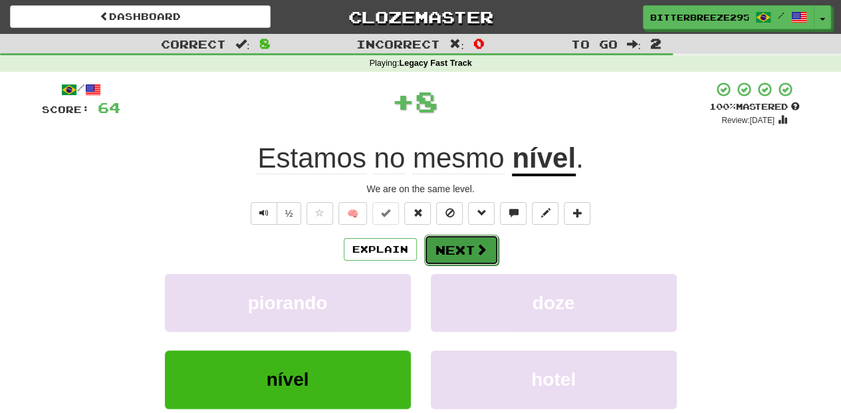
click at [455, 246] on button "Next" at bounding box center [461, 250] width 74 height 31
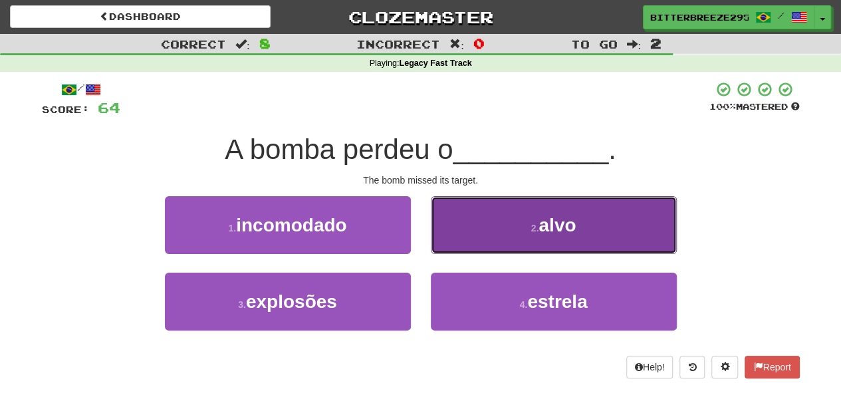
click at [465, 227] on button "2 . alvo" at bounding box center [554, 225] width 246 height 58
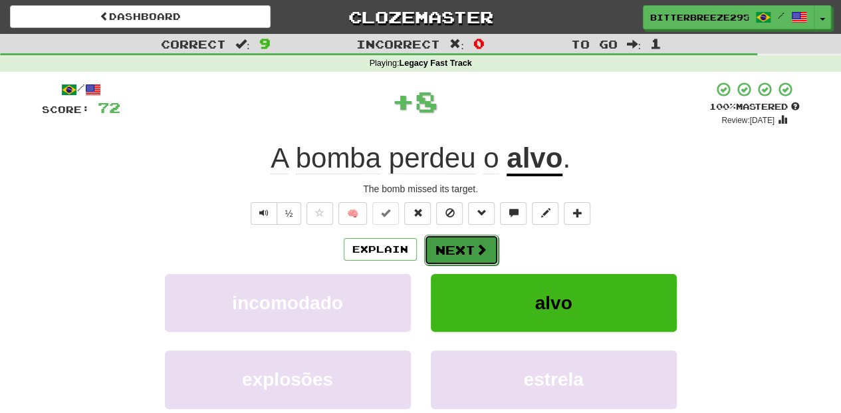
click at [462, 238] on button "Next" at bounding box center [461, 250] width 74 height 31
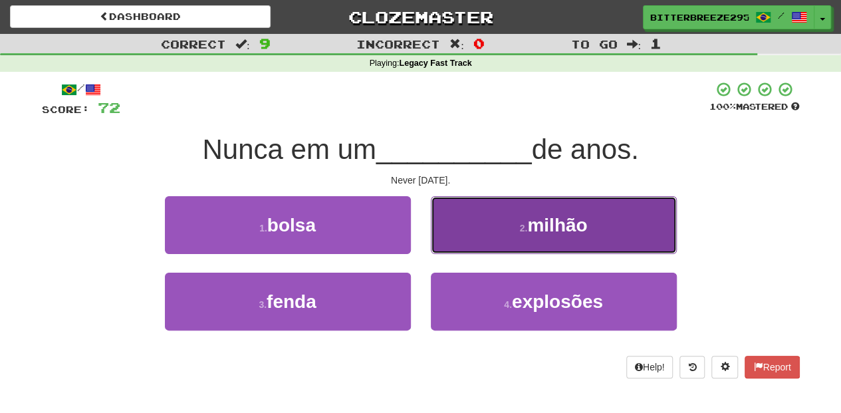
click at [457, 238] on button "2 . milhão" at bounding box center [554, 225] width 246 height 58
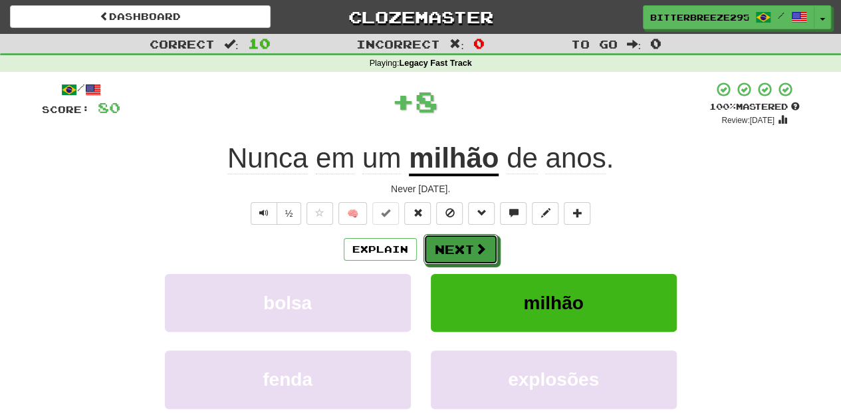
click at [457, 238] on button "Next" at bounding box center [461, 249] width 74 height 31
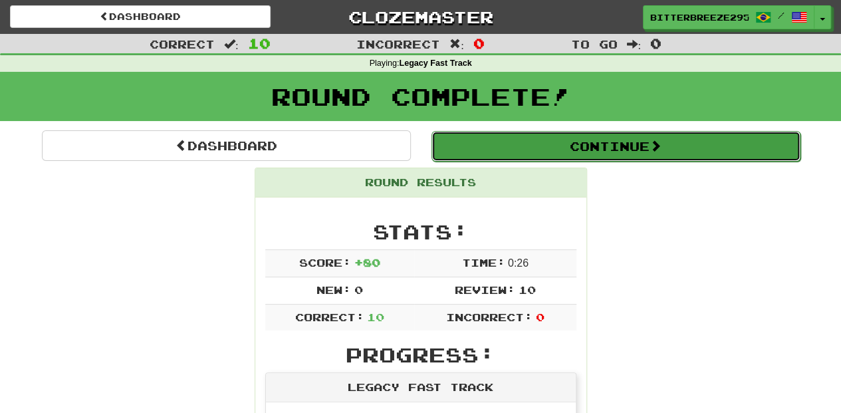
click at [553, 136] on button "Continue" at bounding box center [616, 146] width 369 height 31
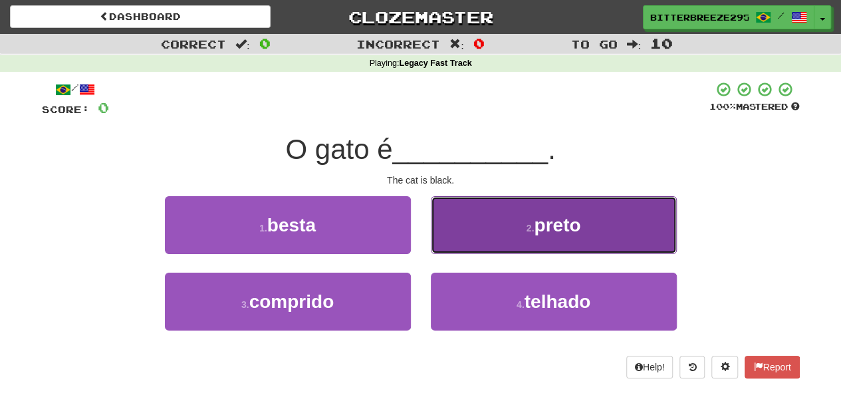
click at [483, 234] on button "2 . preto" at bounding box center [554, 225] width 246 height 58
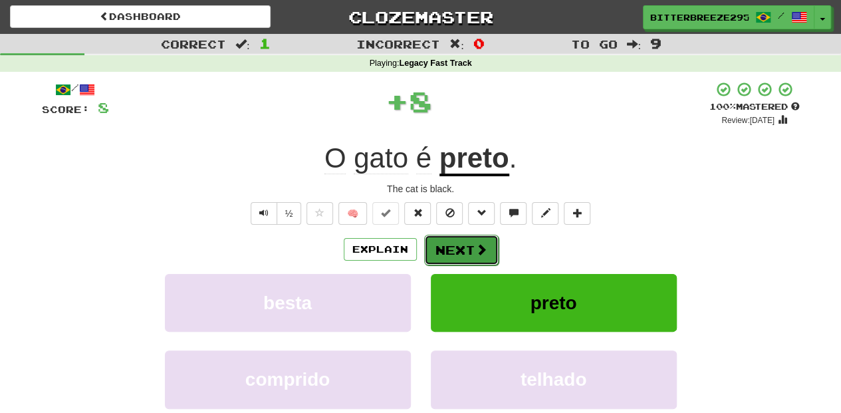
click at [476, 245] on span at bounding box center [482, 249] width 12 height 12
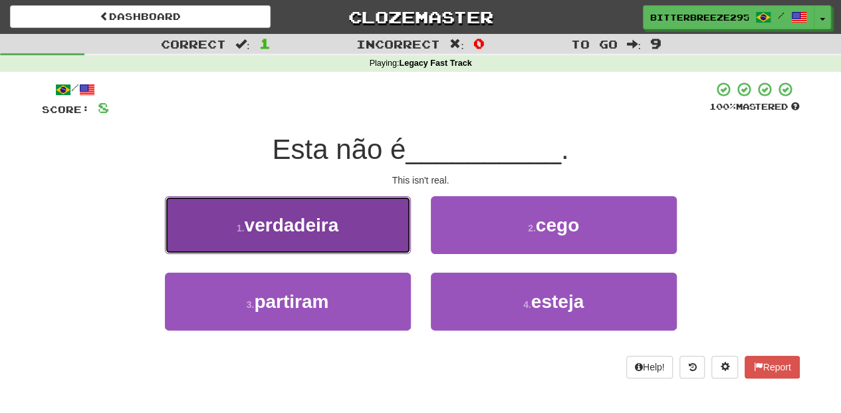
click at [365, 238] on button "1 . verdadeira" at bounding box center [288, 225] width 246 height 58
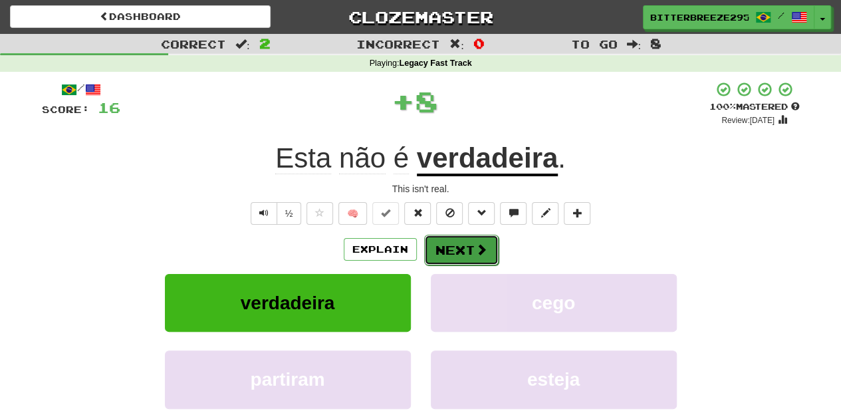
click at [459, 235] on button "Next" at bounding box center [461, 250] width 74 height 31
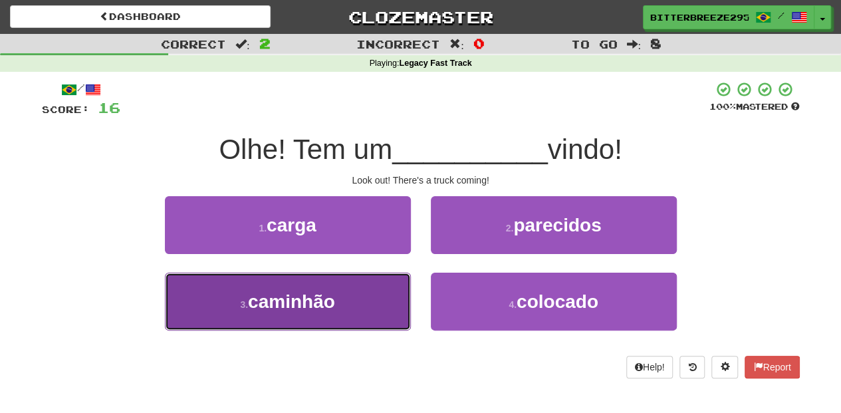
click at [376, 303] on button "3 . caminhão" at bounding box center [288, 302] width 246 height 58
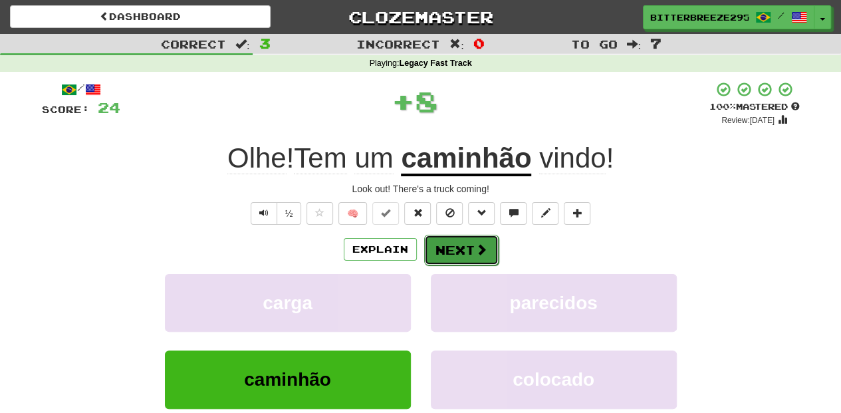
click at [447, 245] on button "Next" at bounding box center [461, 250] width 74 height 31
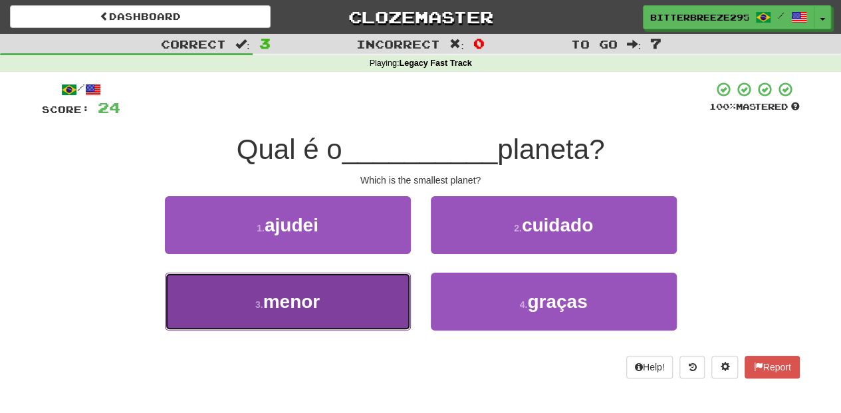
click at [365, 299] on button "3 . menor" at bounding box center [288, 302] width 246 height 58
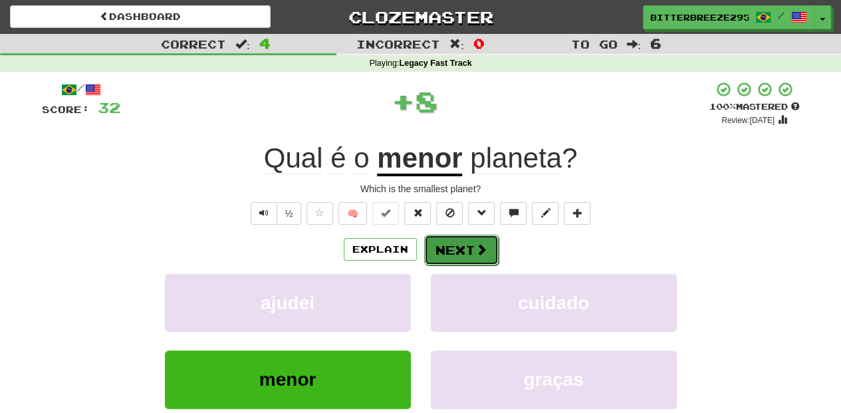
click at [460, 243] on button "Next" at bounding box center [461, 250] width 74 height 31
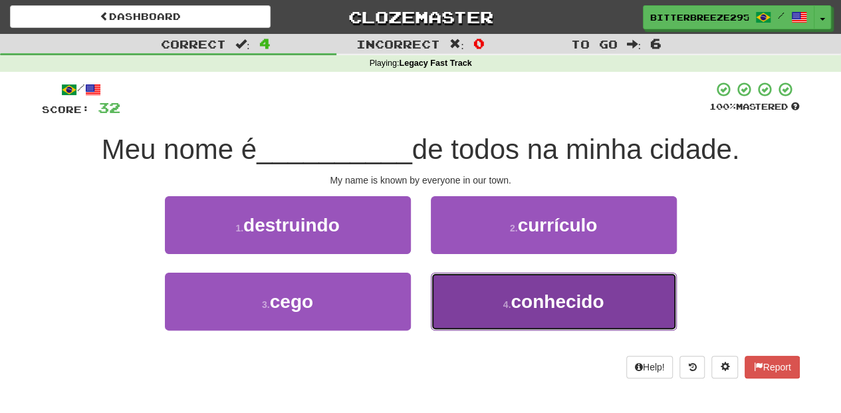
click at [455, 290] on button "4 . conhecido" at bounding box center [554, 302] width 246 height 58
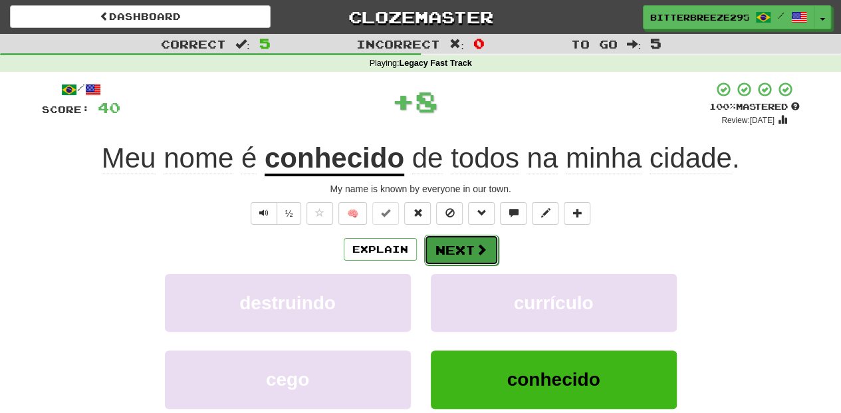
click at [458, 239] on button "Next" at bounding box center [461, 250] width 74 height 31
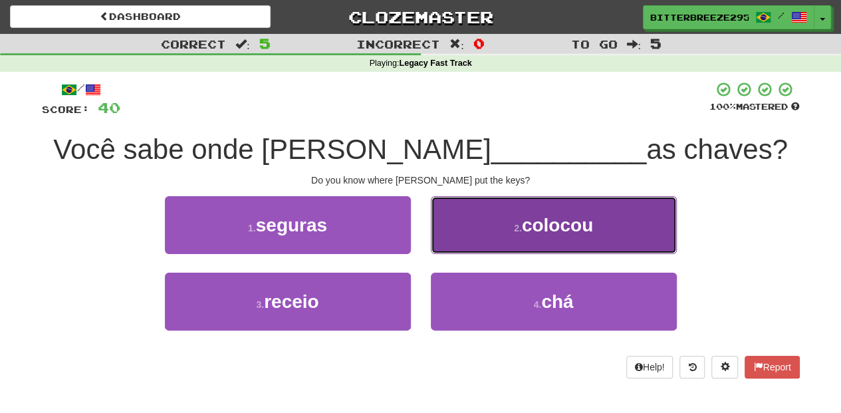
click at [460, 233] on button "2 . colocou" at bounding box center [554, 225] width 246 height 58
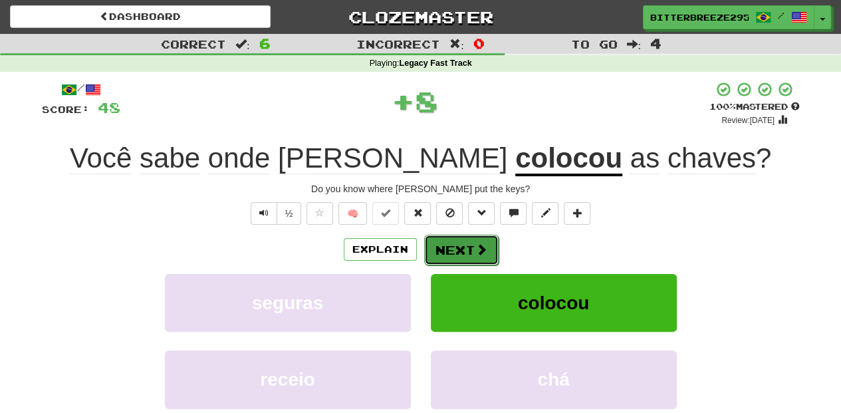
click at [455, 240] on button "Next" at bounding box center [461, 250] width 74 height 31
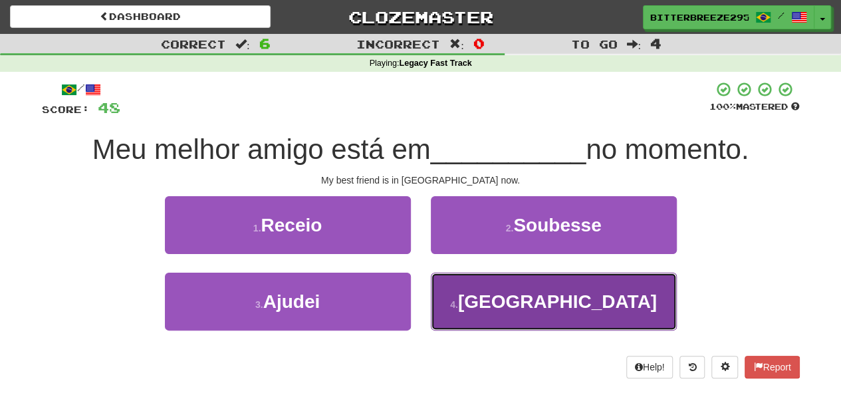
click at [476, 290] on button "4 . Roma" at bounding box center [554, 302] width 246 height 58
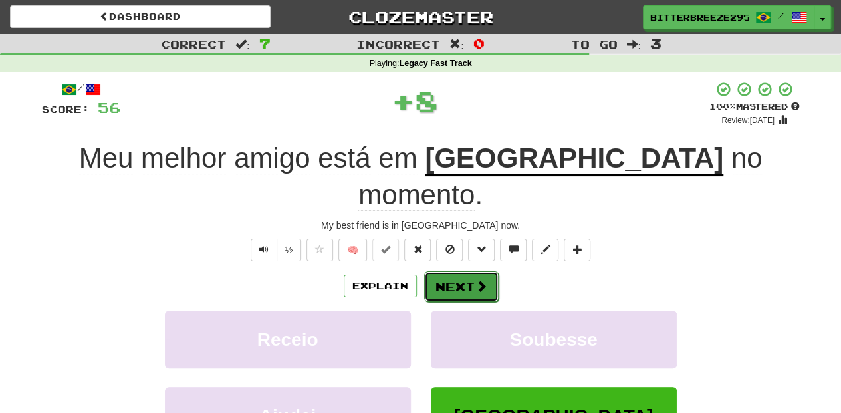
click at [453, 271] on button "Next" at bounding box center [461, 286] width 74 height 31
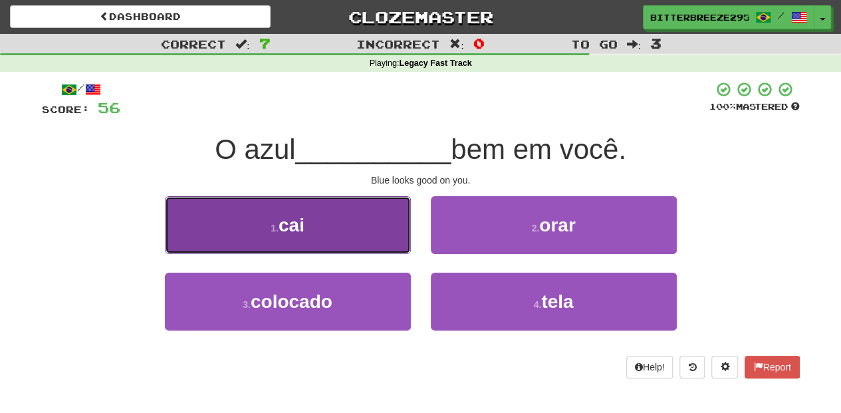
click at [386, 241] on button "1 . cai" at bounding box center [288, 225] width 246 height 58
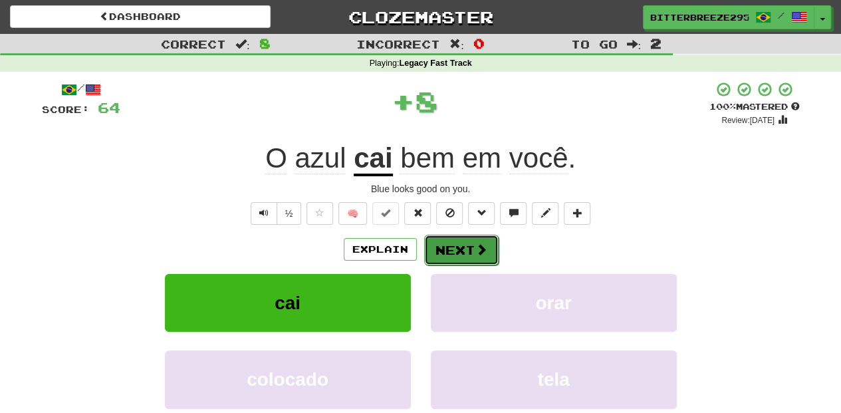
click at [454, 241] on button "Next" at bounding box center [461, 250] width 74 height 31
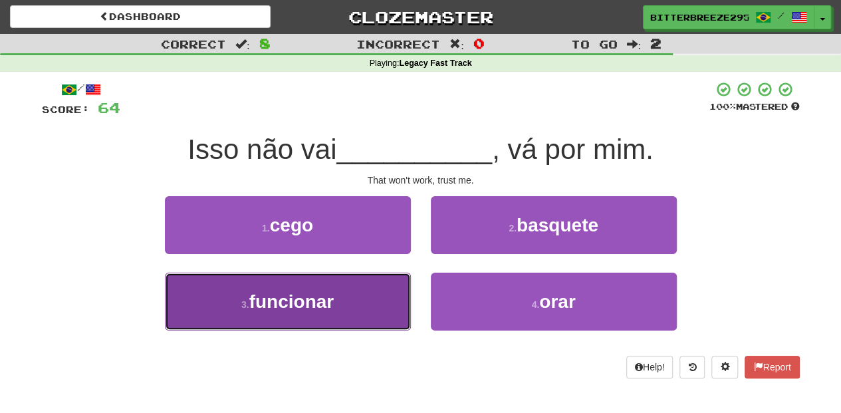
click at [379, 305] on button "3 . funcionar" at bounding box center [288, 302] width 246 height 58
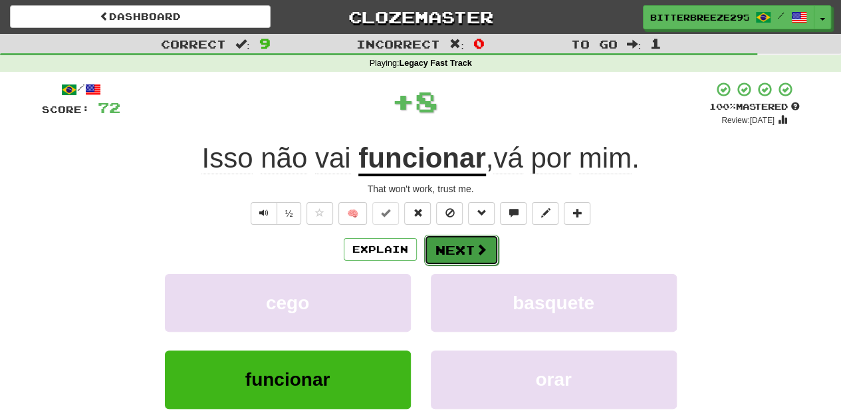
click at [448, 242] on button "Next" at bounding box center [461, 250] width 74 height 31
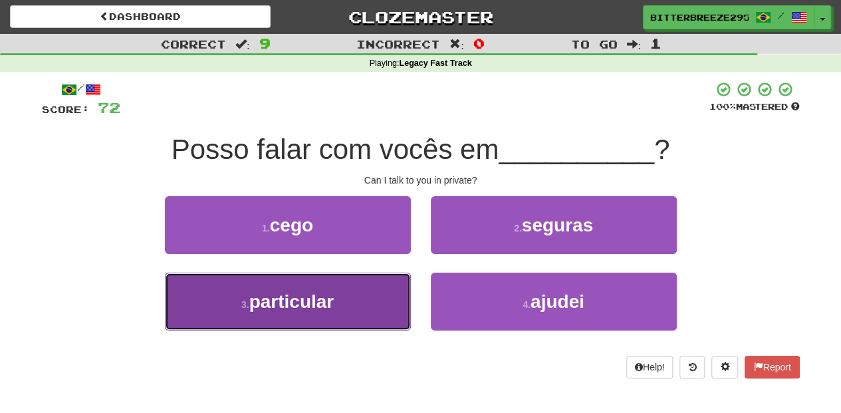
click at [359, 301] on button "3 . particular" at bounding box center [288, 302] width 246 height 58
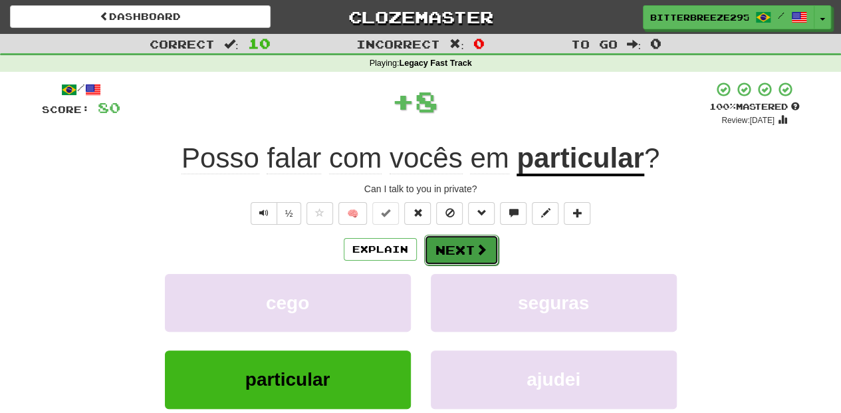
click at [440, 250] on button "Next" at bounding box center [461, 250] width 74 height 31
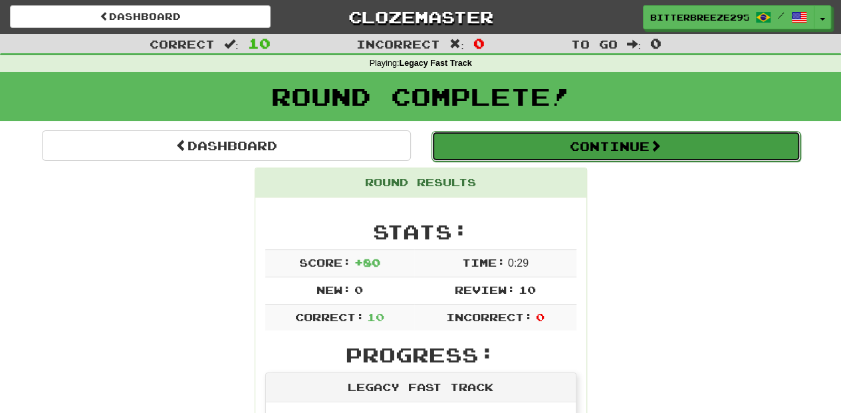
click at [523, 149] on button "Continue" at bounding box center [616, 146] width 369 height 31
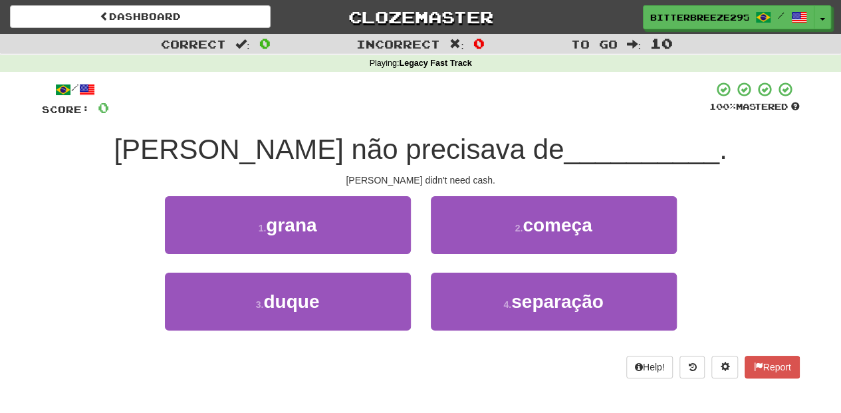
click at [359, 257] on div "1 . grana" at bounding box center [288, 234] width 266 height 76
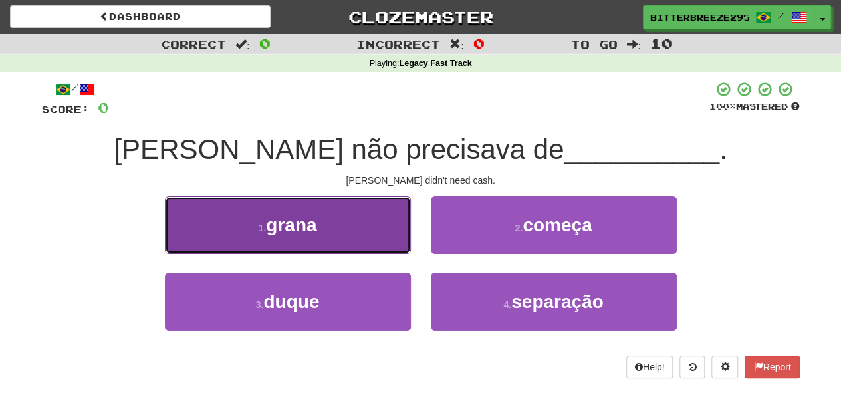
click at [384, 247] on button "1 . grana" at bounding box center [288, 225] width 246 height 58
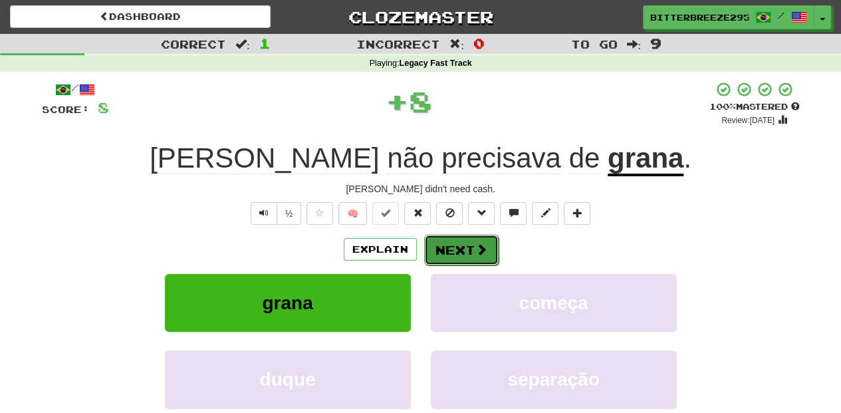
click at [476, 247] on span at bounding box center [482, 249] width 12 height 12
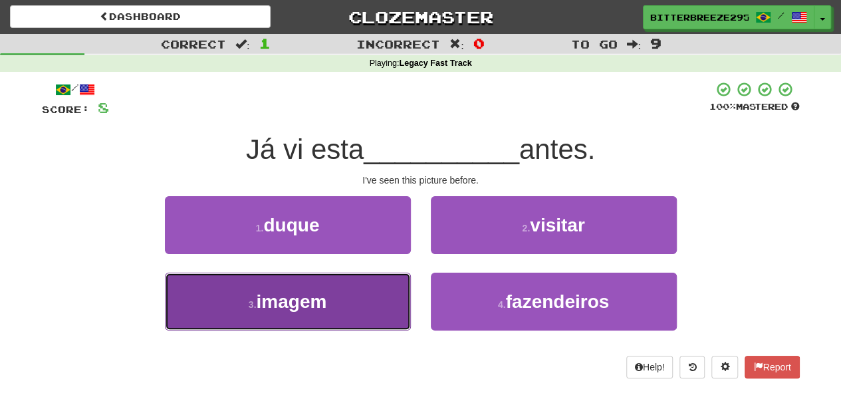
click at [379, 305] on button "3 . imagem" at bounding box center [288, 302] width 246 height 58
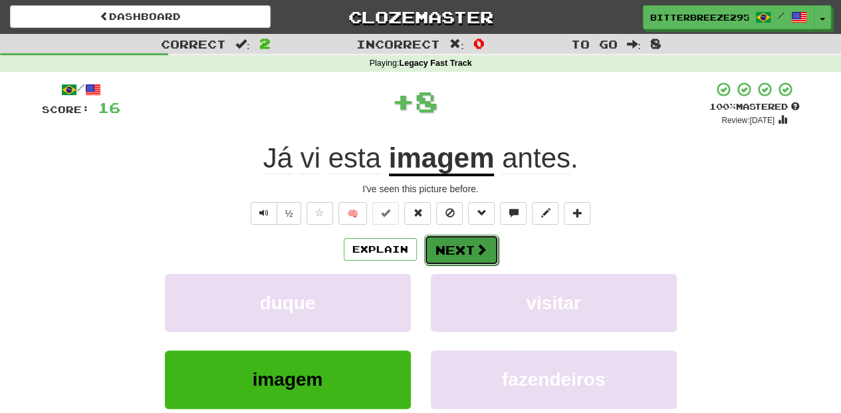
click at [457, 241] on button "Next" at bounding box center [461, 250] width 74 height 31
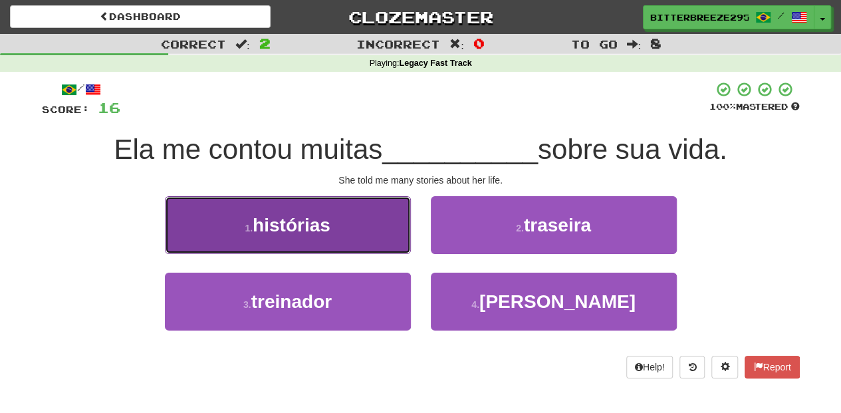
click at [372, 237] on button "1 . histórias" at bounding box center [288, 225] width 246 height 58
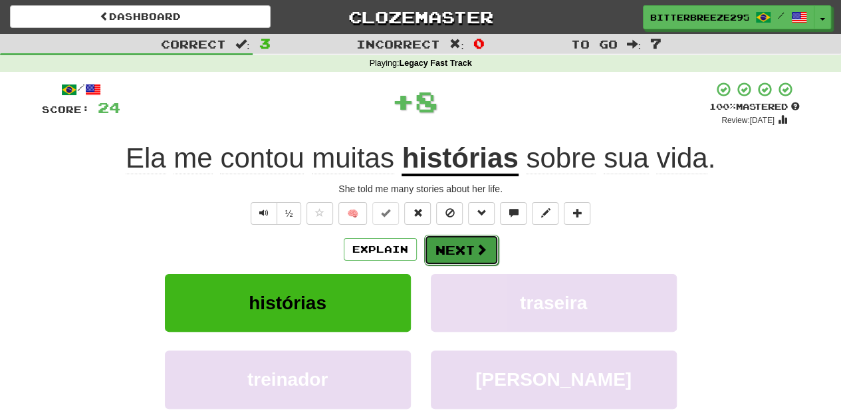
click at [480, 238] on button "Next" at bounding box center [461, 250] width 74 height 31
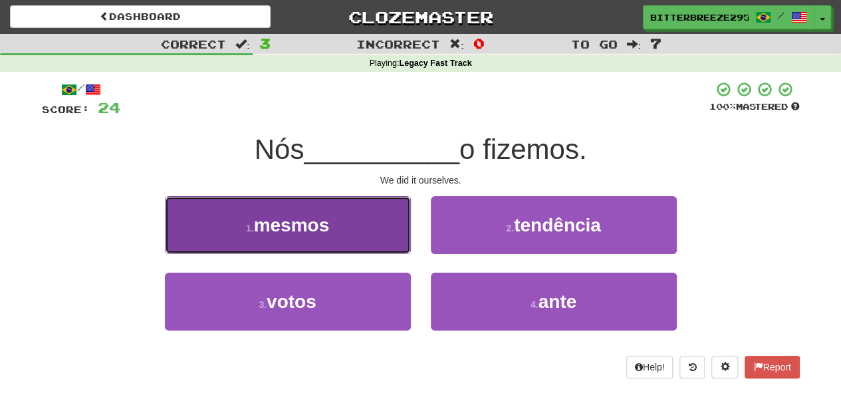
click at [371, 237] on button "1 . mesmos" at bounding box center [288, 225] width 246 height 58
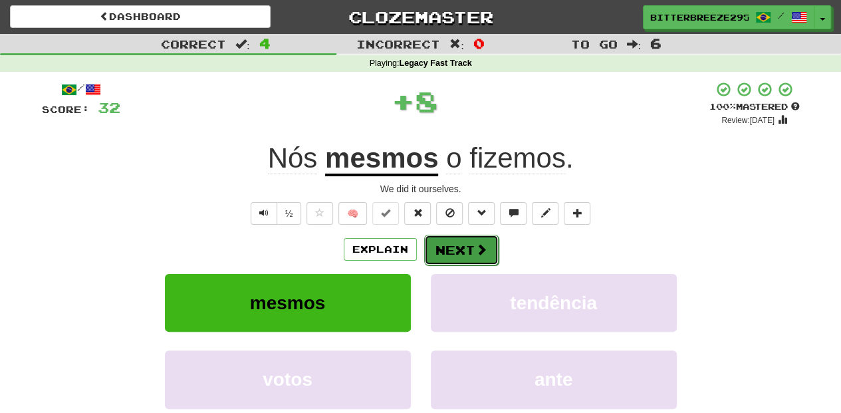
click at [436, 249] on button "Next" at bounding box center [461, 250] width 74 height 31
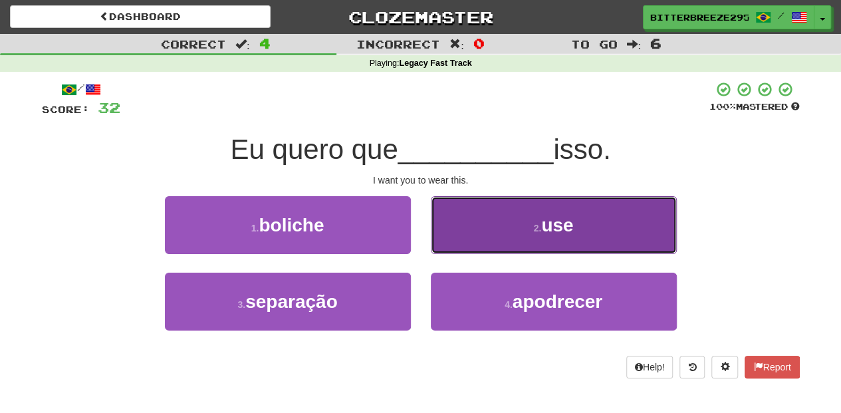
click at [468, 230] on button "2 . use" at bounding box center [554, 225] width 246 height 58
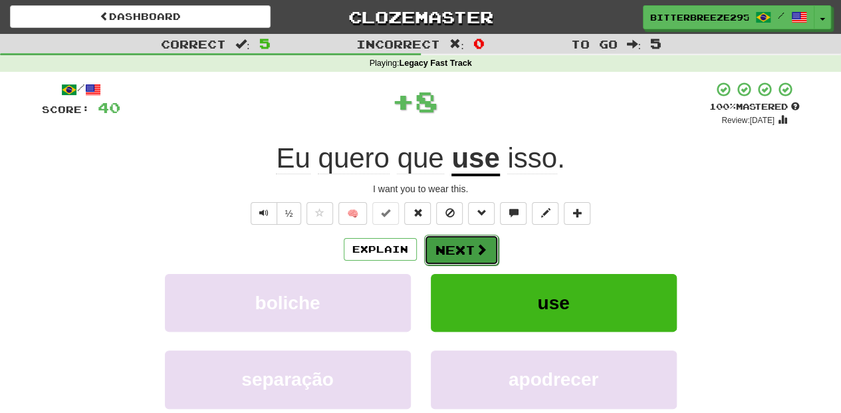
click at [455, 247] on button "Next" at bounding box center [461, 250] width 74 height 31
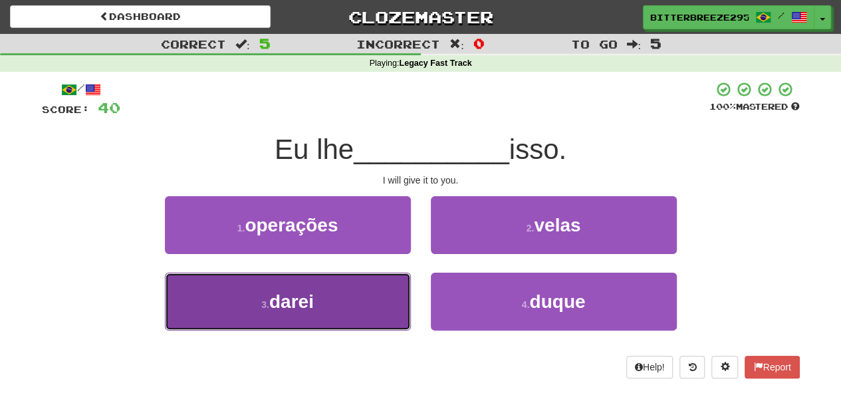
click at [366, 290] on button "3 . darei" at bounding box center [288, 302] width 246 height 58
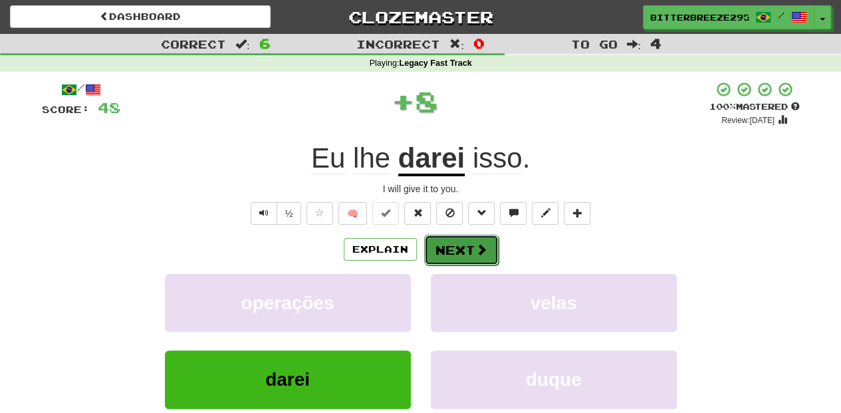
click at [458, 241] on button "Next" at bounding box center [461, 250] width 74 height 31
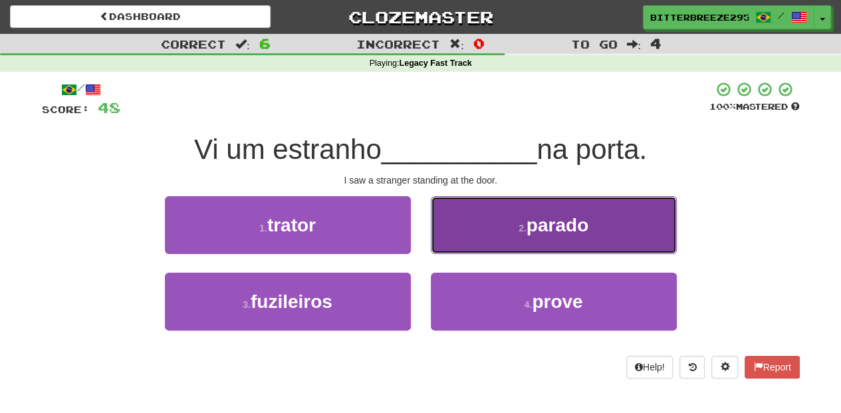
click at [470, 251] on button "2 . parado" at bounding box center [554, 225] width 246 height 58
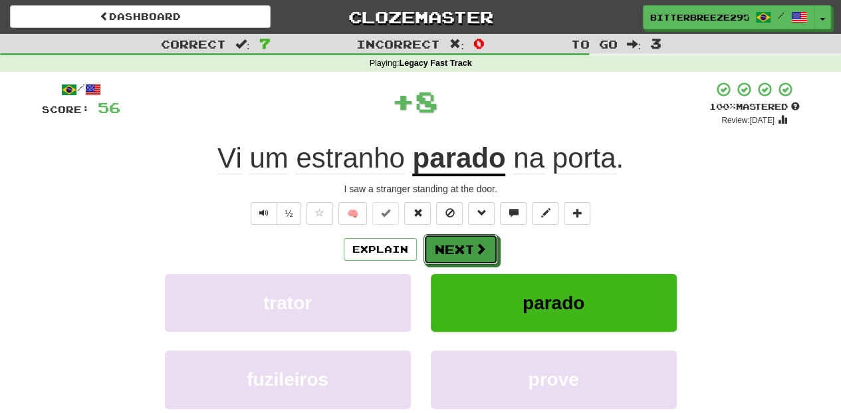
click at [470, 251] on button "Next" at bounding box center [461, 249] width 74 height 31
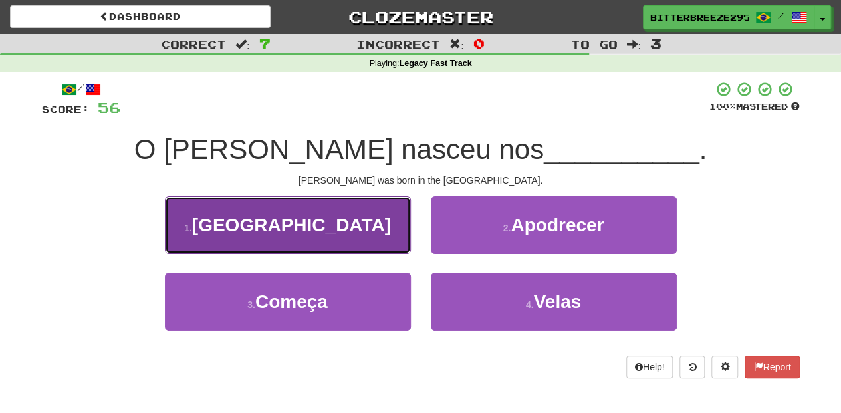
click at [353, 231] on button "1 . EUA" at bounding box center [288, 225] width 246 height 58
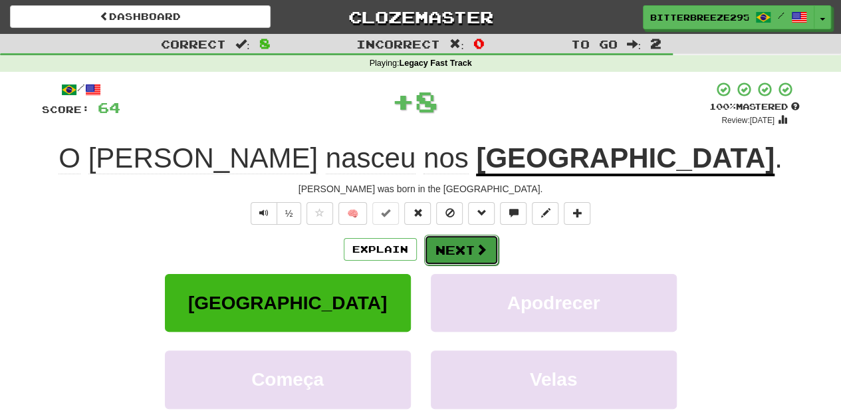
click at [455, 240] on button "Next" at bounding box center [461, 250] width 74 height 31
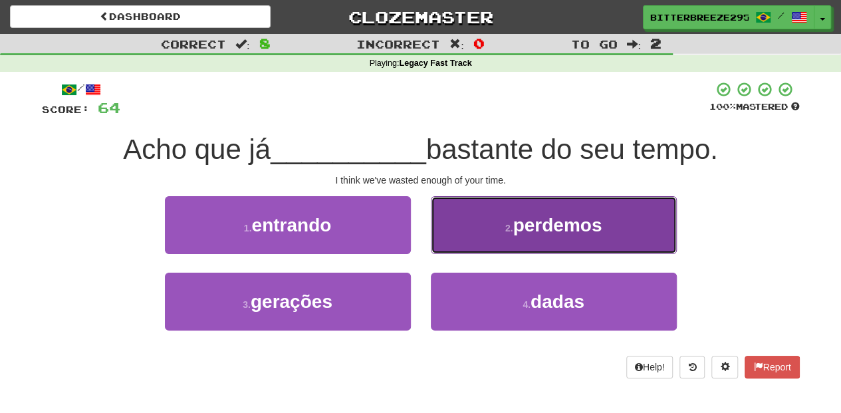
click at [460, 243] on button "2 . perdemos" at bounding box center [554, 225] width 246 height 58
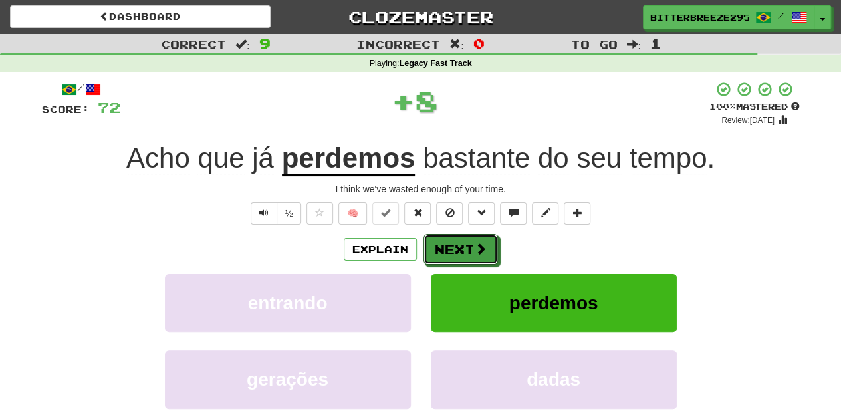
click at [451, 251] on button "Next" at bounding box center [461, 249] width 74 height 31
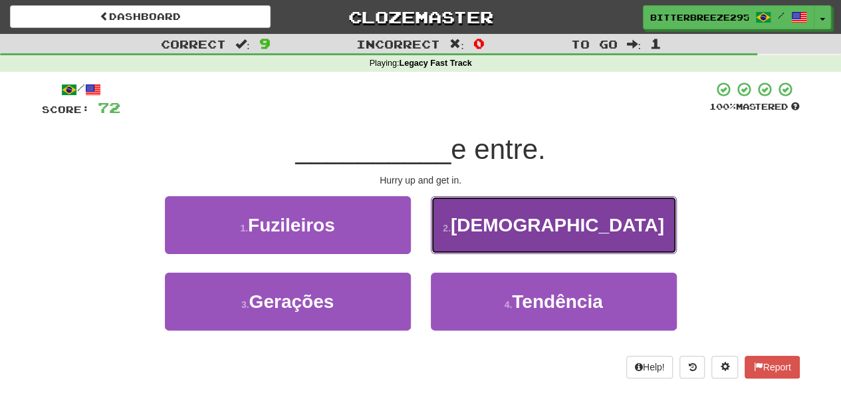
click at [455, 232] on button "2 . Corra" at bounding box center [554, 225] width 246 height 58
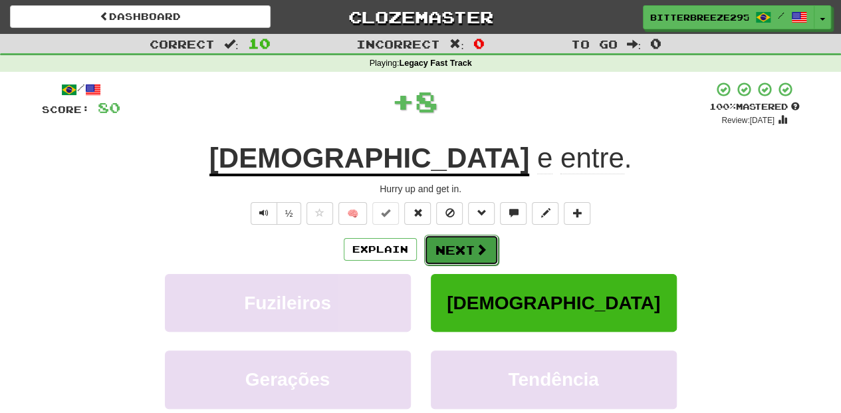
click at [450, 241] on button "Next" at bounding box center [461, 250] width 74 height 31
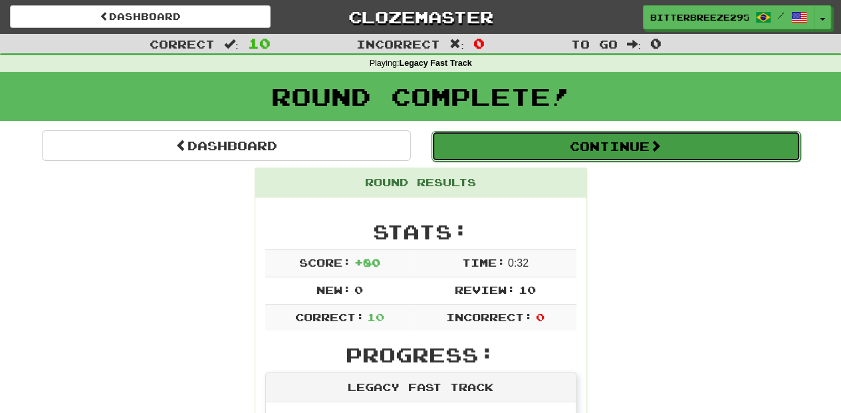
click at [504, 150] on button "Continue" at bounding box center [616, 146] width 369 height 31
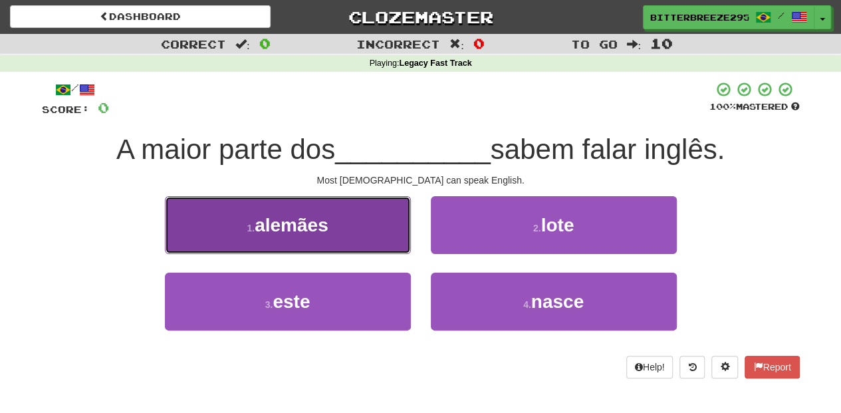
click at [361, 237] on button "1 . alemães" at bounding box center [288, 225] width 246 height 58
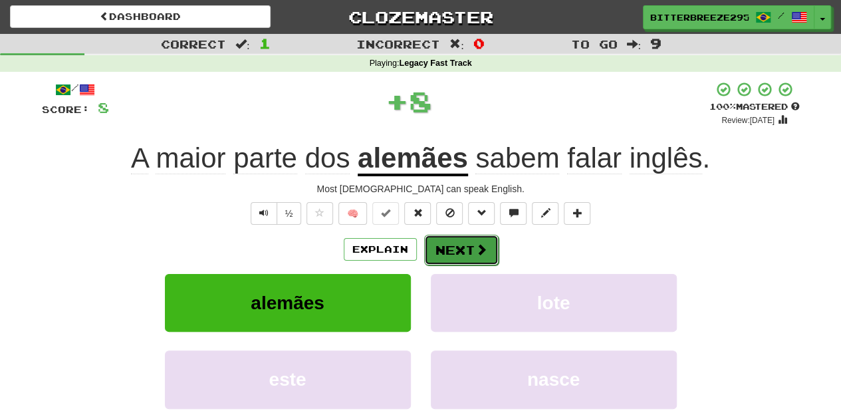
click at [479, 237] on button "Next" at bounding box center [461, 250] width 74 height 31
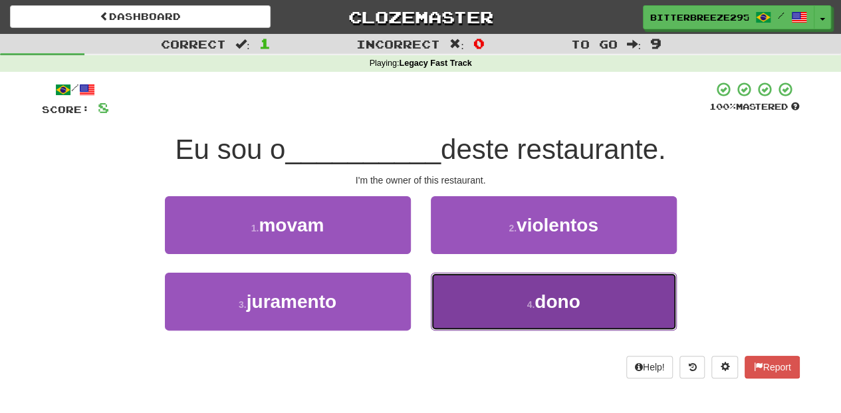
click at [478, 302] on button "4 . dono" at bounding box center [554, 302] width 246 height 58
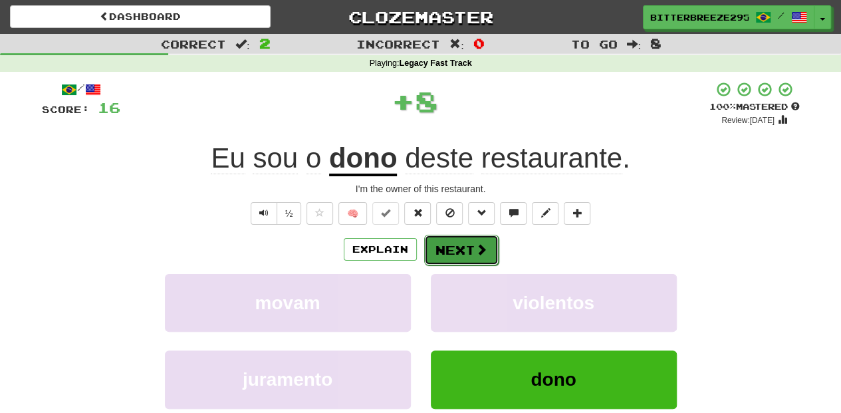
click at [454, 251] on button "Next" at bounding box center [461, 250] width 74 height 31
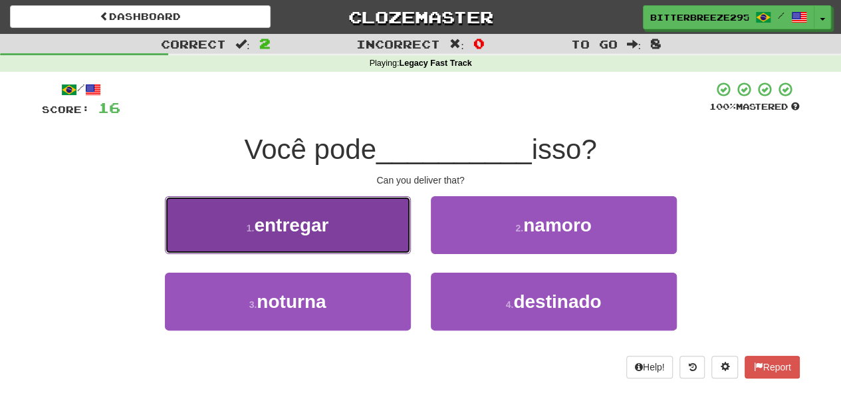
click at [370, 239] on button "1 . entregar" at bounding box center [288, 225] width 246 height 58
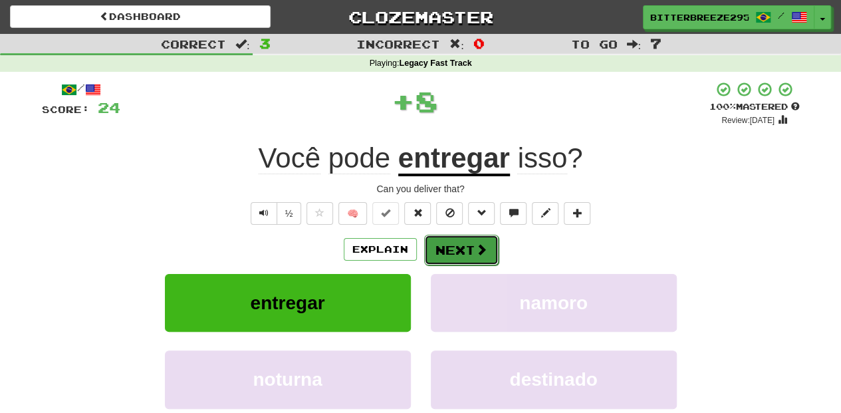
click at [448, 241] on button "Next" at bounding box center [461, 250] width 74 height 31
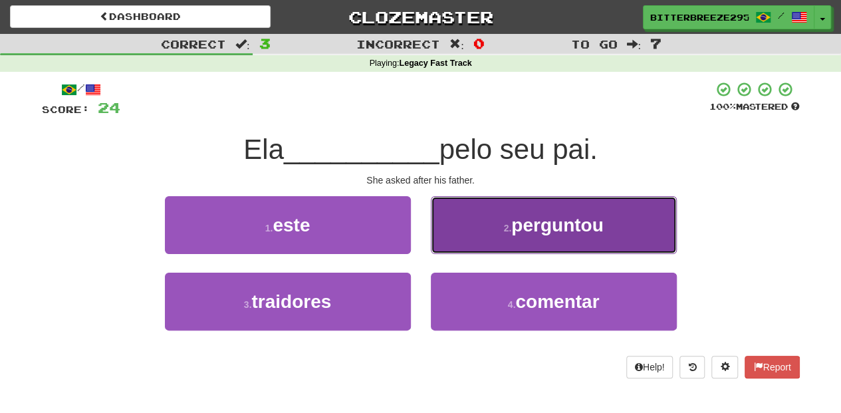
click at [468, 241] on button "2 . perguntou" at bounding box center [554, 225] width 246 height 58
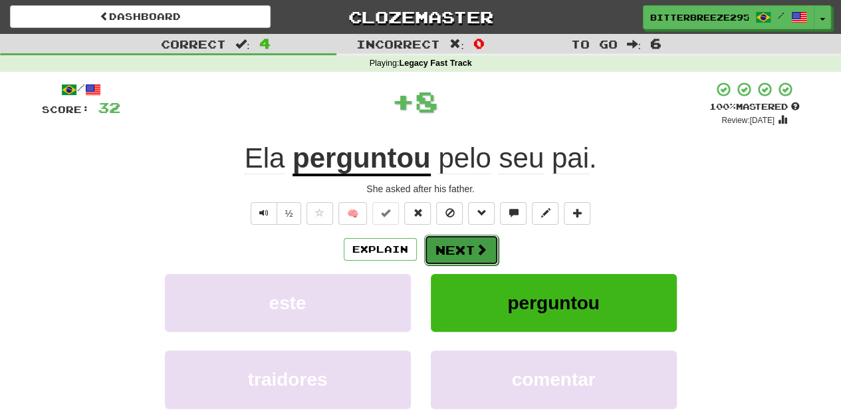
click at [467, 241] on button "Next" at bounding box center [461, 250] width 74 height 31
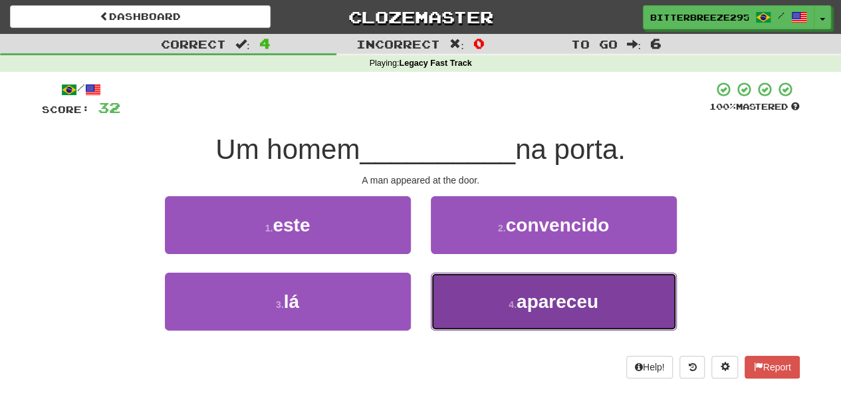
click at [488, 287] on button "4 . apareceu" at bounding box center [554, 302] width 246 height 58
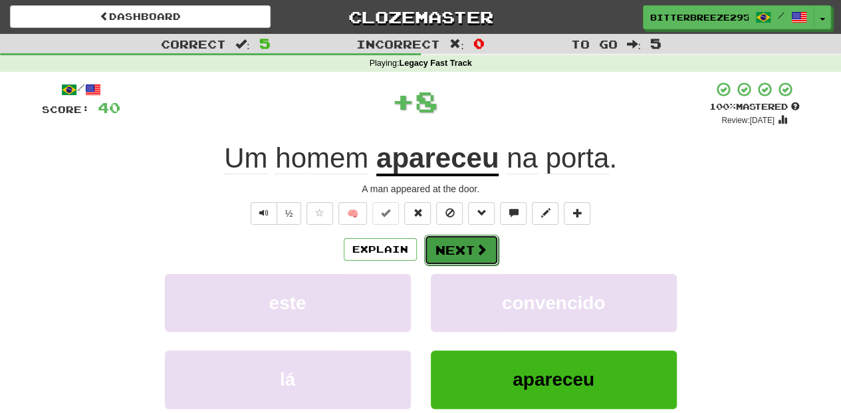
click at [471, 243] on button "Next" at bounding box center [461, 250] width 74 height 31
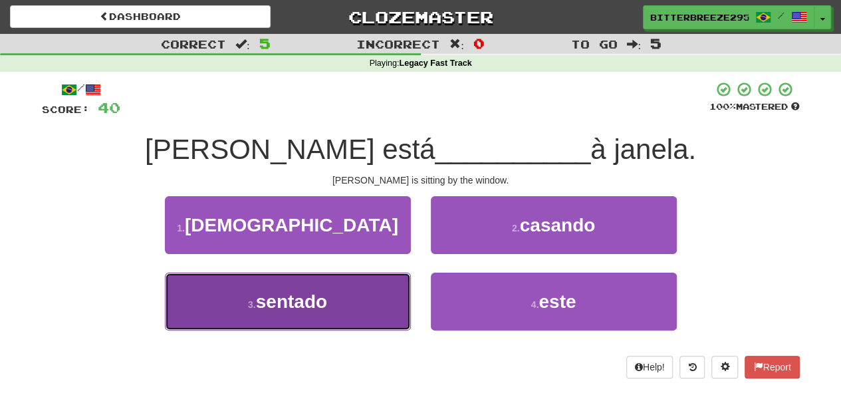
click at [390, 294] on button "3 . sentado" at bounding box center [288, 302] width 246 height 58
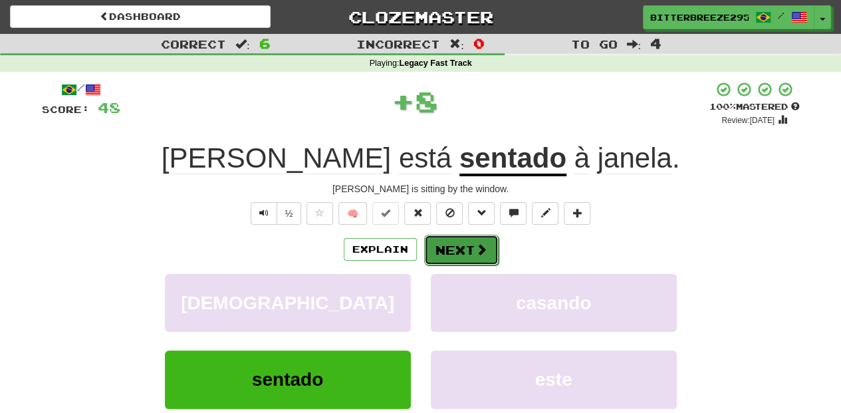
click at [436, 257] on button "Next" at bounding box center [461, 250] width 74 height 31
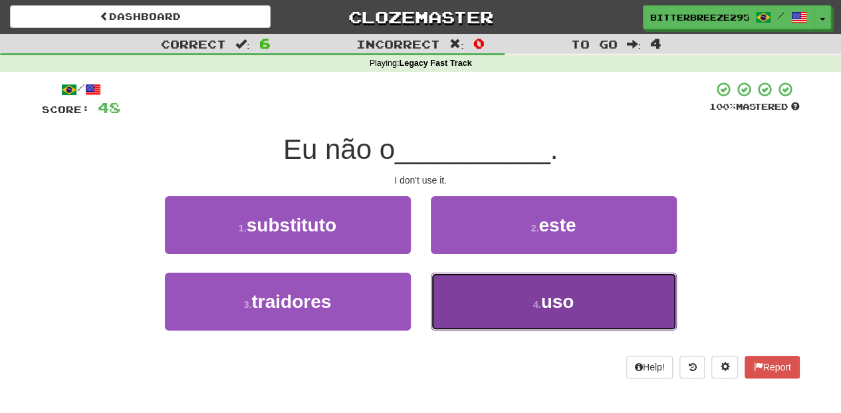
click at [484, 309] on button "4 . uso" at bounding box center [554, 302] width 246 height 58
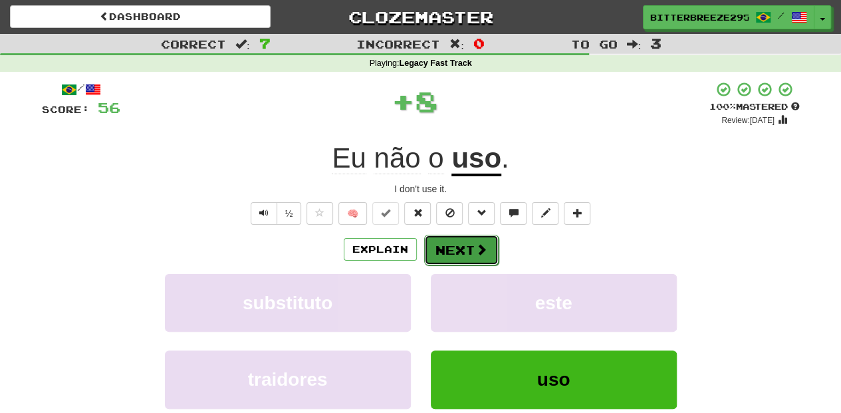
click at [468, 247] on button "Next" at bounding box center [461, 250] width 74 height 31
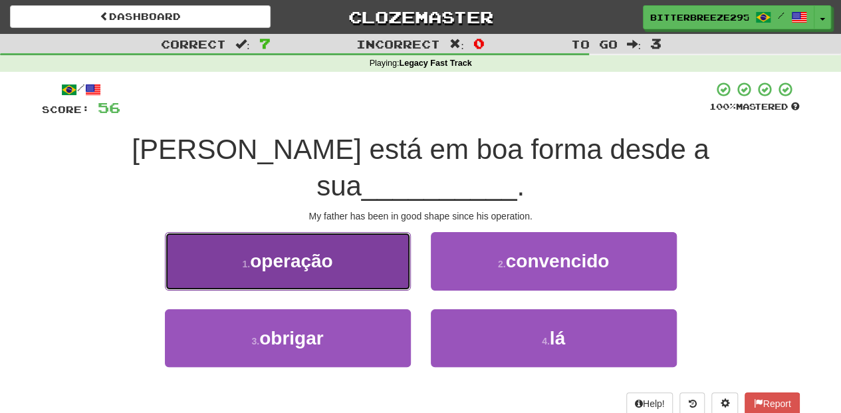
click at [387, 232] on button "1 . operação" at bounding box center [288, 261] width 246 height 58
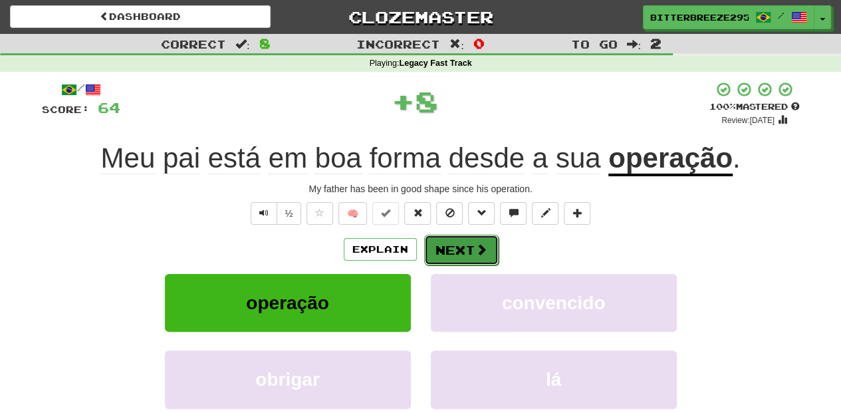
click at [440, 247] on button "Next" at bounding box center [461, 250] width 74 height 31
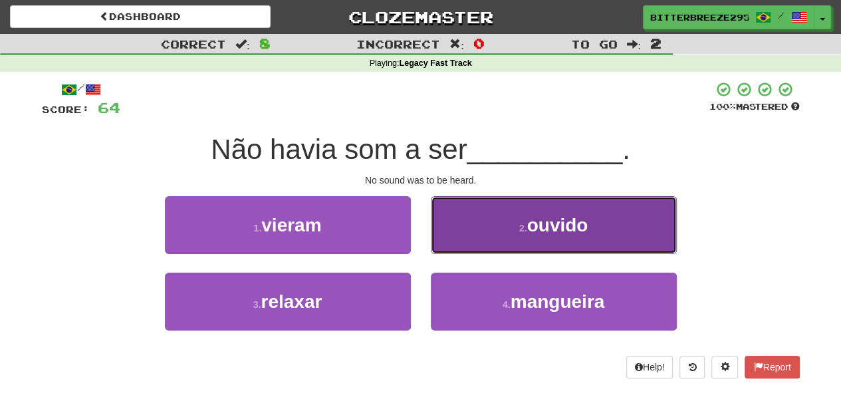
click at [464, 237] on button "2 . ouvido" at bounding box center [554, 225] width 246 height 58
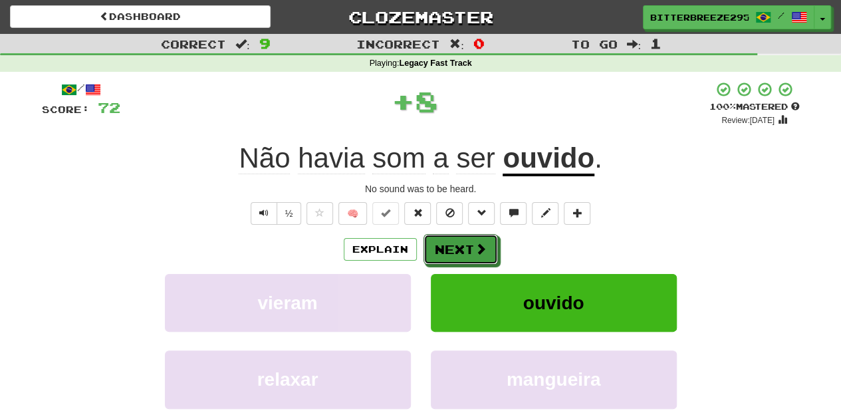
click at [464, 237] on button "Next" at bounding box center [461, 249] width 74 height 31
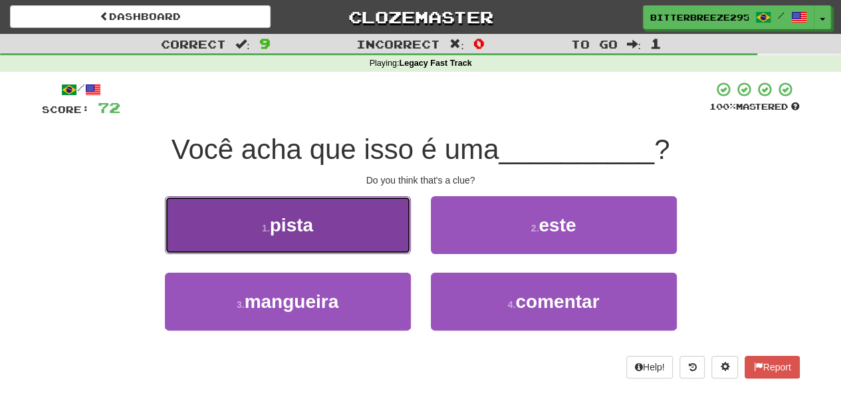
click at [392, 241] on button "1 . pista" at bounding box center [288, 225] width 246 height 58
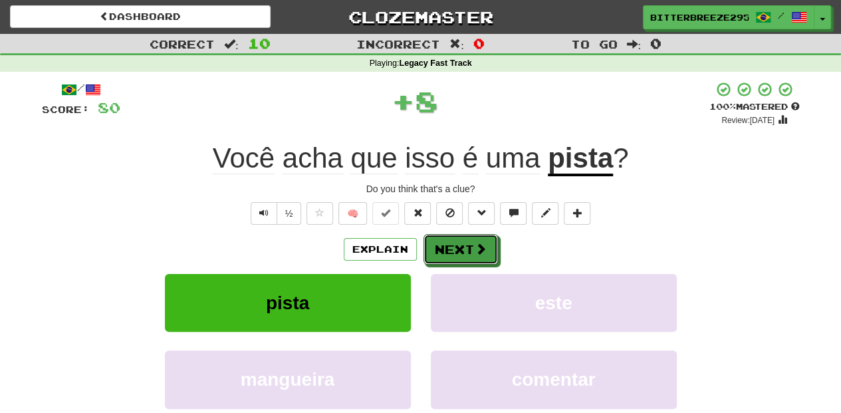
click at [451, 241] on button "Next" at bounding box center [461, 249] width 74 height 31
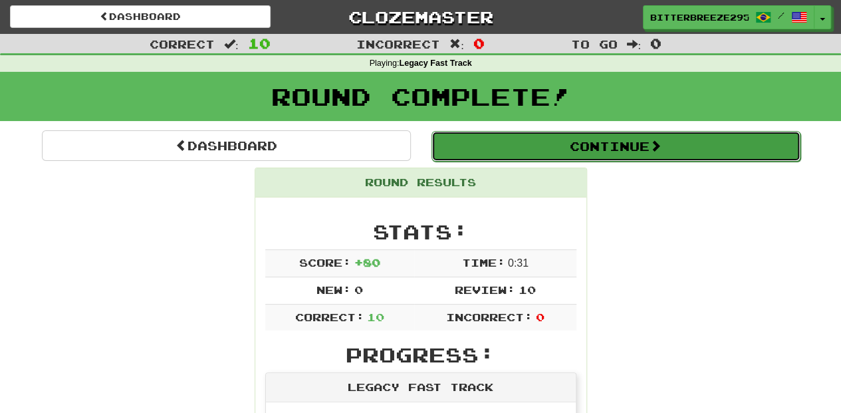
click at [537, 153] on button "Continue" at bounding box center [616, 146] width 369 height 31
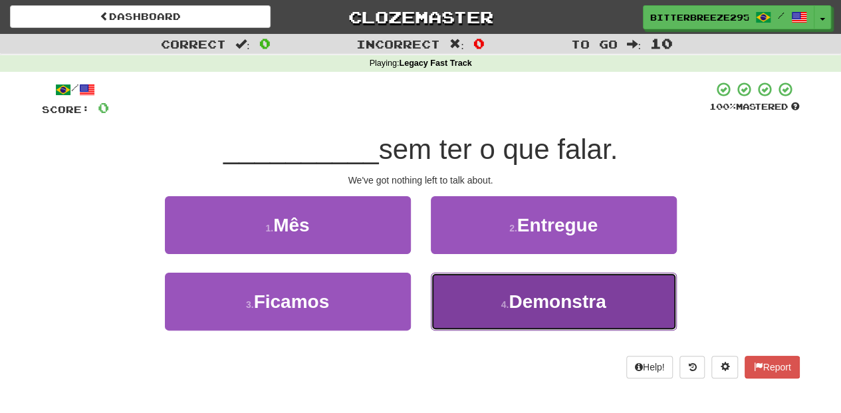
click at [431, 305] on button "4 . Demonstra" at bounding box center [554, 302] width 246 height 58
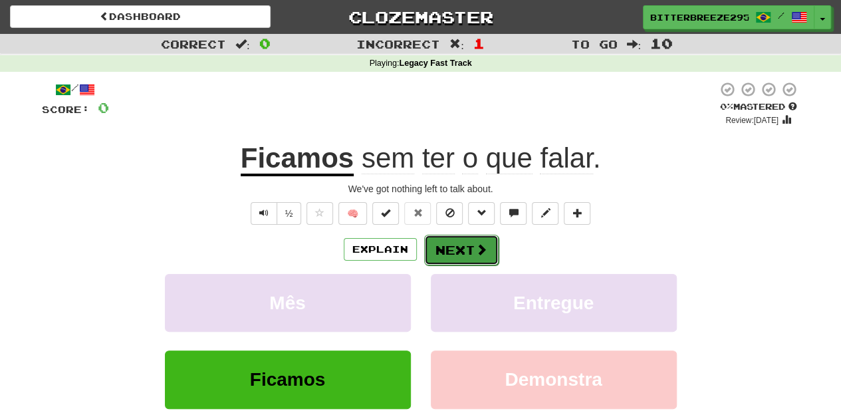
click at [469, 245] on button "Next" at bounding box center [461, 250] width 74 height 31
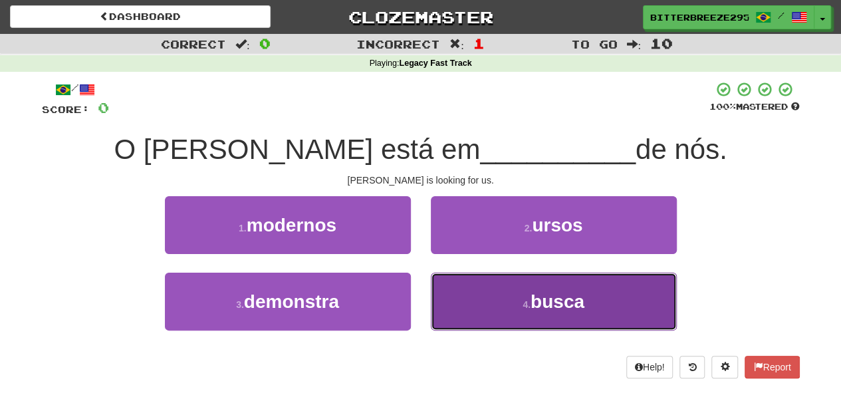
click at [504, 303] on button "4 . busca" at bounding box center [554, 302] width 246 height 58
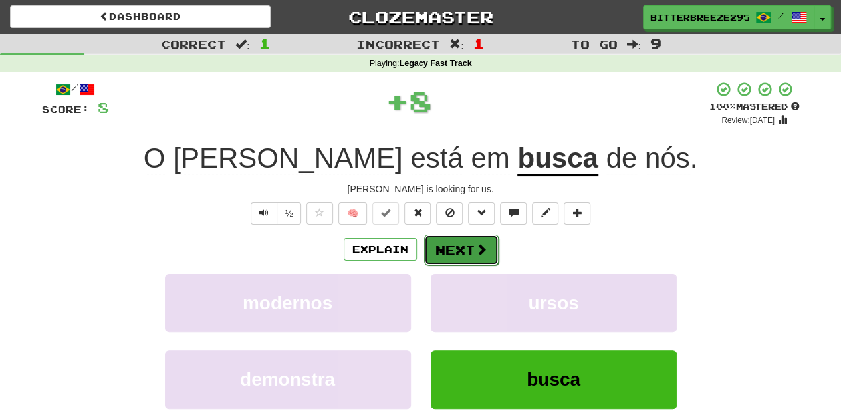
click at [472, 257] on button "Next" at bounding box center [461, 250] width 74 height 31
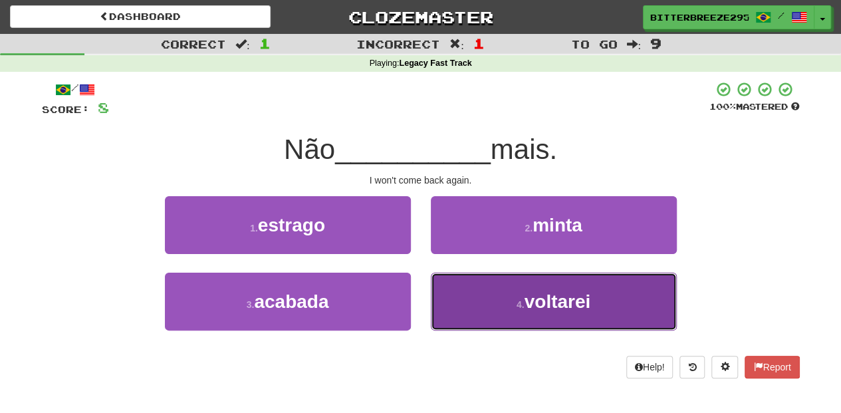
click at [527, 307] on span "voltarei" at bounding box center [558, 301] width 67 height 21
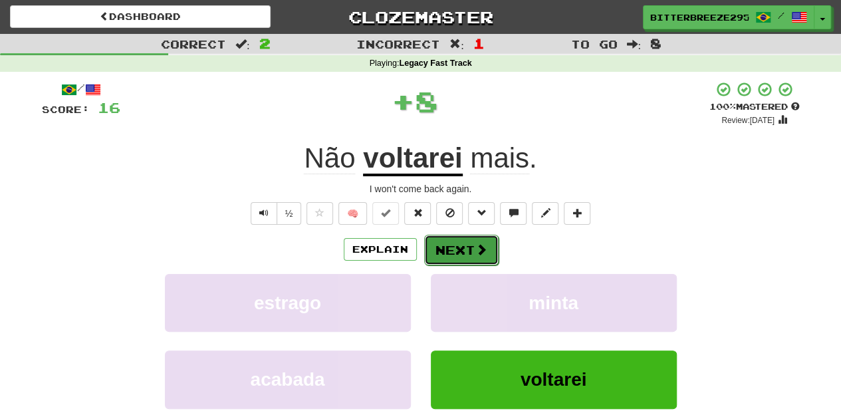
click at [459, 252] on button "Next" at bounding box center [461, 250] width 74 height 31
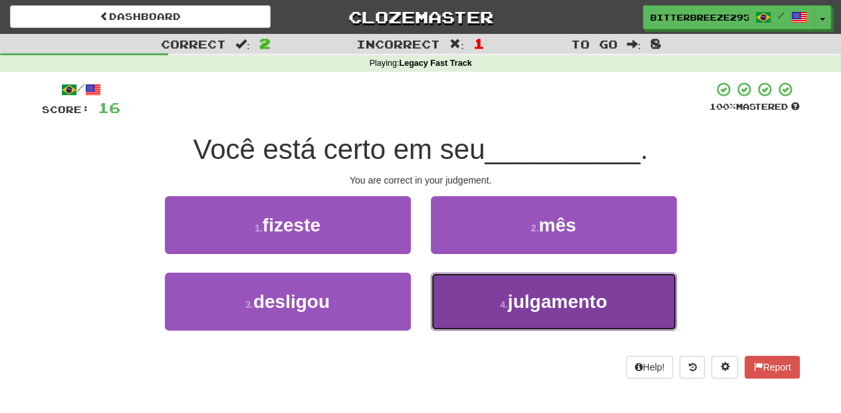
click at [476, 287] on button "4 . julgamento" at bounding box center [554, 302] width 246 height 58
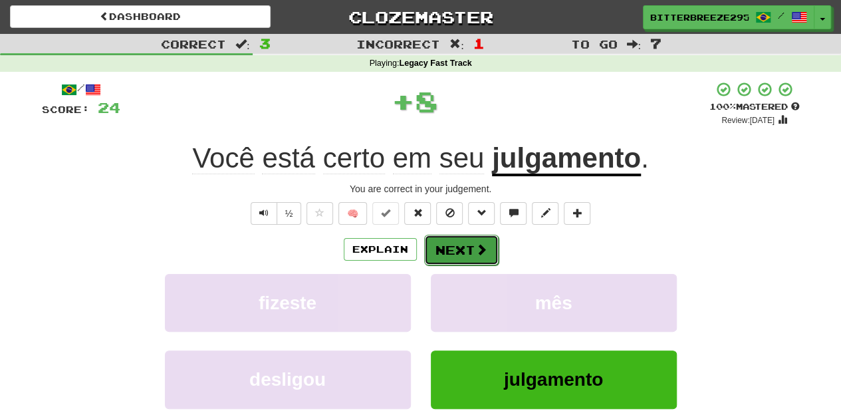
click at [455, 238] on button "Next" at bounding box center [461, 250] width 74 height 31
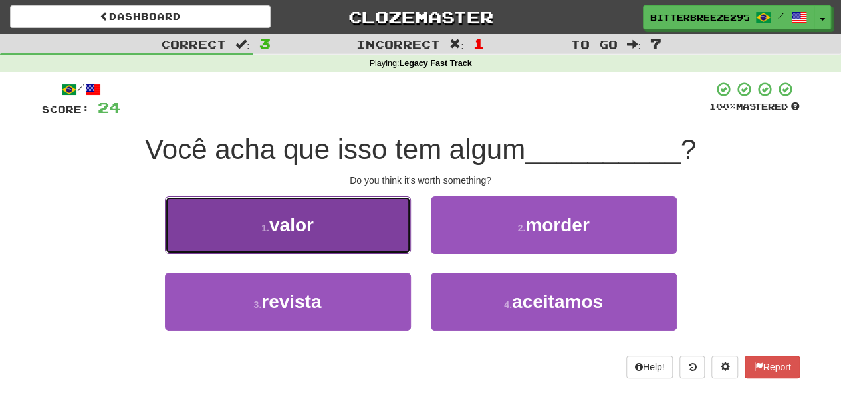
click at [387, 245] on button "1 . valor" at bounding box center [288, 225] width 246 height 58
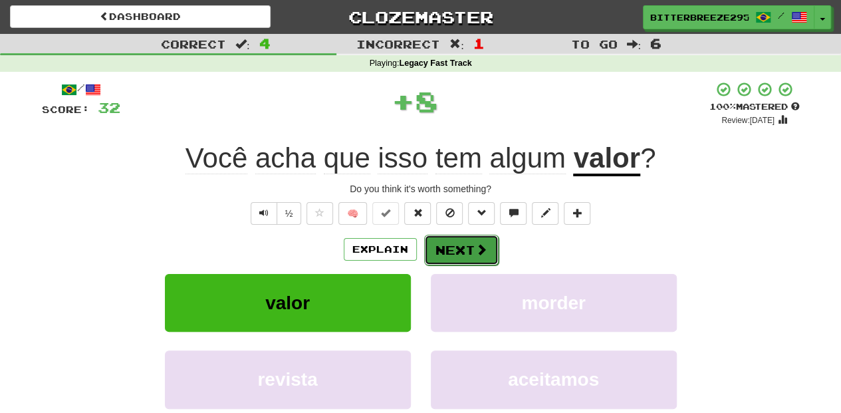
click at [444, 249] on button "Next" at bounding box center [461, 250] width 74 height 31
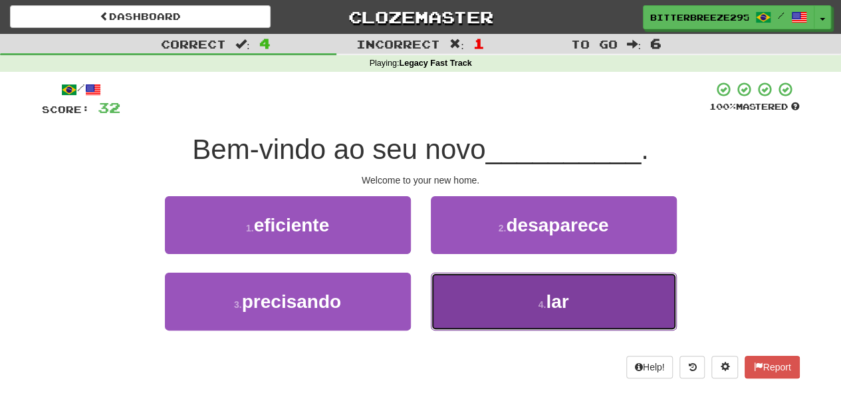
click at [452, 287] on button "4 . lar" at bounding box center [554, 302] width 246 height 58
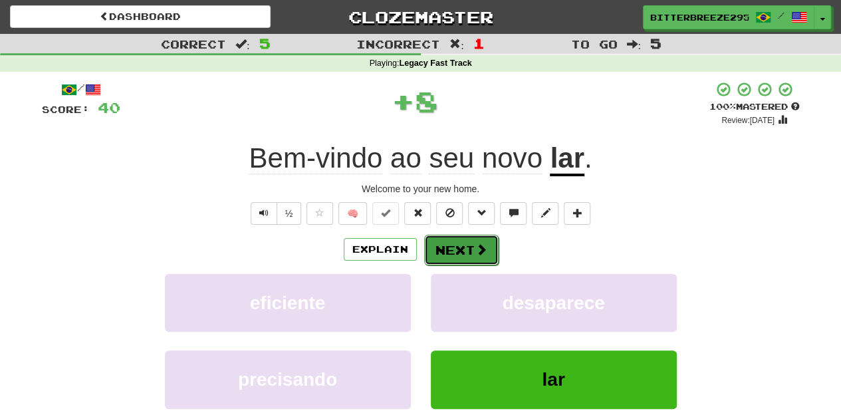
click at [457, 255] on button "Next" at bounding box center [461, 250] width 74 height 31
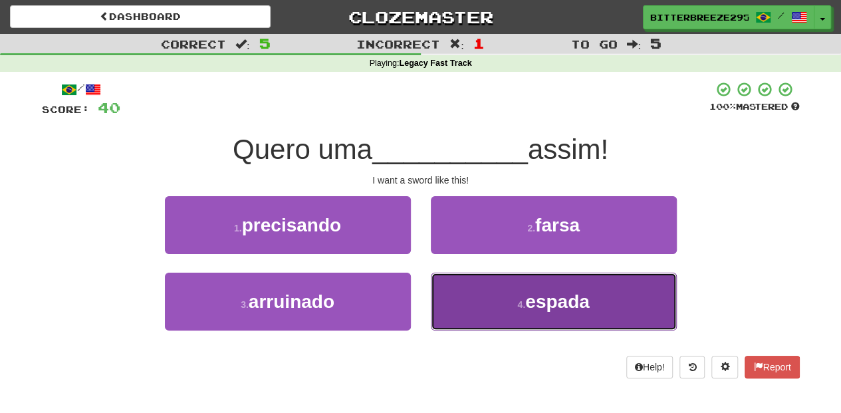
click at [492, 291] on button "4 . espada" at bounding box center [554, 302] width 246 height 58
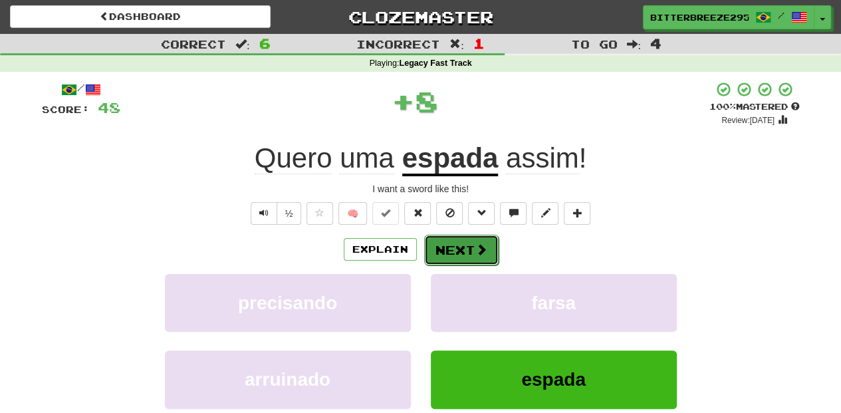
click at [470, 250] on button "Next" at bounding box center [461, 250] width 74 height 31
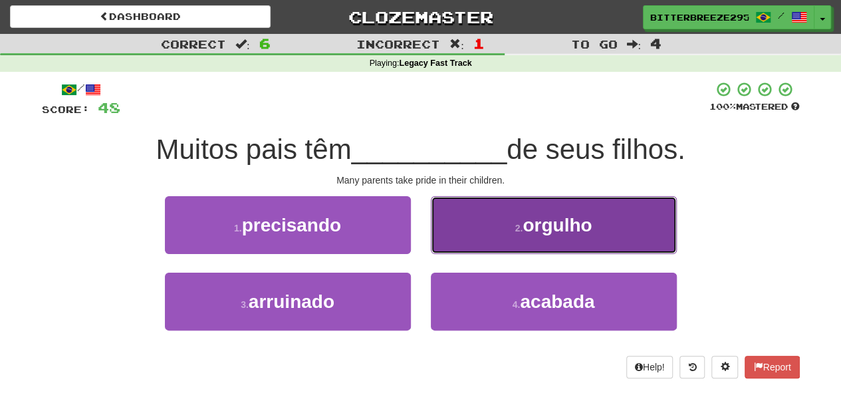
click at [476, 233] on button "2 . orgulho" at bounding box center [554, 225] width 246 height 58
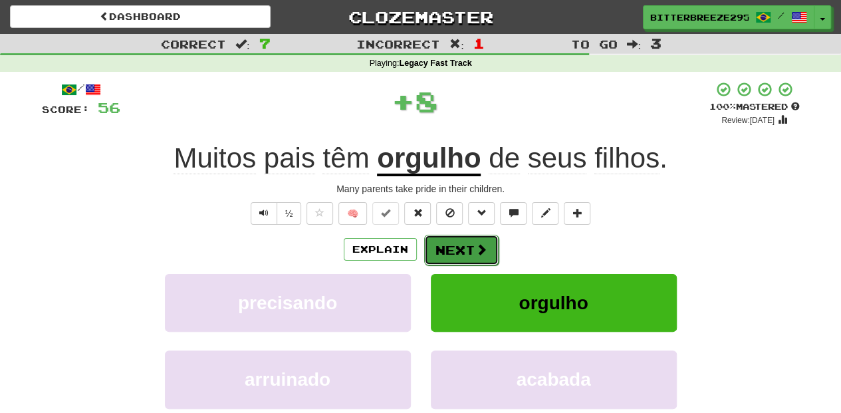
click at [477, 249] on span at bounding box center [482, 249] width 12 height 12
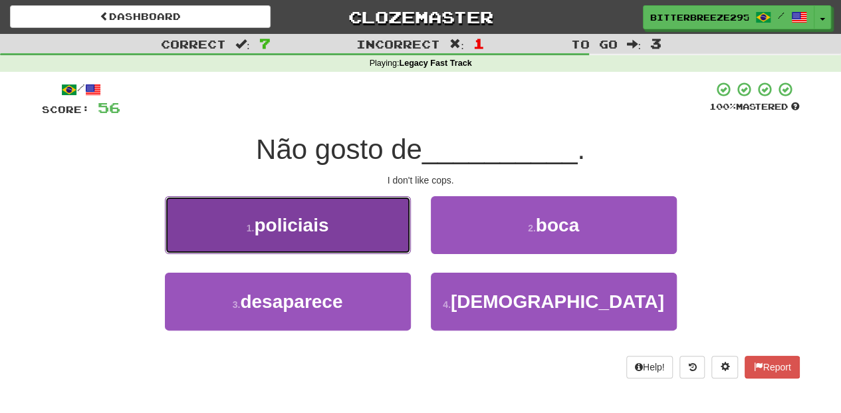
click at [352, 228] on button "1 . policiais" at bounding box center [288, 225] width 246 height 58
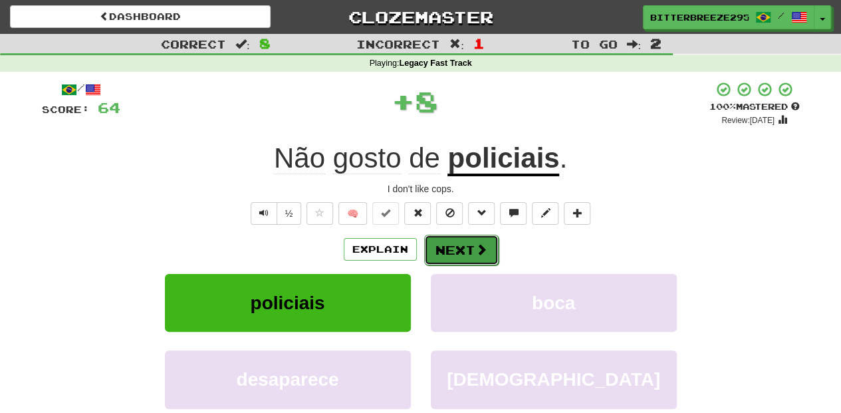
click at [451, 239] on button "Next" at bounding box center [461, 250] width 74 height 31
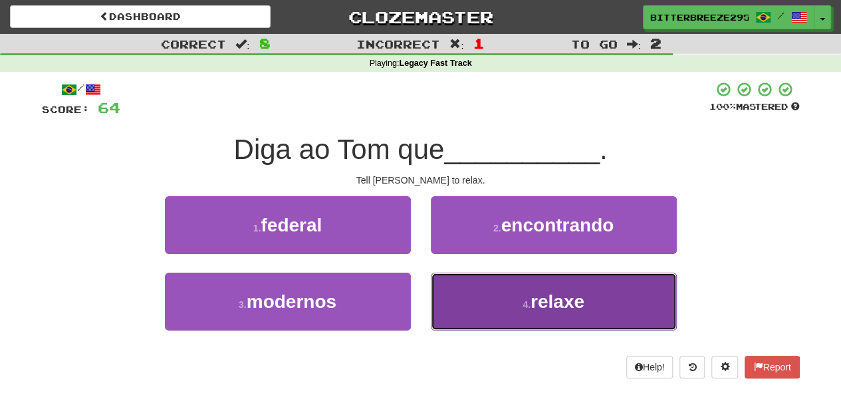
click at [487, 295] on button "4 . relaxe" at bounding box center [554, 302] width 246 height 58
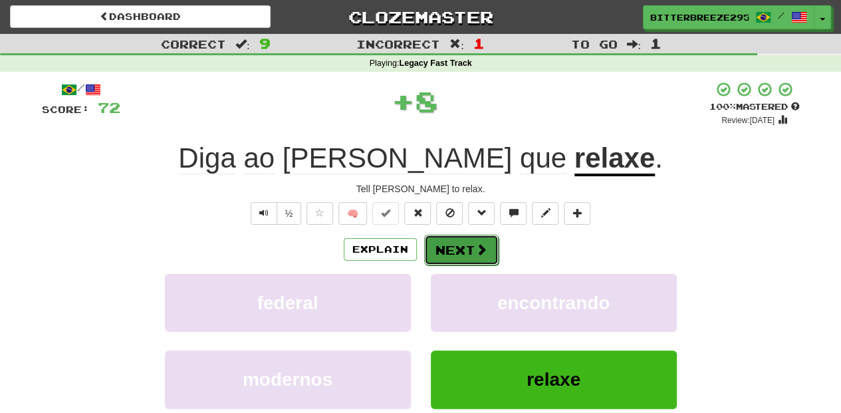
click at [466, 241] on button "Next" at bounding box center [461, 250] width 74 height 31
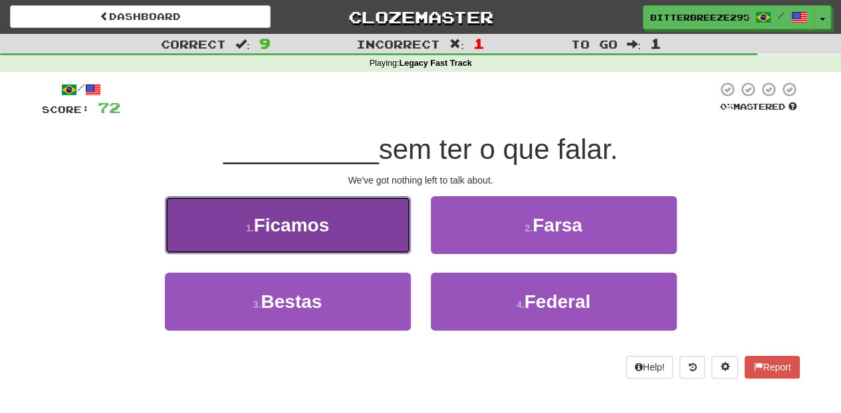
click at [359, 245] on button "1 . Ficamos" at bounding box center [288, 225] width 246 height 58
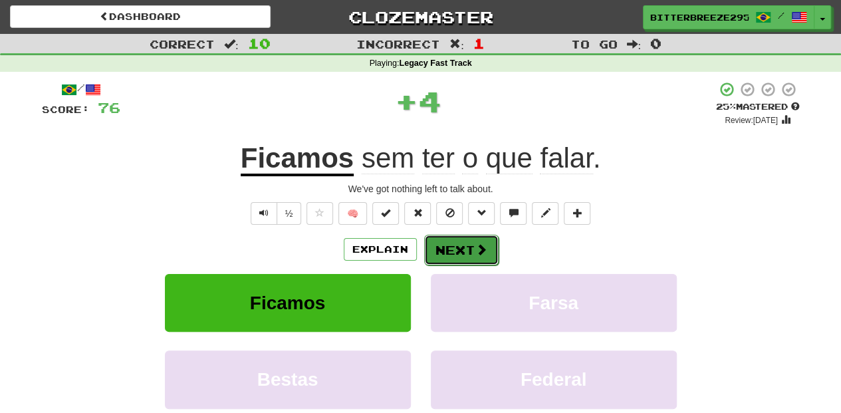
click at [446, 250] on button "Next" at bounding box center [461, 250] width 74 height 31
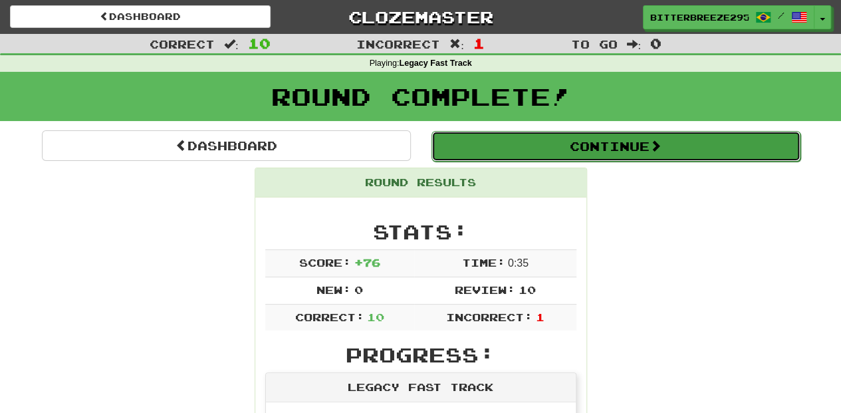
click at [529, 136] on button "Continue" at bounding box center [616, 146] width 369 height 31
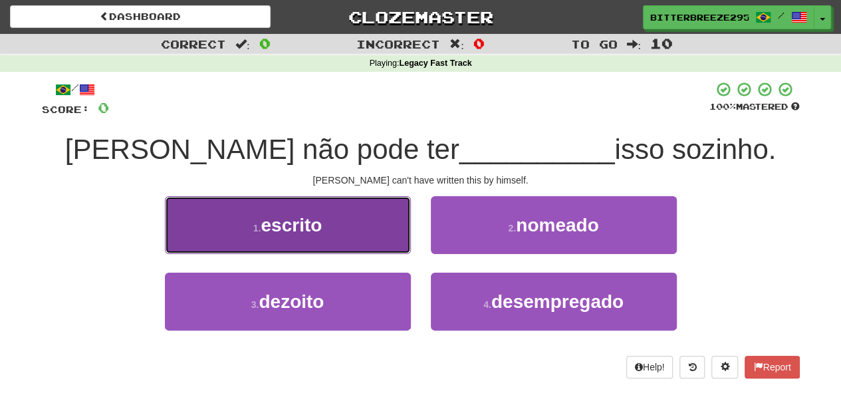
click at [386, 235] on button "1 . escrito" at bounding box center [288, 225] width 246 height 58
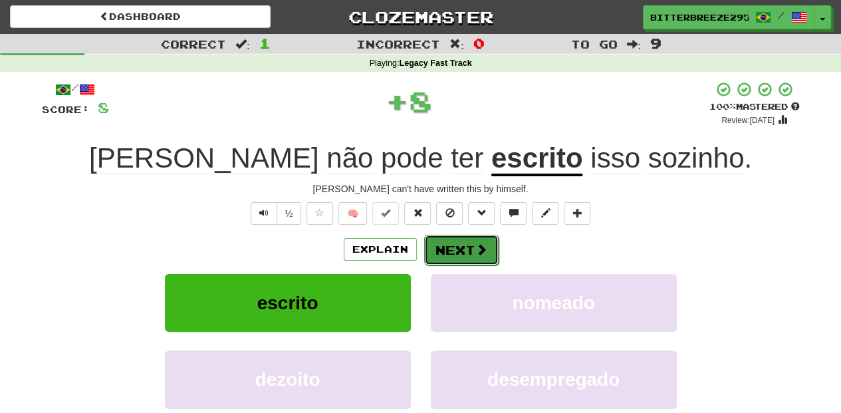
click at [459, 237] on button "Next" at bounding box center [461, 250] width 74 height 31
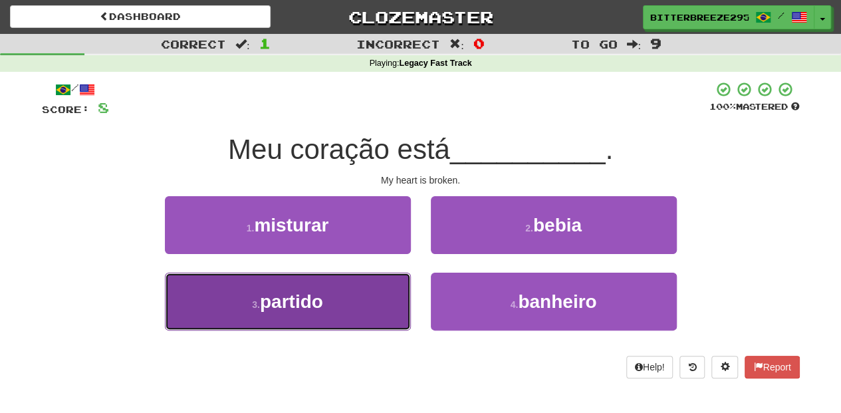
click at [386, 303] on button "3 . partido" at bounding box center [288, 302] width 246 height 58
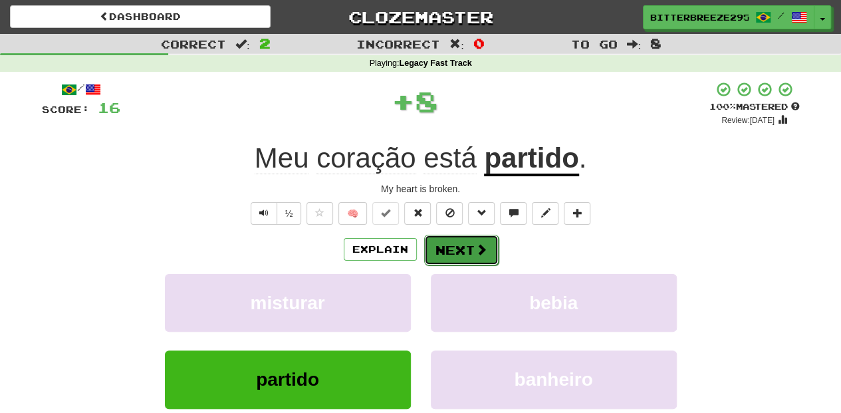
click at [445, 245] on button "Next" at bounding box center [461, 250] width 74 height 31
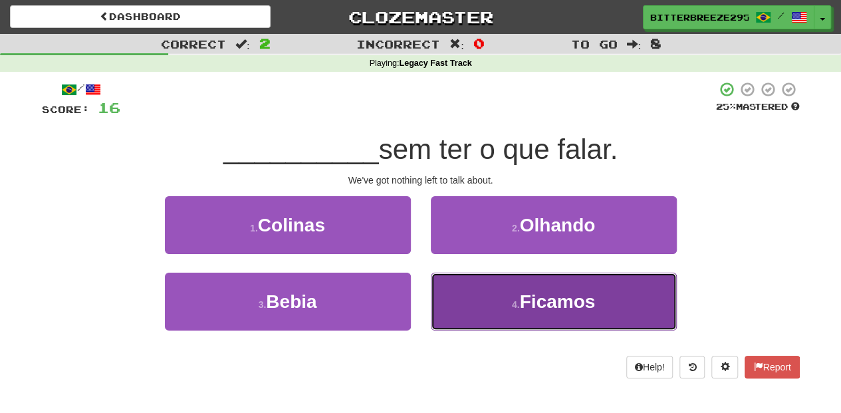
click at [472, 301] on button "4 . Ficamos" at bounding box center [554, 302] width 246 height 58
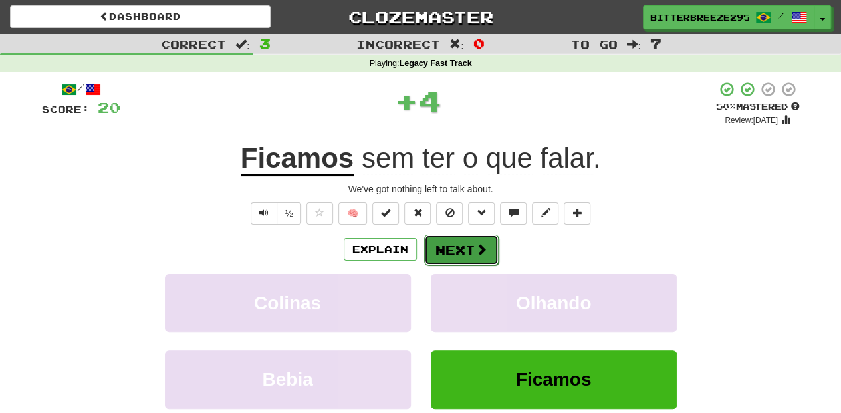
click at [452, 248] on button "Next" at bounding box center [461, 250] width 74 height 31
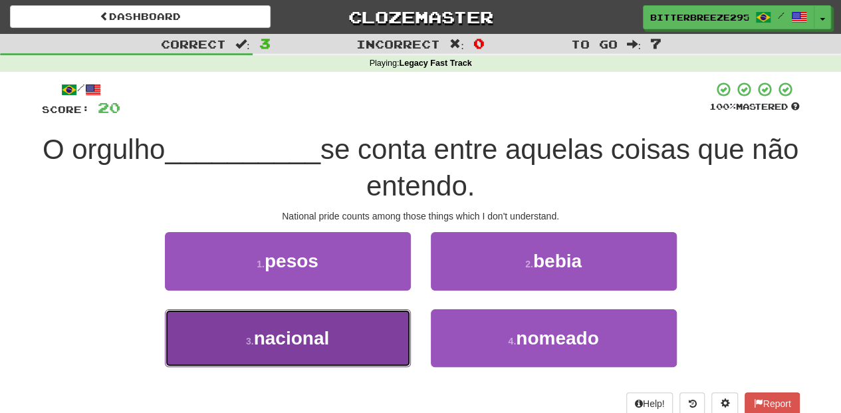
click at [380, 331] on button "3 . nacional" at bounding box center [288, 338] width 246 height 58
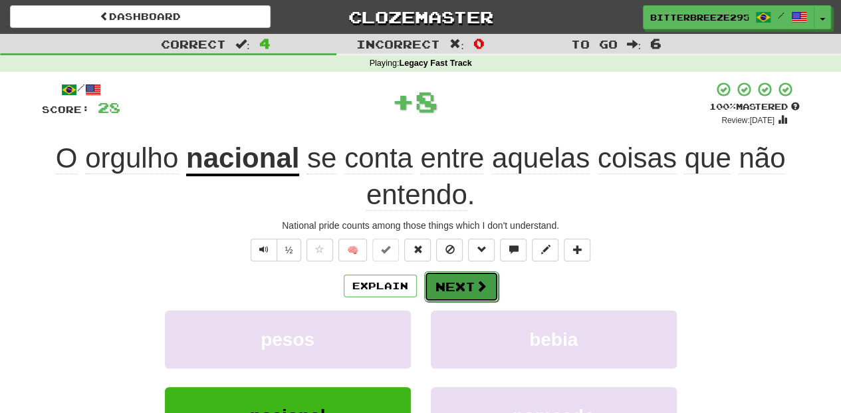
click at [450, 290] on button "Next" at bounding box center [461, 286] width 74 height 31
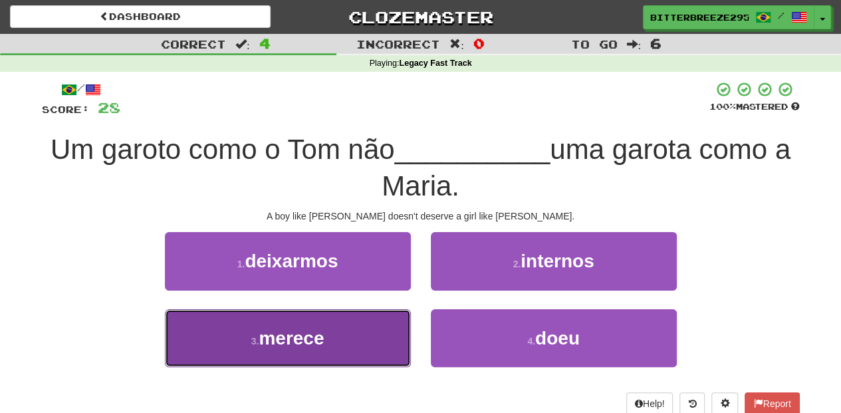
click at [378, 329] on button "3 . merece" at bounding box center [288, 338] width 246 height 58
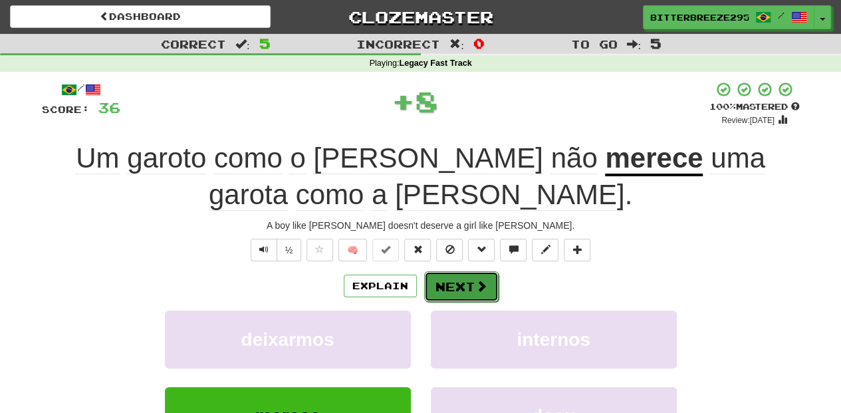
click at [454, 283] on button "Next" at bounding box center [461, 286] width 74 height 31
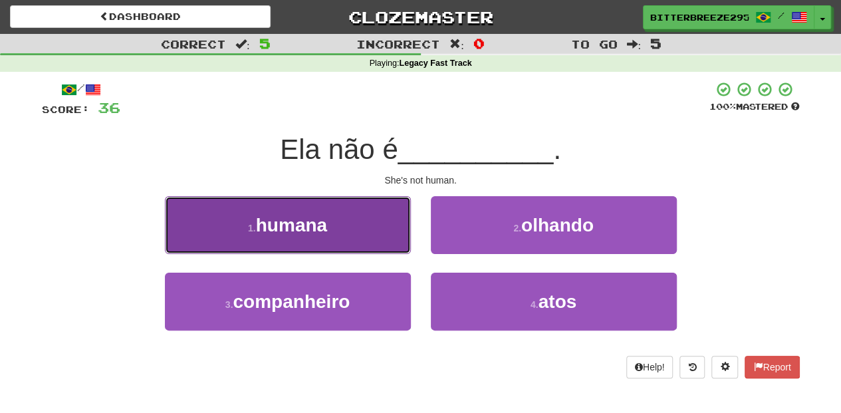
click at [374, 247] on button "1 . humana" at bounding box center [288, 225] width 246 height 58
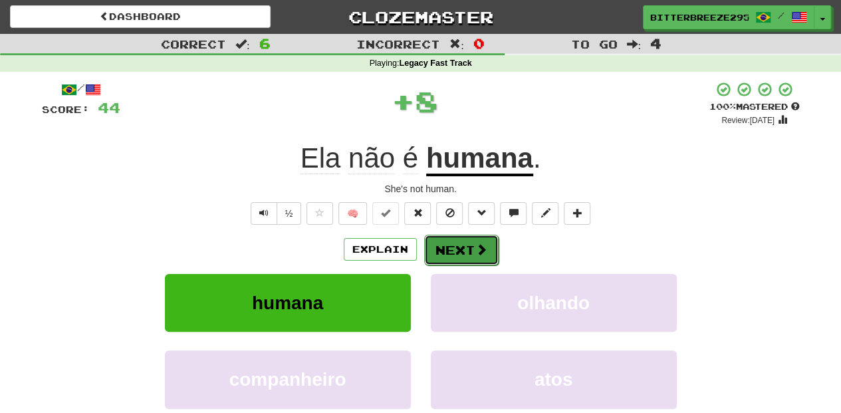
click at [453, 246] on button "Next" at bounding box center [461, 250] width 74 height 31
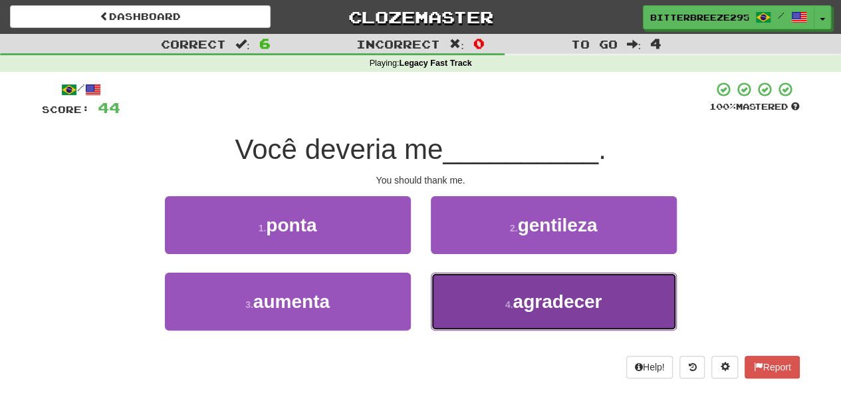
click at [488, 295] on button "4 . agradecer" at bounding box center [554, 302] width 246 height 58
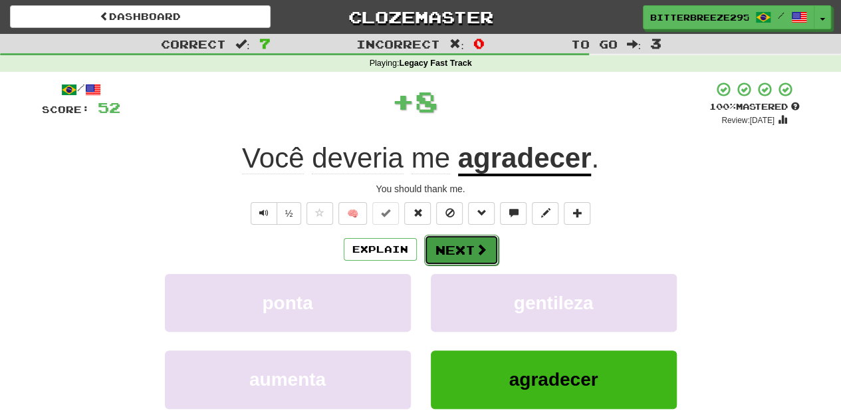
click at [455, 253] on button "Next" at bounding box center [461, 250] width 74 height 31
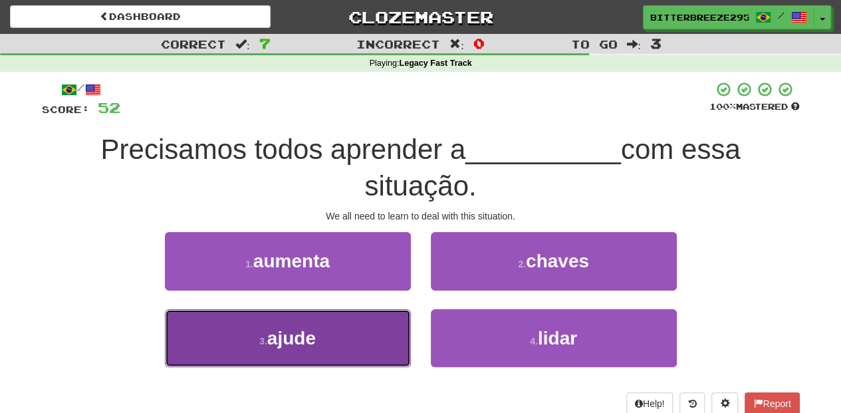
click at [382, 329] on button "3 . ajude" at bounding box center [288, 338] width 246 height 58
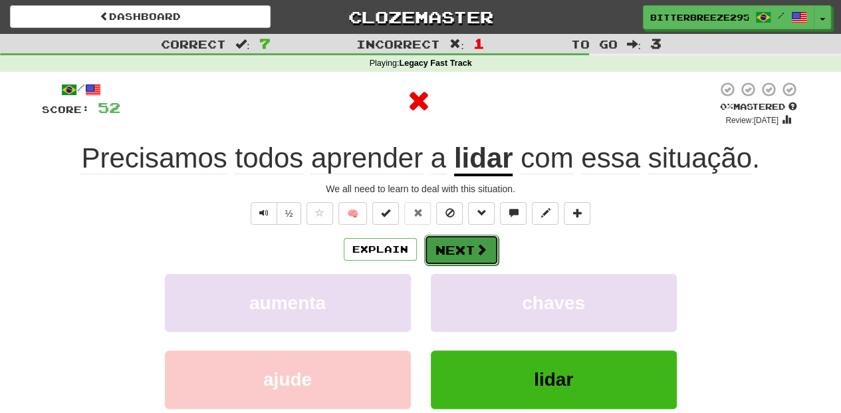
click at [456, 251] on button "Next" at bounding box center [461, 250] width 74 height 31
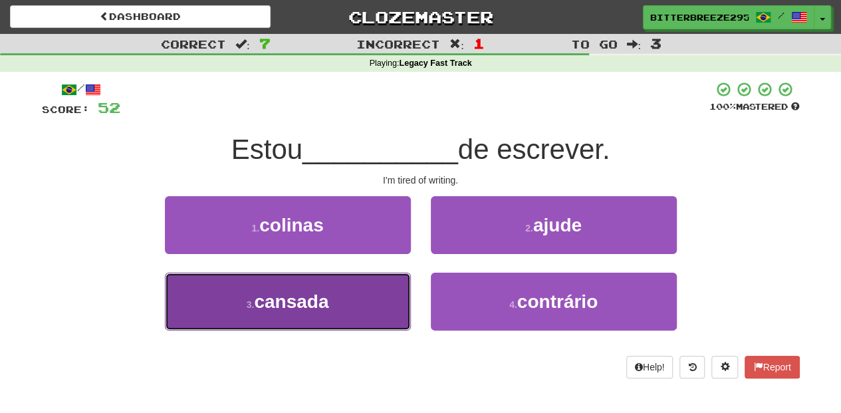
click at [381, 301] on button "3 . cansada" at bounding box center [288, 302] width 246 height 58
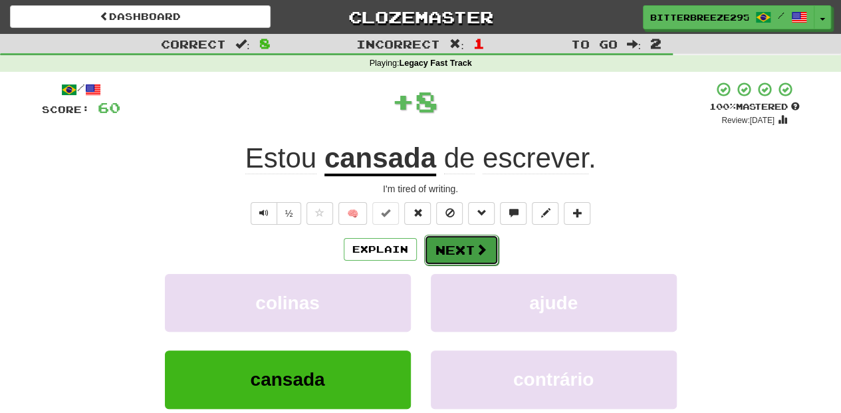
click at [458, 250] on button "Next" at bounding box center [461, 250] width 74 height 31
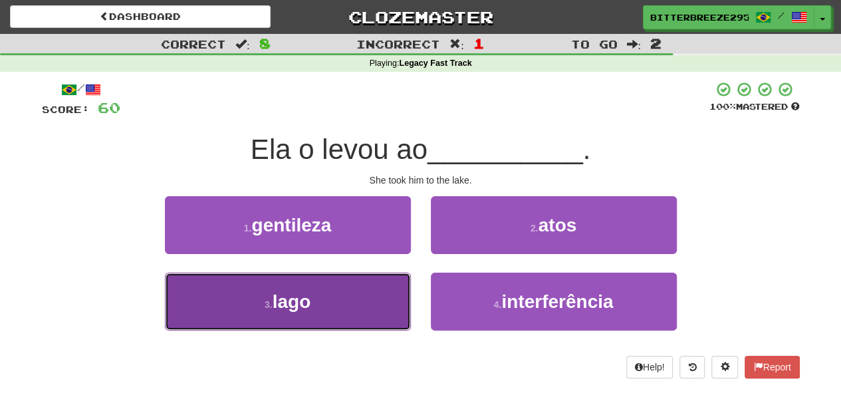
click at [376, 307] on button "3 . lago" at bounding box center [288, 302] width 246 height 58
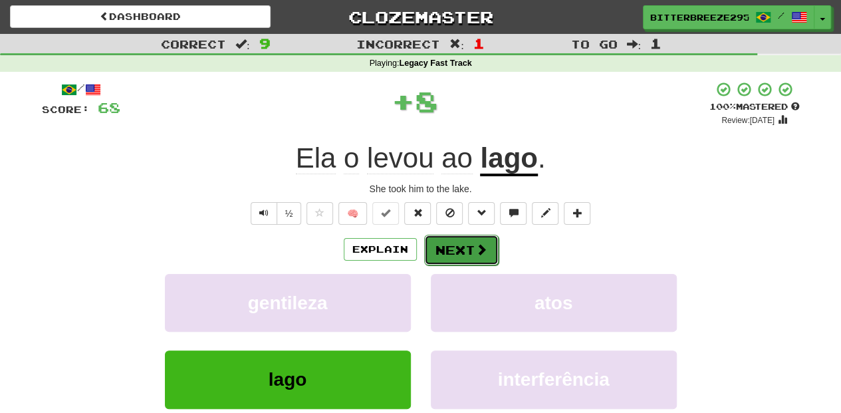
click at [444, 251] on button "Next" at bounding box center [461, 250] width 74 height 31
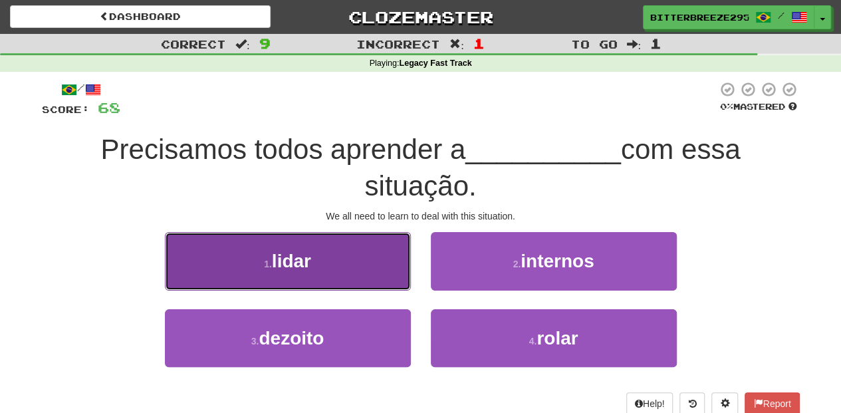
click at [378, 275] on button "1 . lidar" at bounding box center [288, 261] width 246 height 58
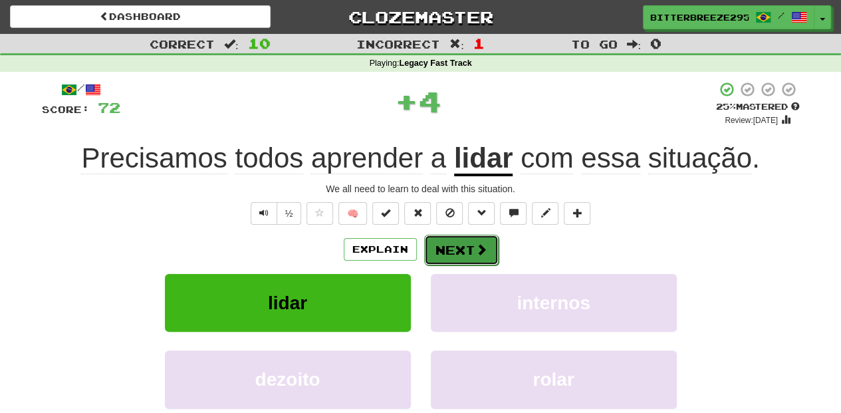
click at [452, 243] on button "Next" at bounding box center [461, 250] width 74 height 31
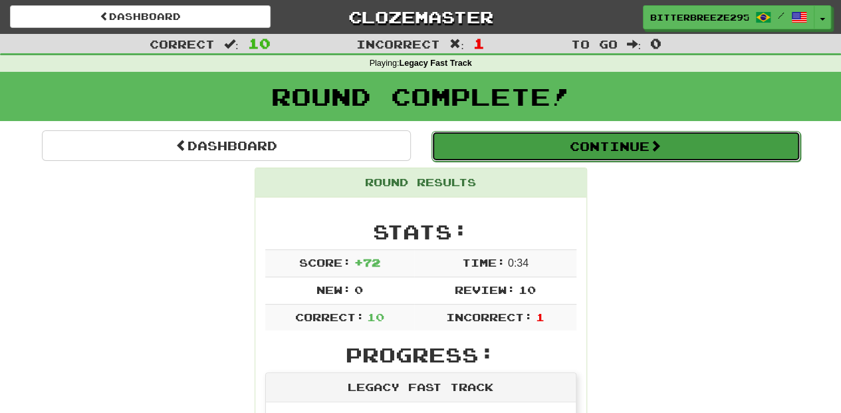
click at [530, 151] on button "Continue" at bounding box center [616, 146] width 369 height 31
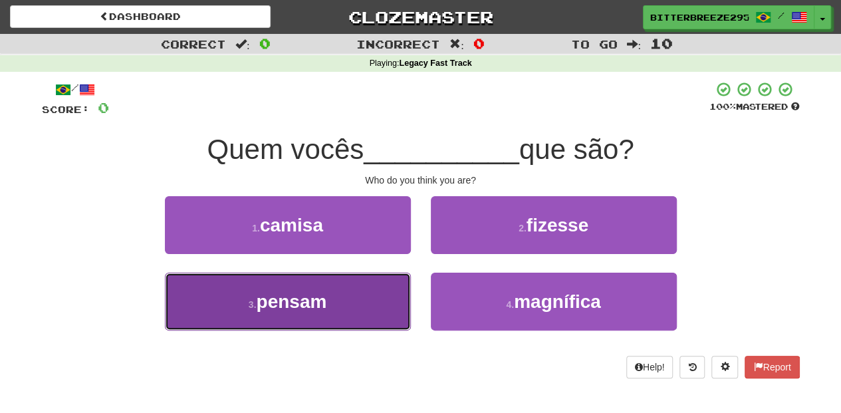
click at [342, 293] on button "3 . pensam" at bounding box center [288, 302] width 246 height 58
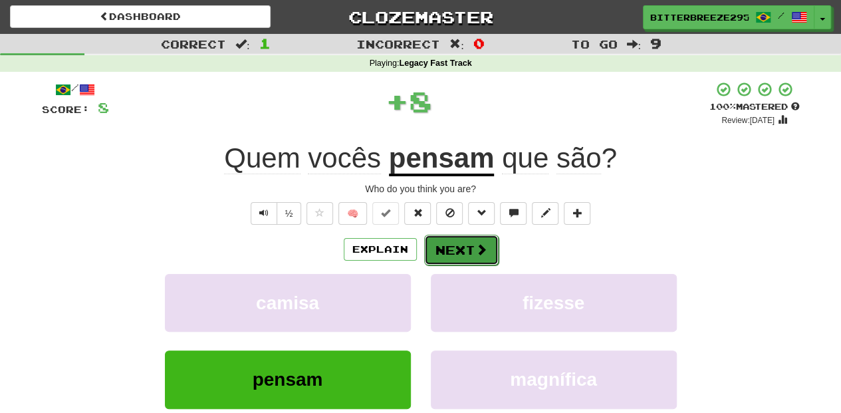
click at [440, 251] on button "Next" at bounding box center [461, 250] width 74 height 31
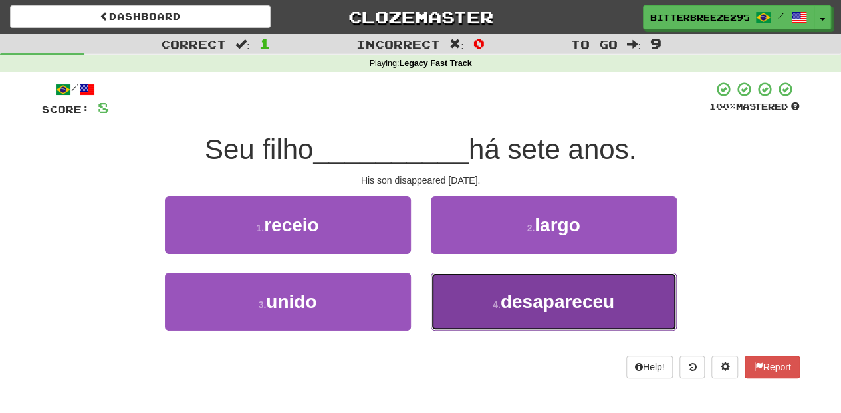
click at [459, 290] on button "4 . desapareceu" at bounding box center [554, 302] width 246 height 58
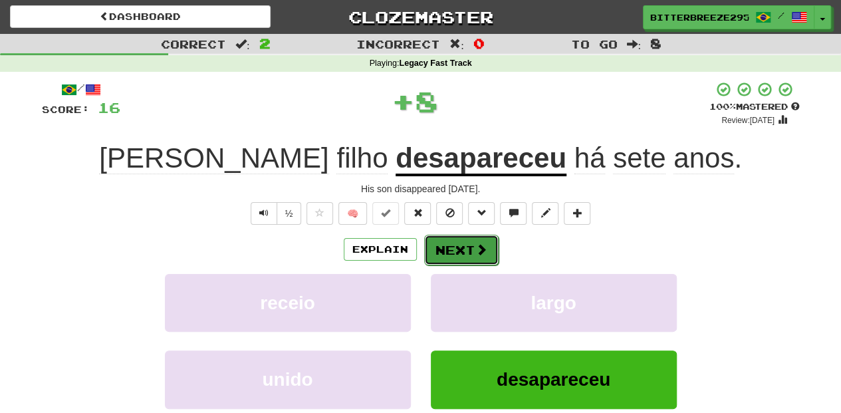
click at [454, 244] on button "Next" at bounding box center [461, 250] width 74 height 31
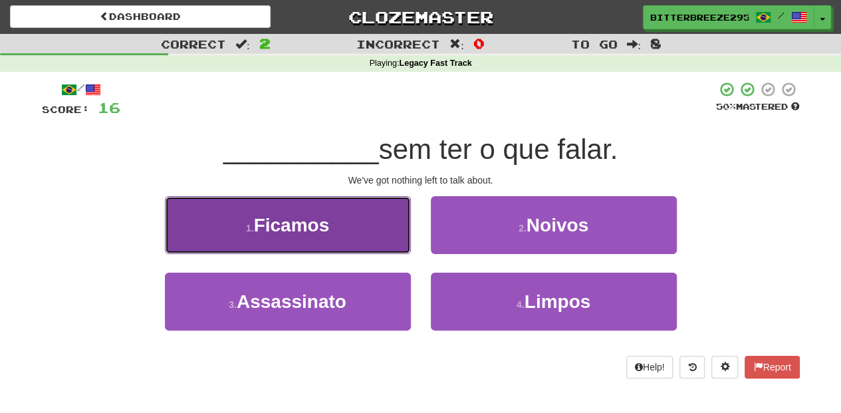
click at [334, 243] on button "1 . Ficamos" at bounding box center [288, 225] width 246 height 58
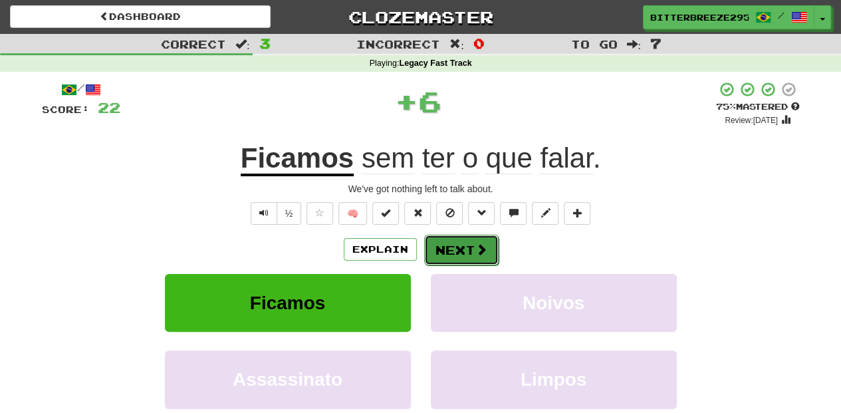
click at [444, 249] on button "Next" at bounding box center [461, 250] width 74 height 31
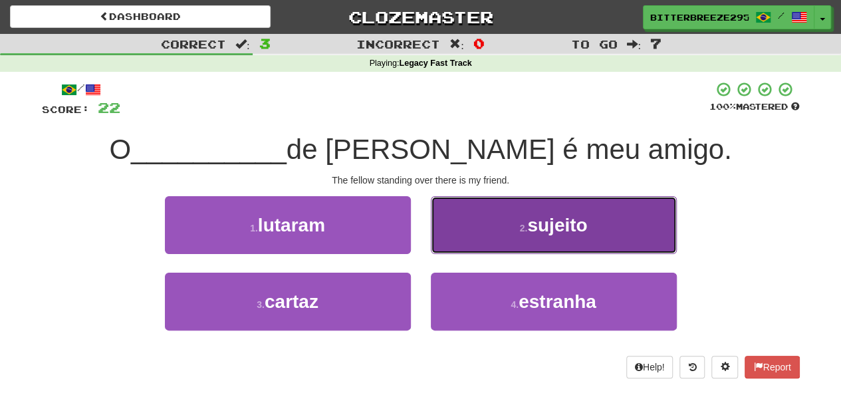
click at [482, 238] on button "2 . sujeito" at bounding box center [554, 225] width 246 height 58
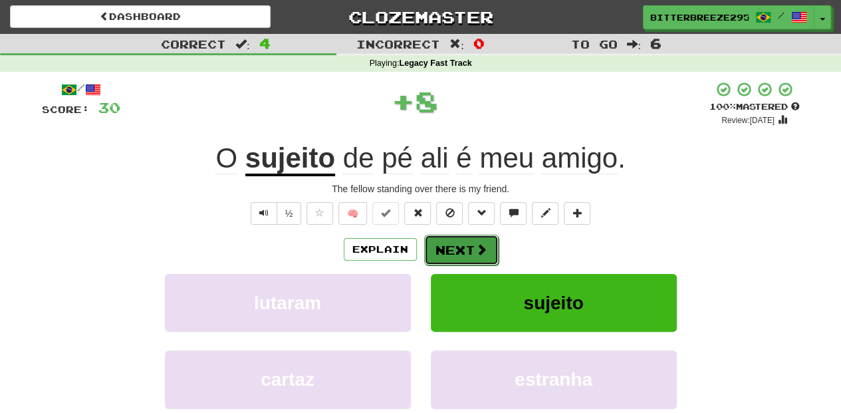
click at [446, 247] on button "Next" at bounding box center [461, 250] width 74 height 31
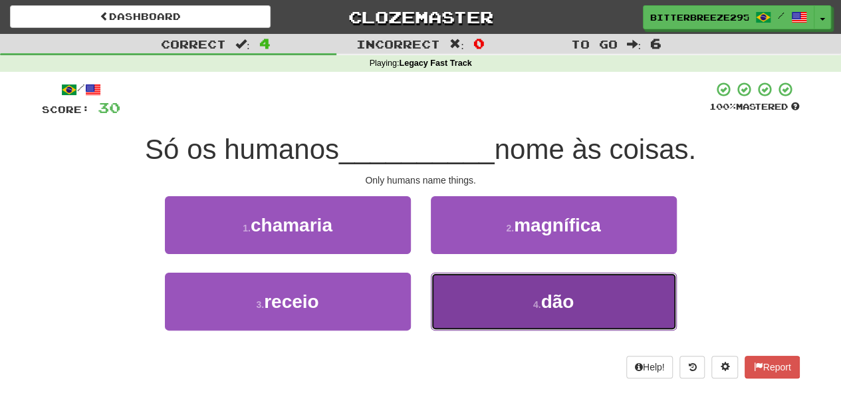
click at [485, 297] on button "4 . dão" at bounding box center [554, 302] width 246 height 58
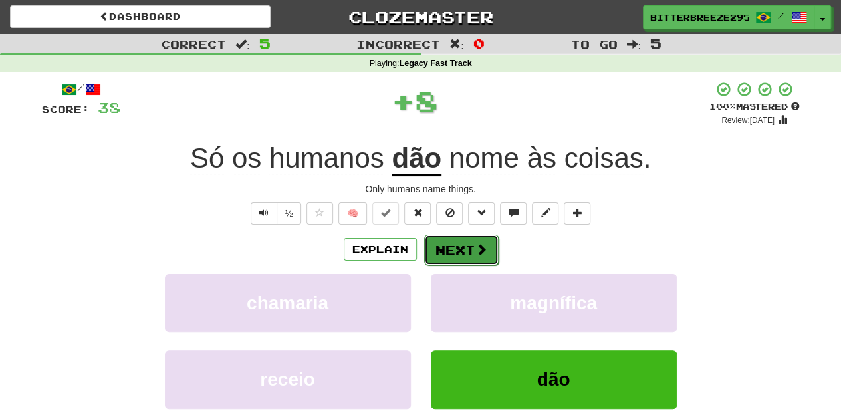
click at [446, 246] on button "Next" at bounding box center [461, 250] width 74 height 31
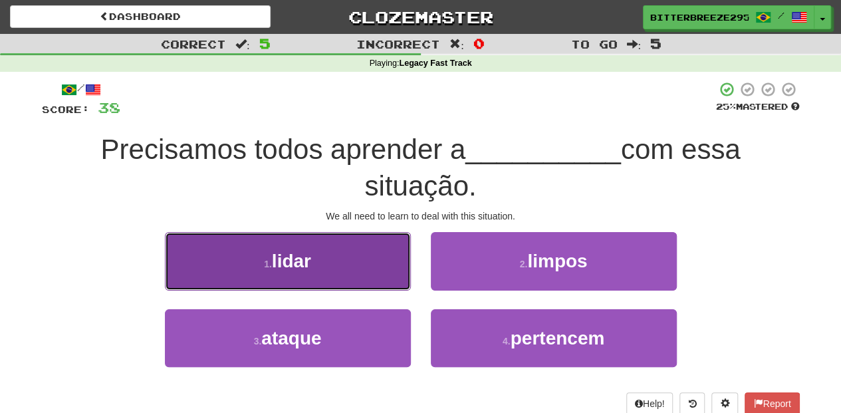
click at [337, 268] on button "1 . lidar" at bounding box center [288, 261] width 246 height 58
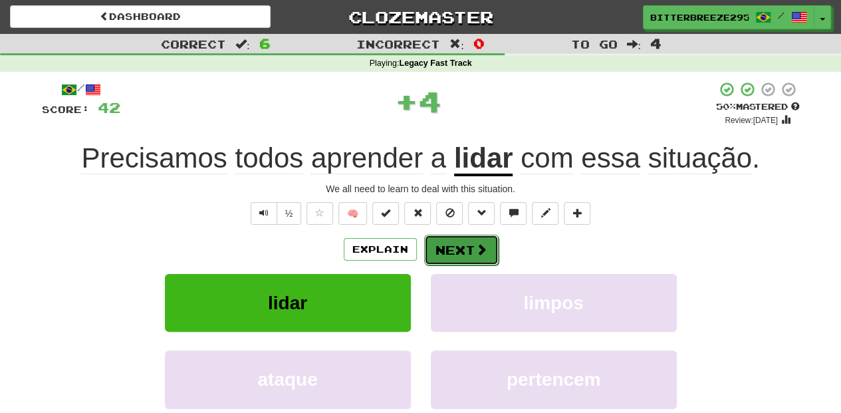
click at [466, 243] on button "Next" at bounding box center [461, 250] width 74 height 31
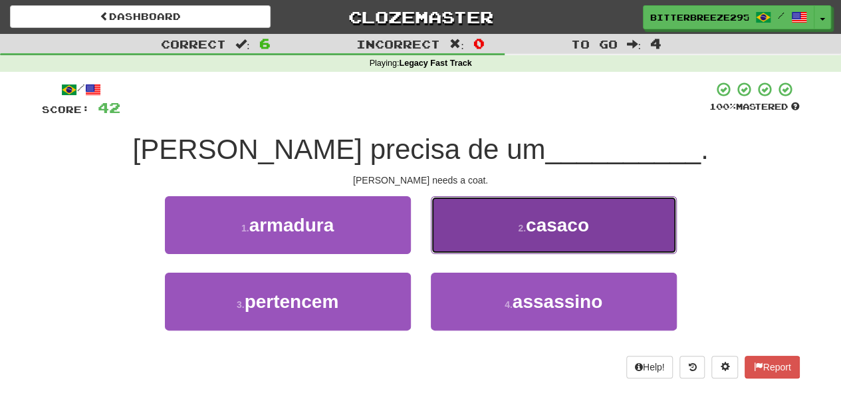
click at [467, 239] on button "2 . casaco" at bounding box center [554, 225] width 246 height 58
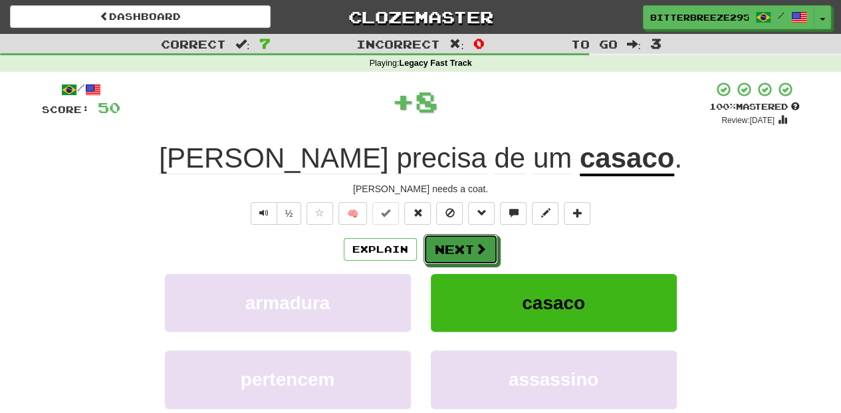
click at [467, 239] on button "Next" at bounding box center [461, 249] width 74 height 31
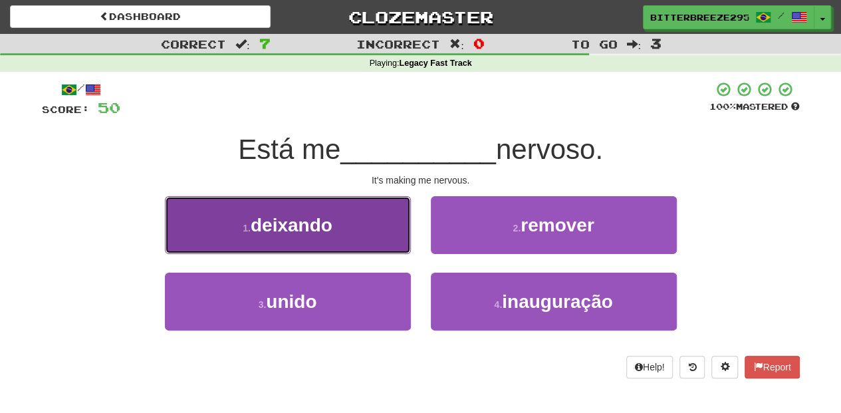
click at [365, 229] on button "1 . deixando" at bounding box center [288, 225] width 246 height 58
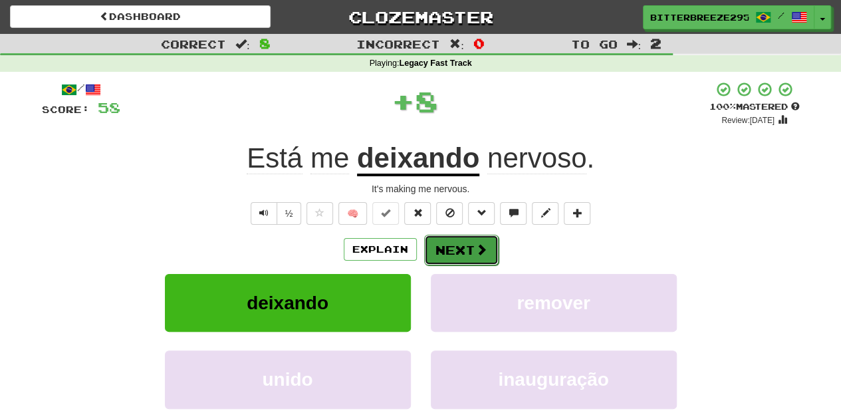
click at [455, 241] on button "Next" at bounding box center [461, 250] width 74 height 31
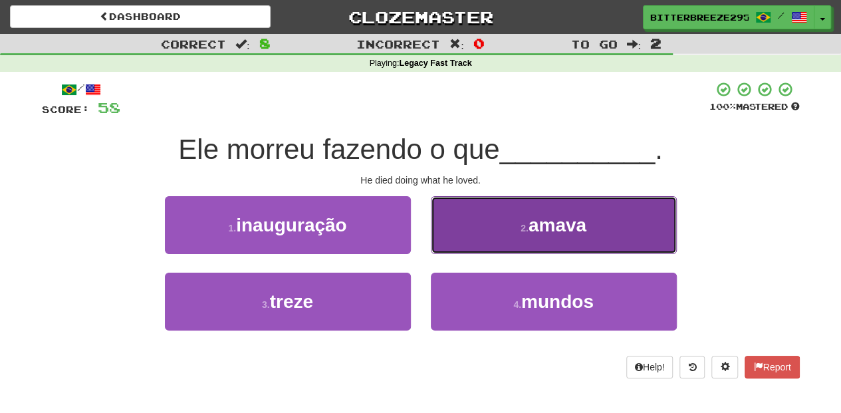
click at [455, 243] on button "2 . amava" at bounding box center [554, 225] width 246 height 58
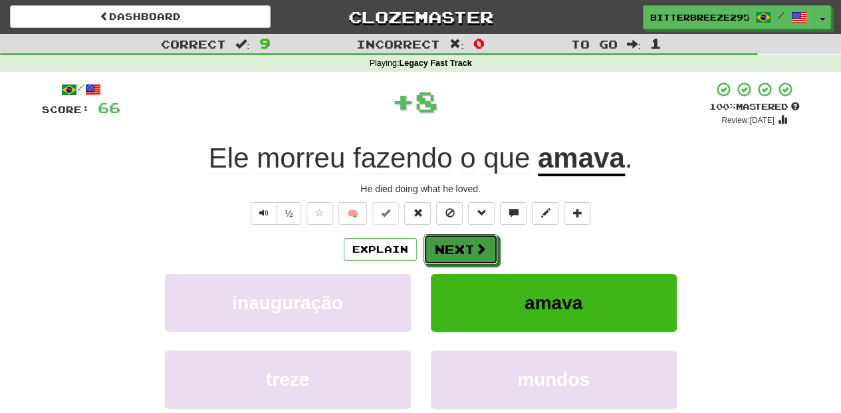
click at [455, 243] on button "Next" at bounding box center [461, 249] width 74 height 31
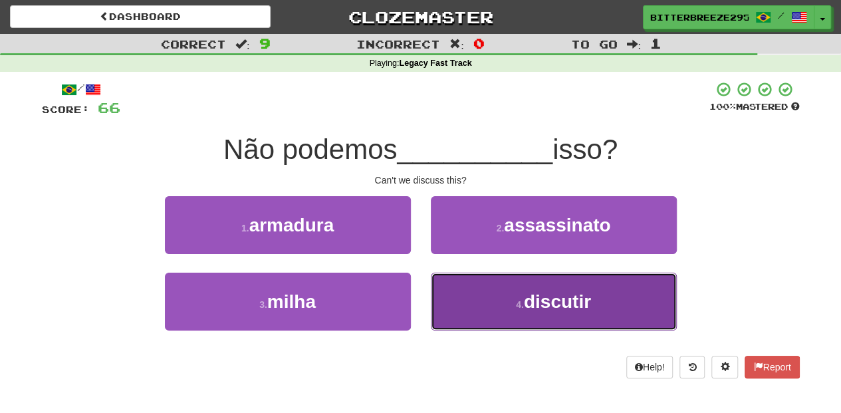
click at [480, 292] on button "4 . discutir" at bounding box center [554, 302] width 246 height 58
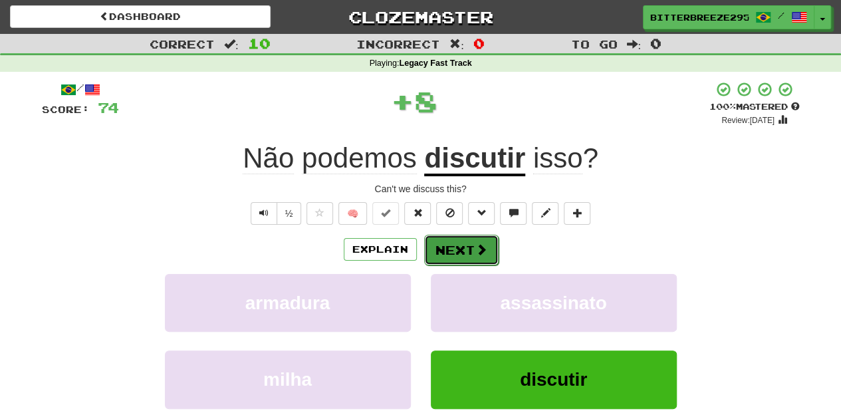
click at [464, 245] on button "Next" at bounding box center [461, 250] width 74 height 31
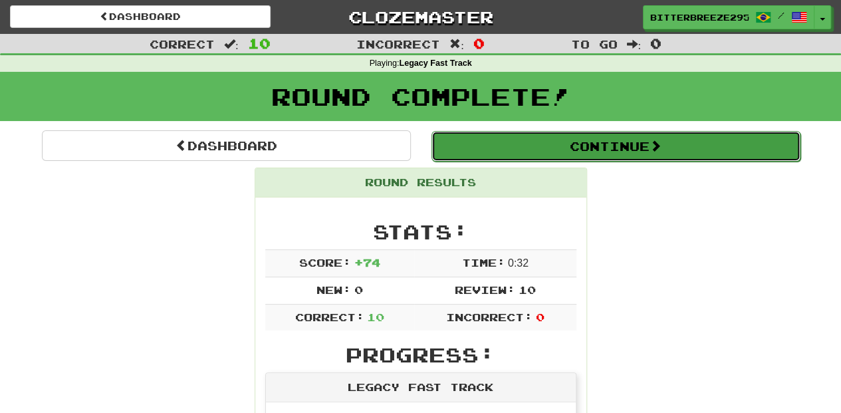
click at [511, 146] on button "Continue" at bounding box center [616, 146] width 369 height 31
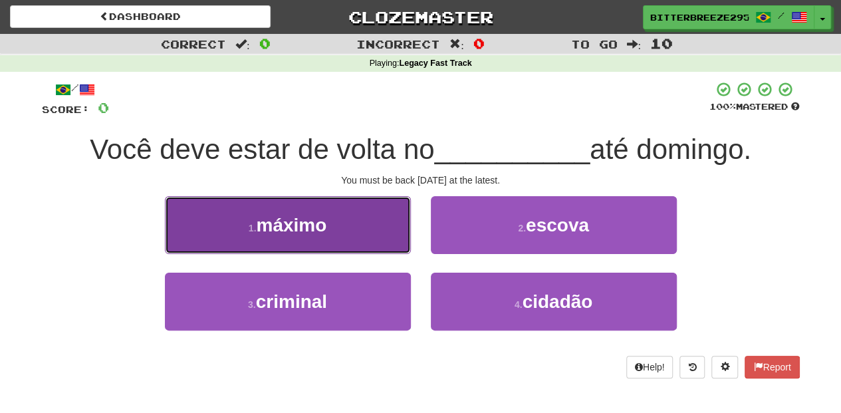
click at [357, 243] on button "1 . máximo" at bounding box center [288, 225] width 246 height 58
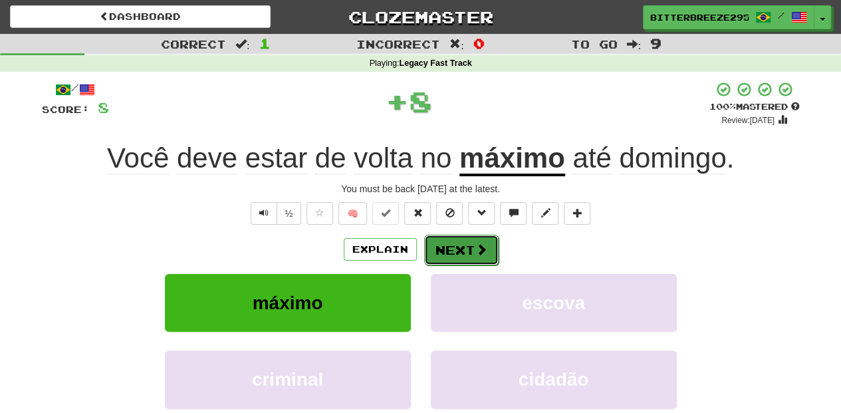
click at [450, 243] on button "Next" at bounding box center [461, 250] width 74 height 31
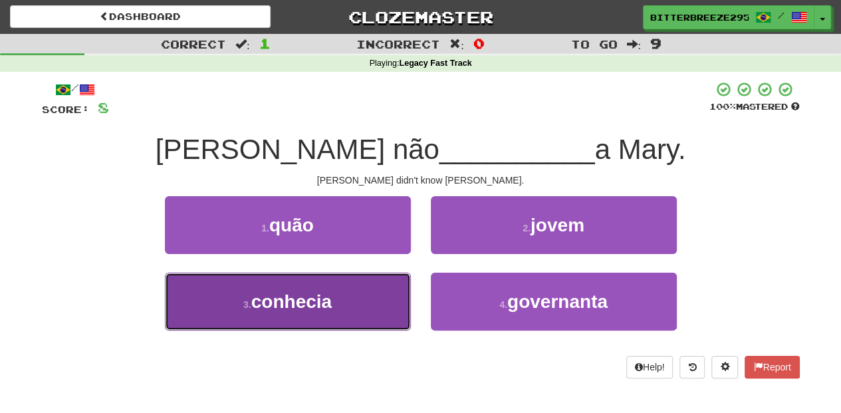
click at [356, 307] on button "3 . conhecia" at bounding box center [288, 302] width 246 height 58
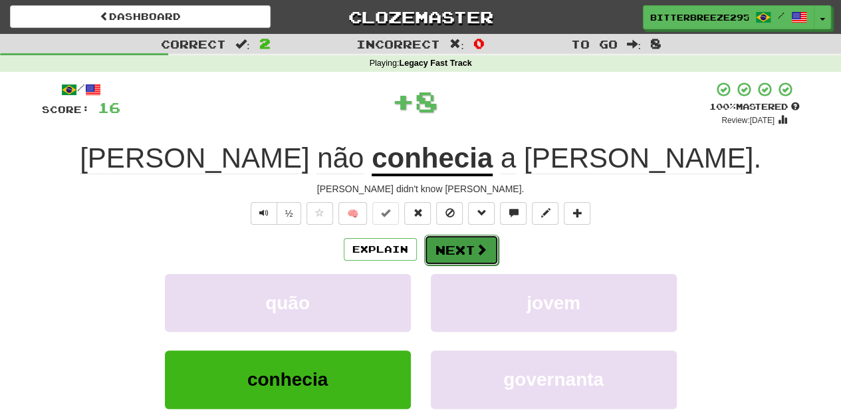
click at [452, 245] on button "Next" at bounding box center [461, 250] width 74 height 31
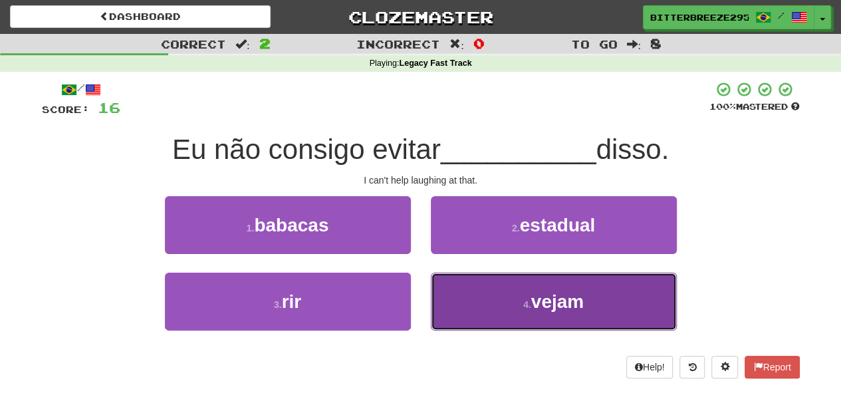
click at [472, 294] on button "4 . vejam" at bounding box center [554, 302] width 246 height 58
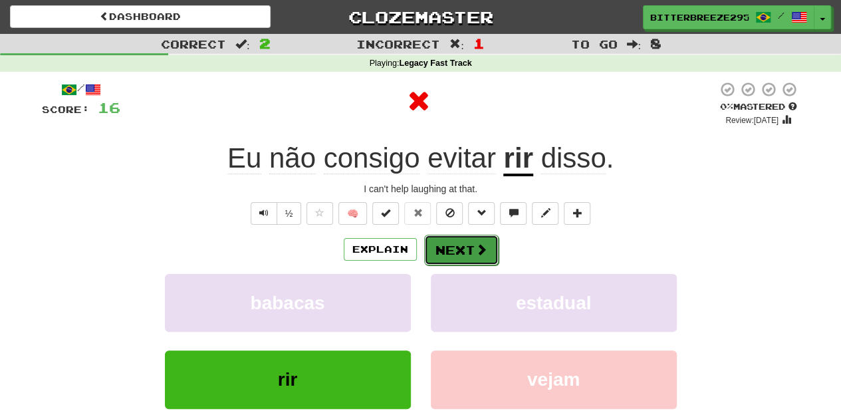
click at [466, 249] on button "Next" at bounding box center [461, 250] width 74 height 31
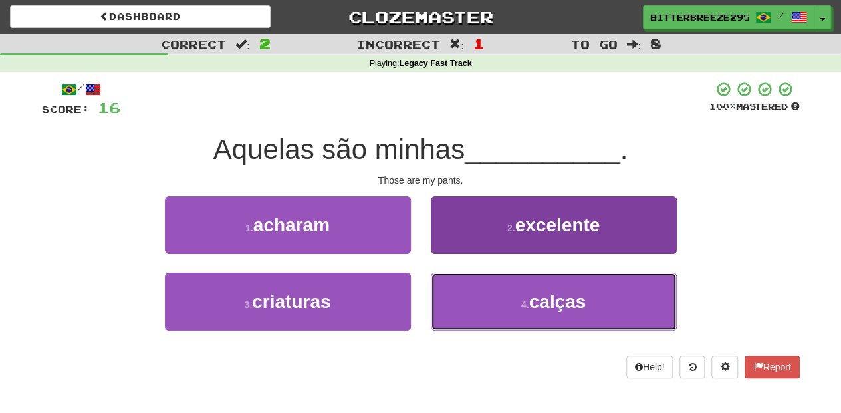
click at [464, 289] on button "4 . calças" at bounding box center [554, 302] width 246 height 58
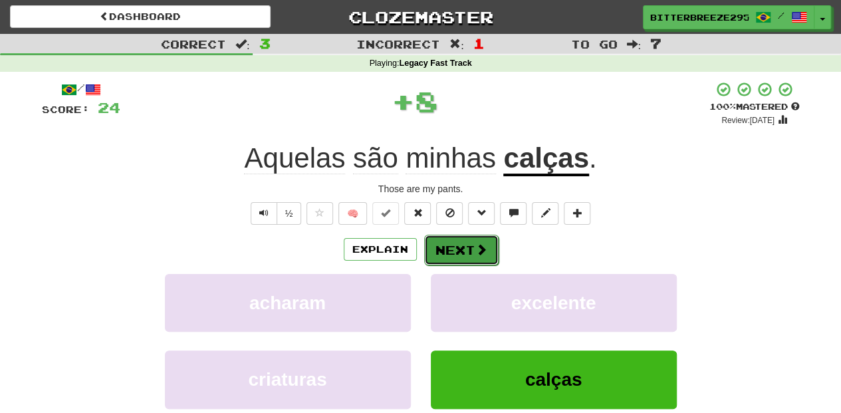
click at [462, 240] on button "Next" at bounding box center [461, 250] width 74 height 31
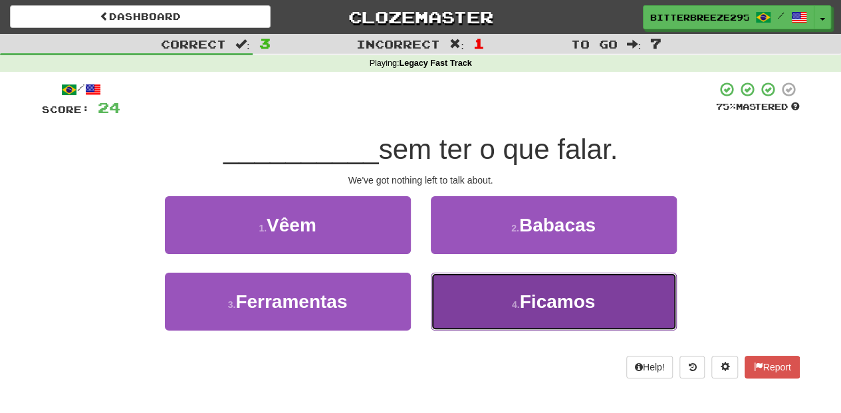
click at [460, 297] on button "4 . Ficamos" at bounding box center [554, 302] width 246 height 58
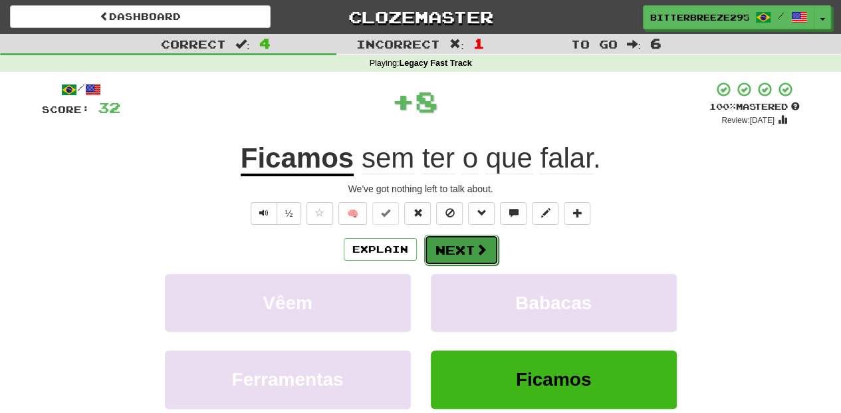
click at [450, 243] on button "Next" at bounding box center [461, 250] width 74 height 31
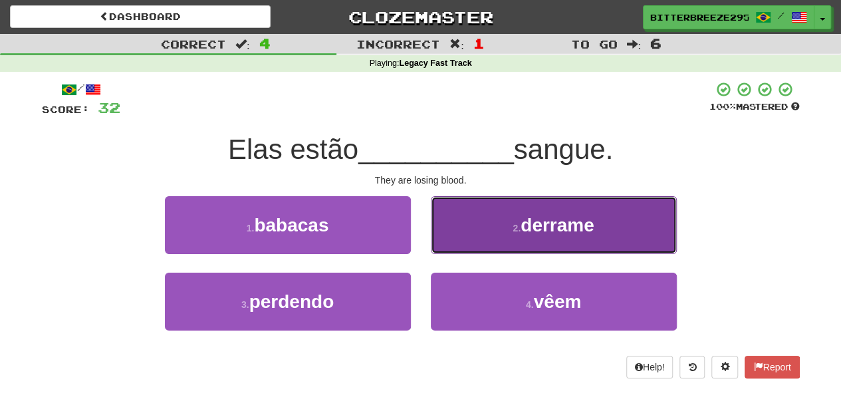
click at [477, 237] on button "2 . derrame" at bounding box center [554, 225] width 246 height 58
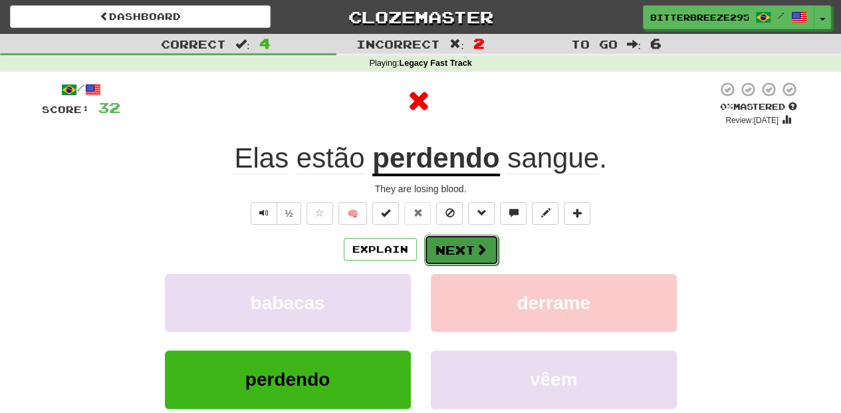
click at [466, 241] on button "Next" at bounding box center [461, 250] width 74 height 31
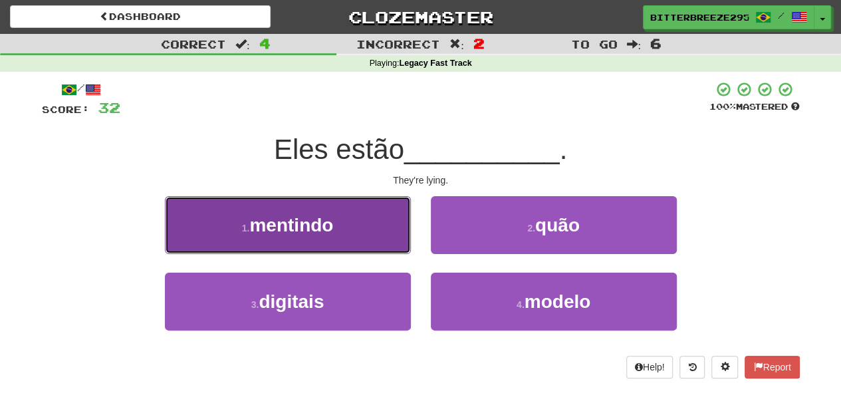
click at [362, 232] on button "1 . mentindo" at bounding box center [288, 225] width 246 height 58
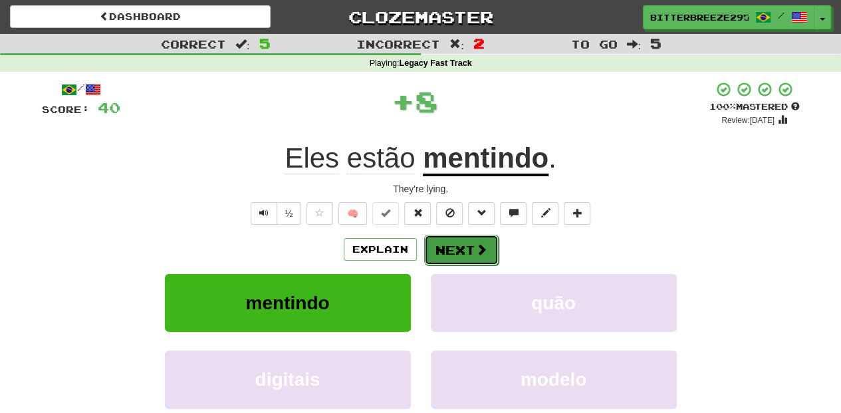
click at [451, 241] on button "Next" at bounding box center [461, 250] width 74 height 31
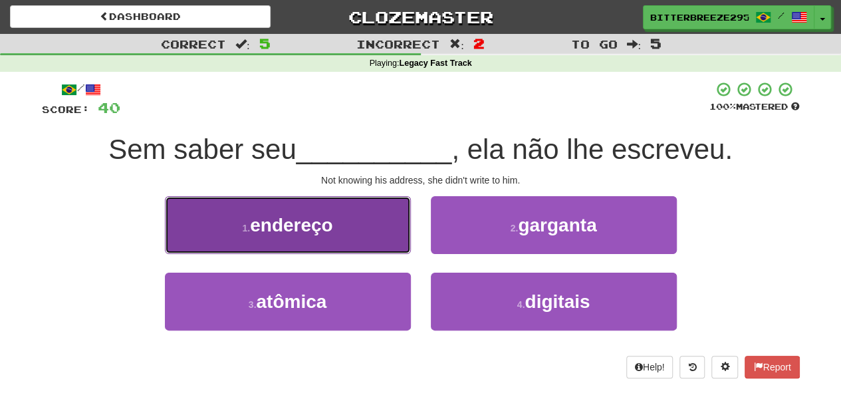
click at [376, 229] on button "1 . endereço" at bounding box center [288, 225] width 246 height 58
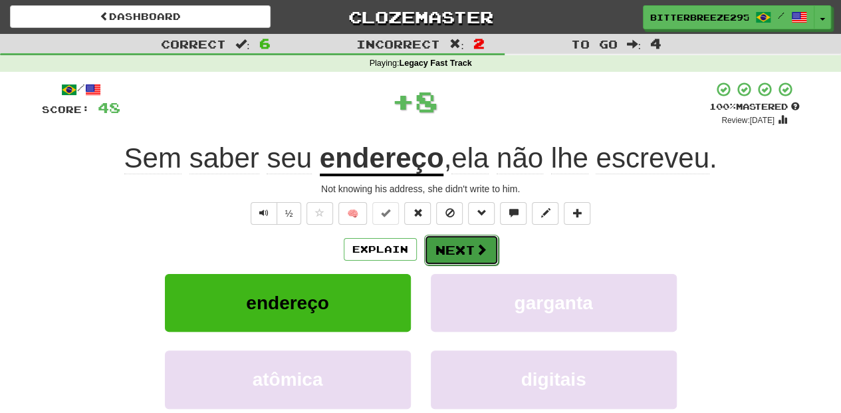
click at [472, 250] on button "Next" at bounding box center [461, 250] width 74 height 31
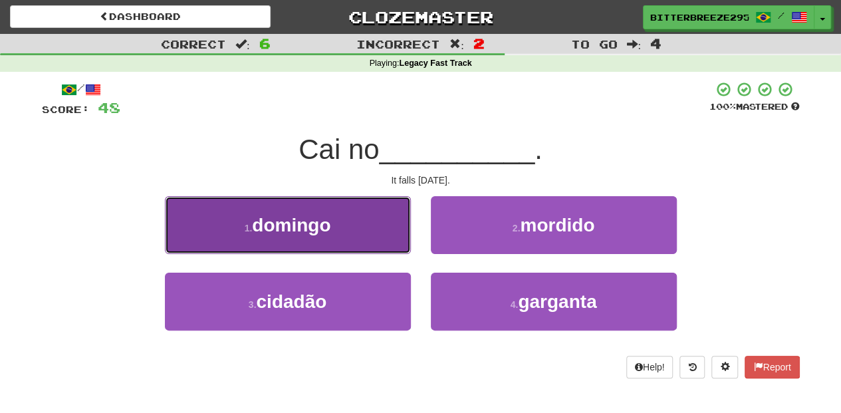
click at [368, 229] on button "1 . domingo" at bounding box center [288, 225] width 246 height 58
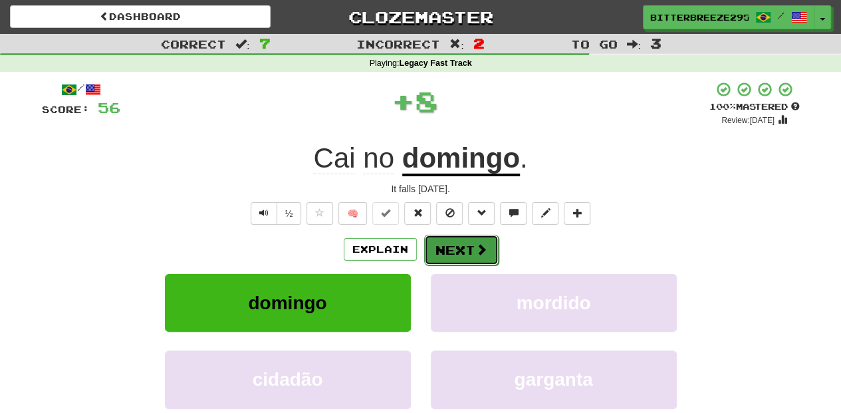
click at [450, 243] on button "Next" at bounding box center [461, 250] width 74 height 31
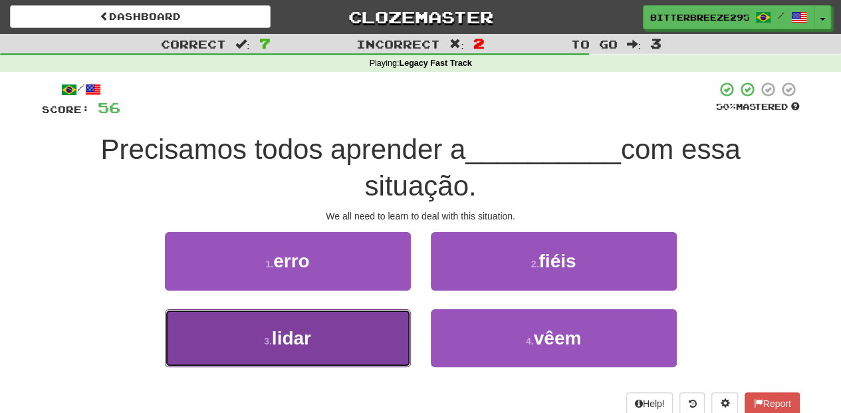
click at [353, 334] on button "3 . lidar" at bounding box center [288, 338] width 246 height 58
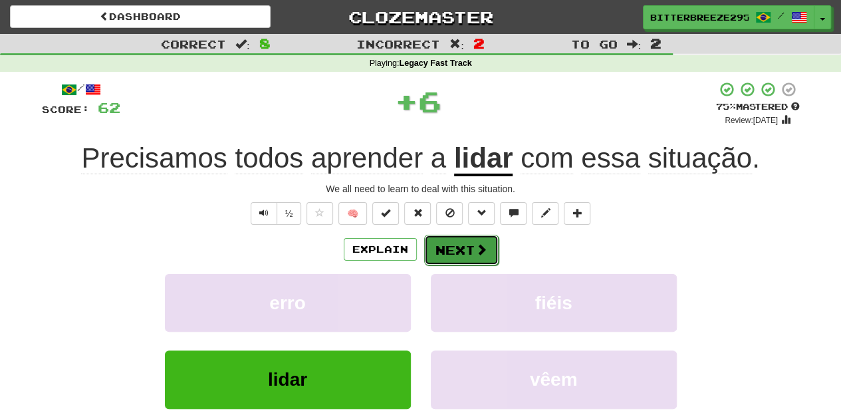
click at [450, 253] on button "Next" at bounding box center [461, 250] width 74 height 31
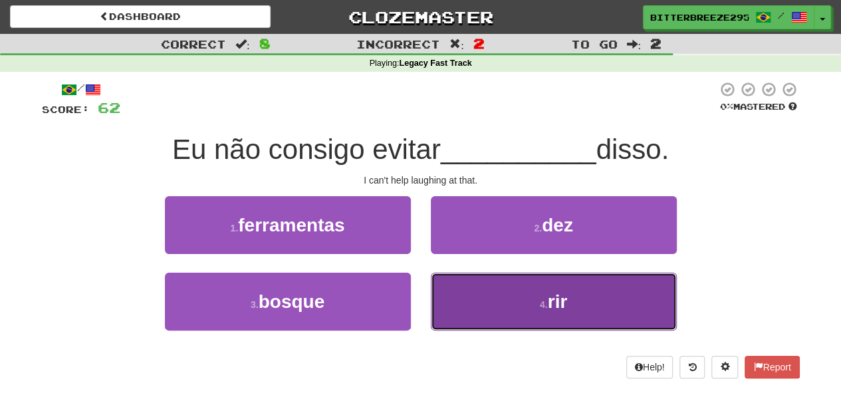
click at [456, 289] on button "4 . rir" at bounding box center [554, 302] width 246 height 58
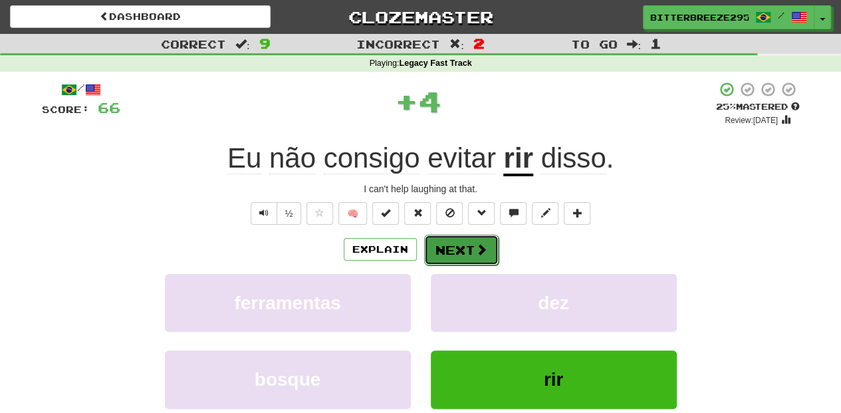
click at [452, 245] on button "Next" at bounding box center [461, 250] width 74 height 31
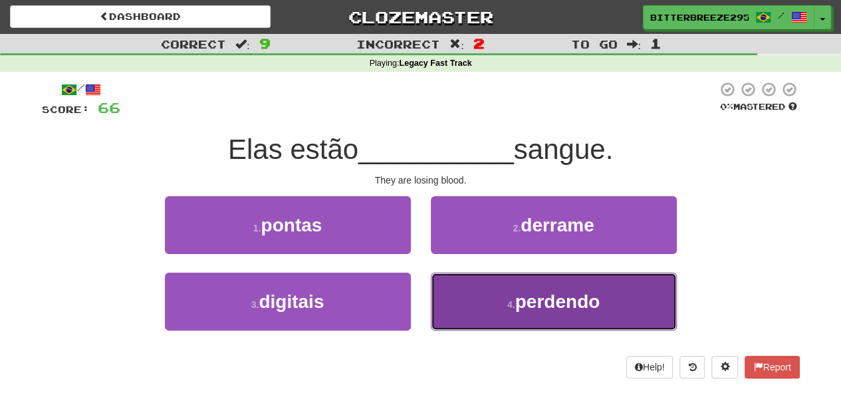
click at [469, 297] on button "4 . perdendo" at bounding box center [554, 302] width 246 height 58
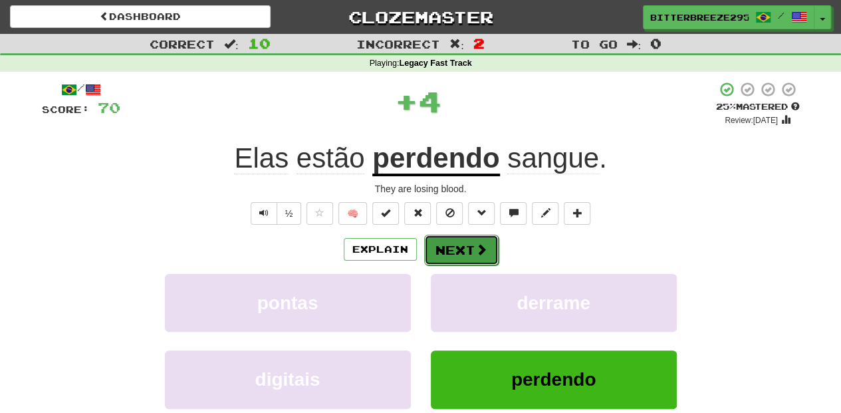
click at [448, 255] on button "Next" at bounding box center [461, 250] width 74 height 31
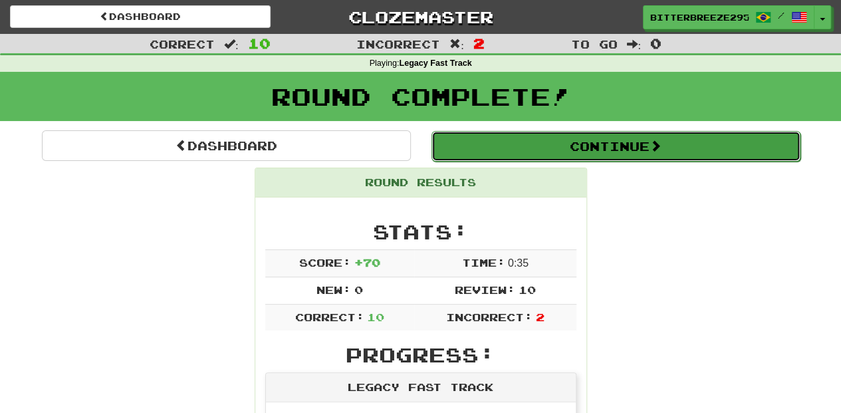
click at [495, 148] on button "Continue" at bounding box center [616, 146] width 369 height 31
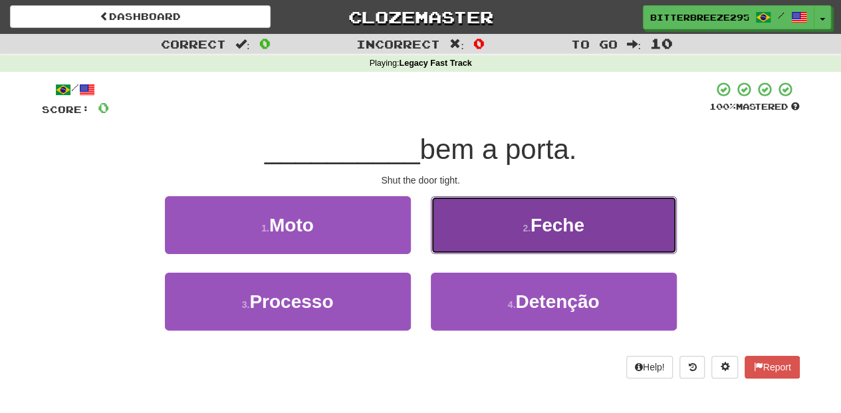
click at [475, 241] on button "2 . Feche" at bounding box center [554, 225] width 246 height 58
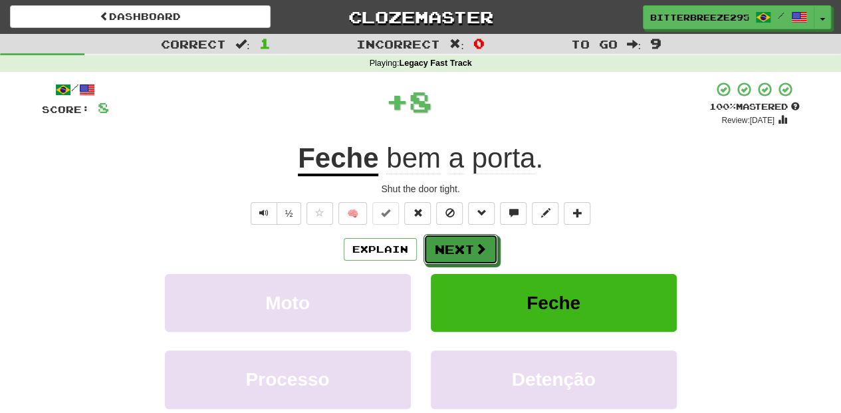
click at [475, 243] on span at bounding box center [481, 249] width 12 height 12
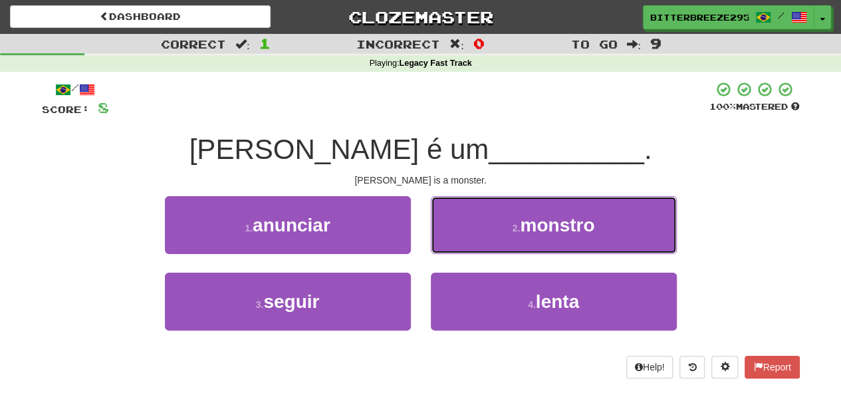
click at [475, 241] on button "2 . monstro" at bounding box center [554, 225] width 246 height 58
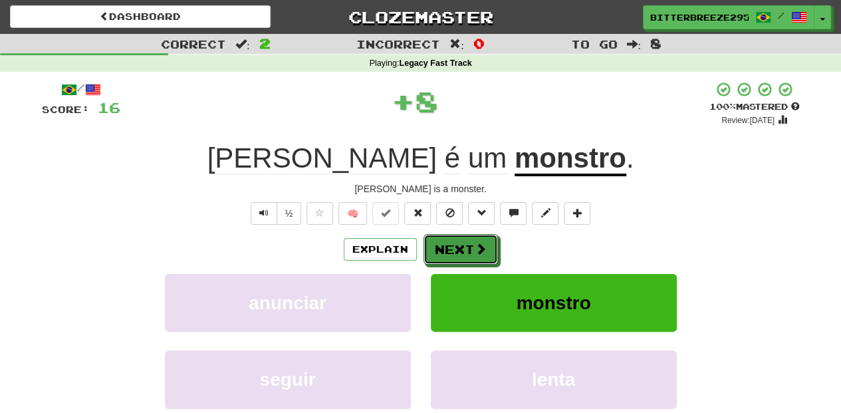
click at [475, 243] on span at bounding box center [481, 249] width 12 height 12
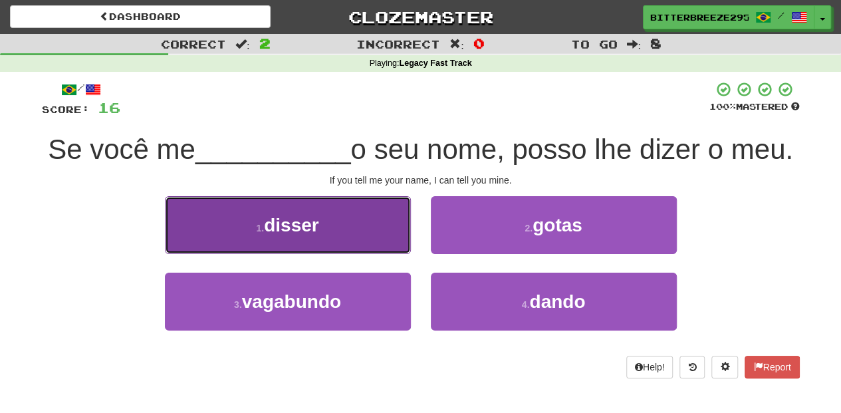
click at [351, 254] on button "1 . disser" at bounding box center [288, 225] width 246 height 58
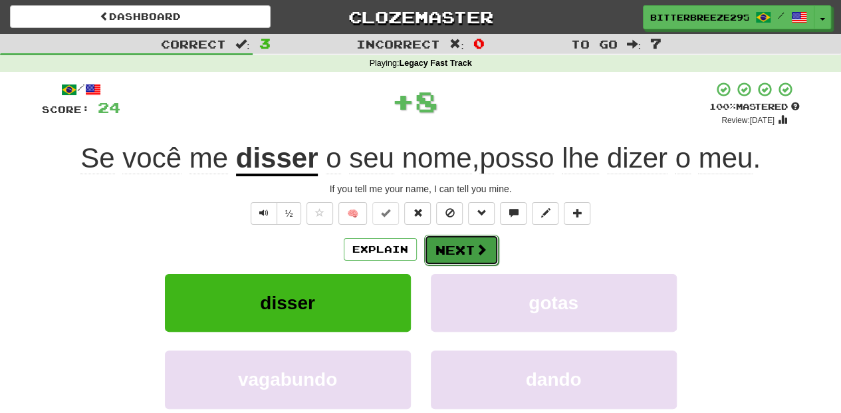
click at [438, 242] on button "Next" at bounding box center [461, 250] width 74 height 31
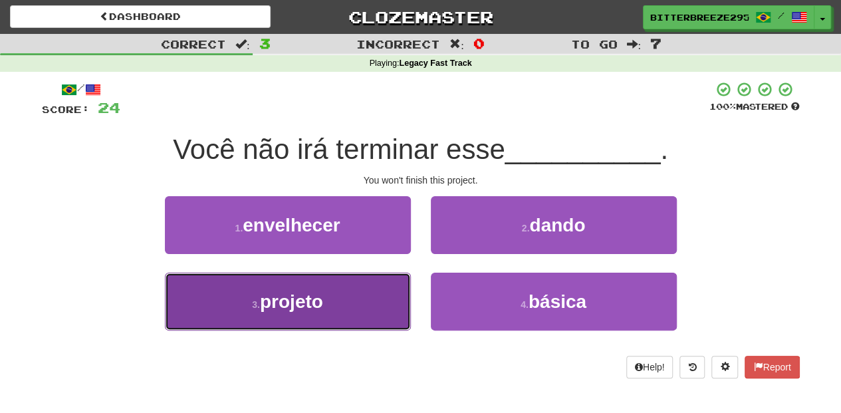
click at [357, 297] on button "3 . projeto" at bounding box center [288, 302] width 246 height 58
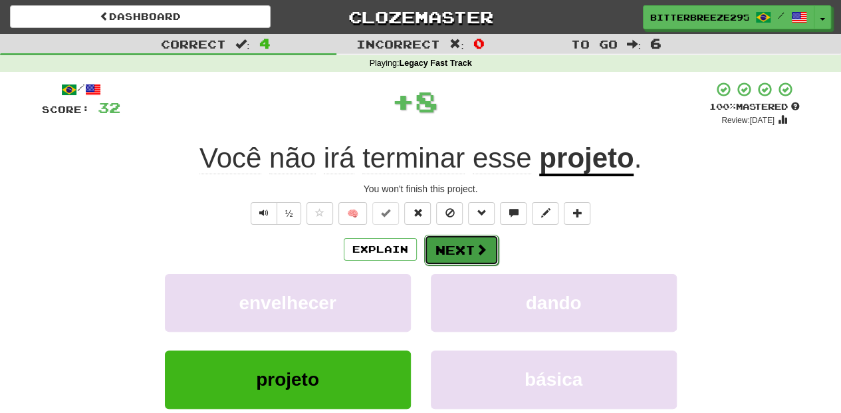
click at [434, 249] on button "Next" at bounding box center [461, 250] width 74 height 31
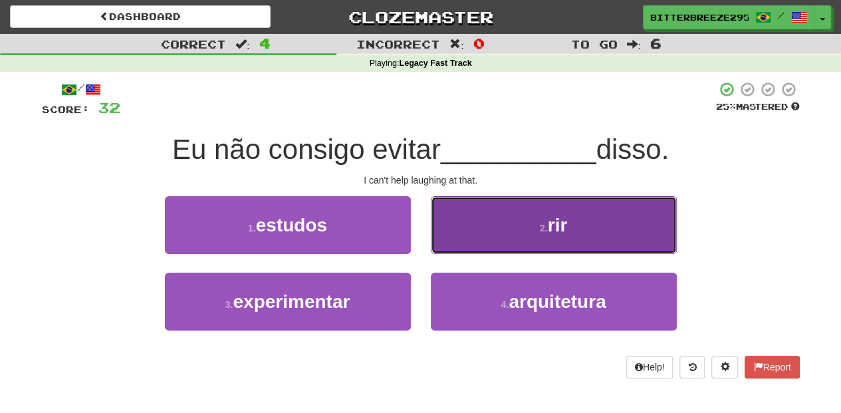
click at [458, 238] on button "2 . rir" at bounding box center [554, 225] width 246 height 58
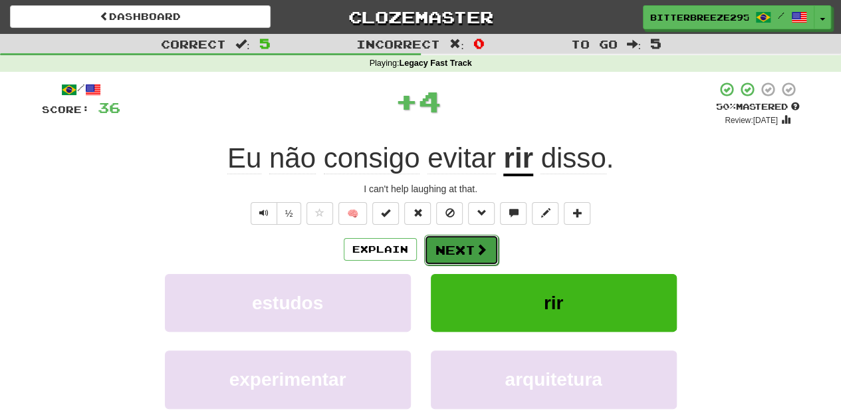
click at [458, 239] on button "Next" at bounding box center [461, 250] width 74 height 31
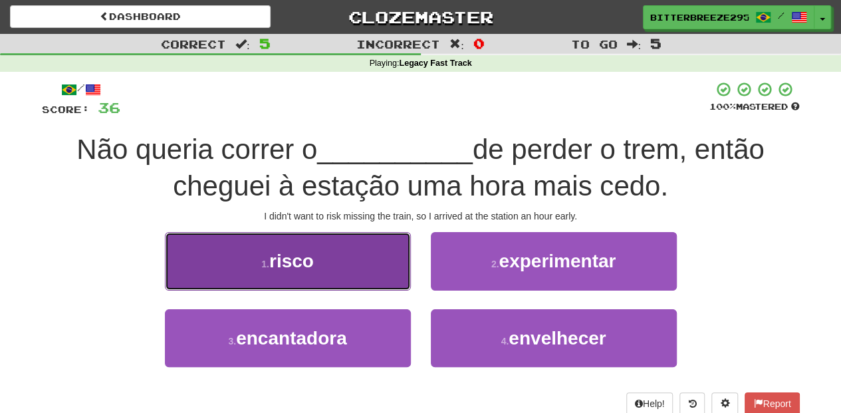
click at [384, 275] on button "1 . risco" at bounding box center [288, 261] width 246 height 58
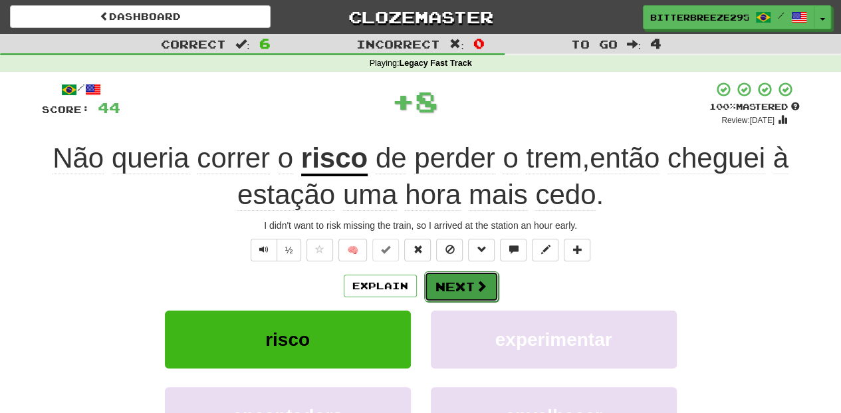
click at [447, 274] on button "Next" at bounding box center [461, 286] width 74 height 31
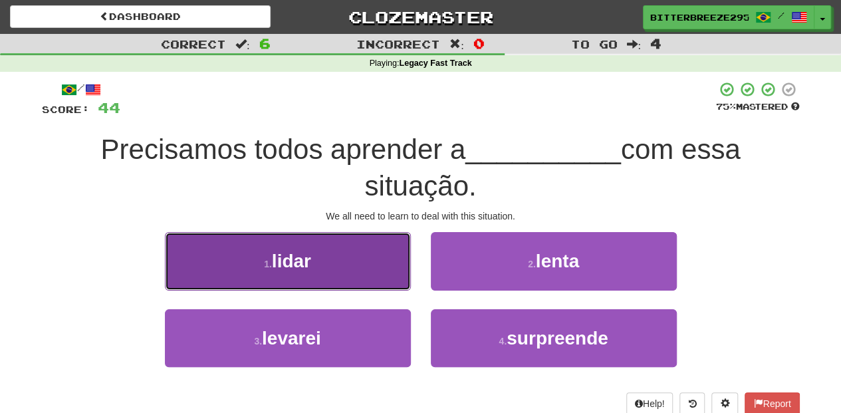
click at [371, 272] on button "1 . lidar" at bounding box center [288, 261] width 246 height 58
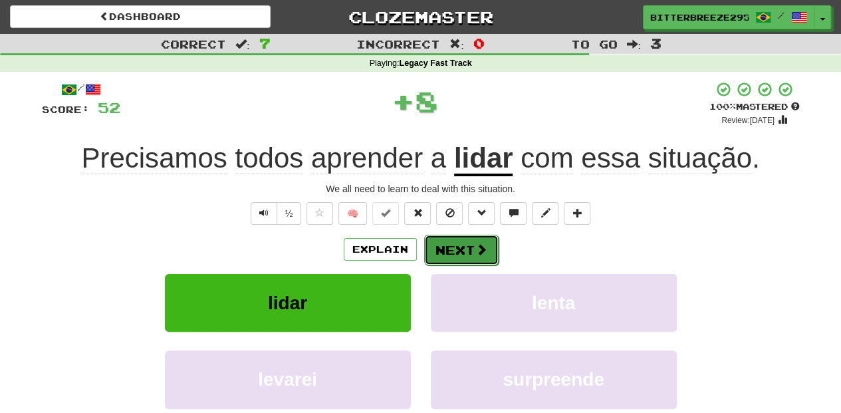
click at [456, 251] on button "Next" at bounding box center [461, 250] width 74 height 31
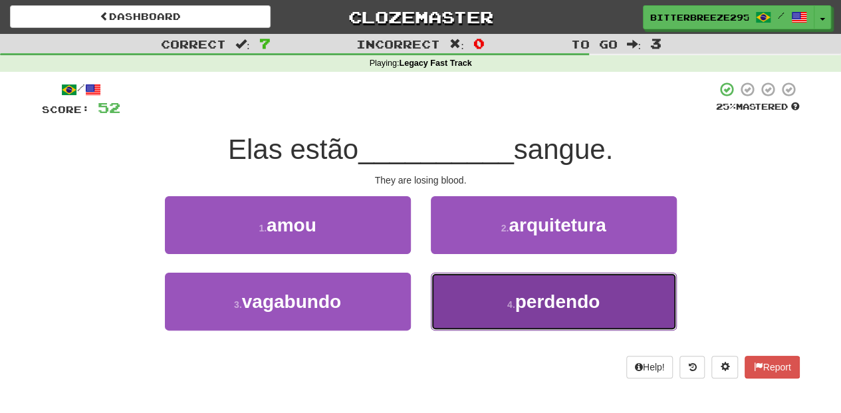
click at [468, 295] on button "4 . perdendo" at bounding box center [554, 302] width 246 height 58
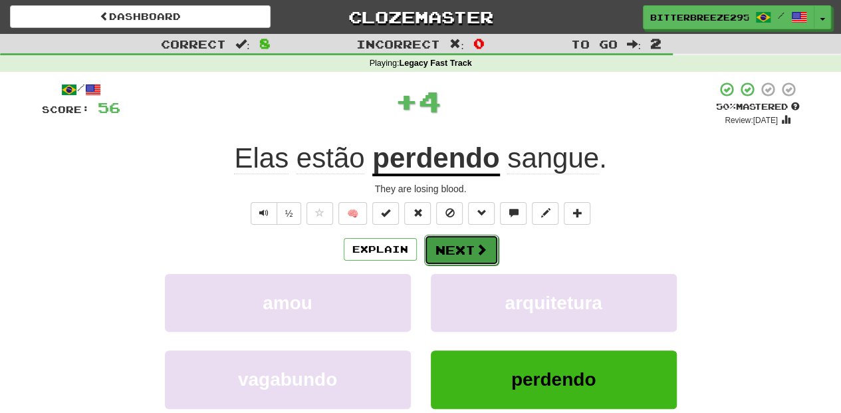
click at [457, 255] on button "Next" at bounding box center [461, 250] width 74 height 31
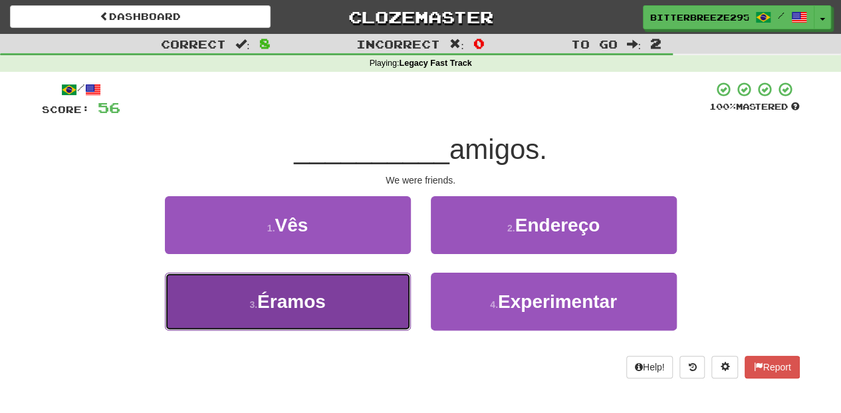
click at [369, 303] on button "3 . Éramos" at bounding box center [288, 302] width 246 height 58
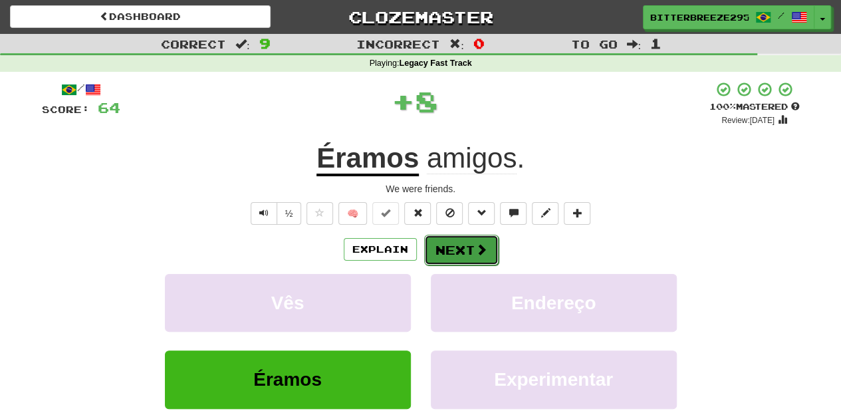
click at [450, 245] on button "Next" at bounding box center [461, 250] width 74 height 31
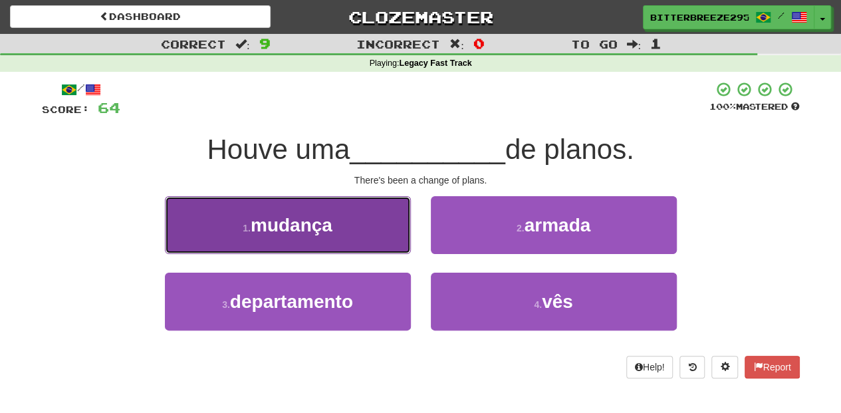
click at [390, 241] on button "1 . mudança" at bounding box center [288, 225] width 246 height 58
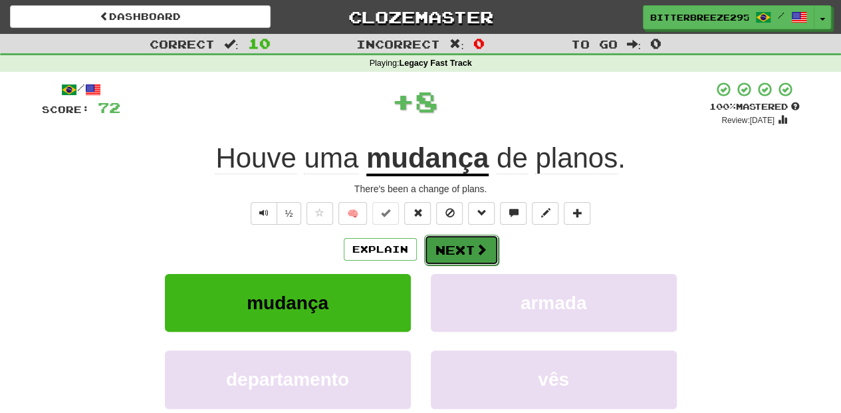
click at [444, 245] on button "Next" at bounding box center [461, 250] width 74 height 31
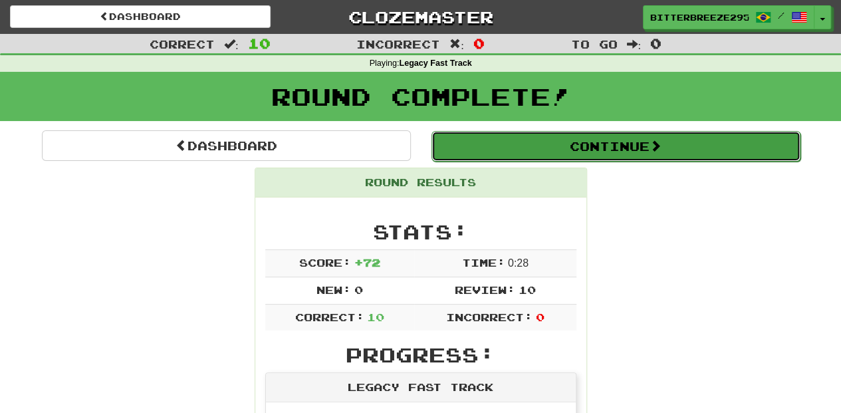
click at [545, 142] on button "Continue" at bounding box center [616, 146] width 369 height 31
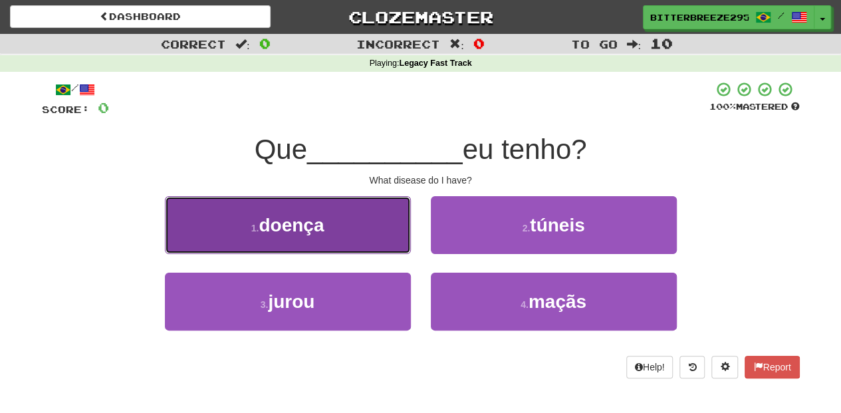
click at [366, 239] on button "1 . doença" at bounding box center [288, 225] width 246 height 58
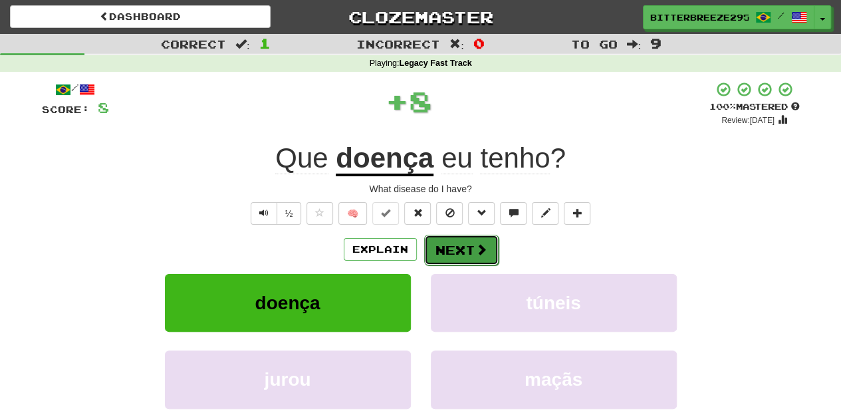
click at [446, 250] on button "Next" at bounding box center [461, 250] width 74 height 31
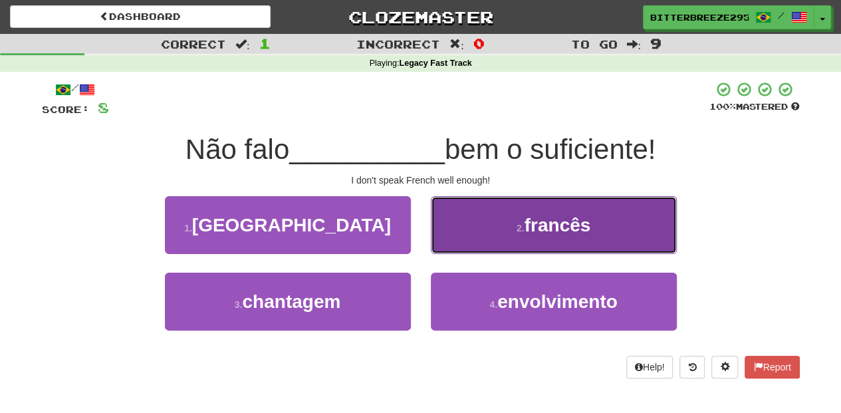
click at [458, 246] on button "2 . francês" at bounding box center [554, 225] width 246 height 58
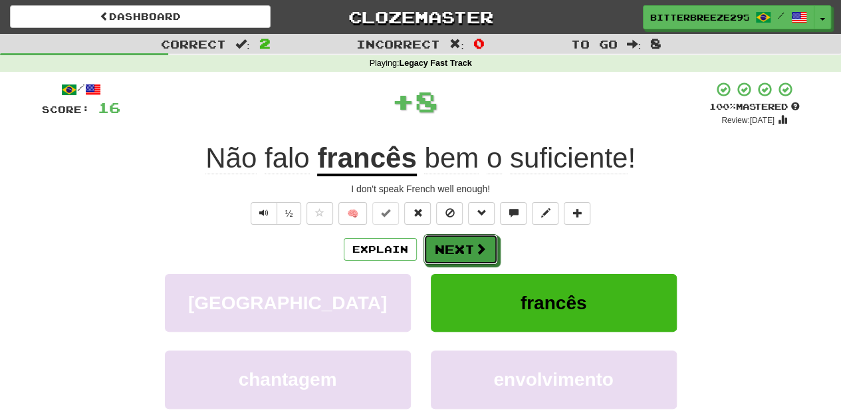
click at [458, 246] on button "Next" at bounding box center [461, 249] width 74 height 31
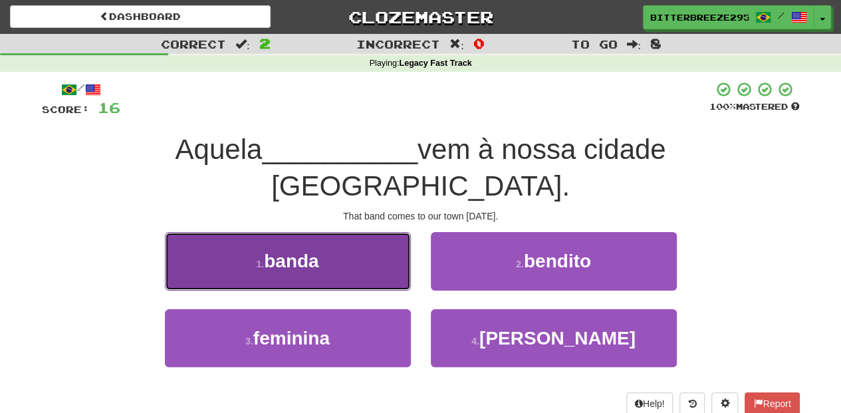
click at [361, 232] on button "1 . banda" at bounding box center [288, 261] width 246 height 58
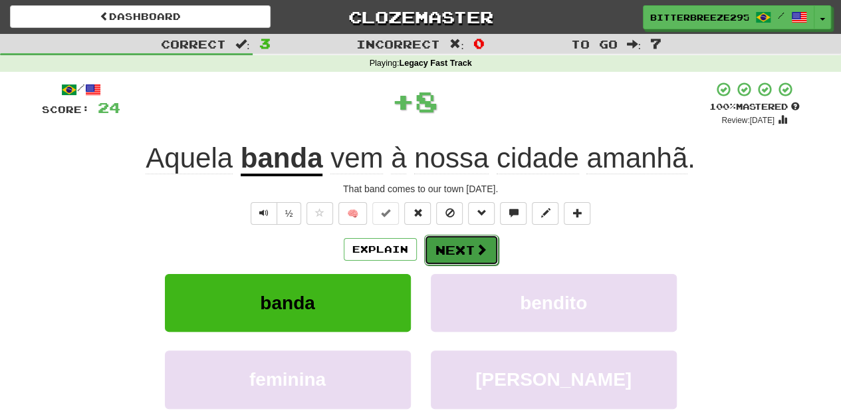
click at [442, 250] on button "Next" at bounding box center [461, 250] width 74 height 31
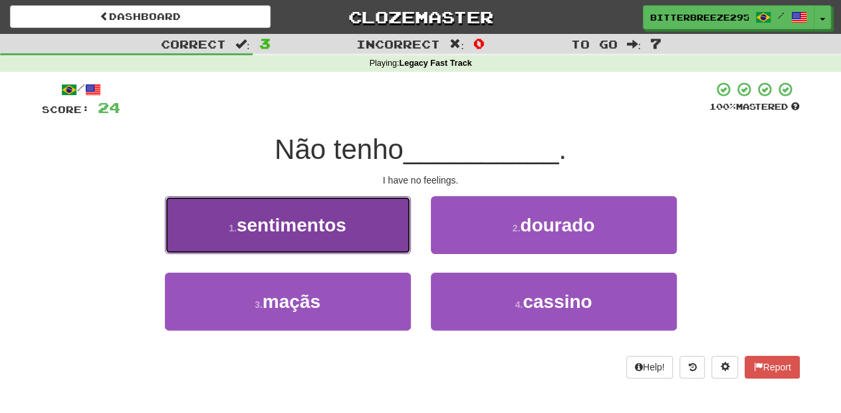
click at [383, 235] on button "1 . sentimentos" at bounding box center [288, 225] width 246 height 58
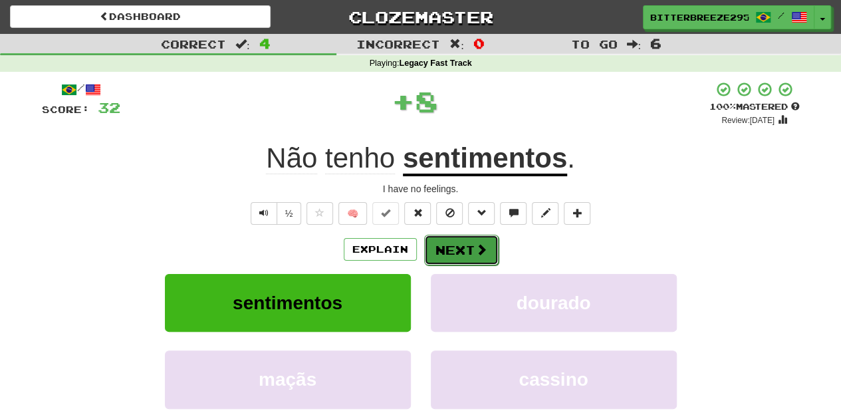
click at [448, 243] on button "Next" at bounding box center [461, 250] width 74 height 31
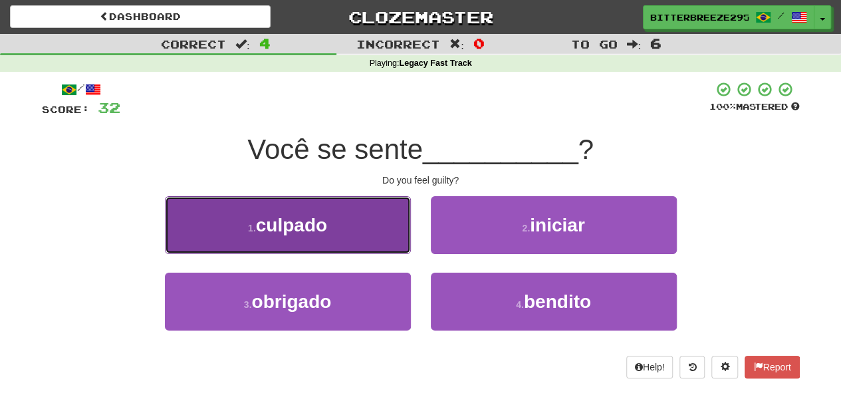
click at [361, 239] on button "1 . culpado" at bounding box center [288, 225] width 246 height 58
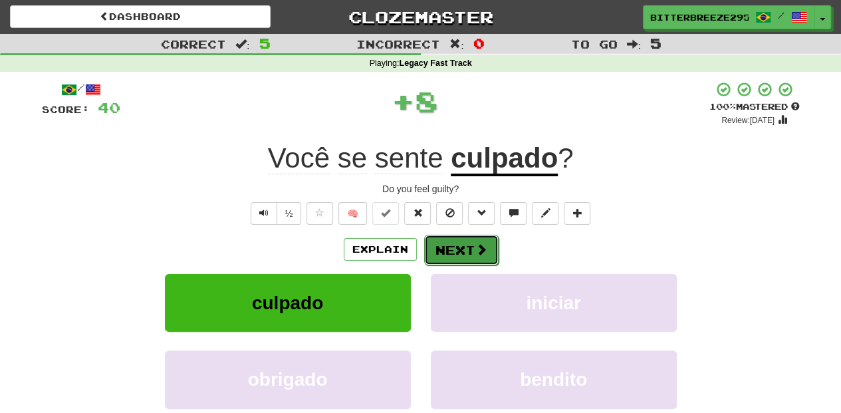
click at [446, 237] on button "Next" at bounding box center [461, 250] width 74 height 31
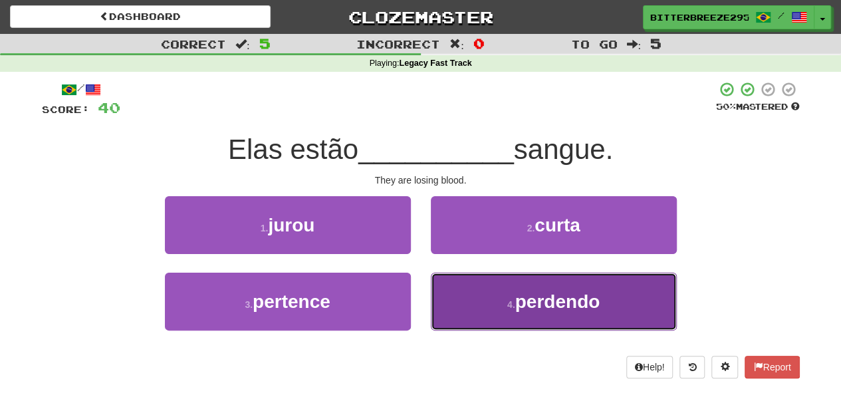
click at [472, 297] on button "4 . perdendo" at bounding box center [554, 302] width 246 height 58
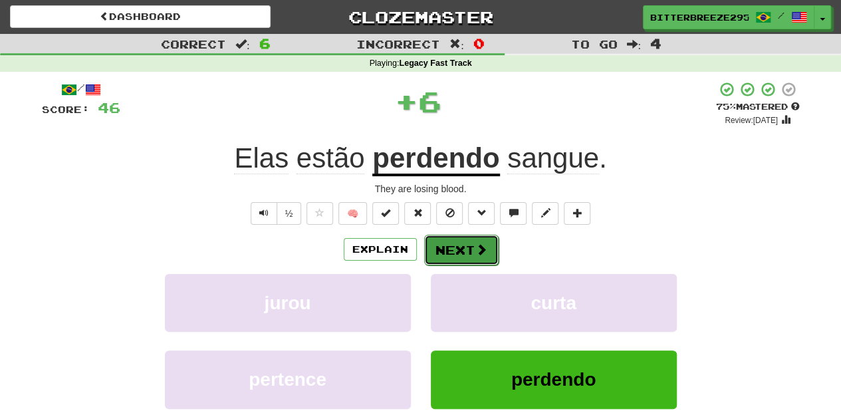
click at [454, 251] on button "Next" at bounding box center [461, 250] width 74 height 31
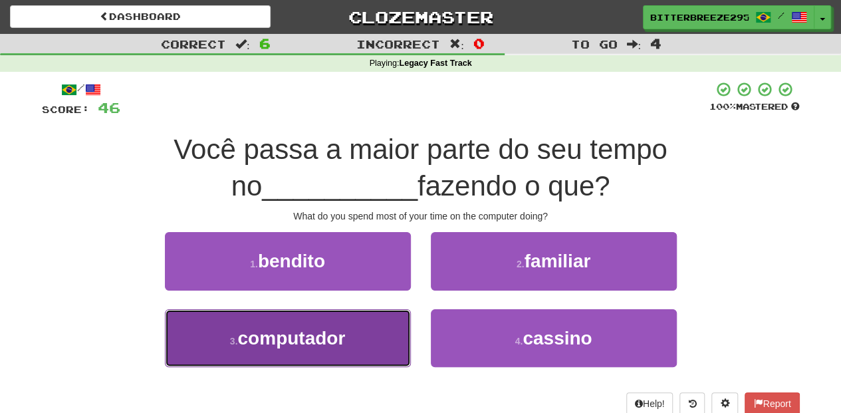
click at [374, 326] on button "3 . computador" at bounding box center [288, 338] width 246 height 58
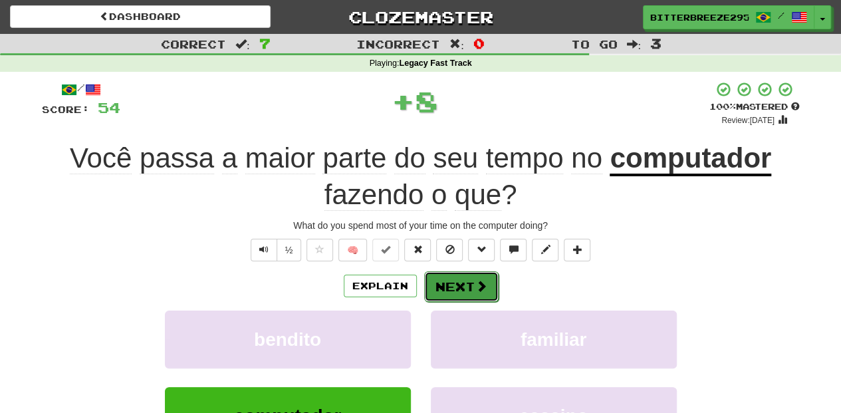
click at [454, 279] on button "Next" at bounding box center [461, 286] width 74 height 31
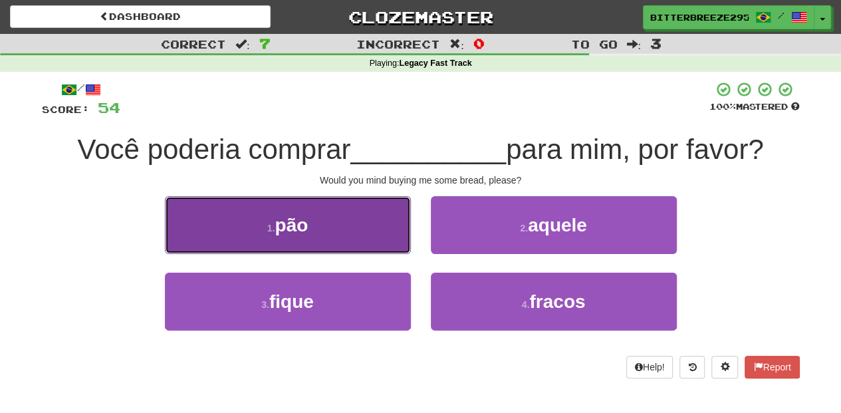
click at [347, 224] on button "1 . pão" at bounding box center [288, 225] width 246 height 58
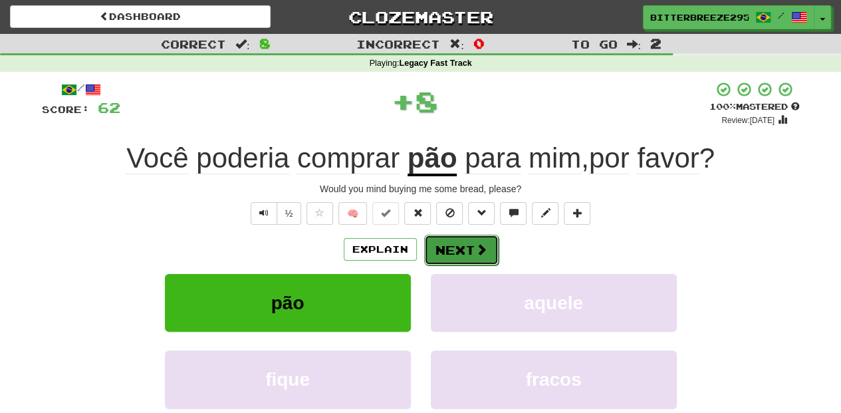
click at [456, 241] on button "Next" at bounding box center [461, 250] width 74 height 31
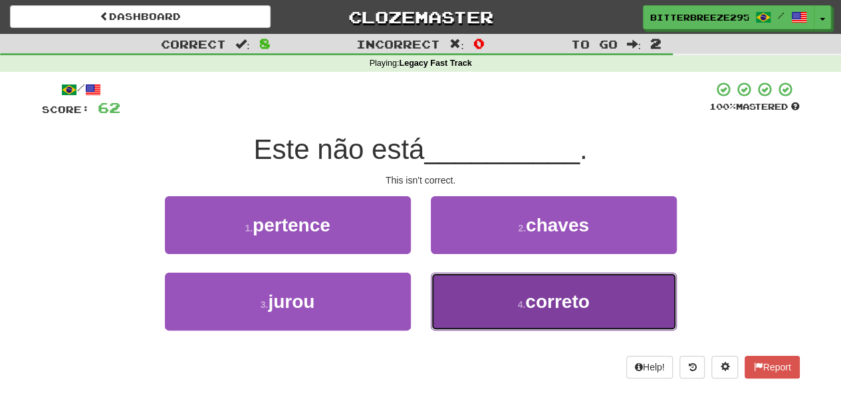
click at [467, 287] on button "4 . correto" at bounding box center [554, 302] width 246 height 58
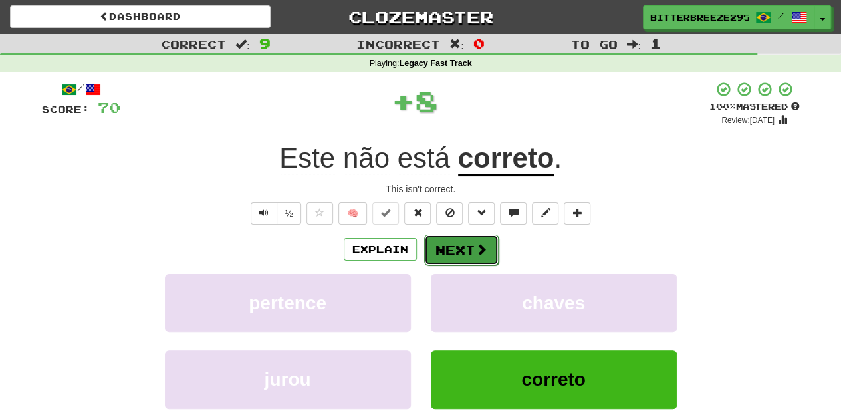
click at [455, 255] on button "Next" at bounding box center [461, 250] width 74 height 31
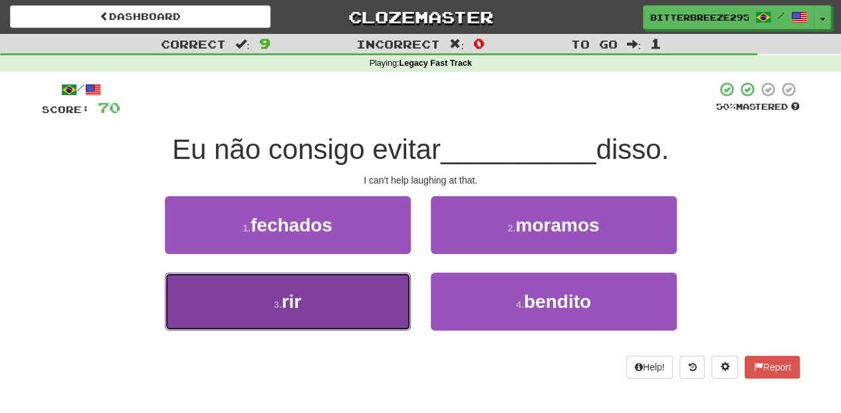
click at [339, 311] on button "3 . rir" at bounding box center [288, 302] width 246 height 58
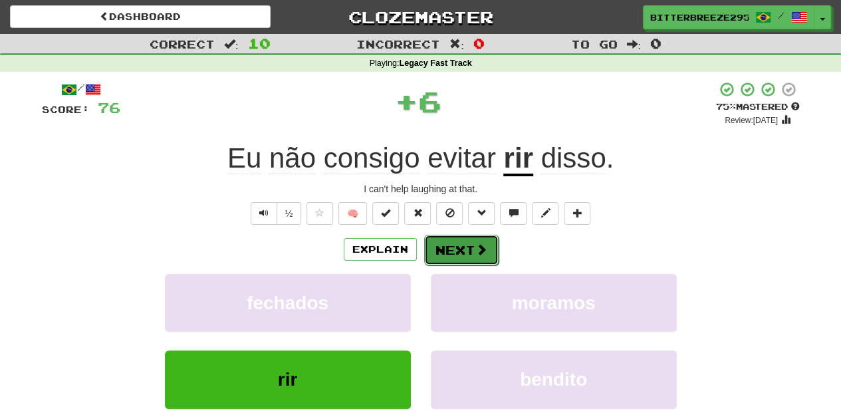
click at [452, 248] on button "Next" at bounding box center [461, 250] width 74 height 31
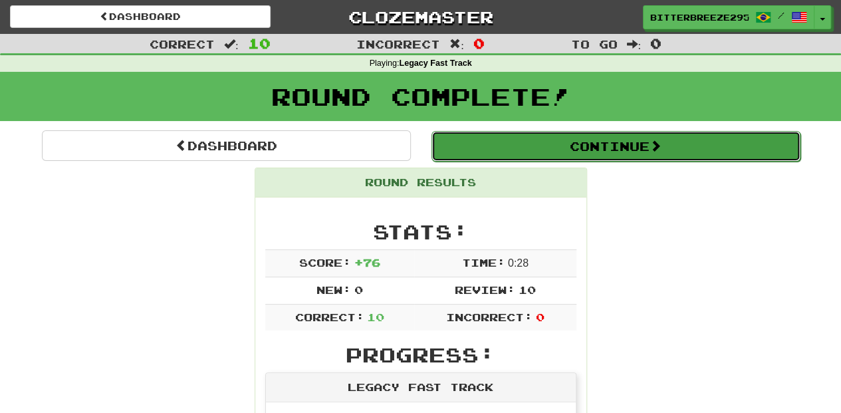
click at [554, 152] on button "Continue" at bounding box center [616, 146] width 369 height 31
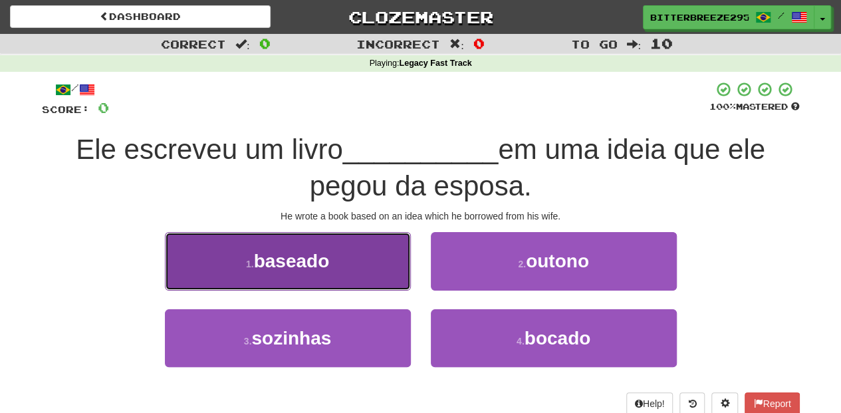
click at [355, 276] on button "1 . baseado" at bounding box center [288, 261] width 246 height 58
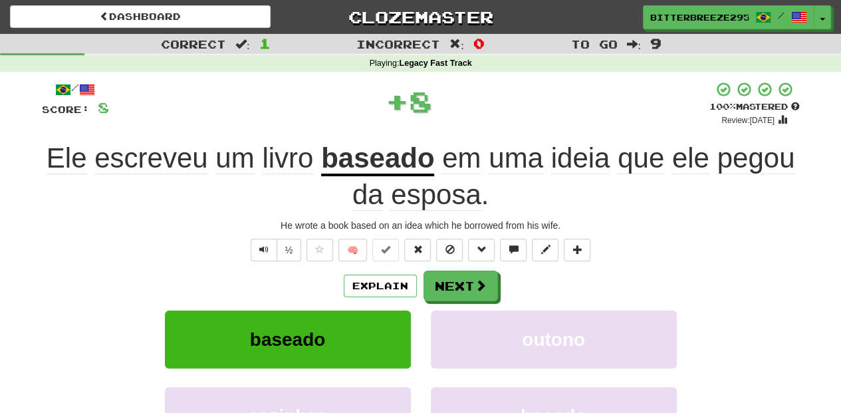
click at [418, 277] on div "Explain Next" at bounding box center [421, 286] width 758 height 31
click at [452, 283] on button "Next" at bounding box center [461, 286] width 74 height 31
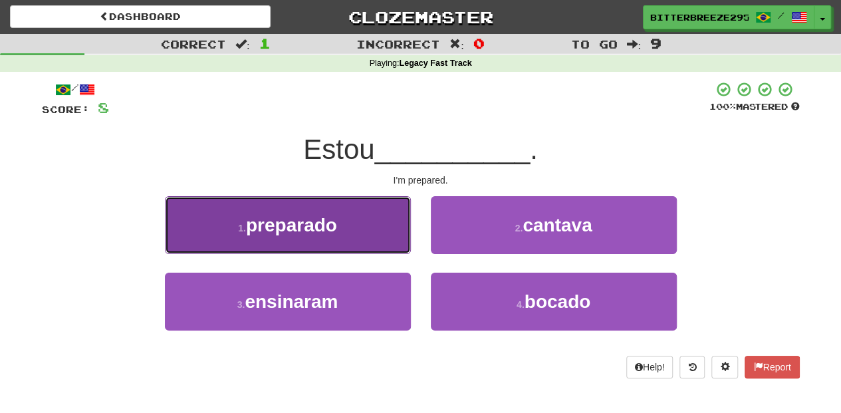
click at [383, 243] on button "1 . preparado" at bounding box center [288, 225] width 246 height 58
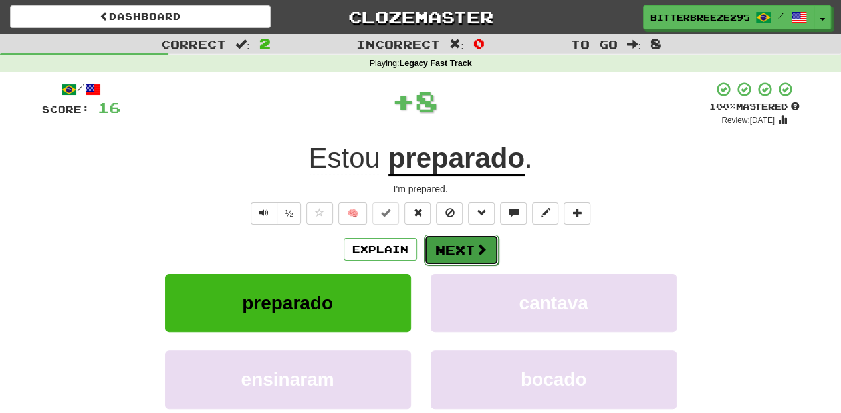
click at [450, 241] on button "Next" at bounding box center [461, 250] width 74 height 31
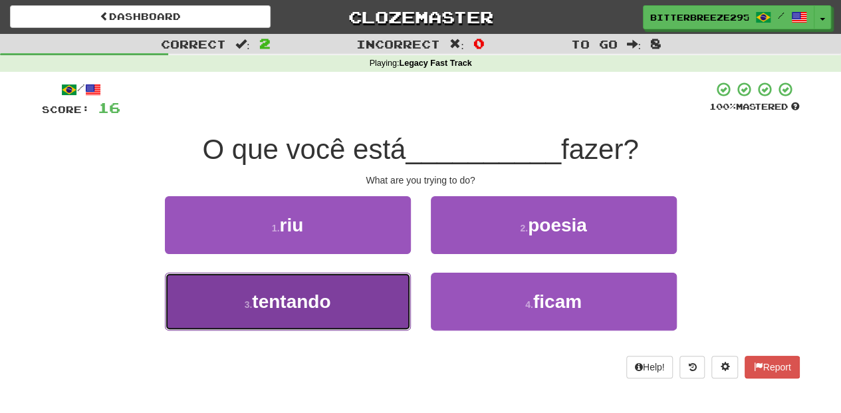
click at [355, 301] on button "3 . tentando" at bounding box center [288, 302] width 246 height 58
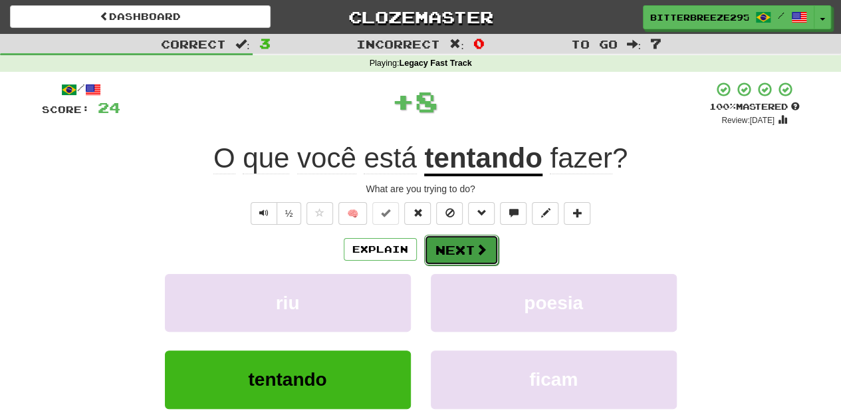
click at [450, 247] on button "Next" at bounding box center [461, 250] width 74 height 31
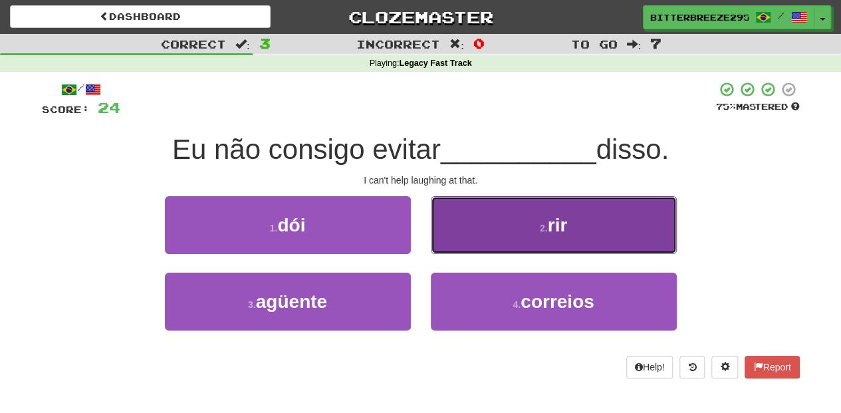
click at [475, 241] on button "2 . rir" at bounding box center [554, 225] width 246 height 58
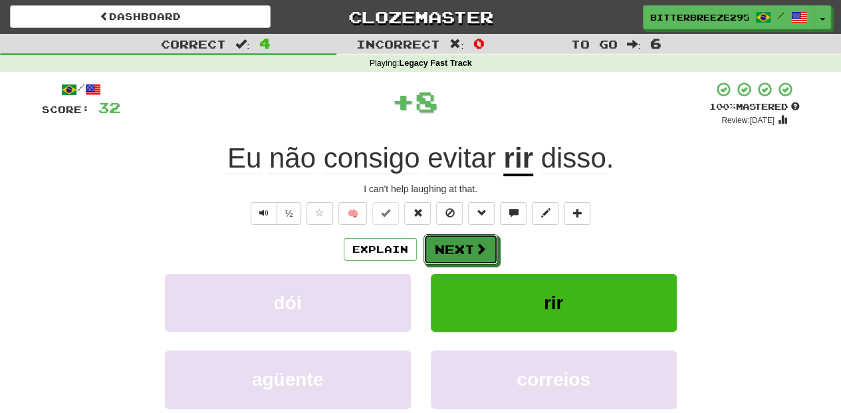
click at [473, 241] on button "Next" at bounding box center [461, 249] width 74 height 31
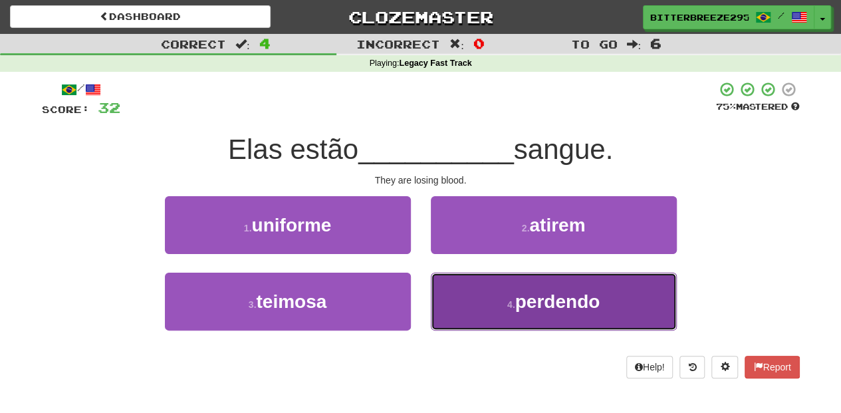
click at [490, 290] on button "4 . perdendo" at bounding box center [554, 302] width 246 height 58
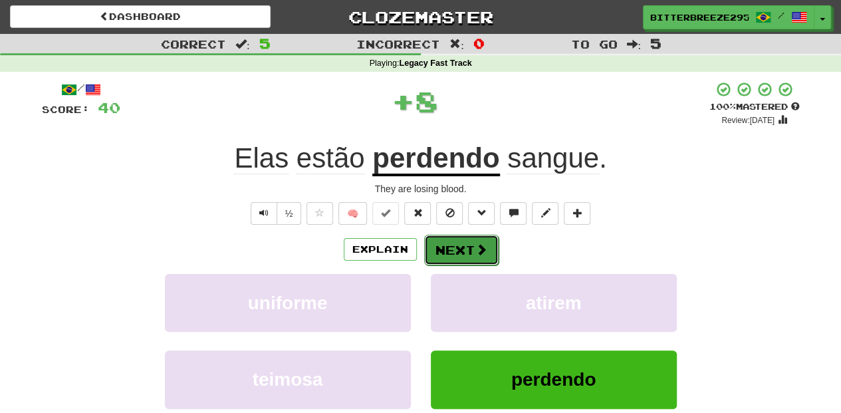
click at [463, 245] on button "Next" at bounding box center [461, 250] width 74 height 31
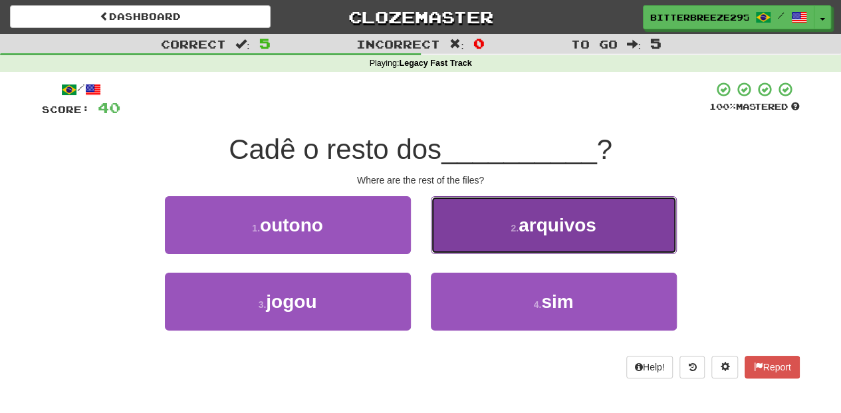
click at [508, 242] on button "2 . arquivos" at bounding box center [554, 225] width 246 height 58
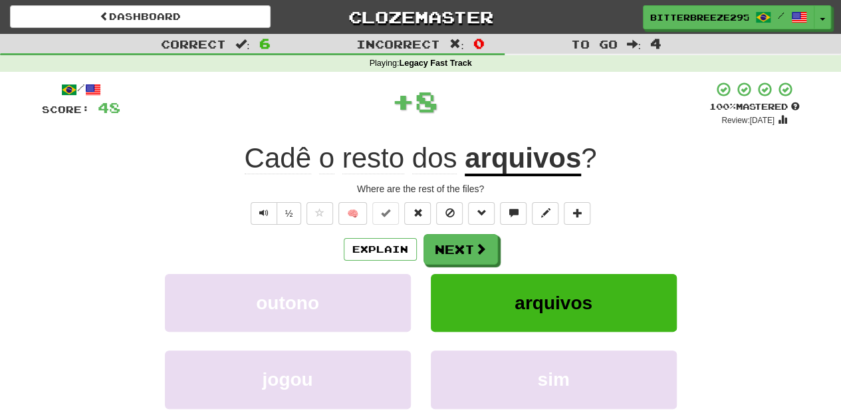
click at [508, 242] on div "Explain Next" at bounding box center [421, 249] width 758 height 31
drag, startPoint x: 508, startPoint y: 242, endPoint x: 489, endPoint y: 242, distance: 18.6
click at [489, 242] on button "Next" at bounding box center [461, 250] width 74 height 31
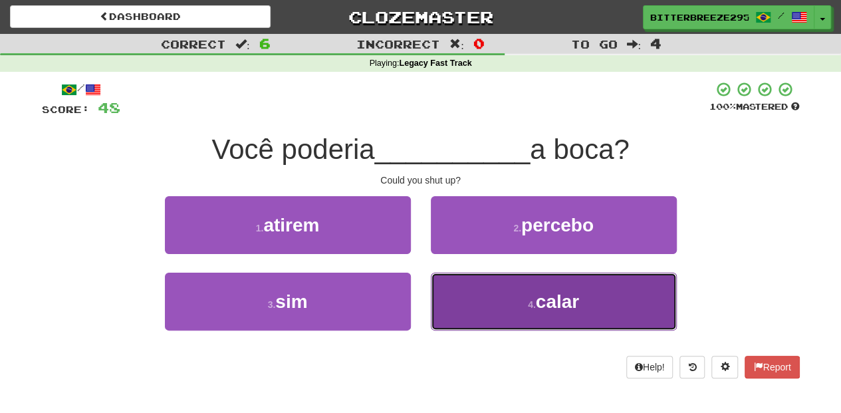
click at [460, 291] on button "4 . calar" at bounding box center [554, 302] width 246 height 58
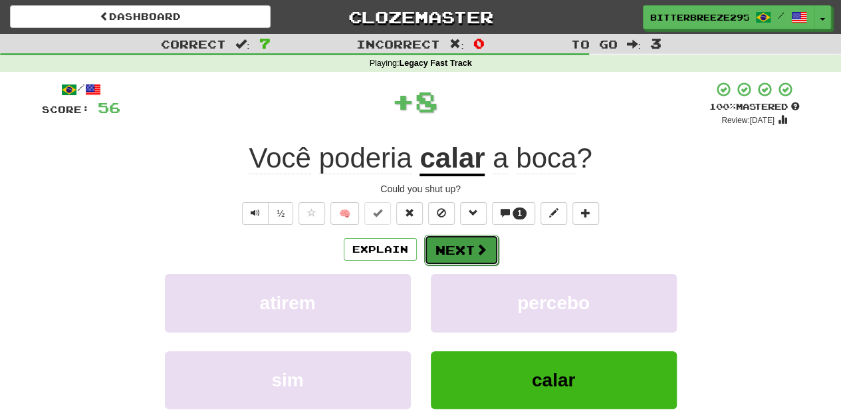
click at [459, 247] on button "Next" at bounding box center [461, 250] width 74 height 31
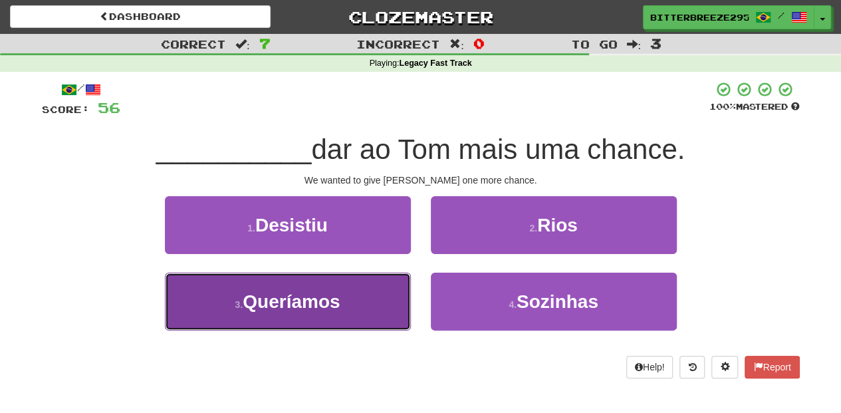
click at [357, 295] on button "3 . Queríamos" at bounding box center [288, 302] width 246 height 58
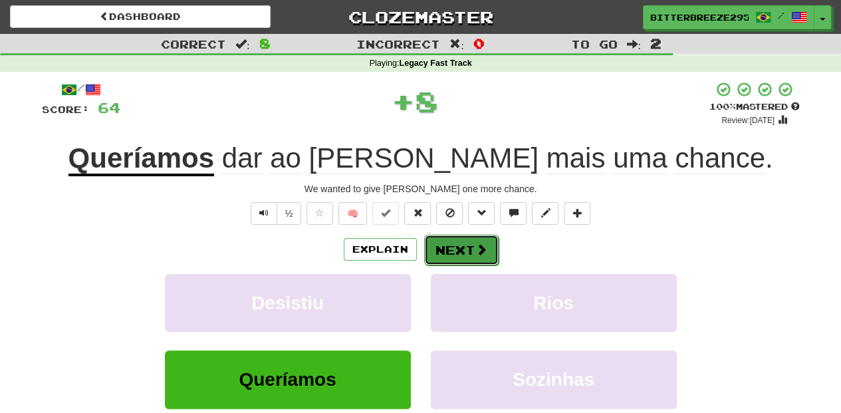
click at [463, 251] on button "Next" at bounding box center [461, 250] width 74 height 31
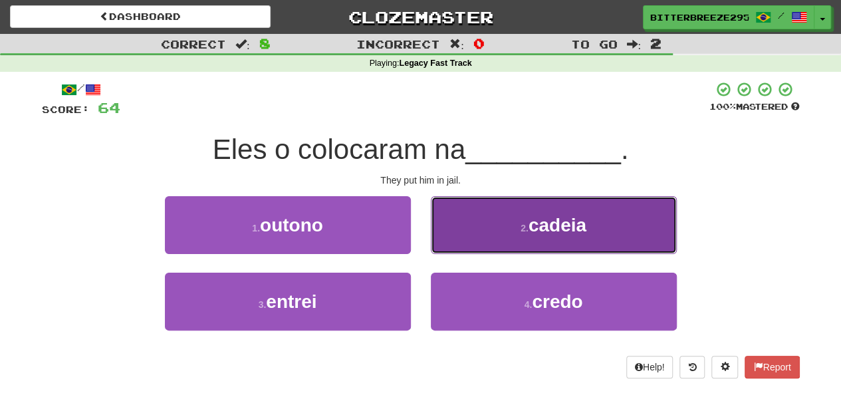
click at [470, 241] on button "2 . cadeia" at bounding box center [554, 225] width 246 height 58
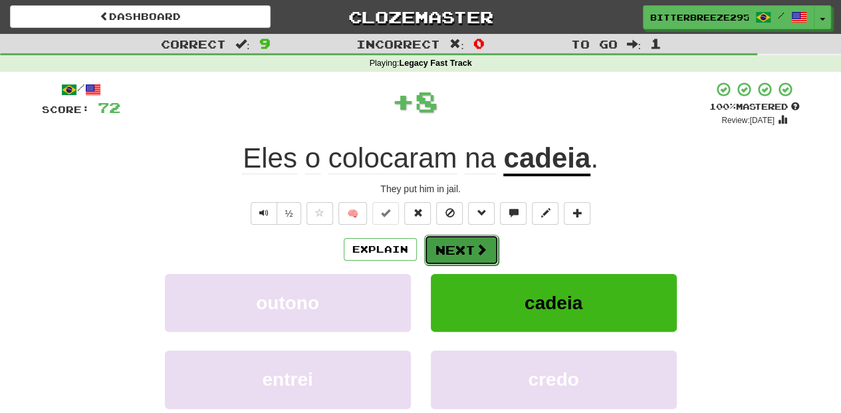
click at [462, 245] on button "Next" at bounding box center [461, 250] width 74 height 31
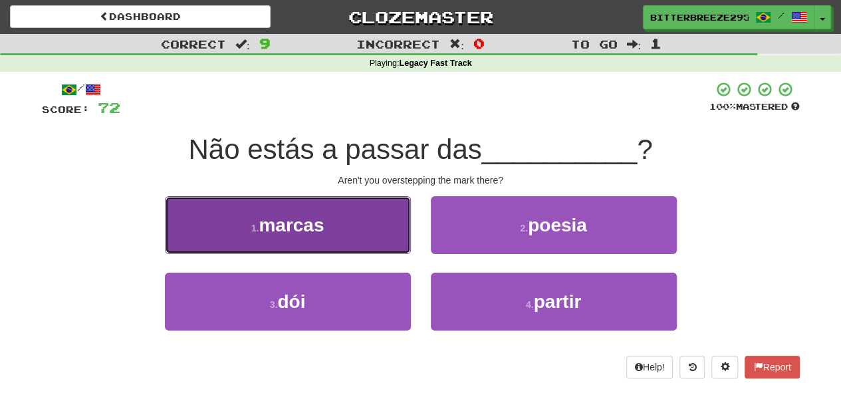
click at [386, 243] on button "1 . marcas" at bounding box center [288, 225] width 246 height 58
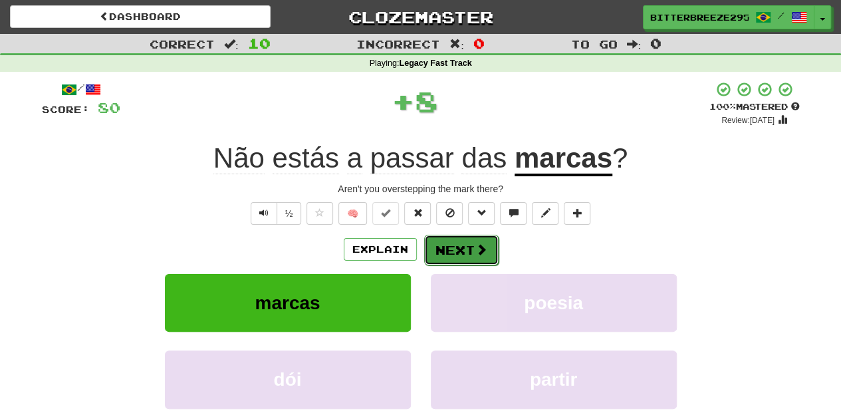
click at [462, 245] on button "Next" at bounding box center [461, 250] width 74 height 31
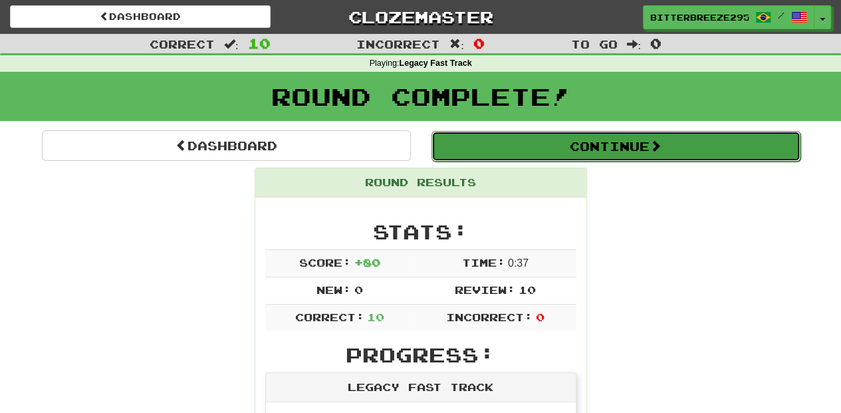
click at [527, 154] on button "Continue" at bounding box center [616, 146] width 369 height 31
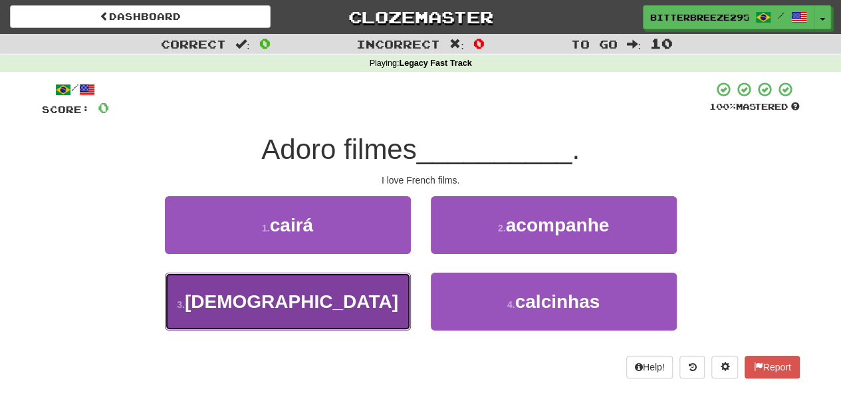
click at [392, 297] on button "3 . franceses" at bounding box center [288, 302] width 246 height 58
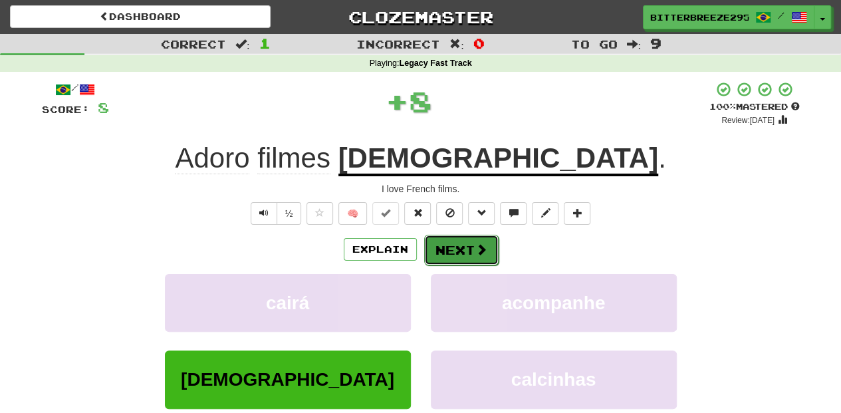
click at [454, 249] on button "Next" at bounding box center [461, 250] width 74 height 31
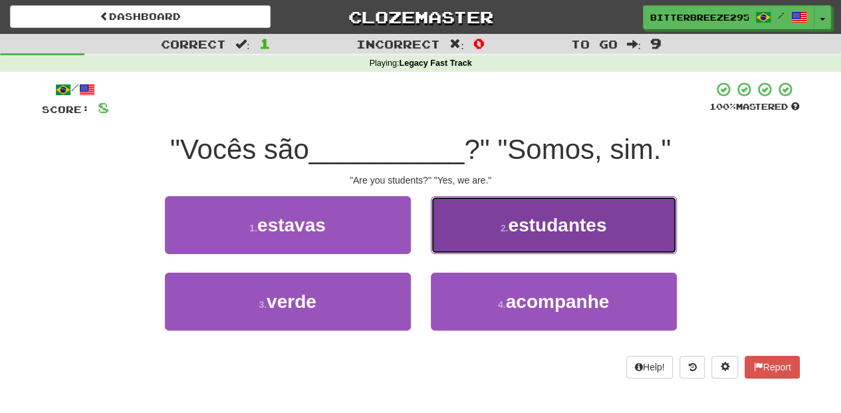
click at [458, 249] on button "2 . estudantes" at bounding box center [554, 225] width 246 height 58
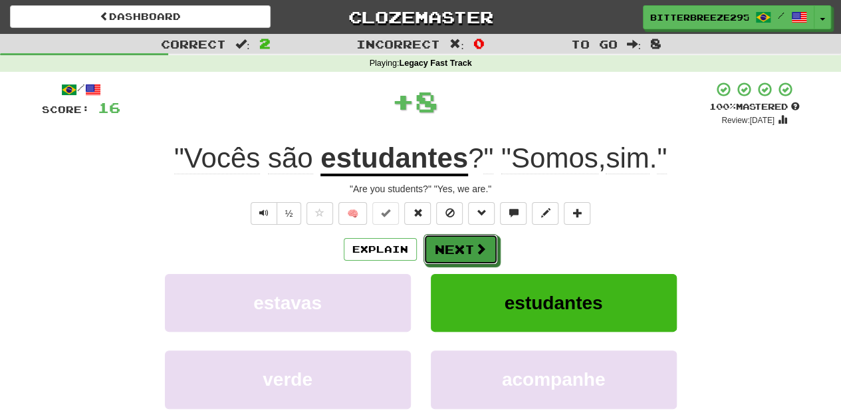
click at [458, 249] on button "Next" at bounding box center [461, 249] width 74 height 31
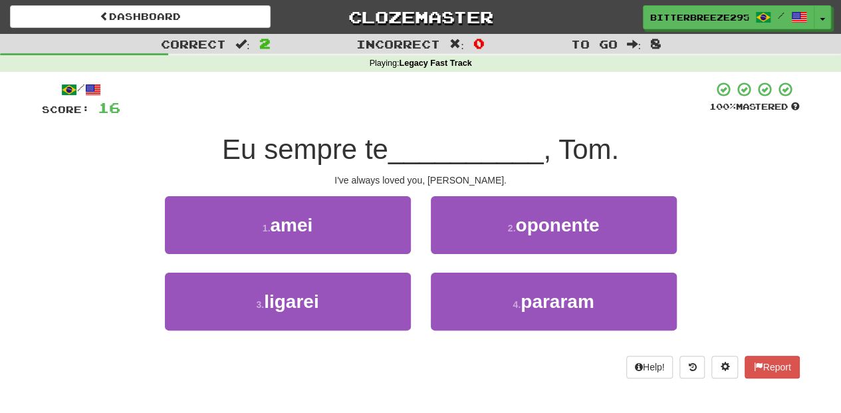
click at [392, 254] on div "1 . amei" at bounding box center [288, 234] width 266 height 76
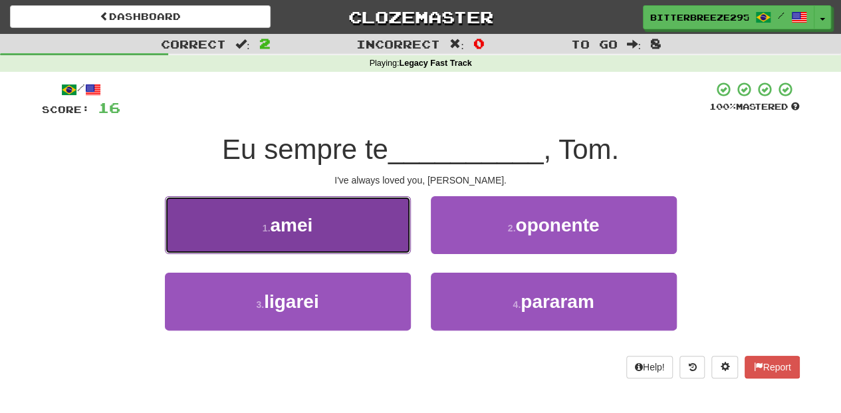
click at [404, 241] on button "1 . amei" at bounding box center [288, 225] width 246 height 58
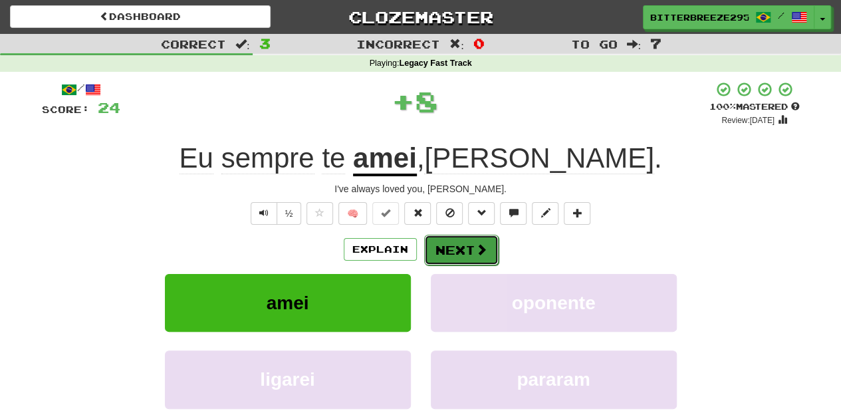
click at [460, 250] on button "Next" at bounding box center [461, 250] width 74 height 31
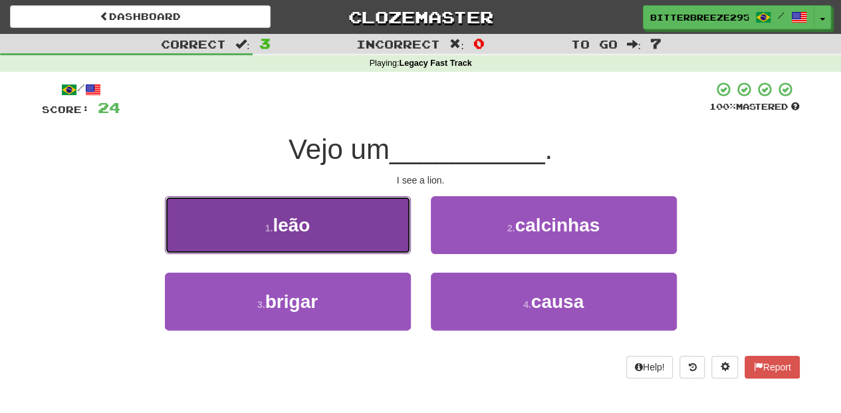
click at [388, 234] on button "1 . leão" at bounding box center [288, 225] width 246 height 58
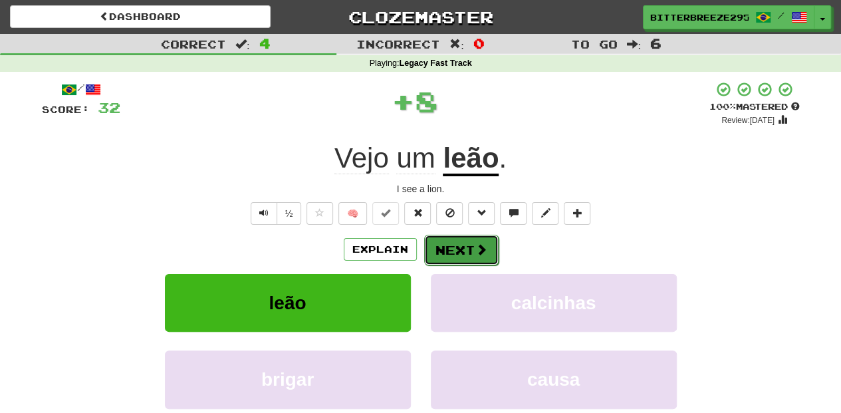
click at [464, 246] on button "Next" at bounding box center [461, 250] width 74 height 31
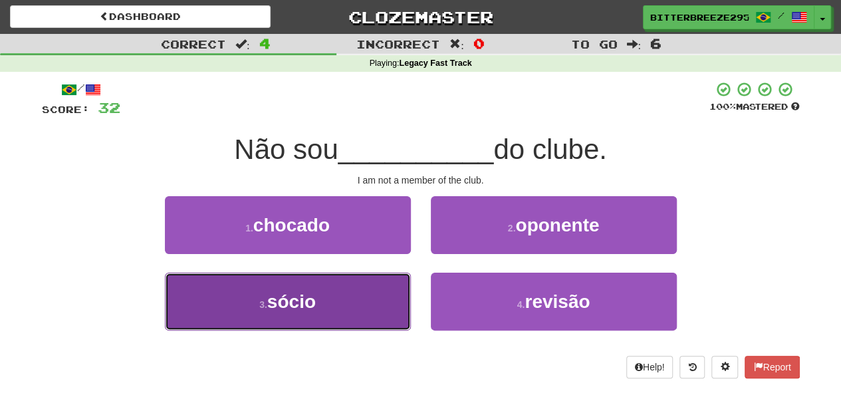
click at [353, 296] on button "3 . sócio" at bounding box center [288, 302] width 246 height 58
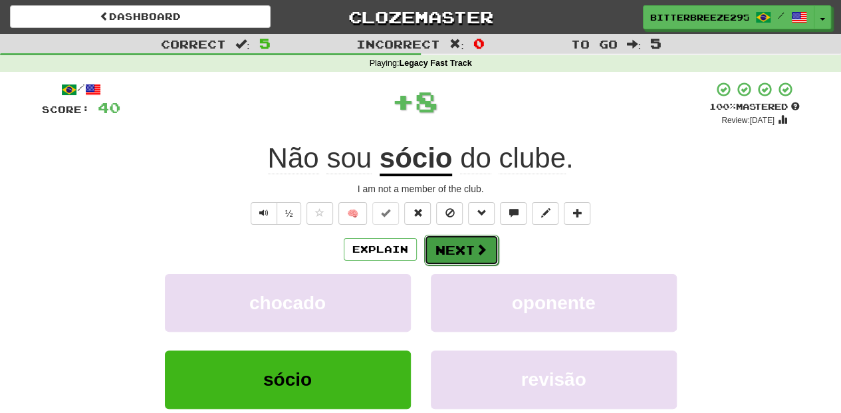
click at [468, 237] on button "Next" at bounding box center [461, 250] width 74 height 31
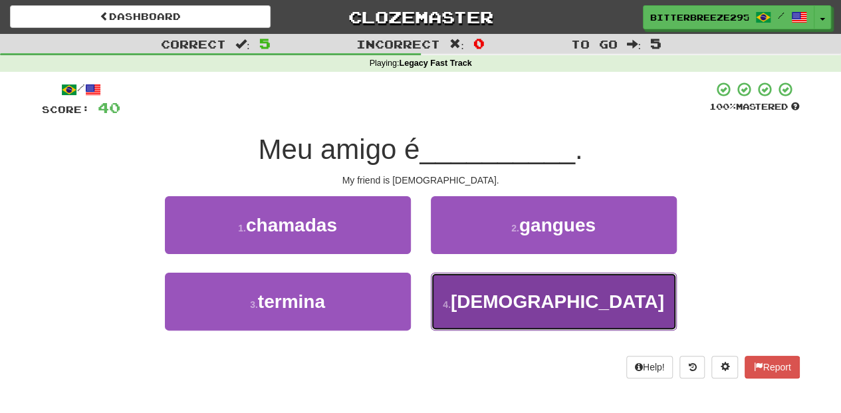
click at [482, 298] on button "4 . judeu" at bounding box center [554, 302] width 246 height 58
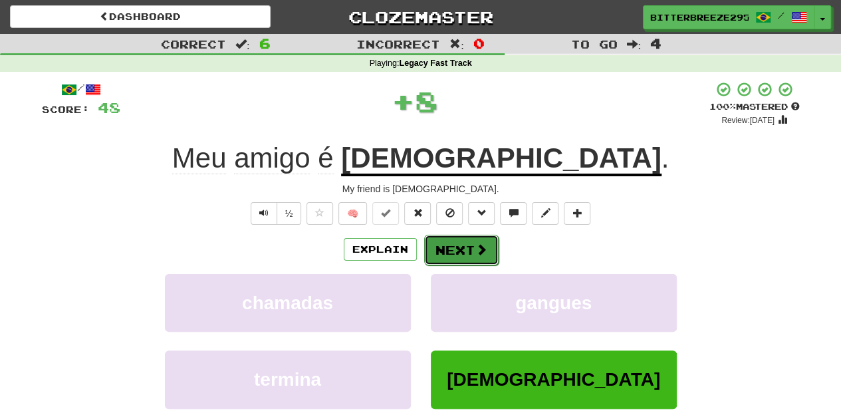
click at [448, 248] on button "Next" at bounding box center [461, 250] width 74 height 31
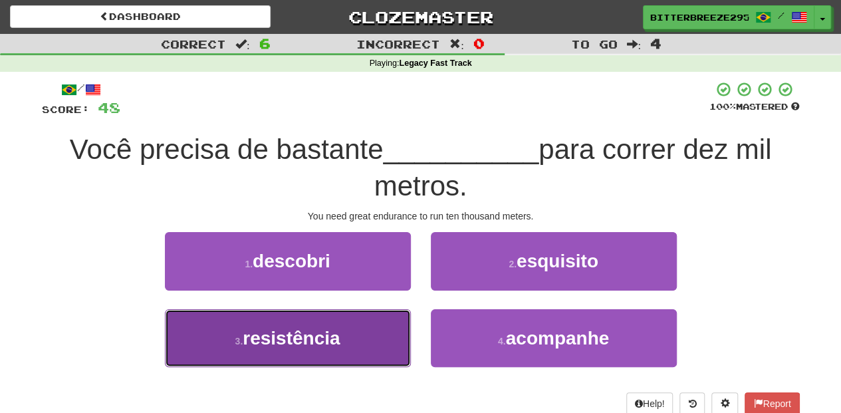
click at [359, 333] on button "3 . resistência" at bounding box center [288, 338] width 246 height 58
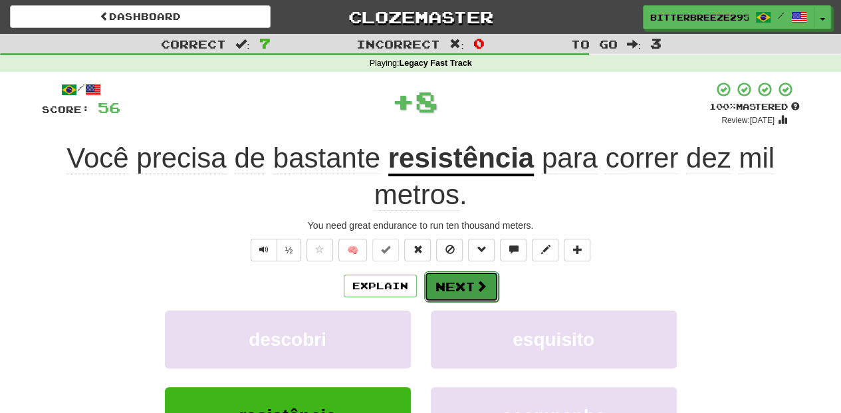
click at [437, 286] on button "Next" at bounding box center [461, 286] width 74 height 31
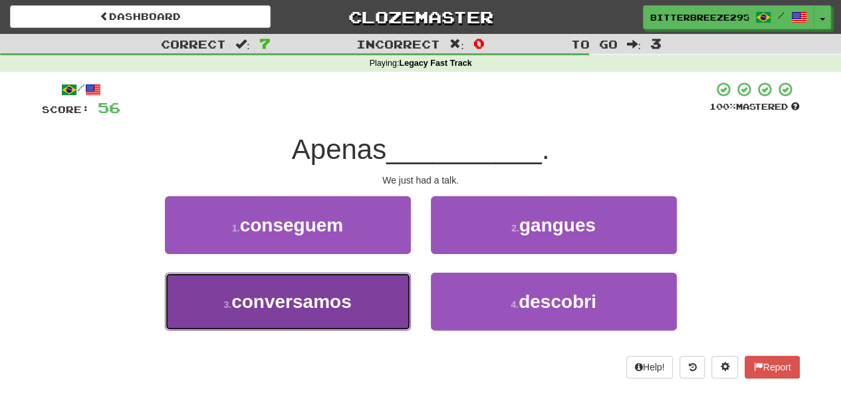
click at [358, 299] on button "3 . conversamos" at bounding box center [288, 302] width 246 height 58
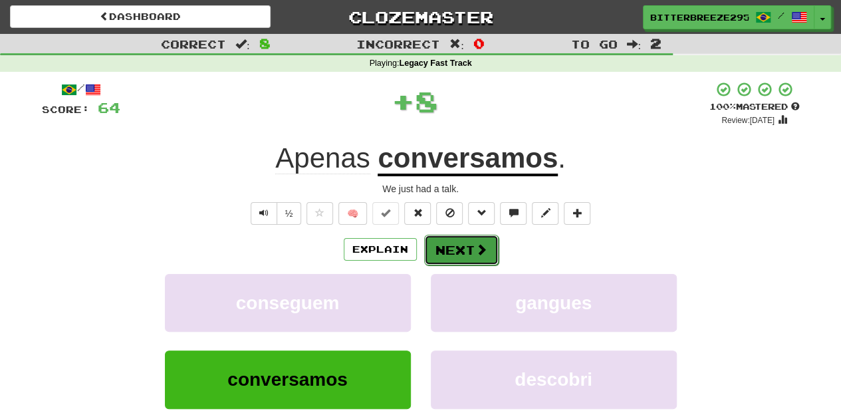
click at [457, 244] on button "Next" at bounding box center [461, 250] width 74 height 31
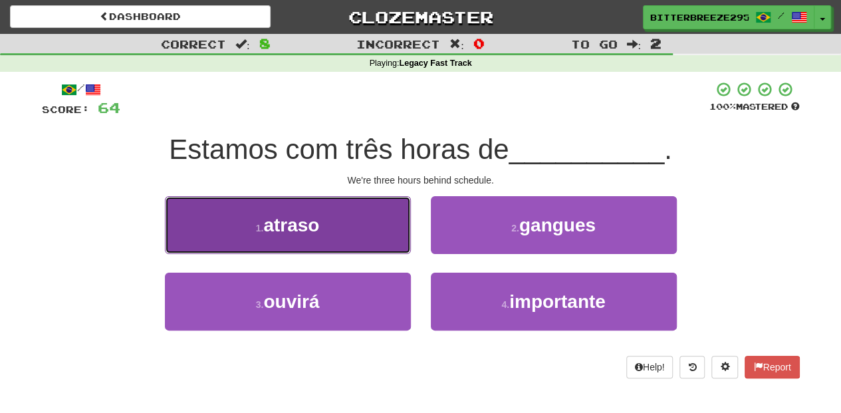
click at [323, 227] on button "1 . atraso" at bounding box center [288, 225] width 246 height 58
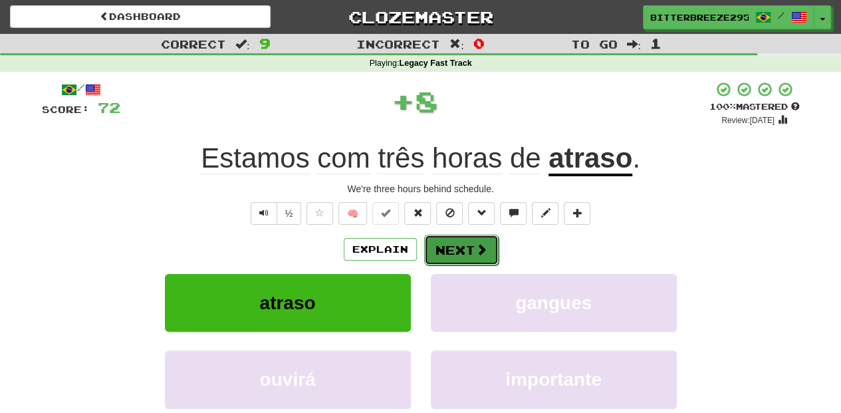
click at [470, 247] on button "Next" at bounding box center [461, 250] width 74 height 31
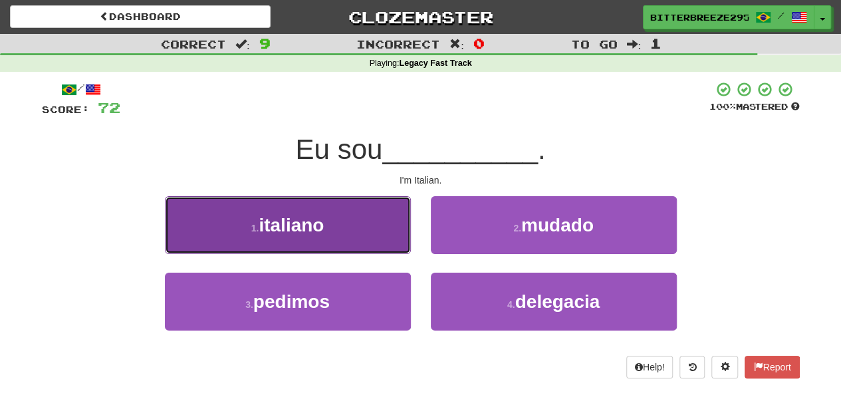
click at [370, 241] on button "1 . italiano" at bounding box center [288, 225] width 246 height 58
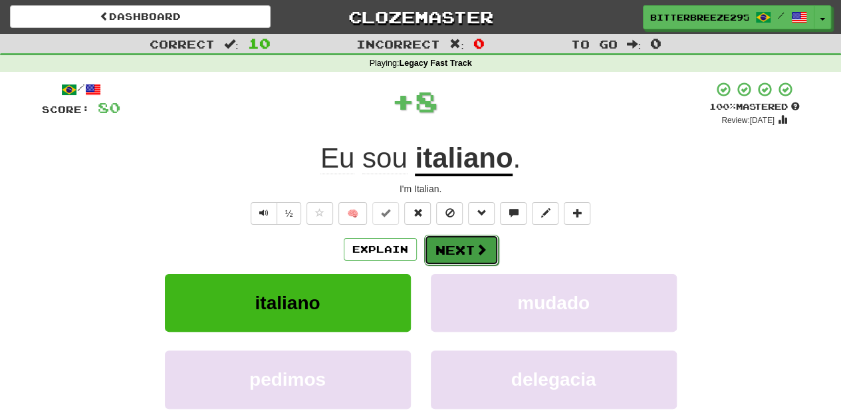
click at [454, 239] on button "Next" at bounding box center [461, 250] width 74 height 31
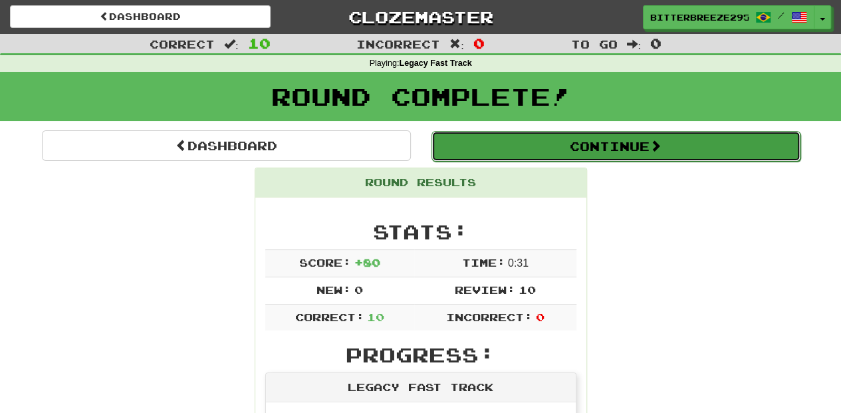
click at [549, 149] on button "Continue" at bounding box center [616, 146] width 369 height 31
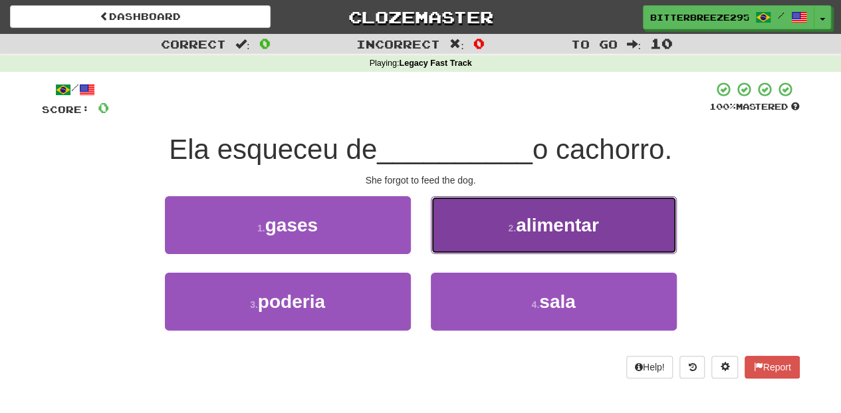
click at [475, 245] on button "2 . alimentar" at bounding box center [554, 225] width 246 height 58
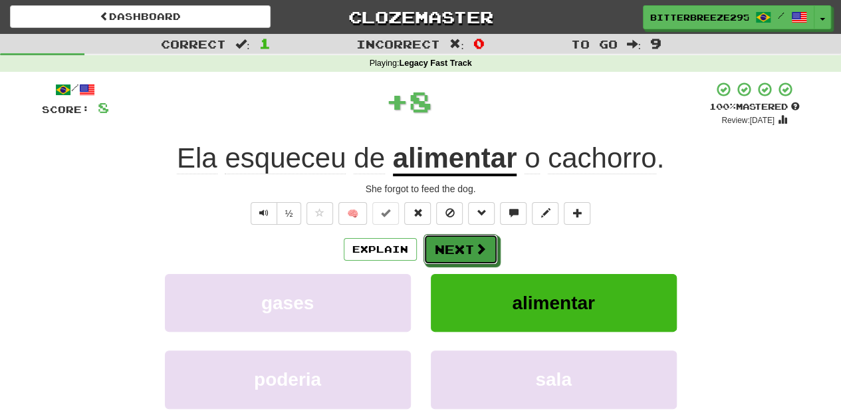
click at [475, 245] on span at bounding box center [481, 249] width 12 height 12
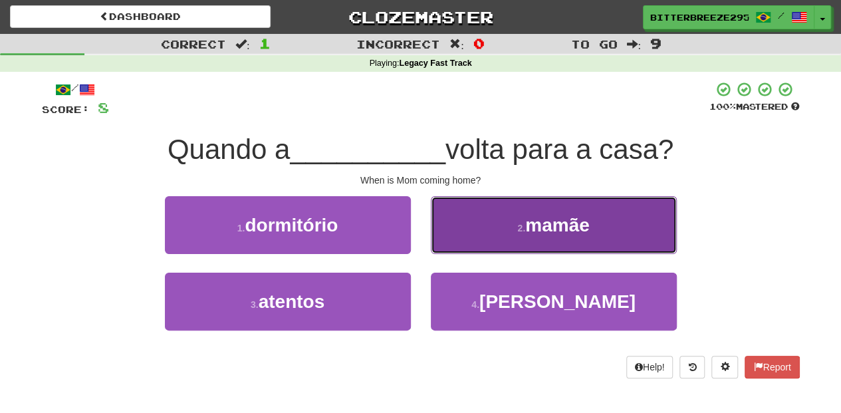
click at [471, 234] on button "2 . mamãe" at bounding box center [554, 225] width 246 height 58
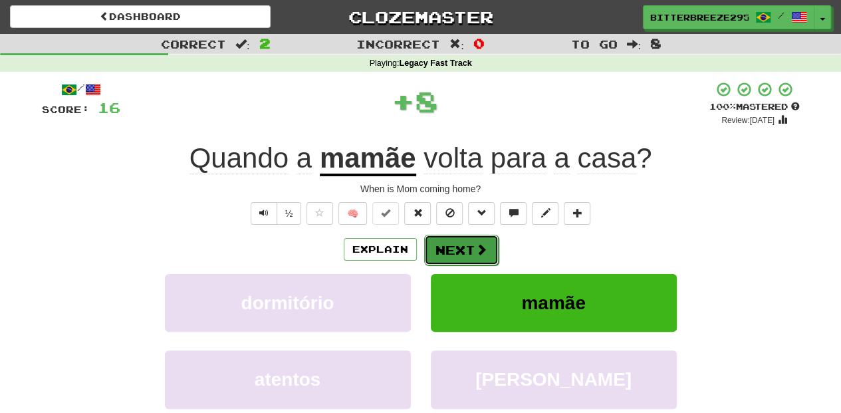
click at [468, 239] on button "Next" at bounding box center [461, 250] width 74 height 31
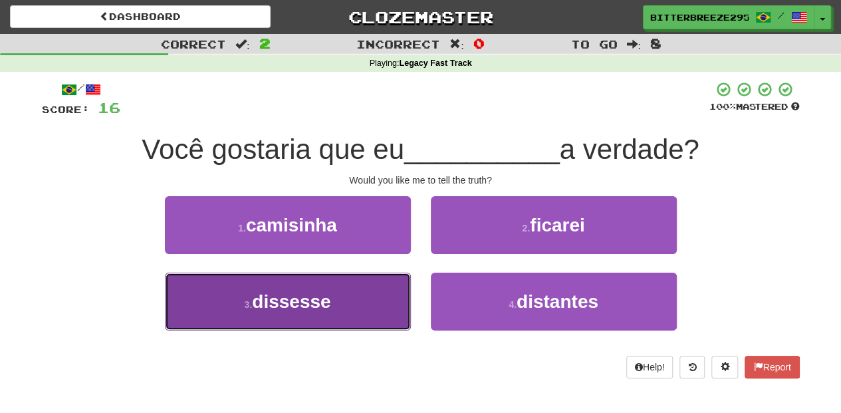
click at [382, 290] on button "3 . dissesse" at bounding box center [288, 302] width 246 height 58
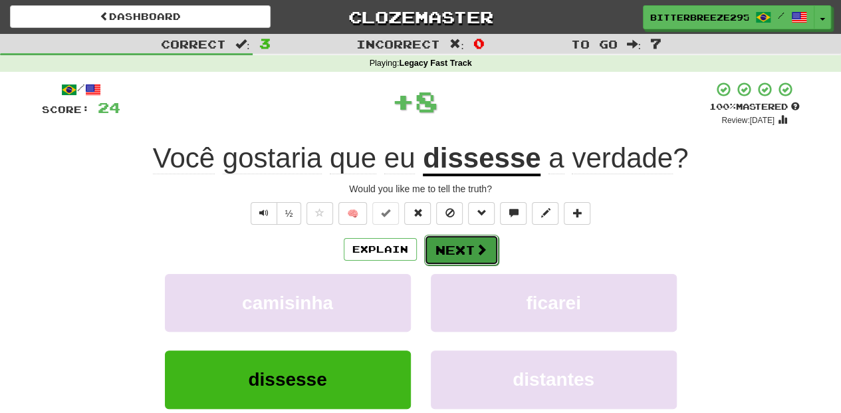
click at [476, 251] on span at bounding box center [482, 249] width 12 height 12
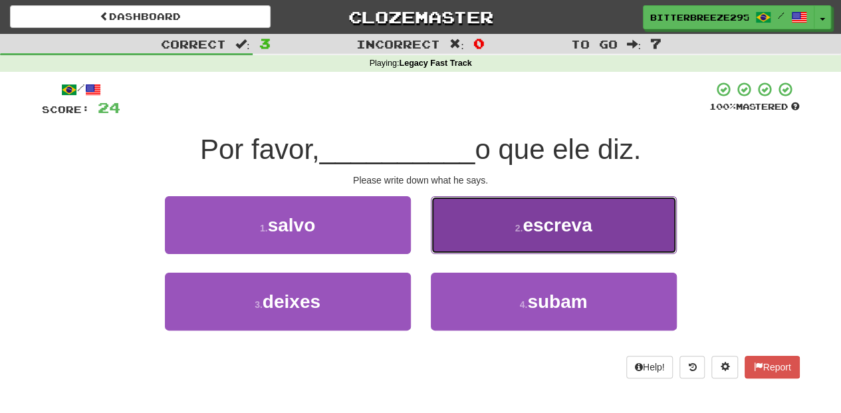
click at [488, 238] on button "2 . escreva" at bounding box center [554, 225] width 246 height 58
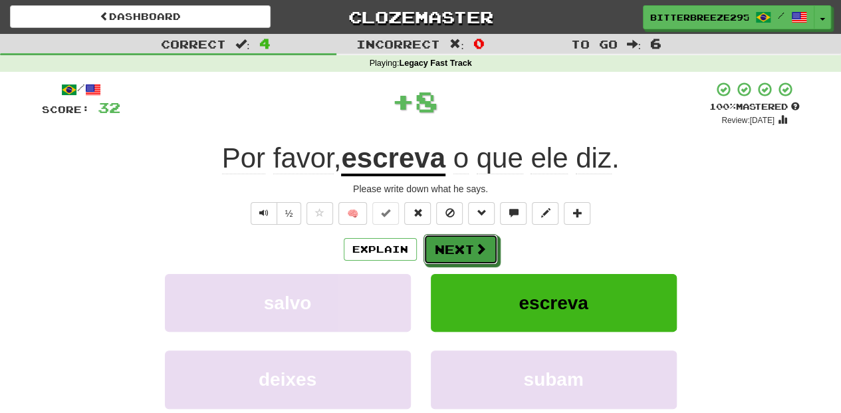
click at [484, 241] on button "Next" at bounding box center [461, 249] width 74 height 31
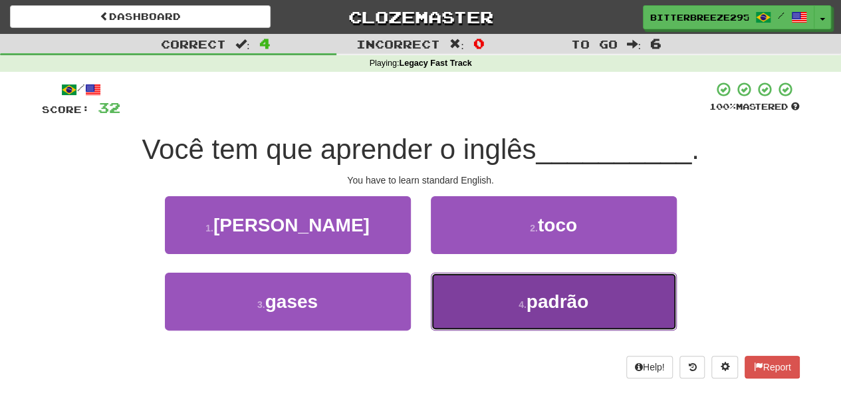
click at [486, 305] on button "4 . padrão" at bounding box center [554, 302] width 246 height 58
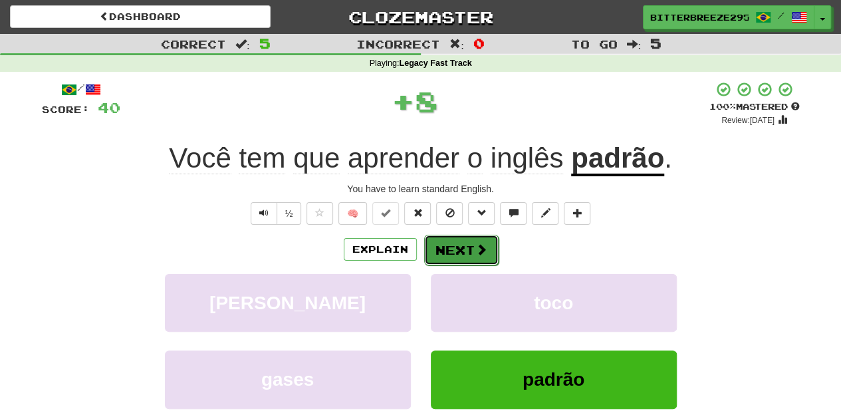
click at [456, 247] on button "Next" at bounding box center [461, 250] width 74 height 31
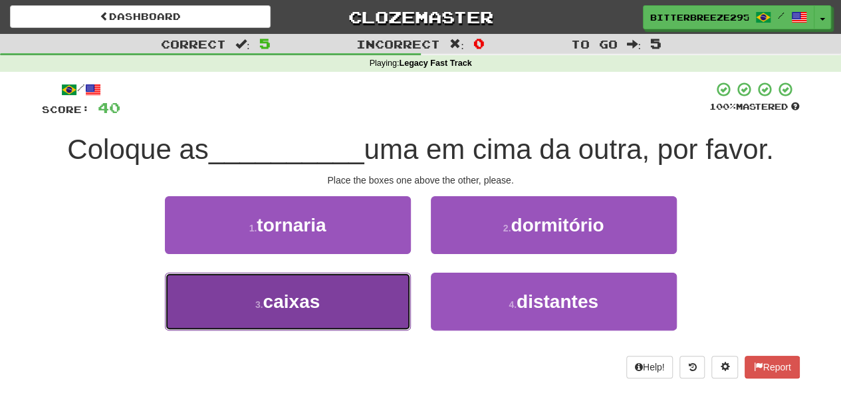
click at [373, 301] on button "3 . caixas" at bounding box center [288, 302] width 246 height 58
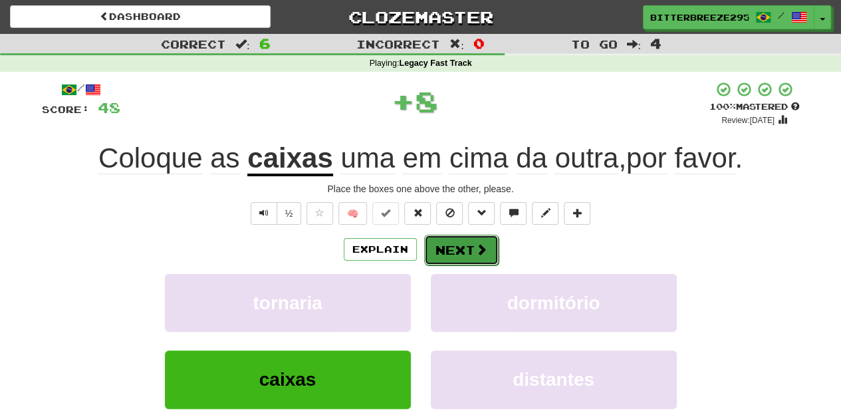
click at [466, 246] on button "Next" at bounding box center [461, 250] width 74 height 31
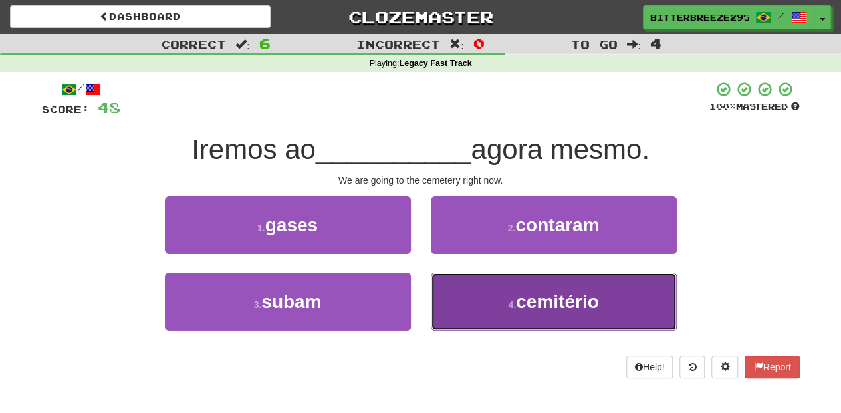
click at [494, 293] on button "4 . cemitério" at bounding box center [554, 302] width 246 height 58
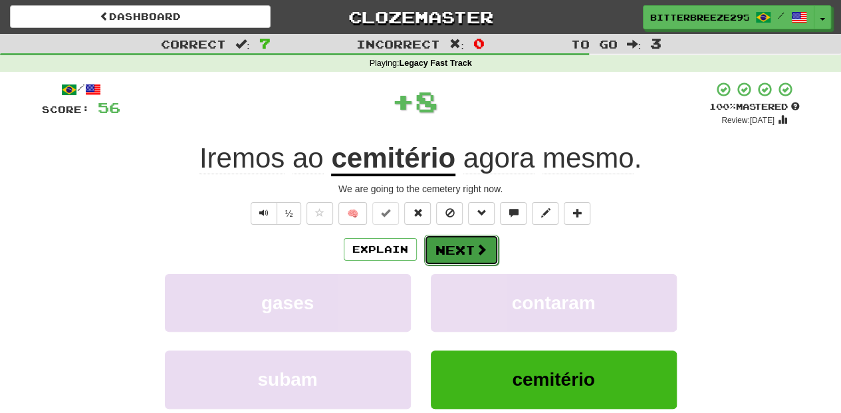
click at [460, 236] on button "Next" at bounding box center [461, 250] width 74 height 31
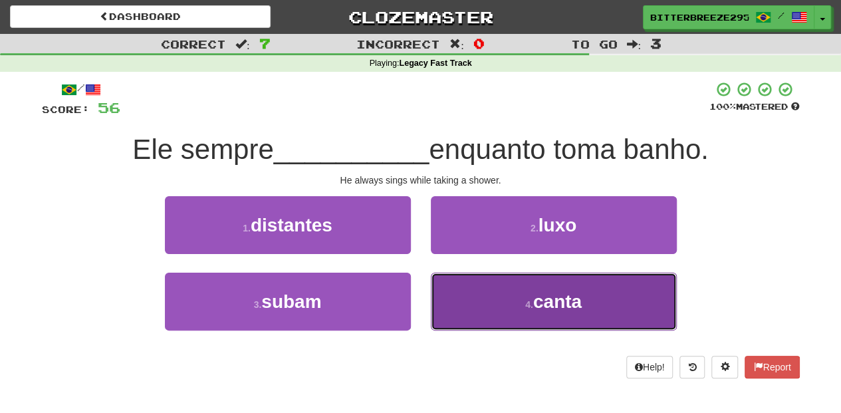
click at [488, 297] on button "4 . canta" at bounding box center [554, 302] width 246 height 58
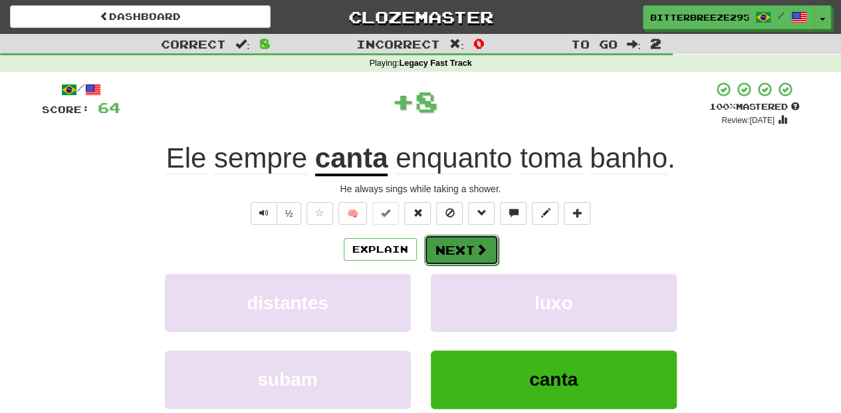
click at [456, 243] on button "Next" at bounding box center [461, 250] width 74 height 31
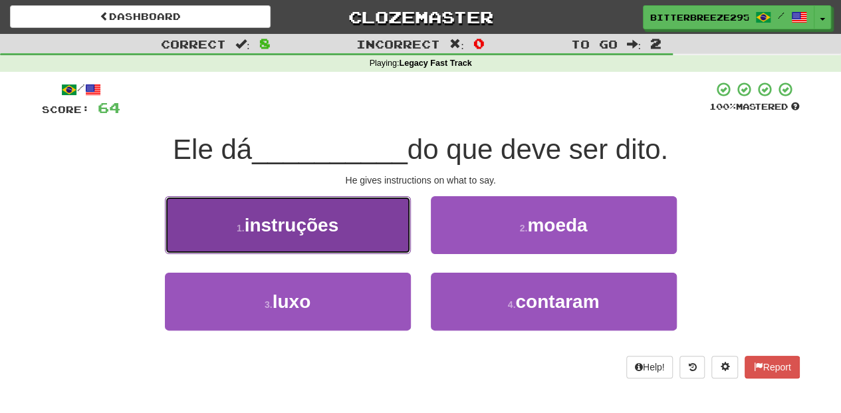
click at [365, 249] on button "1 . instruções" at bounding box center [288, 225] width 246 height 58
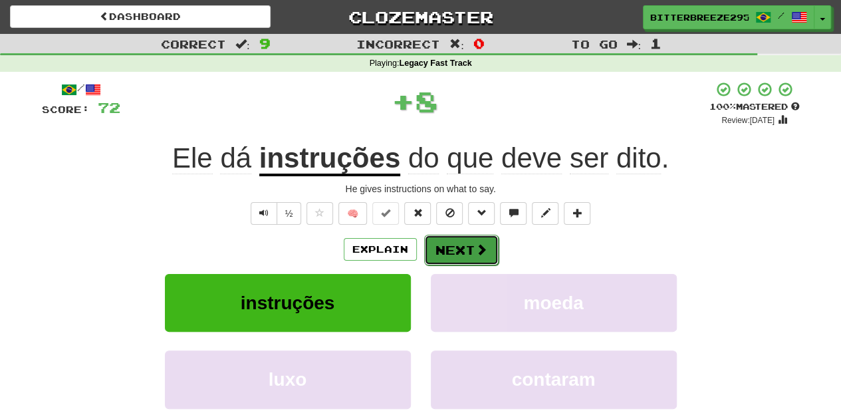
click at [463, 241] on button "Next" at bounding box center [461, 250] width 74 height 31
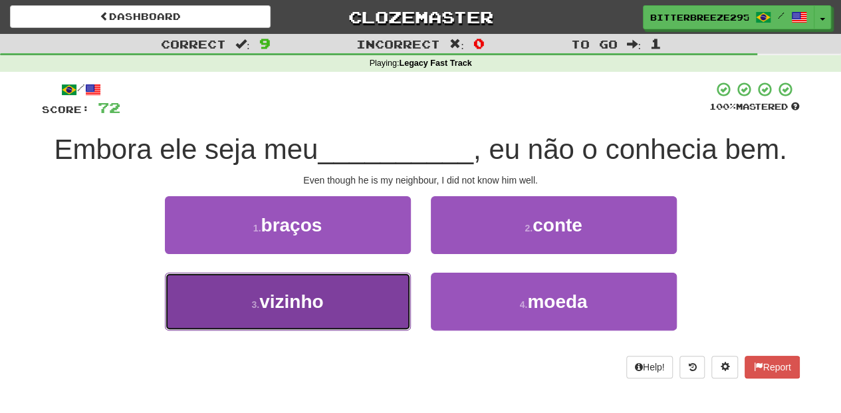
click at [396, 293] on button "3 . vizinho" at bounding box center [288, 302] width 246 height 58
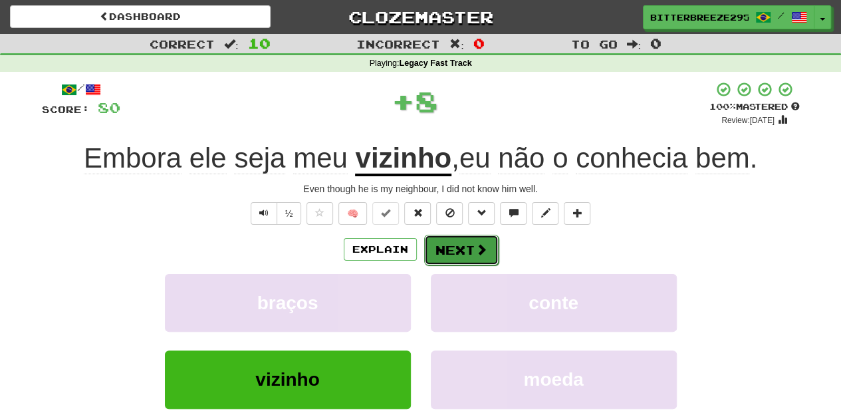
click at [434, 243] on button "Next" at bounding box center [461, 250] width 74 height 31
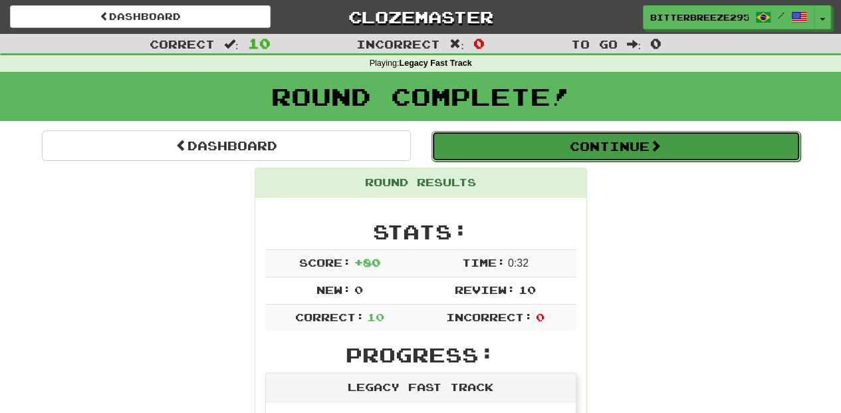
click at [527, 145] on button "Continue" at bounding box center [616, 146] width 369 height 31
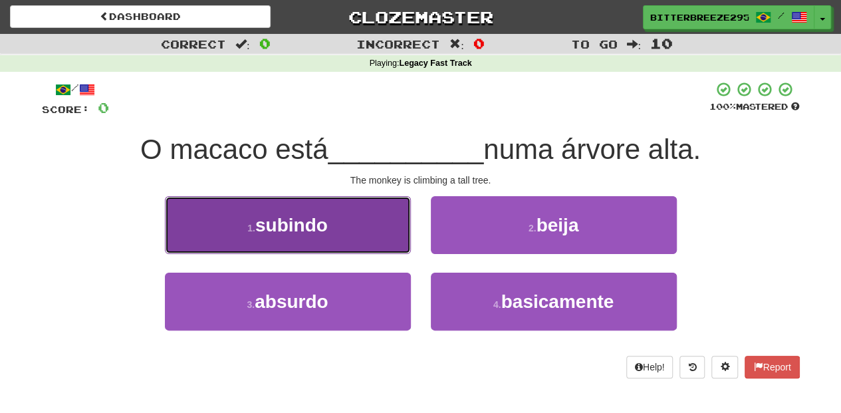
click at [365, 242] on button "1 . subindo" at bounding box center [288, 225] width 246 height 58
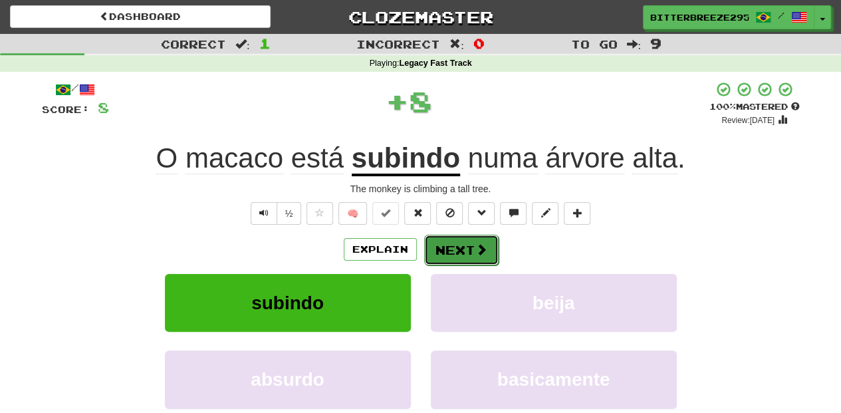
click at [458, 249] on button "Next" at bounding box center [461, 250] width 74 height 31
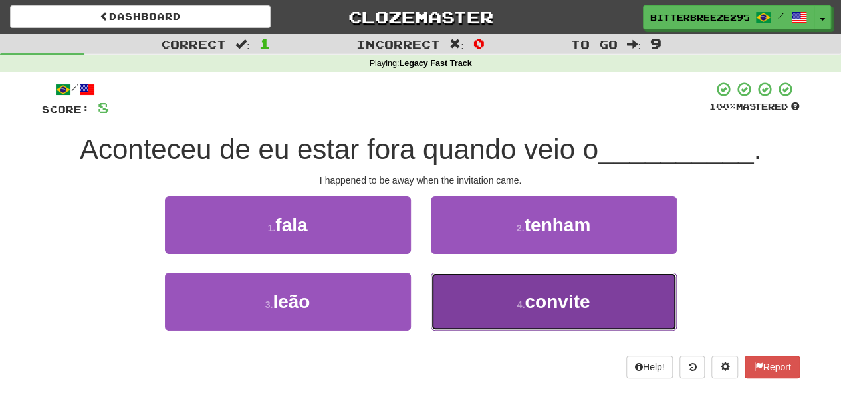
click at [460, 291] on button "4 . convite" at bounding box center [554, 302] width 246 height 58
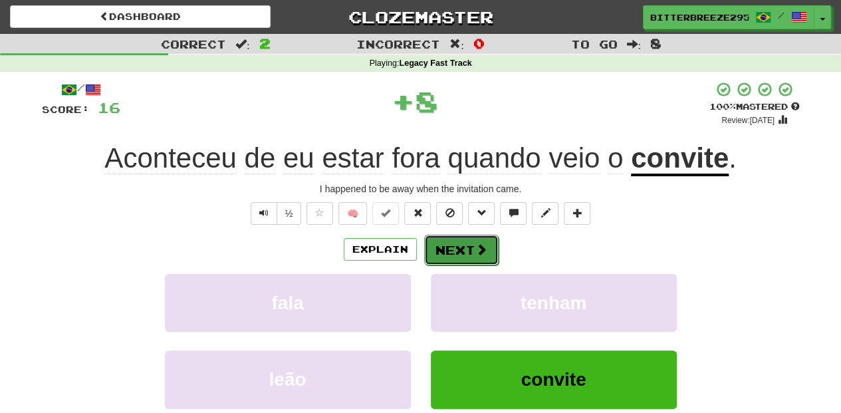
click at [448, 257] on button "Next" at bounding box center [461, 250] width 74 height 31
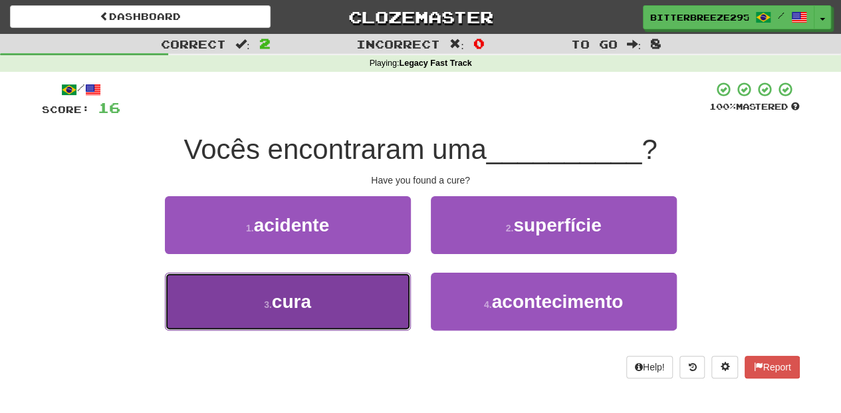
click at [378, 304] on button "3 . cura" at bounding box center [288, 302] width 246 height 58
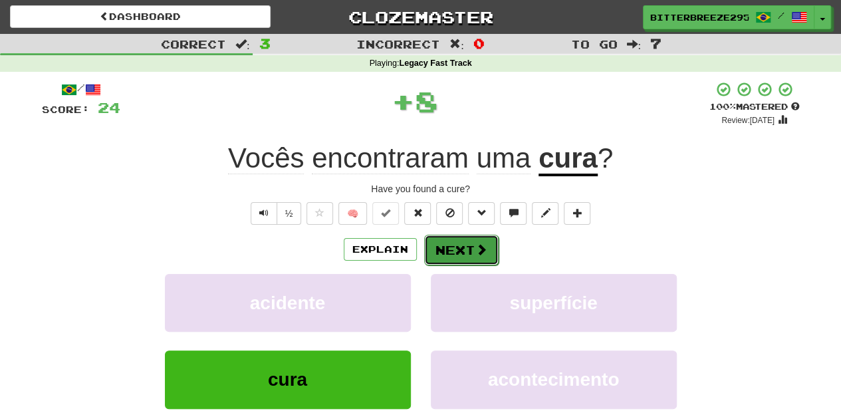
click at [451, 250] on button "Next" at bounding box center [461, 250] width 74 height 31
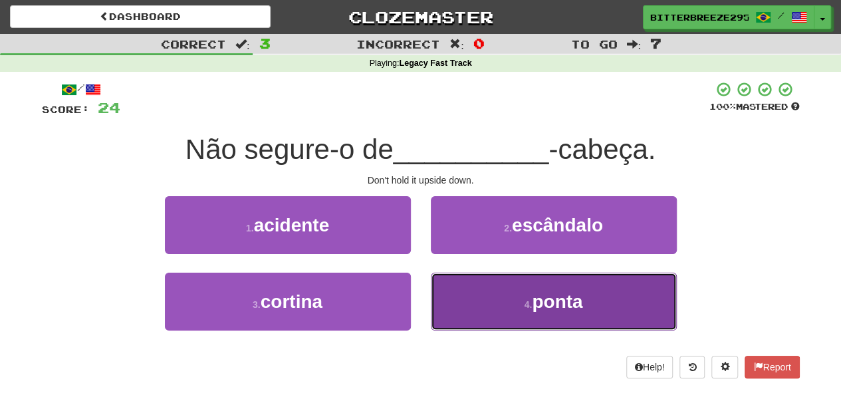
click at [462, 296] on button "4 . ponta" at bounding box center [554, 302] width 246 height 58
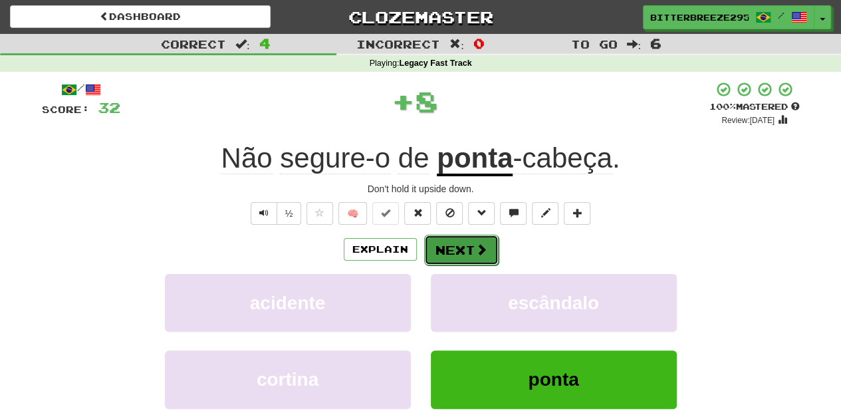
click at [455, 250] on button "Next" at bounding box center [461, 250] width 74 height 31
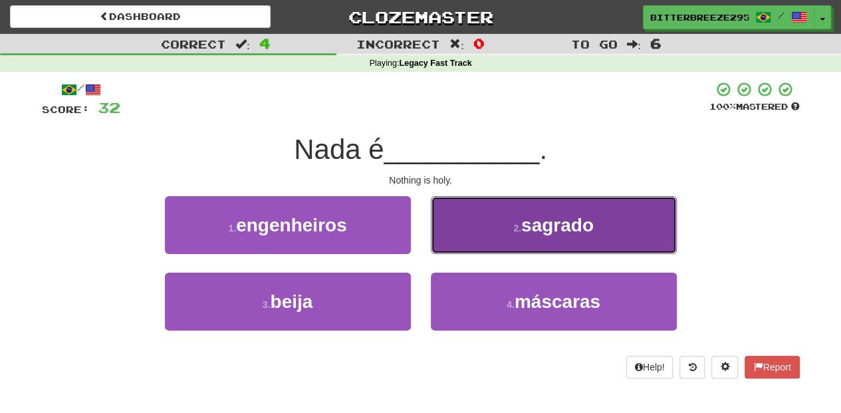
click at [448, 229] on button "2 . sagrado" at bounding box center [554, 225] width 246 height 58
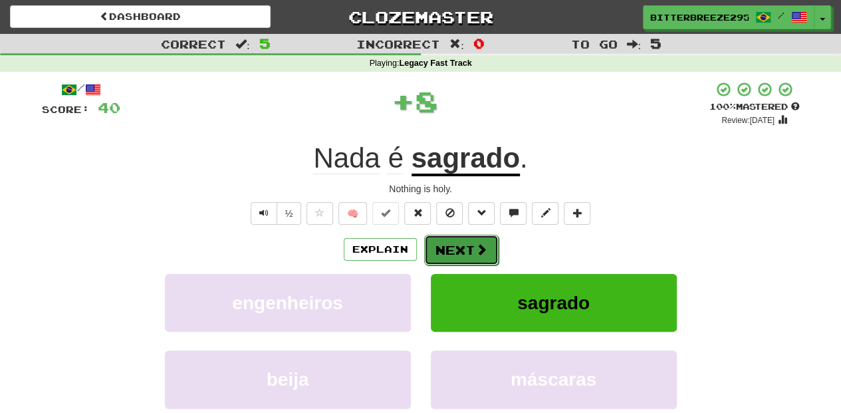
click at [448, 246] on button "Next" at bounding box center [461, 250] width 74 height 31
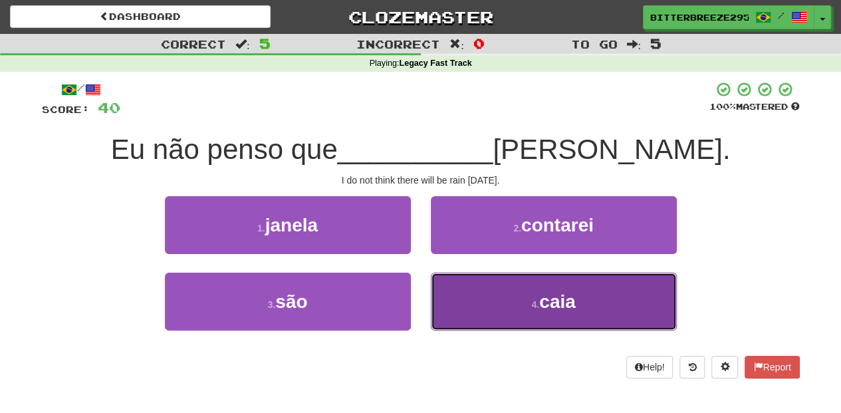
click at [456, 298] on button "4 . caia" at bounding box center [554, 302] width 246 height 58
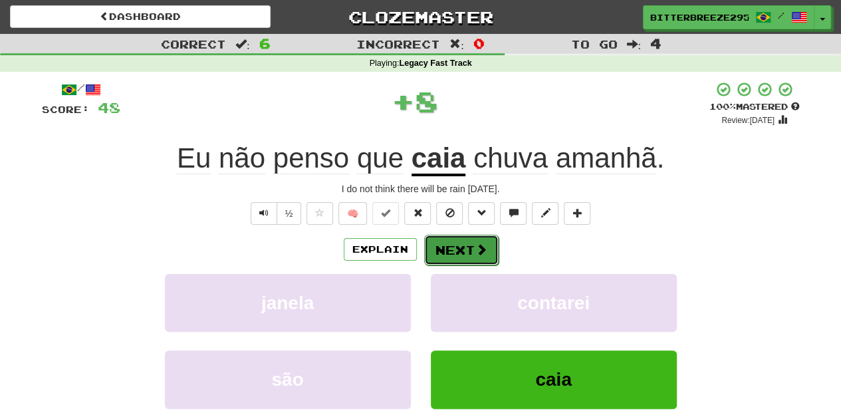
click at [457, 247] on button "Next" at bounding box center [461, 250] width 74 height 31
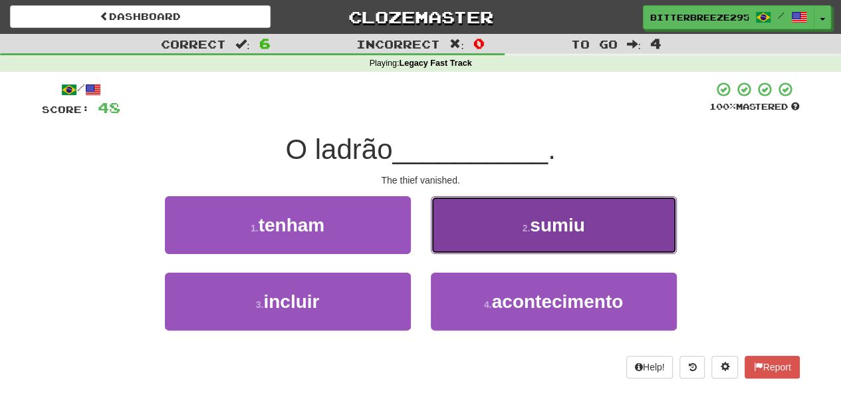
click at [460, 240] on button "2 . sumiu" at bounding box center [554, 225] width 246 height 58
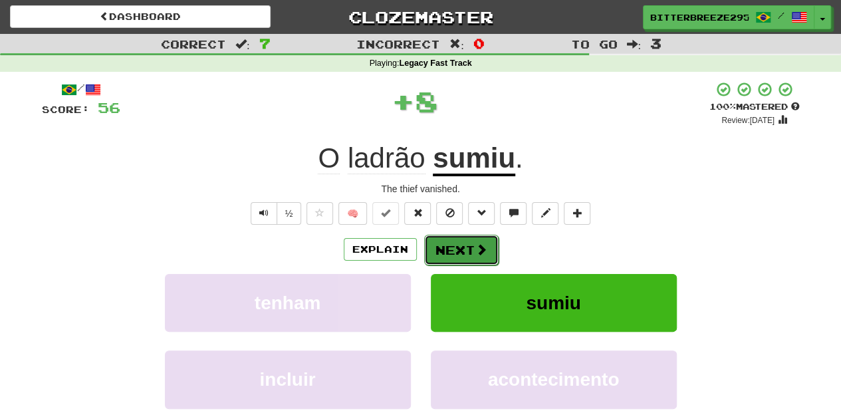
click at [459, 242] on button "Next" at bounding box center [461, 250] width 74 height 31
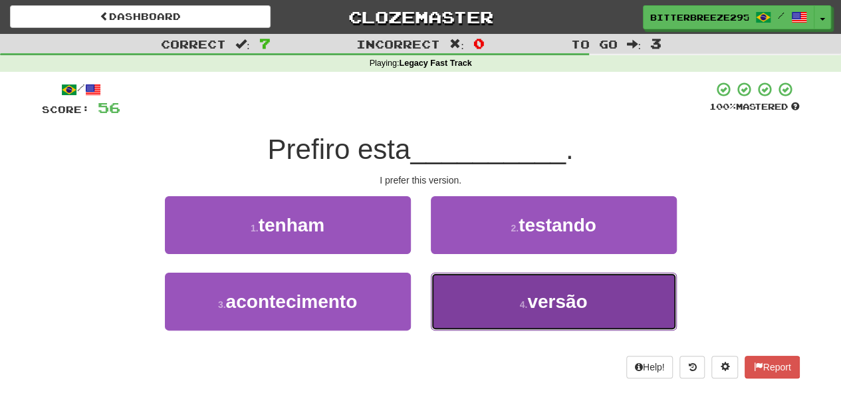
click at [463, 293] on button "4 . versão" at bounding box center [554, 302] width 246 height 58
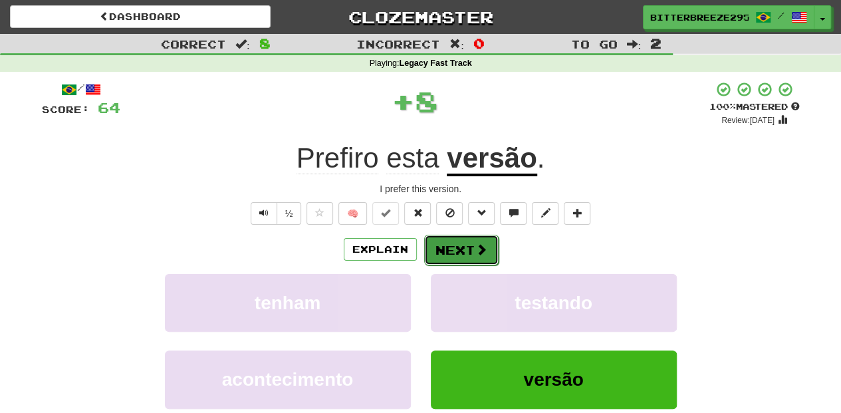
click at [461, 247] on button "Next" at bounding box center [461, 250] width 74 height 31
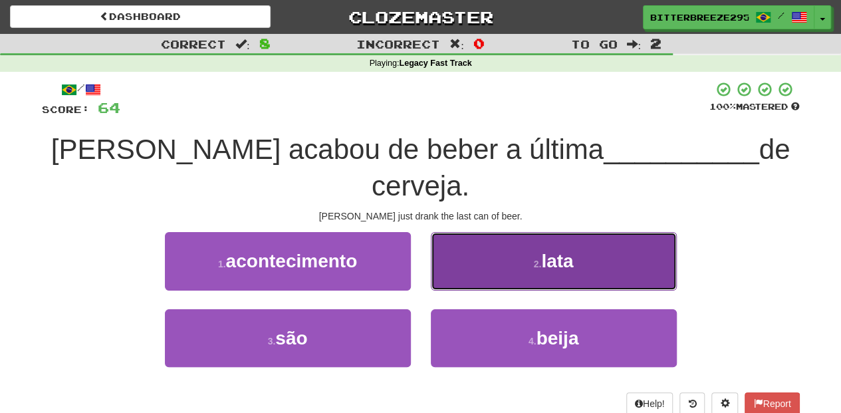
click at [451, 232] on button "2 . lata" at bounding box center [554, 261] width 246 height 58
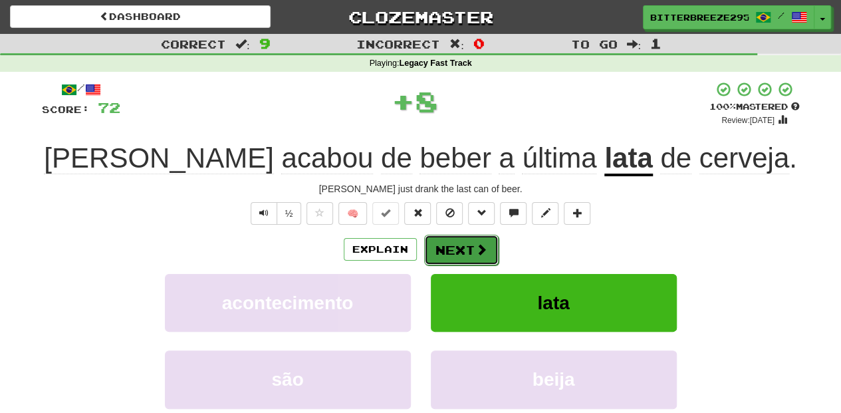
click at [450, 246] on button "Next" at bounding box center [461, 250] width 74 height 31
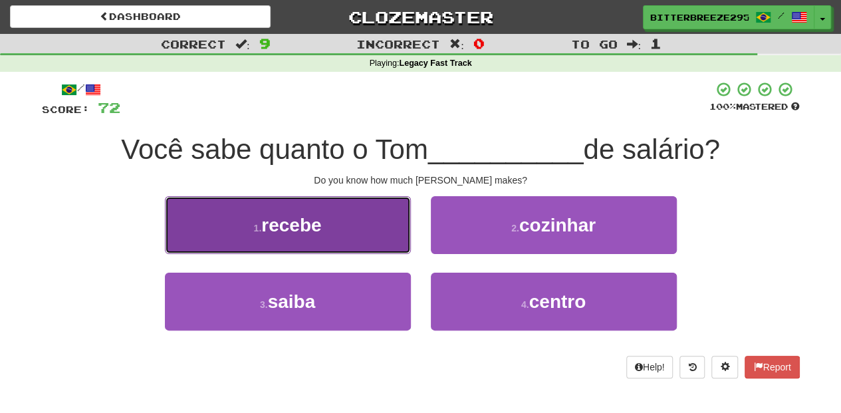
click at [378, 237] on button "1 . recebe" at bounding box center [288, 225] width 246 height 58
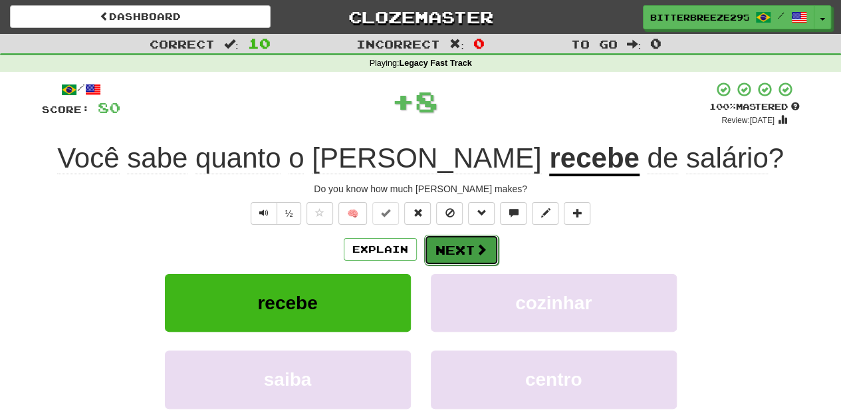
click at [464, 251] on button "Next" at bounding box center [461, 250] width 74 height 31
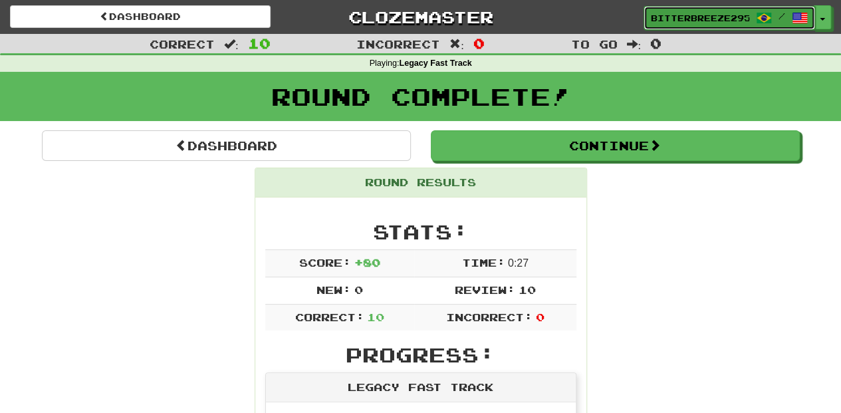
click at [692, 16] on span "BitterBreeze2956" at bounding box center [700, 18] width 98 height 12
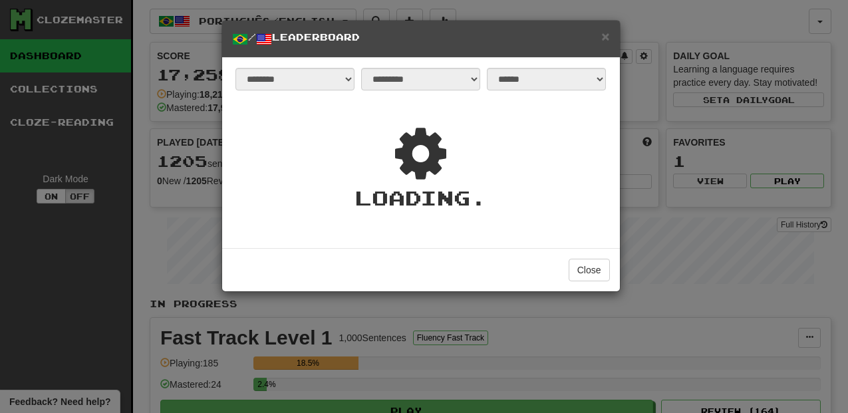
select select "**********"
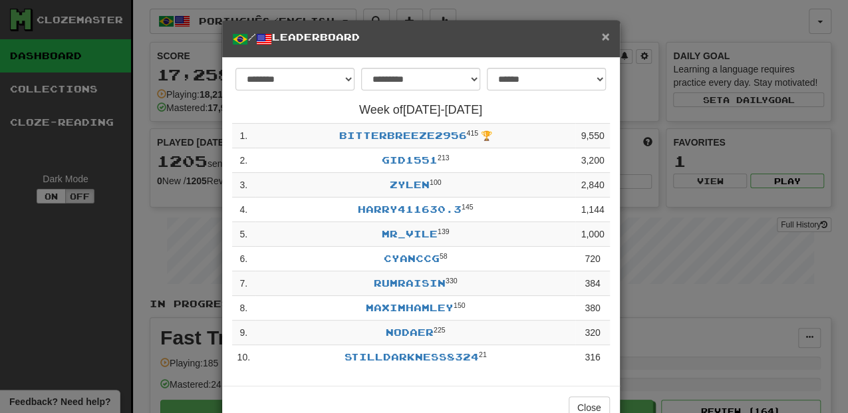
click at [604, 37] on span "×" at bounding box center [605, 36] width 8 height 15
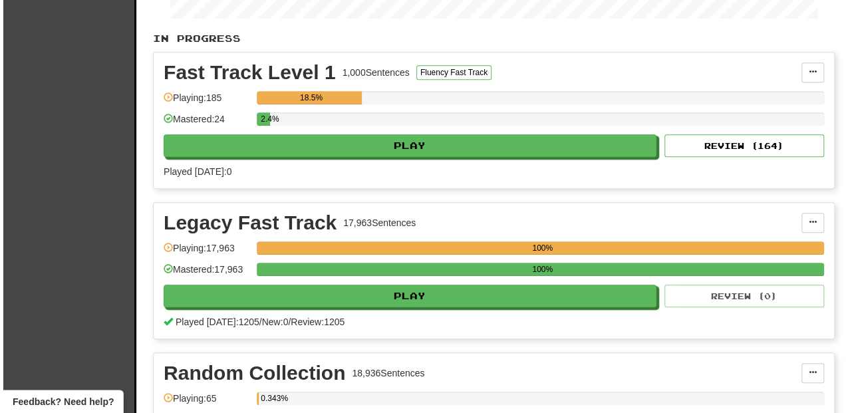
scroll to position [266, 0]
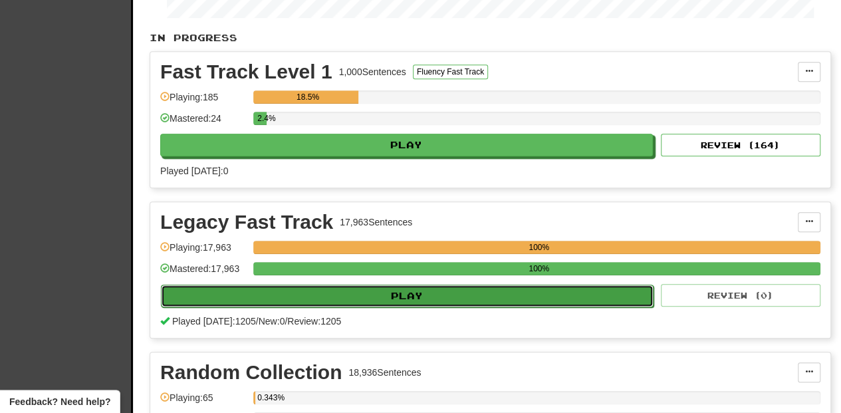
click at [372, 295] on button "Play" at bounding box center [407, 296] width 493 height 23
select select "**"
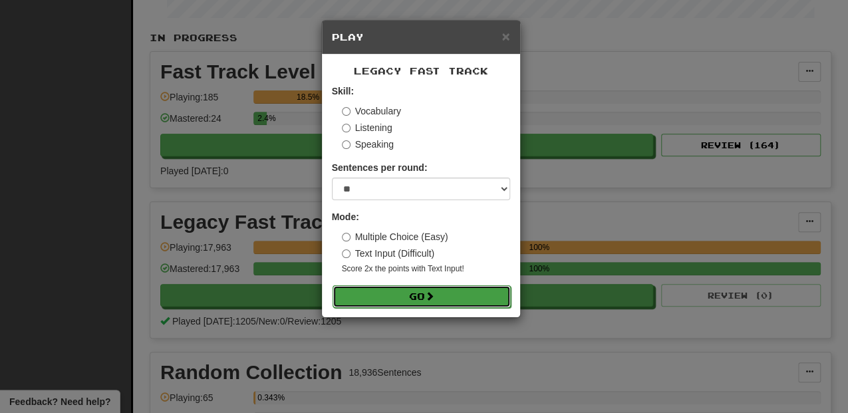
click at [379, 292] on button "Go" at bounding box center [422, 296] width 178 height 23
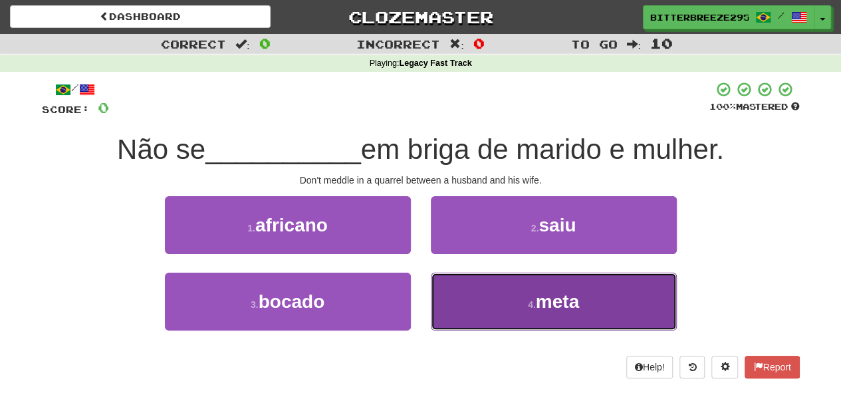
click at [456, 291] on button "4 . meta" at bounding box center [554, 302] width 246 height 58
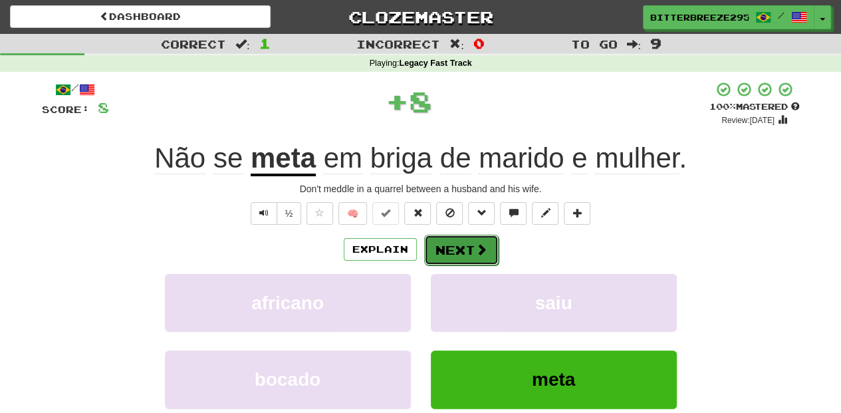
click at [449, 243] on button "Next" at bounding box center [461, 250] width 74 height 31
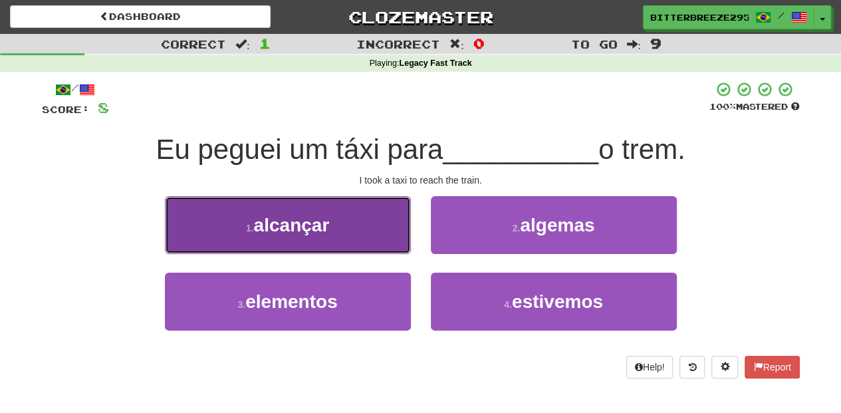
click at [386, 236] on button "1 . alcançar" at bounding box center [288, 225] width 246 height 58
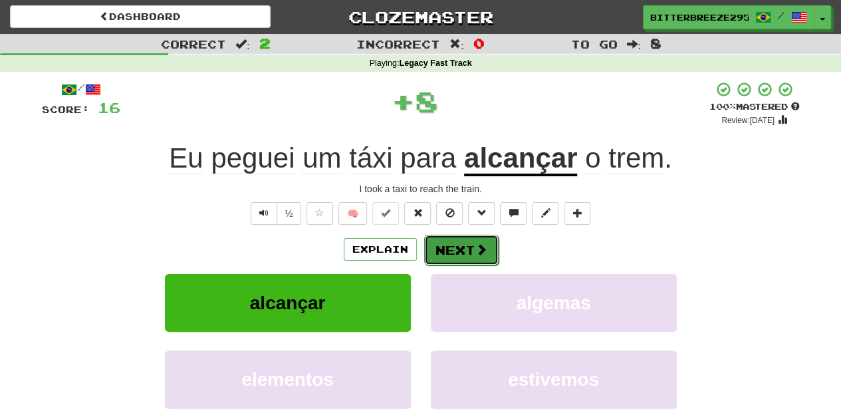
click at [428, 235] on button "Next" at bounding box center [461, 250] width 74 height 31
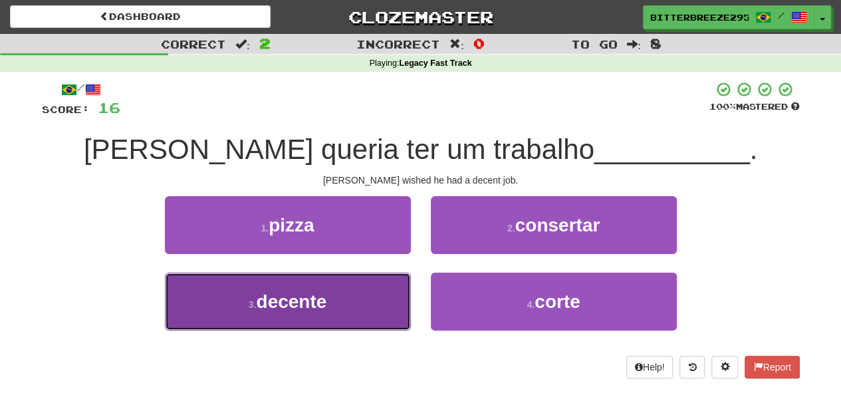
click at [362, 291] on button "3 . decente" at bounding box center [288, 302] width 246 height 58
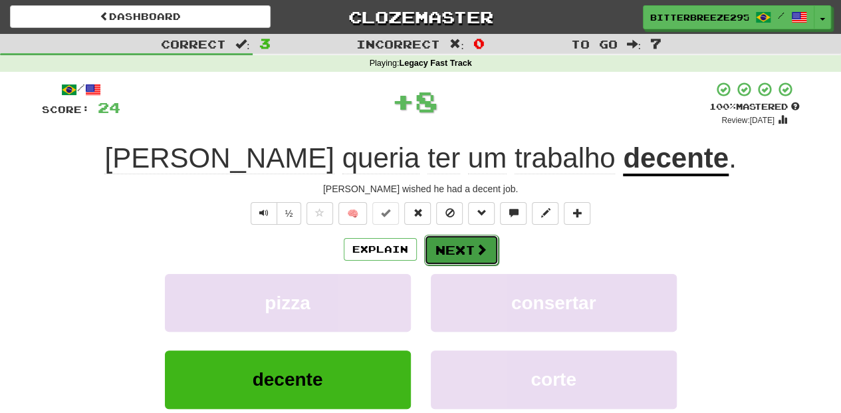
click at [454, 244] on button "Next" at bounding box center [461, 250] width 74 height 31
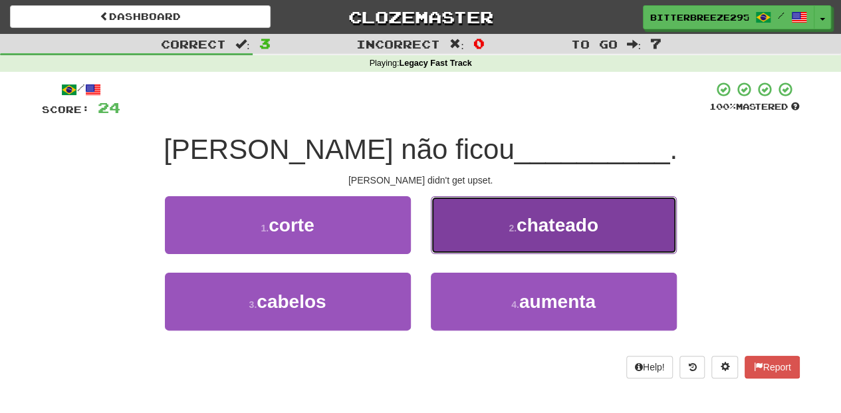
click at [470, 246] on button "2 . chateado" at bounding box center [554, 225] width 246 height 58
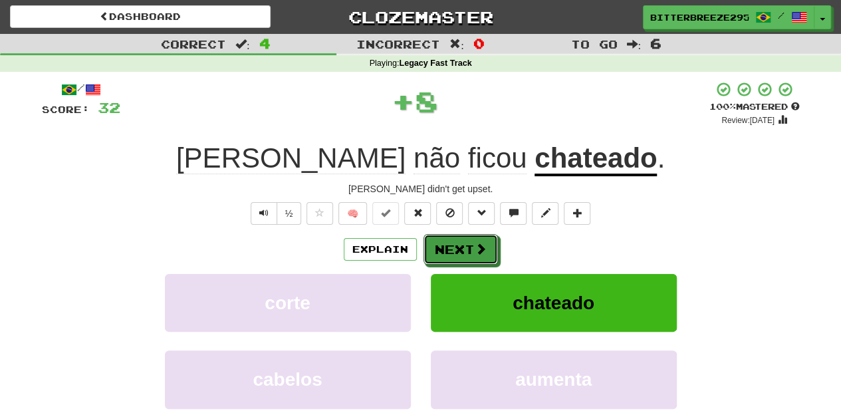
click at [470, 246] on button "Next" at bounding box center [461, 249] width 74 height 31
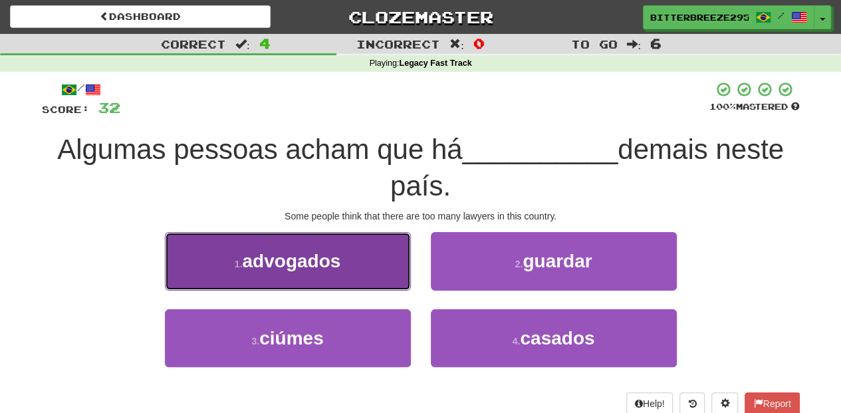
click at [382, 277] on button "1 . advogados" at bounding box center [288, 261] width 246 height 58
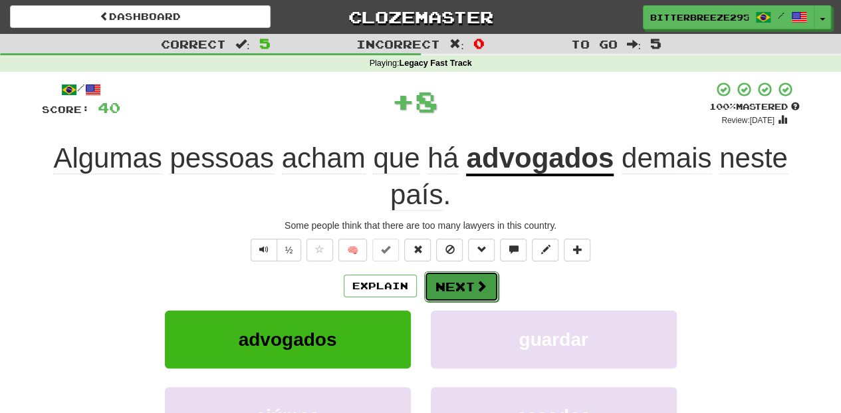
click at [429, 277] on button "Next" at bounding box center [461, 286] width 74 height 31
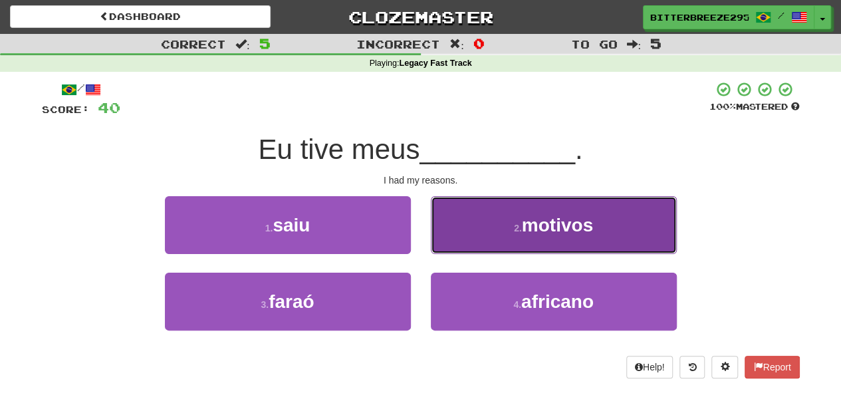
click at [470, 241] on button "2 . motivos" at bounding box center [554, 225] width 246 height 58
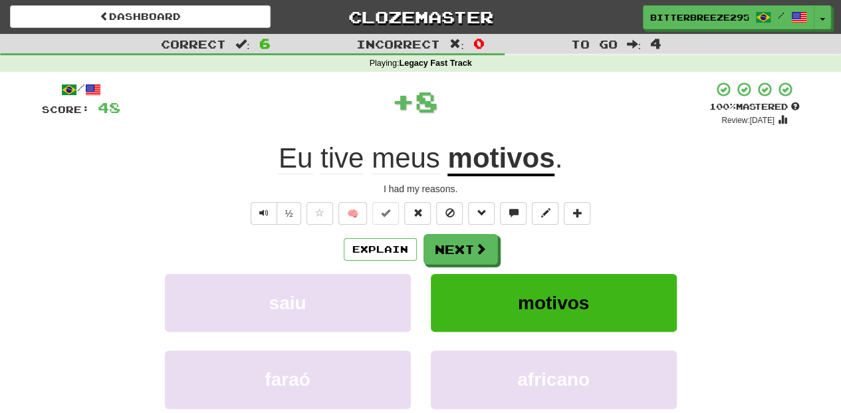
click at [466, 242] on button "Next" at bounding box center [461, 249] width 74 height 31
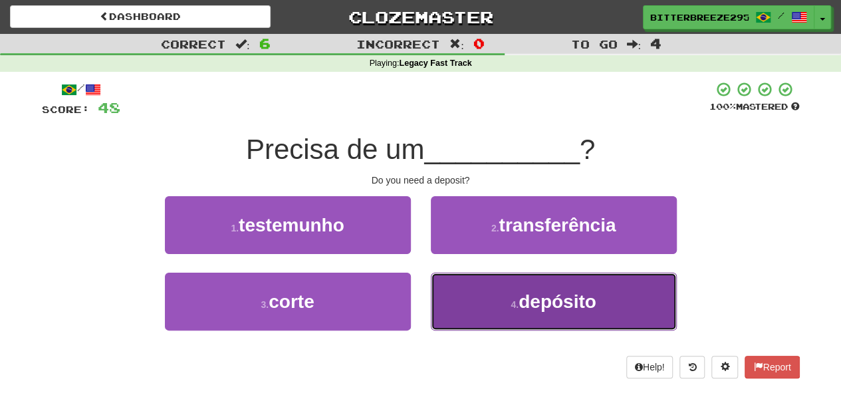
click at [474, 303] on button "4 . depósito" at bounding box center [554, 302] width 246 height 58
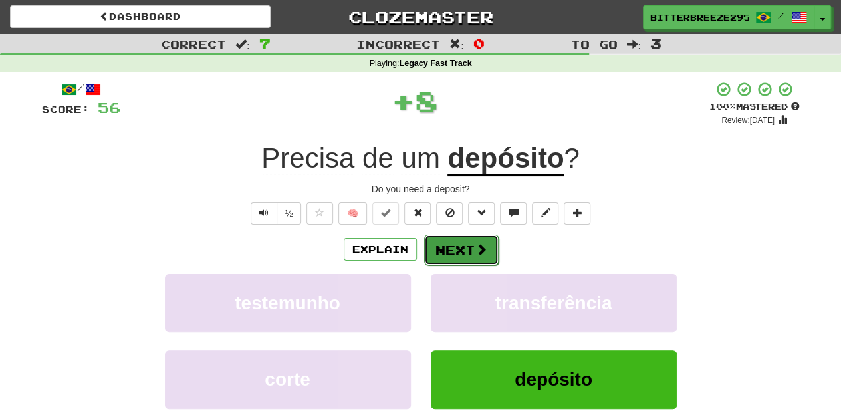
click at [467, 249] on button "Next" at bounding box center [461, 250] width 74 height 31
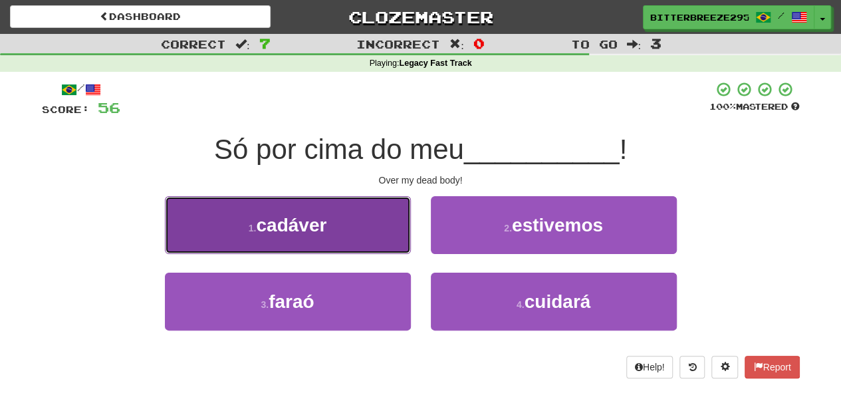
click at [355, 243] on button "1 . cadáver" at bounding box center [288, 225] width 246 height 58
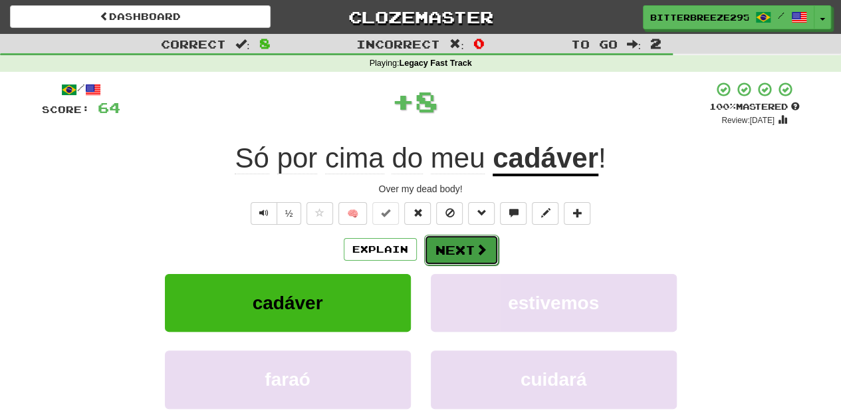
click at [439, 246] on button "Next" at bounding box center [461, 250] width 74 height 31
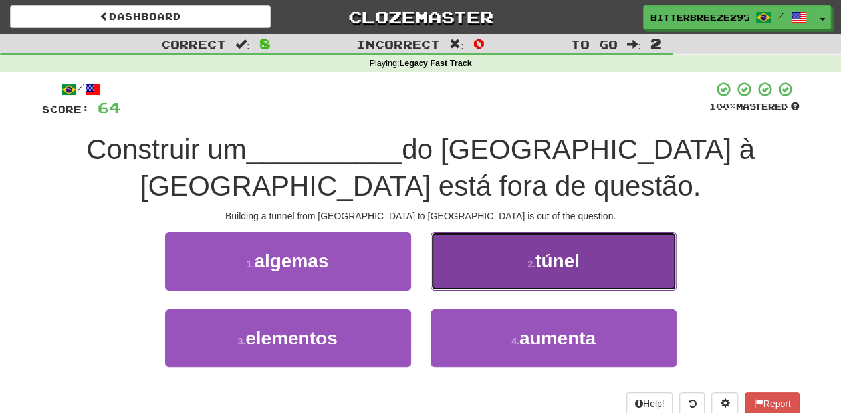
drag, startPoint x: 462, startPoint y: 269, endPoint x: 452, endPoint y: 274, distance: 11.6
click at [459, 271] on button "2 . túnel" at bounding box center [554, 261] width 246 height 58
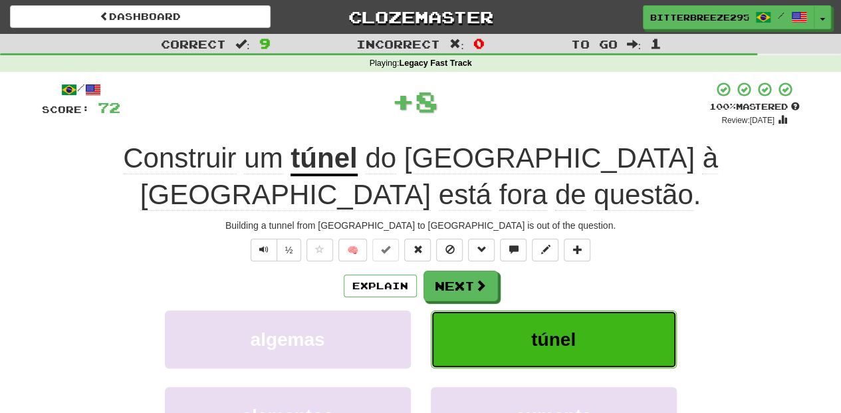
click at [452, 311] on button "túnel" at bounding box center [554, 340] width 246 height 58
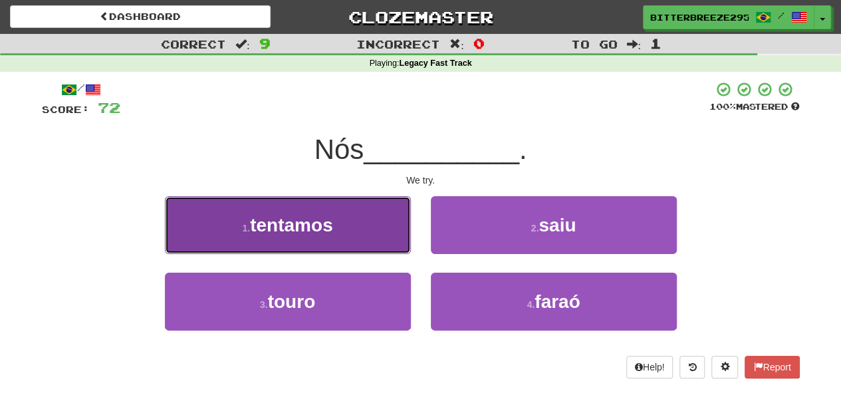
click at [351, 226] on button "1 . tentamos" at bounding box center [288, 225] width 246 height 58
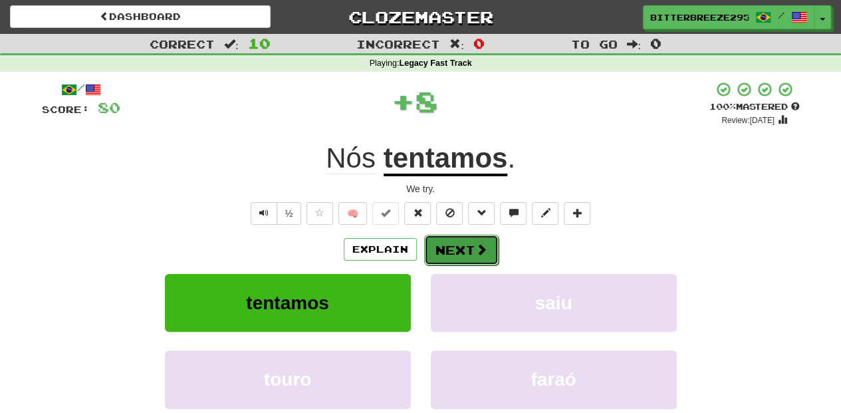
click at [448, 241] on button "Next" at bounding box center [461, 250] width 74 height 31
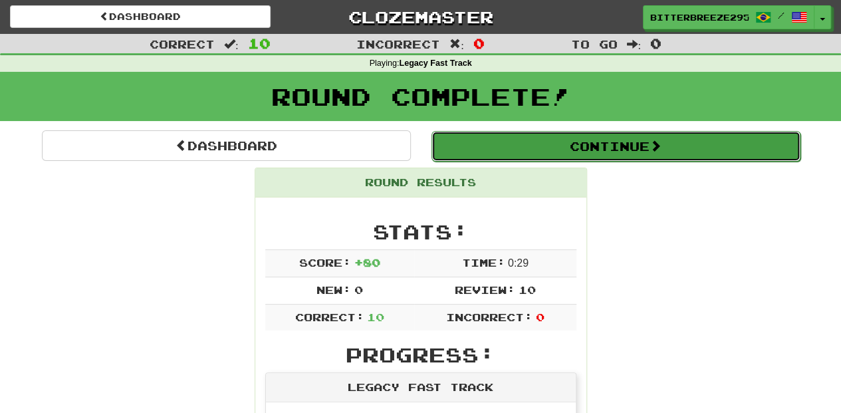
click at [576, 144] on button "Continue" at bounding box center [616, 146] width 369 height 31
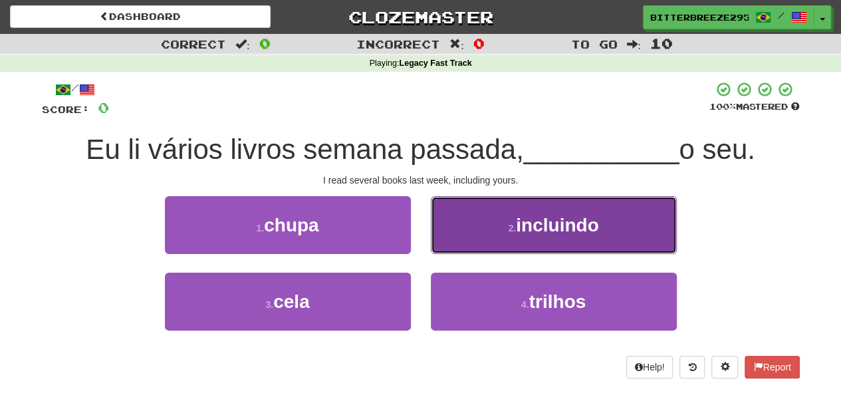
click at [484, 237] on button "2 . incluindo" at bounding box center [554, 225] width 246 height 58
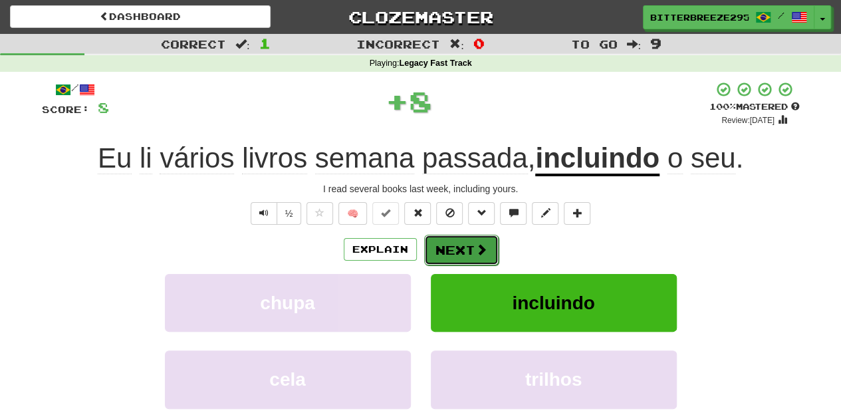
click at [459, 246] on button "Next" at bounding box center [461, 250] width 74 height 31
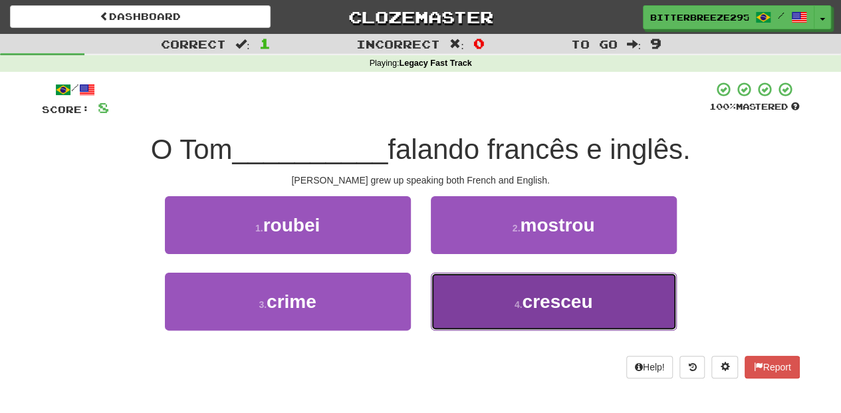
click at [463, 290] on button "4 . cresceu" at bounding box center [554, 302] width 246 height 58
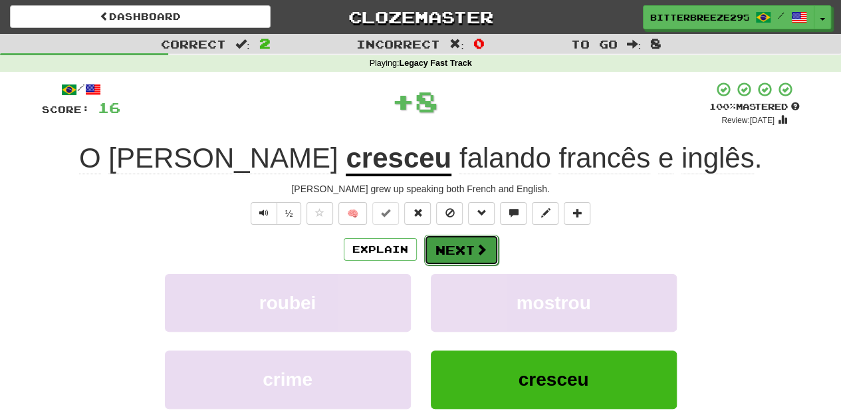
click at [452, 250] on button "Next" at bounding box center [461, 250] width 74 height 31
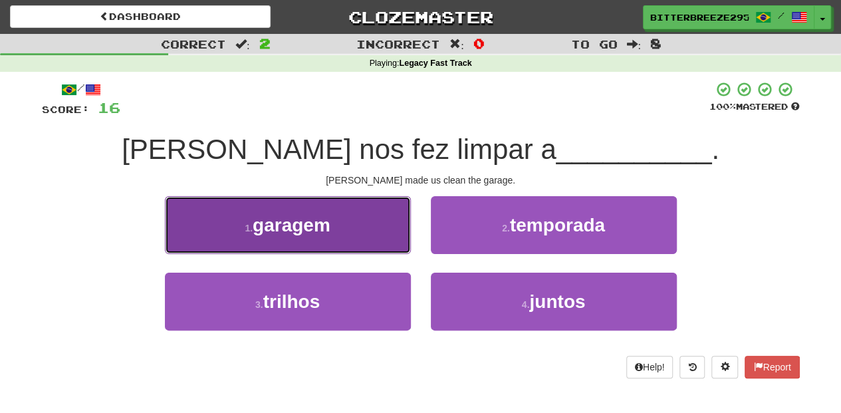
click at [383, 246] on button "1 . garagem" at bounding box center [288, 225] width 246 height 58
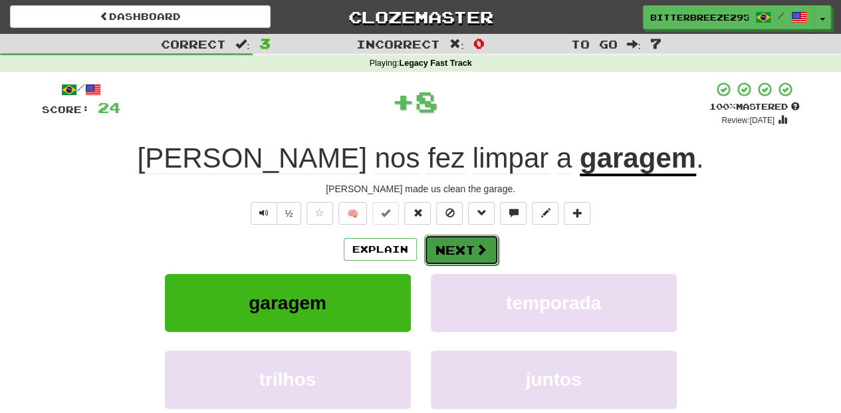
click at [452, 246] on button "Next" at bounding box center [461, 250] width 74 height 31
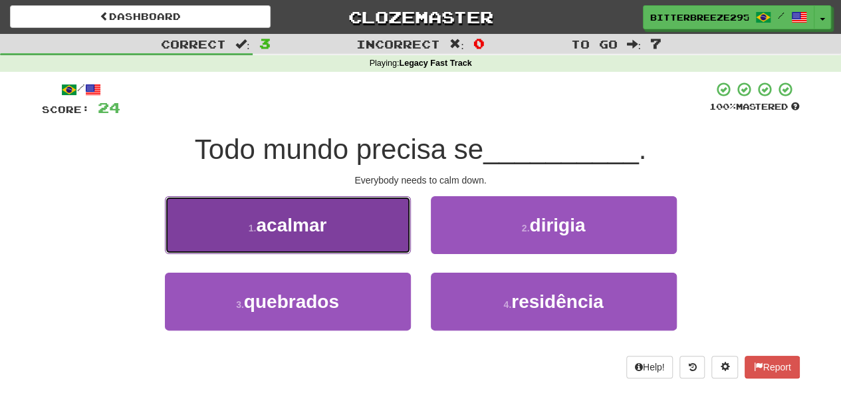
click at [370, 235] on button "1 . acalmar" at bounding box center [288, 225] width 246 height 58
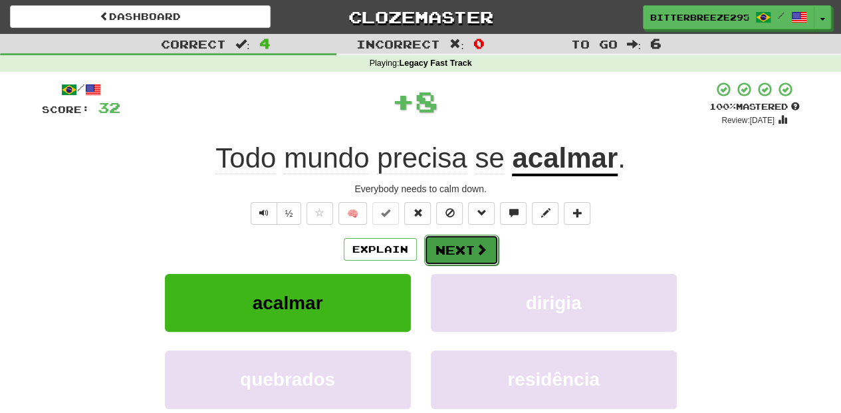
click at [446, 248] on button "Next" at bounding box center [461, 250] width 74 height 31
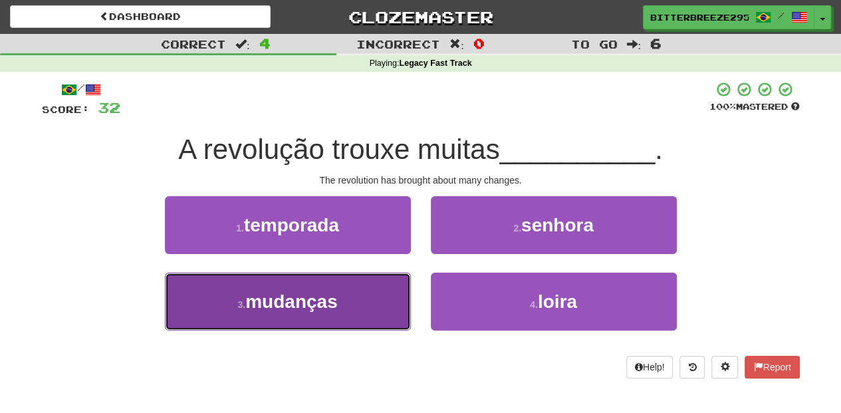
click at [370, 293] on button "3 . mudanças" at bounding box center [288, 302] width 246 height 58
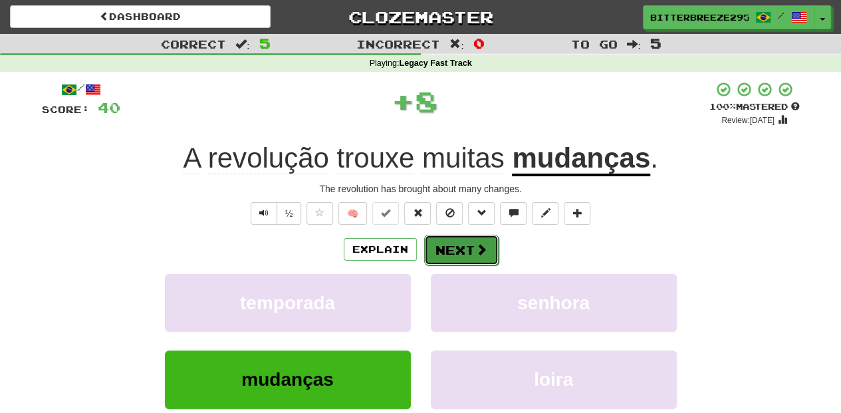
click at [464, 251] on button "Next" at bounding box center [461, 250] width 74 height 31
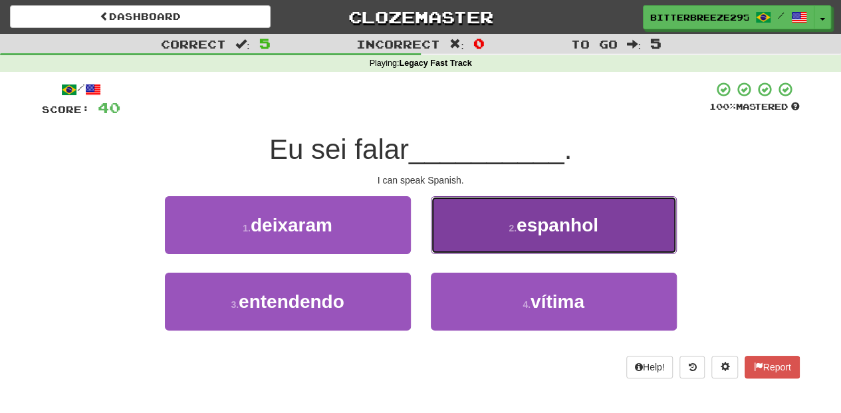
click at [442, 243] on button "2 . espanhol" at bounding box center [554, 225] width 246 height 58
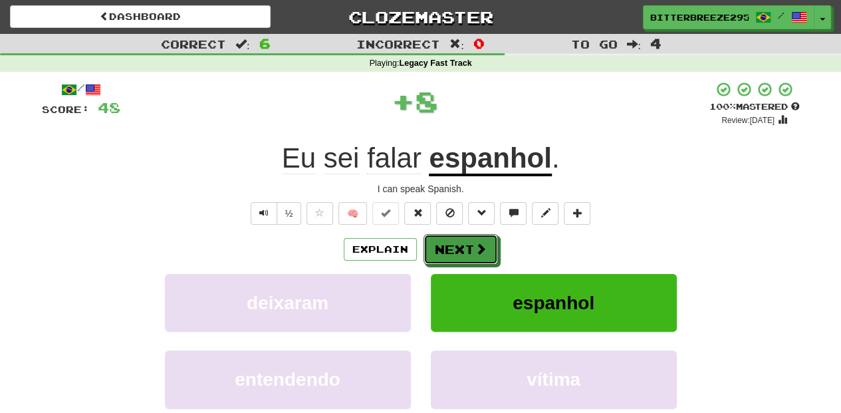
click at [442, 243] on button "Next" at bounding box center [461, 249] width 74 height 31
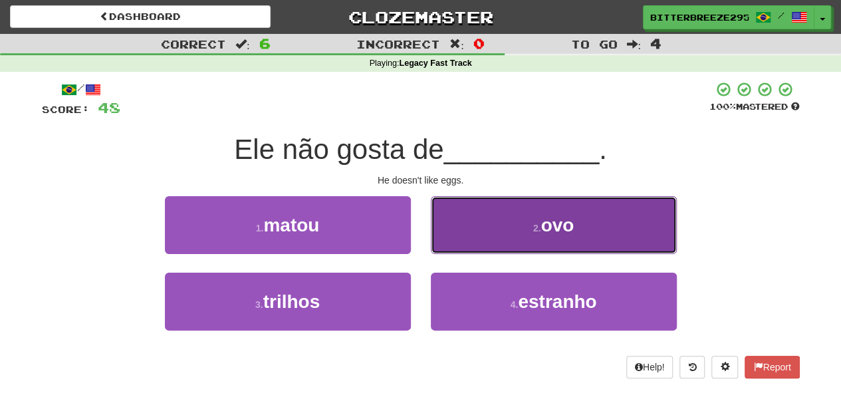
click at [446, 242] on button "2 . ovo" at bounding box center [554, 225] width 246 height 58
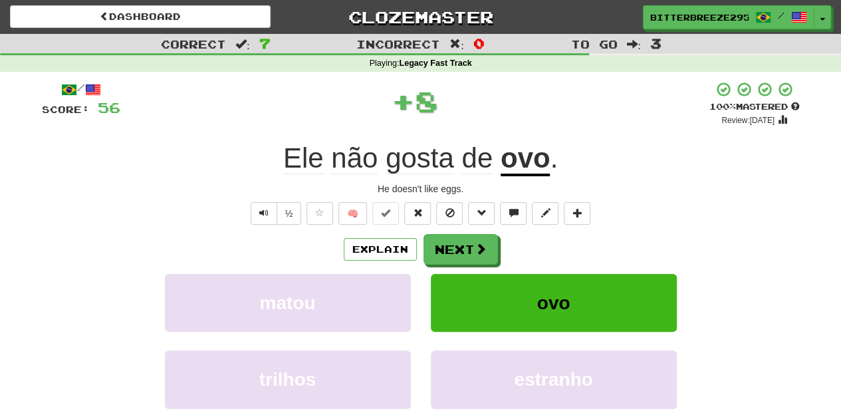
click at [446, 242] on button "Next" at bounding box center [461, 249] width 74 height 31
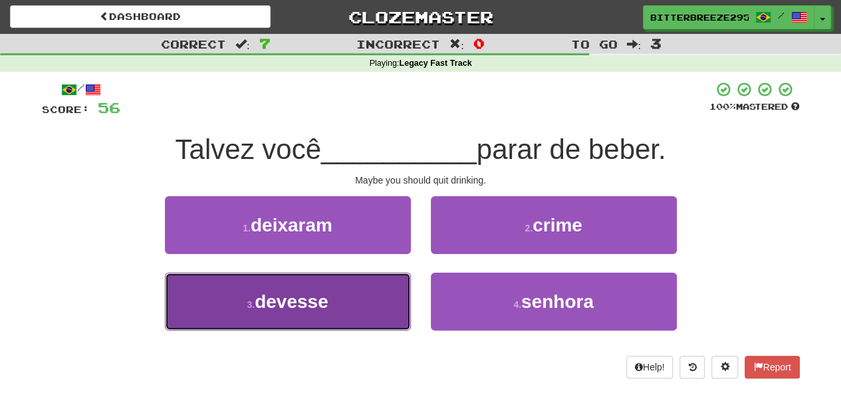
click at [377, 297] on button "3 . devesse" at bounding box center [288, 302] width 246 height 58
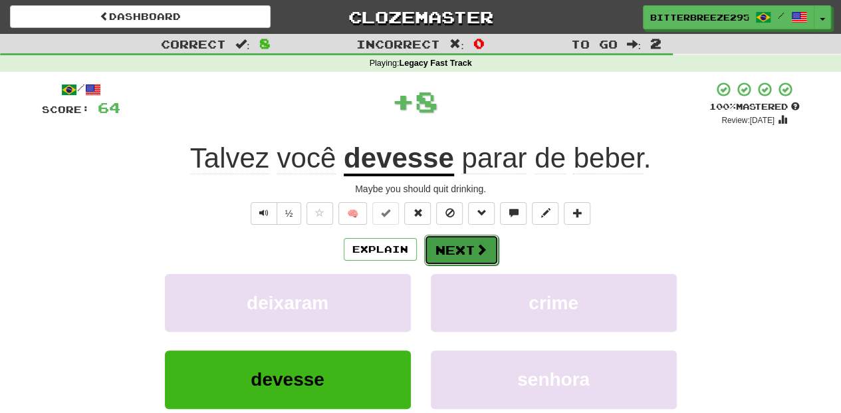
click at [446, 250] on button "Next" at bounding box center [461, 250] width 74 height 31
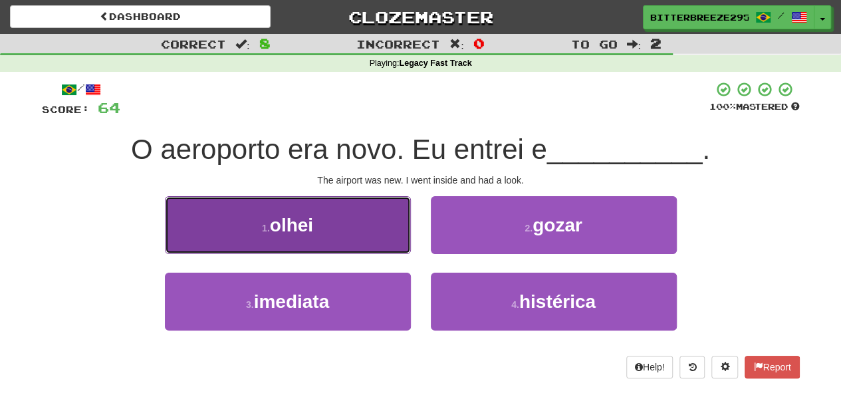
click at [396, 245] on button "1 . olhei" at bounding box center [288, 225] width 246 height 58
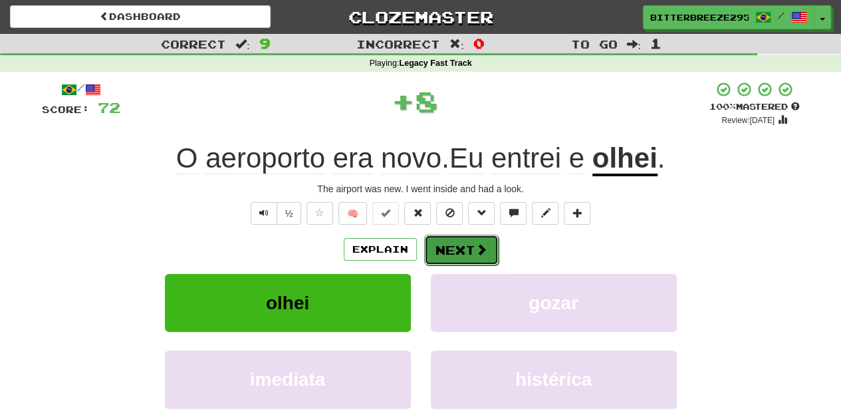
click at [449, 250] on button "Next" at bounding box center [461, 250] width 74 height 31
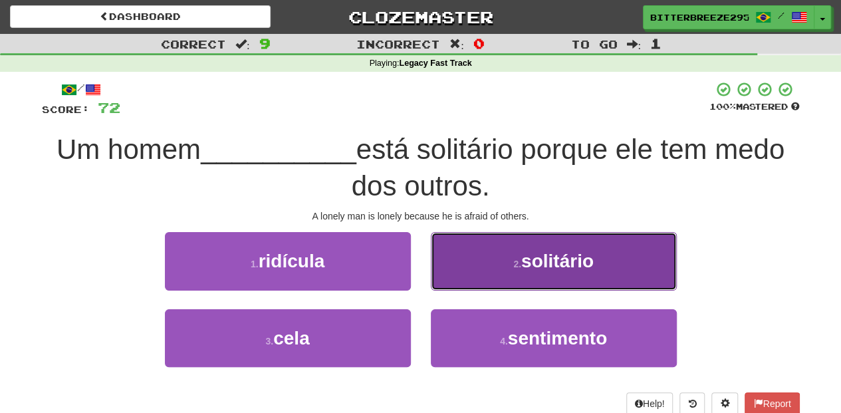
click at [458, 286] on button "2 . solitário" at bounding box center [554, 261] width 246 height 58
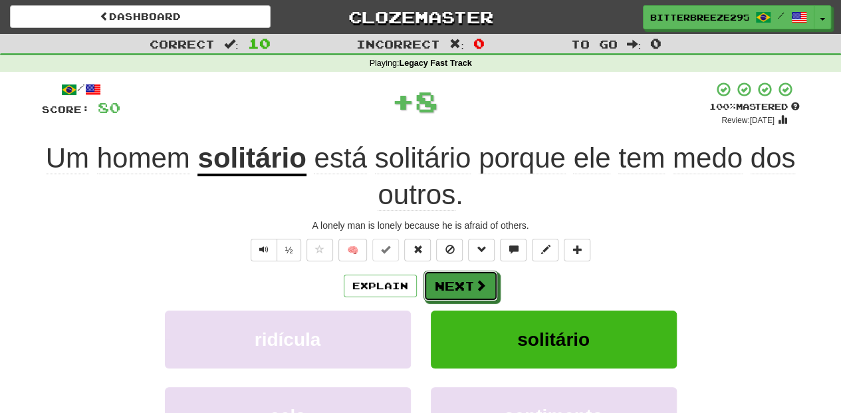
click at [458, 286] on button "Next" at bounding box center [461, 286] width 74 height 31
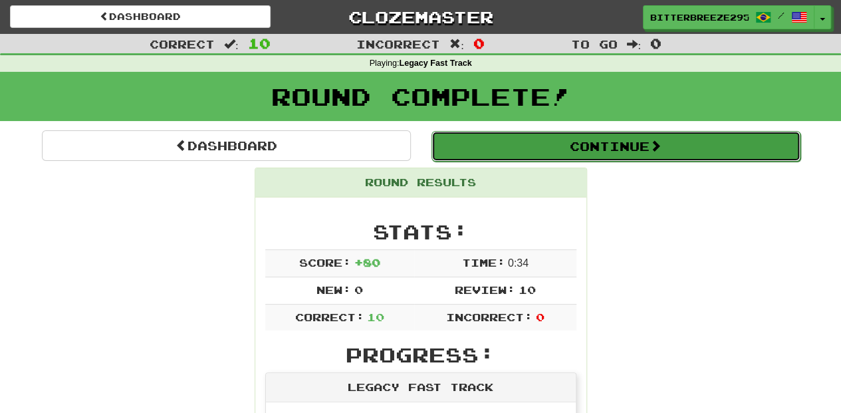
click at [526, 149] on button "Continue" at bounding box center [616, 146] width 369 height 31
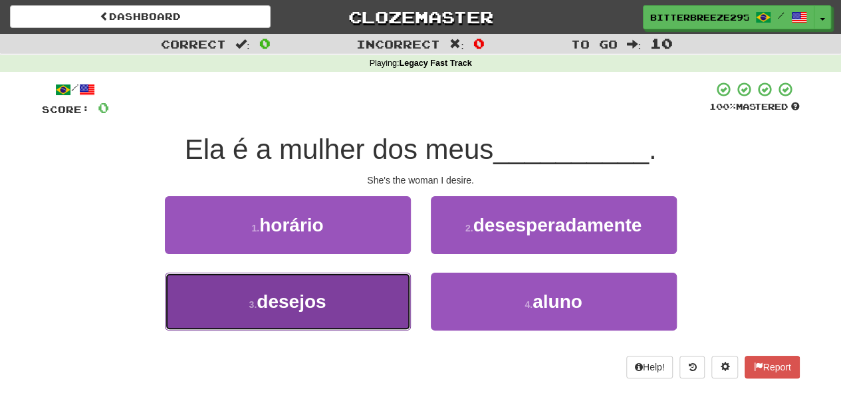
click at [365, 301] on button "3 . desejos" at bounding box center [288, 302] width 246 height 58
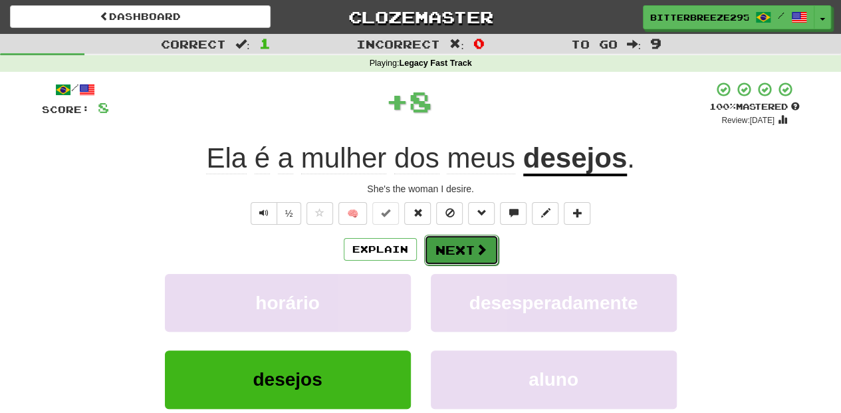
click at [448, 246] on button "Next" at bounding box center [461, 250] width 74 height 31
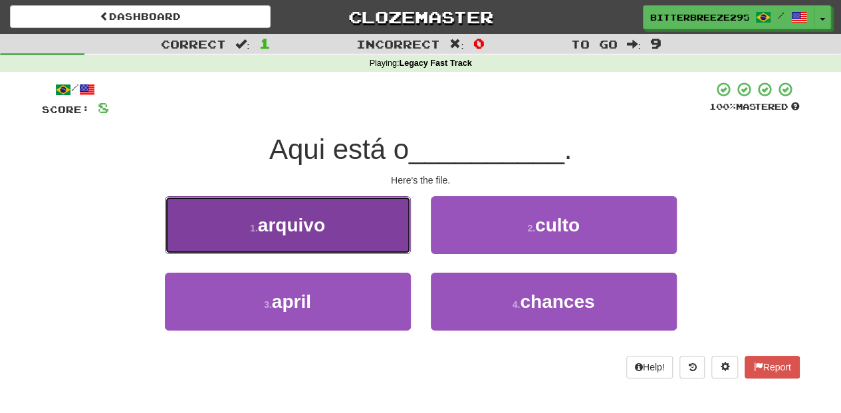
click at [375, 237] on button "1 . arquivo" at bounding box center [288, 225] width 246 height 58
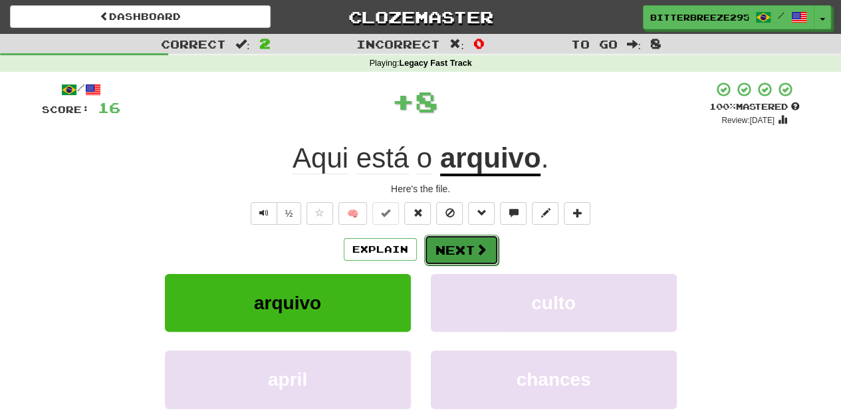
click at [460, 247] on button "Next" at bounding box center [461, 250] width 74 height 31
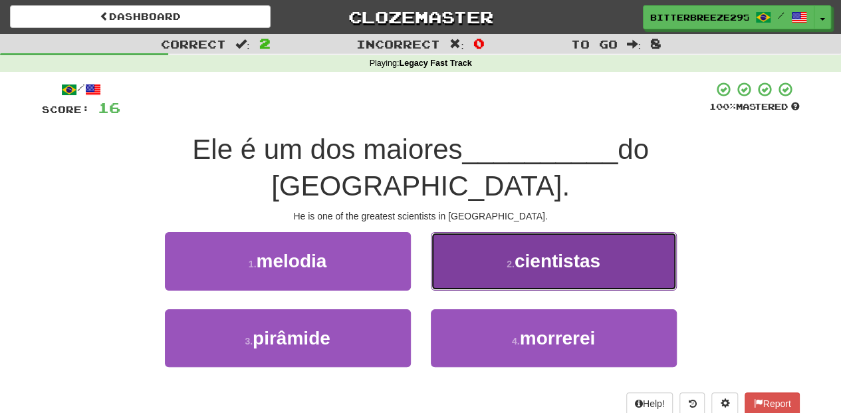
click at [464, 237] on button "2 . cientistas" at bounding box center [554, 261] width 246 height 58
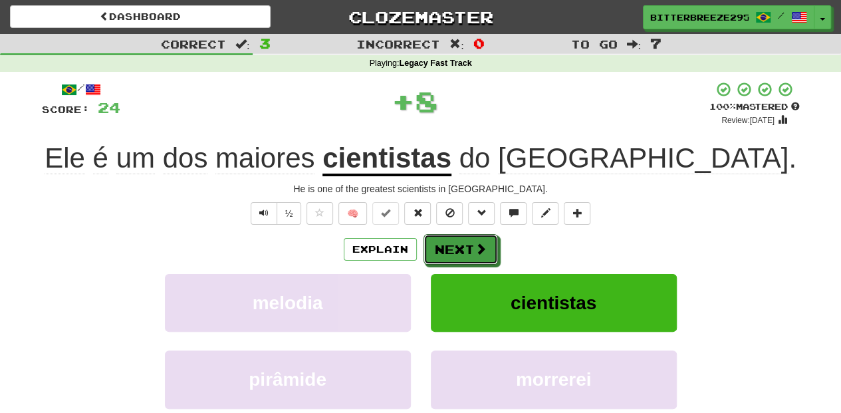
click at [460, 245] on button "Next" at bounding box center [461, 249] width 74 height 31
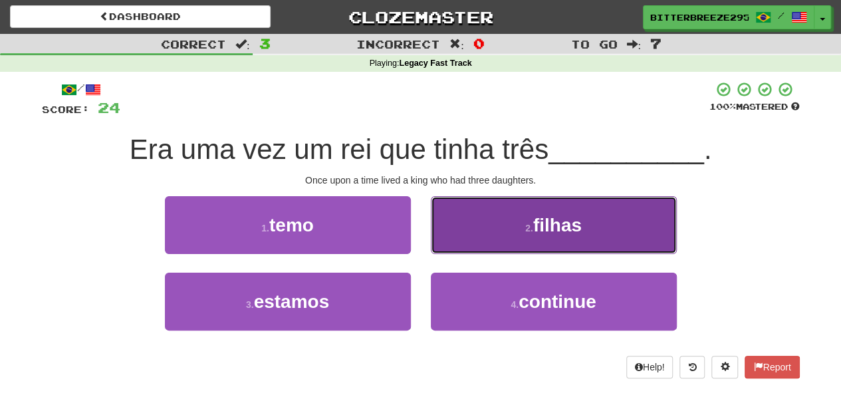
click at [455, 242] on button "2 . filhas" at bounding box center [554, 225] width 246 height 58
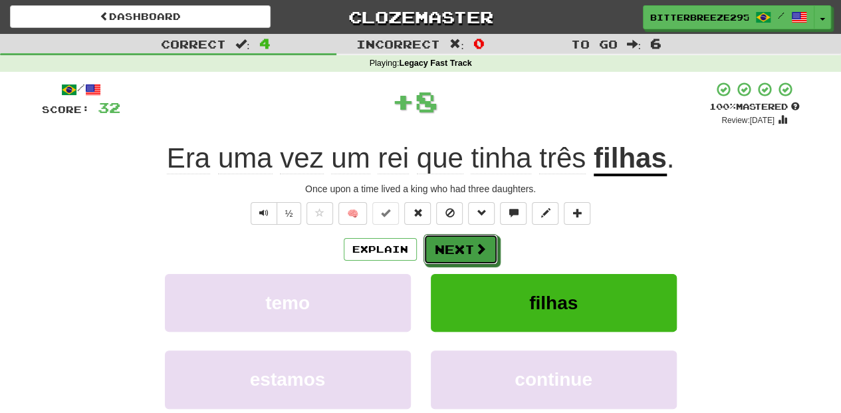
click at [455, 242] on button "Next" at bounding box center [461, 249] width 74 height 31
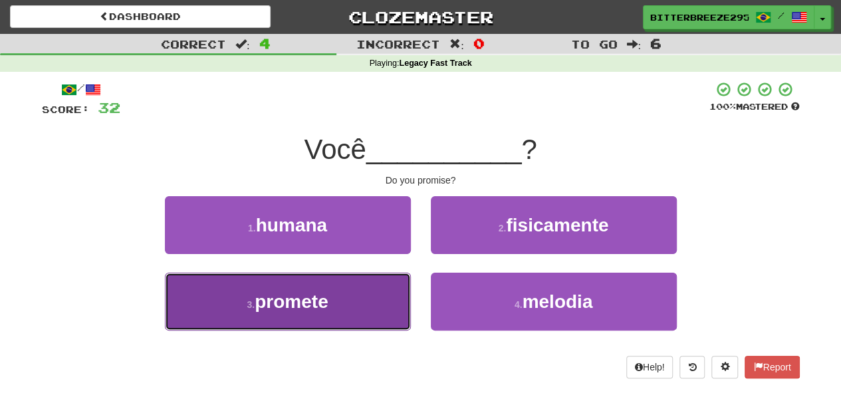
click at [359, 285] on button "3 . promete" at bounding box center [288, 302] width 246 height 58
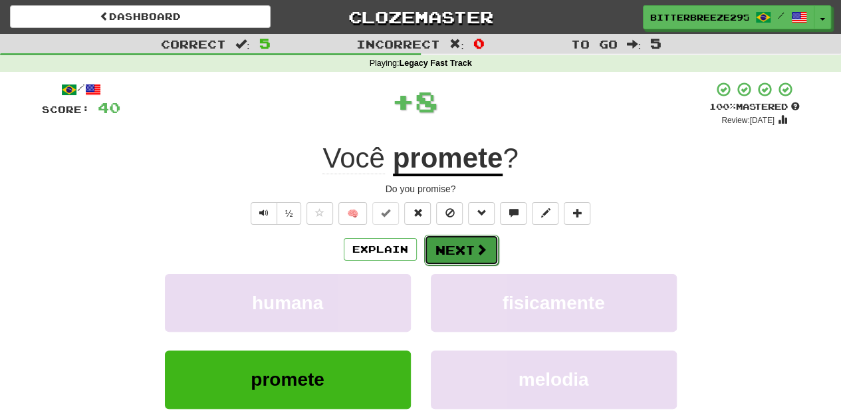
click at [451, 251] on button "Next" at bounding box center [461, 250] width 74 height 31
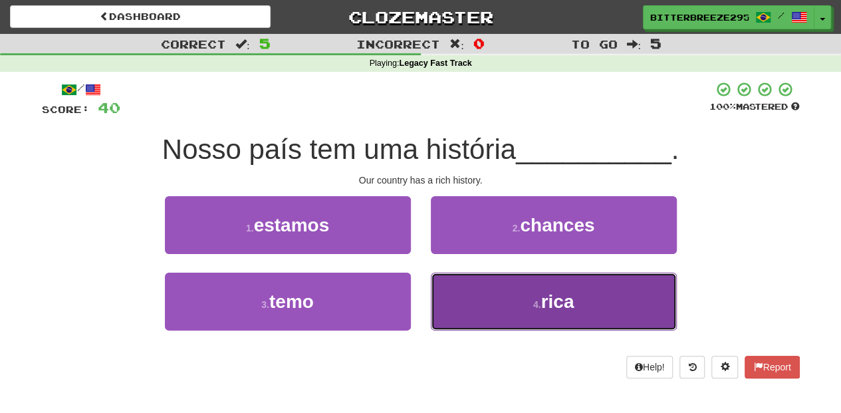
click at [462, 289] on button "4 . rica" at bounding box center [554, 302] width 246 height 58
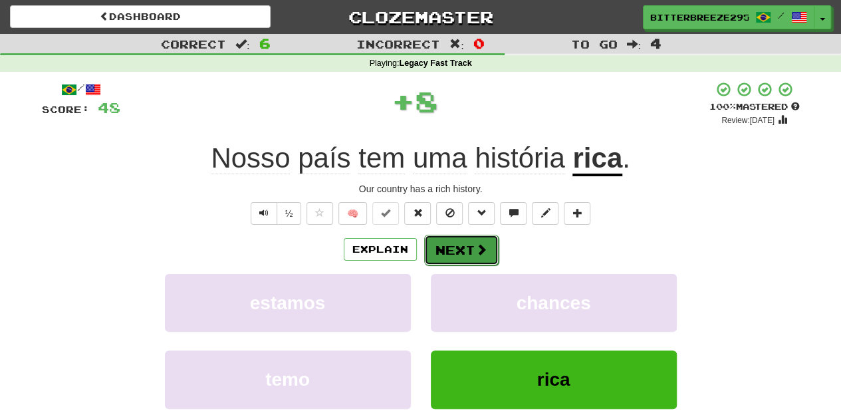
click at [458, 252] on button "Next" at bounding box center [461, 250] width 74 height 31
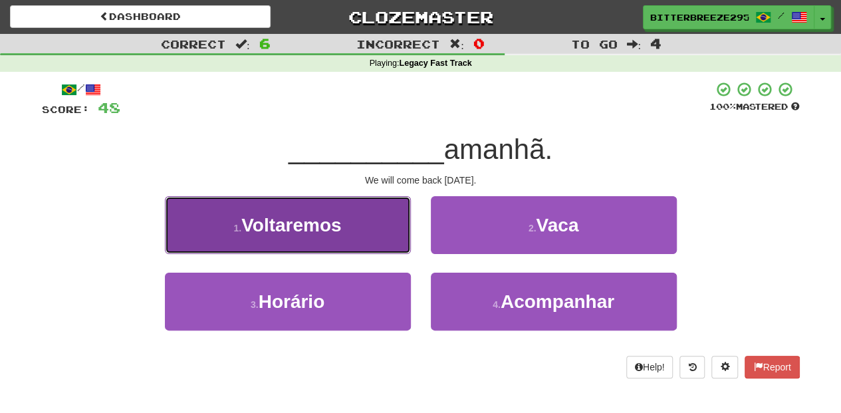
click at [370, 238] on button "1 . Voltaremos" at bounding box center [288, 225] width 246 height 58
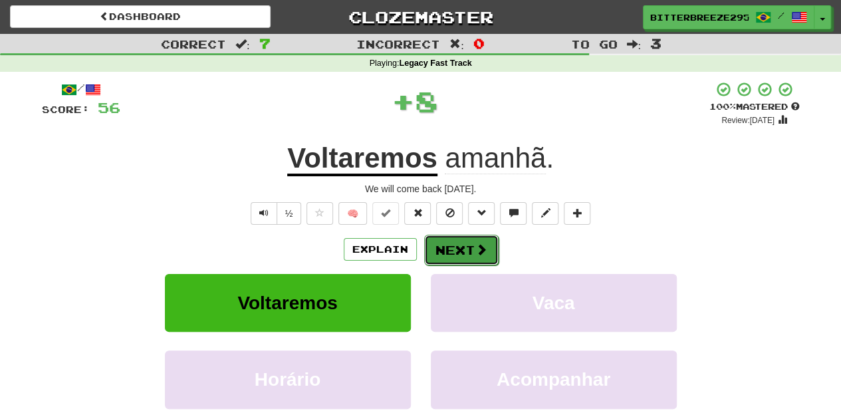
click at [453, 247] on button "Next" at bounding box center [461, 250] width 74 height 31
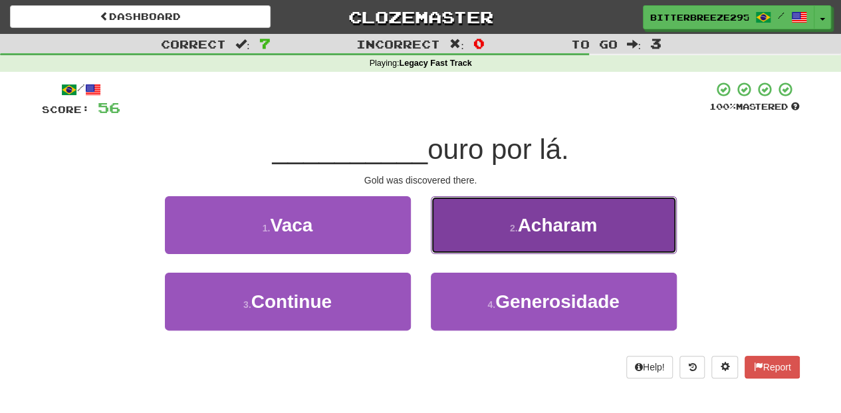
click at [466, 235] on button "2 . [GEOGRAPHIC_DATA]" at bounding box center [554, 225] width 246 height 58
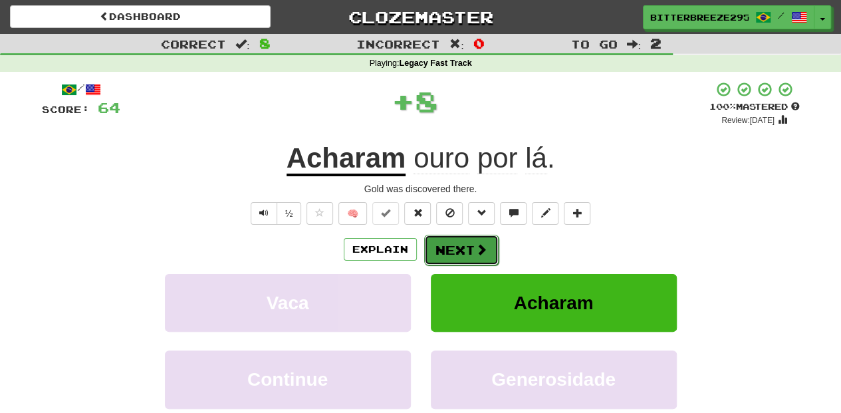
click at [464, 236] on button "Next" at bounding box center [461, 250] width 74 height 31
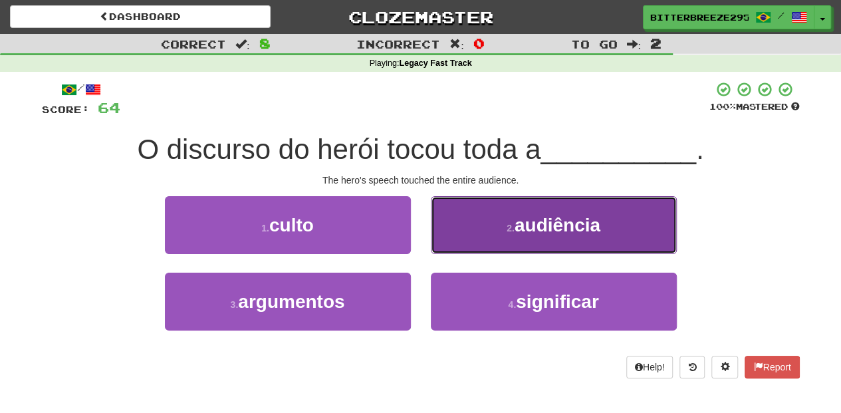
click at [442, 245] on button "2 . audiência" at bounding box center [554, 225] width 246 height 58
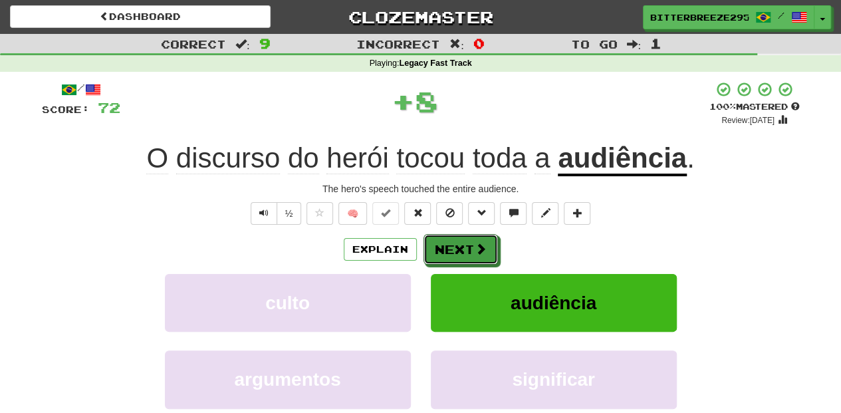
click at [442, 245] on button "Next" at bounding box center [461, 249] width 74 height 31
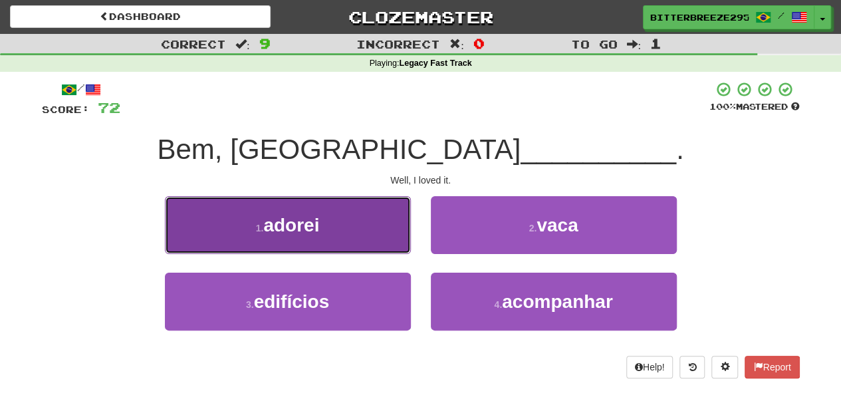
click at [384, 244] on button "1 . adorei" at bounding box center [288, 225] width 246 height 58
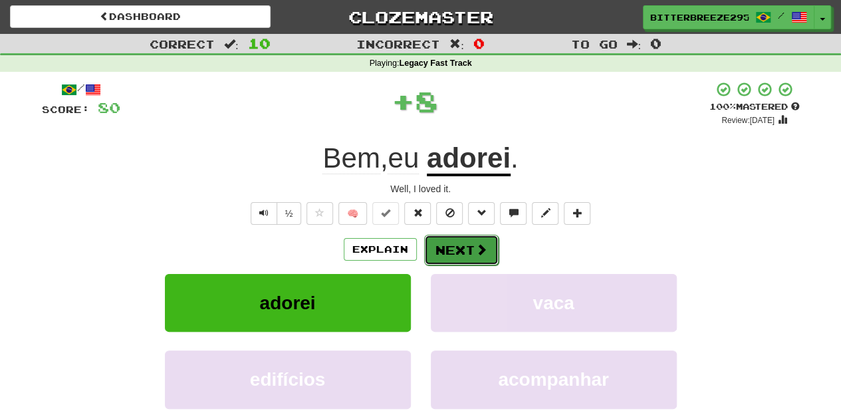
click at [450, 245] on button "Next" at bounding box center [461, 250] width 74 height 31
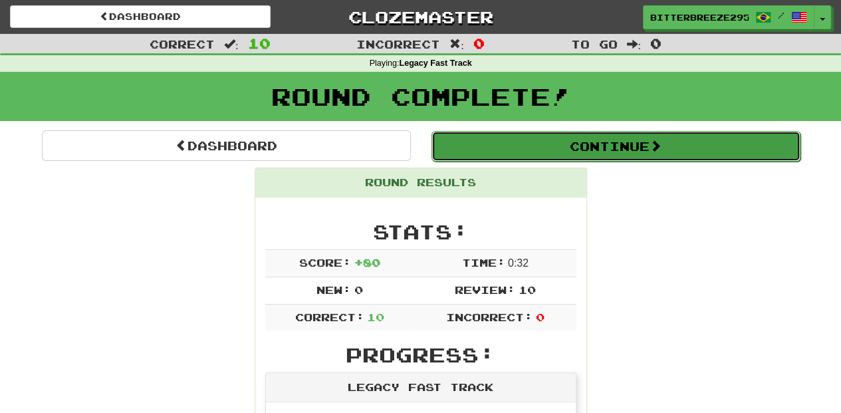
click at [506, 152] on button "Continue" at bounding box center [616, 146] width 369 height 31
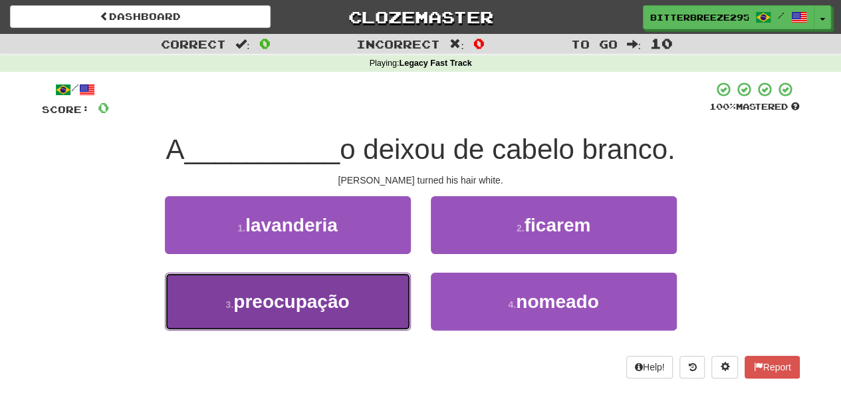
click at [370, 297] on button "3 . preocupação" at bounding box center [288, 302] width 246 height 58
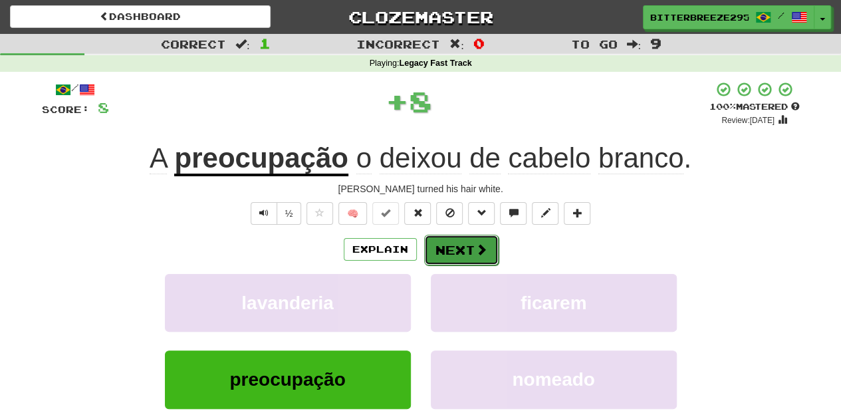
click at [447, 253] on button "Next" at bounding box center [461, 250] width 74 height 31
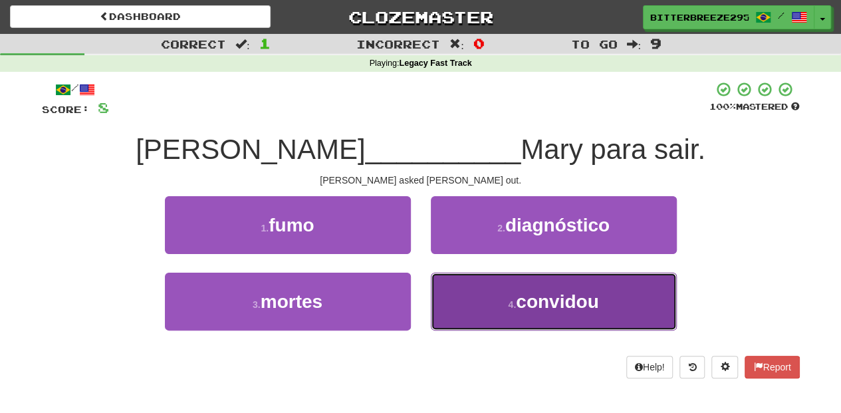
click at [456, 291] on button "4 . convidou" at bounding box center [554, 302] width 246 height 58
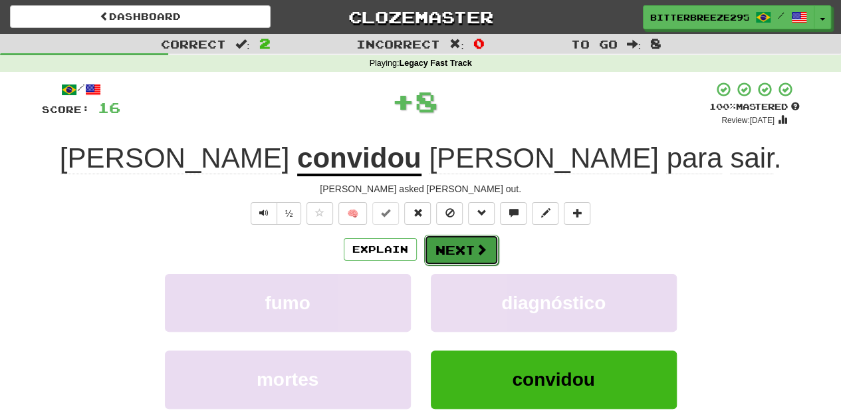
click at [453, 255] on button "Next" at bounding box center [461, 250] width 74 height 31
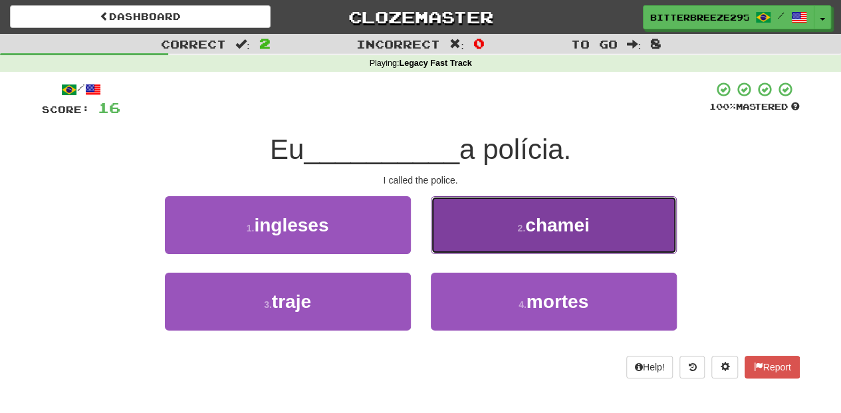
click at [460, 231] on button "2 . chamei" at bounding box center [554, 225] width 246 height 58
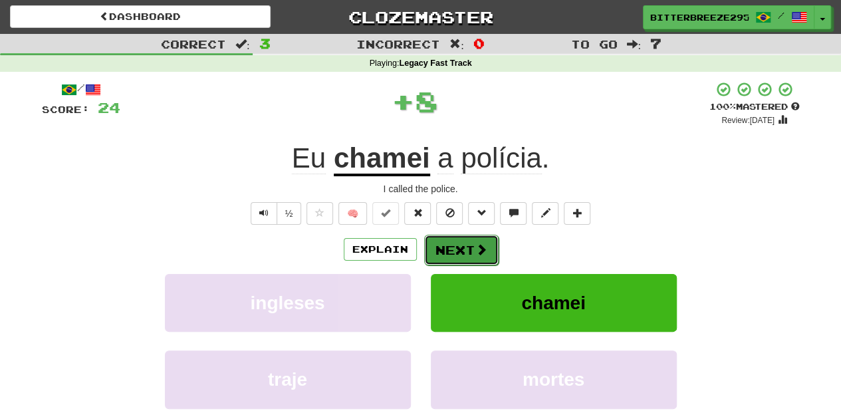
click at [456, 240] on button "Next" at bounding box center [461, 250] width 74 height 31
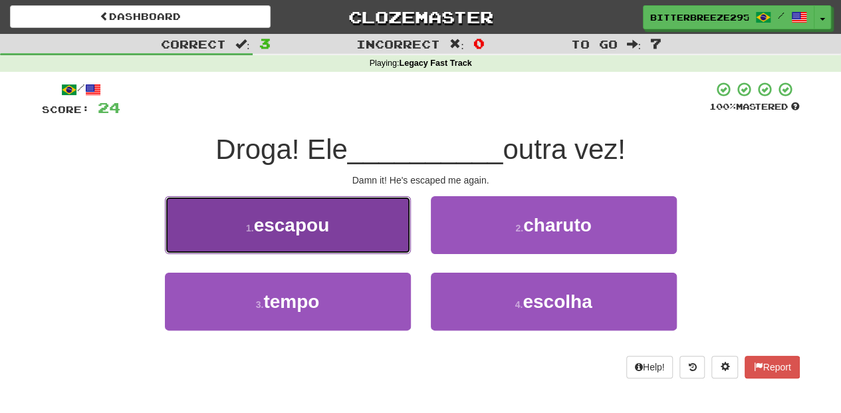
click at [371, 249] on button "1 . escapou" at bounding box center [288, 225] width 246 height 58
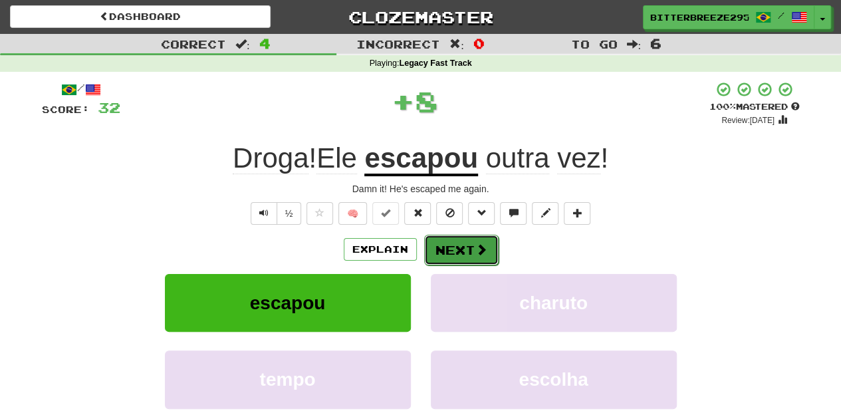
click at [470, 248] on button "Next" at bounding box center [461, 250] width 74 height 31
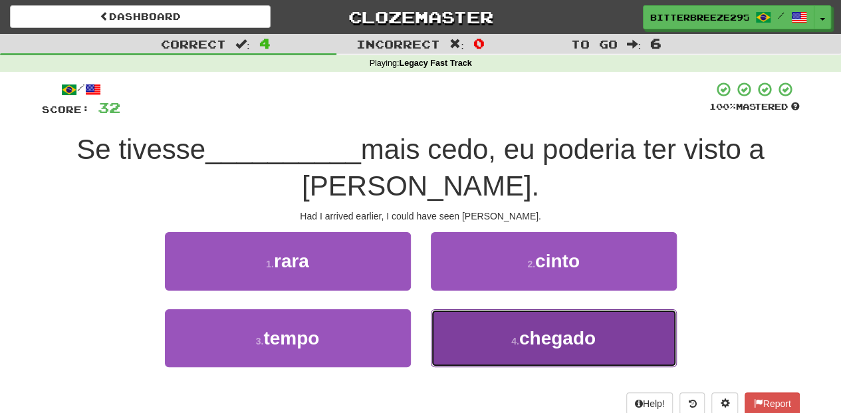
click at [470, 325] on button "4 . chegado" at bounding box center [554, 338] width 246 height 58
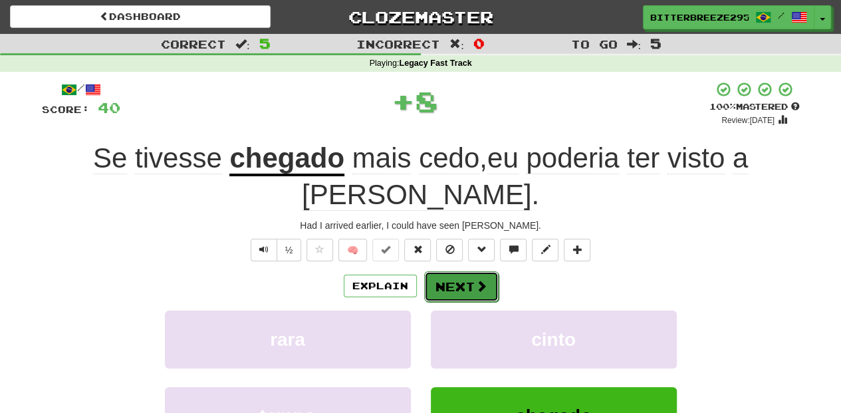
click at [447, 271] on button "Next" at bounding box center [461, 286] width 74 height 31
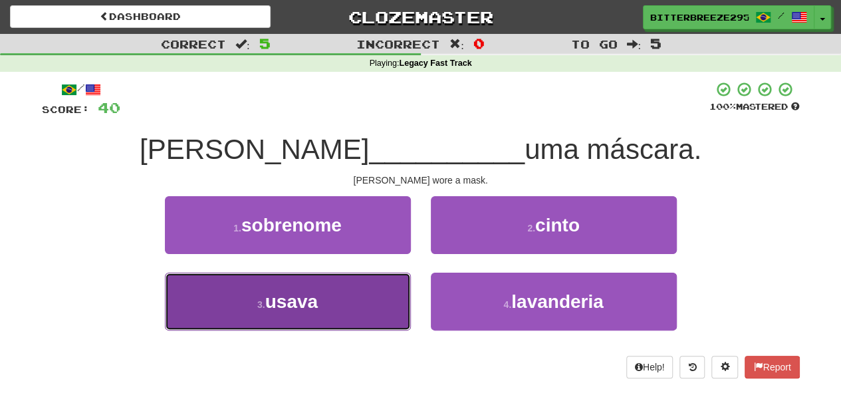
click at [367, 305] on button "3 . usava" at bounding box center [288, 302] width 246 height 58
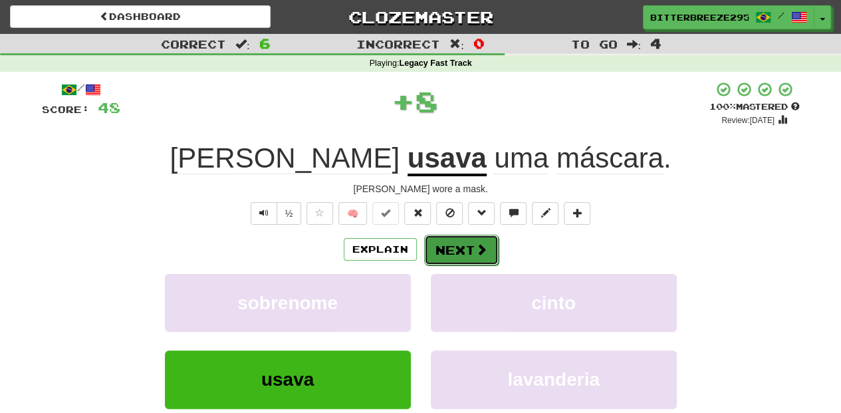
click at [453, 252] on button "Next" at bounding box center [461, 250] width 74 height 31
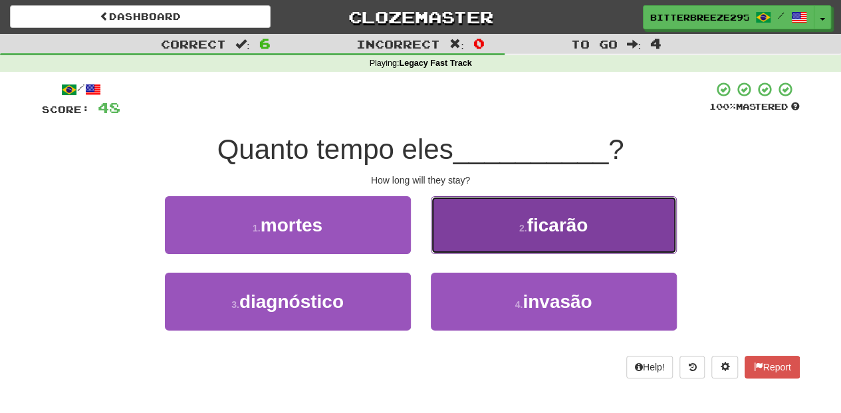
click at [466, 234] on button "2 . ficarão" at bounding box center [554, 225] width 246 height 58
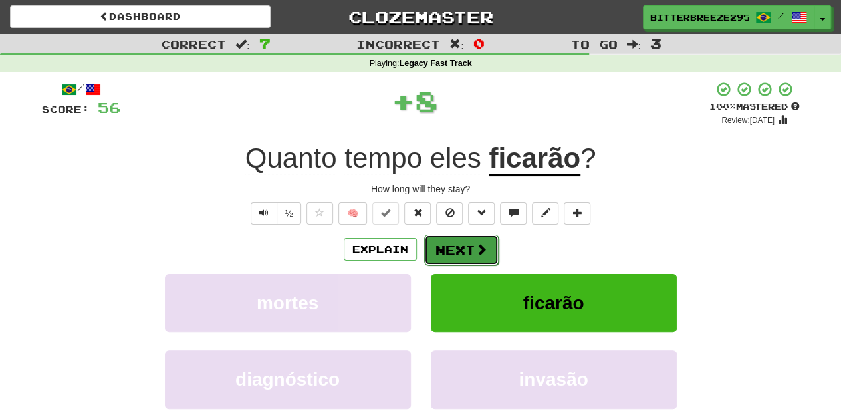
click at [453, 242] on button "Next" at bounding box center [461, 250] width 74 height 31
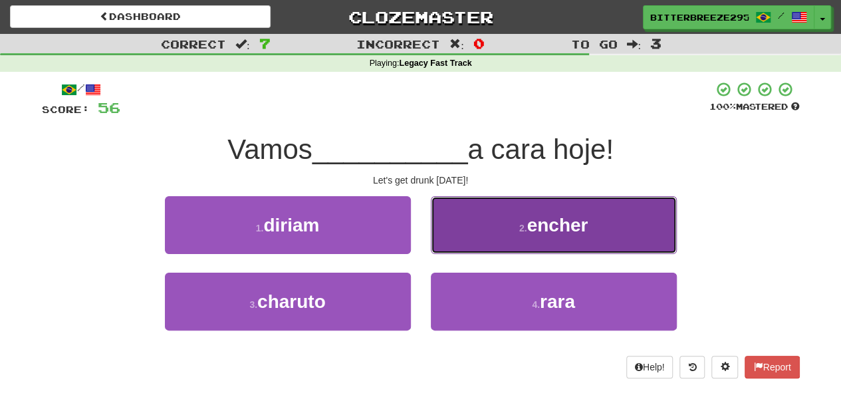
click at [458, 239] on button "2 . encher" at bounding box center [554, 225] width 246 height 58
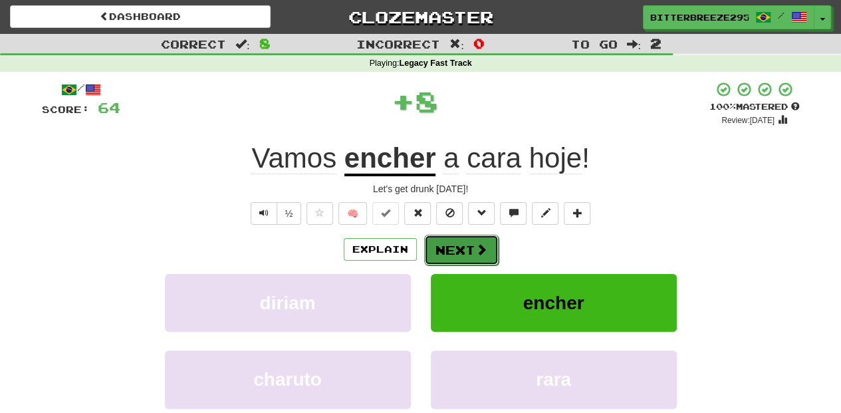
click at [455, 239] on button "Next" at bounding box center [461, 250] width 74 height 31
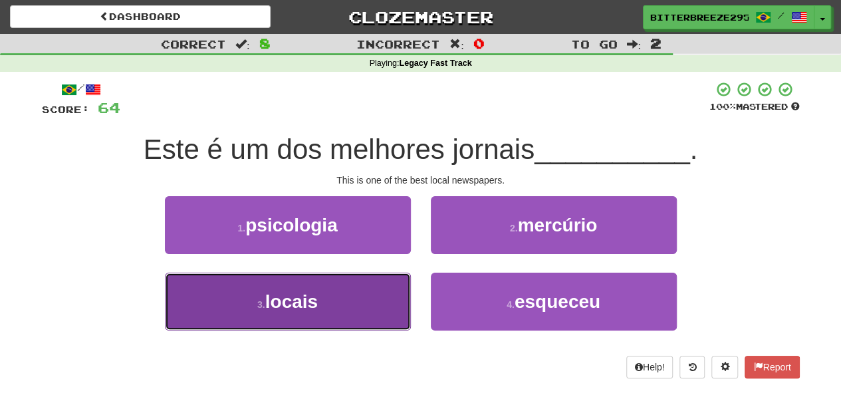
click at [370, 275] on button "3 . locais" at bounding box center [288, 302] width 246 height 58
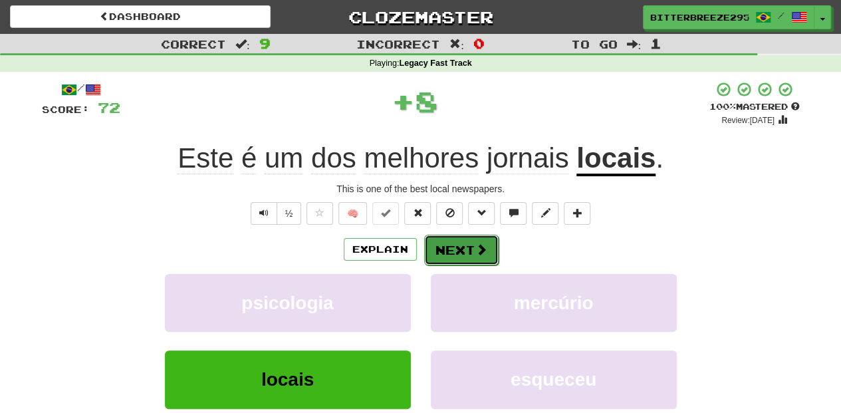
click at [448, 249] on button "Next" at bounding box center [461, 250] width 74 height 31
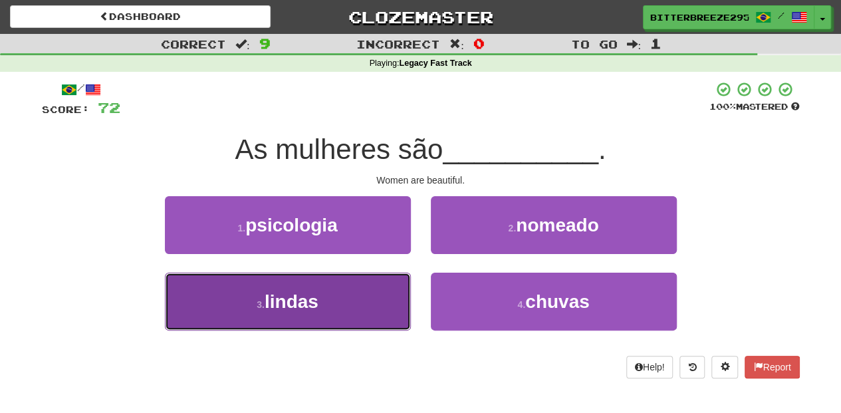
click at [342, 303] on button "3 . lindas" at bounding box center [288, 302] width 246 height 58
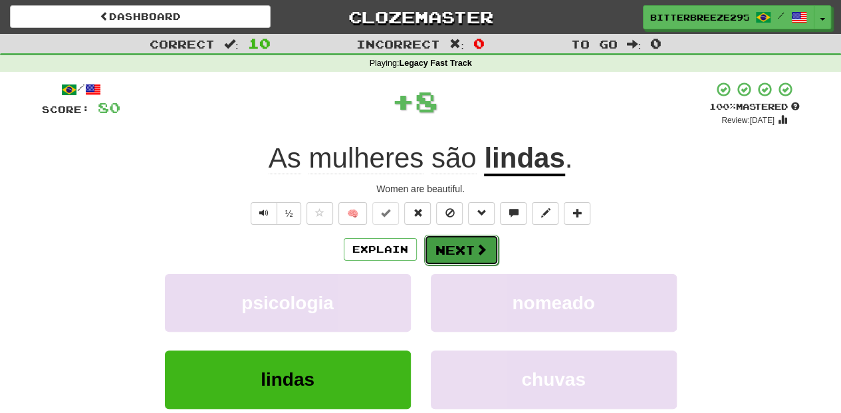
click at [456, 247] on button "Next" at bounding box center [461, 250] width 74 height 31
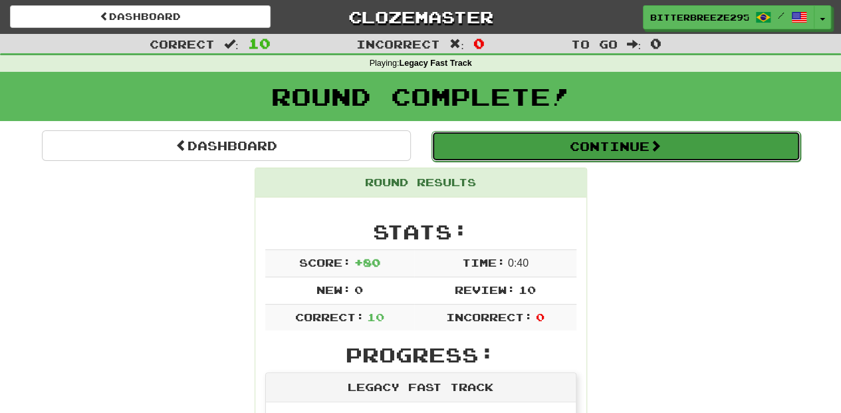
click at [551, 145] on button "Continue" at bounding box center [616, 146] width 369 height 31
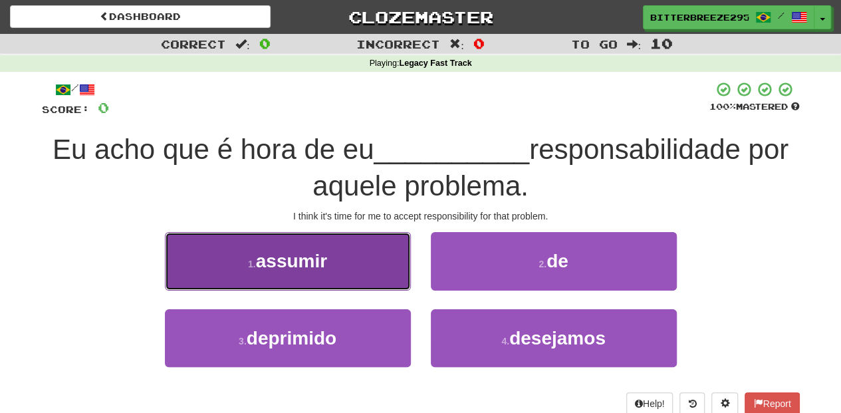
click at [348, 277] on button "1 . assumir" at bounding box center [288, 261] width 246 height 58
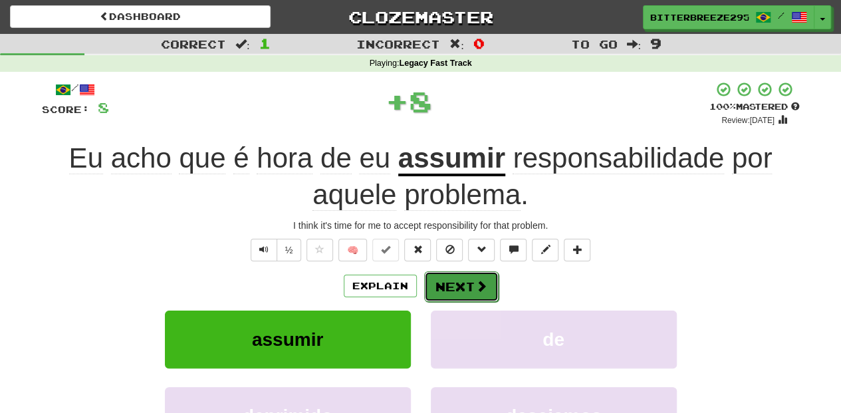
click at [454, 288] on button "Next" at bounding box center [461, 286] width 74 height 31
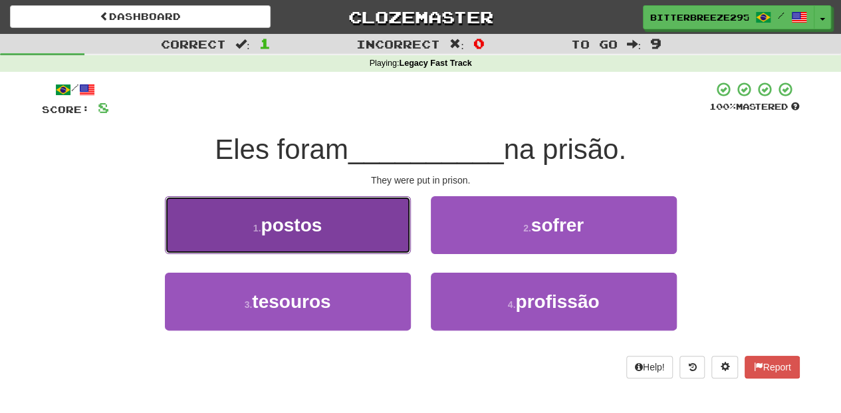
click at [378, 238] on button "1 . postos" at bounding box center [288, 225] width 246 height 58
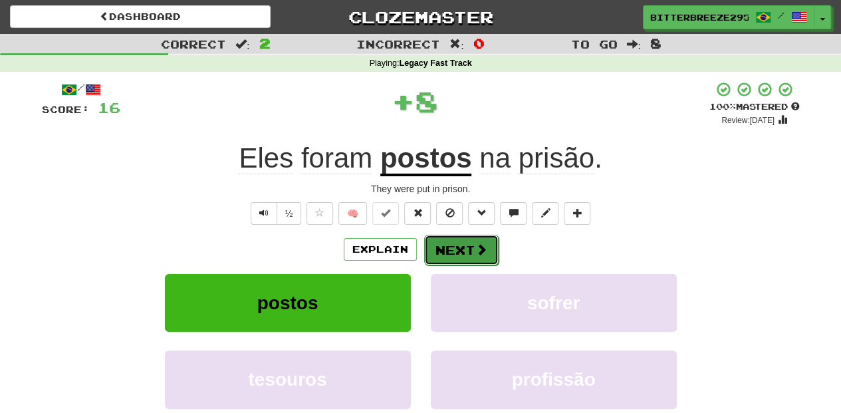
click at [456, 245] on button "Next" at bounding box center [461, 250] width 74 height 31
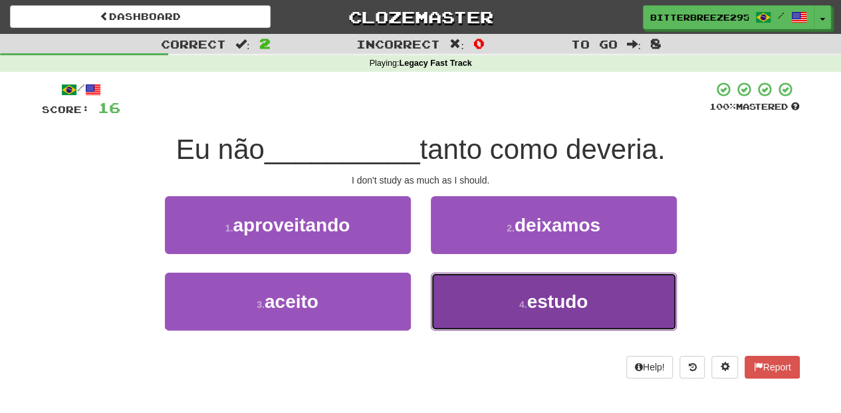
click at [473, 281] on button "4 . estudo" at bounding box center [554, 302] width 246 height 58
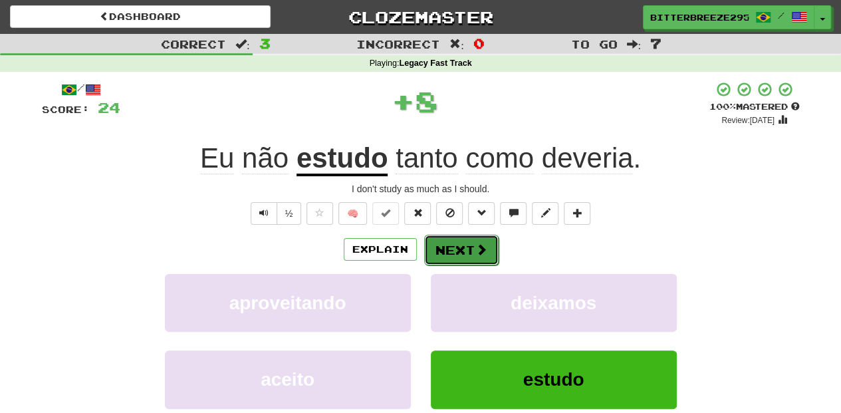
click at [461, 247] on button "Next" at bounding box center [461, 250] width 74 height 31
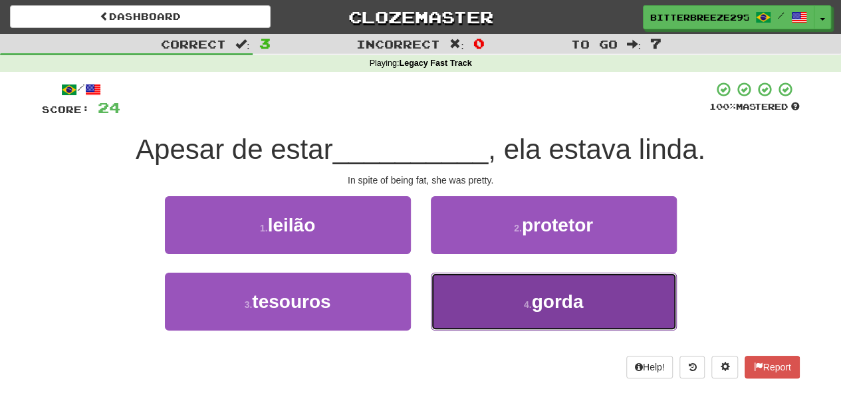
click at [494, 289] on button "4 . gorda" at bounding box center [554, 302] width 246 height 58
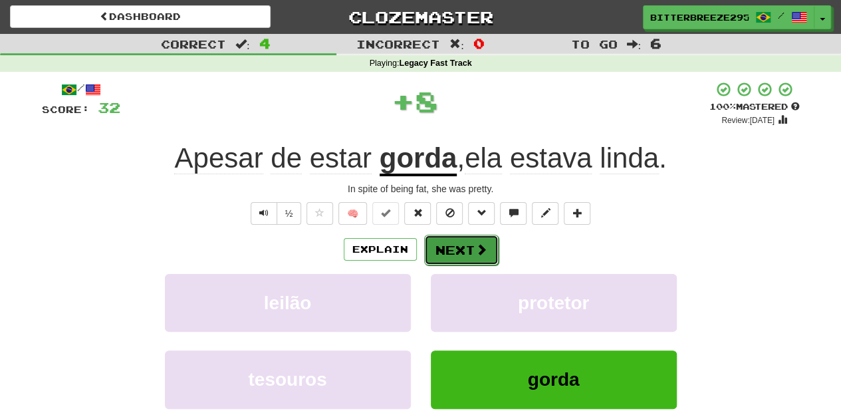
click at [452, 237] on button "Next" at bounding box center [461, 250] width 74 height 31
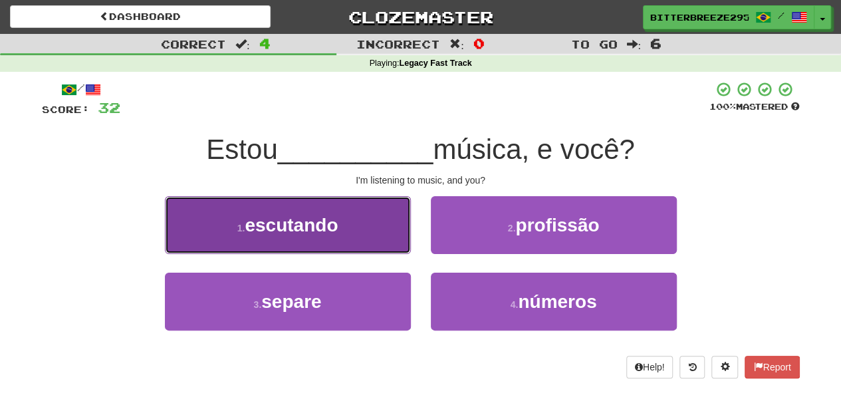
click at [351, 235] on button "1 . escutando" at bounding box center [288, 225] width 246 height 58
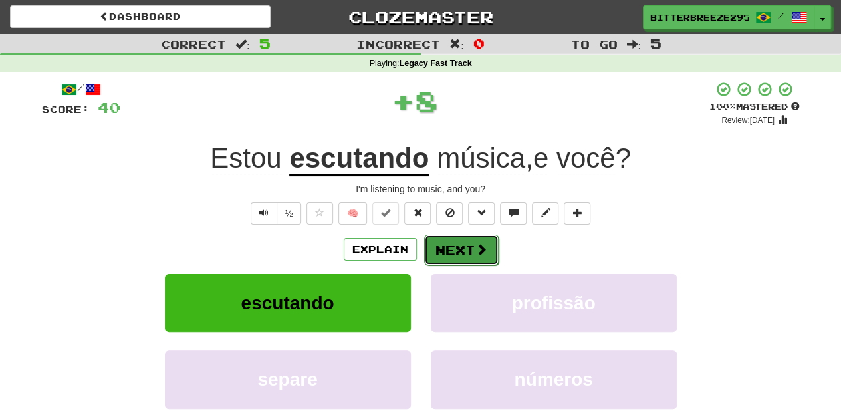
click at [459, 251] on button "Next" at bounding box center [461, 250] width 74 height 31
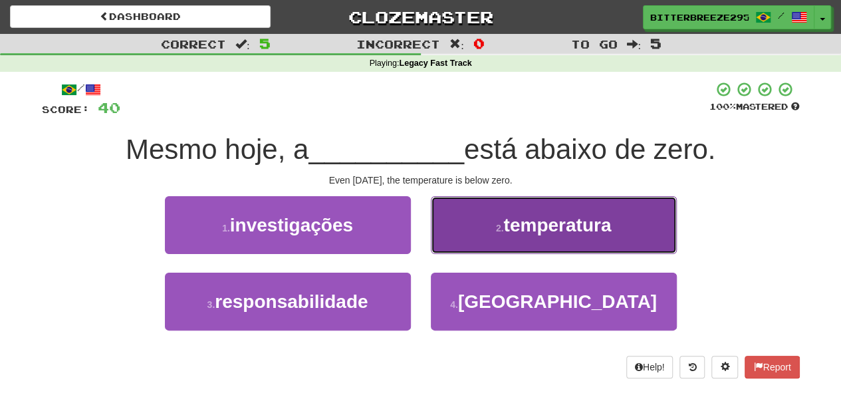
click at [462, 244] on button "2 . temperatura" at bounding box center [554, 225] width 246 height 58
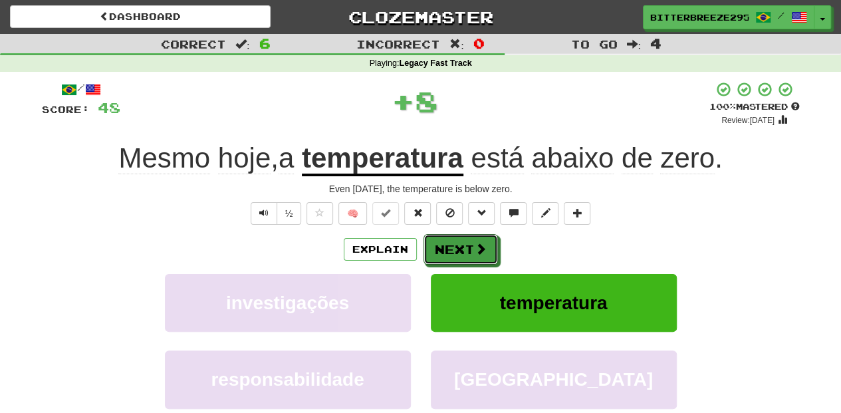
click at [459, 245] on button "Next" at bounding box center [461, 249] width 74 height 31
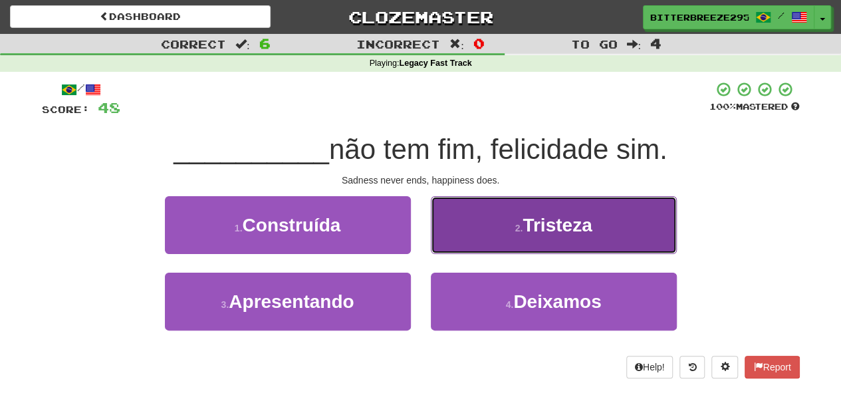
click at [475, 244] on button "2 . [GEOGRAPHIC_DATA]" at bounding box center [554, 225] width 246 height 58
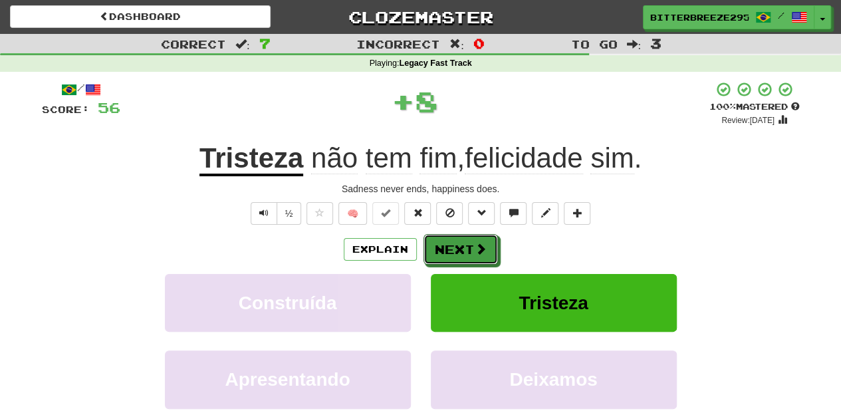
click at [458, 247] on button "Next" at bounding box center [461, 249] width 74 height 31
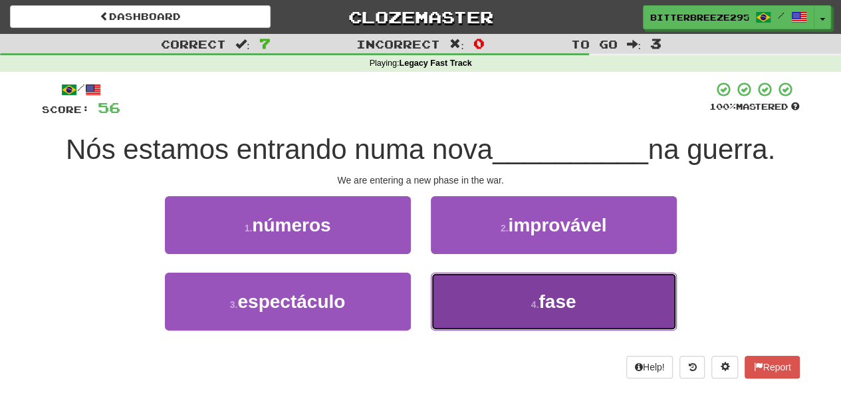
click at [472, 287] on button "4 . fase" at bounding box center [554, 302] width 246 height 58
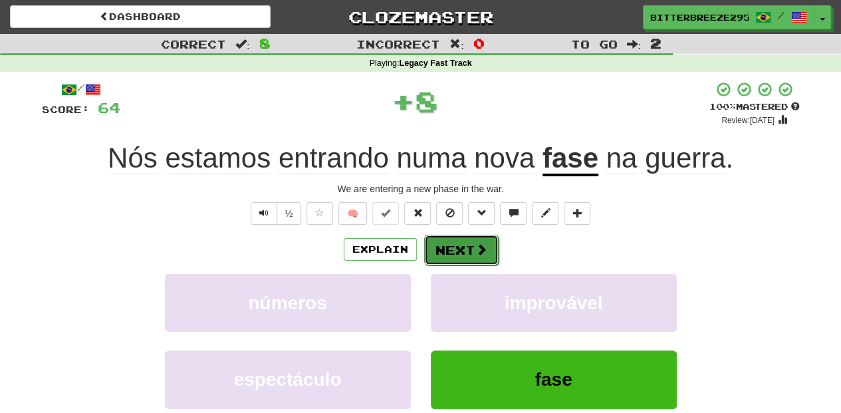
click at [456, 235] on button "Next" at bounding box center [461, 250] width 74 height 31
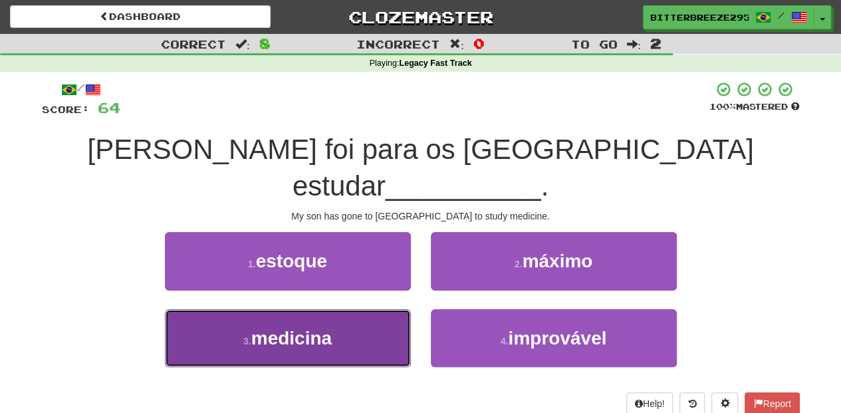
click at [375, 309] on button "3 . medicina" at bounding box center [288, 338] width 246 height 58
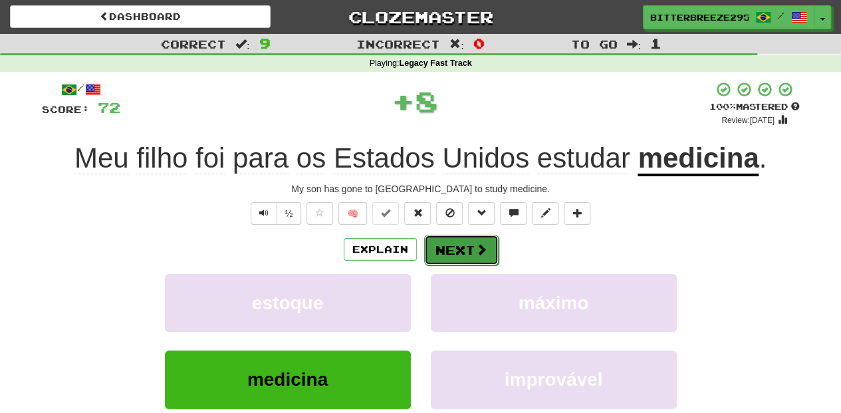
click at [460, 251] on button "Next" at bounding box center [461, 250] width 74 height 31
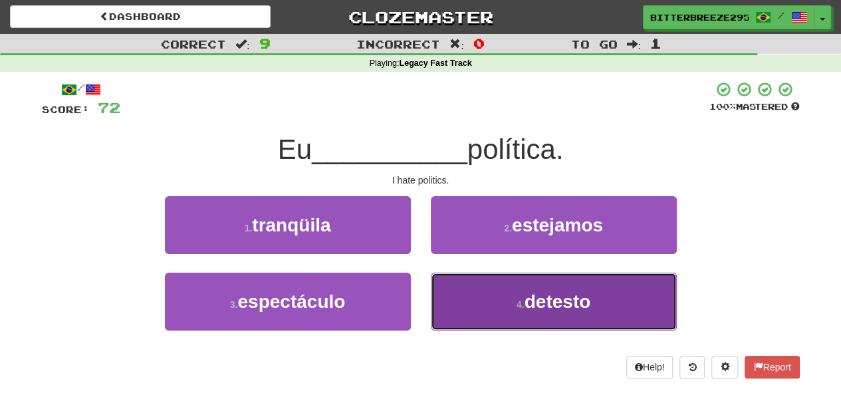
click at [480, 286] on button "4 . detesto" at bounding box center [554, 302] width 246 height 58
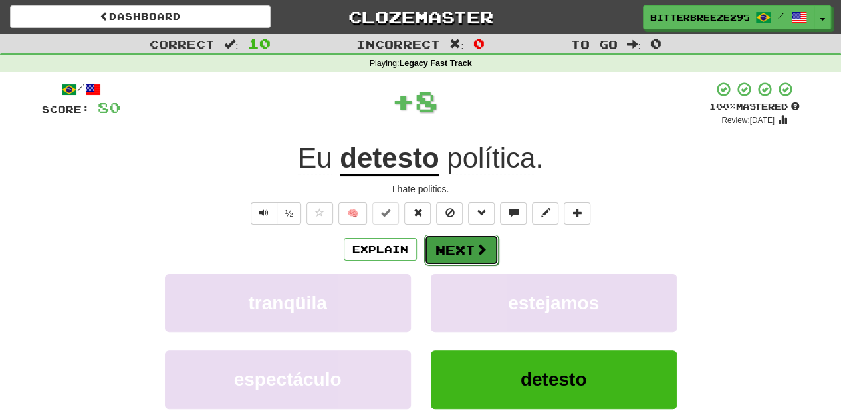
click at [465, 238] on button "Next" at bounding box center [461, 250] width 74 height 31
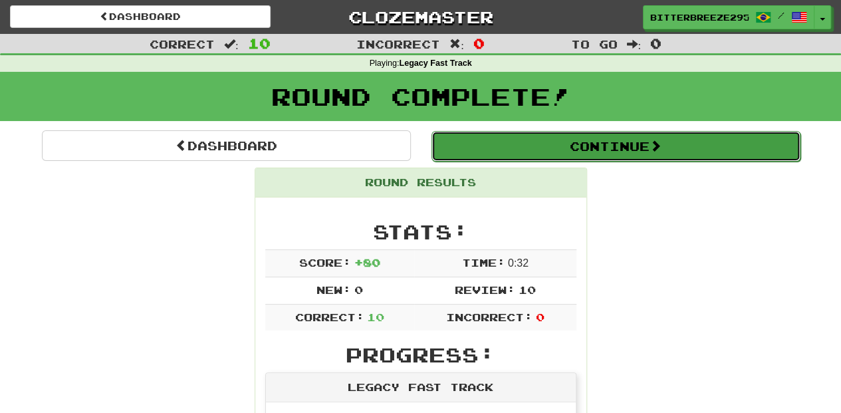
click at [496, 148] on button "Continue" at bounding box center [616, 146] width 369 height 31
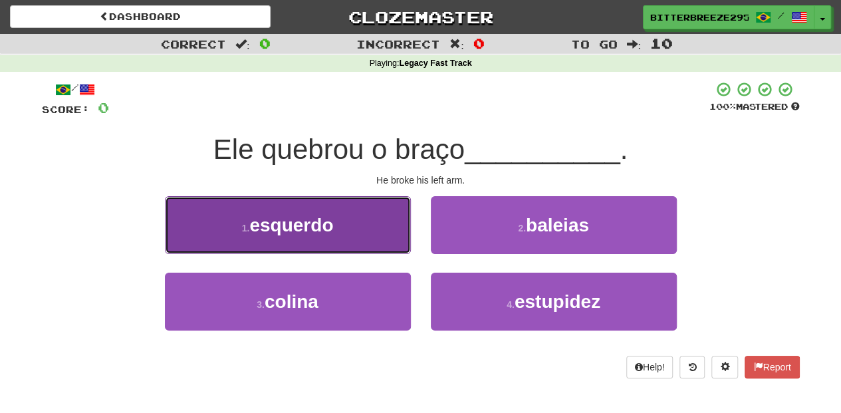
click at [357, 230] on button "1 . esquerdo" at bounding box center [288, 225] width 246 height 58
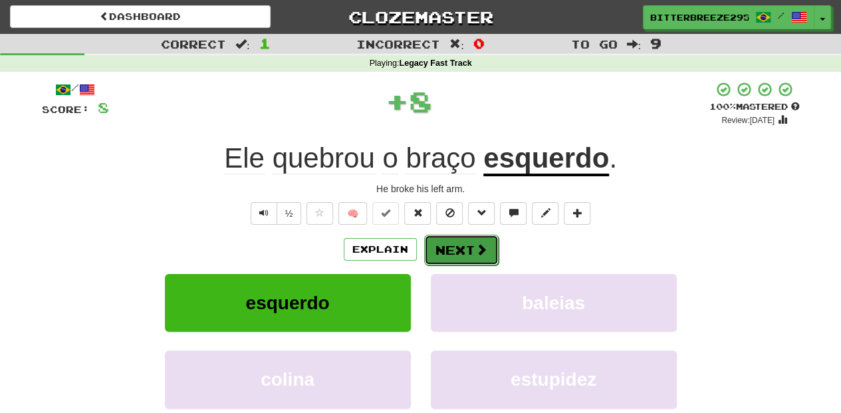
click at [450, 245] on button "Next" at bounding box center [461, 250] width 74 height 31
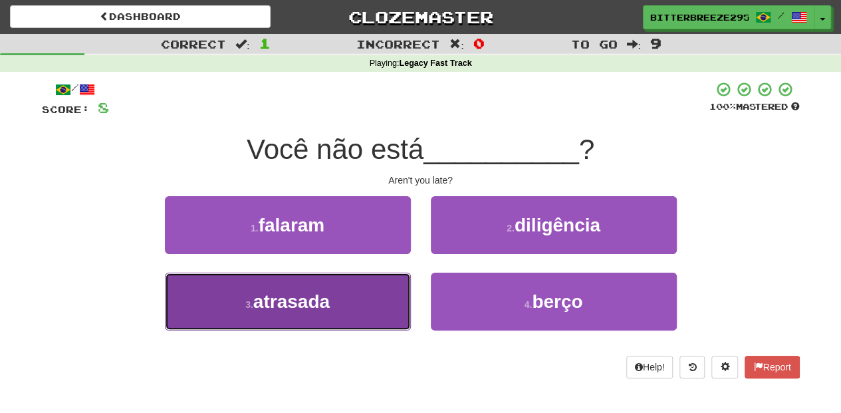
click at [382, 294] on button "3 . atrasada" at bounding box center [288, 302] width 246 height 58
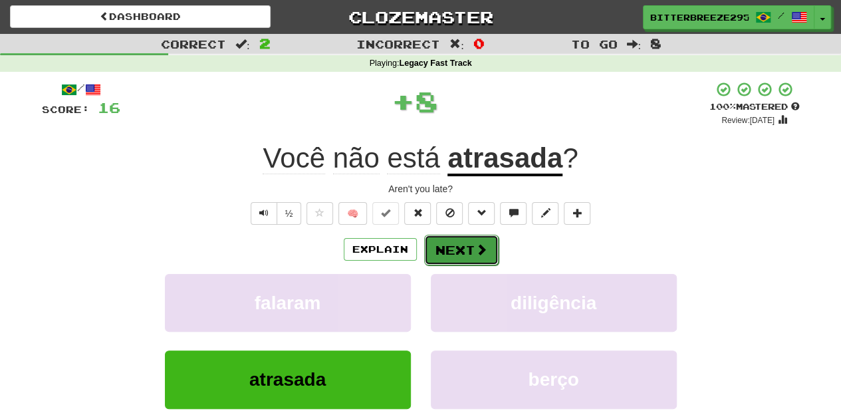
click at [451, 239] on button "Next" at bounding box center [461, 250] width 74 height 31
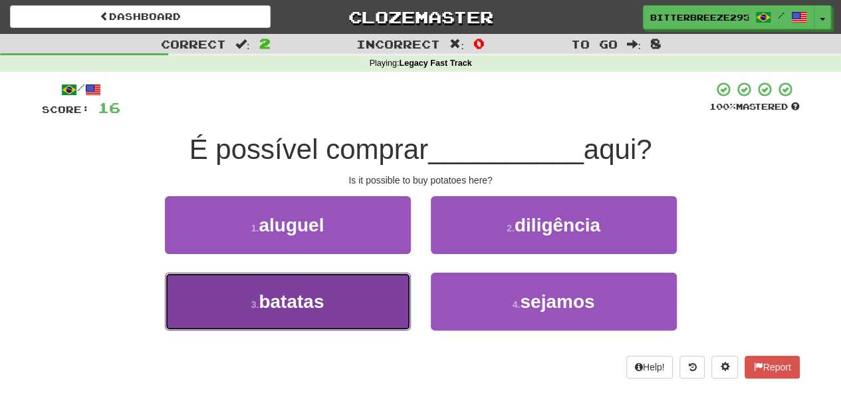
click at [368, 279] on button "3 . batatas" at bounding box center [288, 302] width 246 height 58
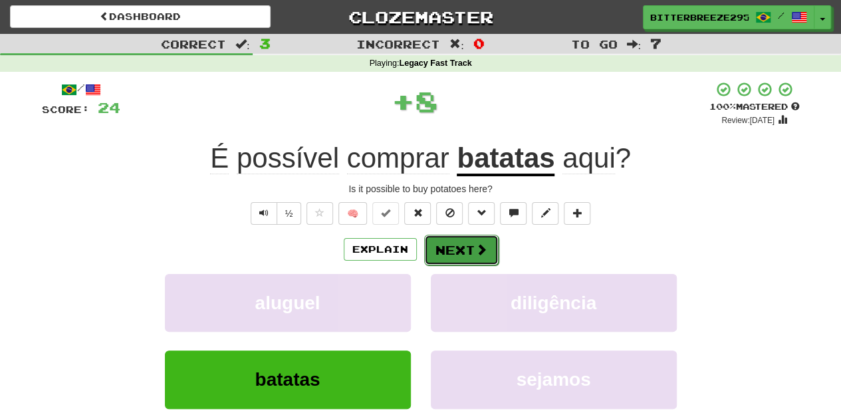
click at [443, 253] on button "Next" at bounding box center [461, 250] width 74 height 31
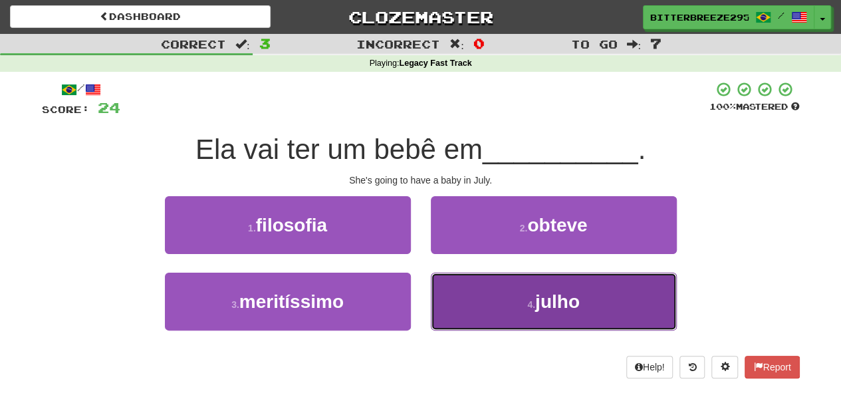
click at [476, 298] on button "4 . julho" at bounding box center [554, 302] width 246 height 58
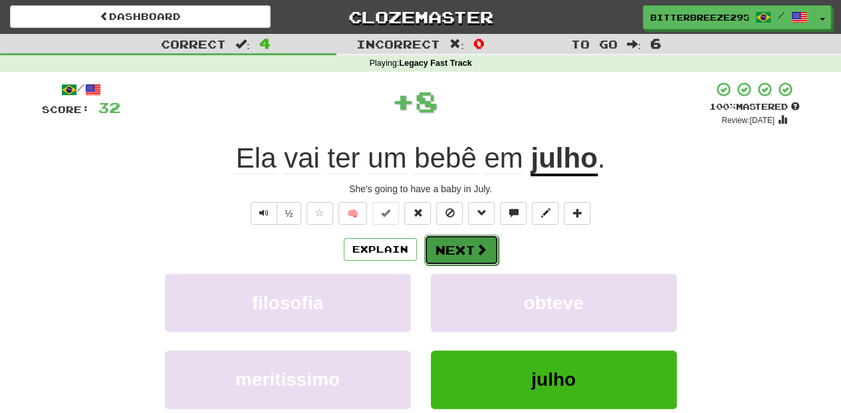
click at [460, 253] on button "Next" at bounding box center [461, 250] width 74 height 31
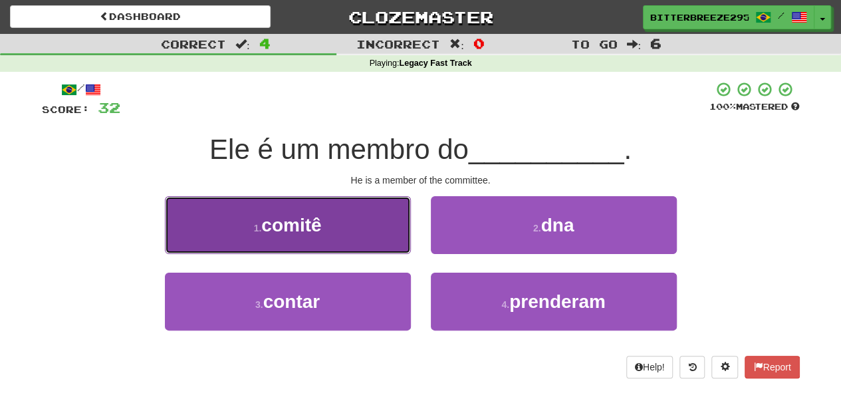
click at [386, 236] on button "1 . comitê" at bounding box center [288, 225] width 246 height 58
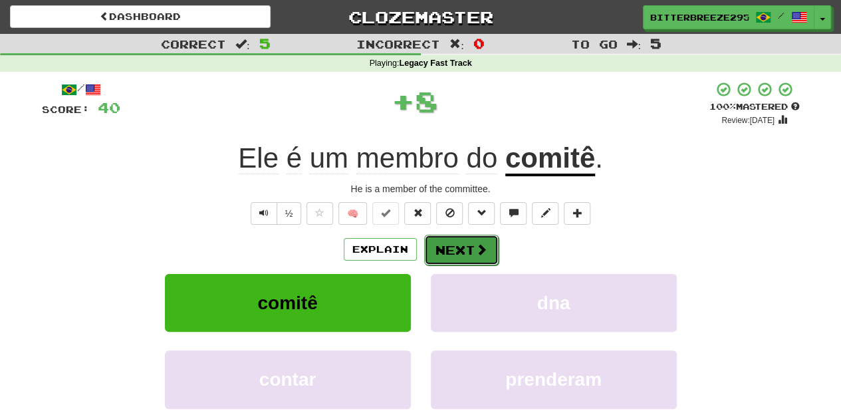
click at [439, 242] on button "Next" at bounding box center [461, 250] width 74 height 31
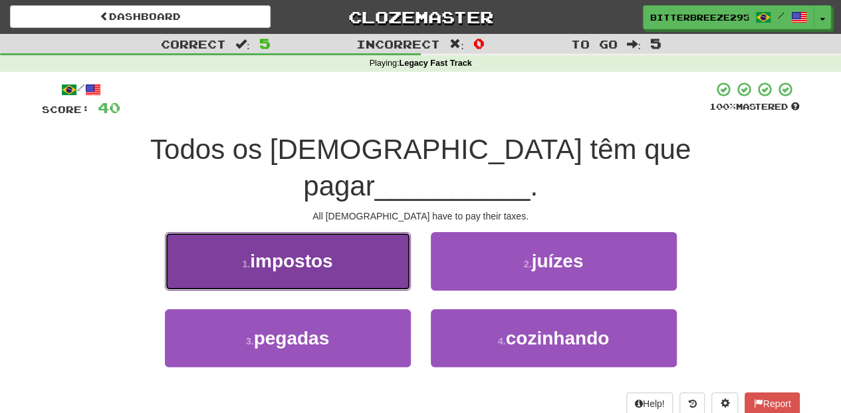
click at [365, 239] on button "1 . impostos" at bounding box center [288, 261] width 246 height 58
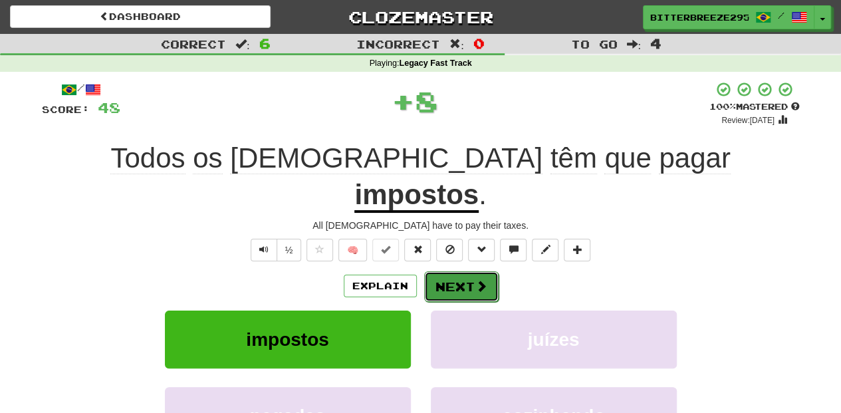
click at [444, 271] on button "Next" at bounding box center [461, 286] width 74 height 31
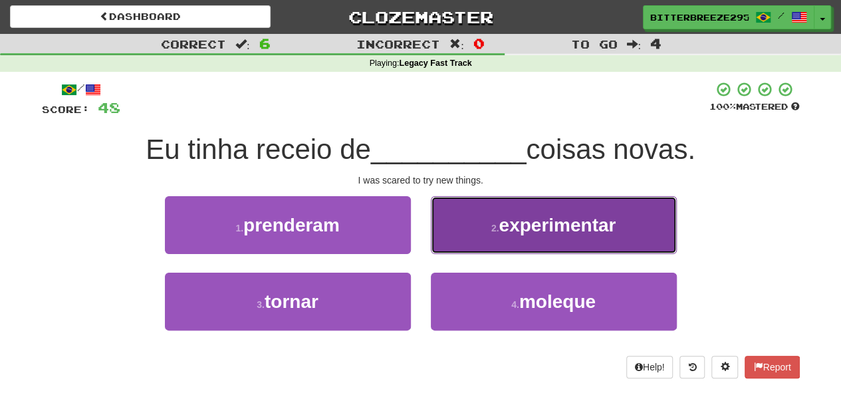
click at [463, 239] on button "2 . experimentar" at bounding box center [554, 225] width 246 height 58
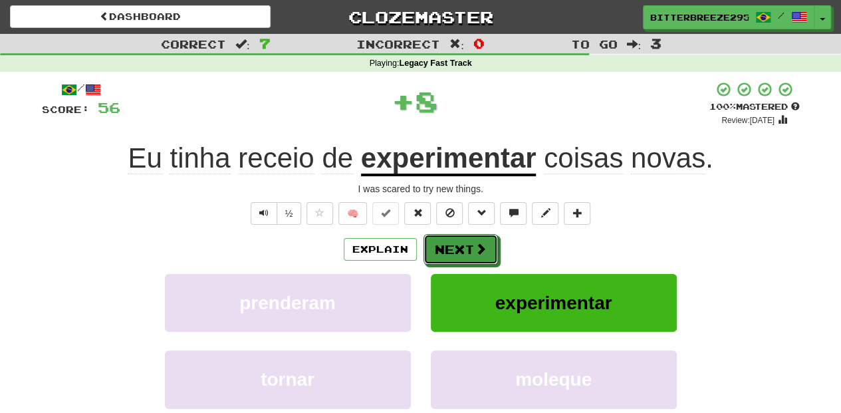
click at [458, 242] on button "Next" at bounding box center [461, 249] width 74 height 31
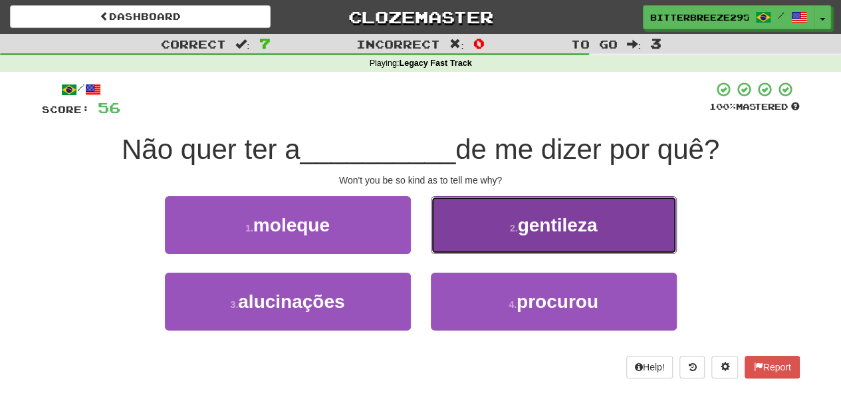
click at [459, 235] on button "2 . gentileza" at bounding box center [554, 225] width 246 height 58
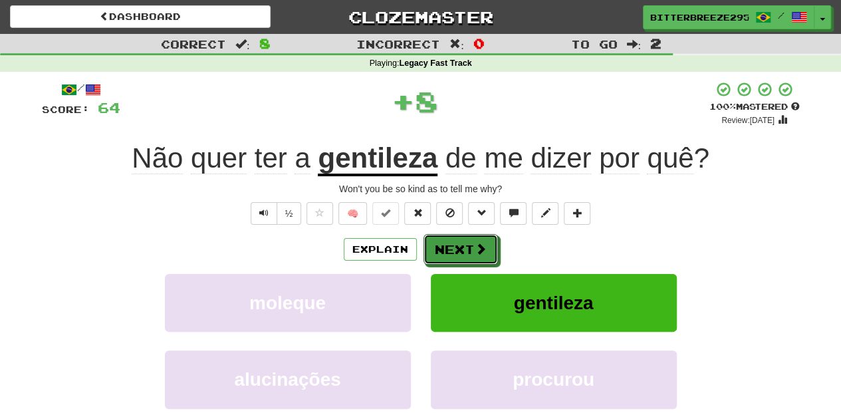
click at [459, 235] on button "Next" at bounding box center [461, 249] width 74 height 31
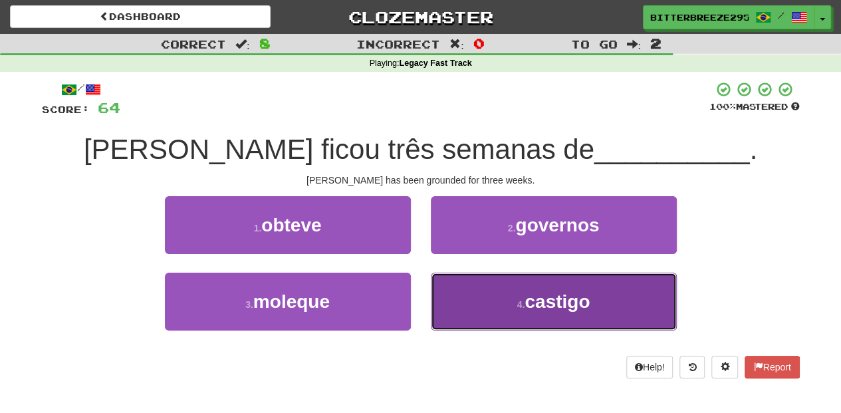
click at [464, 293] on button "4 . castigo" at bounding box center [554, 302] width 246 height 58
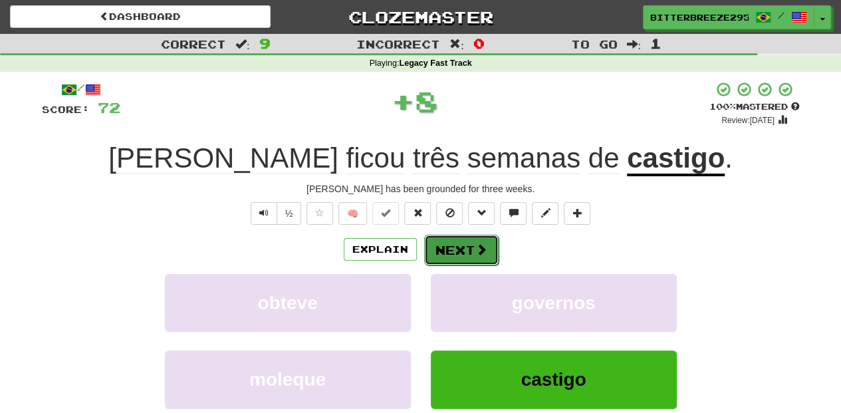
click at [456, 247] on button "Next" at bounding box center [461, 250] width 74 height 31
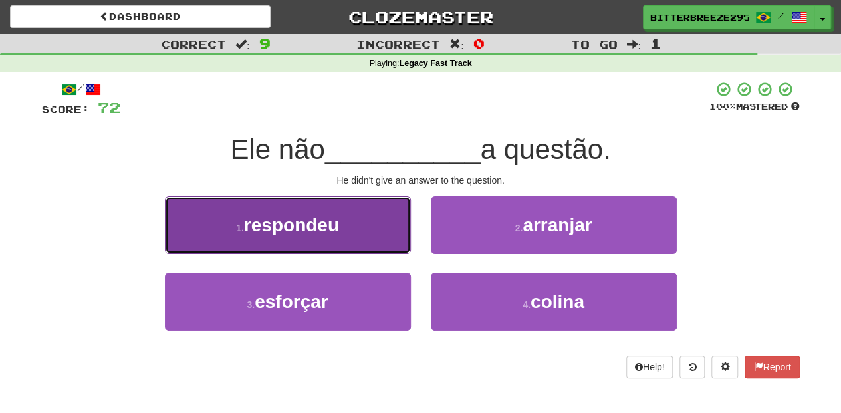
click at [356, 243] on button "1 . respondeu" at bounding box center [288, 225] width 246 height 58
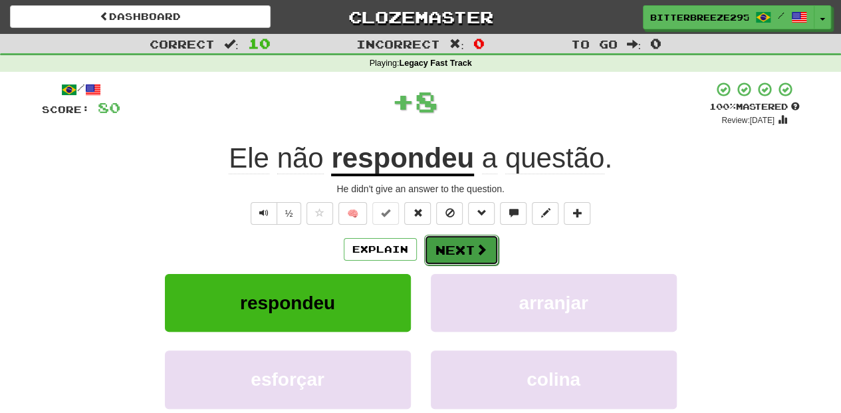
click at [436, 243] on button "Next" at bounding box center [461, 250] width 74 height 31
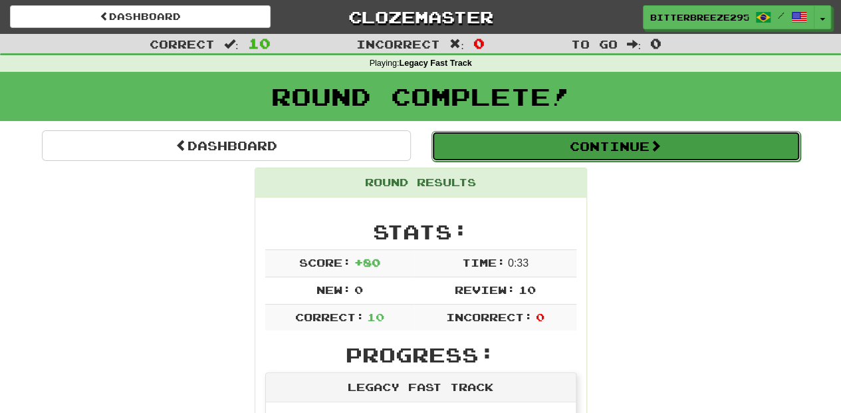
click at [502, 143] on button "Continue" at bounding box center [616, 146] width 369 height 31
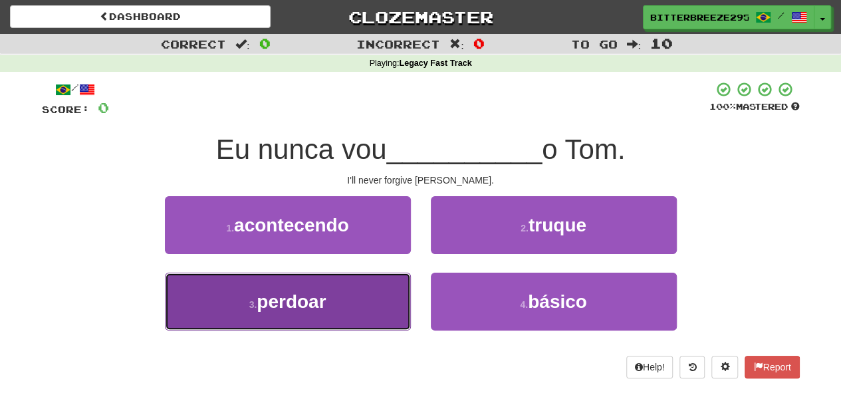
click at [370, 294] on button "3 . perdoar" at bounding box center [288, 302] width 246 height 58
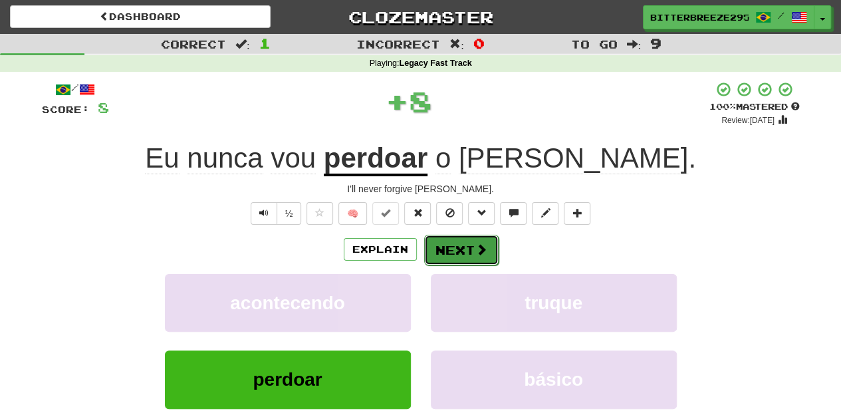
click at [448, 241] on button "Next" at bounding box center [461, 250] width 74 height 31
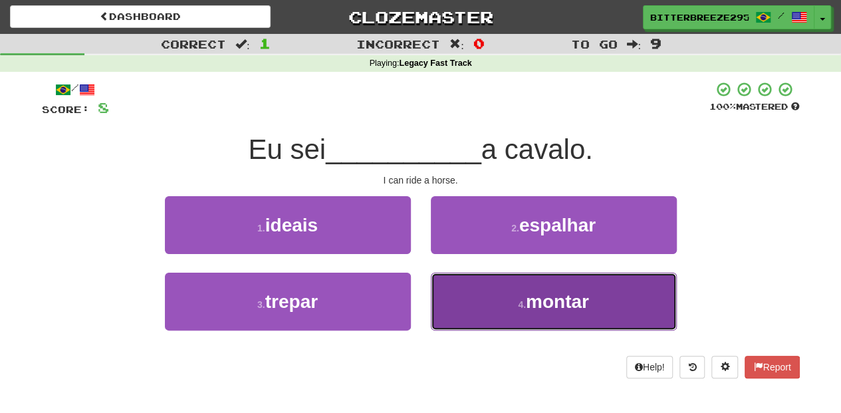
click at [466, 280] on button "4 . montar" at bounding box center [554, 302] width 246 height 58
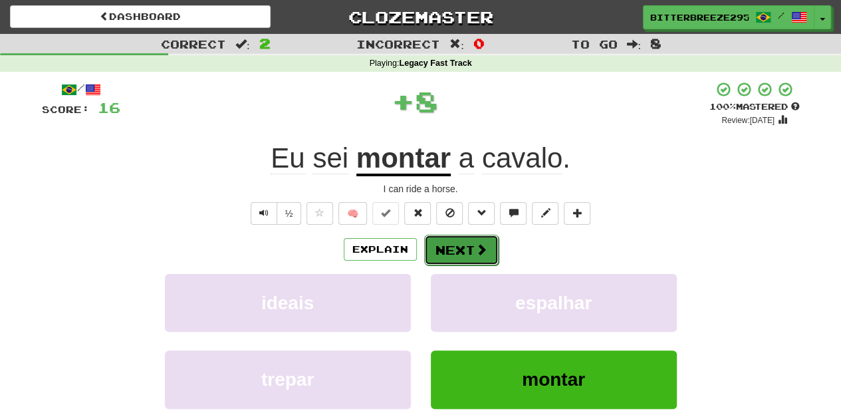
click at [461, 251] on button "Next" at bounding box center [461, 250] width 74 height 31
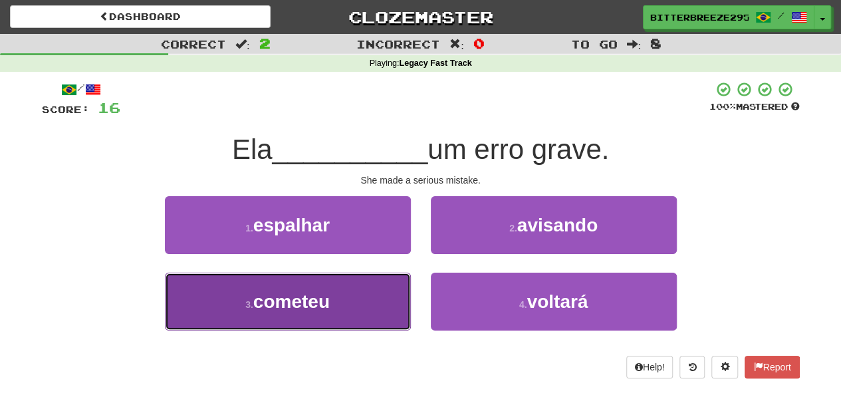
click at [370, 298] on button "3 . cometeu" at bounding box center [288, 302] width 246 height 58
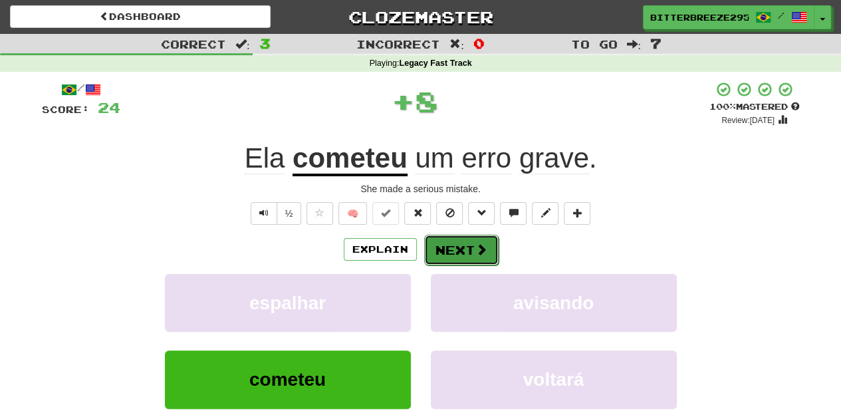
click at [456, 246] on button "Next" at bounding box center [461, 250] width 74 height 31
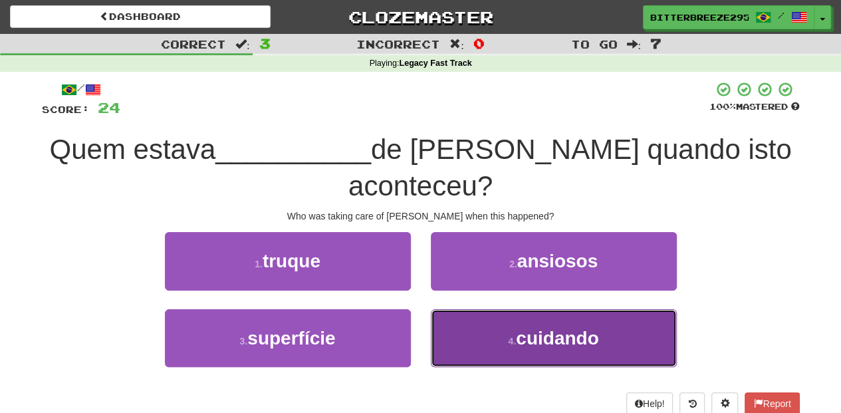
click at [466, 309] on button "4 . cuidando" at bounding box center [554, 338] width 246 height 58
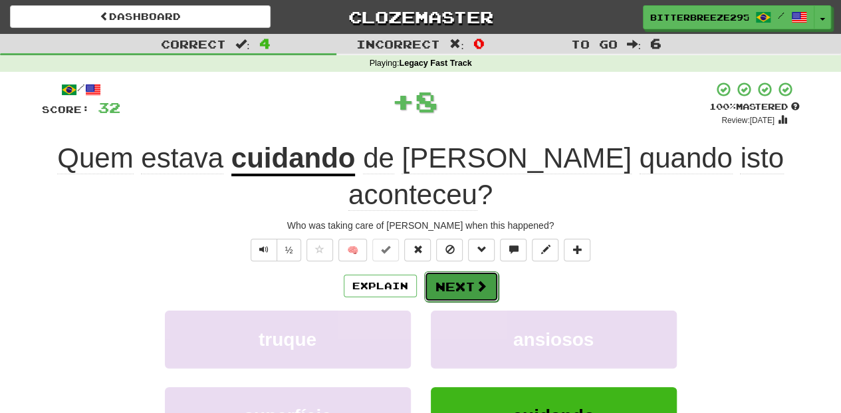
click at [454, 271] on button "Next" at bounding box center [461, 286] width 74 height 31
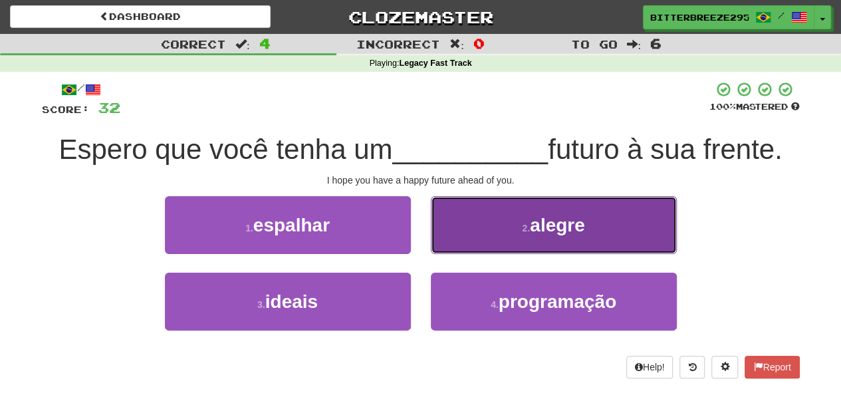
click at [471, 247] on button "2 . alegre" at bounding box center [554, 225] width 246 height 58
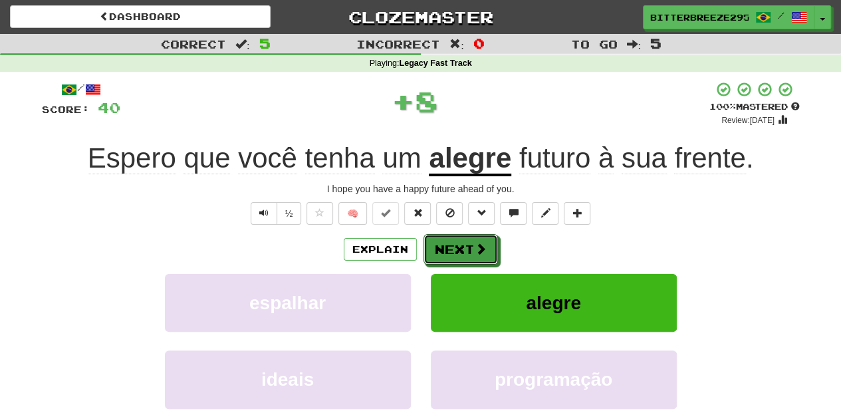
click at [471, 247] on button "Next" at bounding box center [461, 249] width 74 height 31
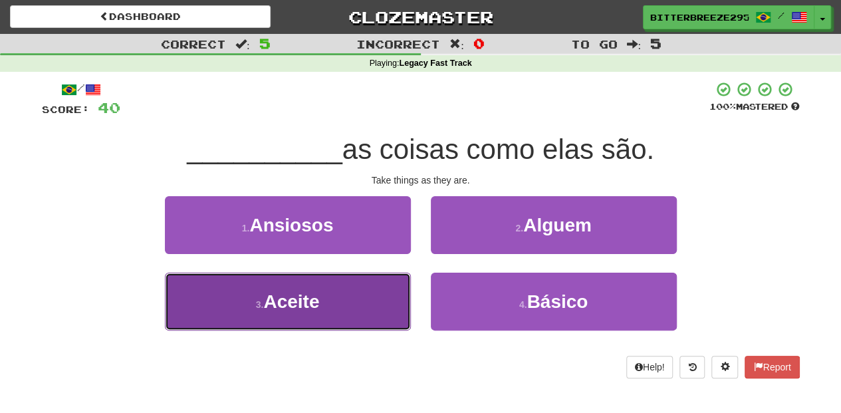
click at [340, 302] on button "3 . Aceite" at bounding box center [288, 302] width 246 height 58
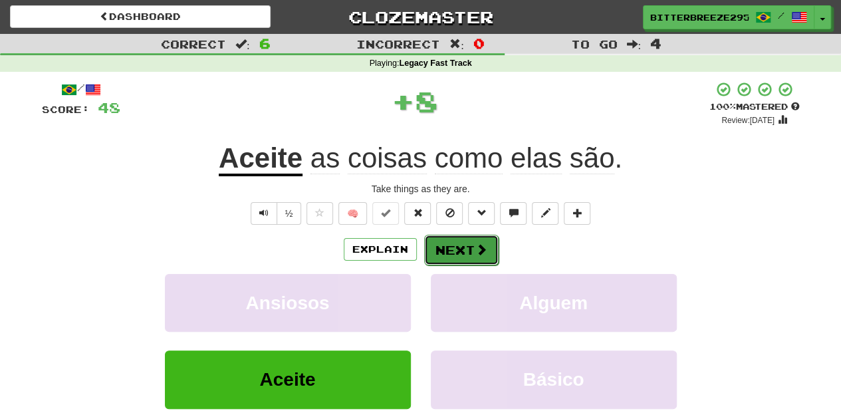
click at [454, 248] on button "Next" at bounding box center [461, 250] width 74 height 31
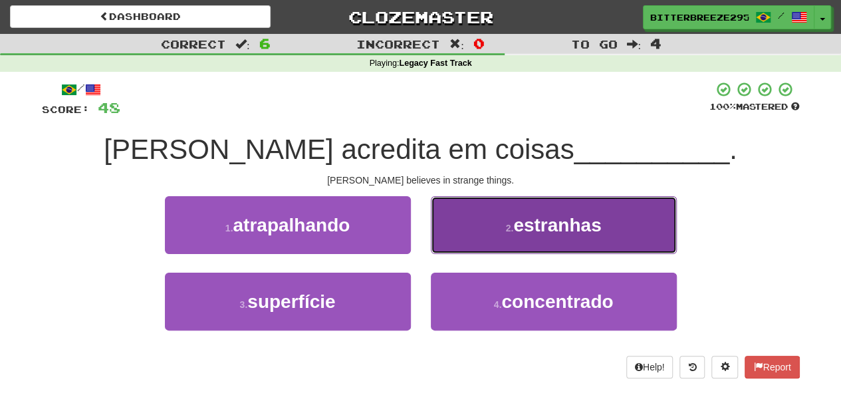
click at [456, 239] on button "2 . estranhas" at bounding box center [554, 225] width 246 height 58
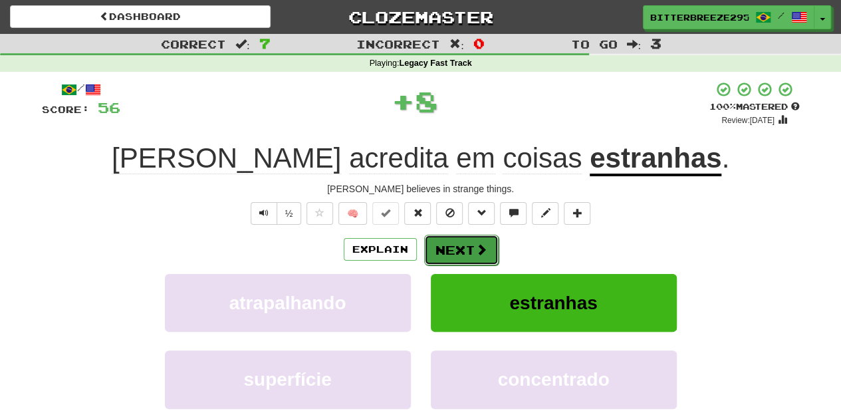
click at [455, 242] on button "Next" at bounding box center [461, 250] width 74 height 31
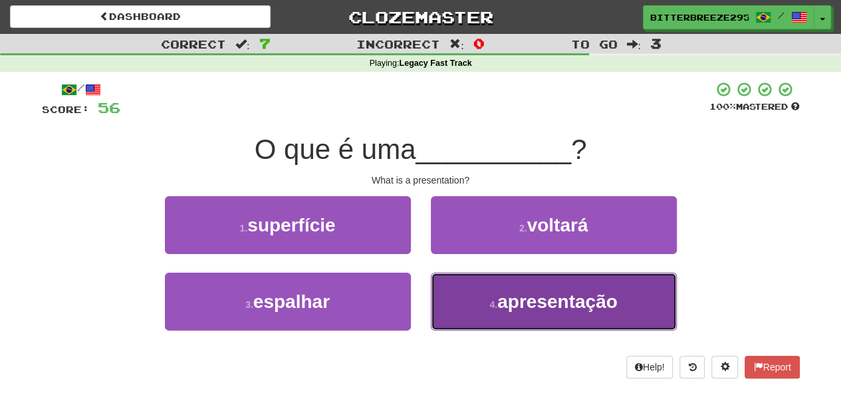
click at [462, 290] on button "4 . apresentação" at bounding box center [554, 302] width 246 height 58
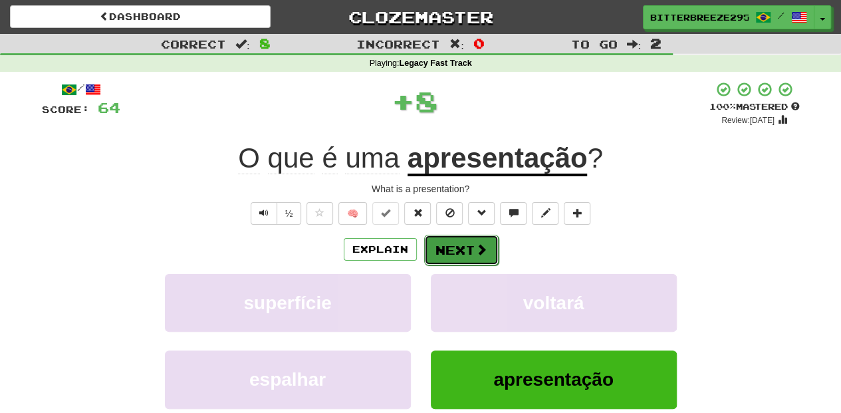
click at [452, 247] on button "Next" at bounding box center [461, 250] width 74 height 31
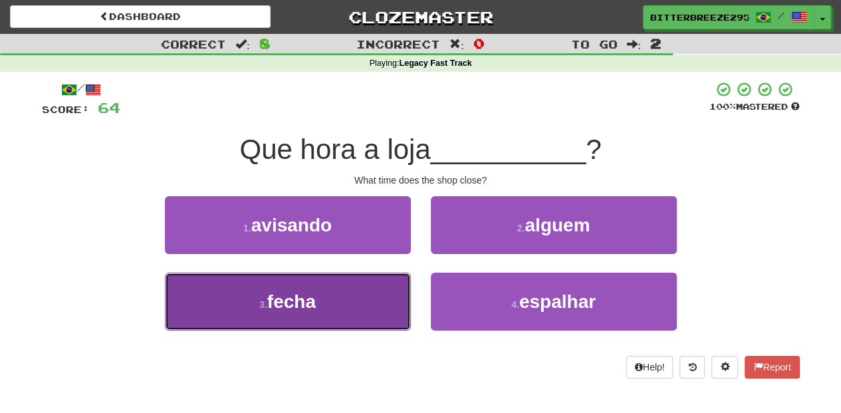
click at [391, 299] on button "3 . fecha" at bounding box center [288, 302] width 246 height 58
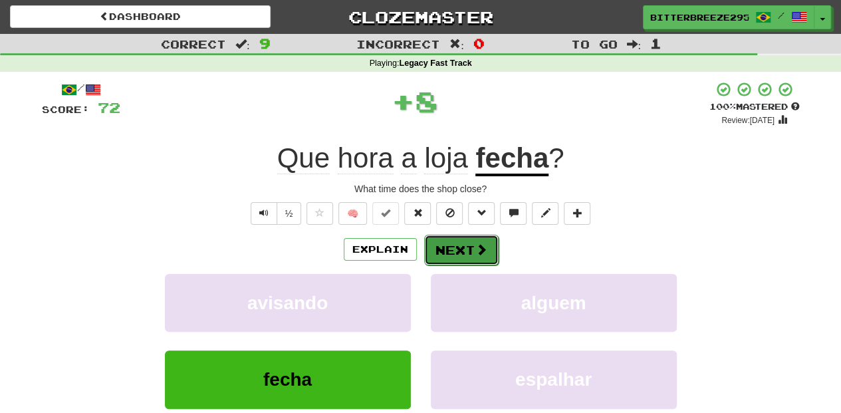
click at [451, 249] on button "Next" at bounding box center [461, 250] width 74 height 31
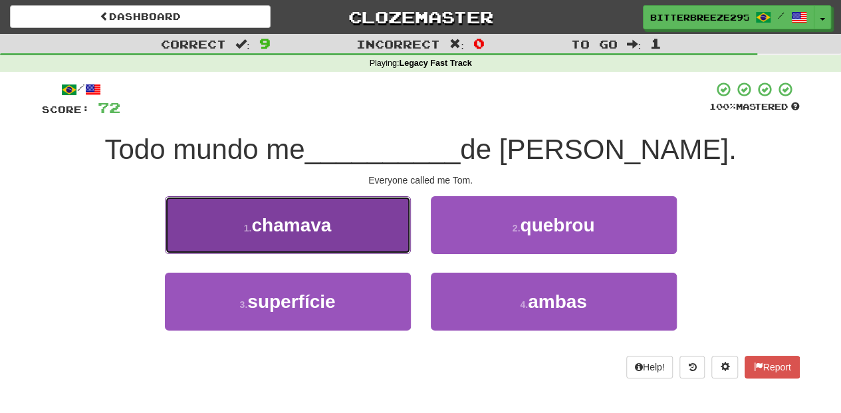
click at [374, 231] on button "1 . chamava" at bounding box center [288, 225] width 246 height 58
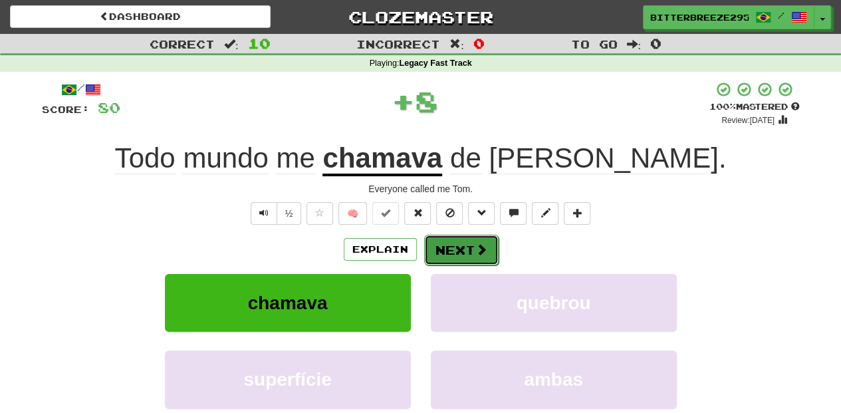
click at [450, 243] on button "Next" at bounding box center [461, 250] width 74 height 31
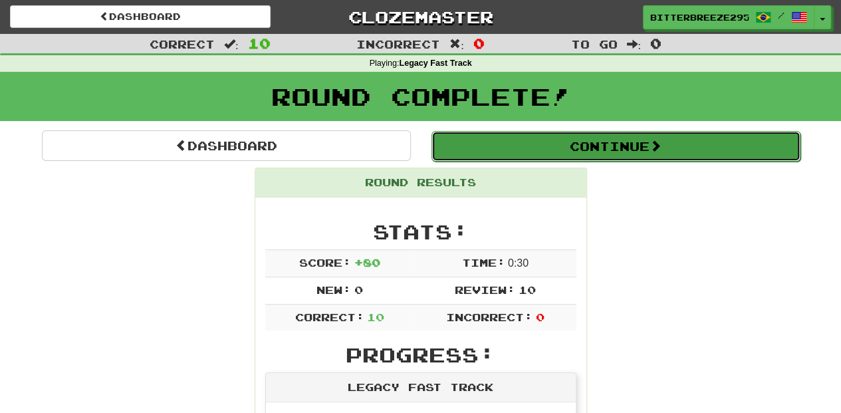
click at [502, 147] on button "Continue" at bounding box center [616, 146] width 369 height 31
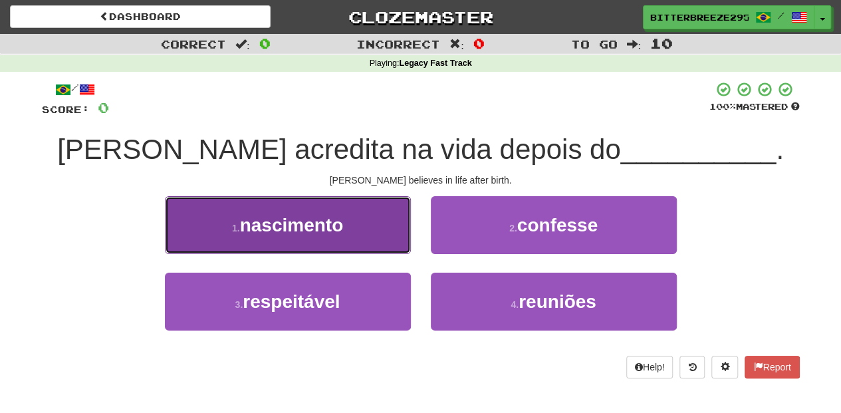
click at [387, 241] on button "1 . nascimento" at bounding box center [288, 225] width 246 height 58
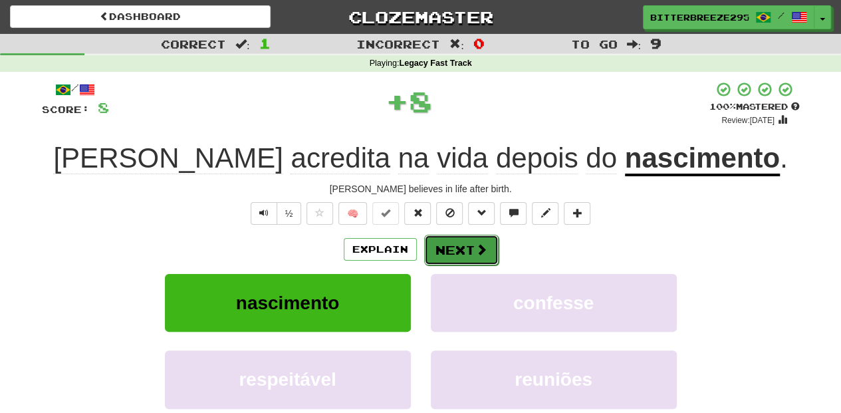
click at [454, 259] on button "Next" at bounding box center [461, 250] width 74 height 31
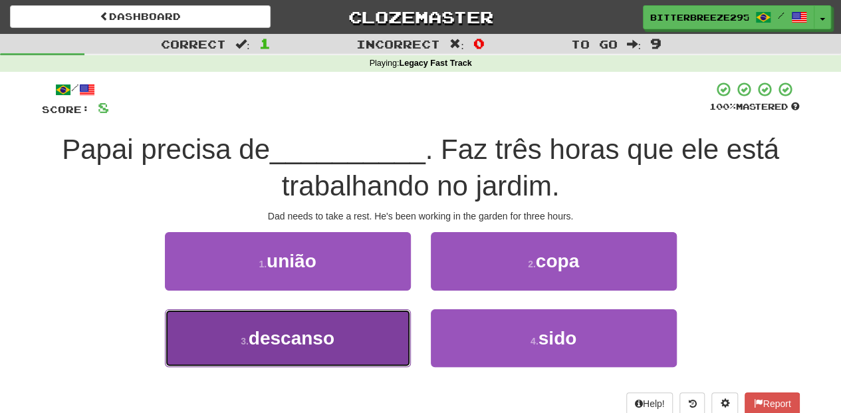
click at [380, 323] on button "3 . descanso" at bounding box center [288, 338] width 246 height 58
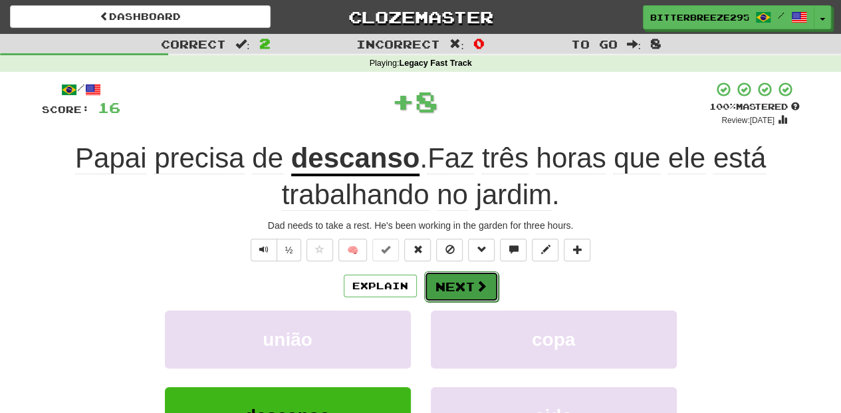
click at [450, 277] on button "Next" at bounding box center [461, 286] width 74 height 31
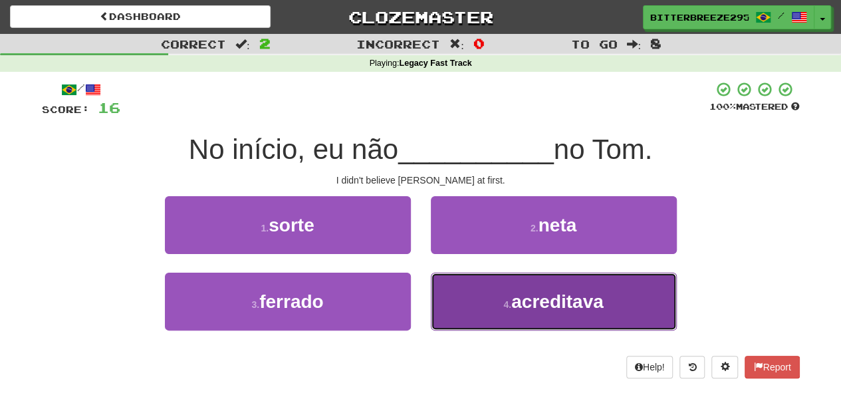
click at [482, 309] on button "4 . acreditava" at bounding box center [554, 302] width 246 height 58
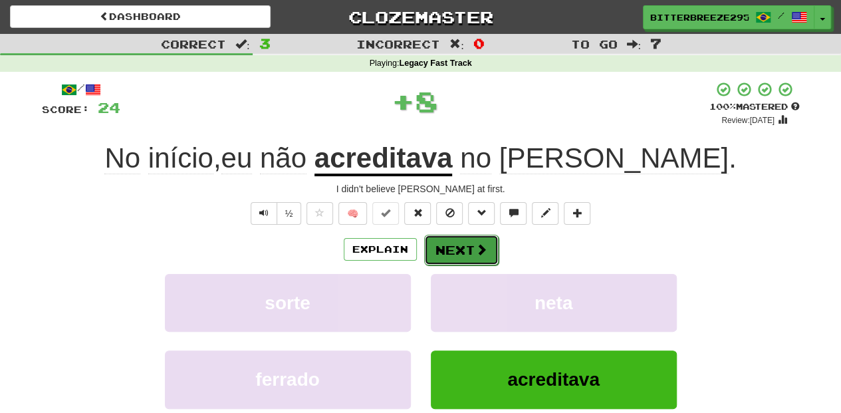
click at [445, 258] on button "Next" at bounding box center [461, 250] width 74 height 31
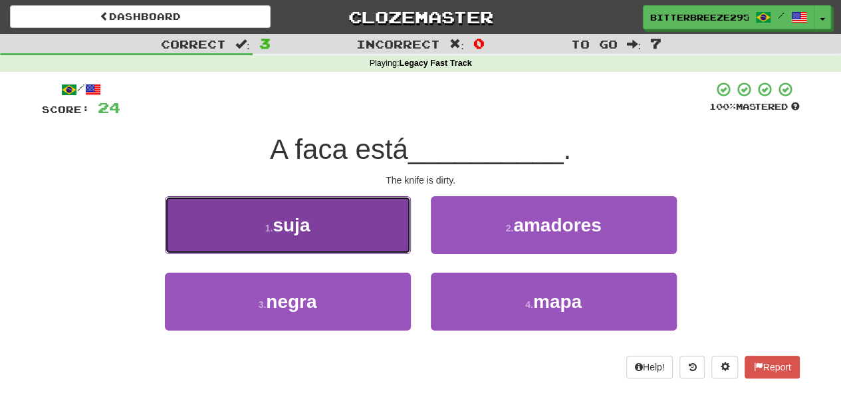
click at [341, 233] on button "1 . suja" at bounding box center [288, 225] width 246 height 58
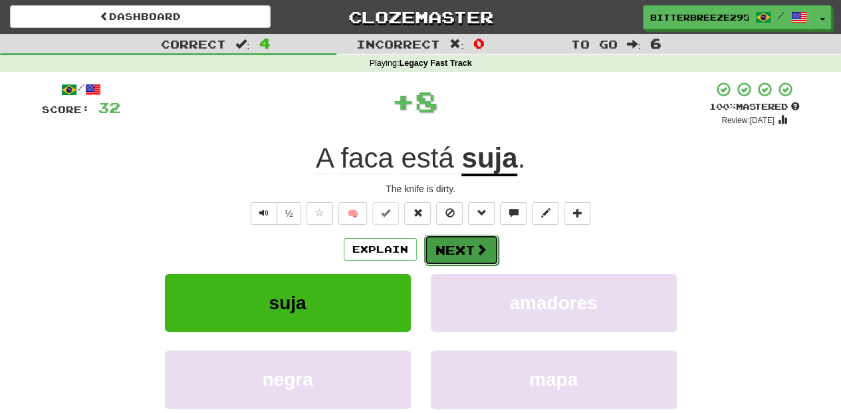
click at [455, 254] on button "Next" at bounding box center [461, 250] width 74 height 31
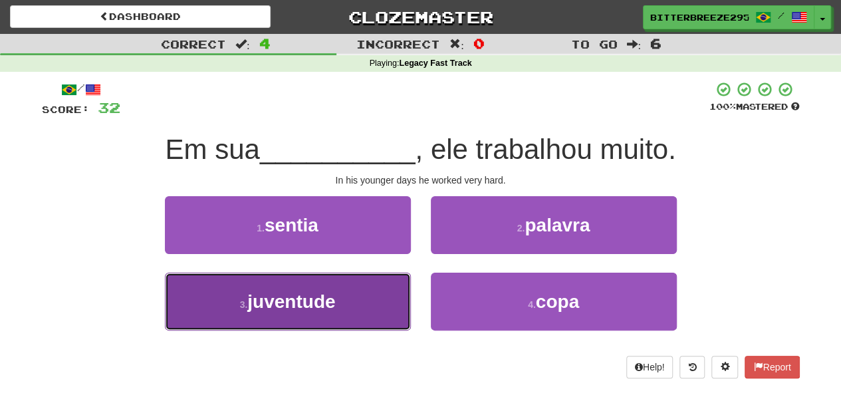
click at [345, 306] on button "3 . juventude" at bounding box center [288, 302] width 246 height 58
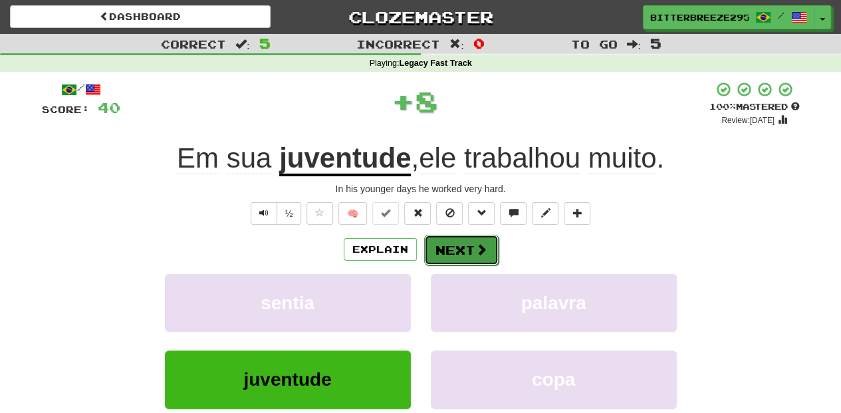
click at [462, 242] on button "Next" at bounding box center [461, 250] width 74 height 31
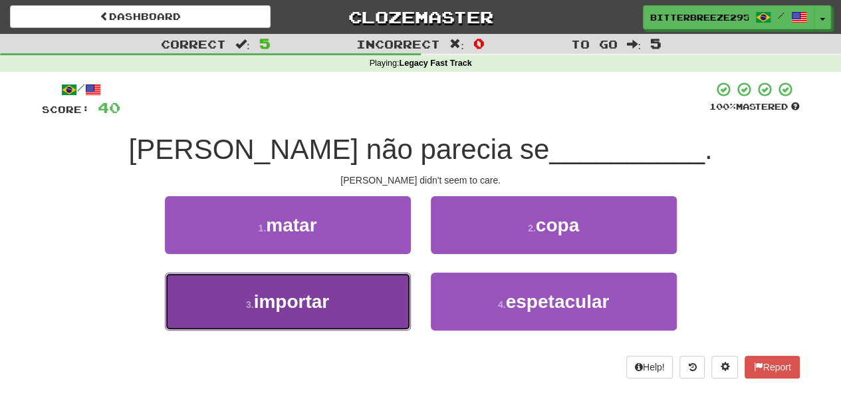
click at [363, 293] on button "3 . importar" at bounding box center [288, 302] width 246 height 58
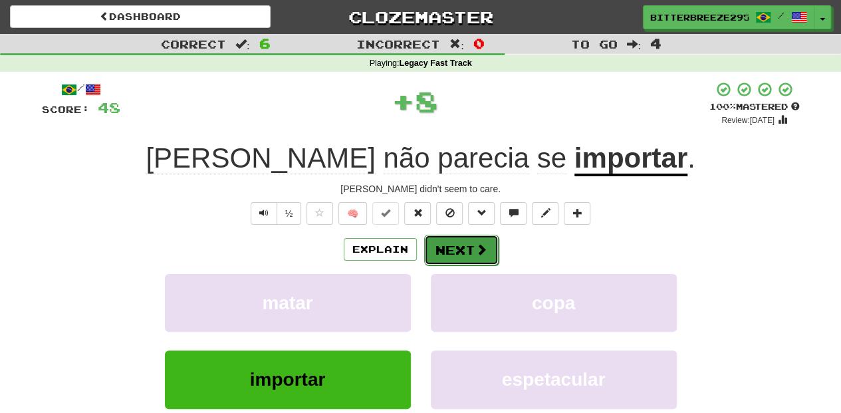
click at [465, 243] on button "Next" at bounding box center [461, 250] width 74 height 31
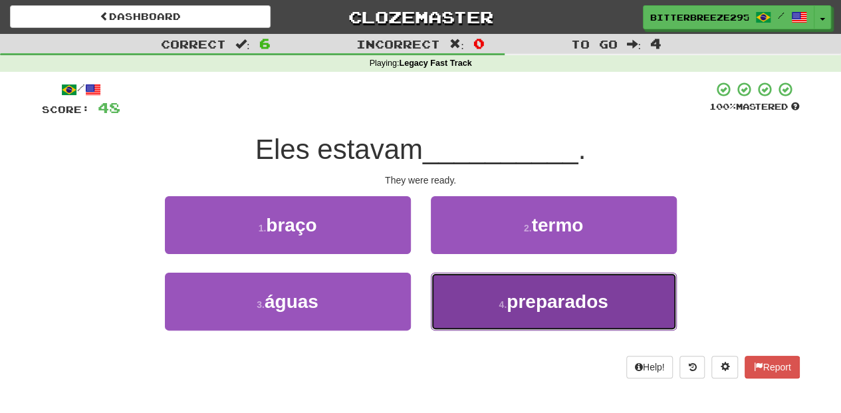
click at [472, 287] on button "4 . preparados" at bounding box center [554, 302] width 246 height 58
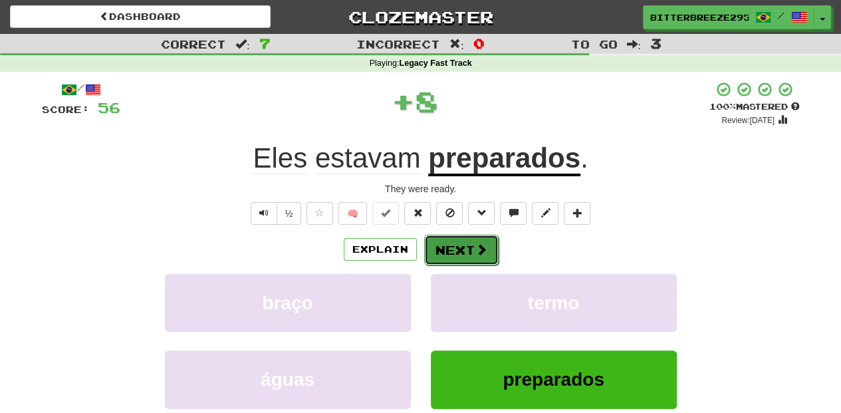
click at [464, 245] on button "Next" at bounding box center [461, 250] width 74 height 31
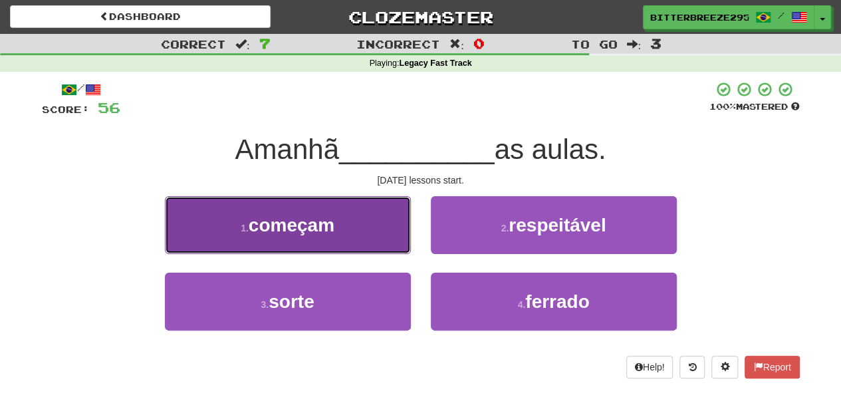
click at [371, 239] on button "1 . começam" at bounding box center [288, 225] width 246 height 58
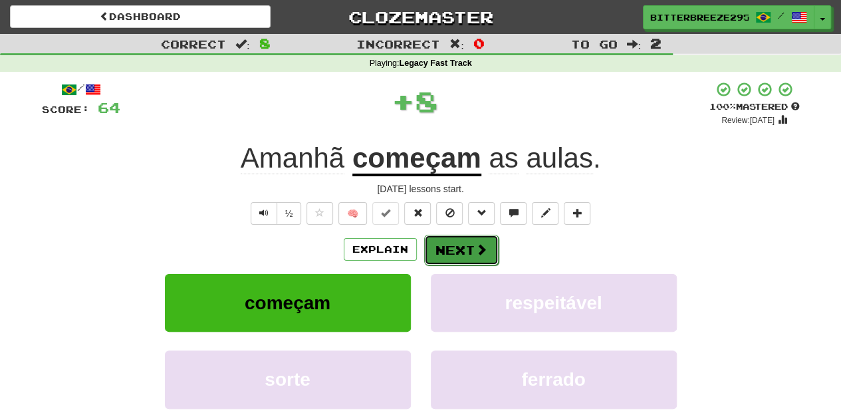
click at [444, 247] on button "Next" at bounding box center [461, 250] width 74 height 31
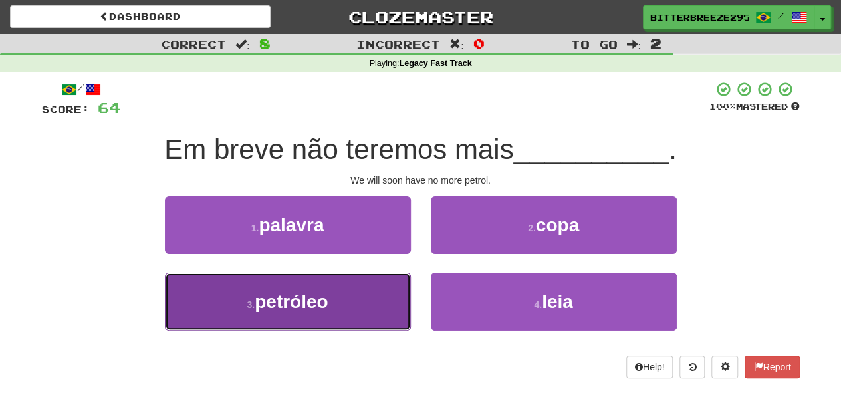
click at [343, 301] on button "3 . petróleo" at bounding box center [288, 302] width 246 height 58
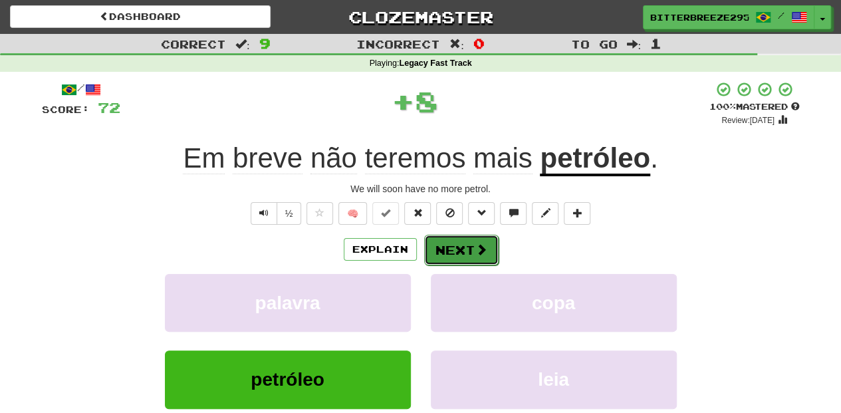
click at [443, 249] on button "Next" at bounding box center [461, 250] width 74 height 31
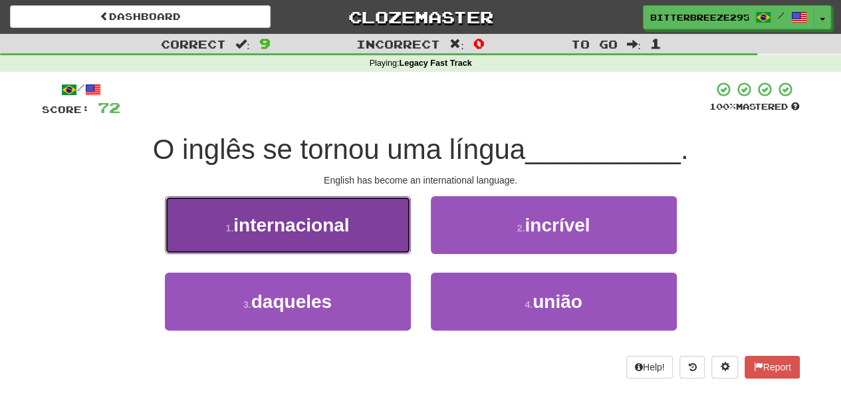
click at [367, 243] on button "1 . internacional" at bounding box center [288, 225] width 246 height 58
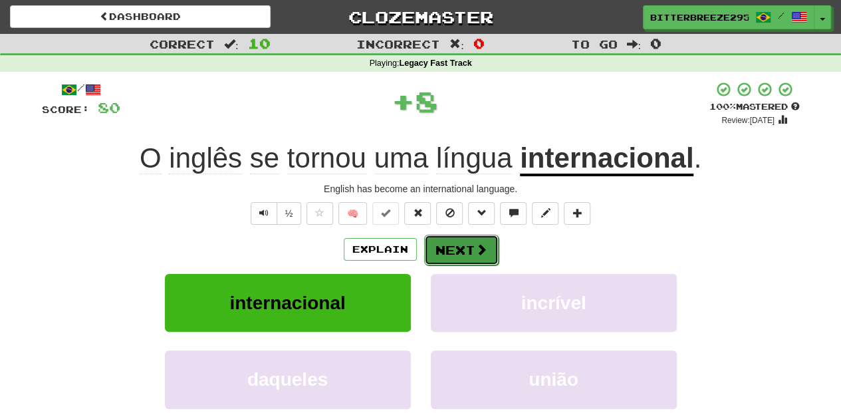
click at [446, 252] on button "Next" at bounding box center [461, 250] width 74 height 31
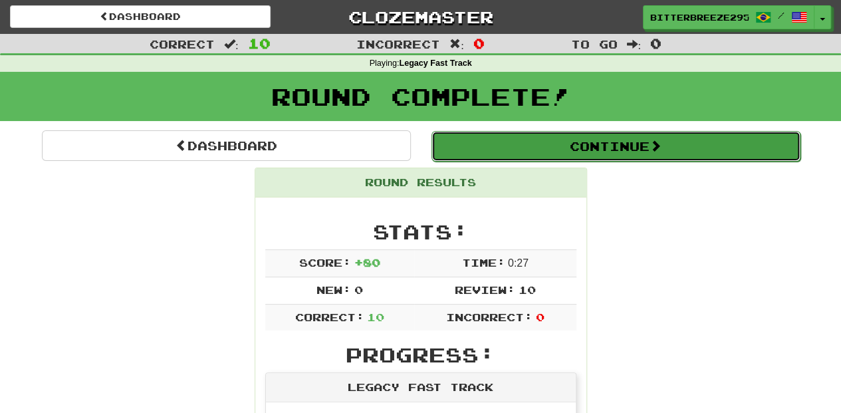
click at [488, 149] on button "Continue" at bounding box center [616, 146] width 369 height 31
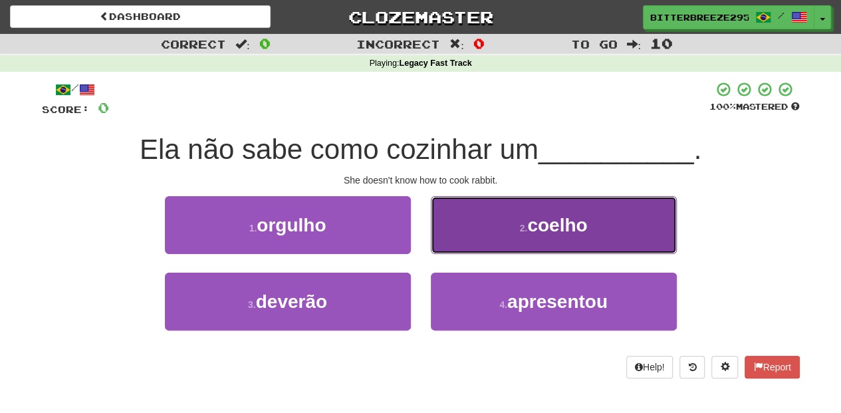
click at [476, 239] on button "2 . coelho" at bounding box center [554, 225] width 246 height 58
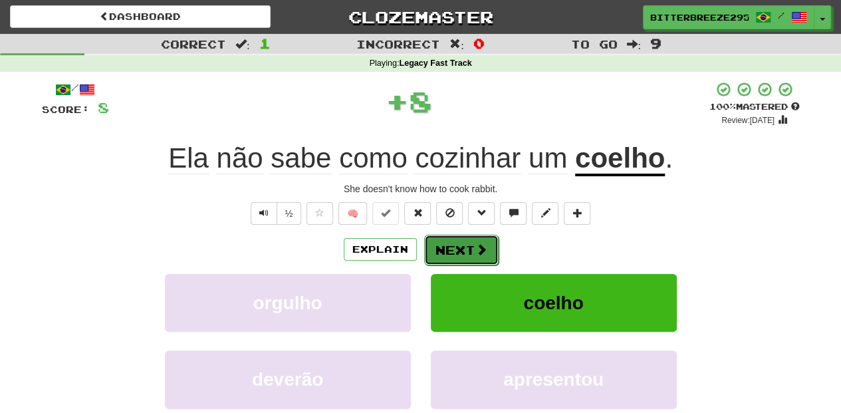
click at [466, 245] on button "Next" at bounding box center [461, 250] width 74 height 31
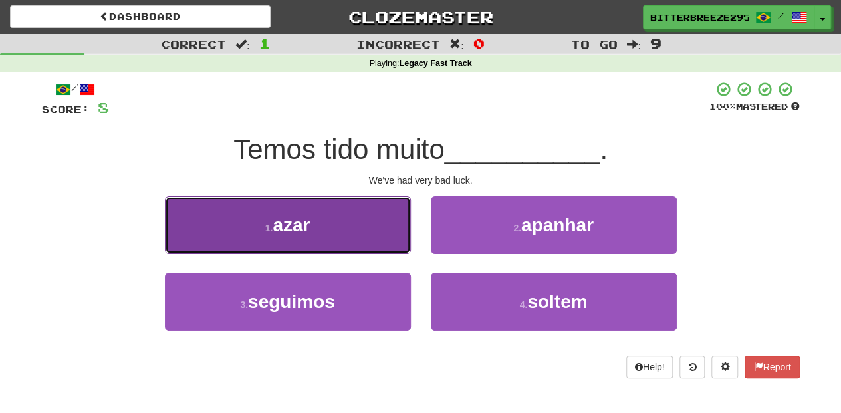
click at [368, 226] on button "1 . azar" at bounding box center [288, 225] width 246 height 58
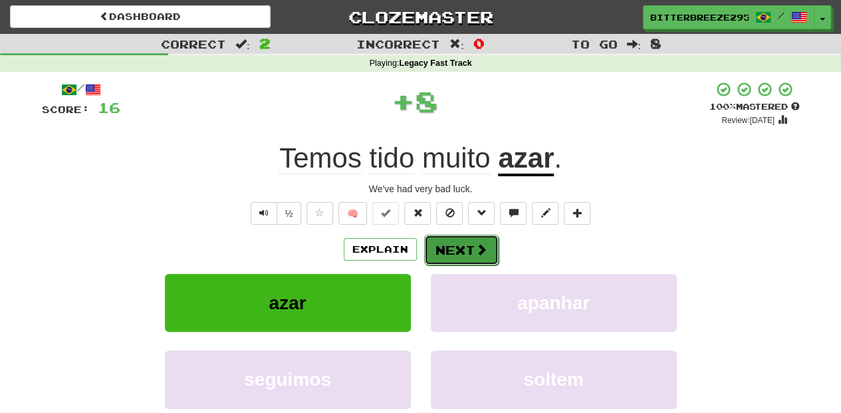
click at [456, 249] on button "Next" at bounding box center [461, 250] width 74 height 31
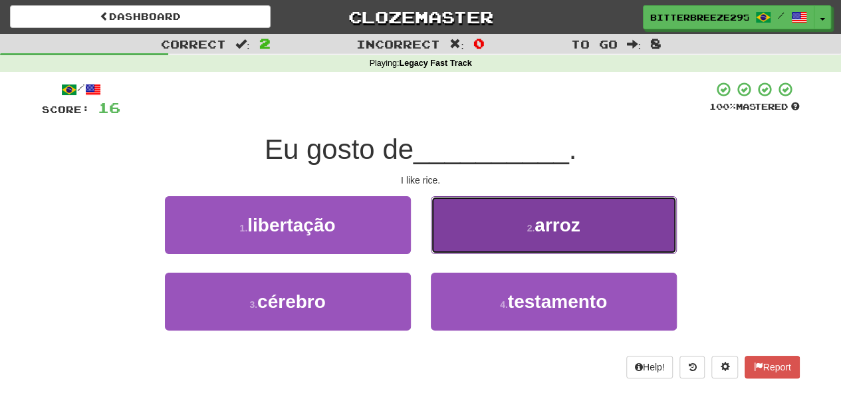
click at [464, 239] on button "2 . arroz" at bounding box center [554, 225] width 246 height 58
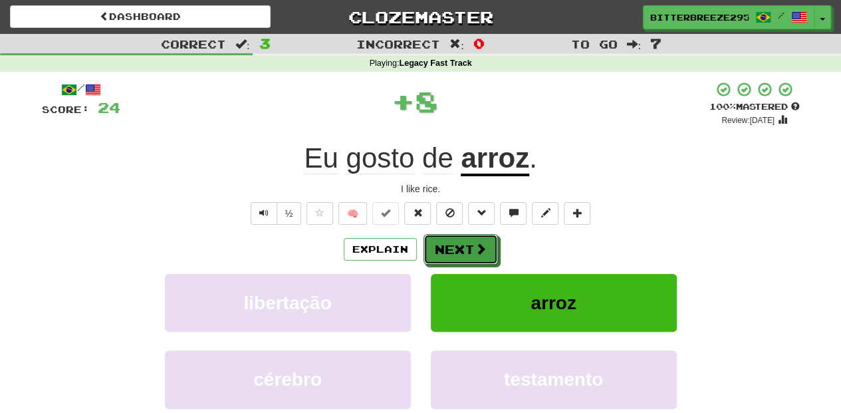
click at [464, 239] on button "Next" at bounding box center [461, 249] width 74 height 31
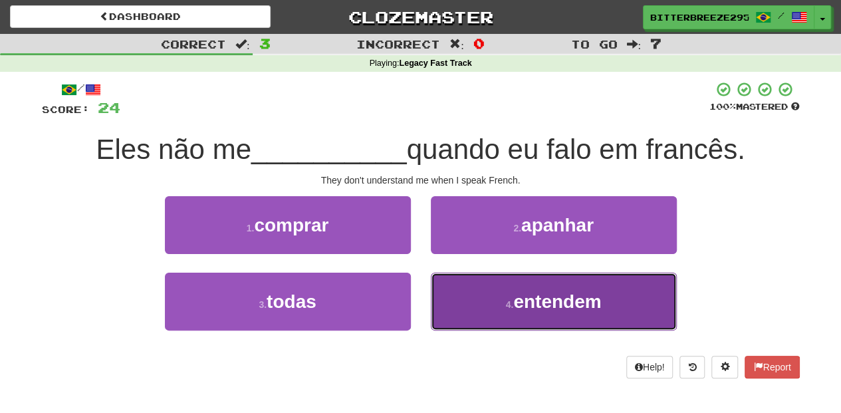
click at [487, 302] on button "4 . entendem" at bounding box center [554, 302] width 246 height 58
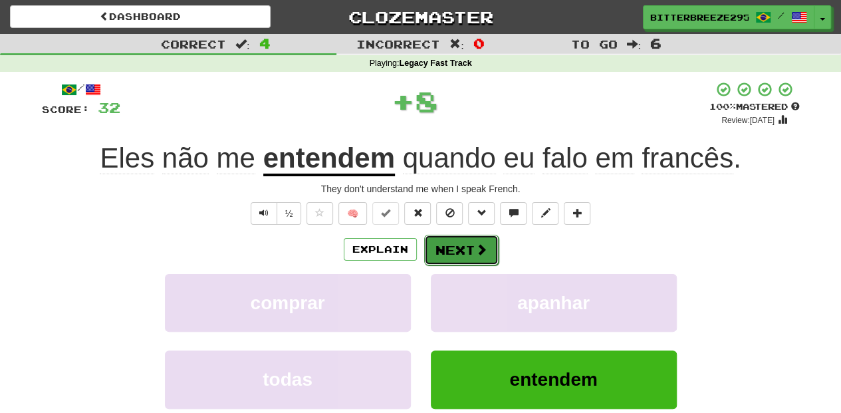
click at [444, 253] on button "Next" at bounding box center [461, 250] width 74 height 31
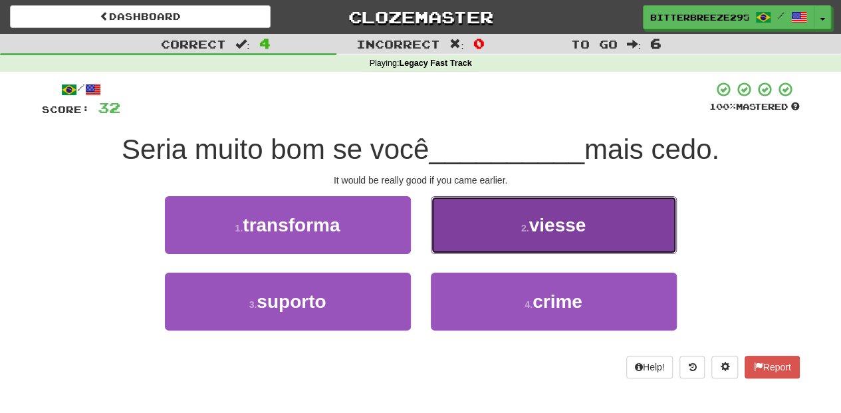
click at [440, 239] on button "2 . viesse" at bounding box center [554, 225] width 246 height 58
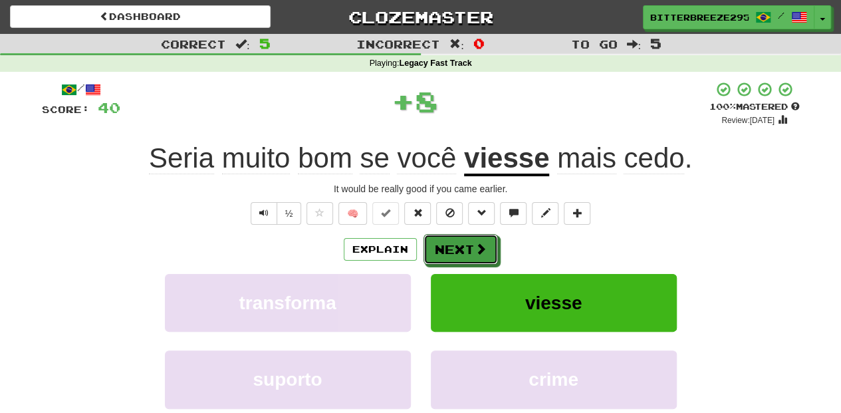
click at [440, 239] on button "Next" at bounding box center [461, 249] width 74 height 31
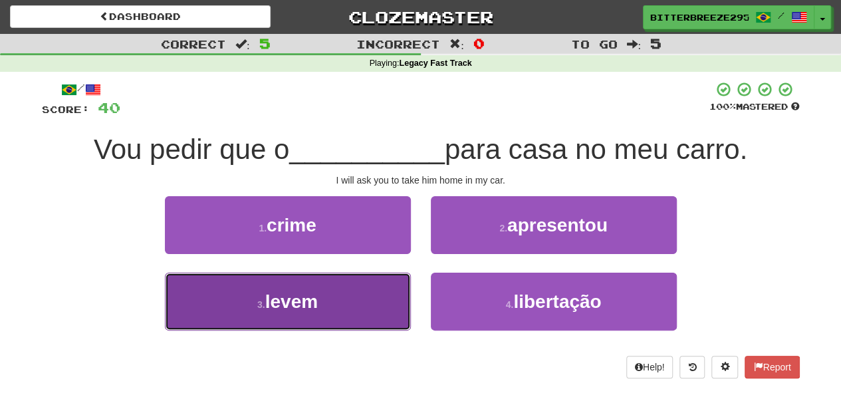
click at [364, 303] on button "3 . levem" at bounding box center [288, 302] width 246 height 58
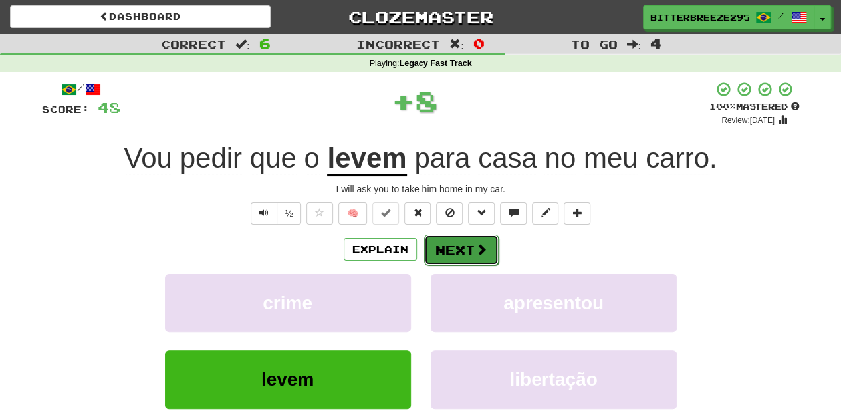
click at [454, 245] on button "Next" at bounding box center [461, 250] width 74 height 31
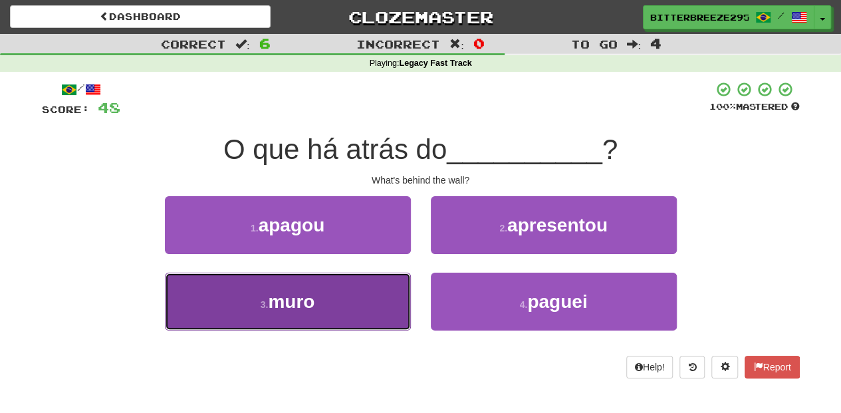
click at [372, 294] on button "3 . muro" at bounding box center [288, 302] width 246 height 58
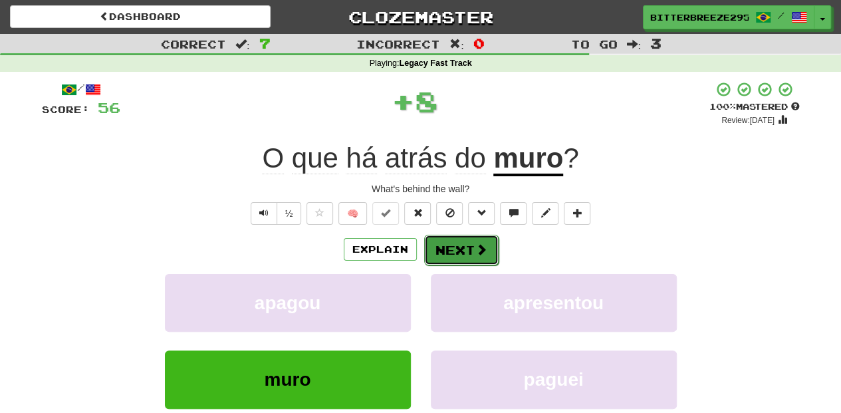
click at [438, 255] on button "Next" at bounding box center [461, 250] width 74 height 31
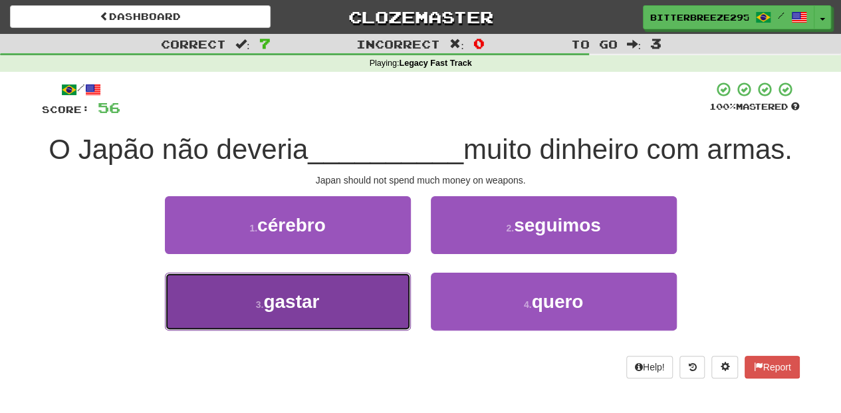
click at [387, 327] on button "3 . gastar" at bounding box center [288, 302] width 246 height 58
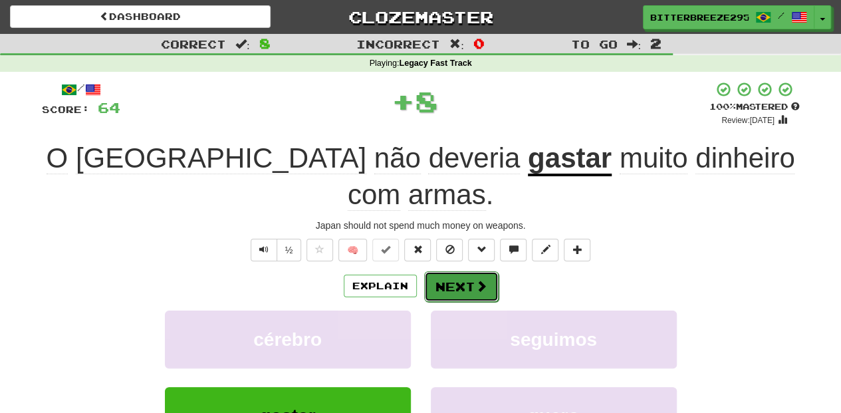
click at [466, 271] on button "Next" at bounding box center [461, 286] width 74 height 31
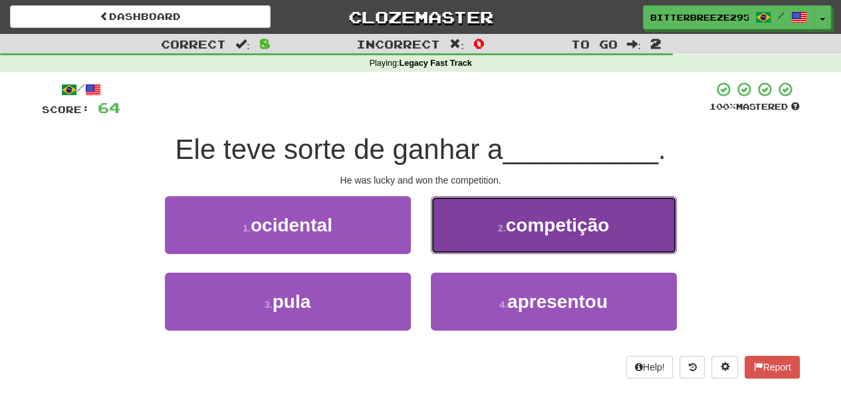
click at [470, 249] on button "2 . competição" at bounding box center [554, 225] width 246 height 58
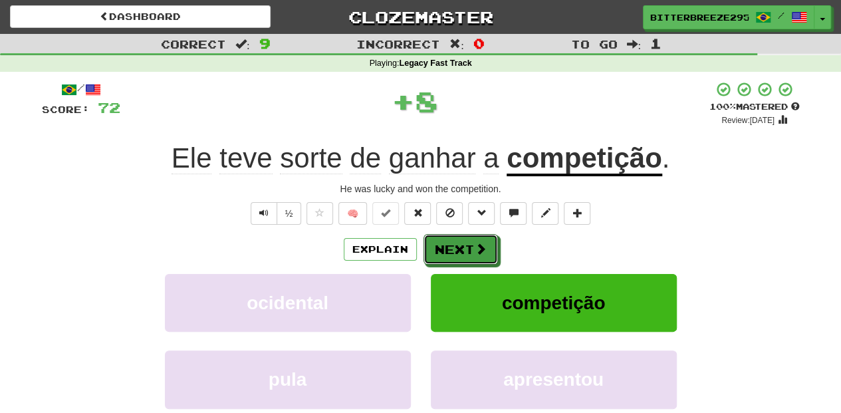
click at [470, 249] on button "Next" at bounding box center [461, 249] width 74 height 31
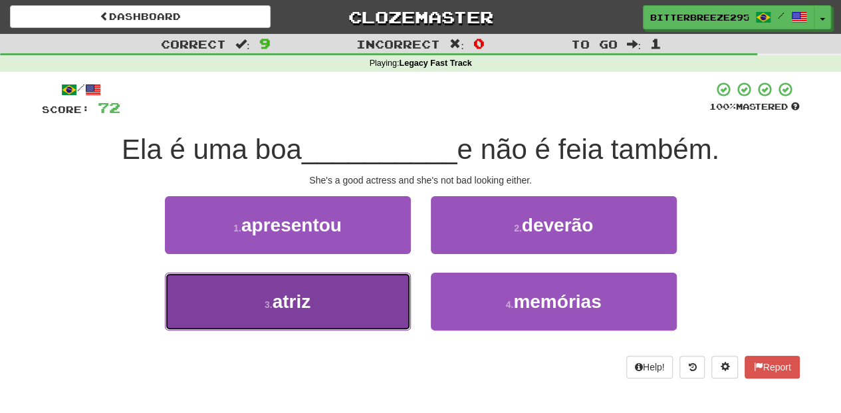
click at [378, 296] on button "3 . atriz" at bounding box center [288, 302] width 246 height 58
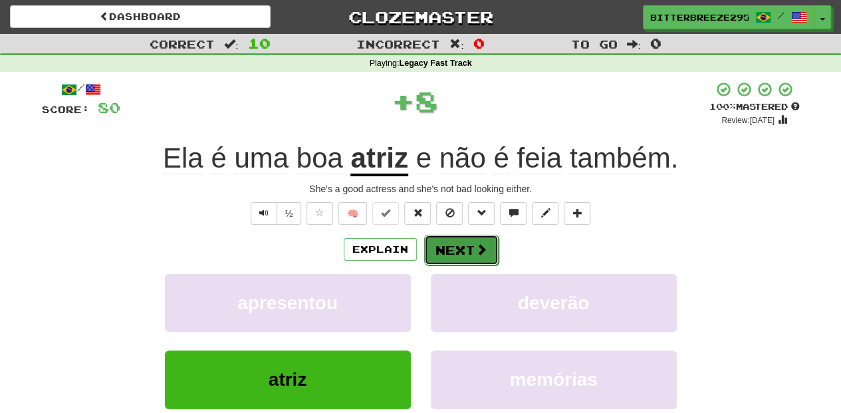
click at [438, 252] on button "Next" at bounding box center [461, 250] width 74 height 31
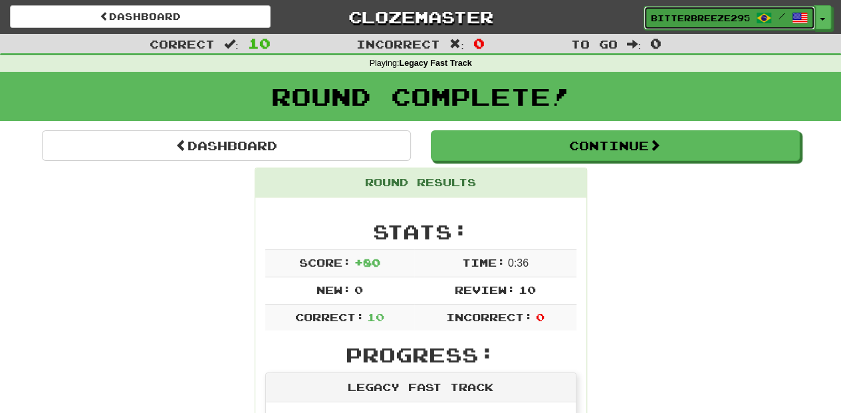
click at [668, 15] on span "BitterBreeze2956" at bounding box center [700, 18] width 98 height 12
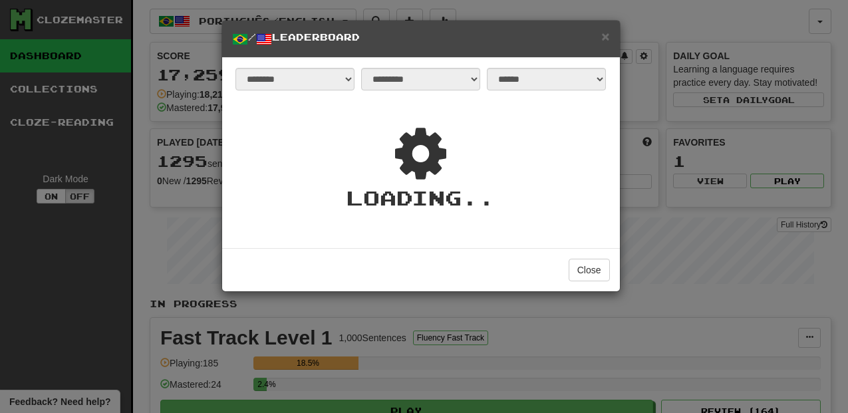
select select "**********"
